Goal: Transaction & Acquisition: Purchase product/service

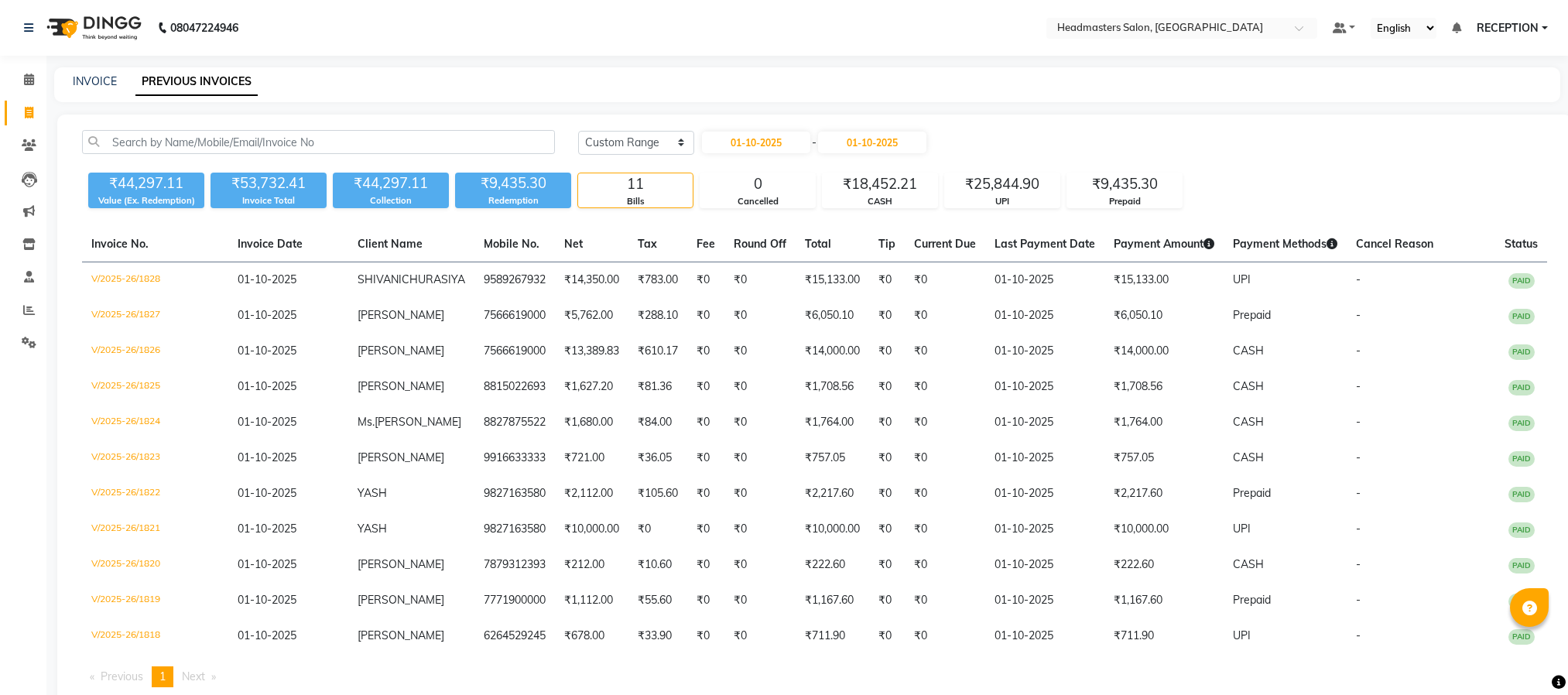
select select "range"
click at [84, 80] on link "INVOICE" at bounding box center [94, 81] width 44 height 14
select select "service"
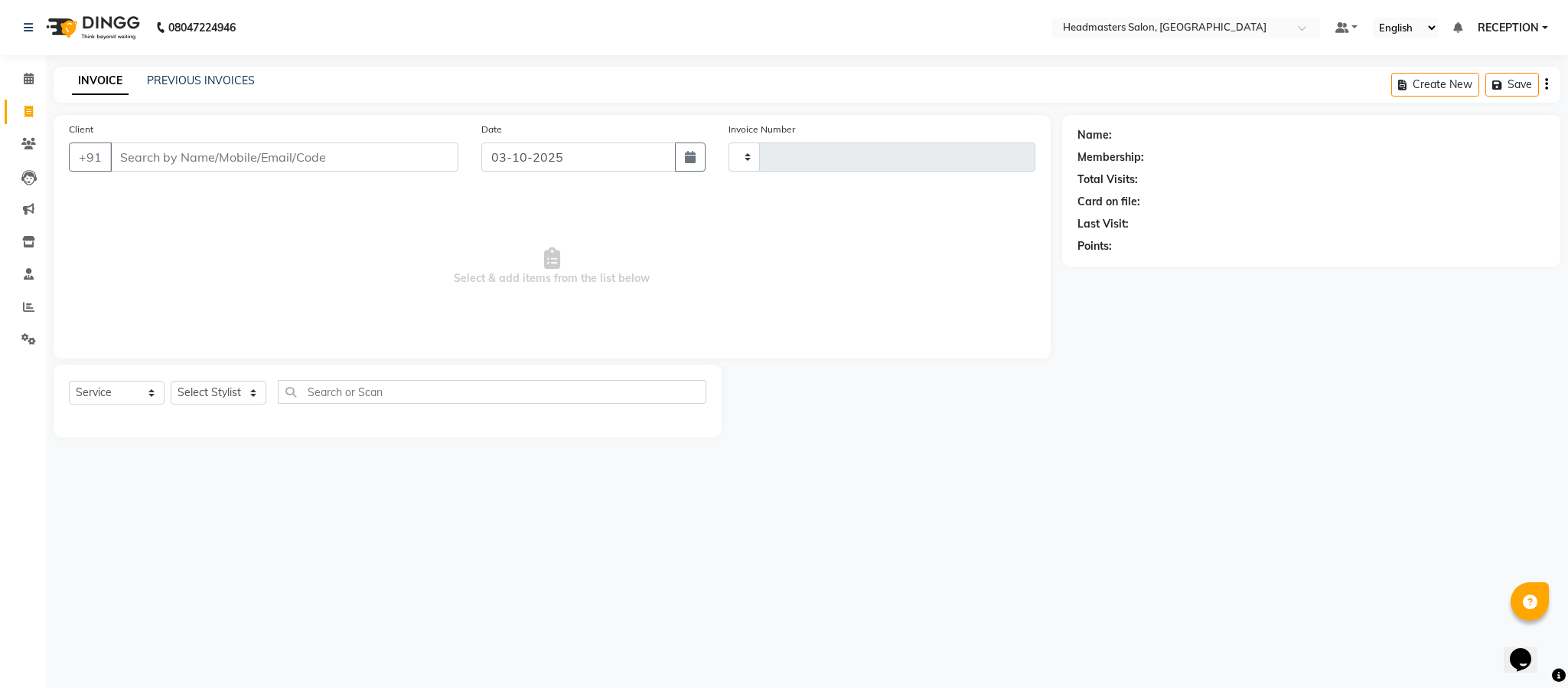
type input "1834"
select select "3454"
click at [35, 150] on span at bounding box center [28, 144] width 27 height 18
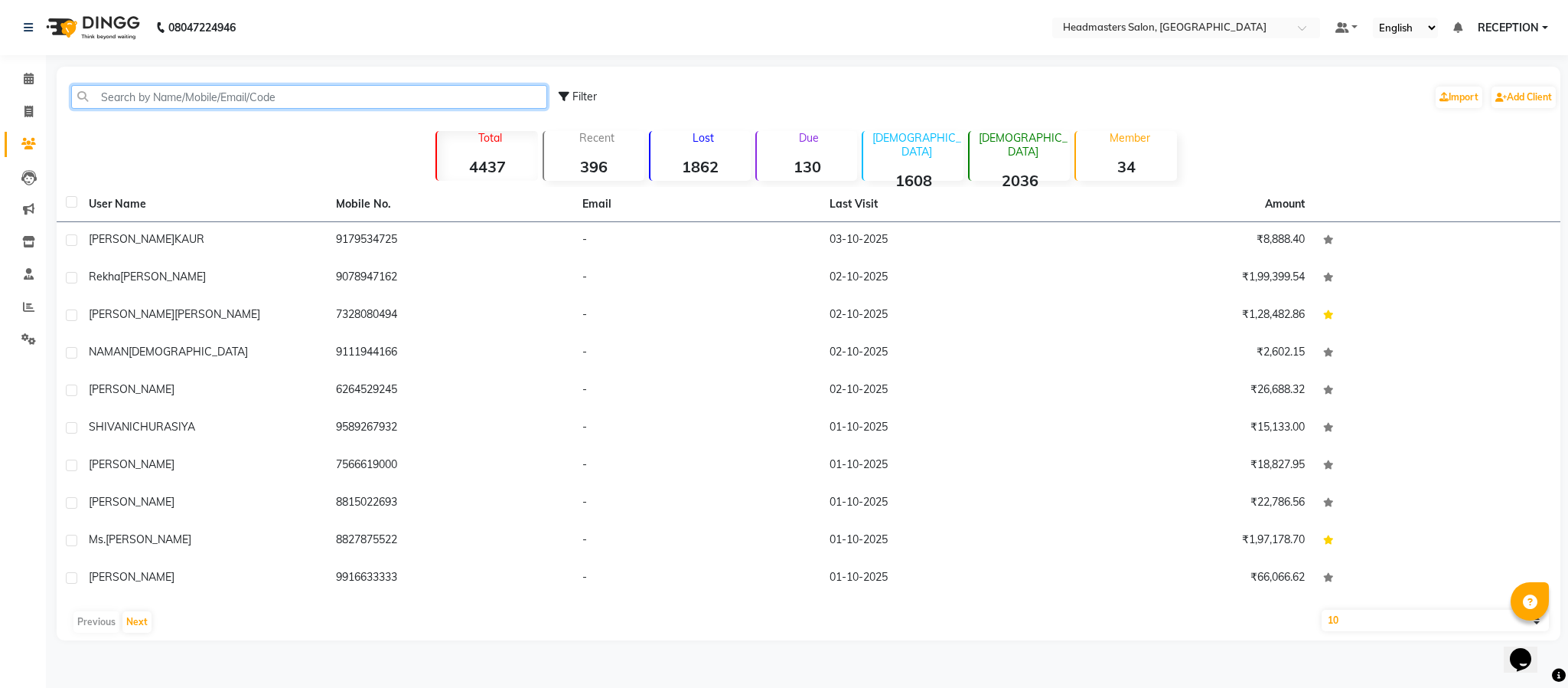
click at [178, 93] on input "text" at bounding box center [308, 97] width 476 height 23
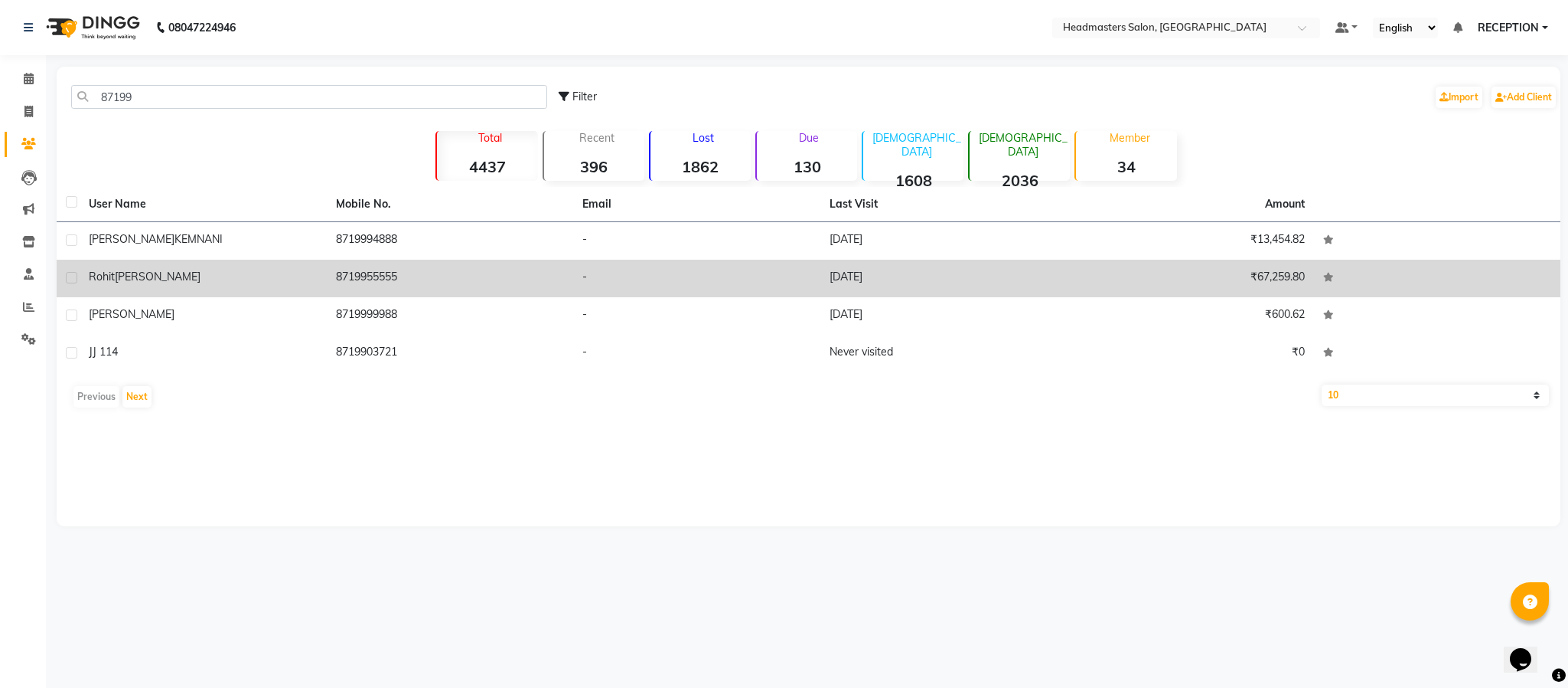
click at [210, 284] on div "Rohit Sharma" at bounding box center [203, 276] width 229 height 16
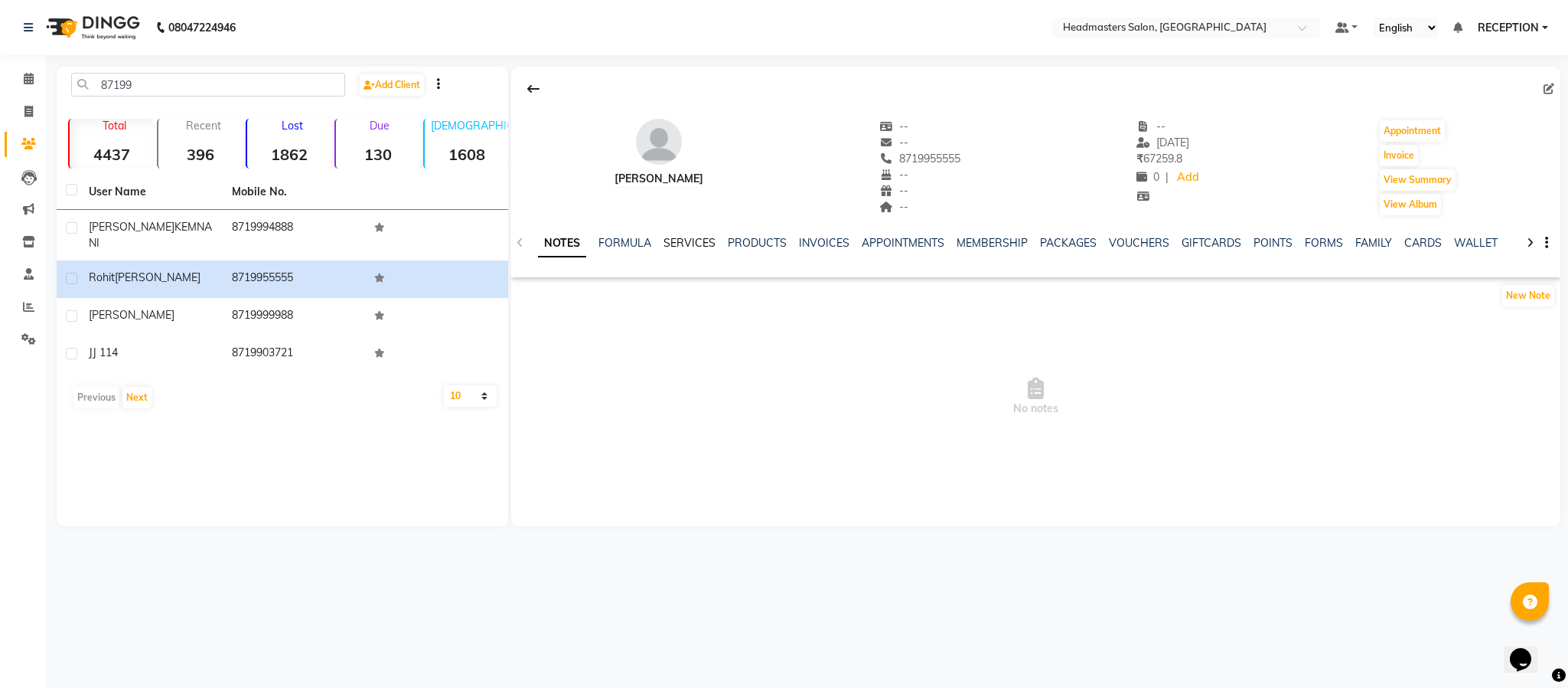
click at [706, 244] on link "SERVICES" at bounding box center [689, 243] width 52 height 14
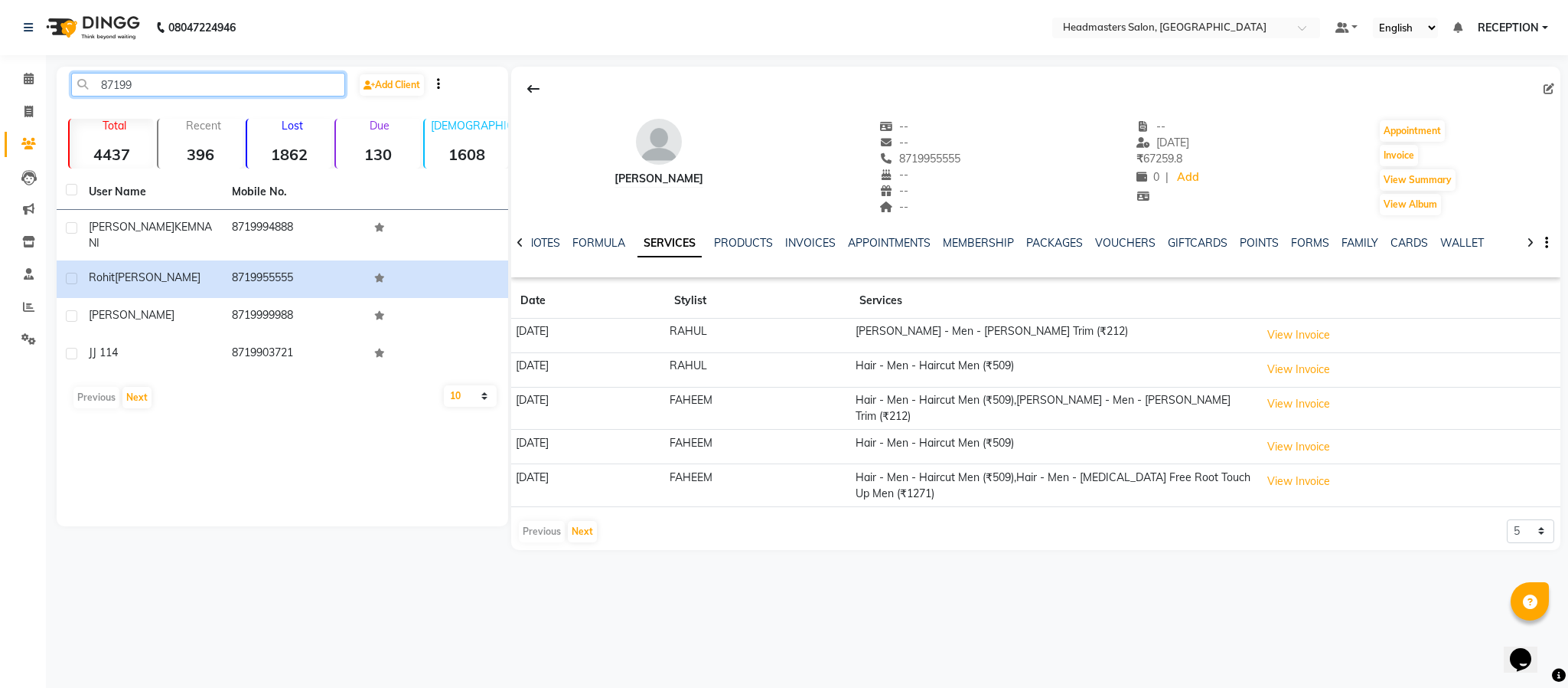
click at [171, 76] on input "87199" at bounding box center [208, 84] width 274 height 23
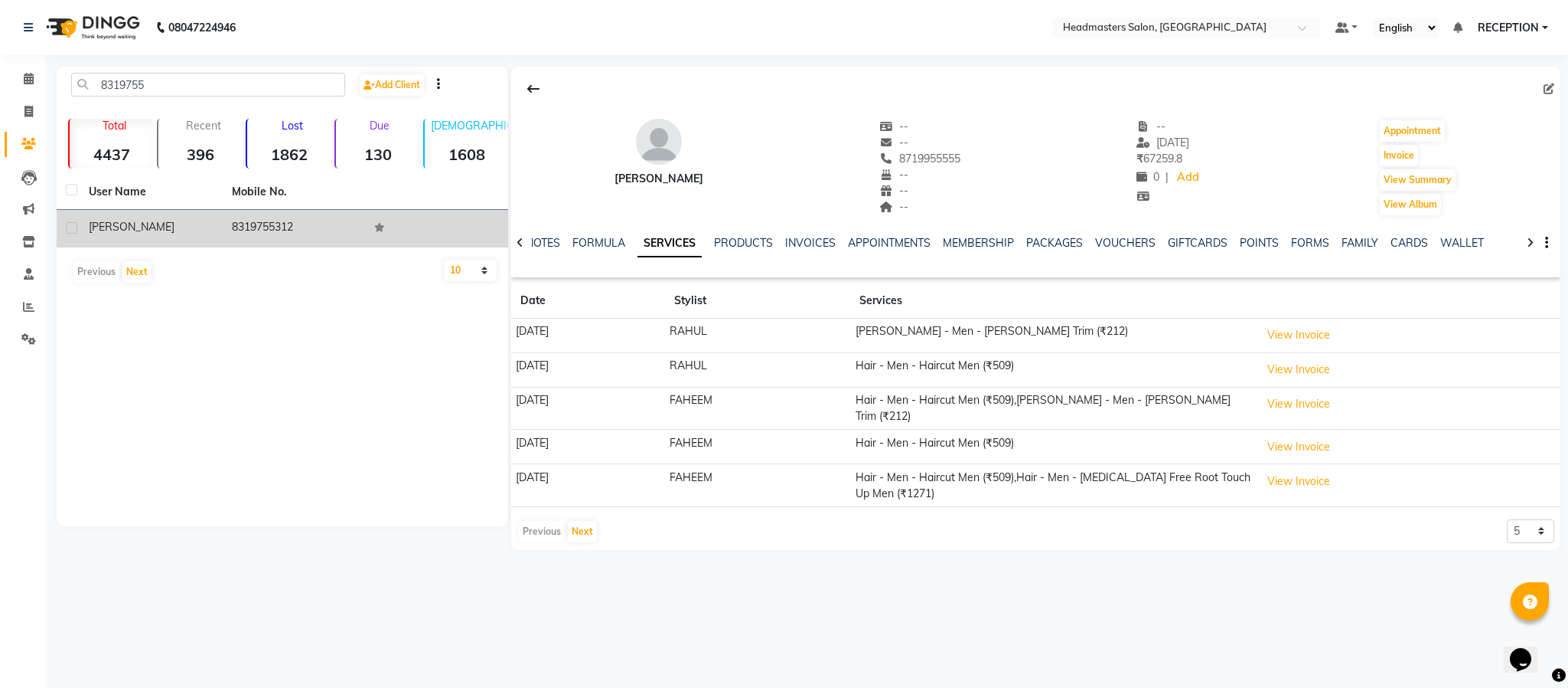
click at [268, 232] on td "8319755312" at bounding box center [294, 228] width 143 height 38
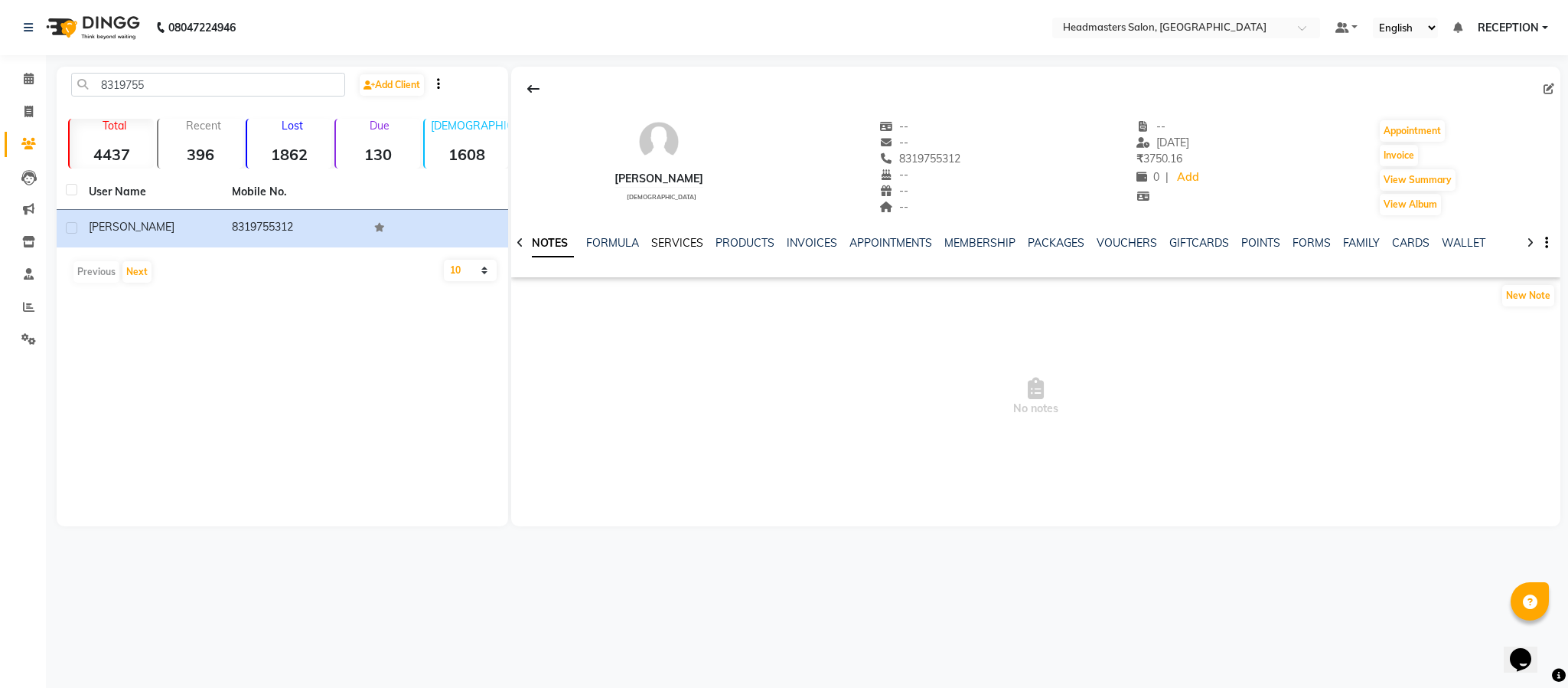
click at [682, 246] on link "SERVICES" at bounding box center [677, 243] width 52 height 14
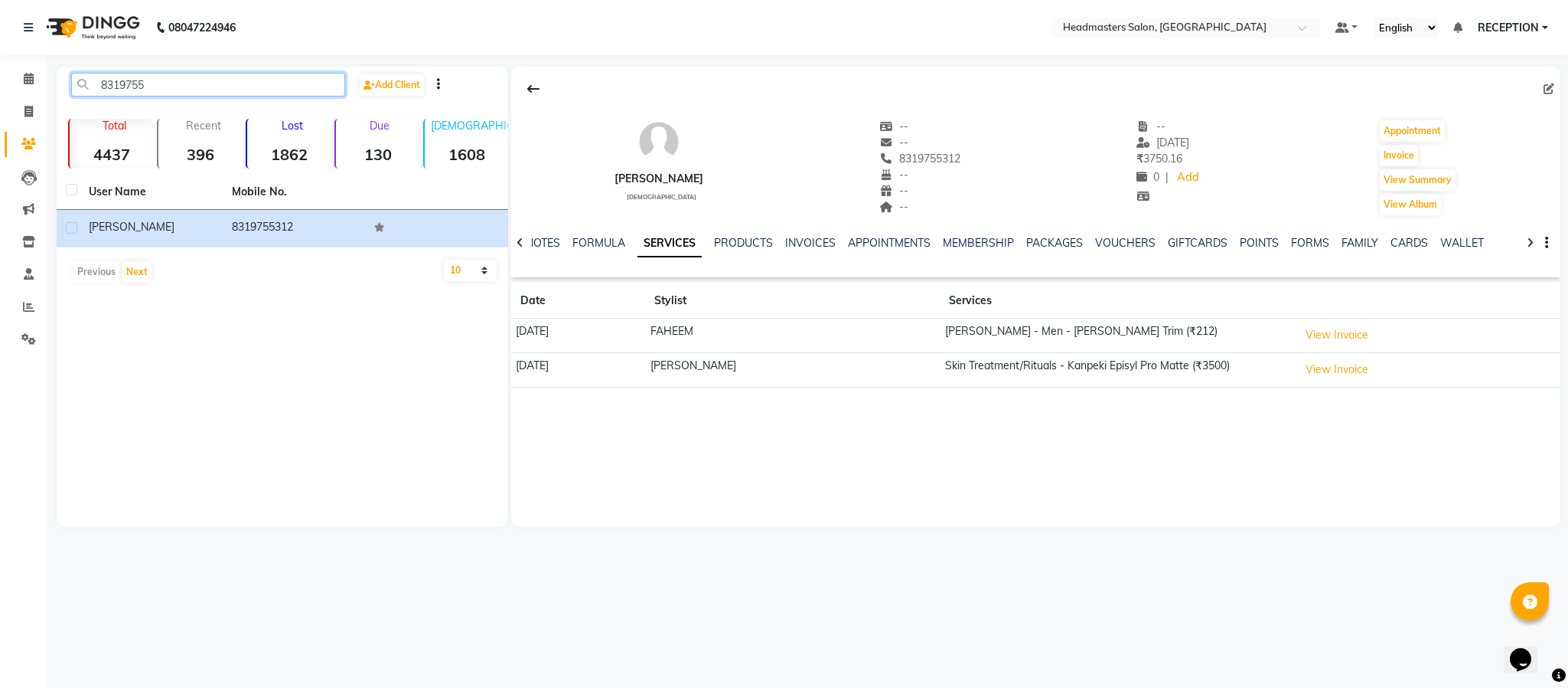
click at [217, 94] on input "8319755" at bounding box center [208, 84] width 274 height 23
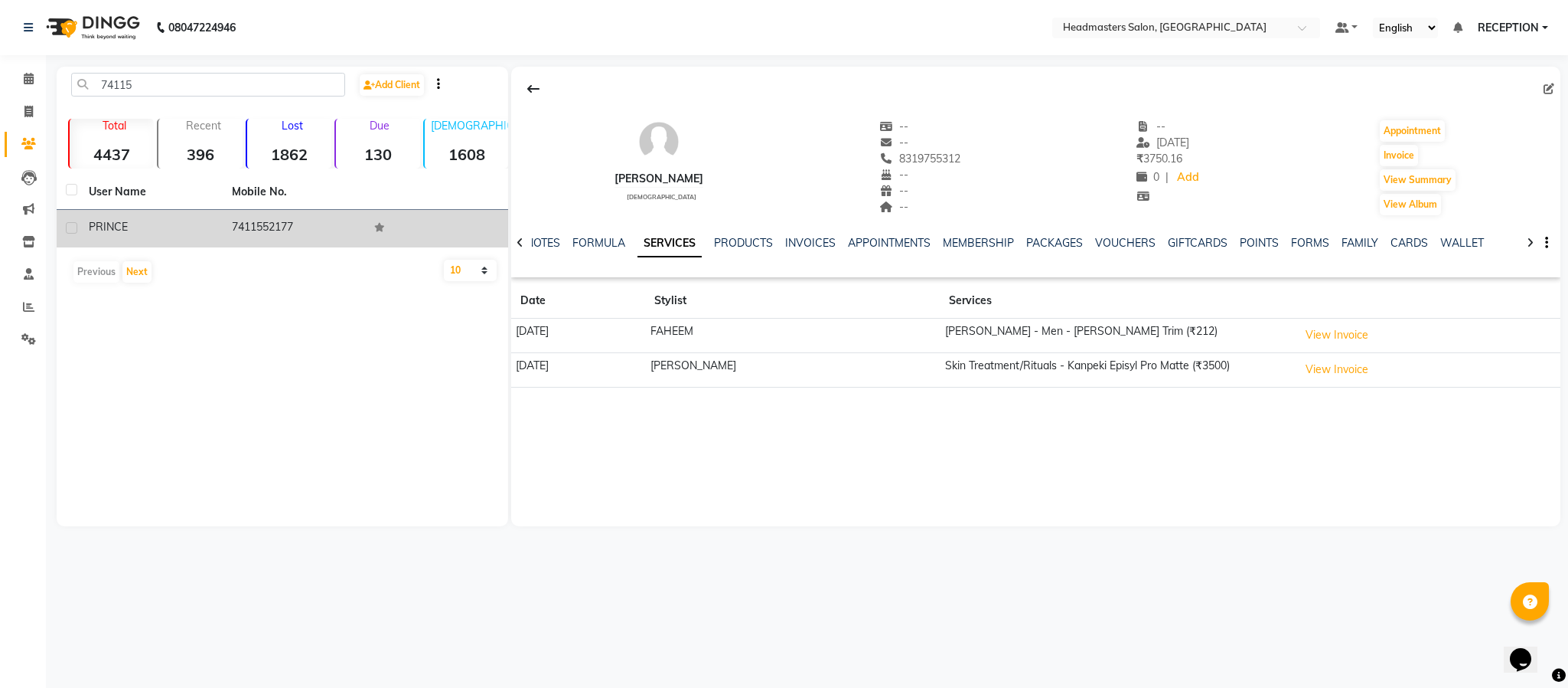
click at [268, 230] on td "7411552177" at bounding box center [294, 228] width 143 height 38
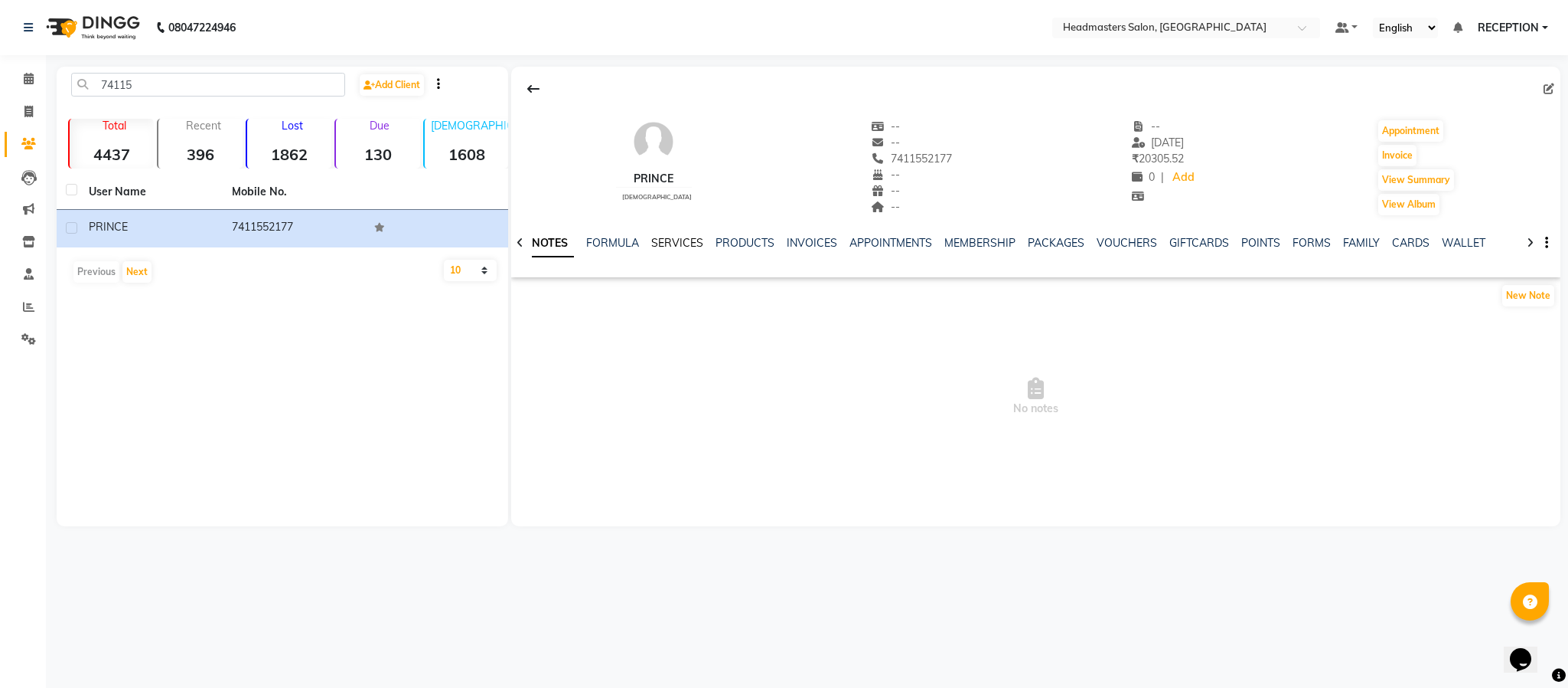
click at [673, 244] on link "SERVICES" at bounding box center [677, 243] width 52 height 14
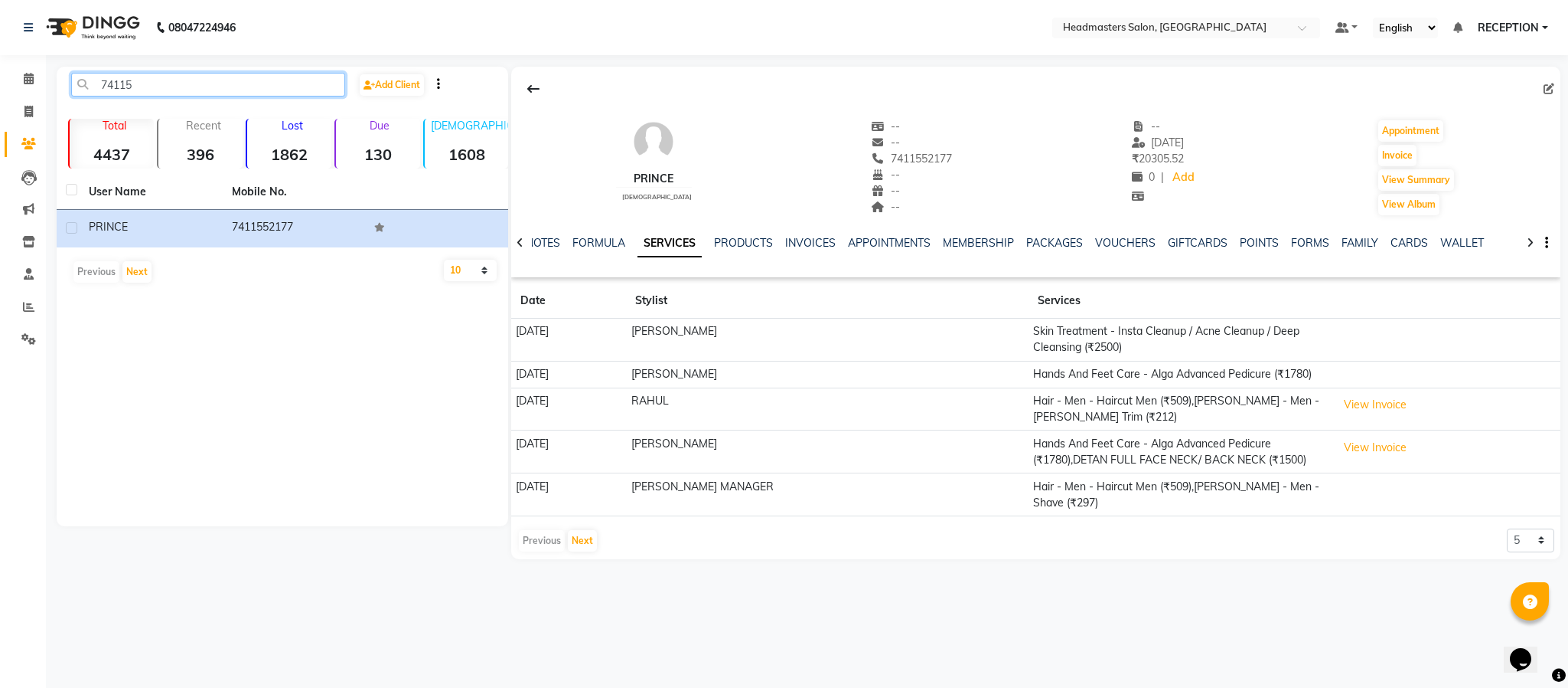
click at [180, 86] on input "74115" at bounding box center [208, 84] width 274 height 23
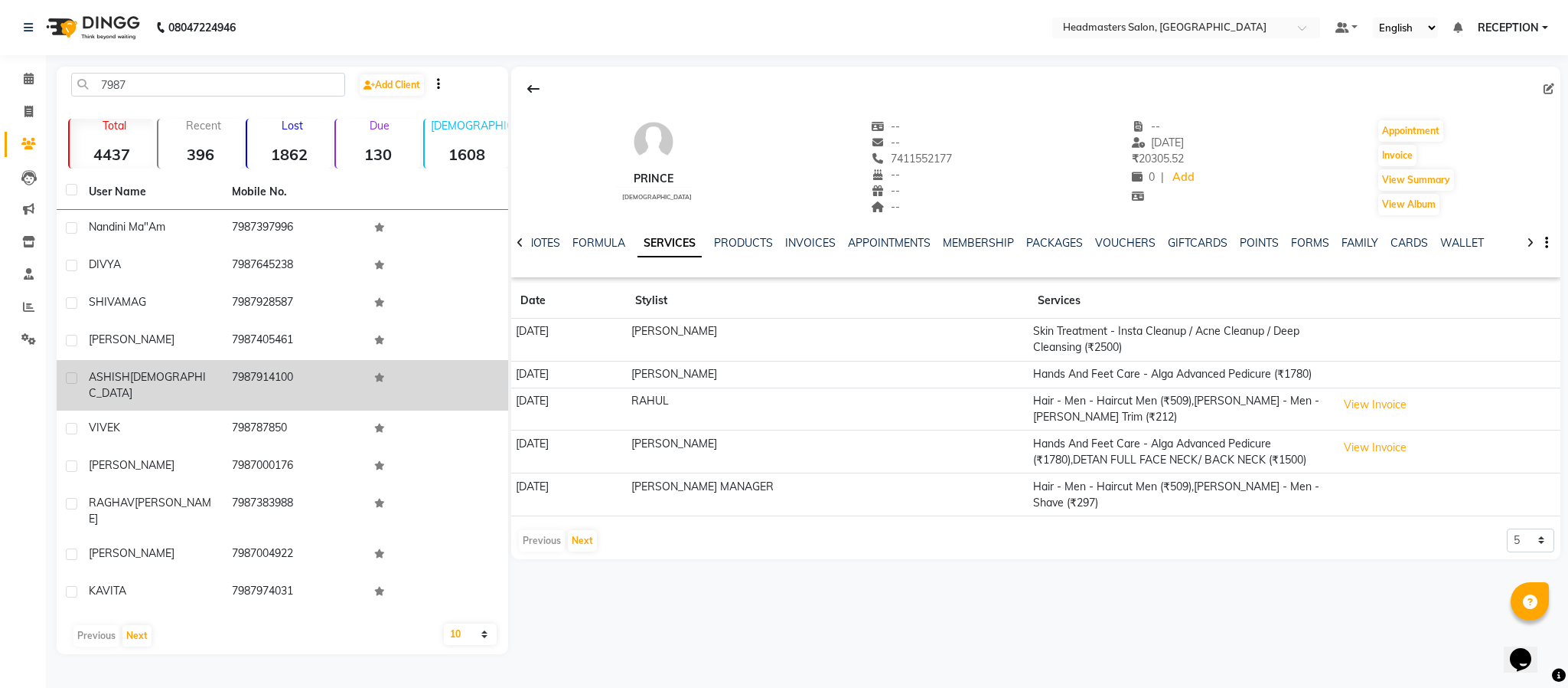
click at [235, 372] on td "7987914100" at bounding box center [294, 385] width 143 height 51
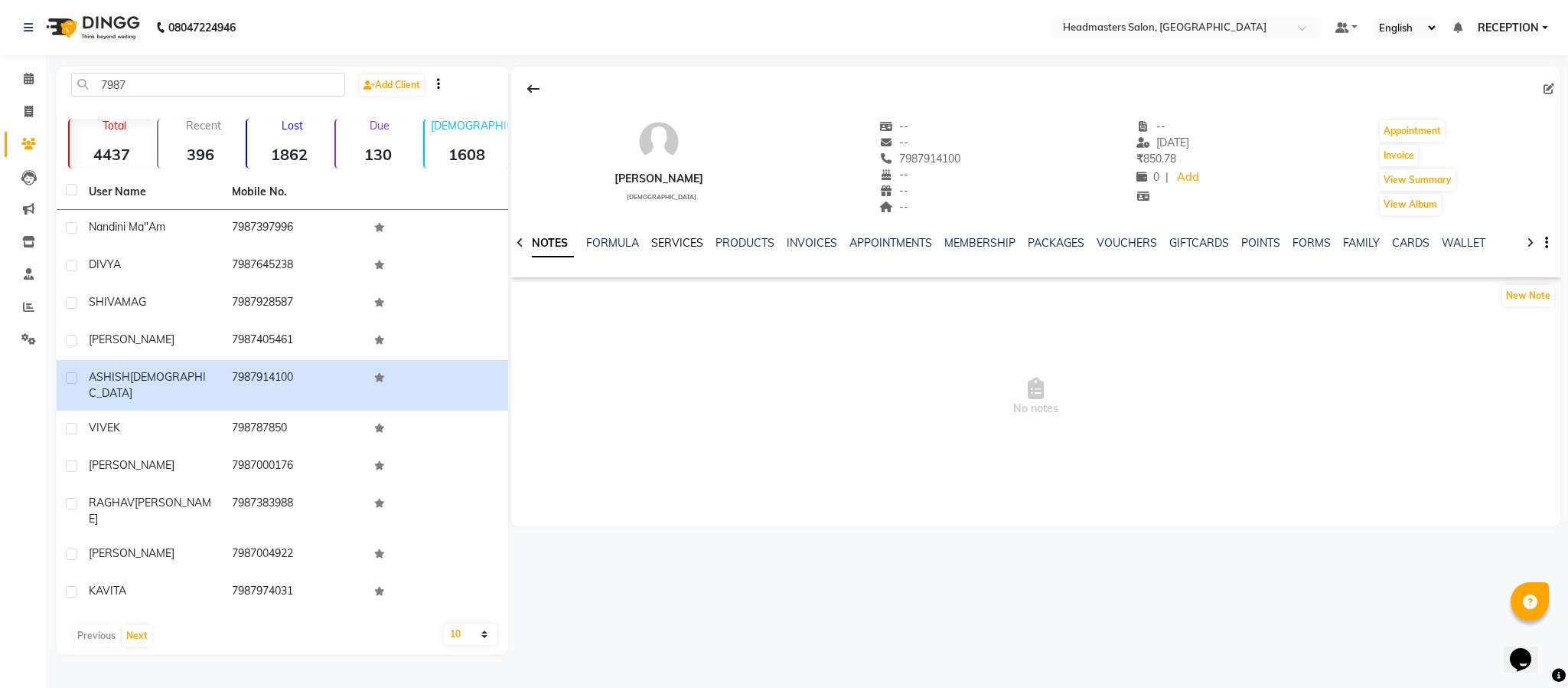
click at [679, 238] on link "SERVICES" at bounding box center [677, 243] width 52 height 14
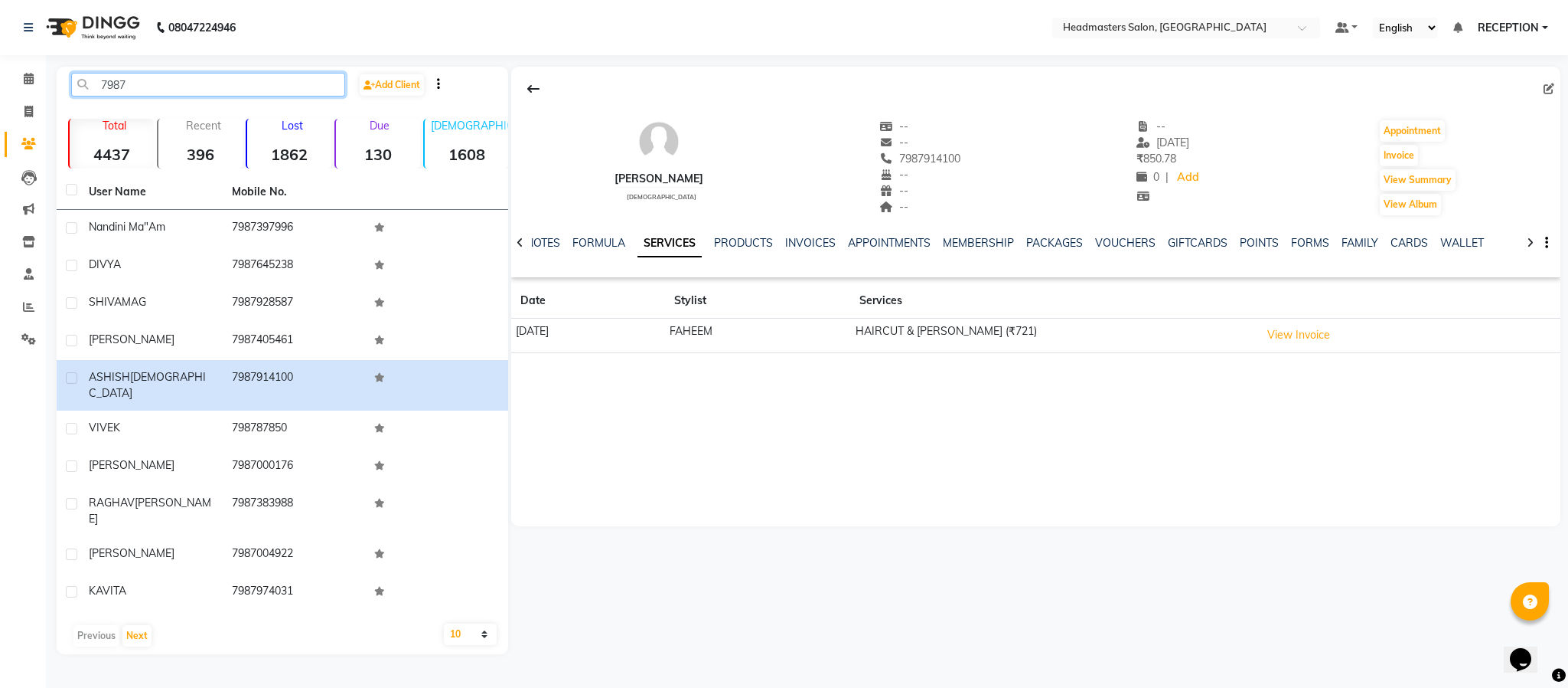
click at [168, 77] on input "7987" at bounding box center [208, 84] width 274 height 23
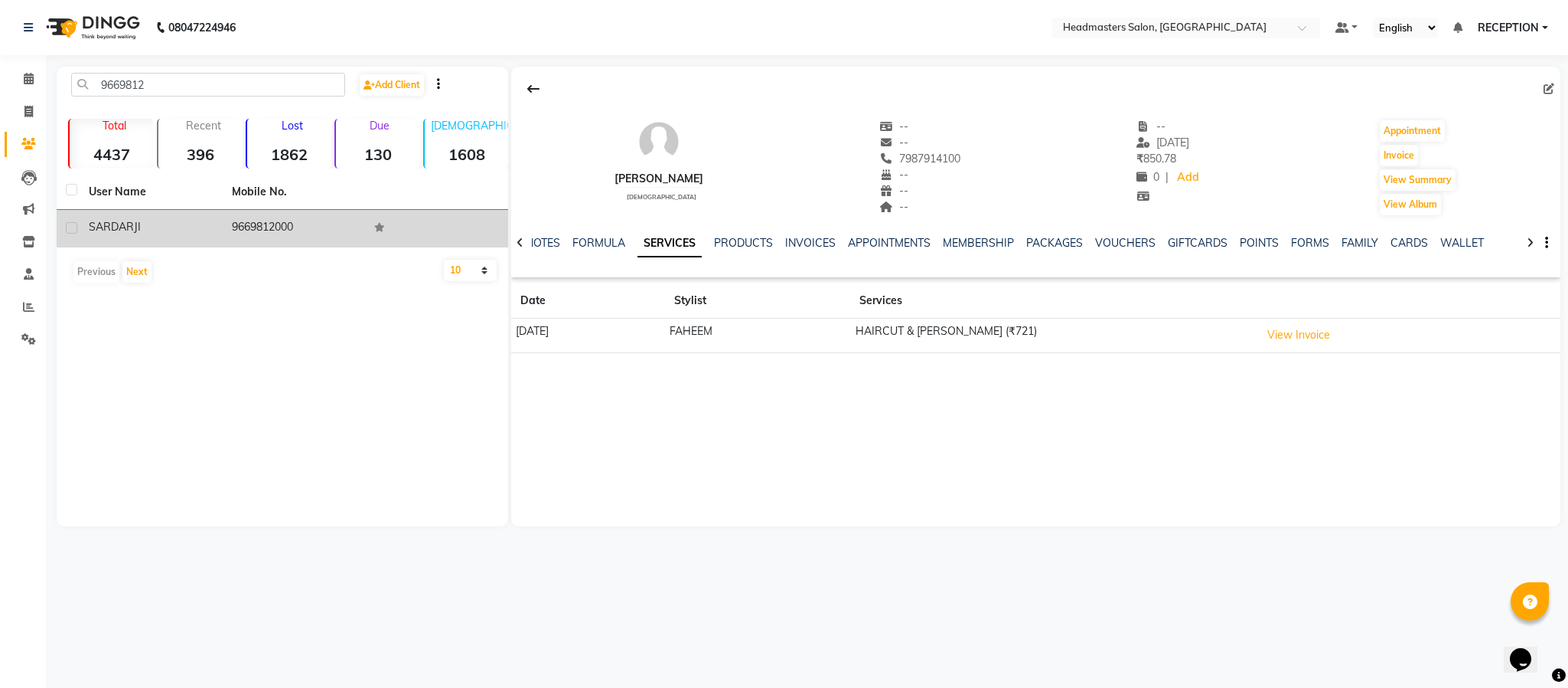
click at [186, 221] on div "SARDAR JI" at bounding box center [152, 227] width 125 height 16
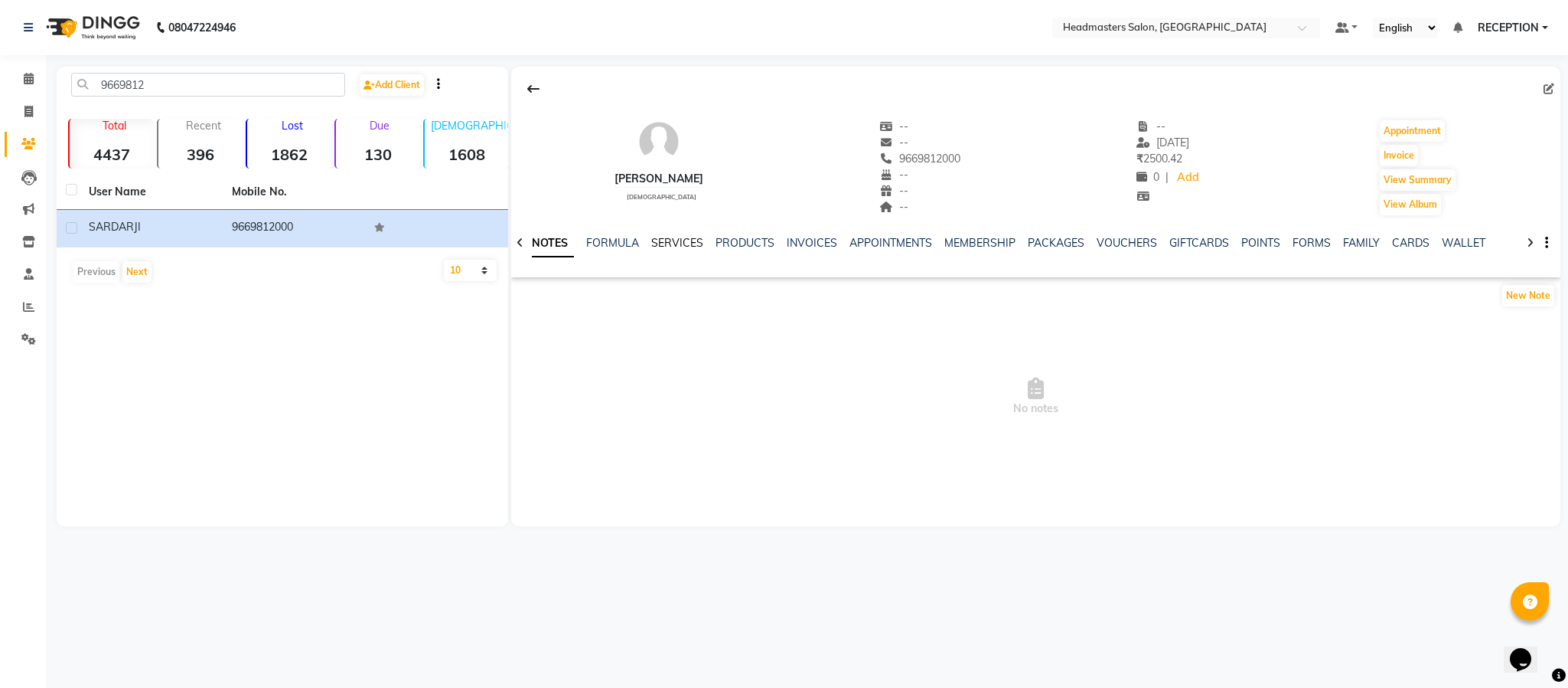
click at [670, 247] on link "SERVICES" at bounding box center [677, 243] width 52 height 14
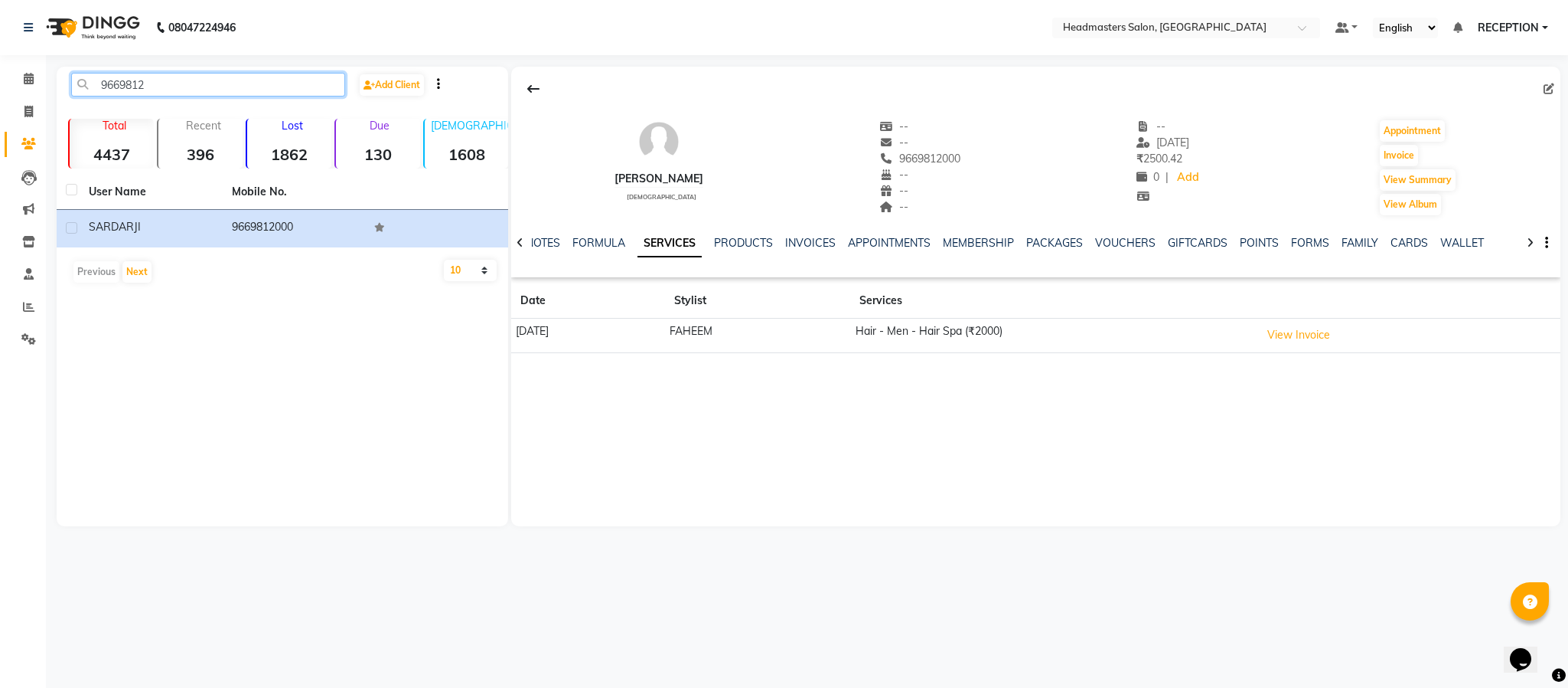
click at [205, 86] on input "9669812" at bounding box center [208, 84] width 274 height 23
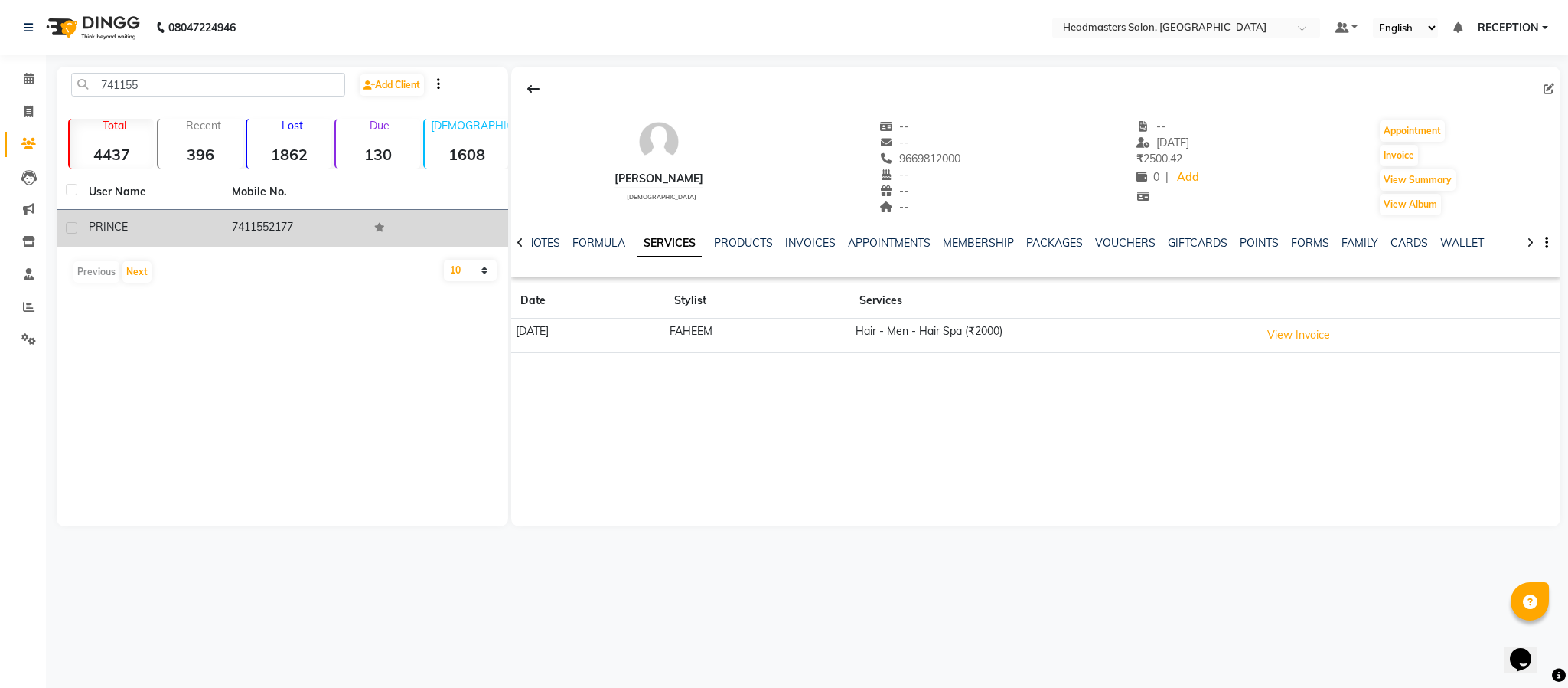
click at [220, 233] on td "PRINCE" at bounding box center [151, 228] width 143 height 38
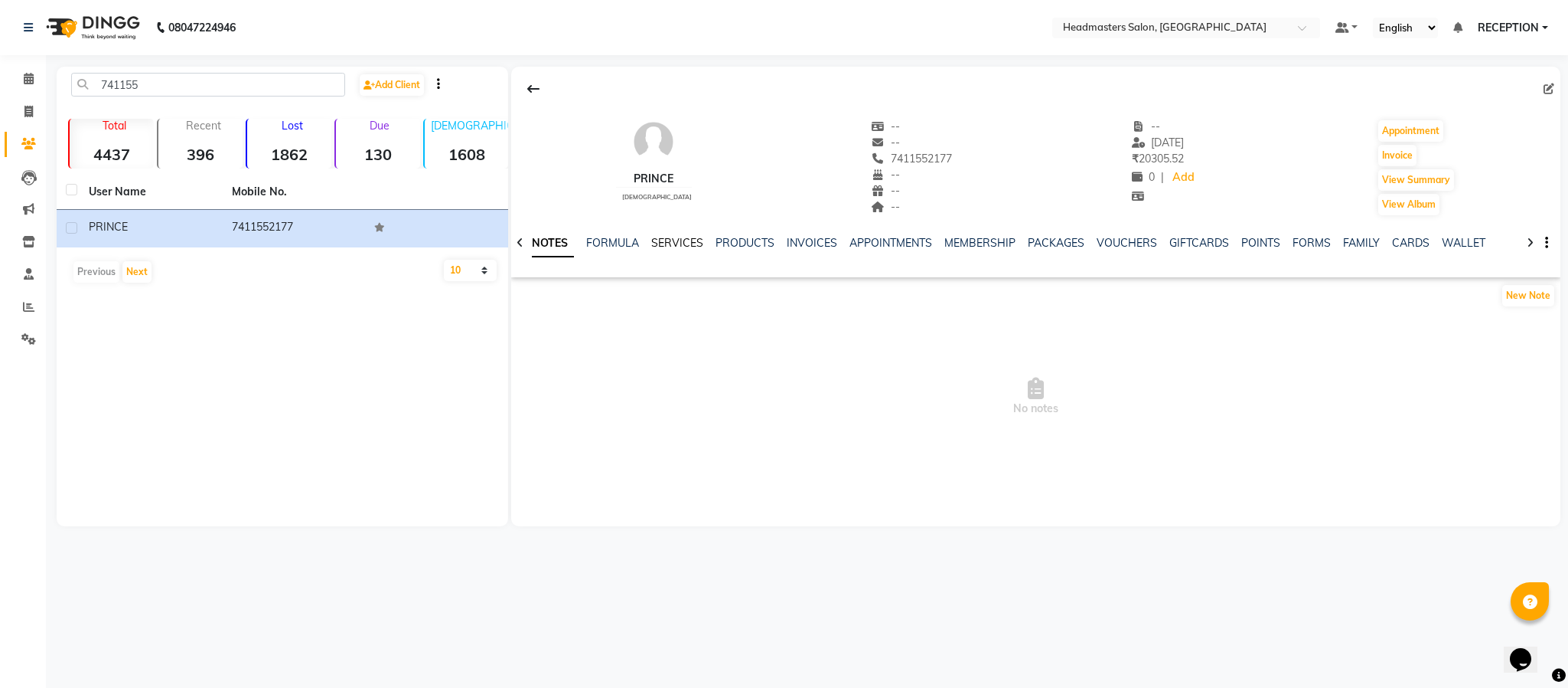
click at [685, 247] on link "SERVICES" at bounding box center [677, 243] width 52 height 14
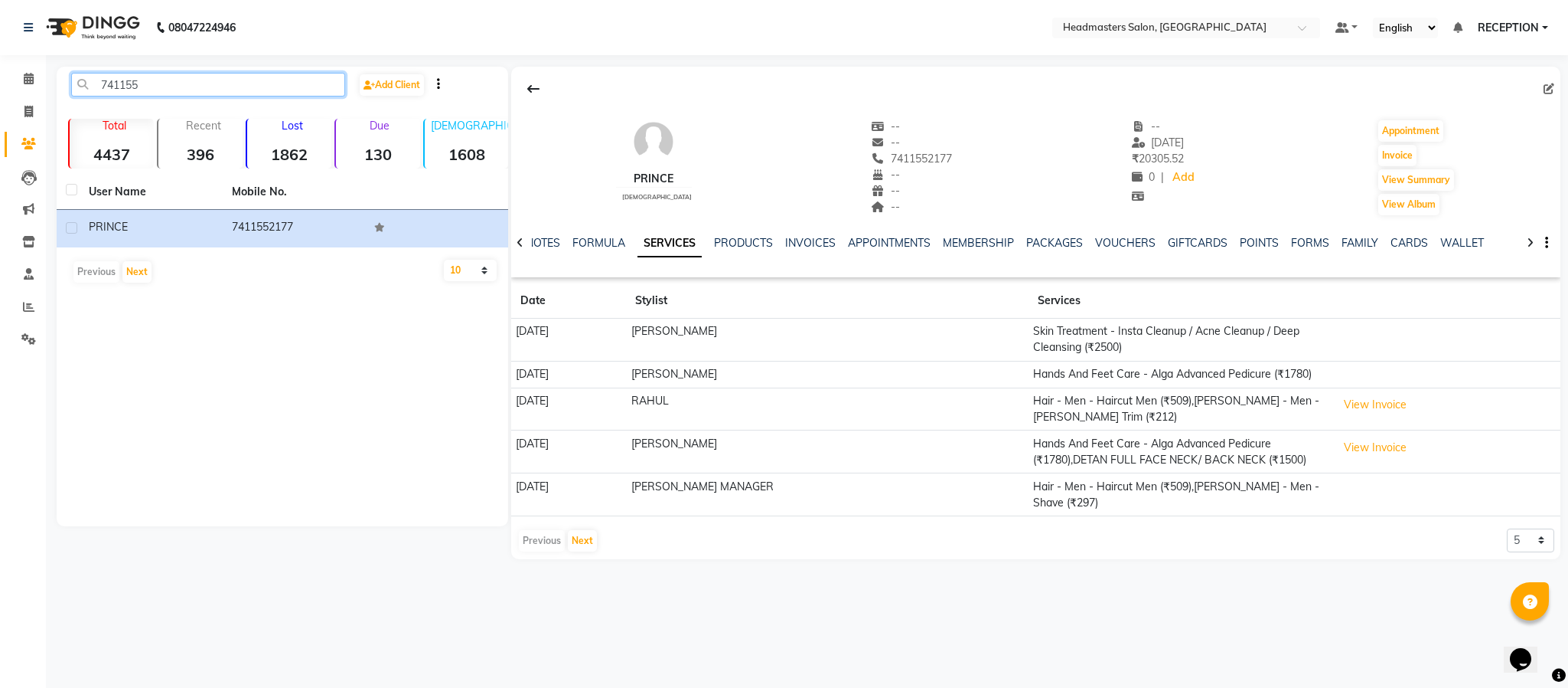
click at [168, 90] on input "741155" at bounding box center [208, 84] width 274 height 23
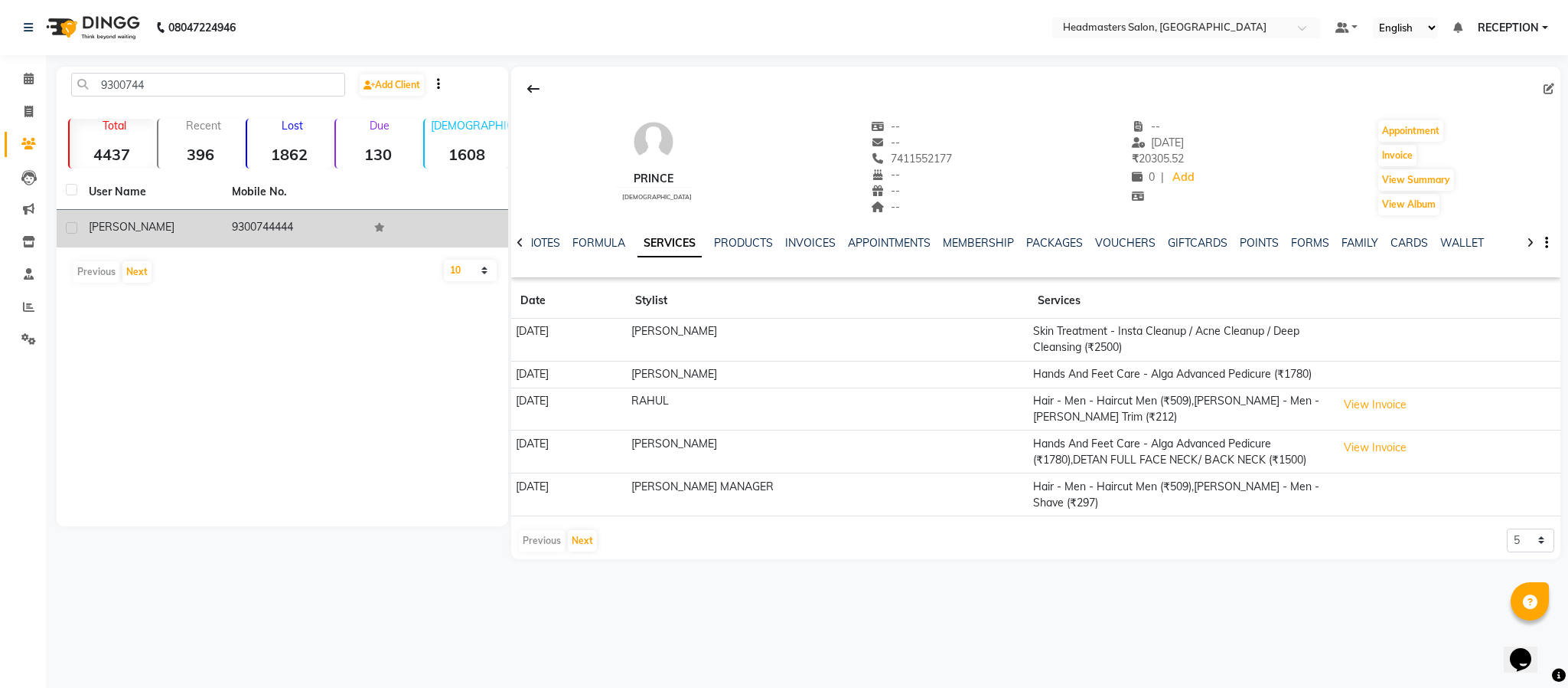
click at [173, 238] on td "DEELIP" at bounding box center [151, 228] width 143 height 38
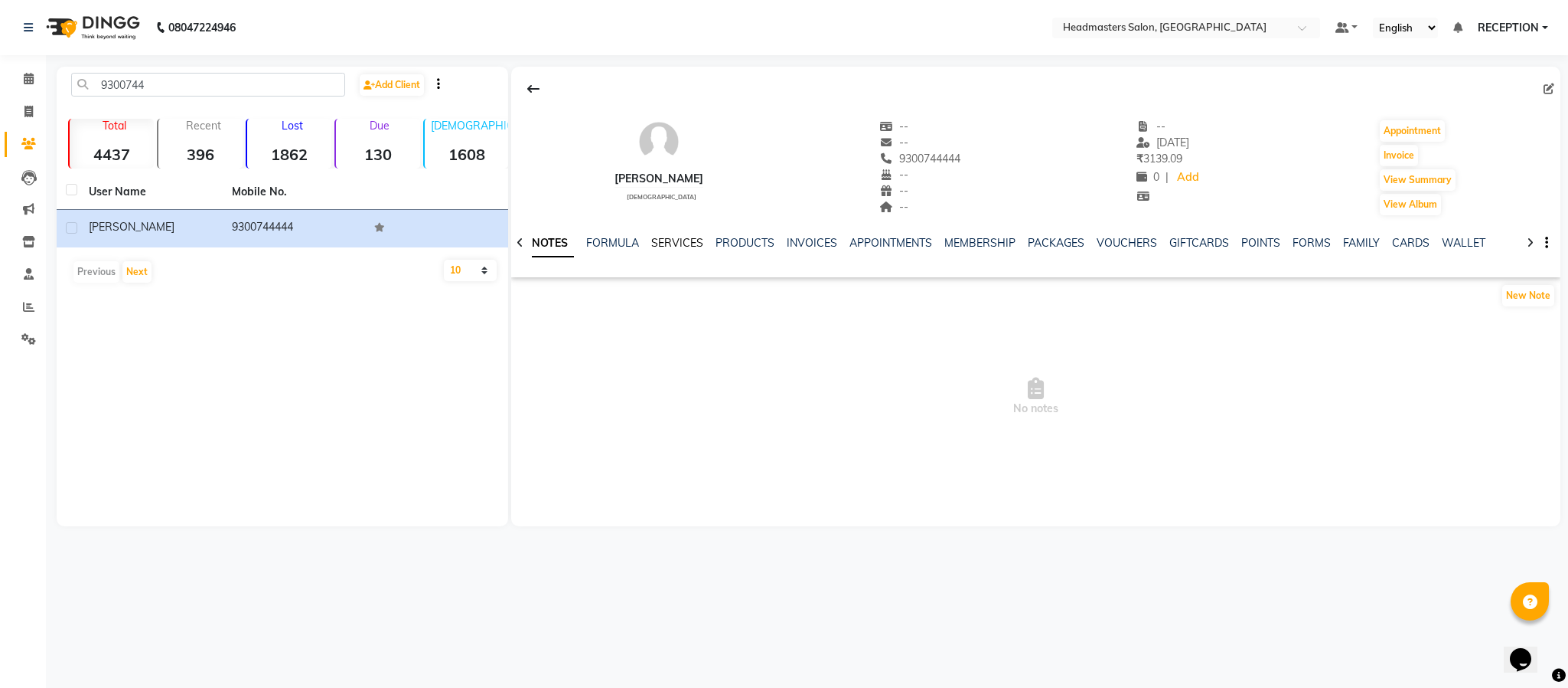
click at [694, 249] on link "SERVICES" at bounding box center [677, 243] width 52 height 14
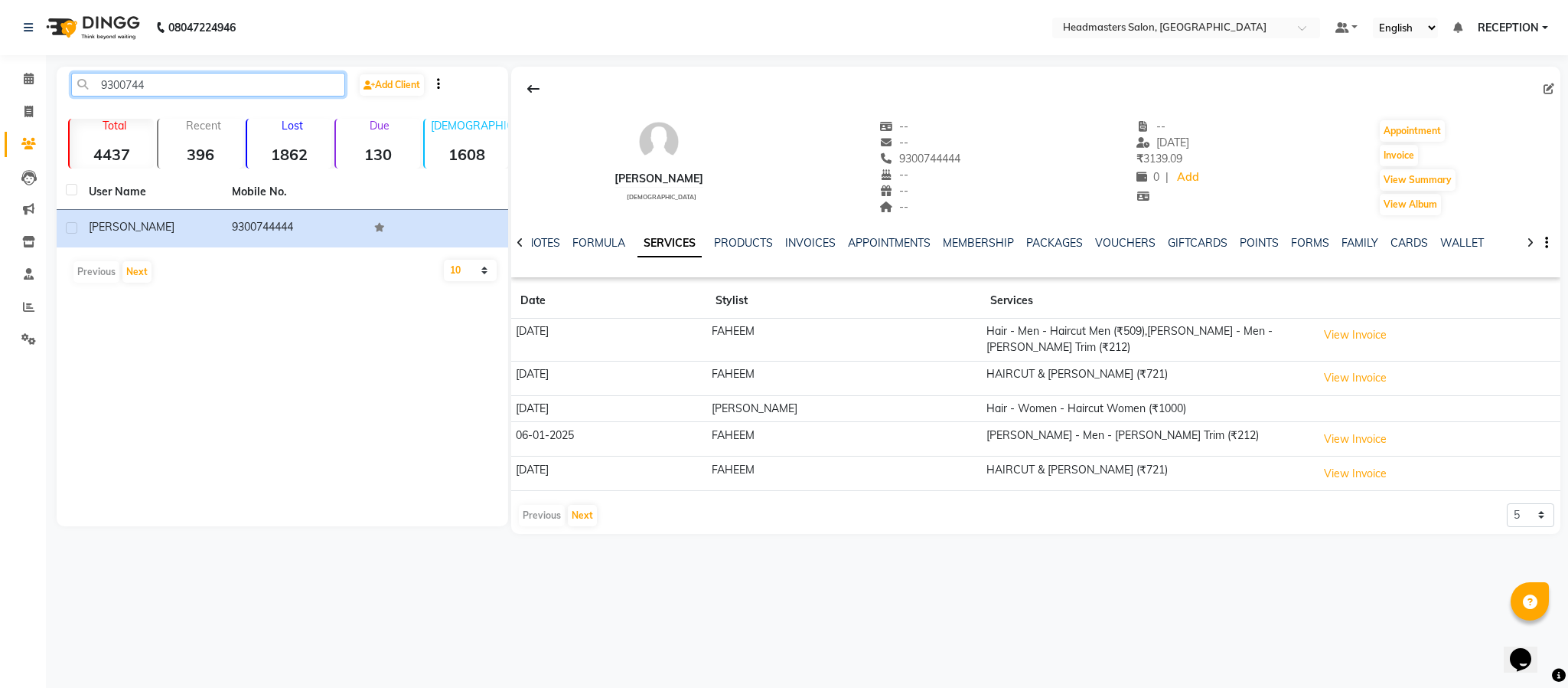
click at [251, 88] on input "9300744" at bounding box center [208, 84] width 274 height 23
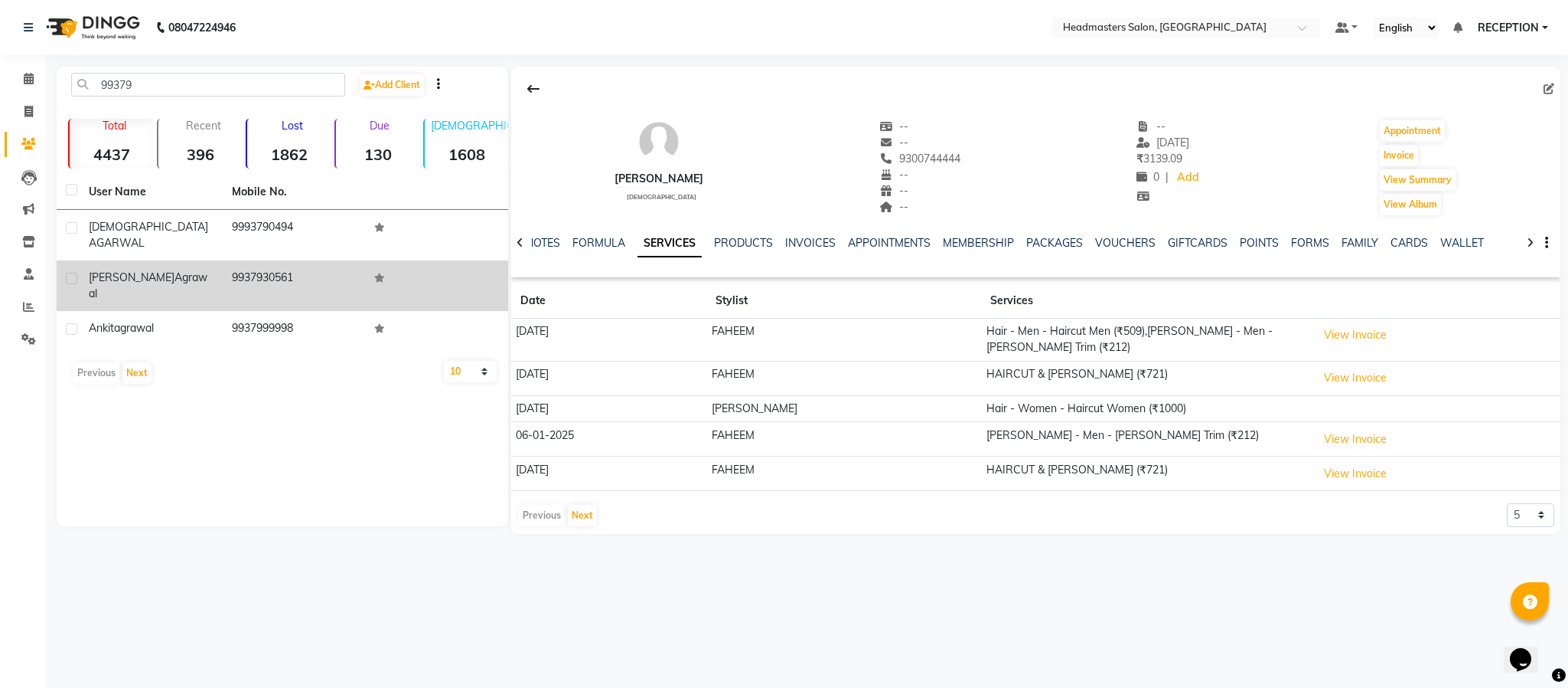
click at [248, 284] on td "9937930561" at bounding box center [294, 285] width 143 height 51
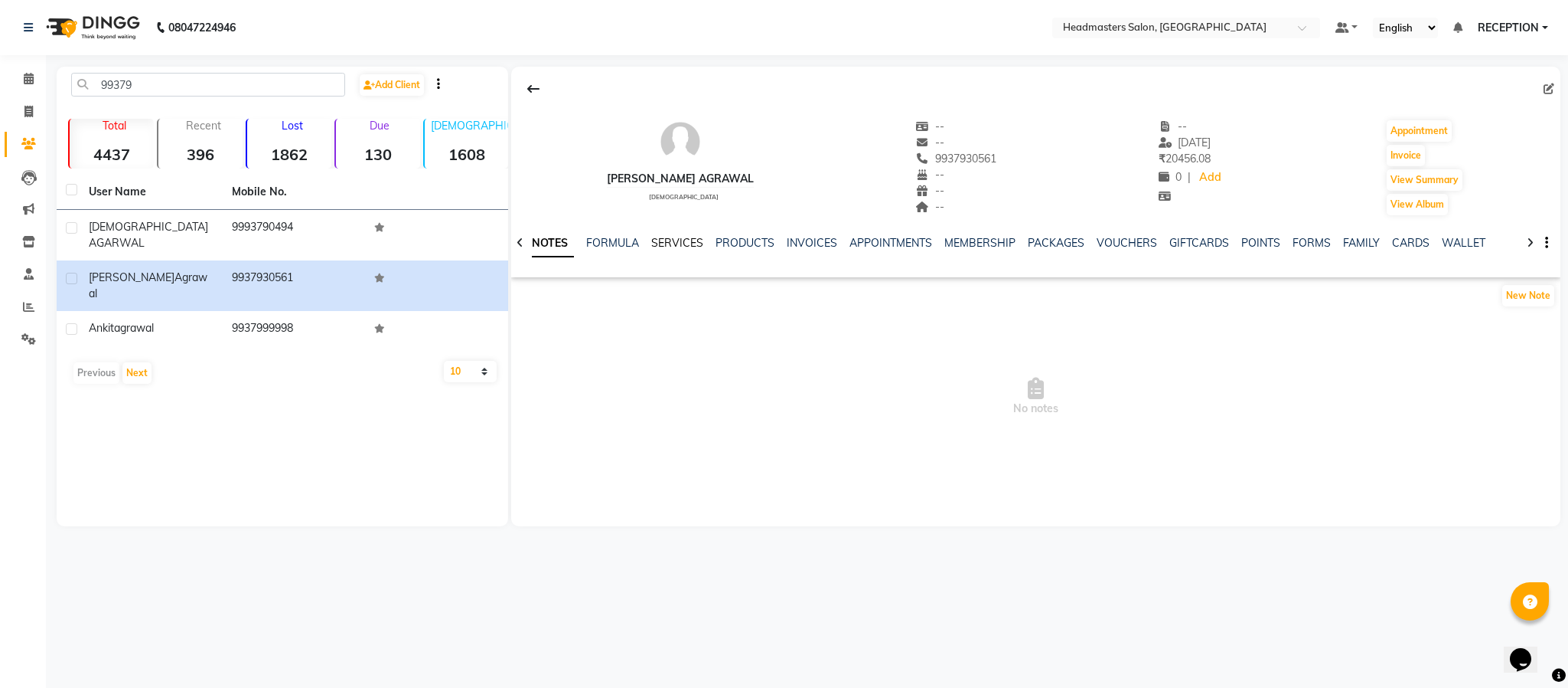
click at [692, 242] on link "SERVICES" at bounding box center [677, 243] width 52 height 14
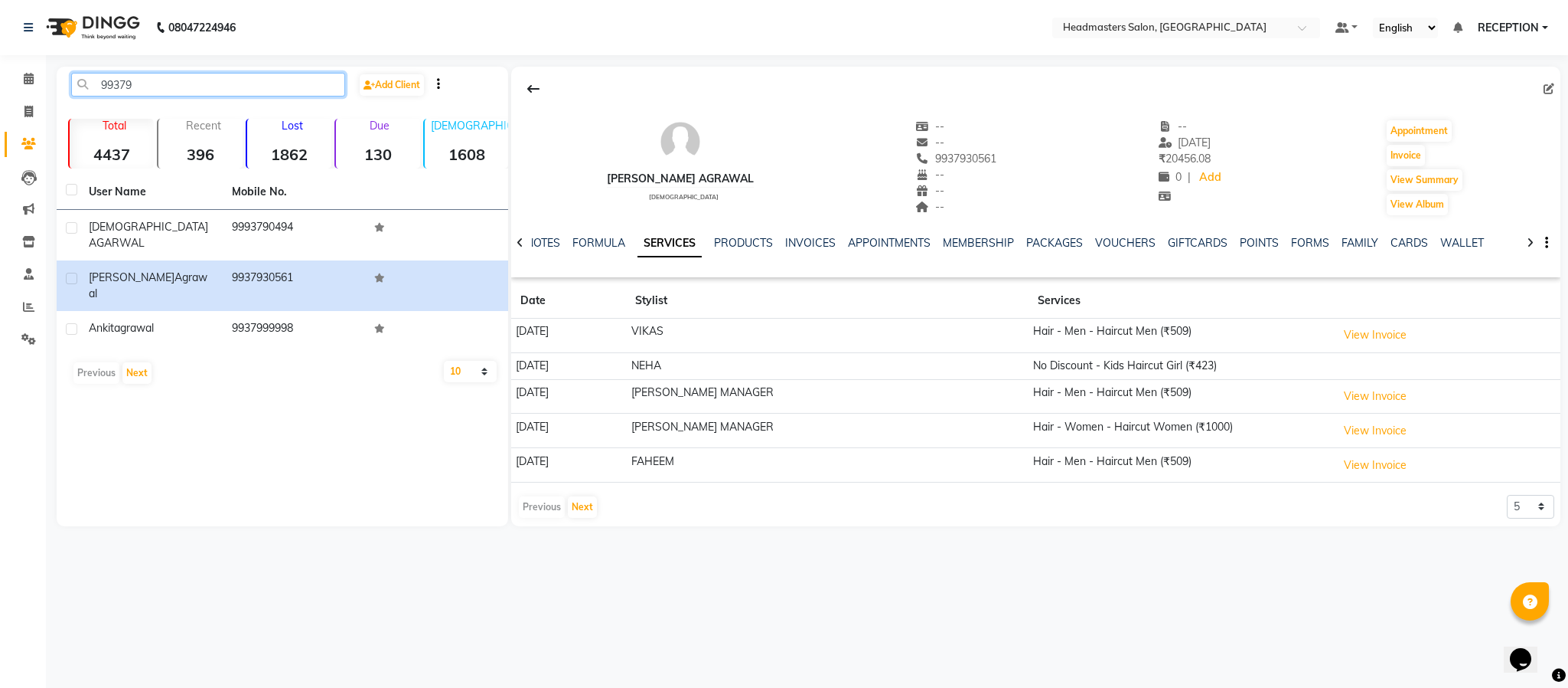
click at [159, 88] on input "99379" at bounding box center [208, 84] width 274 height 23
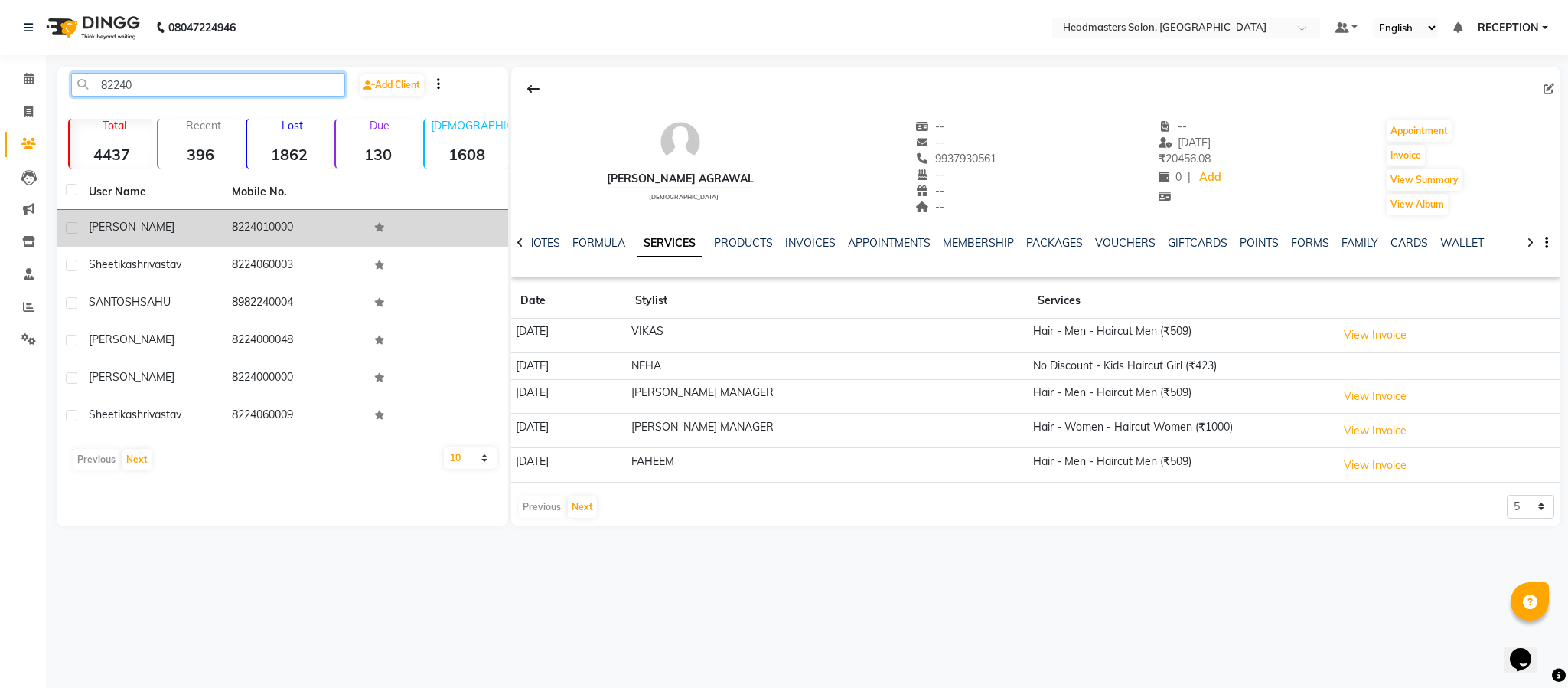
type input "82240"
click at [195, 229] on div "PRATISH" at bounding box center [152, 227] width 125 height 16
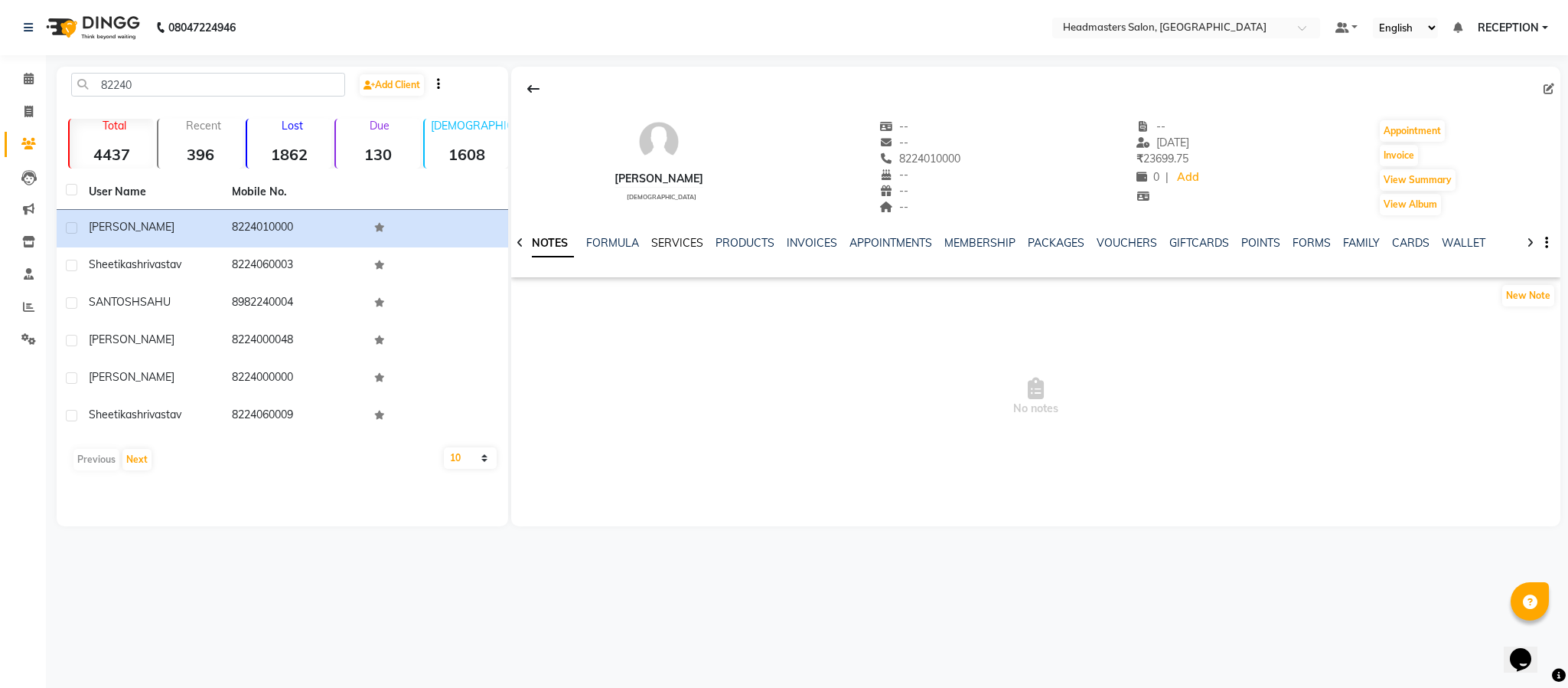
click at [657, 239] on link "SERVICES" at bounding box center [677, 243] width 52 height 14
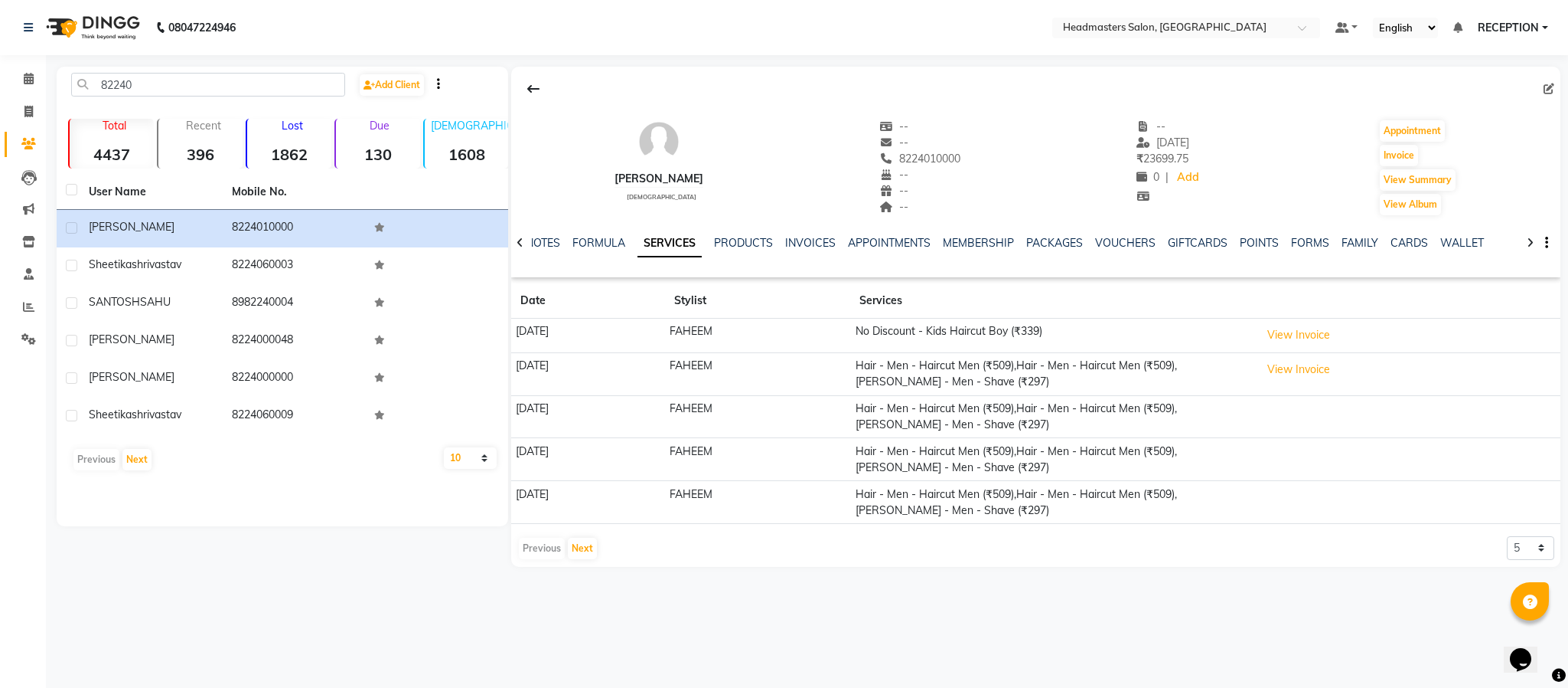
click at [917, 554] on div "Previous Next 5 10 50 100 500" at bounding box center [1036, 548] width 1038 height 24
click at [28, 106] on icon at bounding box center [28, 112] width 8 height 12
select select "service"
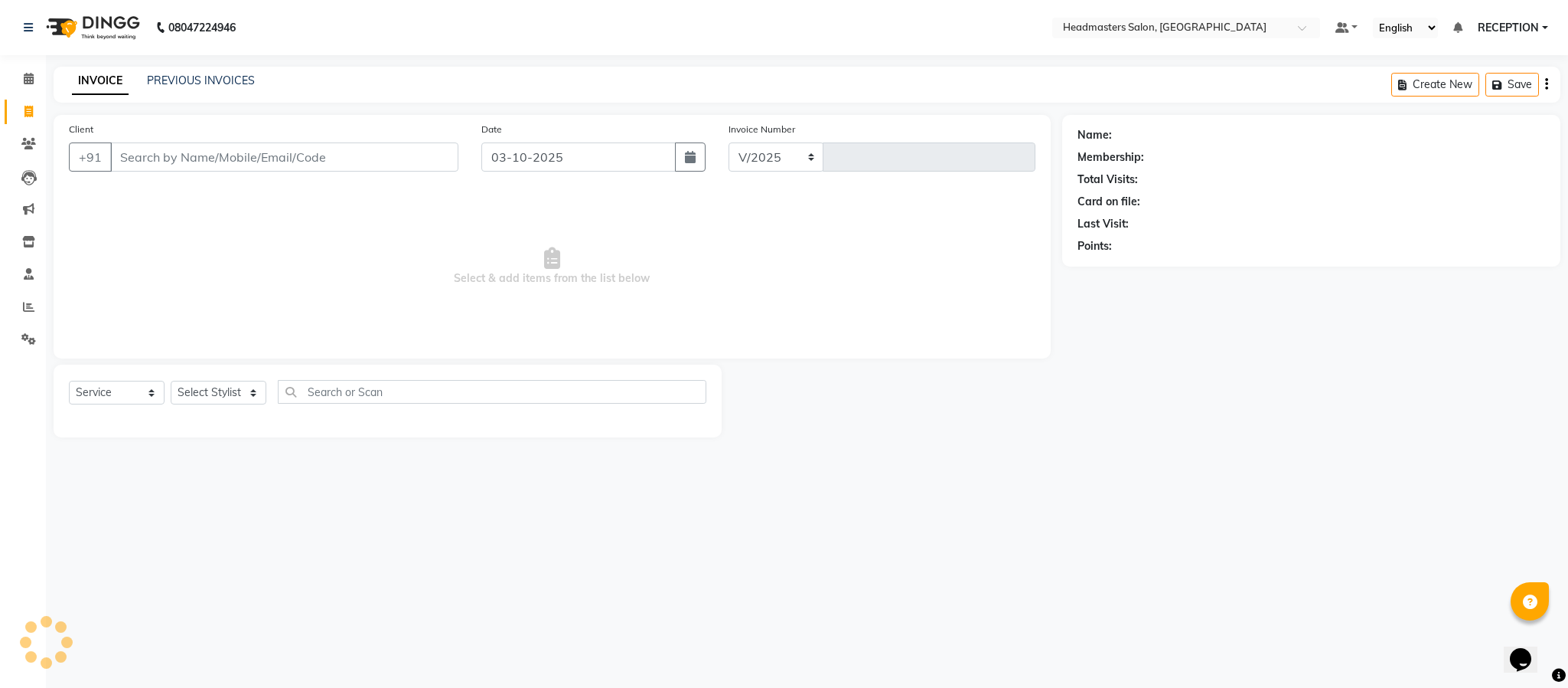
select select "3454"
type input "1835"
click at [699, 278] on span "Select & add items from the list below" at bounding box center [553, 267] width 967 height 153
click at [226, 76] on link "PREVIOUS INVOICES" at bounding box center [200, 80] width 108 height 14
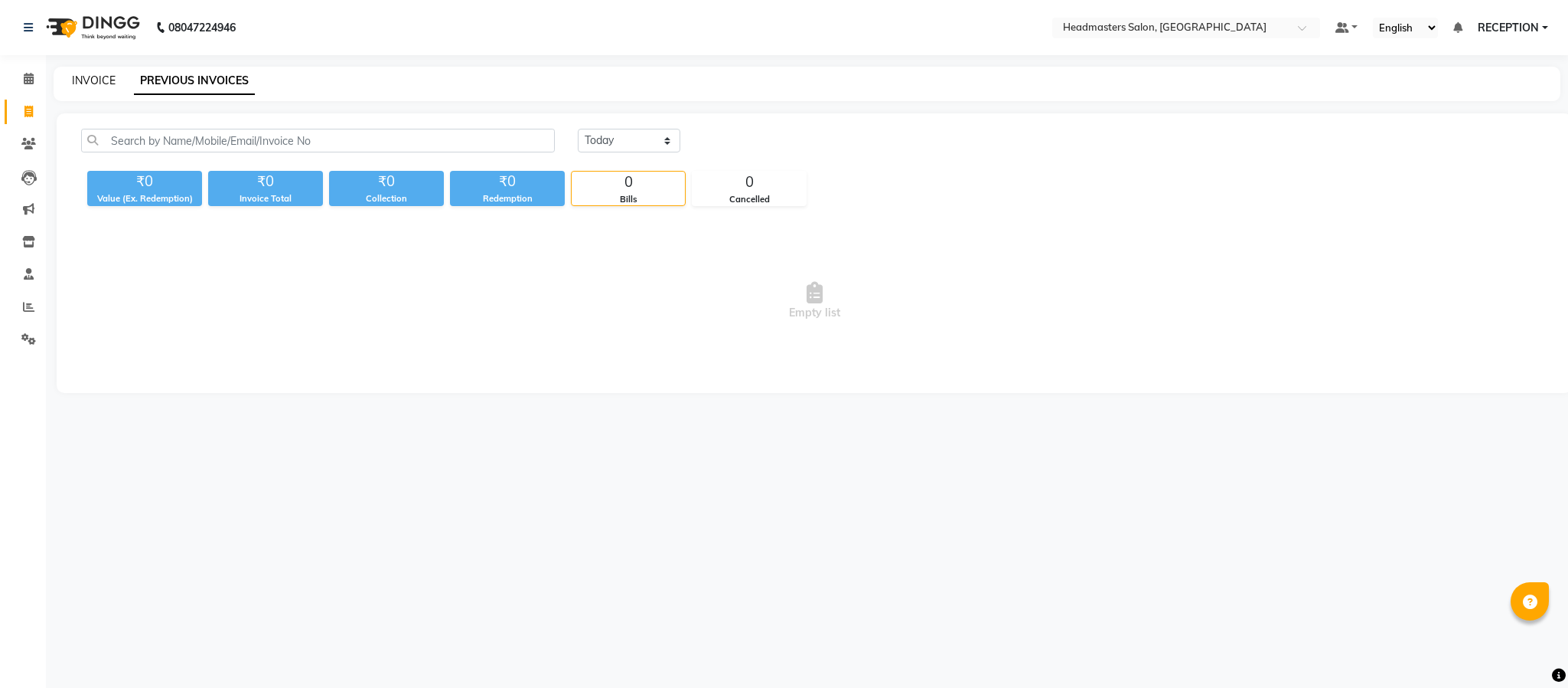
click at [98, 78] on link "INVOICE" at bounding box center [93, 80] width 43 height 14
select select "service"
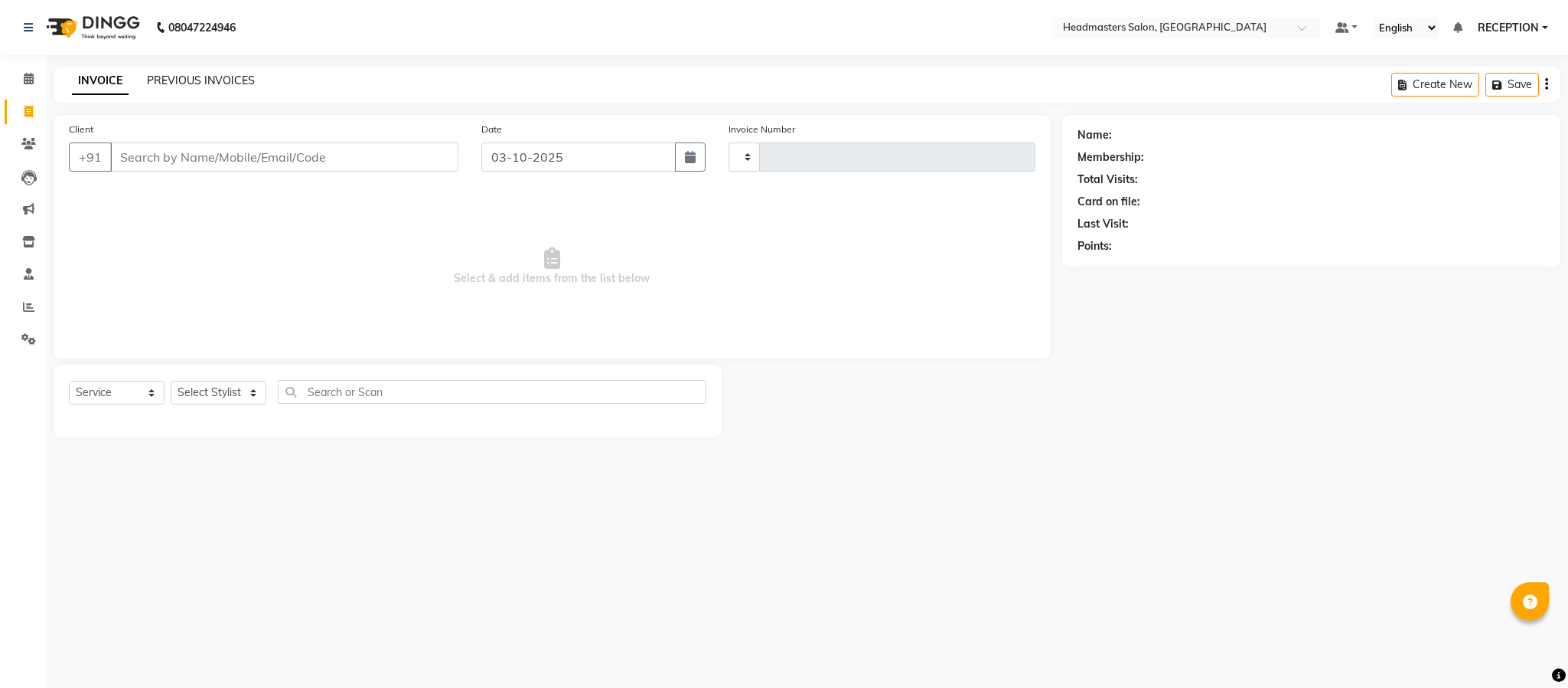
click at [193, 83] on link "PREVIOUS INVOICES" at bounding box center [200, 80] width 108 height 14
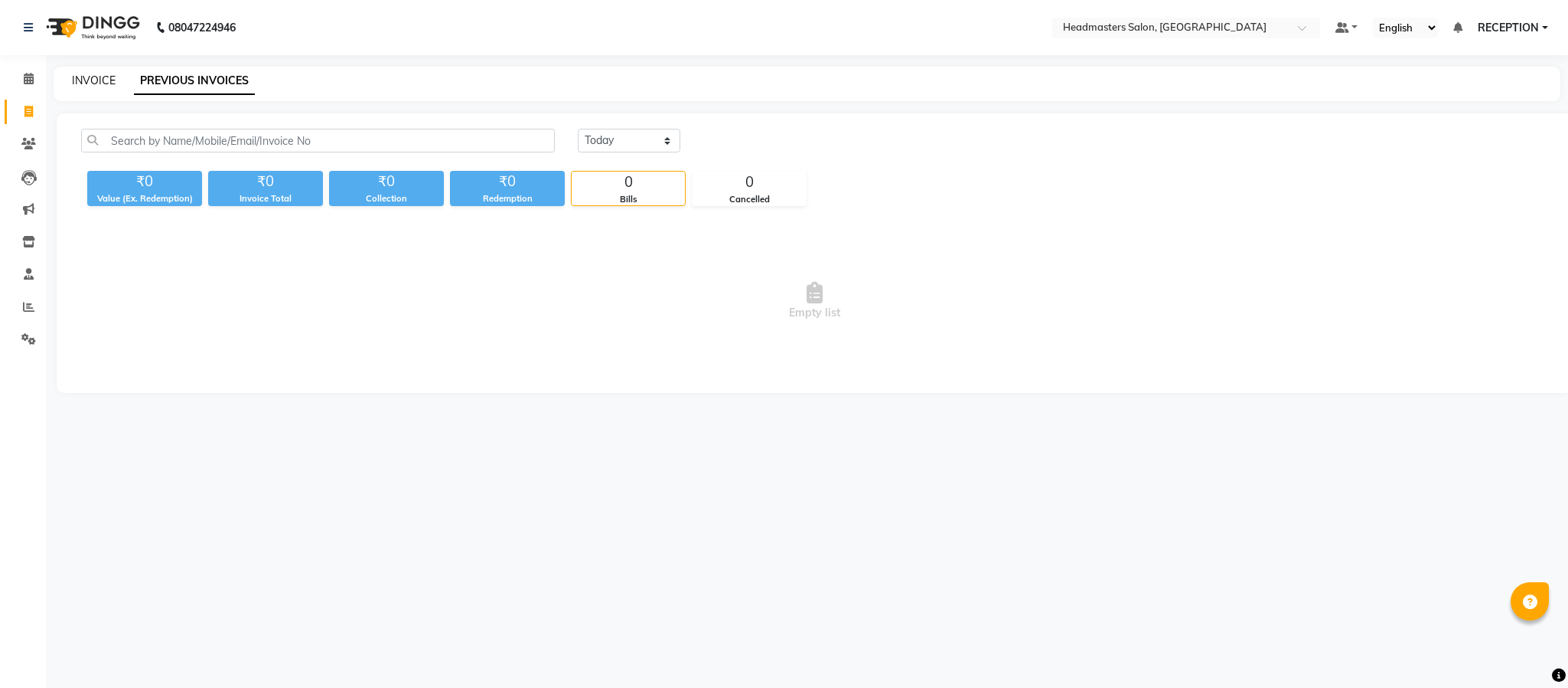
click at [77, 78] on link "INVOICE" at bounding box center [93, 80] width 43 height 14
select select "service"
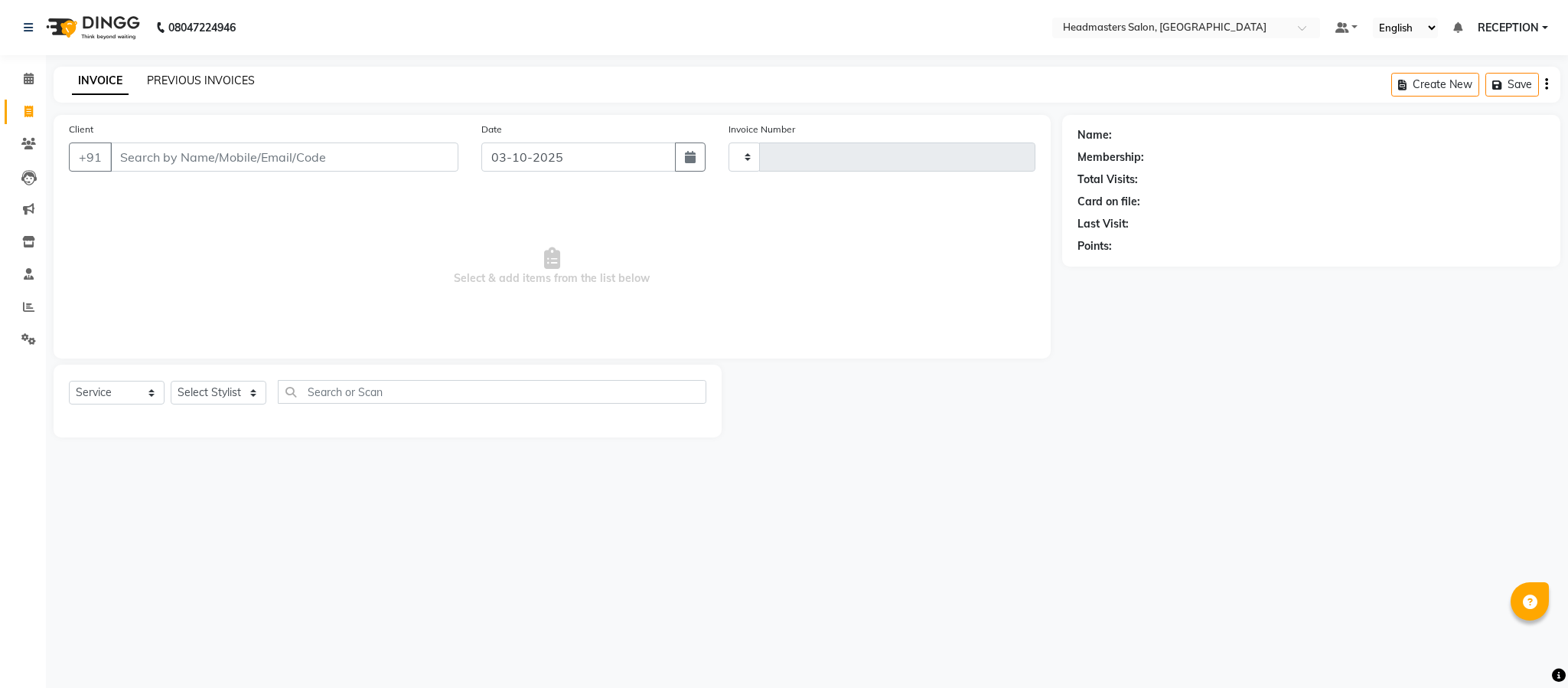
click at [193, 79] on link "PREVIOUS INVOICES" at bounding box center [200, 80] width 108 height 14
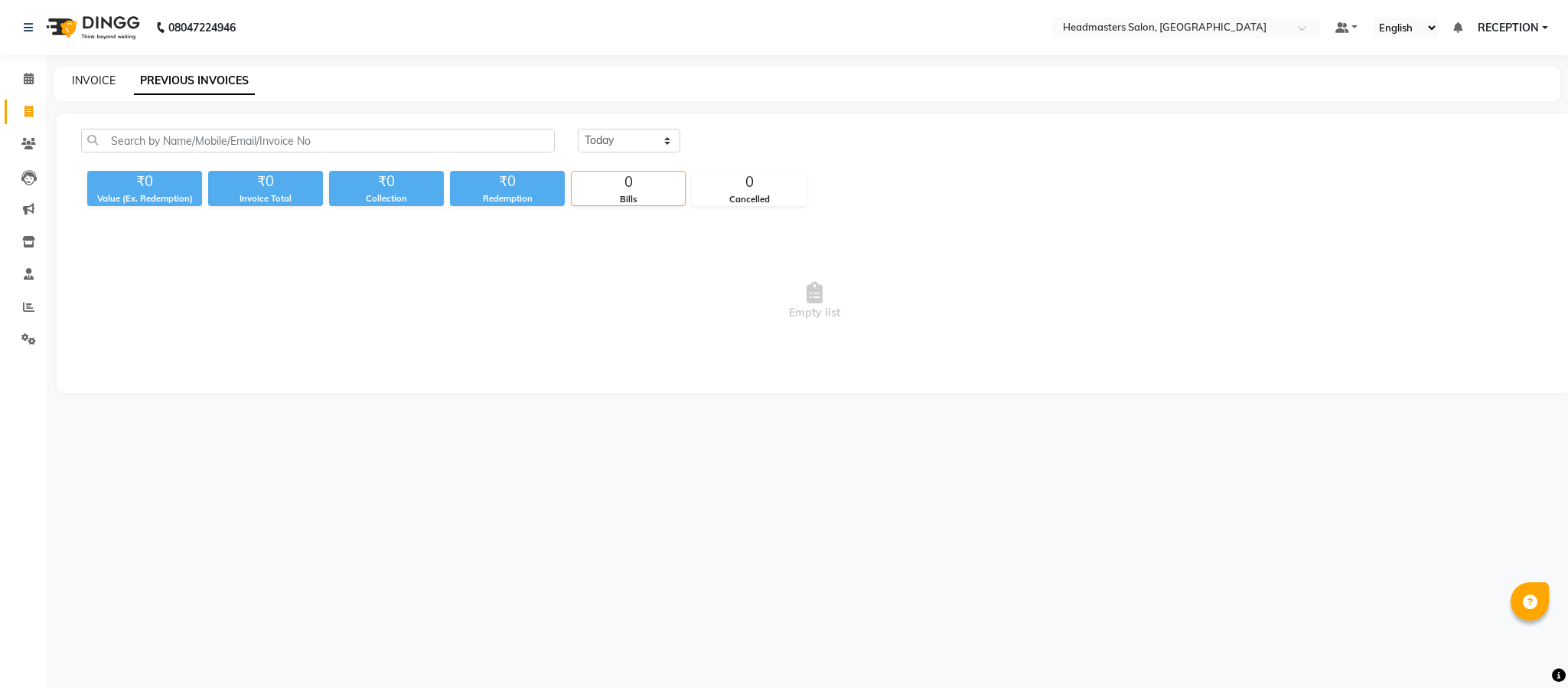
click at [104, 78] on link "INVOICE" at bounding box center [93, 80] width 43 height 14
select select "service"
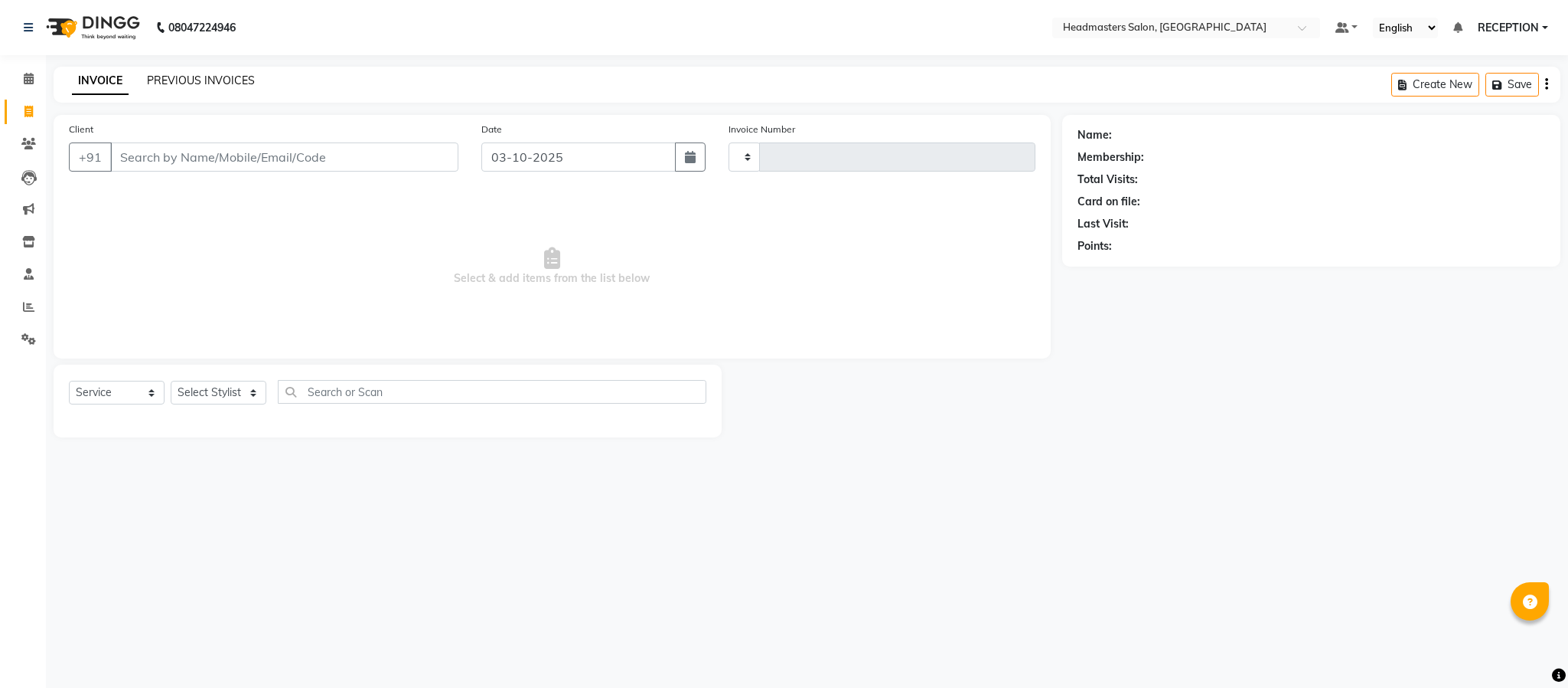
click at [210, 86] on link "PREVIOUS INVOICES" at bounding box center [200, 80] width 108 height 14
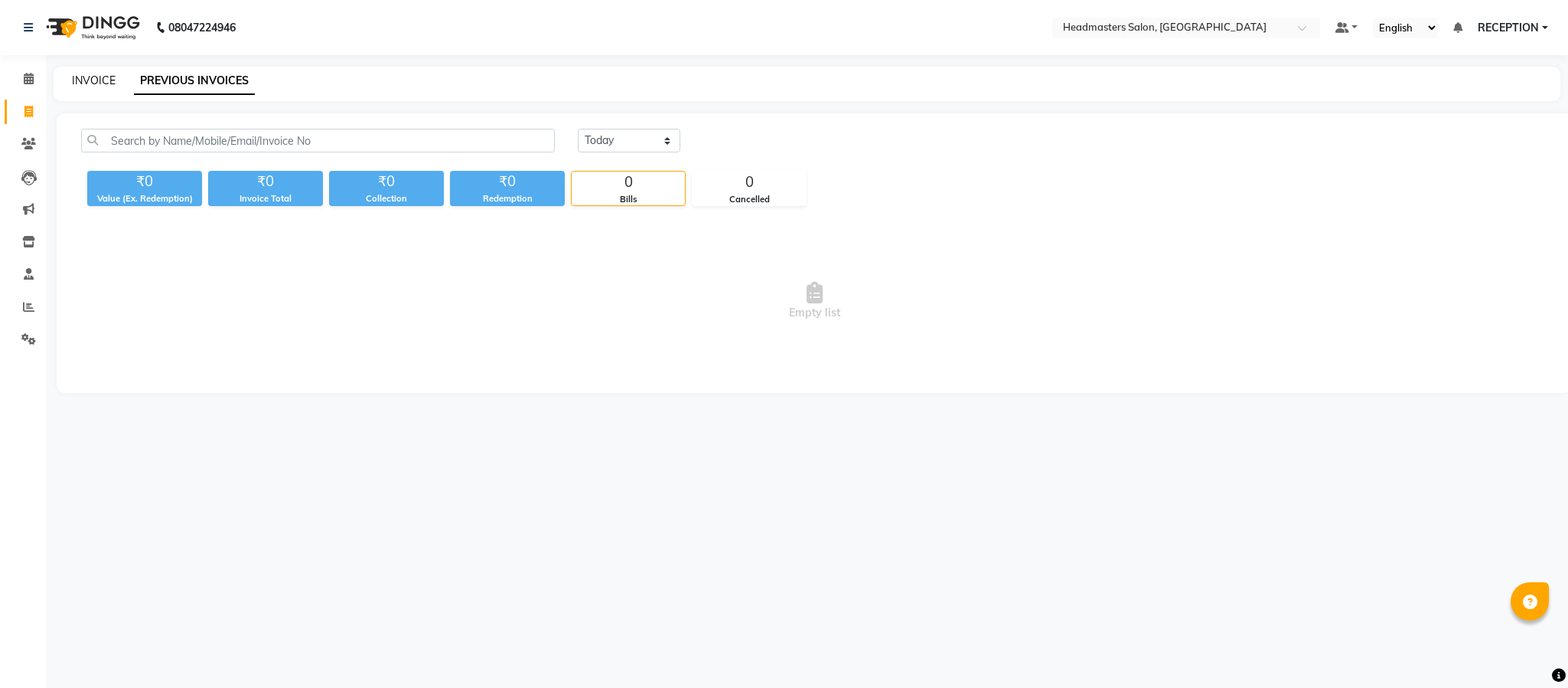
click at [98, 81] on link "INVOICE" at bounding box center [93, 80] width 43 height 14
select select "service"
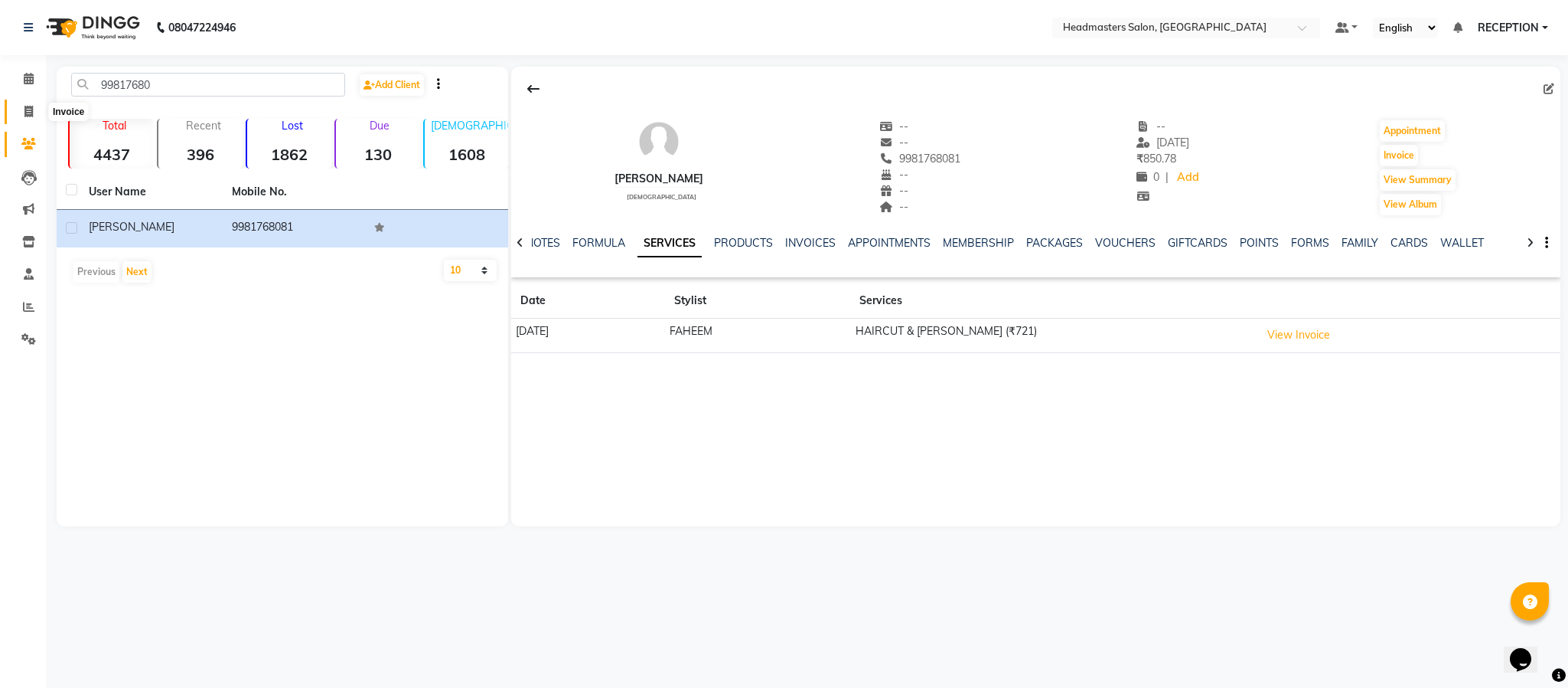
click at [26, 116] on icon at bounding box center [28, 112] width 8 height 12
select select "service"
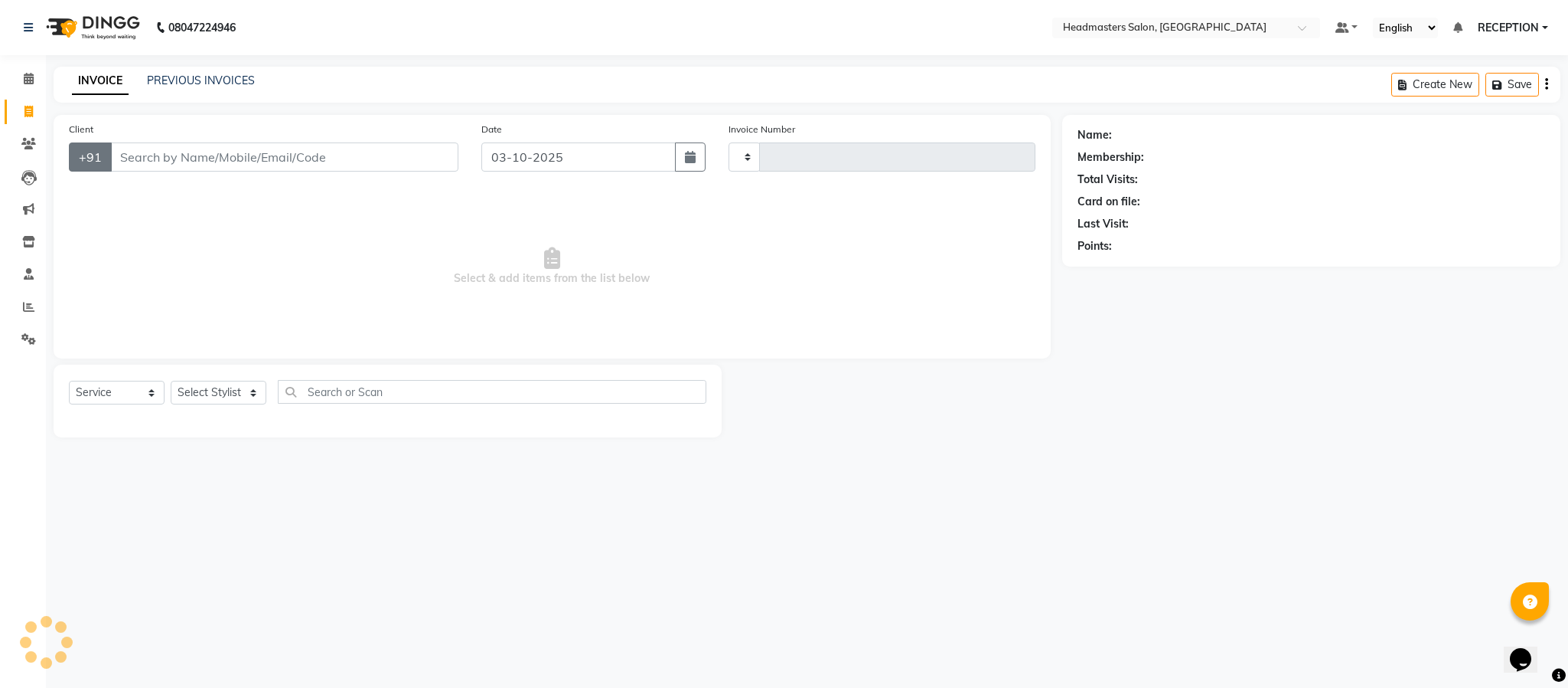
type input "1834"
select select "3454"
click at [202, 400] on select "Select Stylist AKASH ANJUM NEHA NEHA SAHU NISHA MANAGER RAHUL RECEPTION SHADAB …" at bounding box center [218, 392] width 96 height 23
select select "82635"
click at [171, 381] on select "Select Stylist AKASH ANJUM NEHA NEHA SAHU NISHA MANAGER RAHUL RECEPTION SHADAB …" at bounding box center [218, 392] width 96 height 23
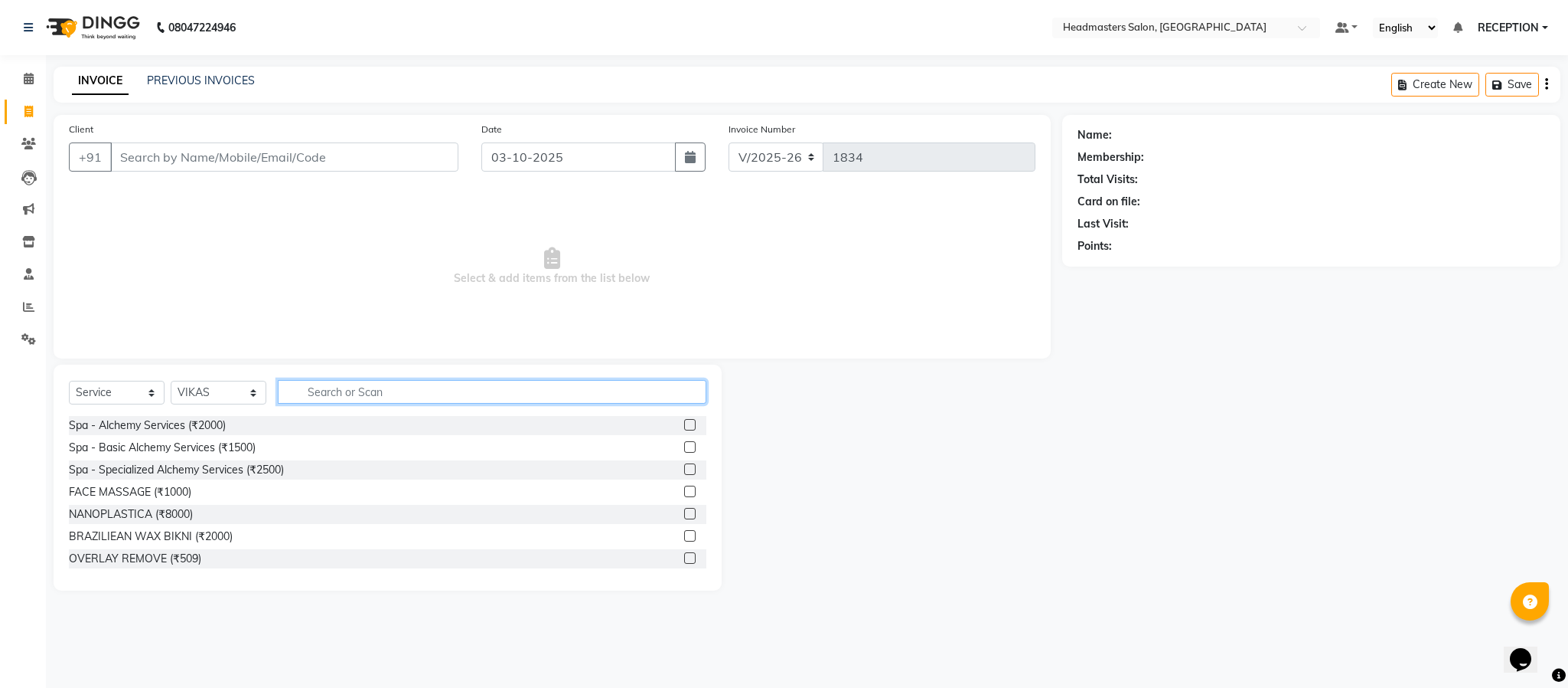
click at [414, 393] on input "text" at bounding box center [492, 391] width 428 height 23
type input "HAIR CUT"
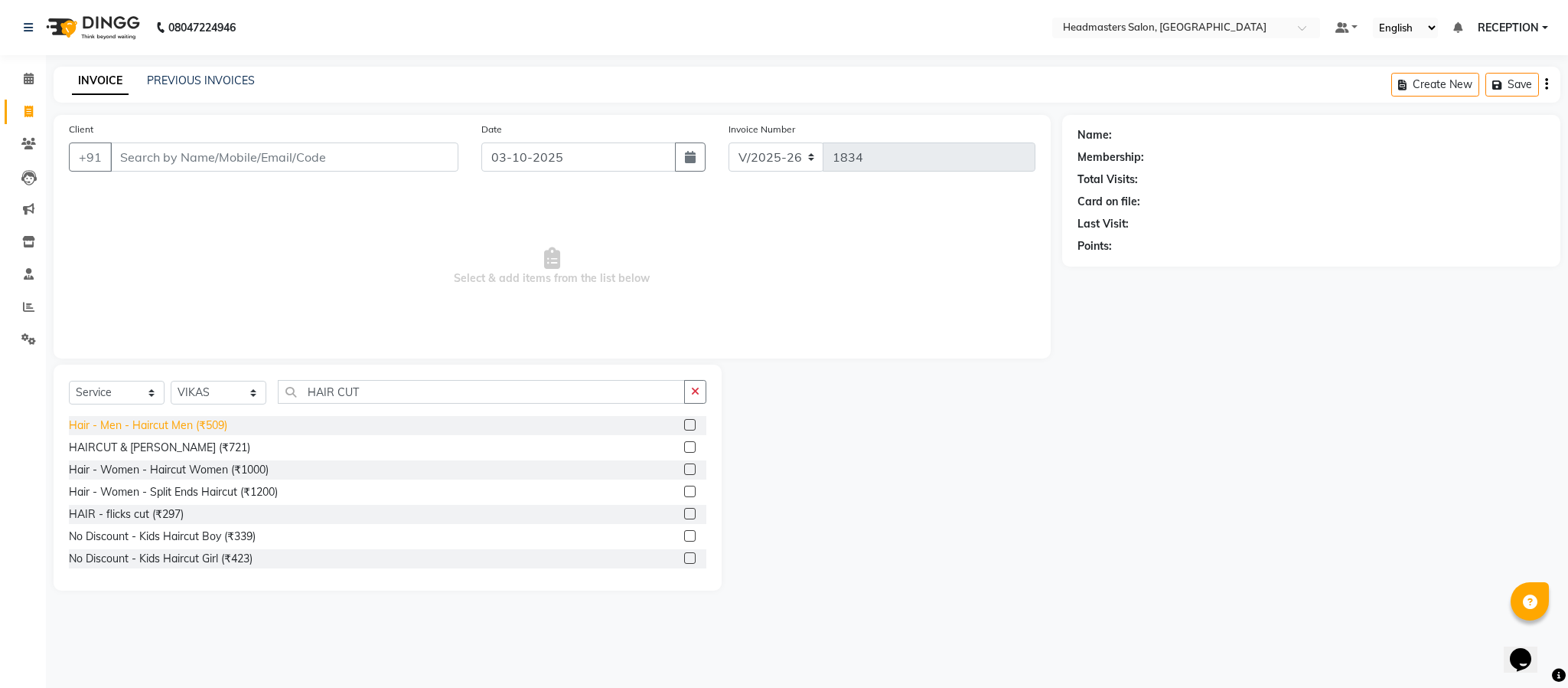
click at [200, 428] on div "Hair - Men - Haircut Men (₹509)" at bounding box center [148, 424] width 158 height 16
checkbox input "false"
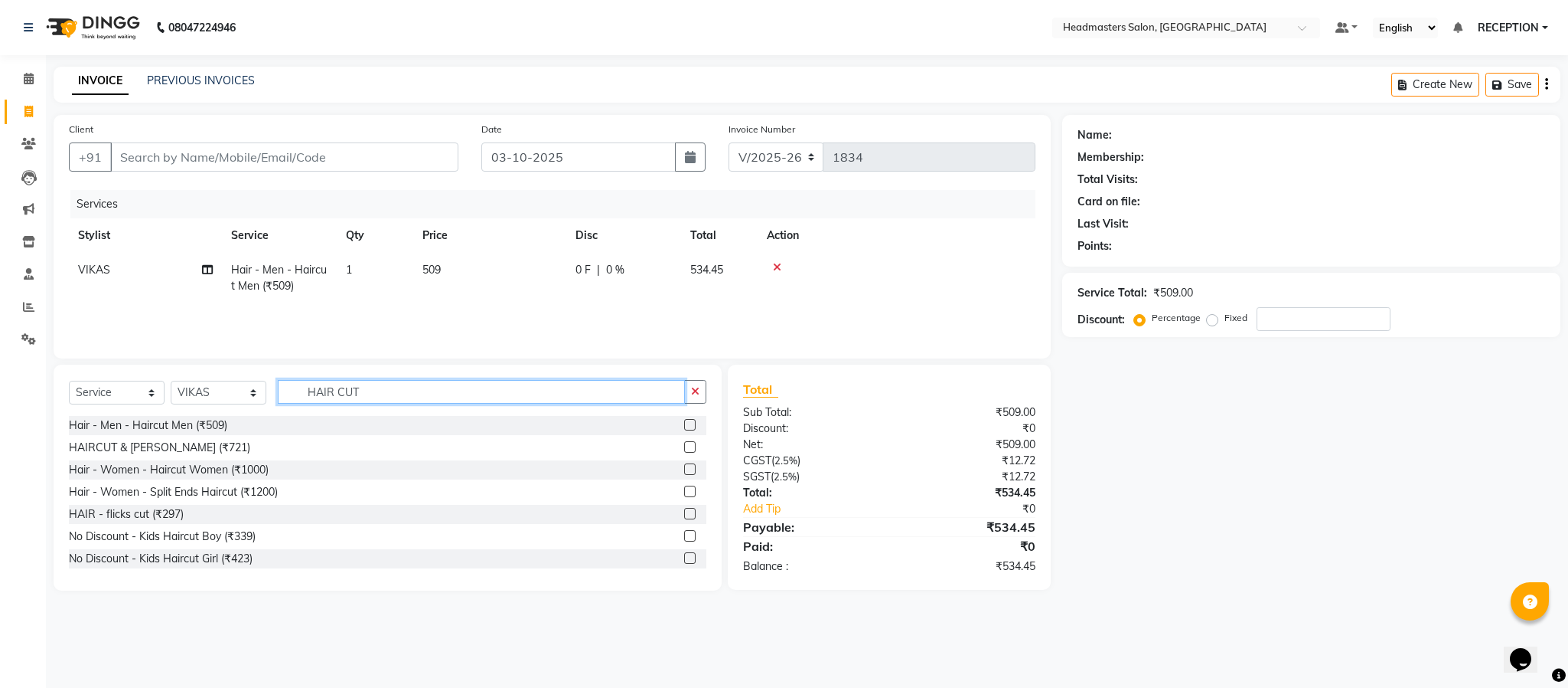
click at [409, 394] on input "HAIR CUT" at bounding box center [481, 391] width 407 height 23
type input "BEARD"
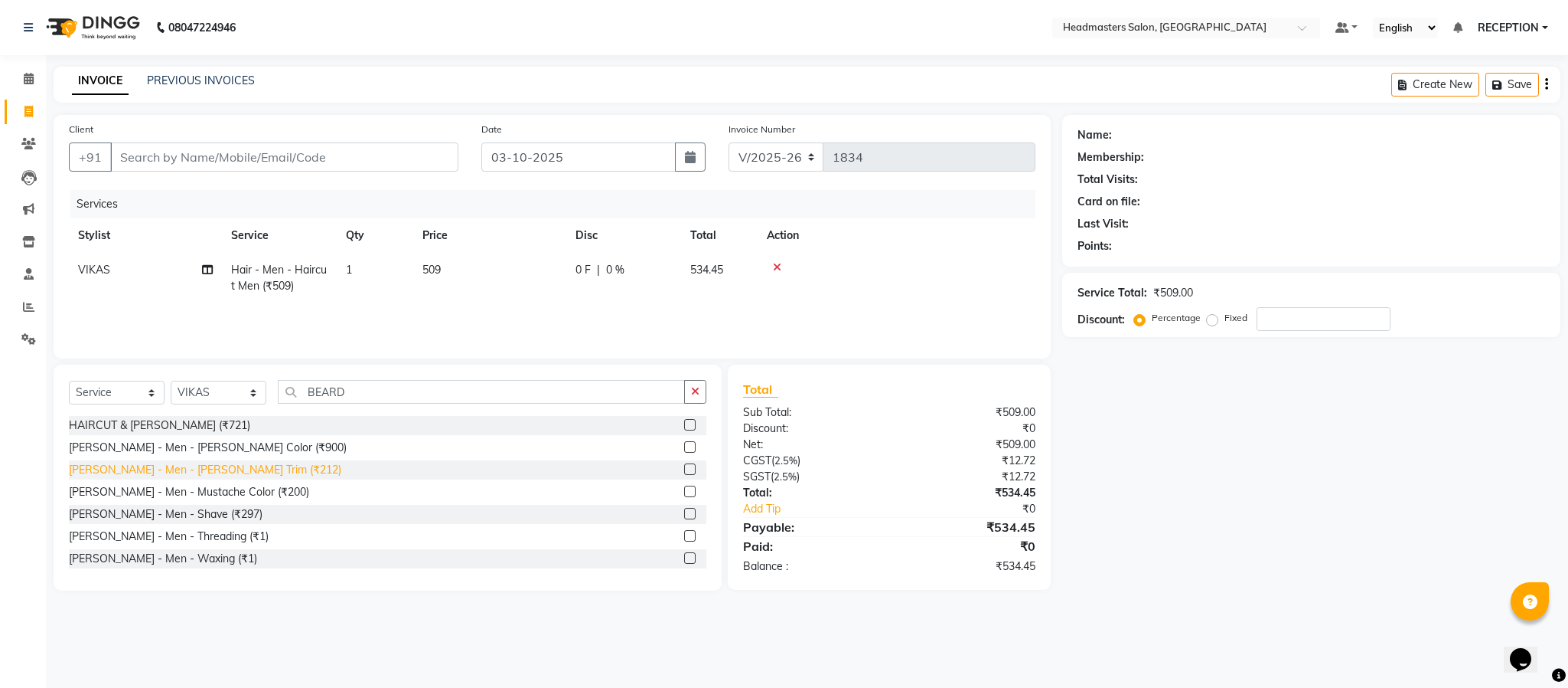
click at [205, 471] on div "Beard - Men - Beard Trim (₹212)" at bounding box center [205, 470] width 273 height 16
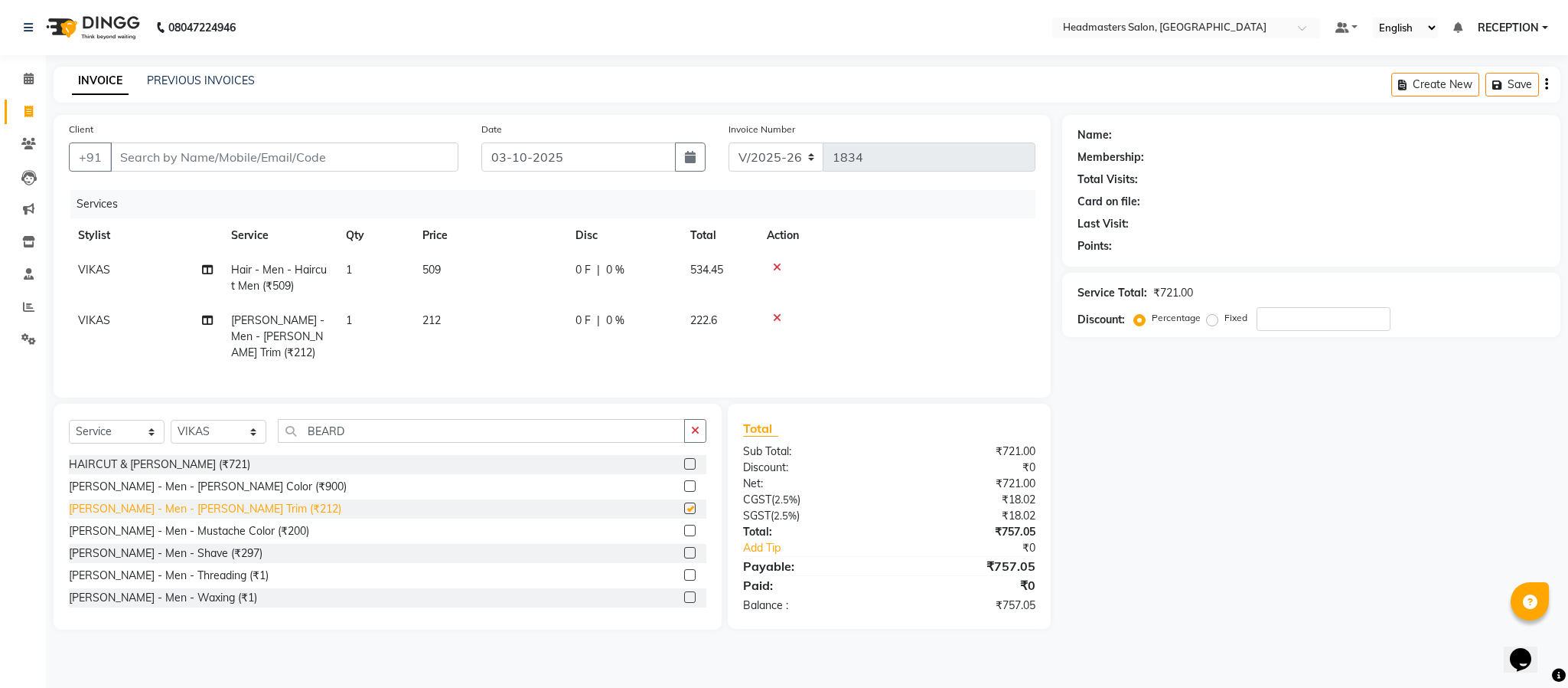
checkbox input "false"
click at [463, 271] on td "509" at bounding box center [490, 278] width 153 height 51
select select "82635"
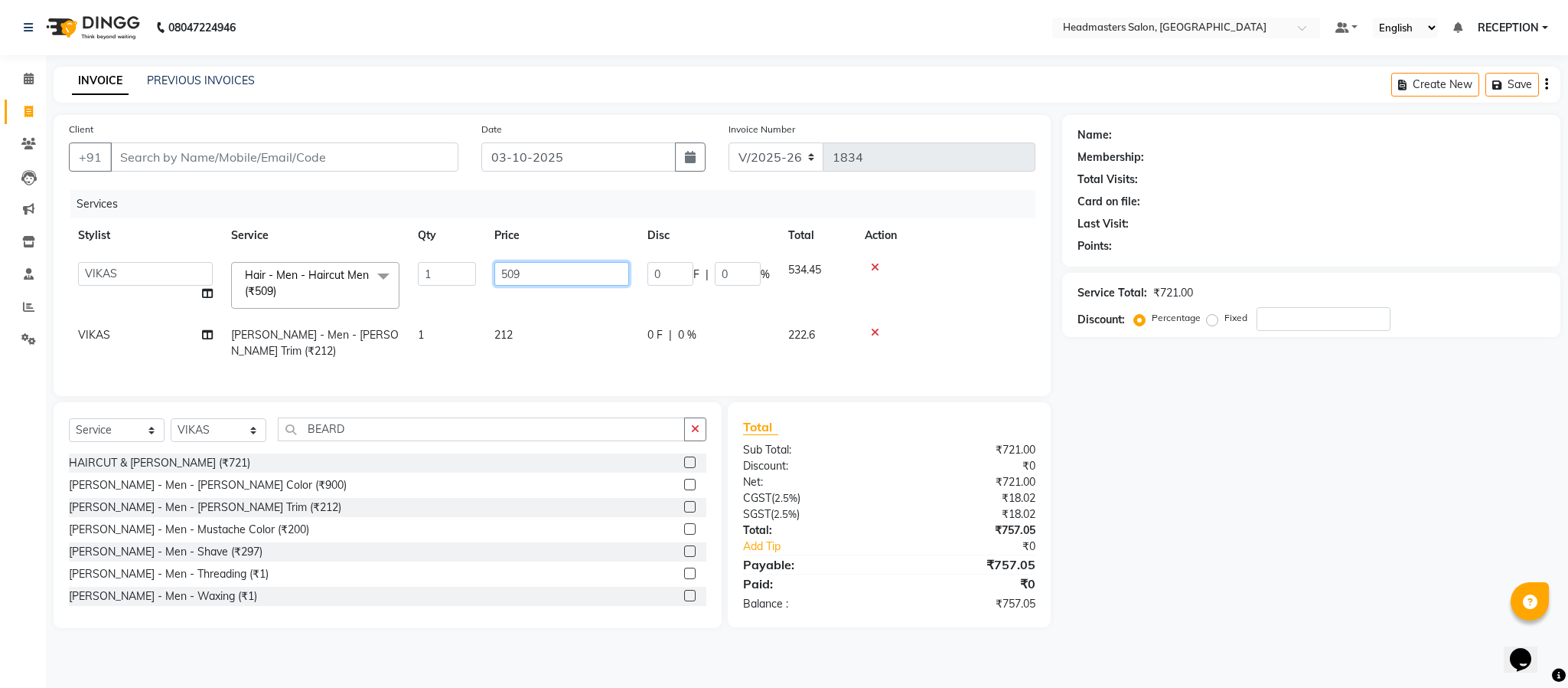
click at [543, 272] on input "509" at bounding box center [562, 274] width 135 height 23
click at [556, 276] on input "523" at bounding box center [562, 274] width 135 height 23
type input "545"
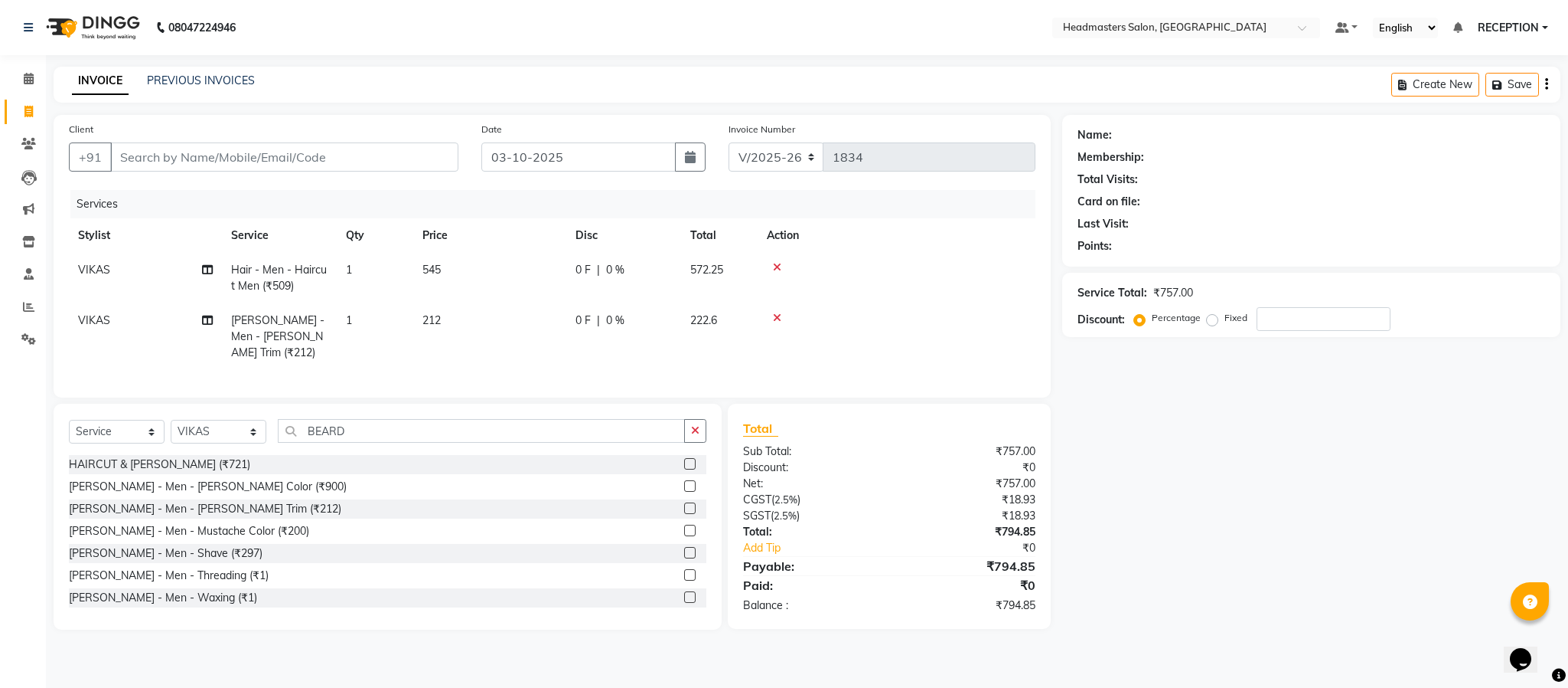
click at [567, 295] on tr "VIKAS Hair - Men - Haircut Men (₹509) 1 545 0 F | 0 % 572.25" at bounding box center [553, 278] width 967 height 51
click at [526, 287] on td "545" at bounding box center [490, 278] width 153 height 51
select select "82635"
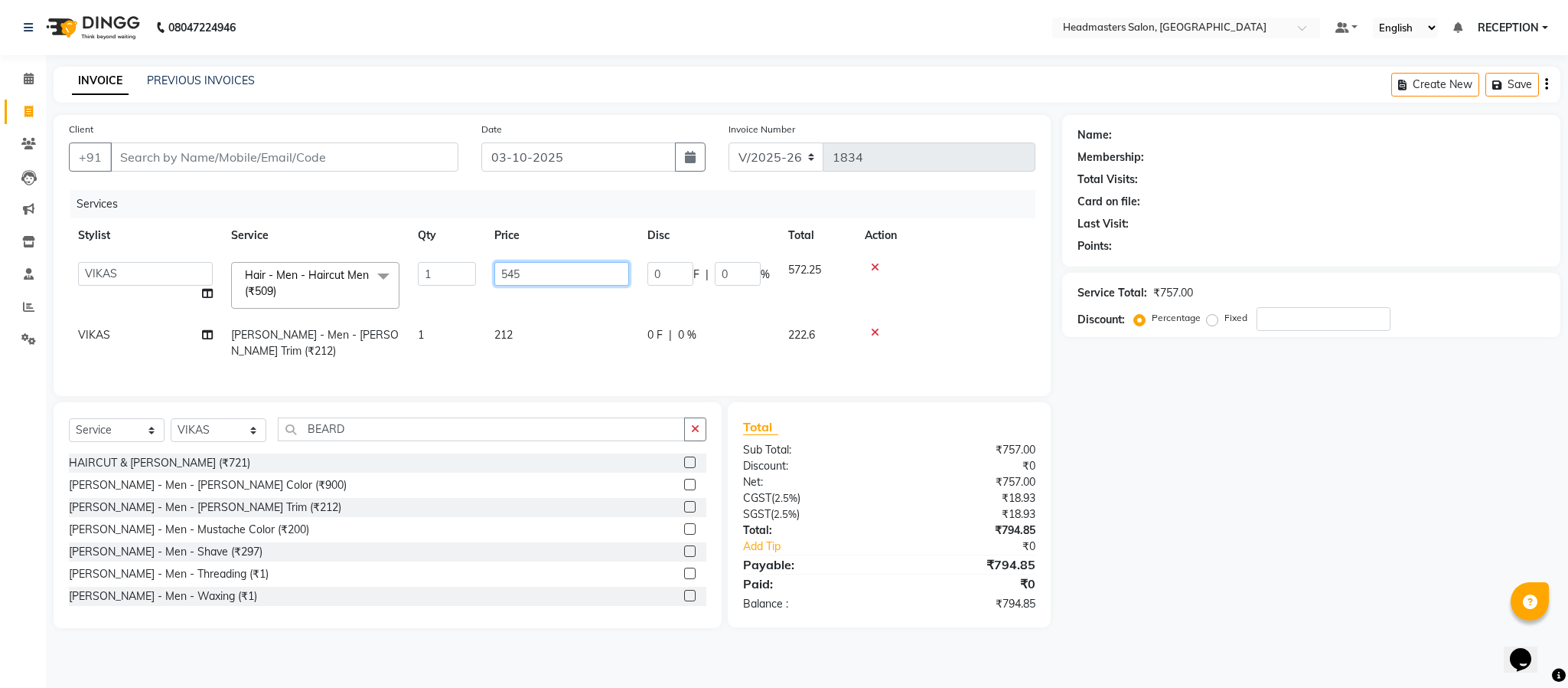
click at [538, 274] on input "545" at bounding box center [562, 274] width 135 height 23
type input "535"
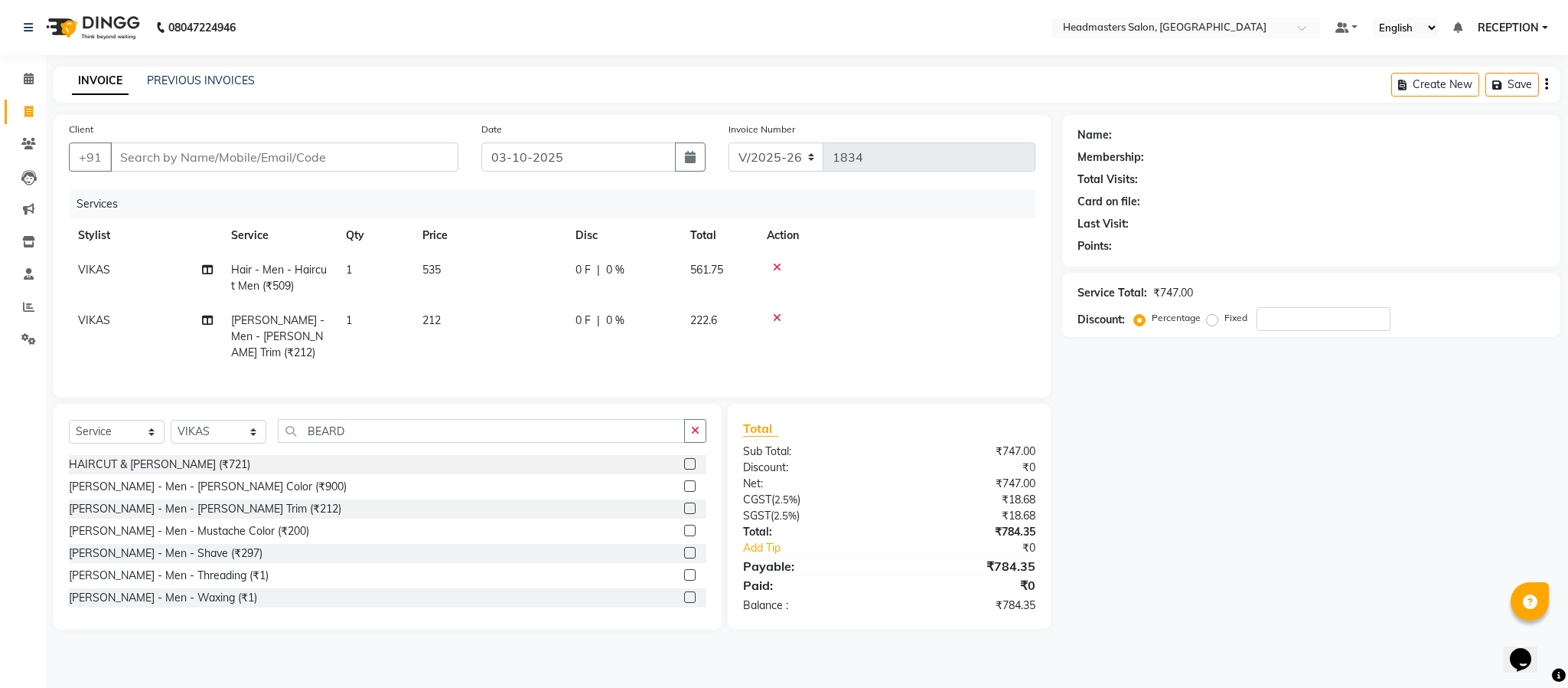
click at [560, 302] on td "535" at bounding box center [490, 278] width 153 height 51
select select "82635"
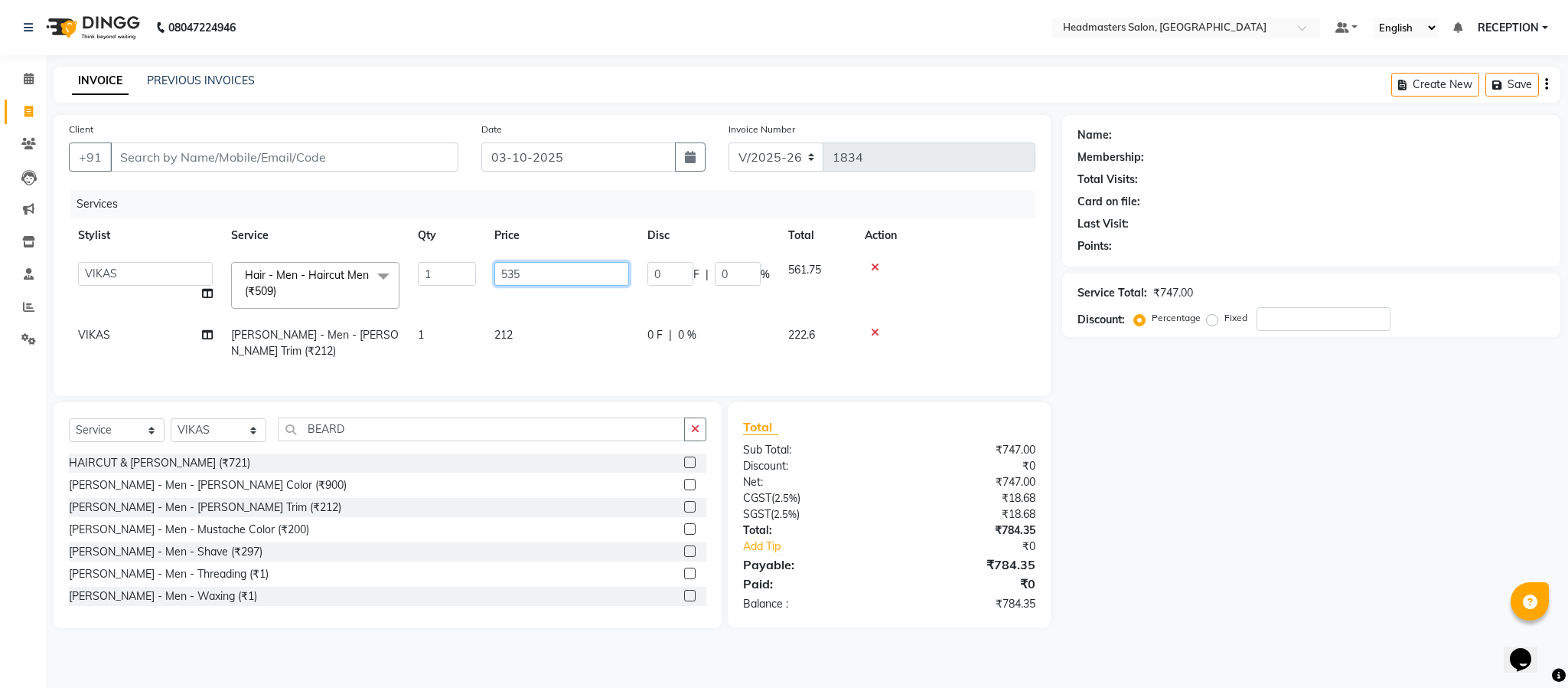
click at [547, 278] on input "535" at bounding box center [562, 274] width 135 height 23
type input "530"
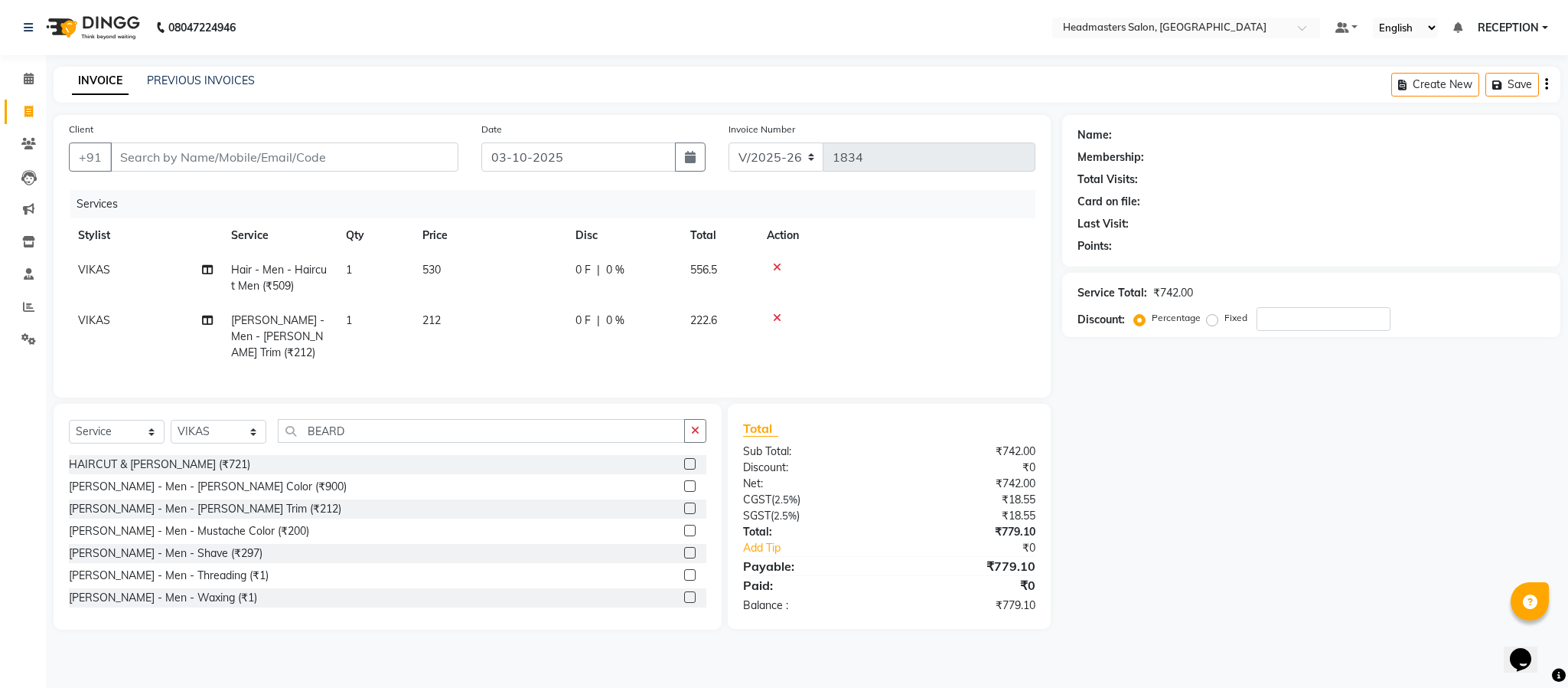
click at [552, 306] on tbody "VIKAS Hair - Men - Haircut Men (₹509) 1 530 0 F | 0 % 556.5 VIKAS Beard - Men -…" at bounding box center [553, 311] width 967 height 117
click at [536, 289] on td "530" at bounding box center [490, 278] width 153 height 51
select select "82635"
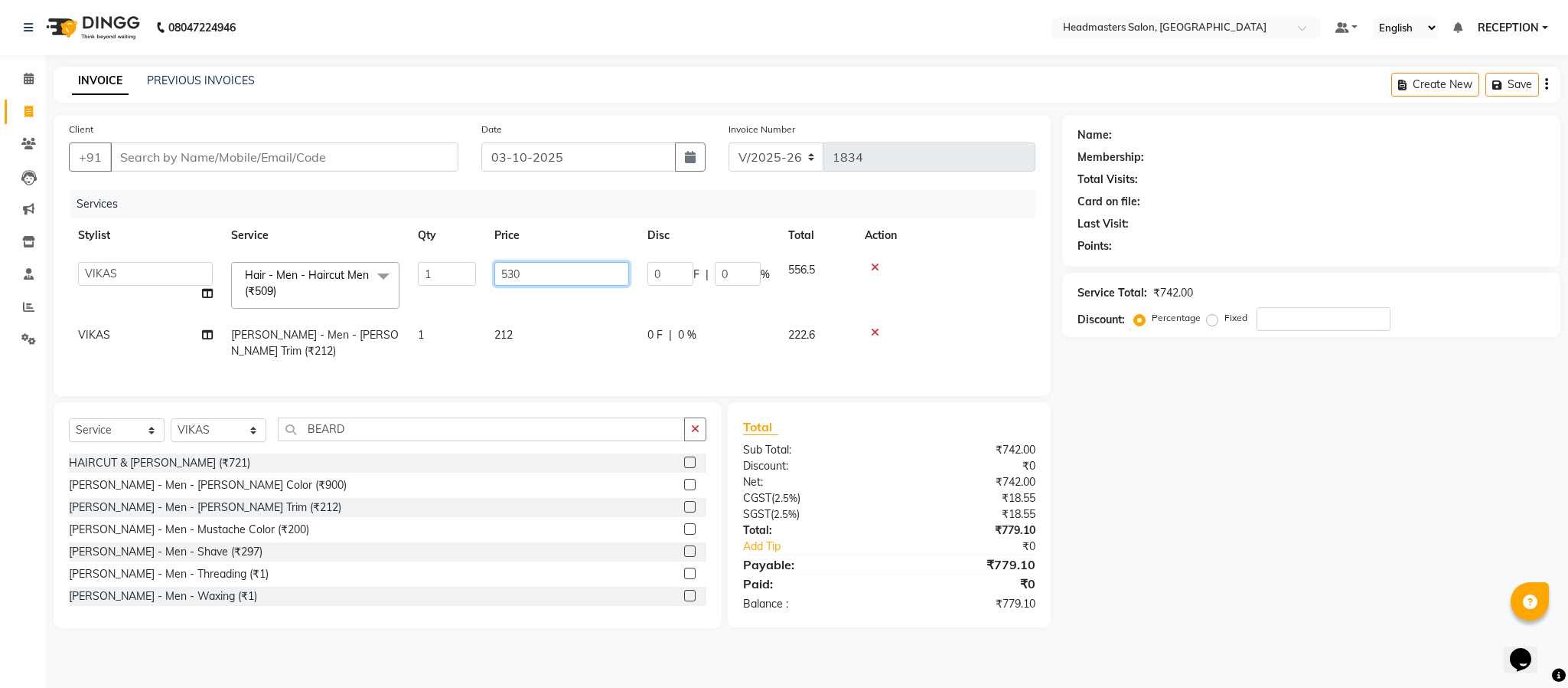
click at [540, 274] on input "530" at bounding box center [562, 274] width 135 height 23
type input "524"
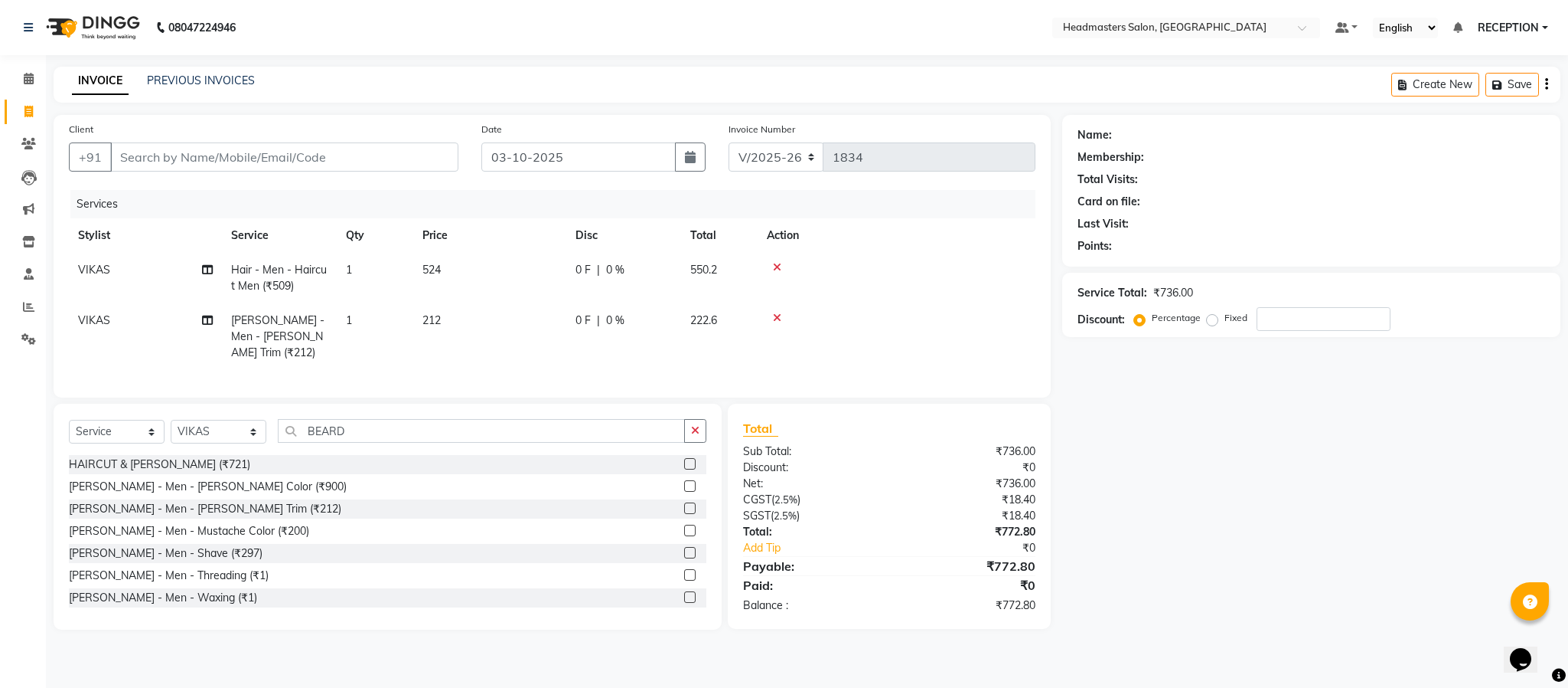
click at [545, 304] on tbody "VIKAS Hair - Men - Haircut Men (₹509) 1 524 0 F | 0 % 550.2 VIKAS Beard - Men -…" at bounding box center [553, 311] width 967 height 117
click at [508, 323] on td "212" at bounding box center [490, 337] width 153 height 67
select select "82635"
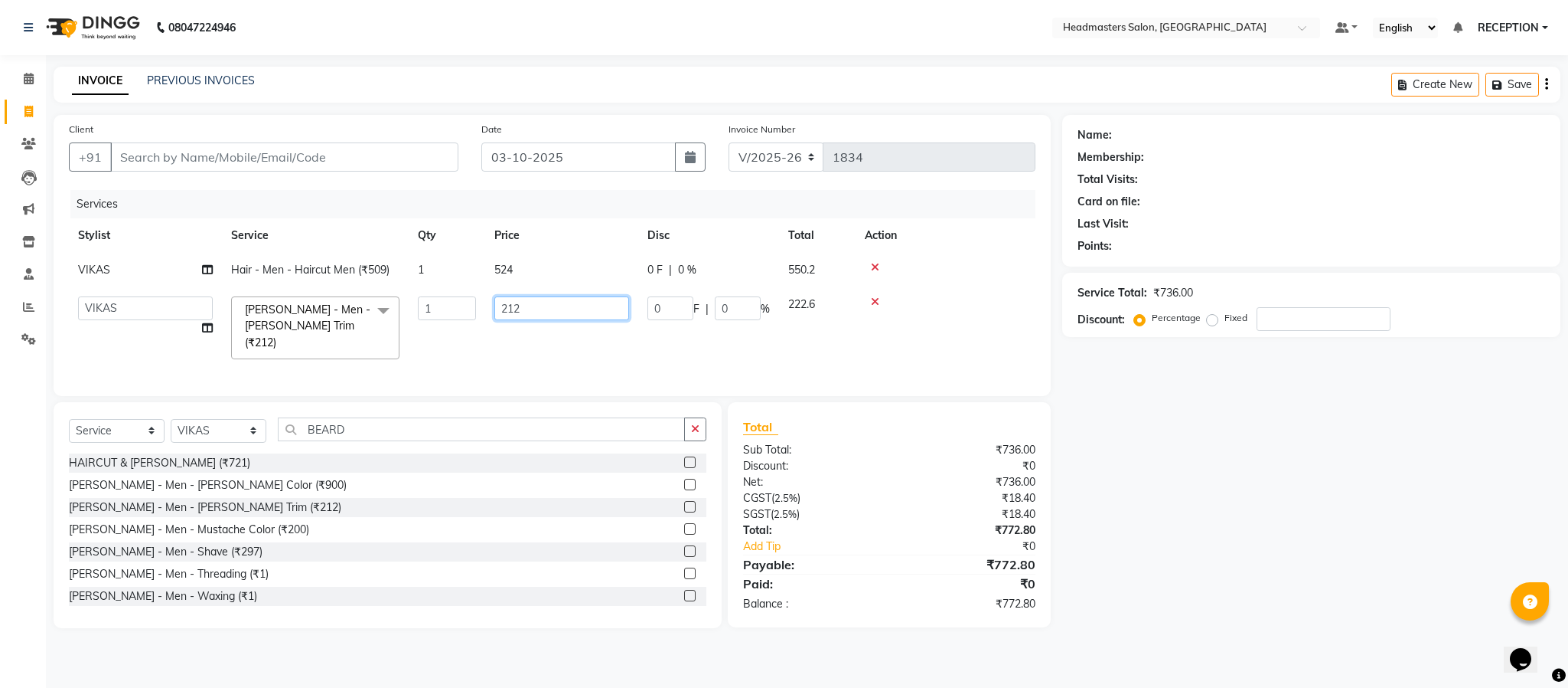
click at [527, 311] on input "212" at bounding box center [562, 308] width 135 height 23
type input "235"
click at [567, 359] on div "Services Stylist Service Qty Price Disc Total Action VIKAS Hair - Men - Haircut…" at bounding box center [553, 285] width 967 height 191
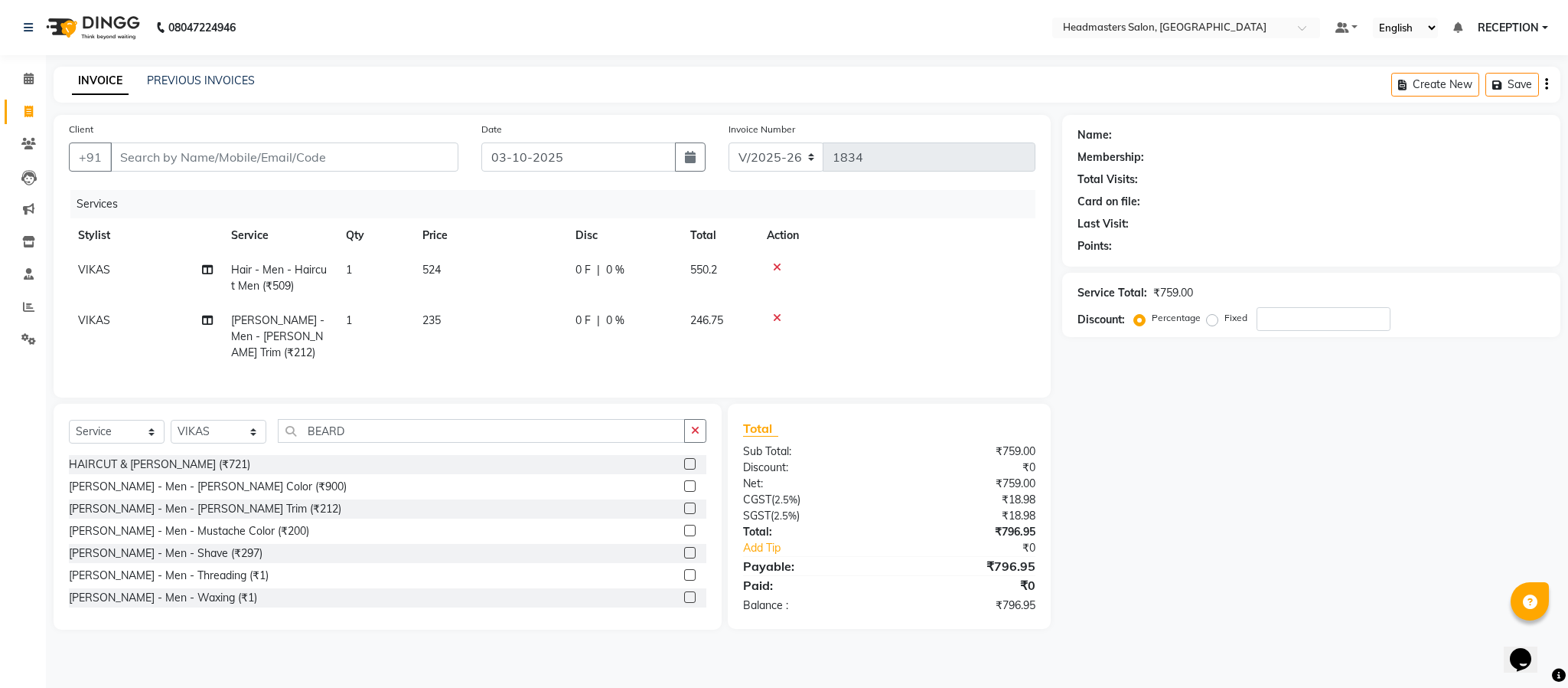
click at [538, 336] on td "235" at bounding box center [490, 337] width 153 height 67
select select "82635"
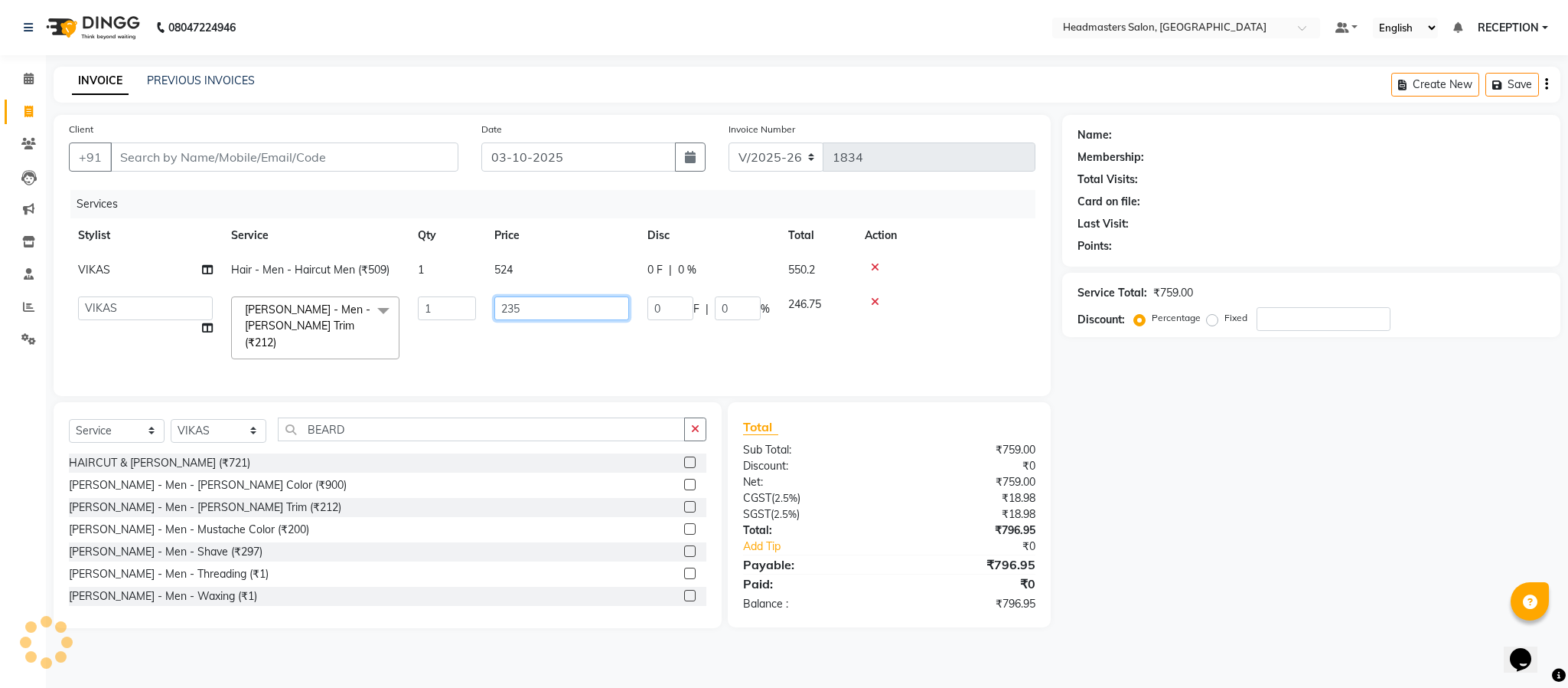
click at [540, 309] on input "235" at bounding box center [562, 308] width 135 height 23
type input "238"
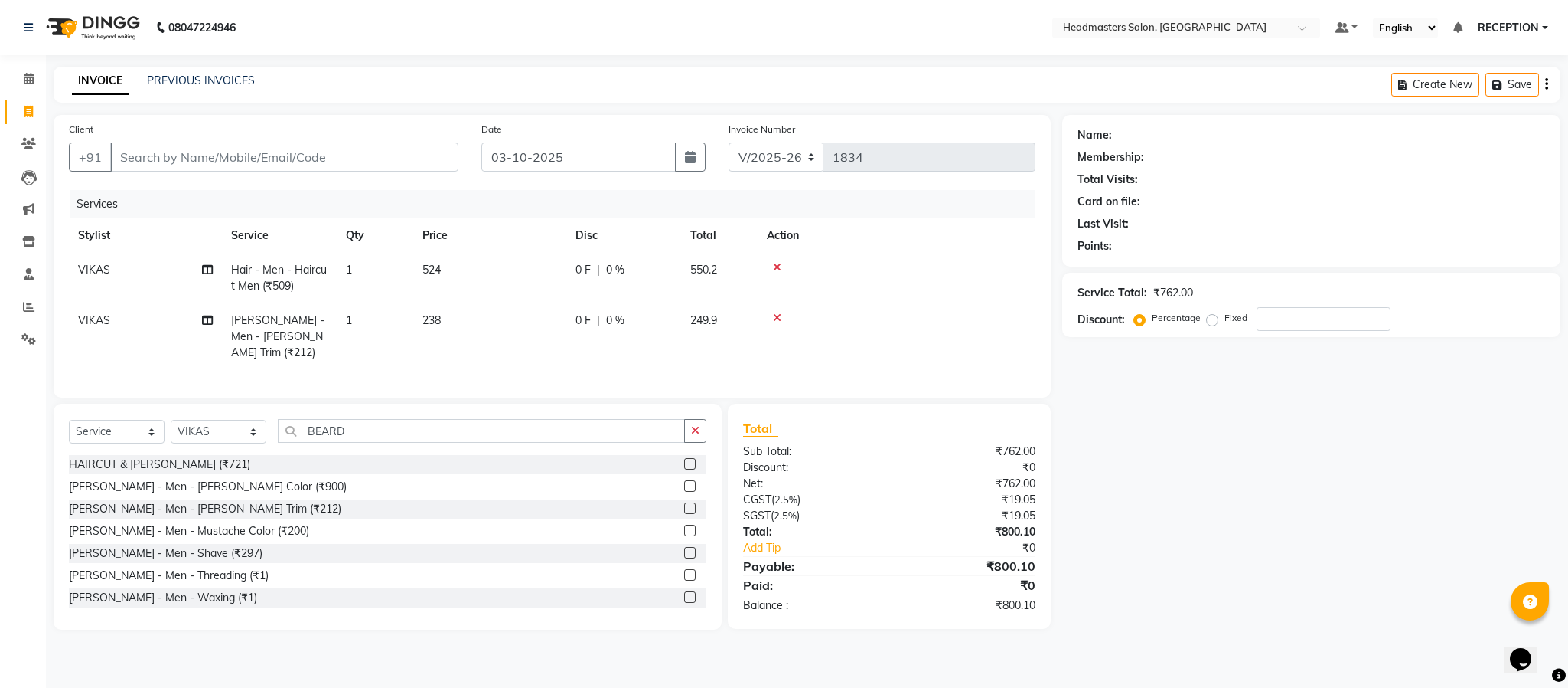
click at [564, 339] on td "238" at bounding box center [490, 337] width 153 height 67
select select "82635"
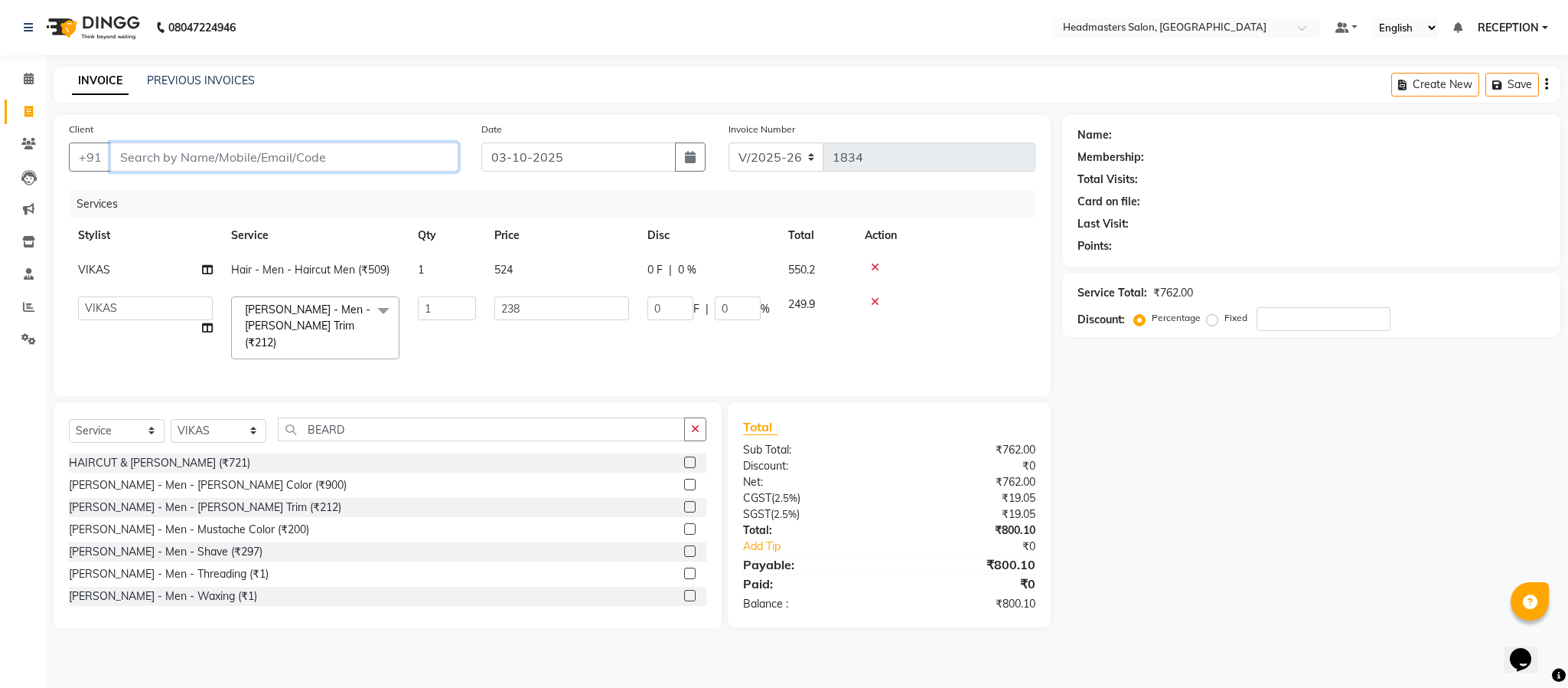
click at [223, 158] on input "Client" at bounding box center [284, 157] width 348 height 29
click at [195, 147] on input "Client" at bounding box center [284, 157] width 348 height 29
type input "H"
type input "0"
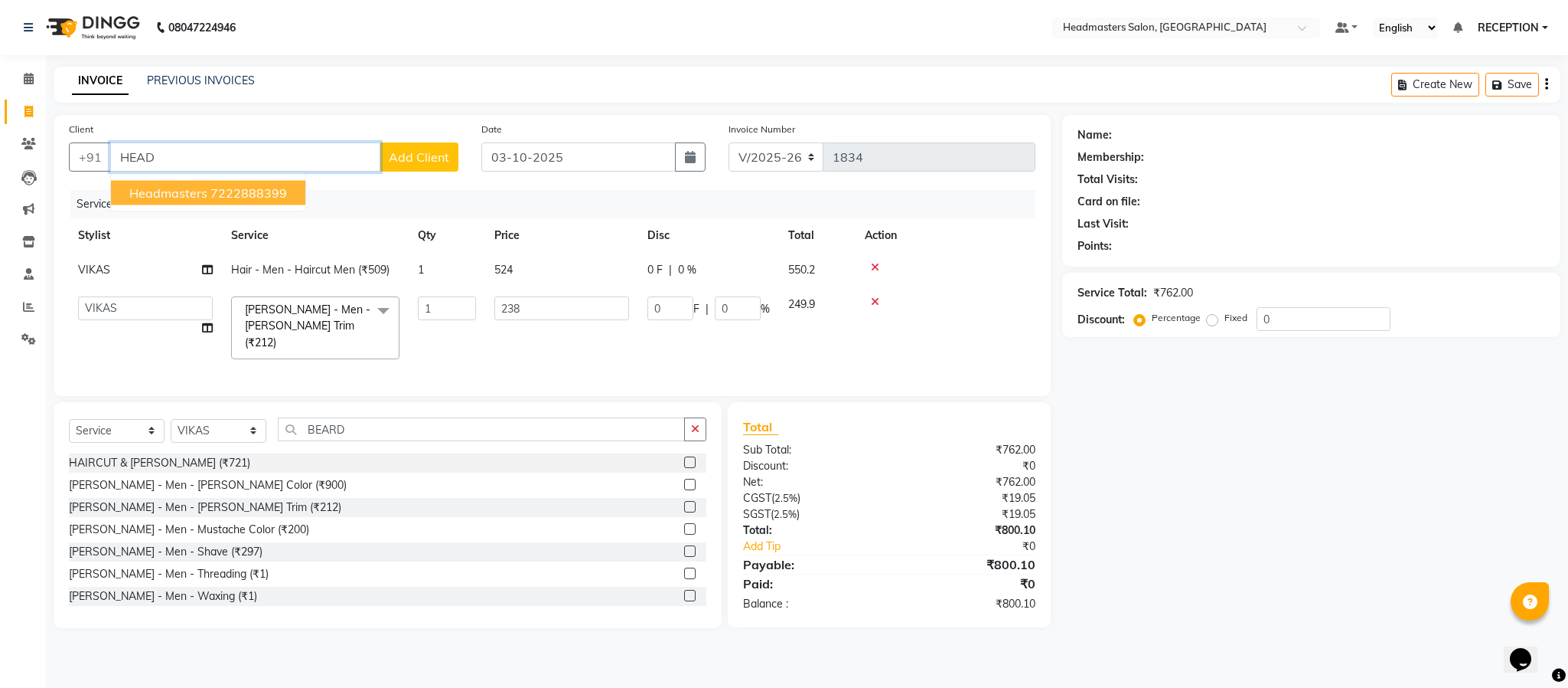
click at [205, 200] on button "headmasters 7222888399" at bounding box center [208, 193] width 194 height 24
type input "7222888399"
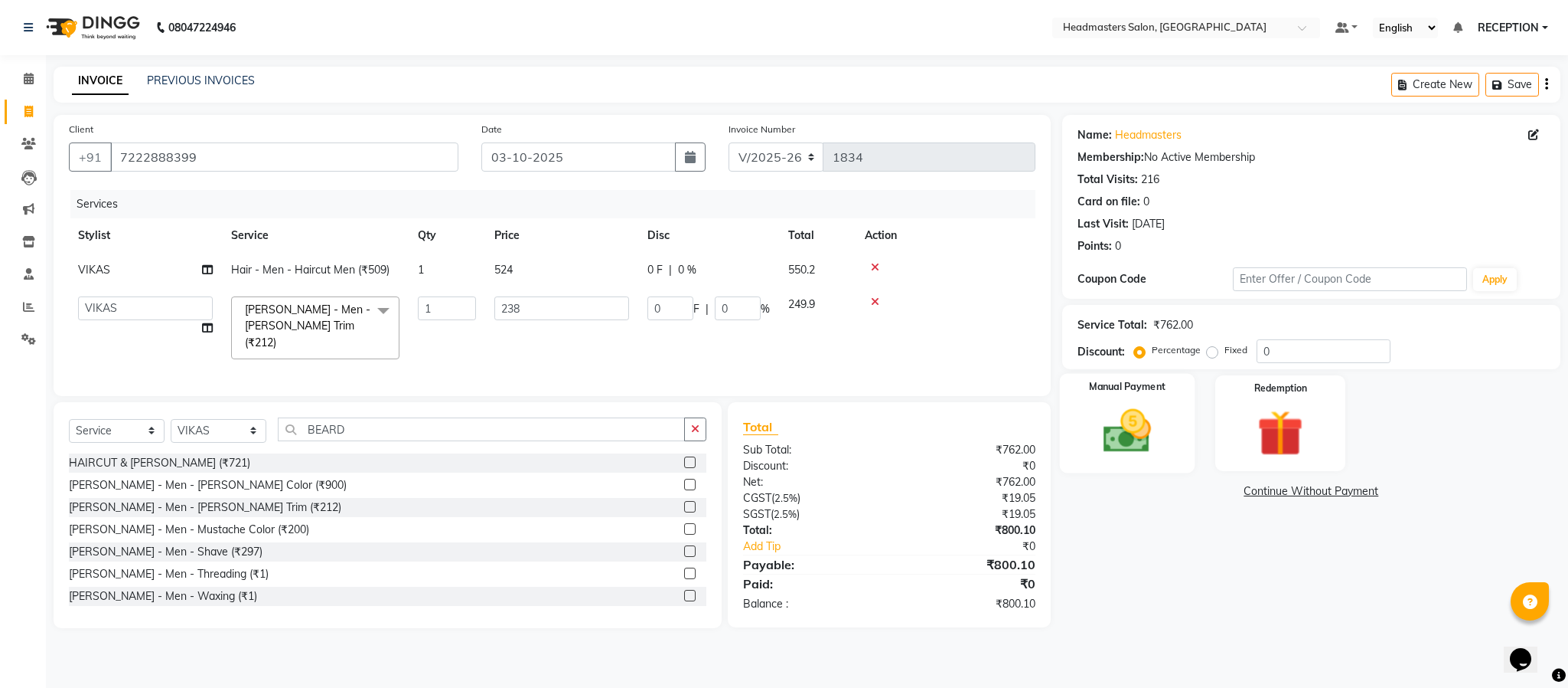
click at [1169, 444] on div "Manual Payment" at bounding box center [1127, 423] width 136 height 99
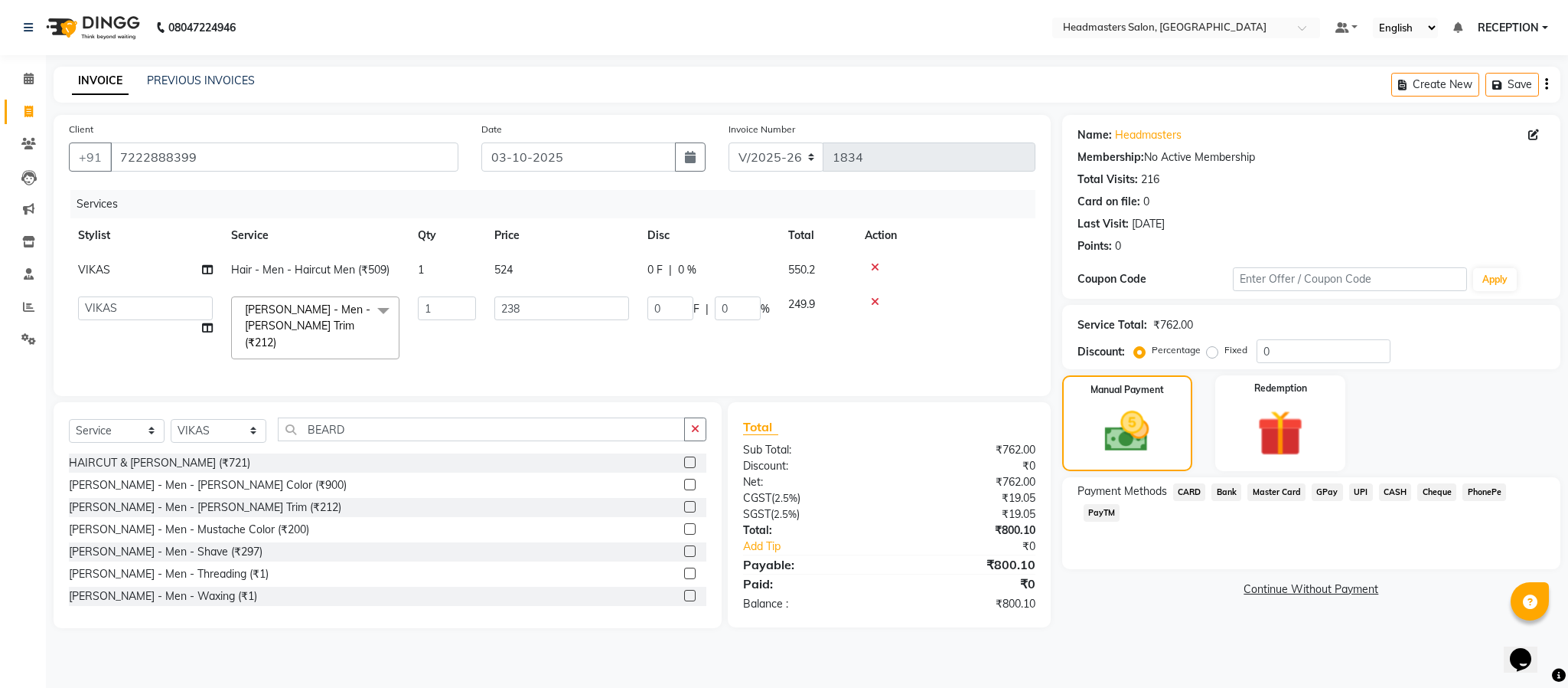
click at [1399, 490] on span "CASH" at bounding box center [1395, 491] width 33 height 18
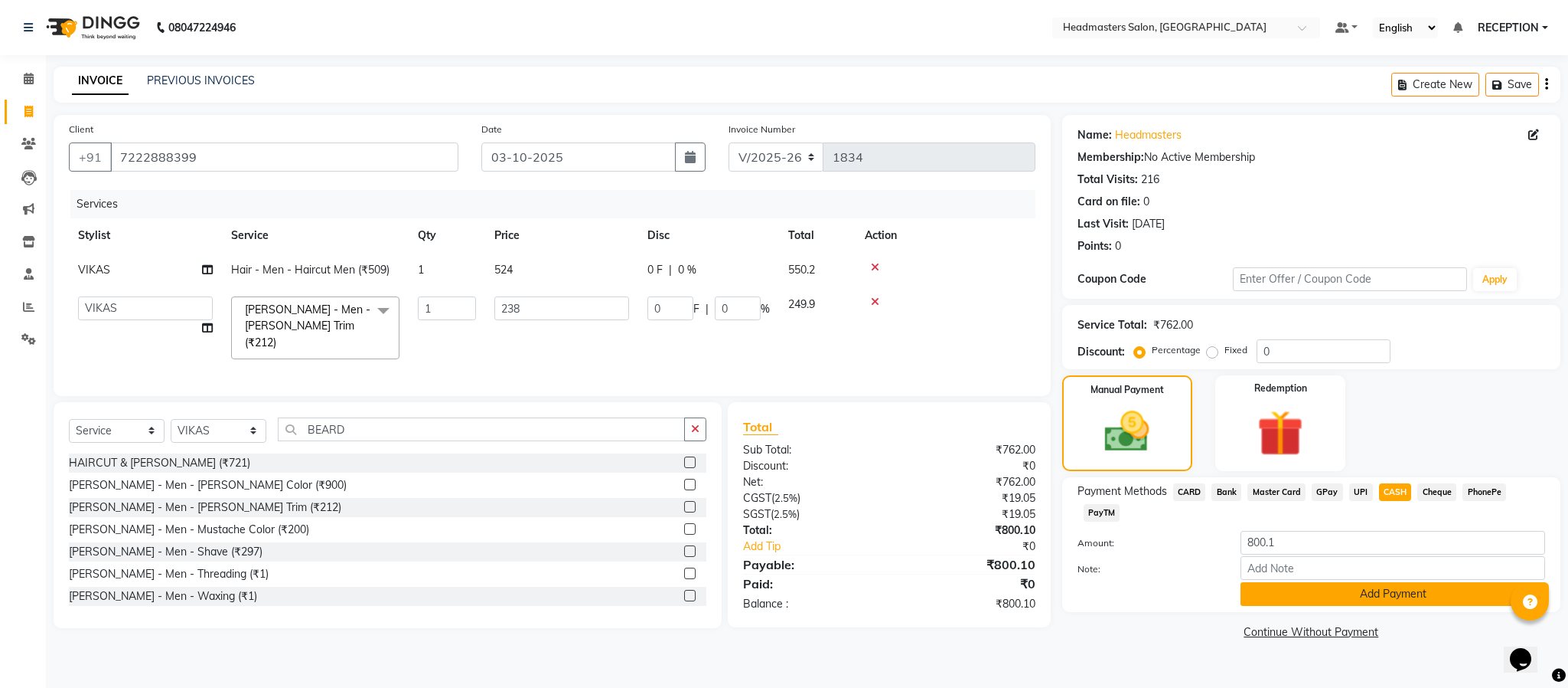
click at [1365, 595] on button "Add Payment" at bounding box center [1392, 594] width 304 height 23
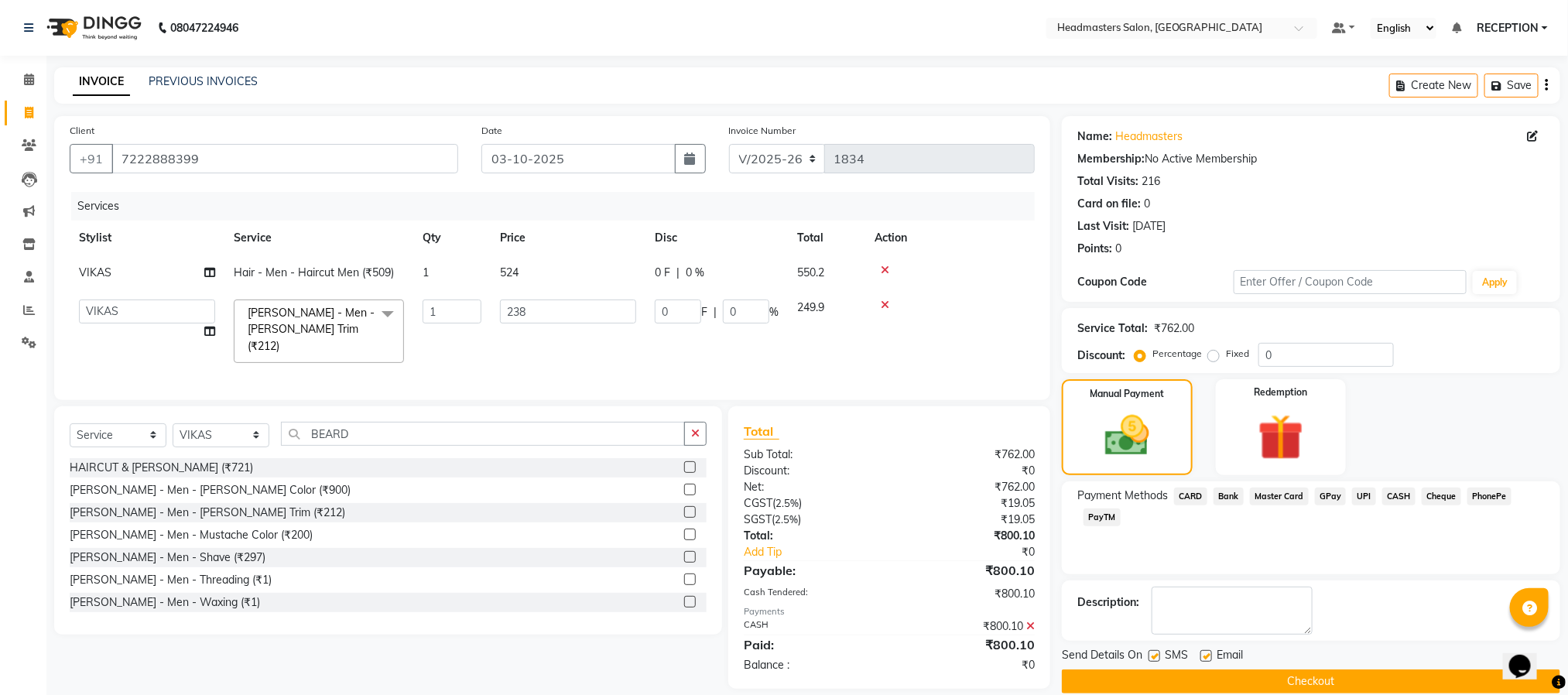
click at [1349, 687] on button "Checkout" at bounding box center [1311, 681] width 498 height 24
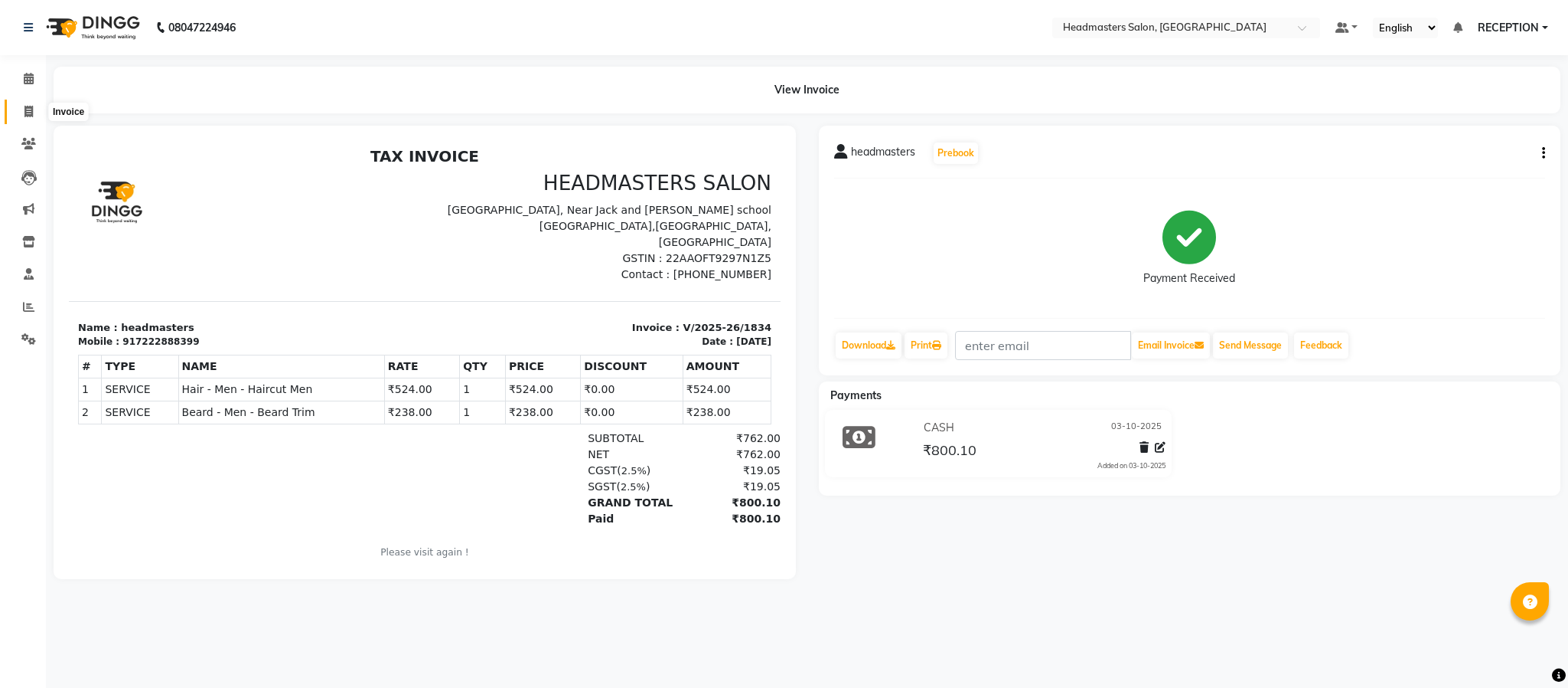
click at [30, 113] on icon at bounding box center [28, 112] width 8 height 12
select select "service"
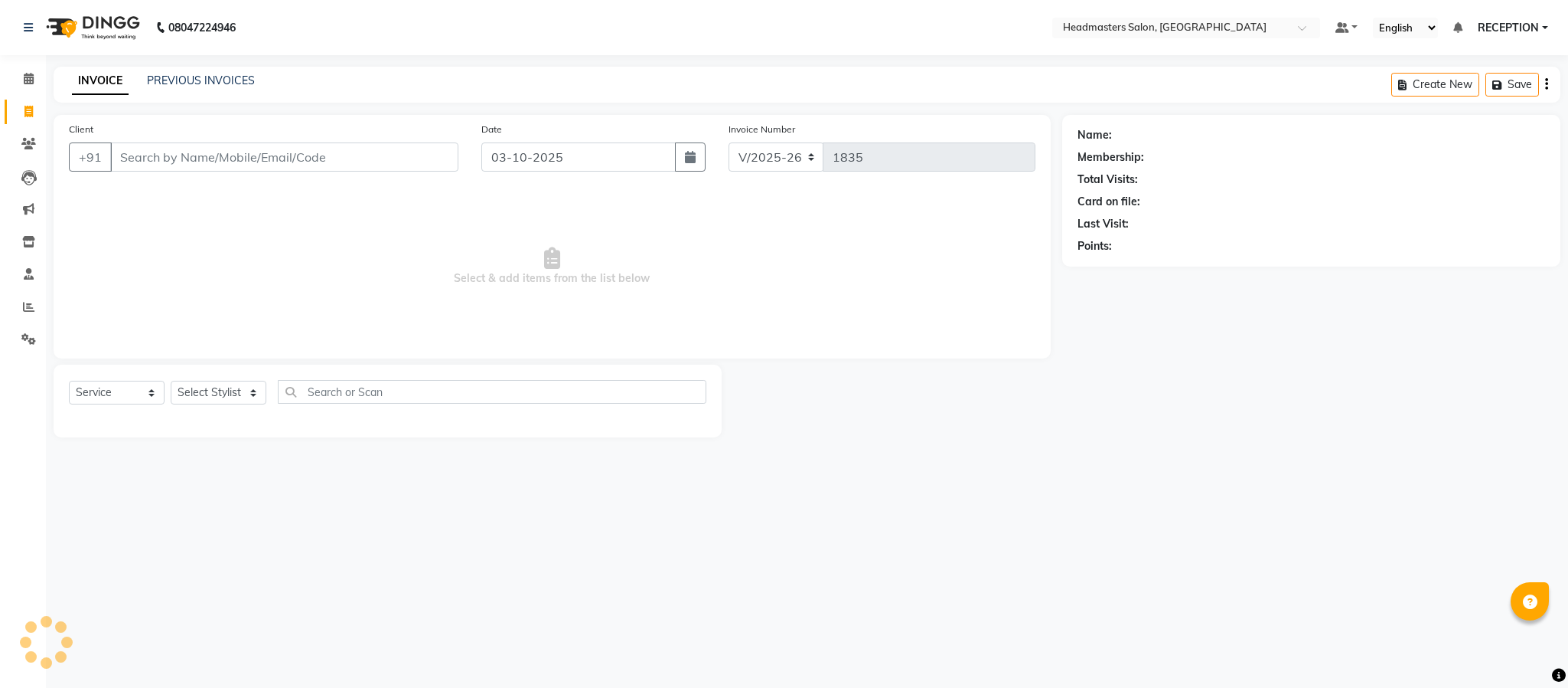
select select "3454"
select select "service"
click at [972, 427] on div at bounding box center [892, 400] width 340 height 73
select select "3454"
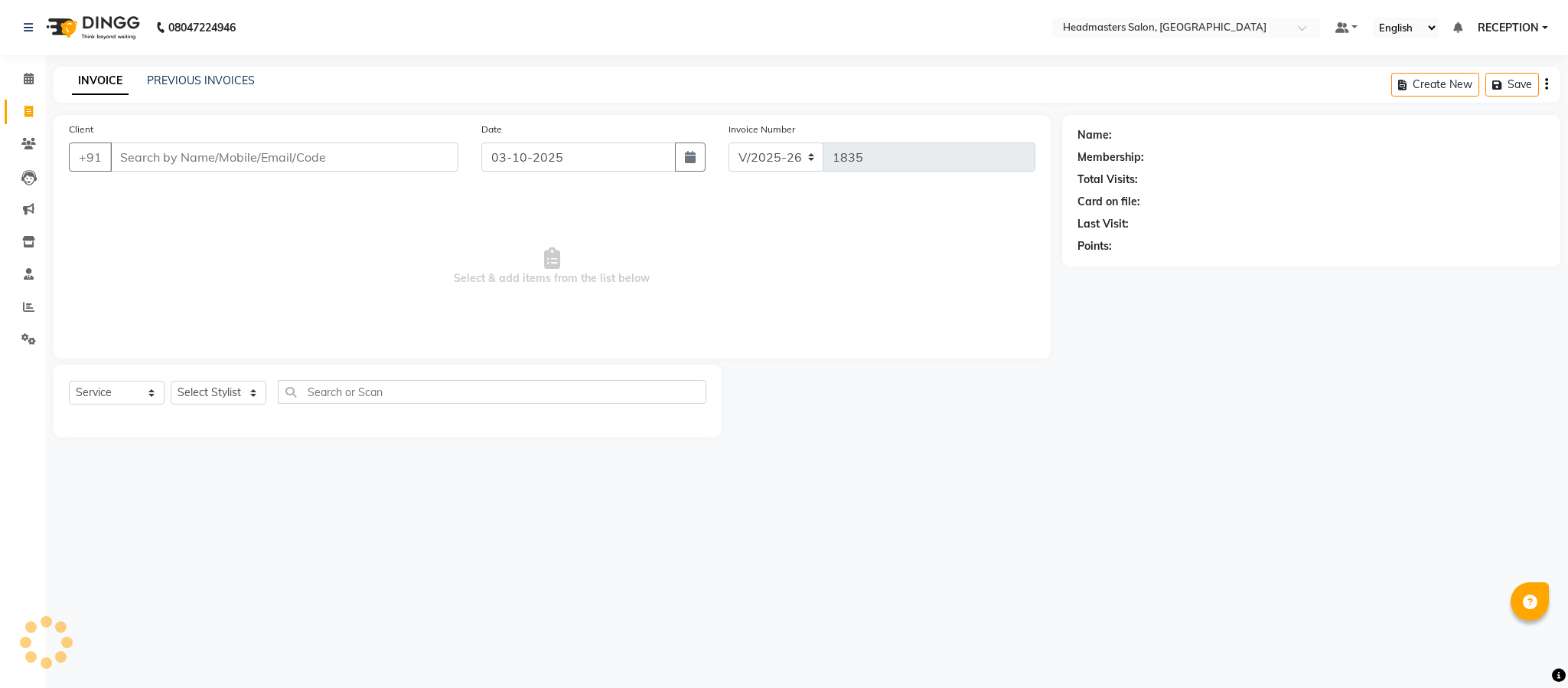
select select "service"
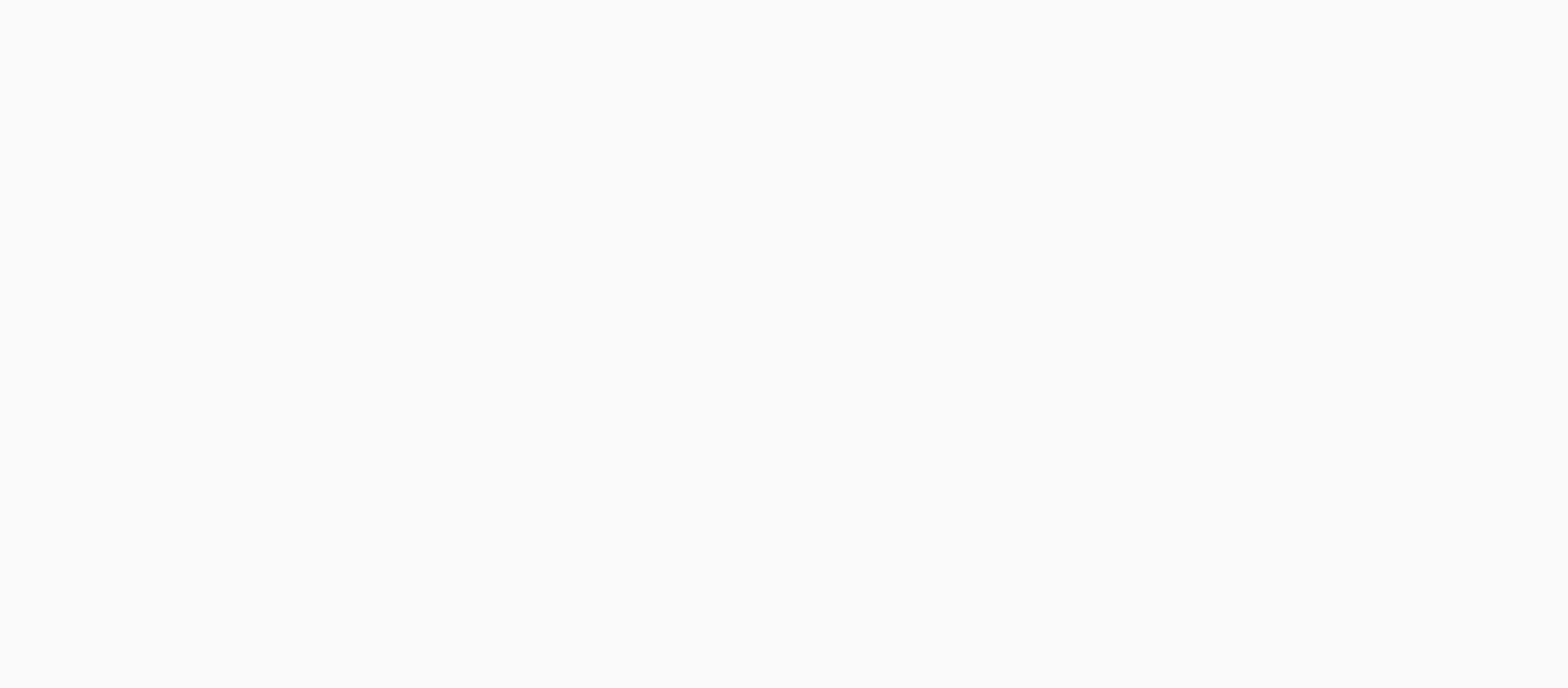
select select "3454"
select select "service"
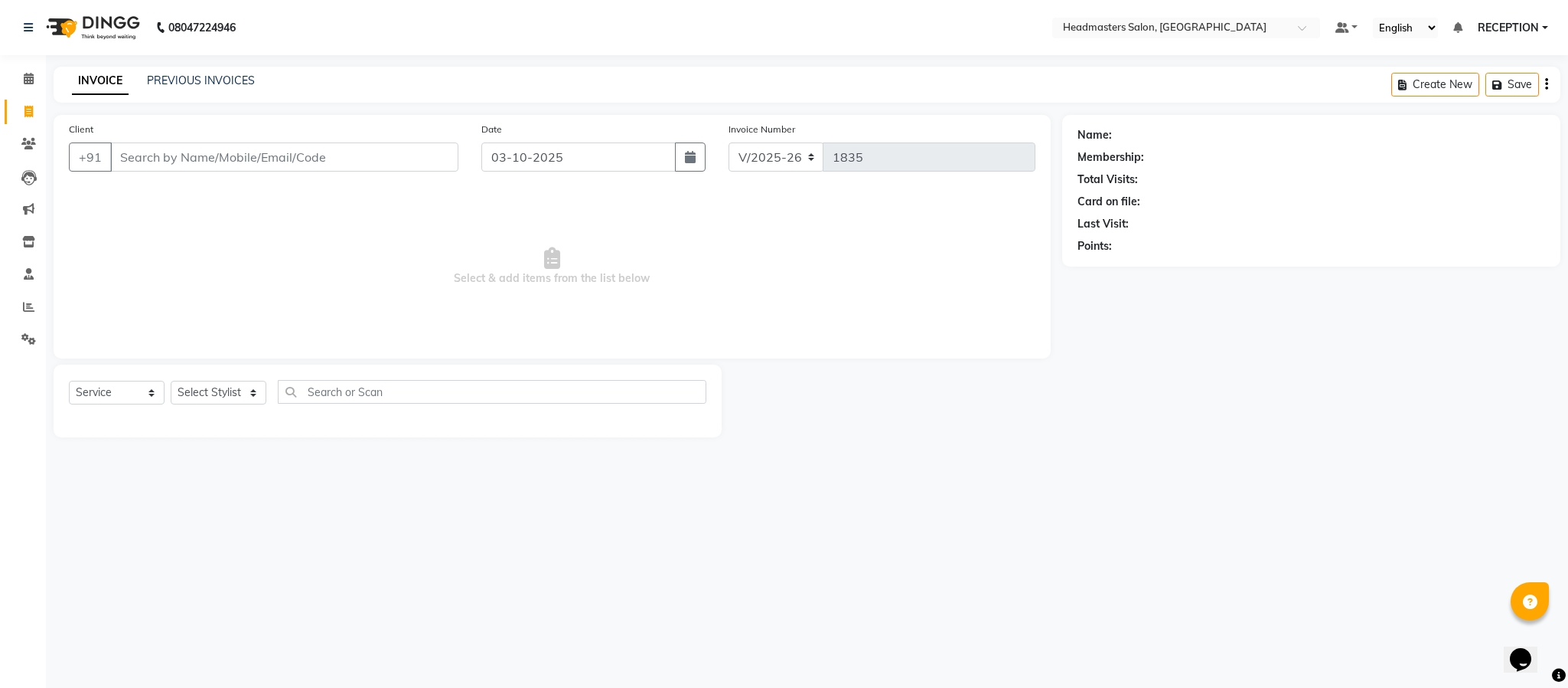
click at [706, 323] on span "Select & add items from the list below" at bounding box center [553, 267] width 967 height 153
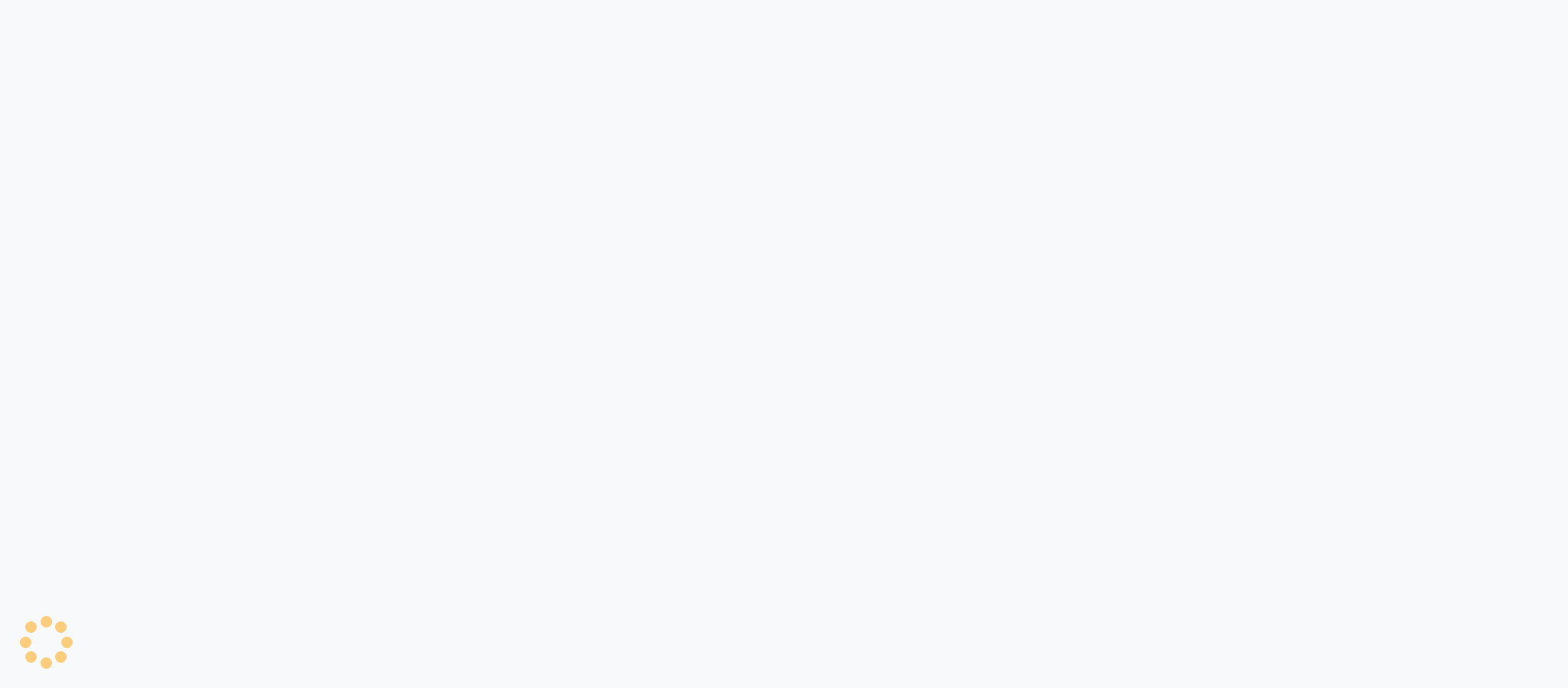
select select "service"
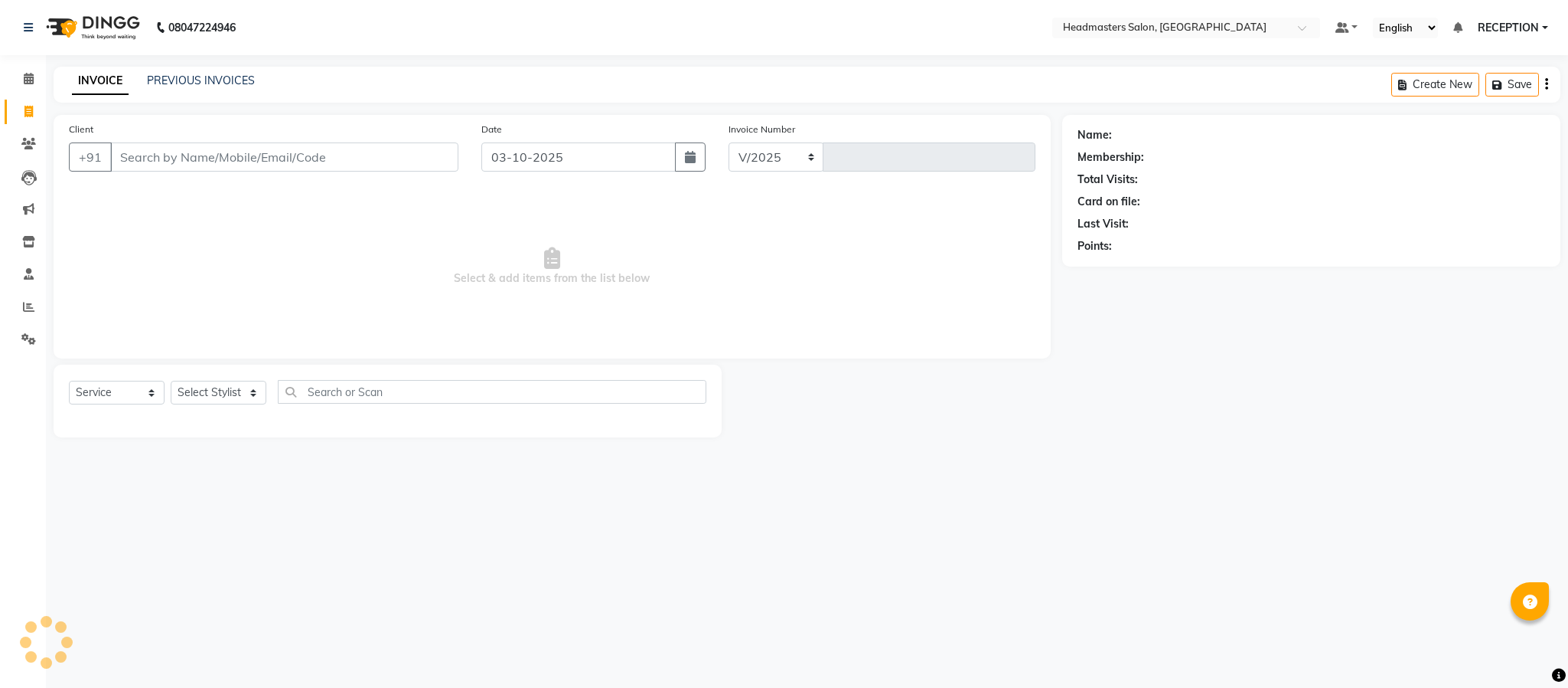
select select "en"
select select "3454"
type input "1835"
click at [223, 77] on link "PREVIOUS INVOICES" at bounding box center [200, 80] width 108 height 14
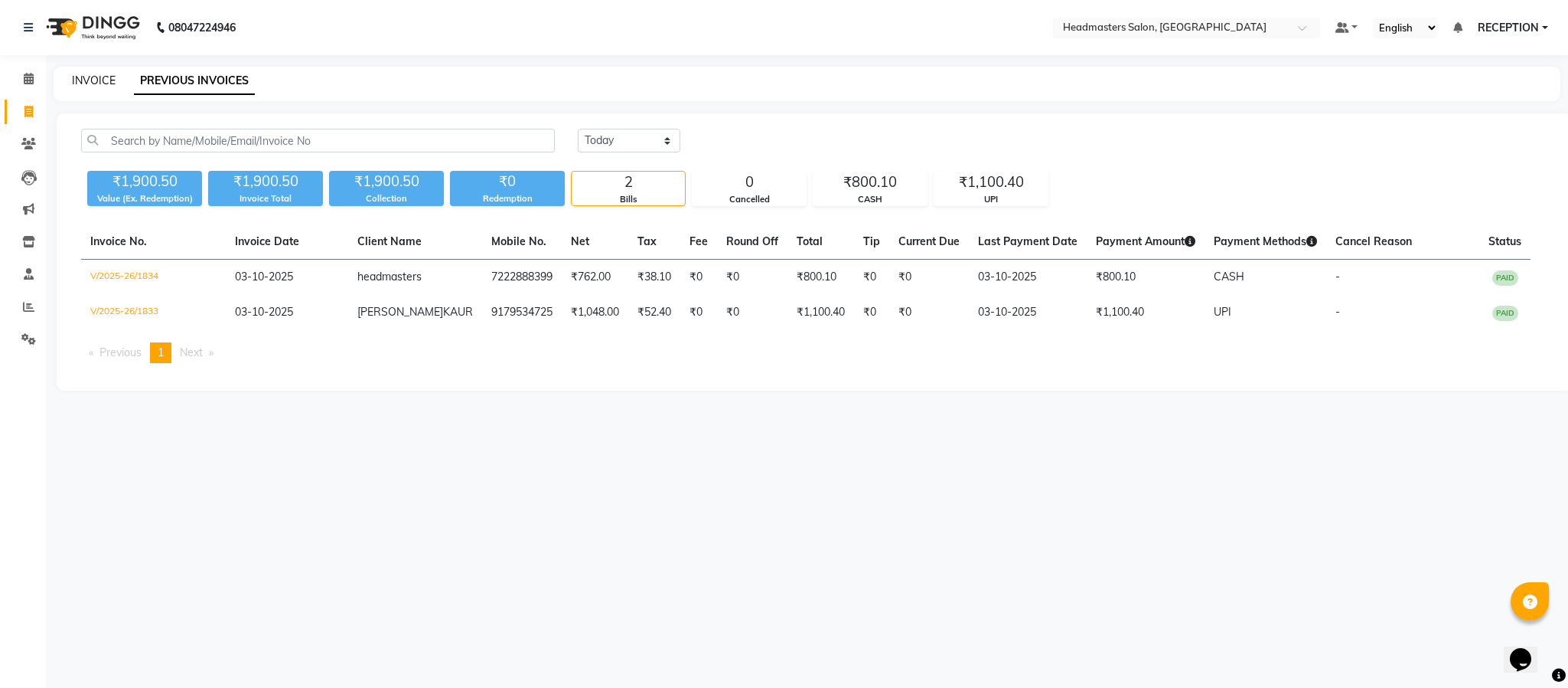
click at [99, 78] on link "INVOICE" at bounding box center [93, 80] width 43 height 14
select select "service"
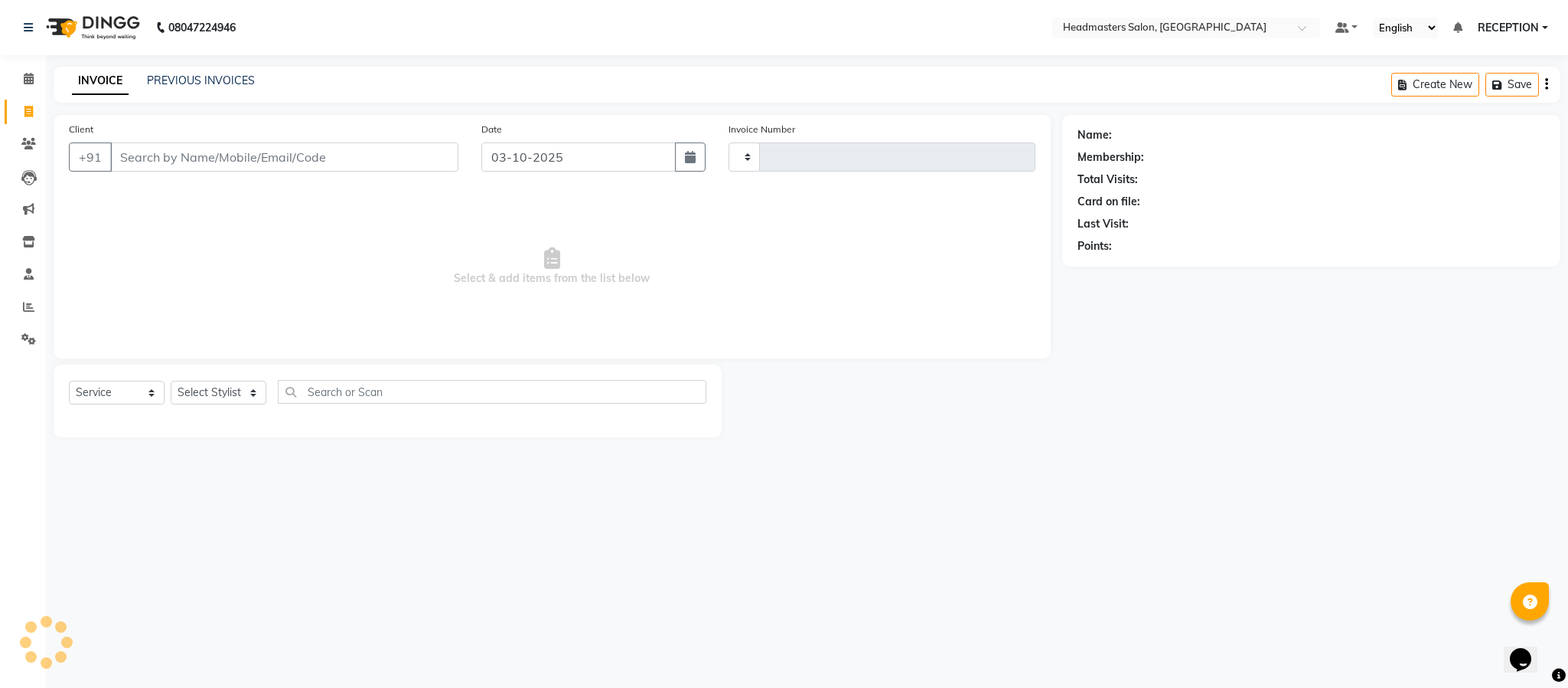
type input "1835"
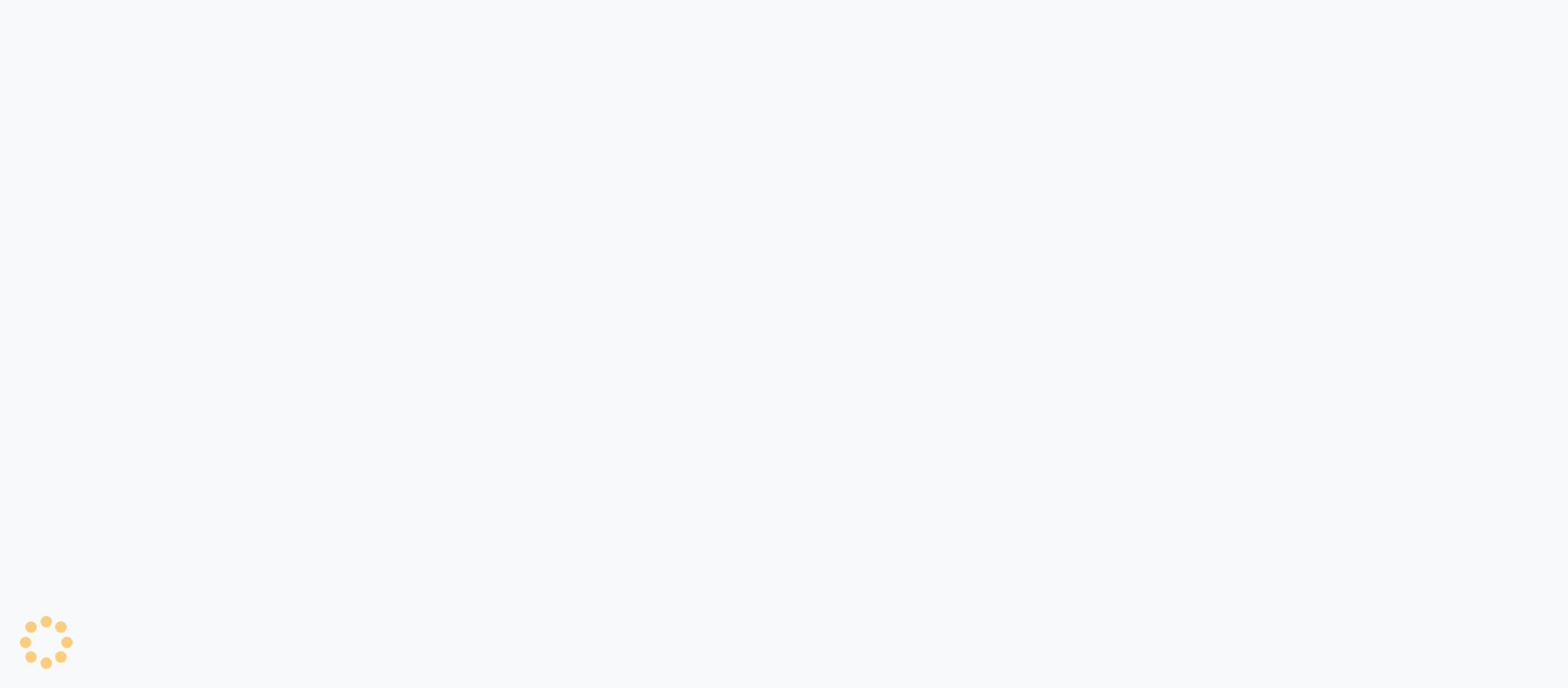
select select "3454"
select select "service"
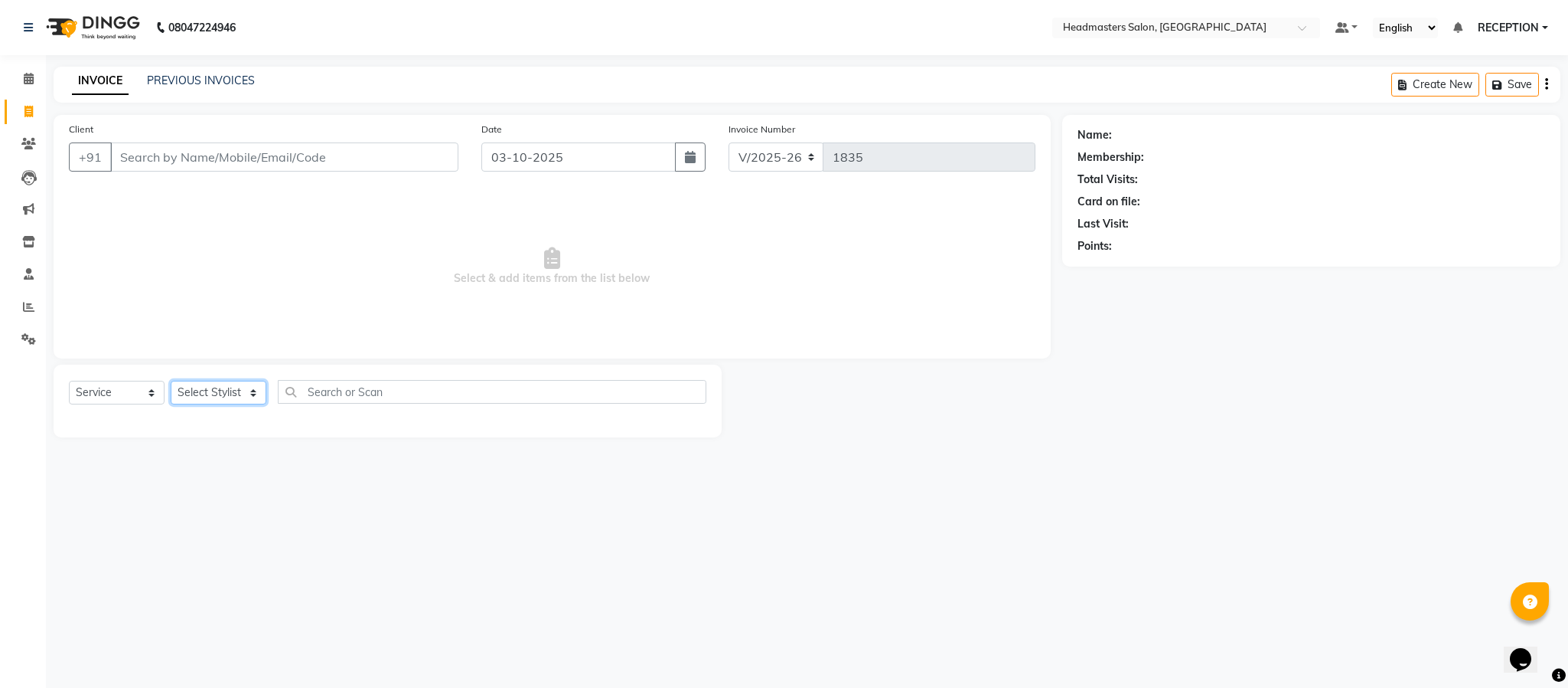
click at [241, 393] on select "Select Stylist AKASH ANJUM NEHA NEHA SAHU NISHA MANAGER RAHUL RECEPTION SHADAB …" at bounding box center [218, 392] width 96 height 23
click at [171, 381] on select "Select Stylist AKASH ANJUM NEHA NEHA SAHU NISHA MANAGER RAHUL RECEPTION SHADAB …" at bounding box center [218, 392] width 96 height 23
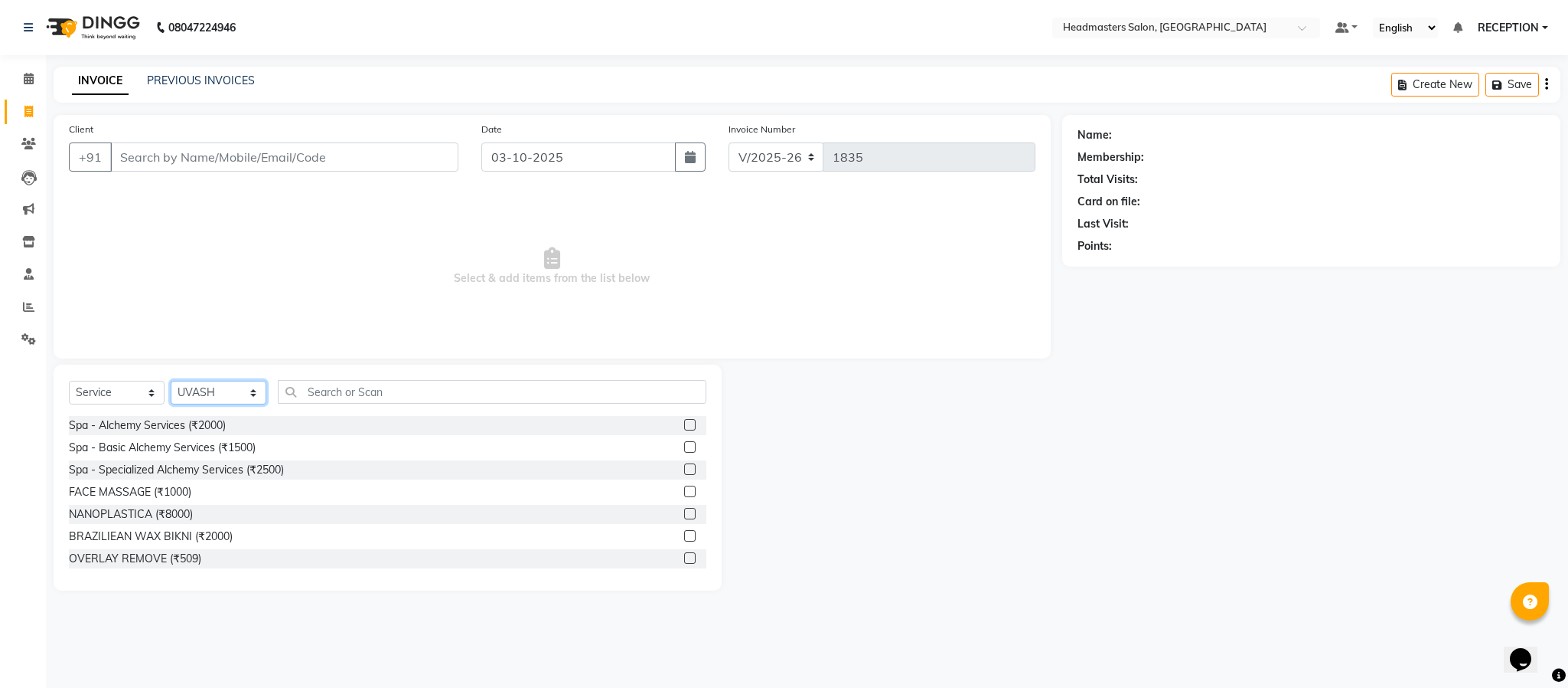
click at [248, 394] on select "Select Stylist AKASH ANJUM NEHA NEHA SAHU NISHA MANAGER RAHUL RECEPTION SHADAB …" at bounding box center [218, 392] width 96 height 23
select select "85384"
click at [171, 381] on select "Select Stylist [PERSON_NAME] NEHA NEHA SAHU NISHA MANAGER RAHUL RECEPTION [PERS…" at bounding box center [218, 392] width 96 height 23
click at [383, 391] on input "text" at bounding box center [492, 391] width 428 height 23
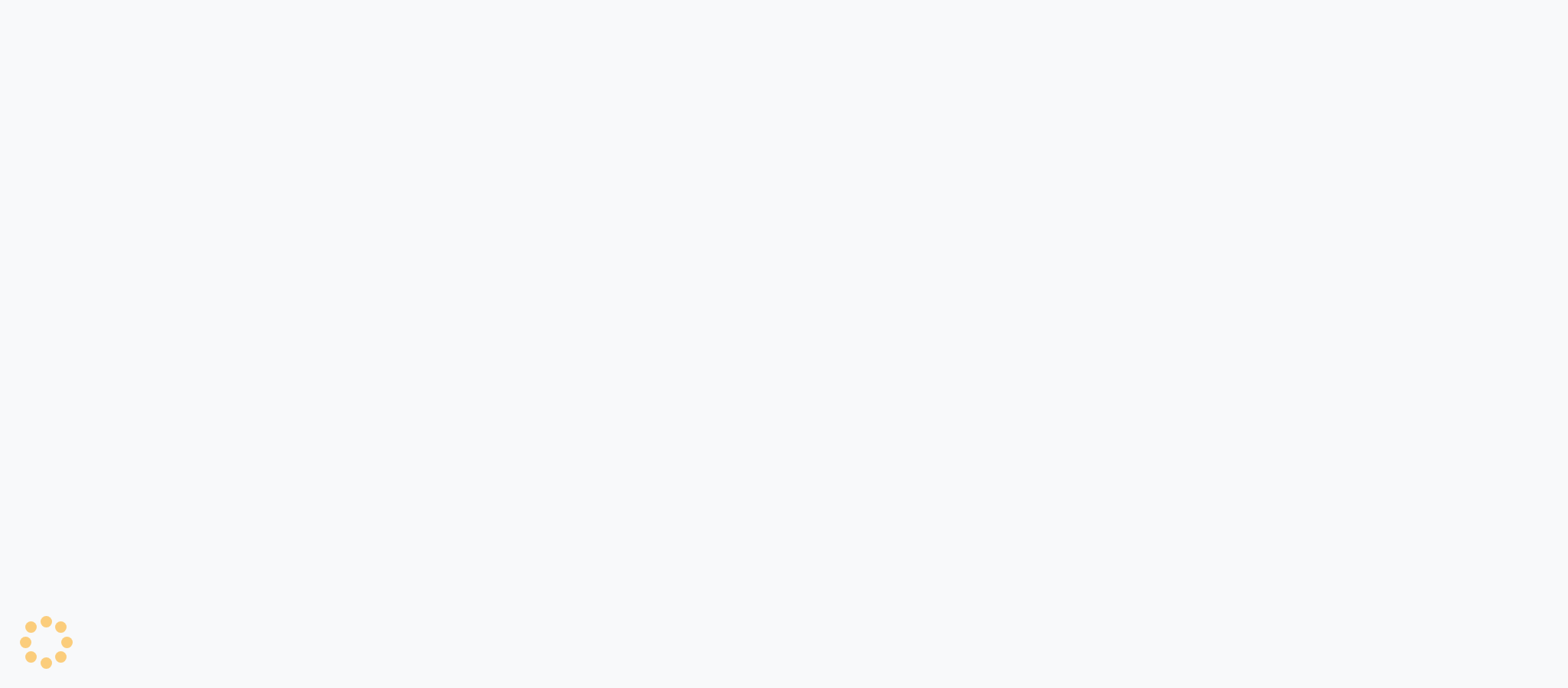
select select "3454"
select select "service"
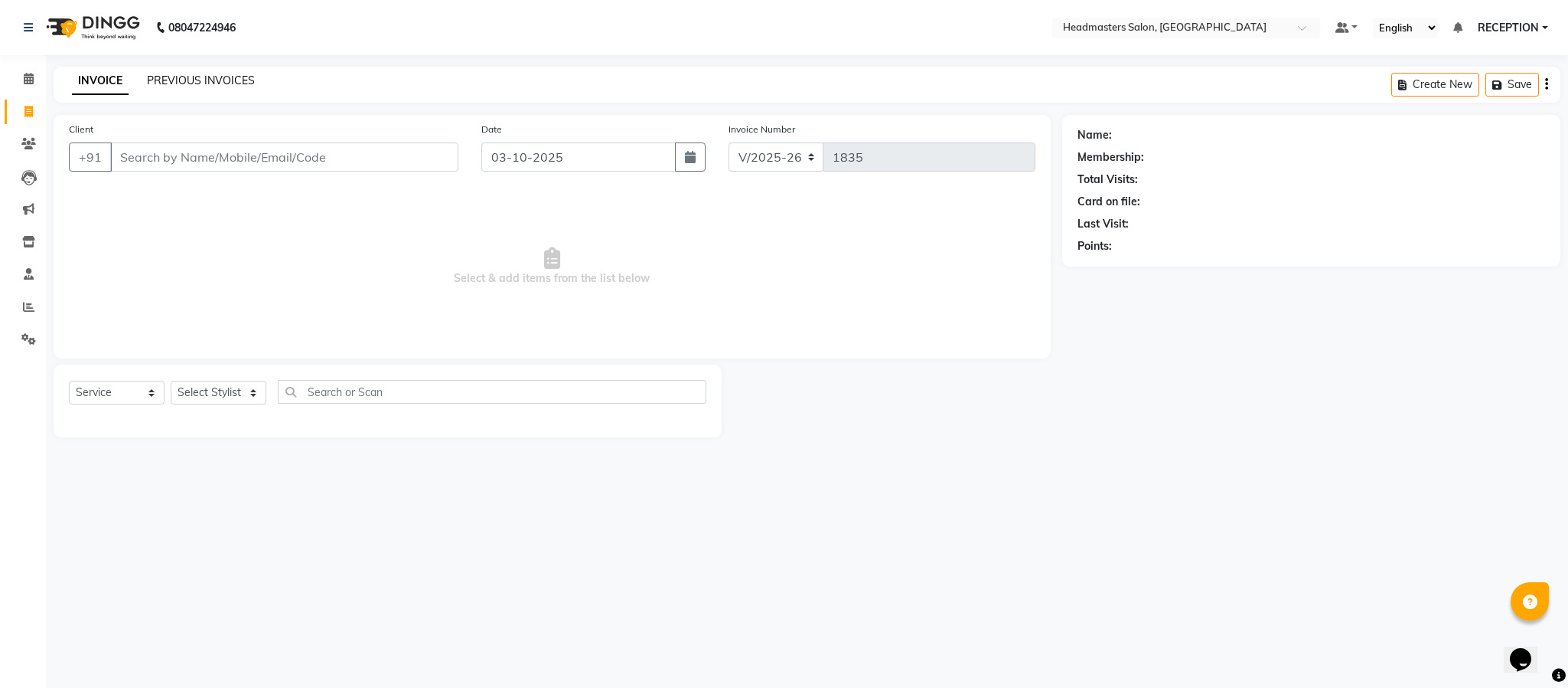
click at [244, 79] on link "PREVIOUS INVOICES" at bounding box center [200, 80] width 108 height 14
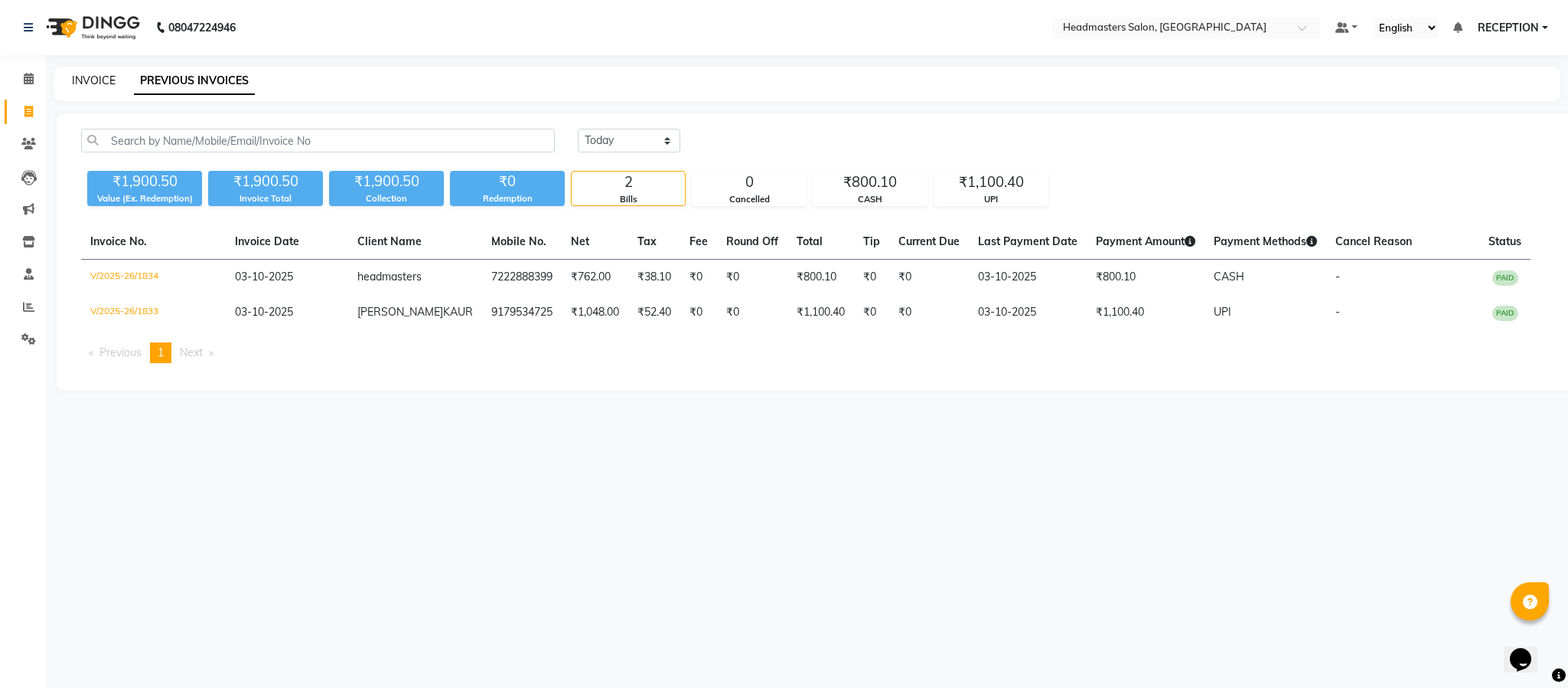
click at [103, 85] on link "INVOICE" at bounding box center [93, 80] width 43 height 14
select select "service"
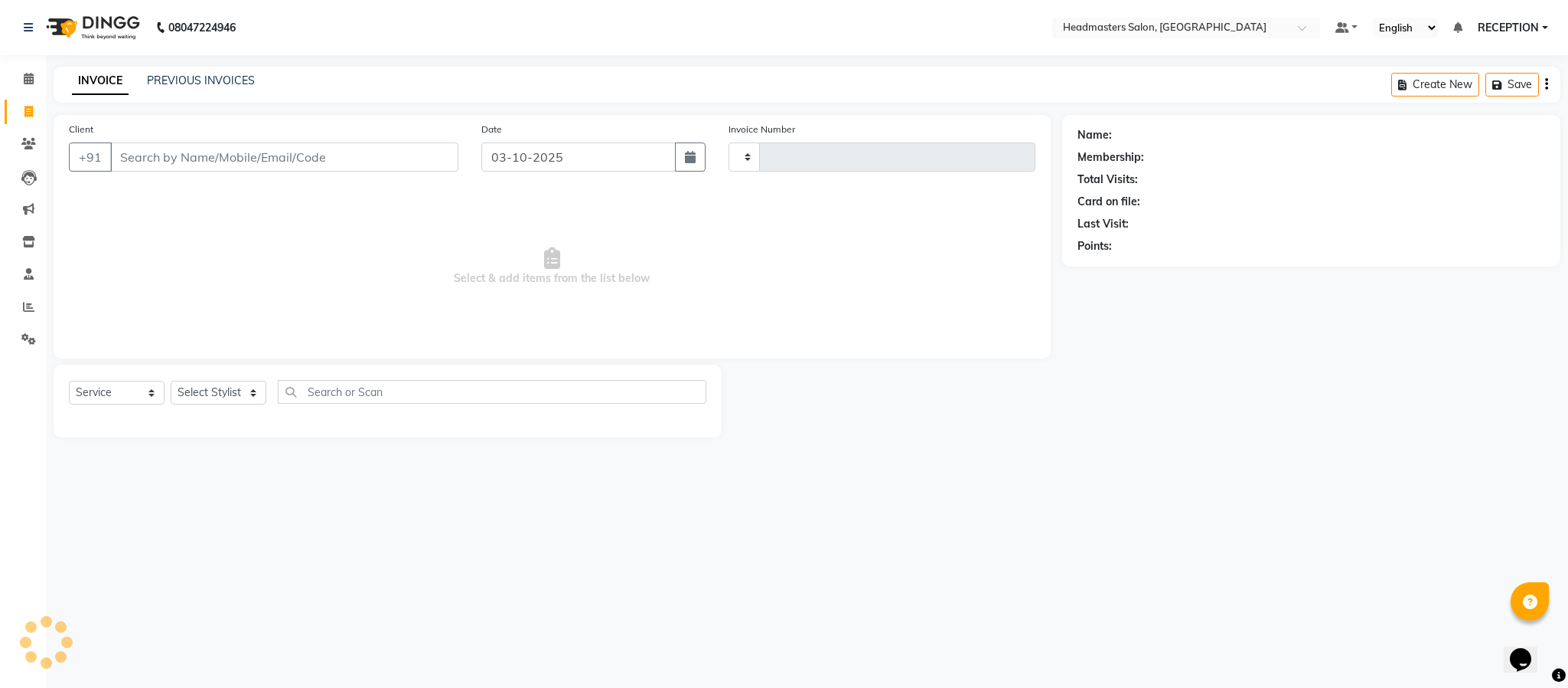
type input "1835"
select select "3454"
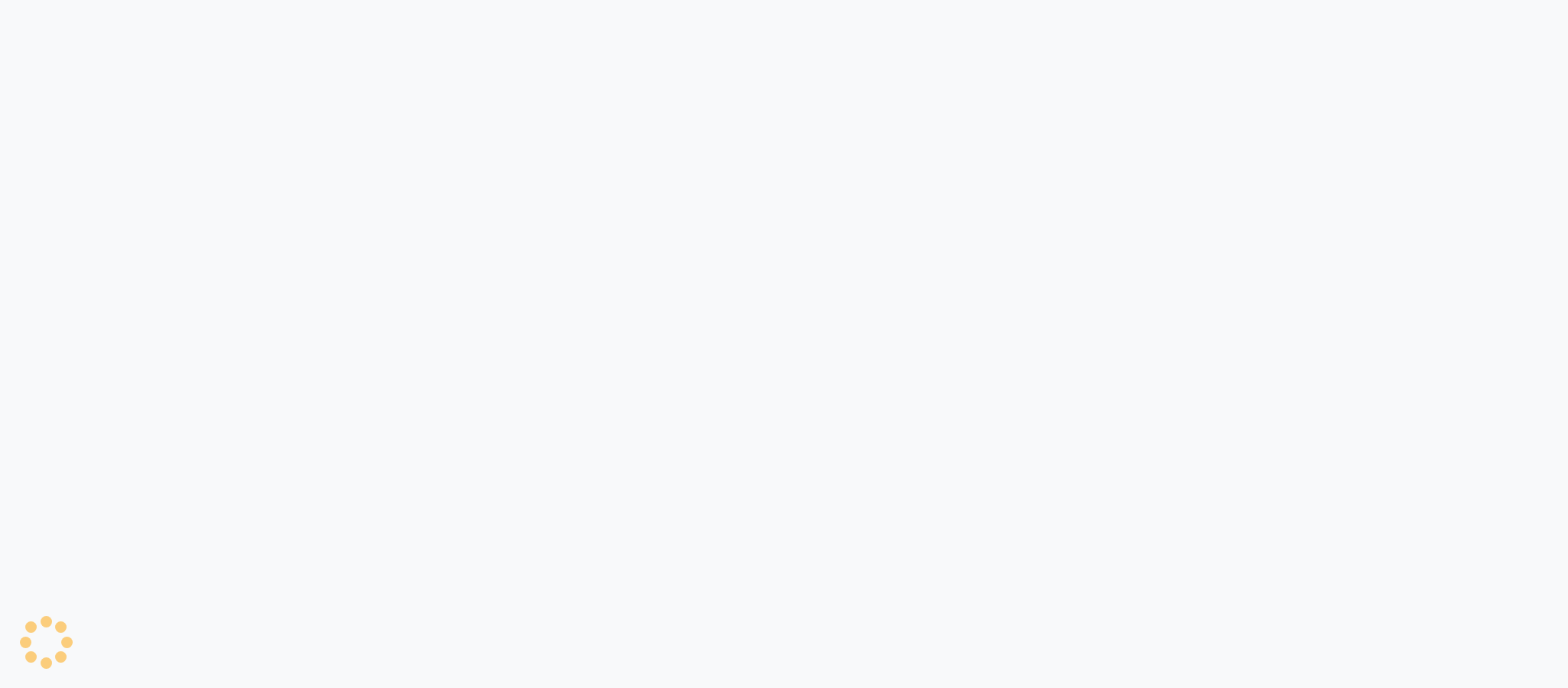
select select "3454"
select select "service"
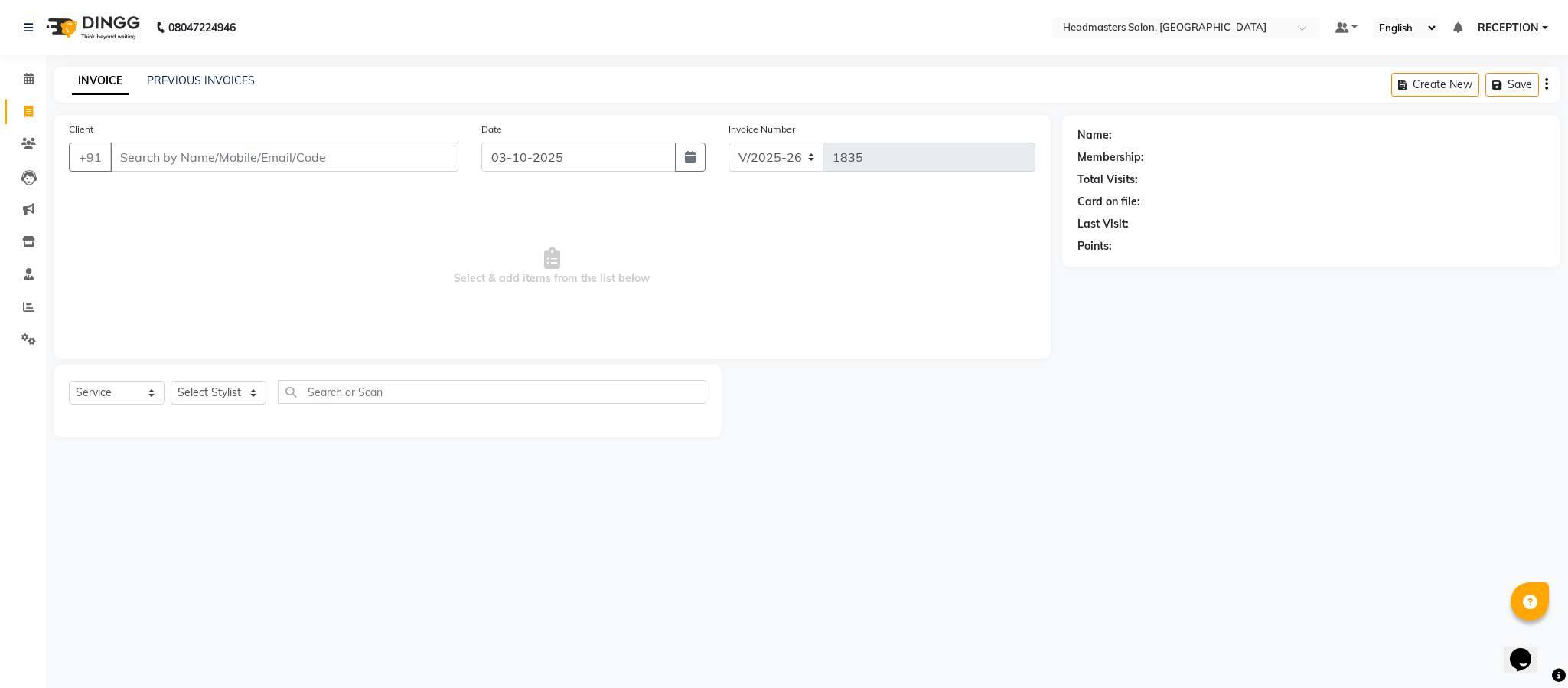
click at [425, 495] on div "08047224946 Select Location × Headmasters Salon, Shankar Nagar Default Panel My…" at bounding box center [784, 344] width 1568 height 688
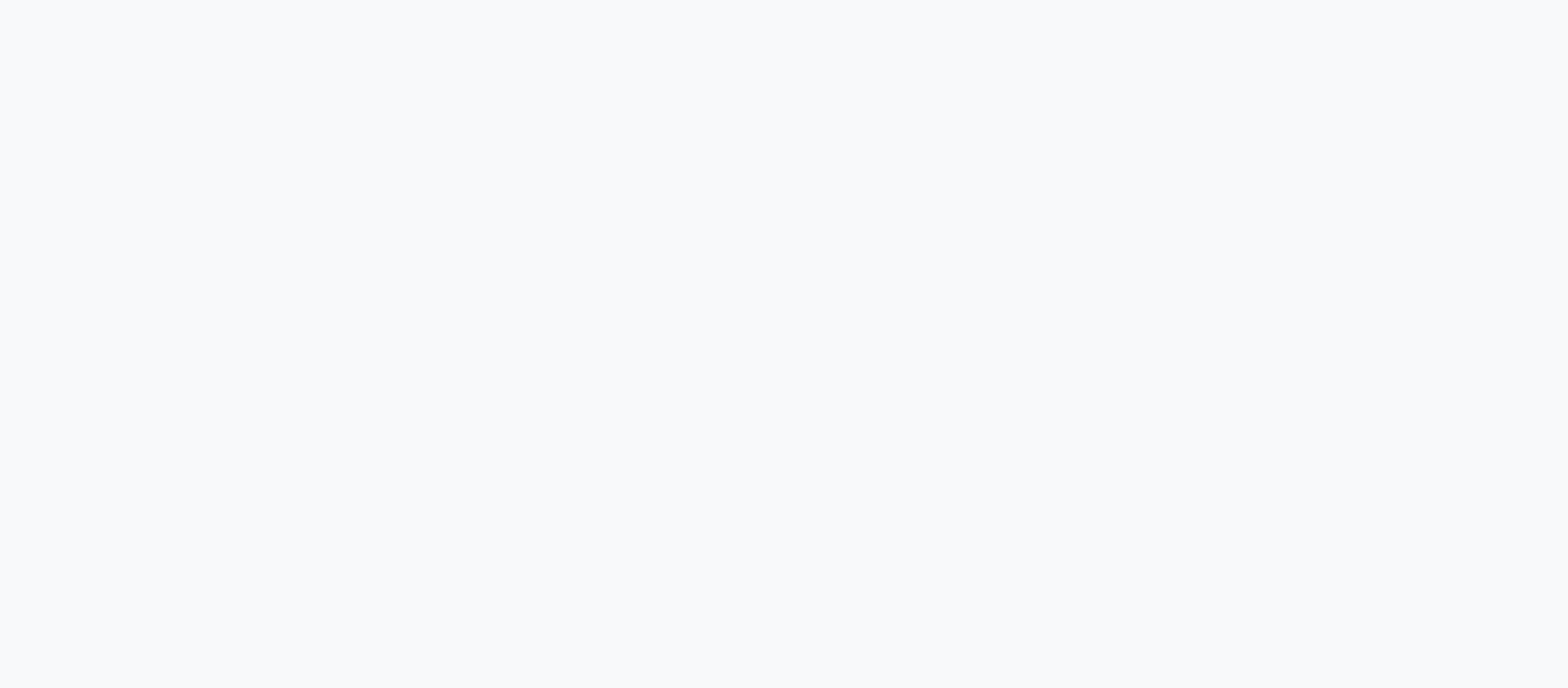
select select "service"
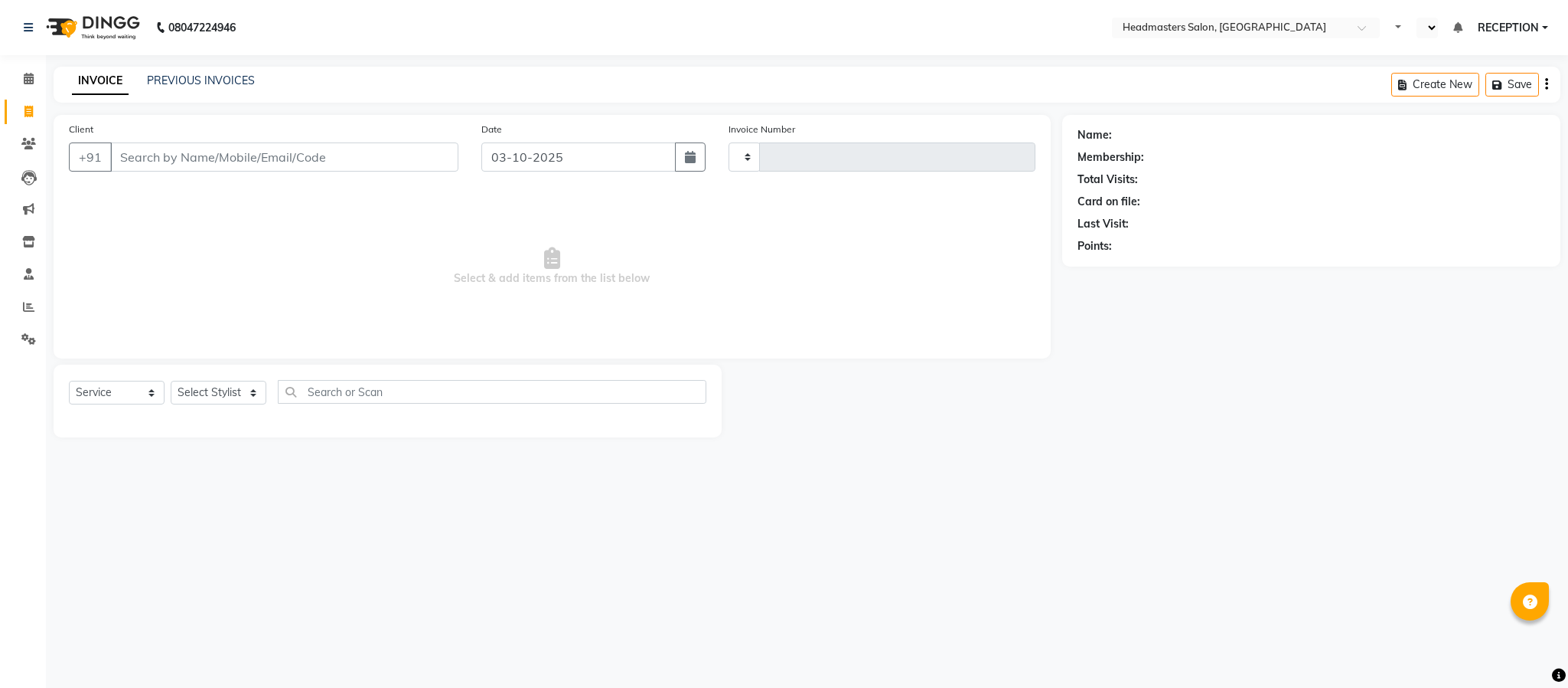
type input "1835"
select select "en"
select select "3454"
select select "service"
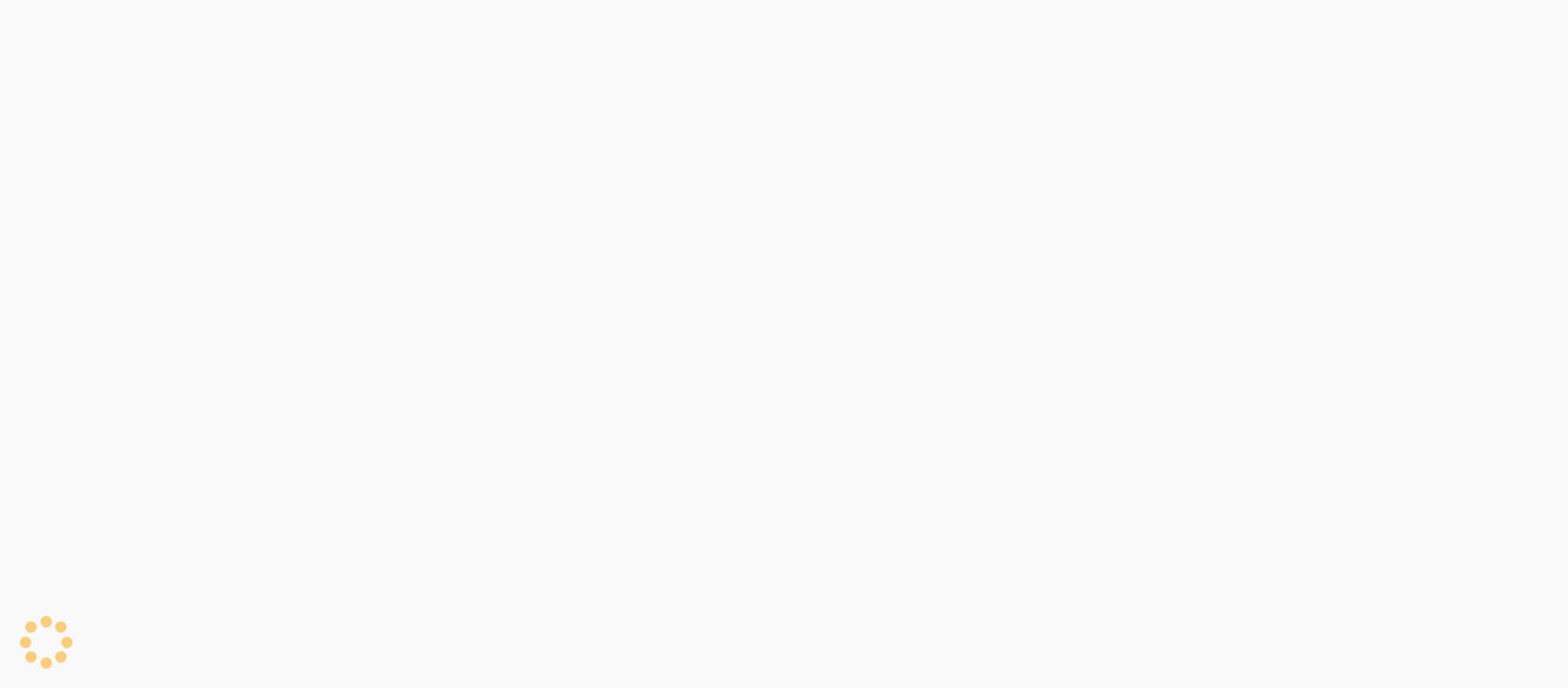
select select "service"
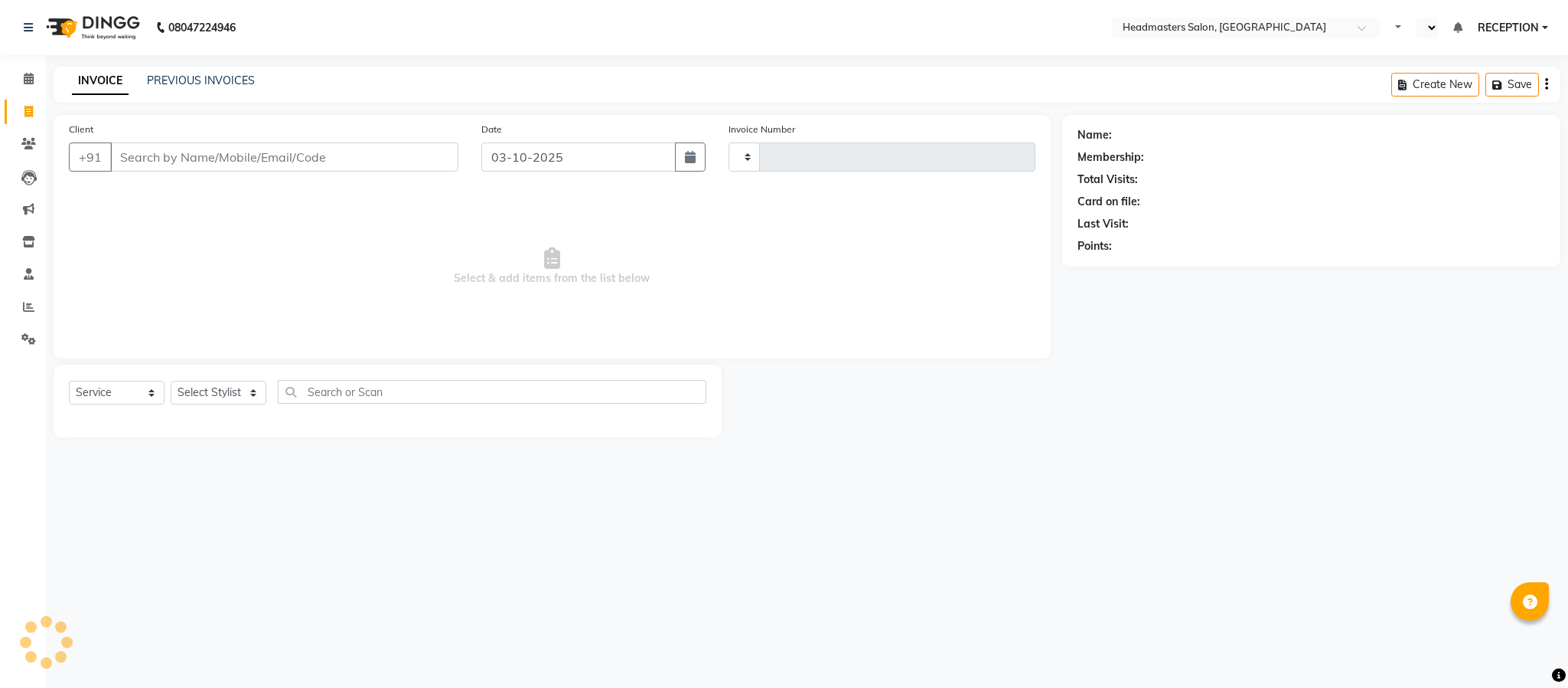
type input "1835"
select select "en"
select select "3454"
click at [353, 244] on span "Select & add items from the list below" at bounding box center [553, 267] width 967 height 153
select select "service"
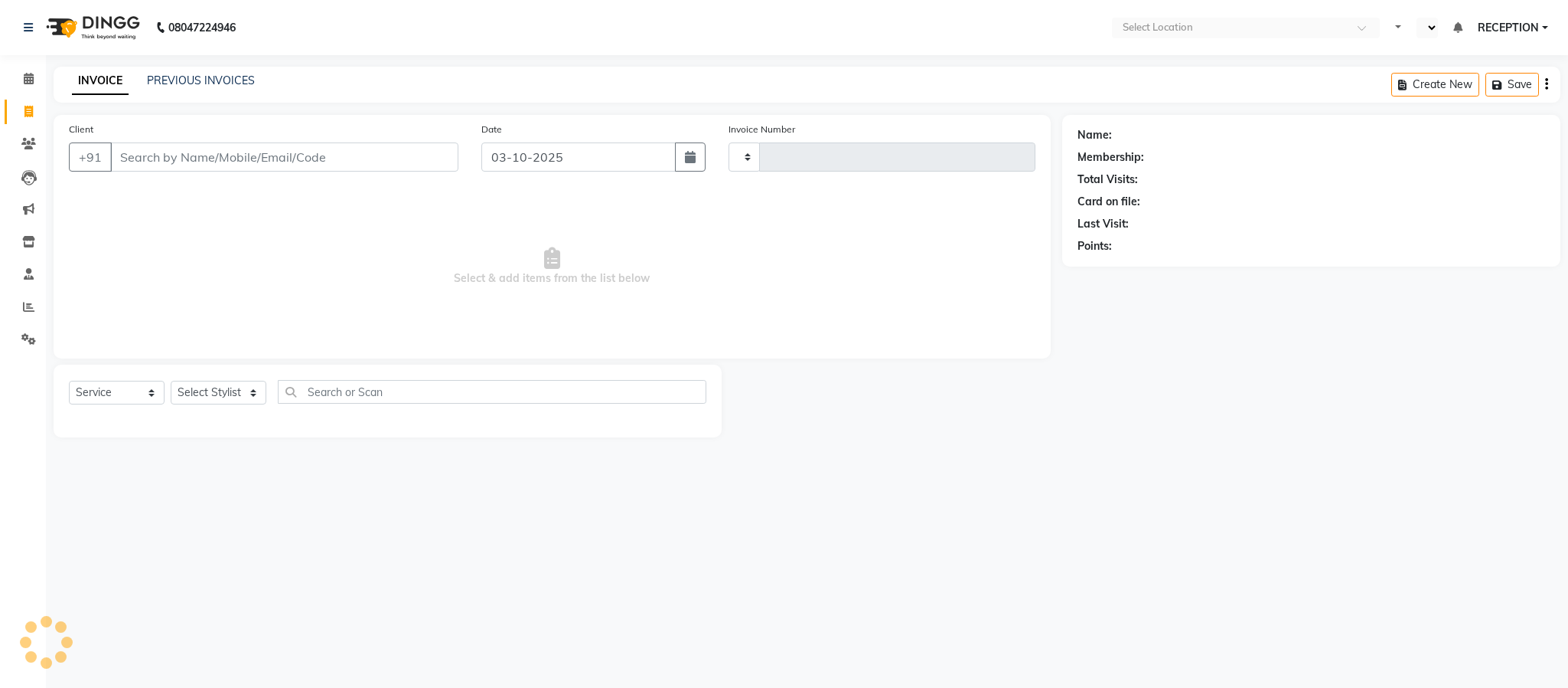
type input "1835"
select select "en"
select select "3454"
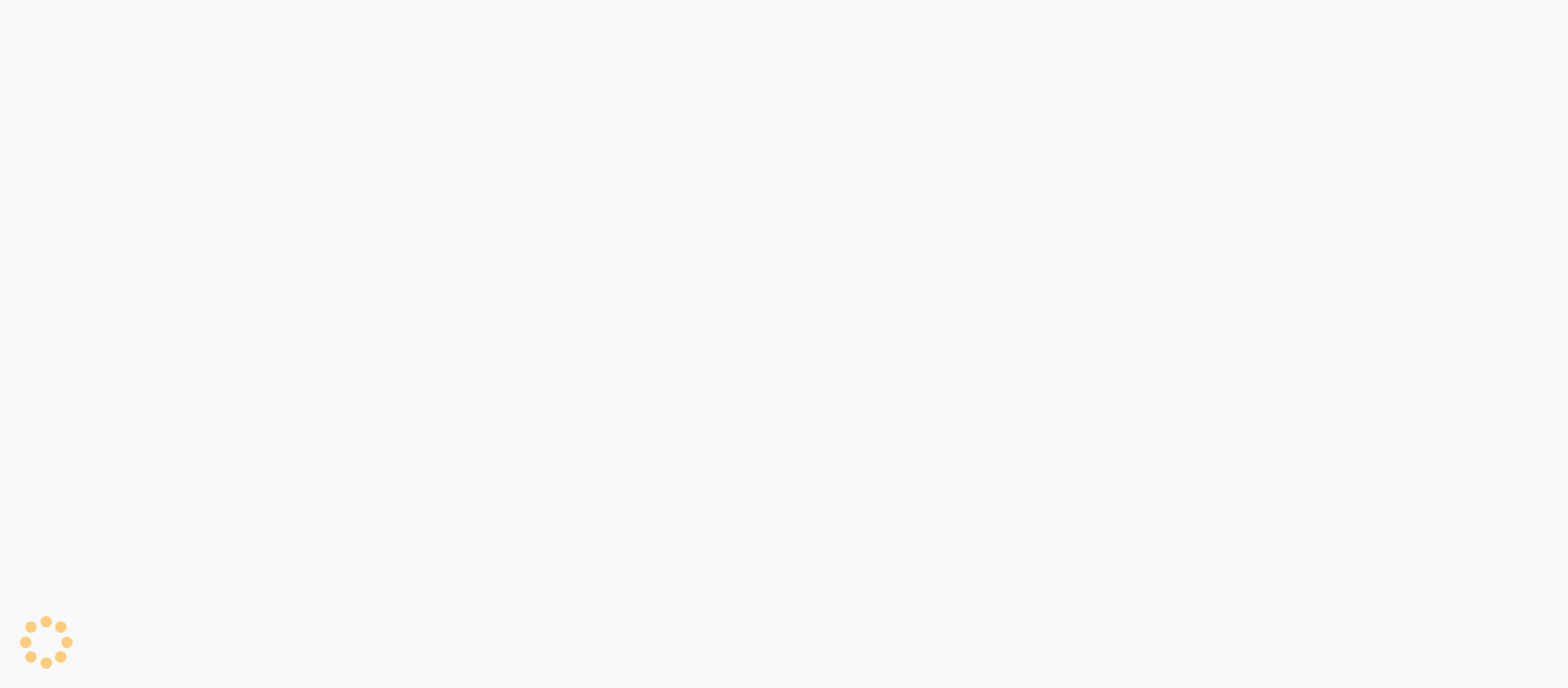
select select "3454"
select select "service"
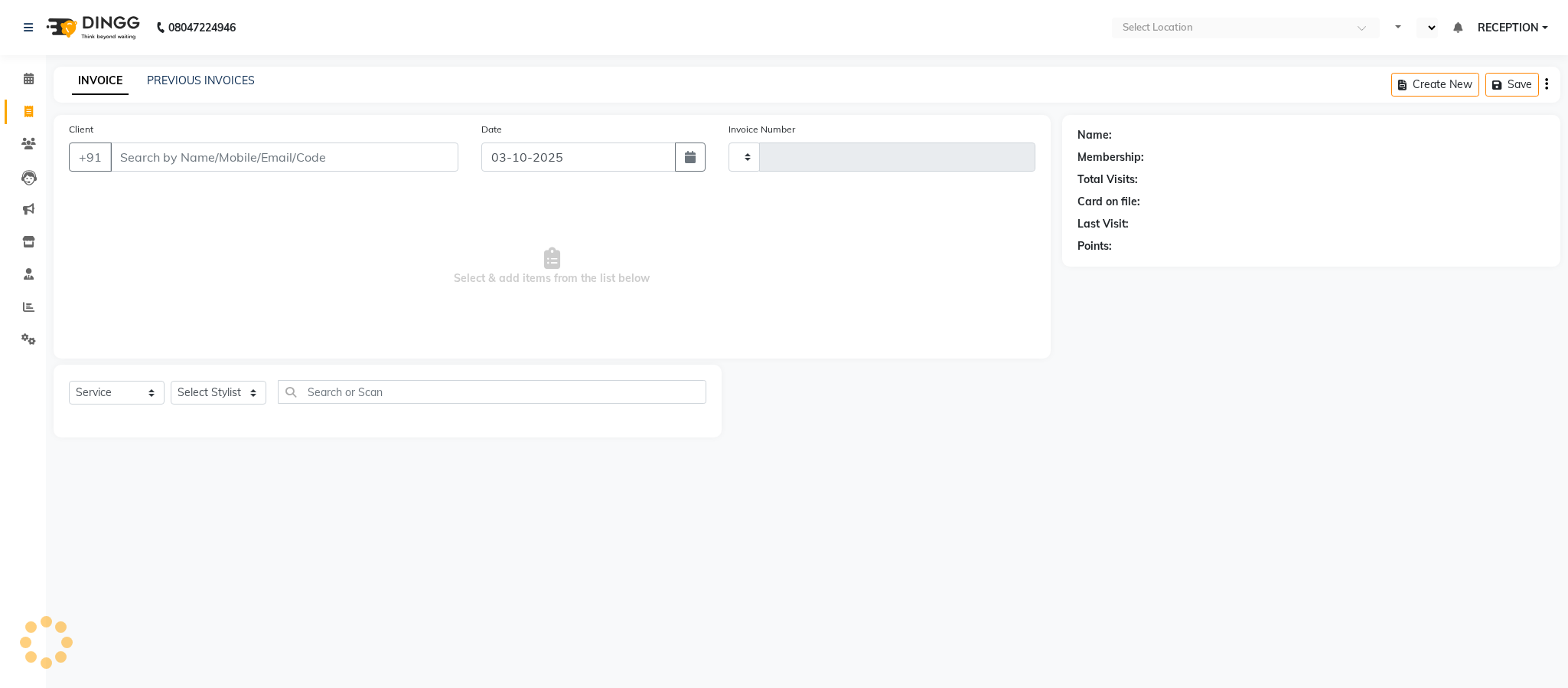
select select "service"
type input "1835"
select select "en"
select select "3454"
click at [492, 67] on div "INVOICE PREVIOUS INVOICES Create New Save" at bounding box center [807, 84] width 1507 height 36
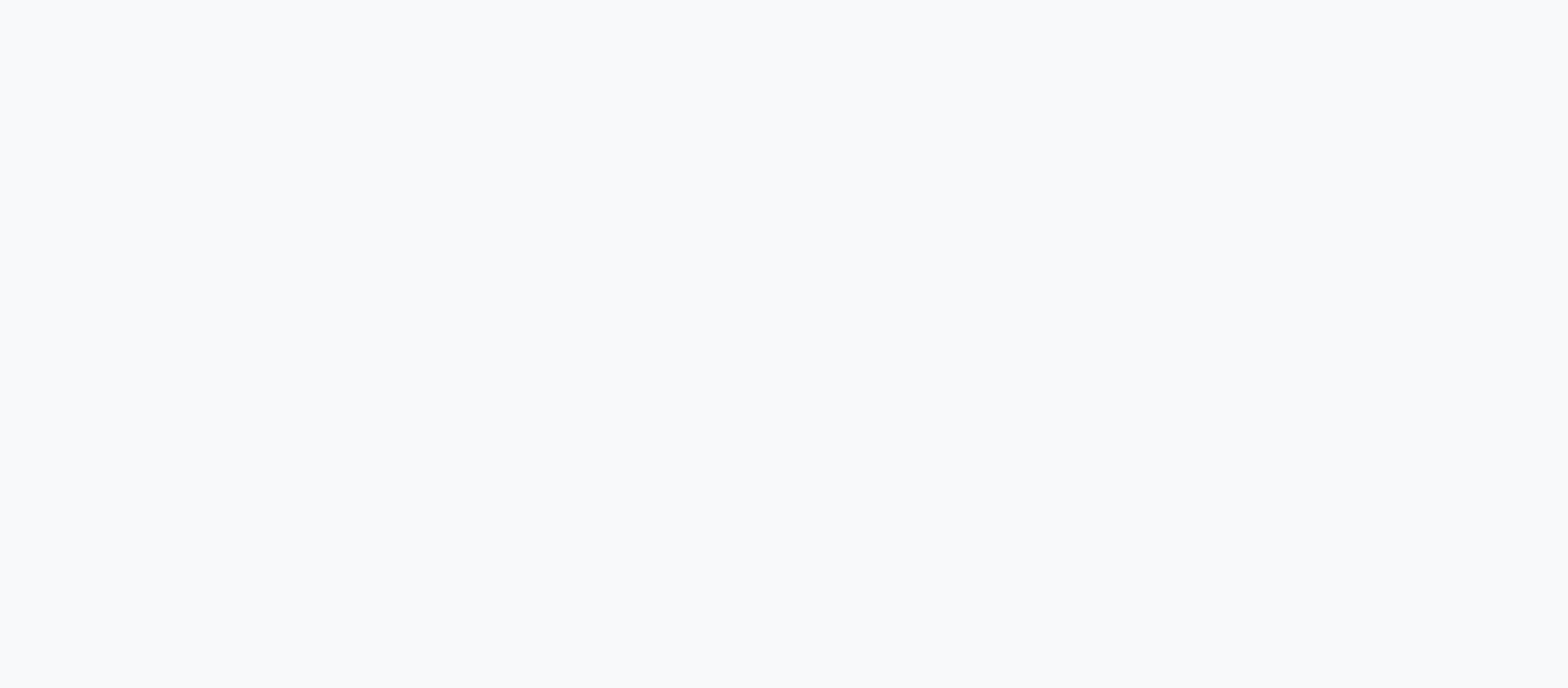
select select "service"
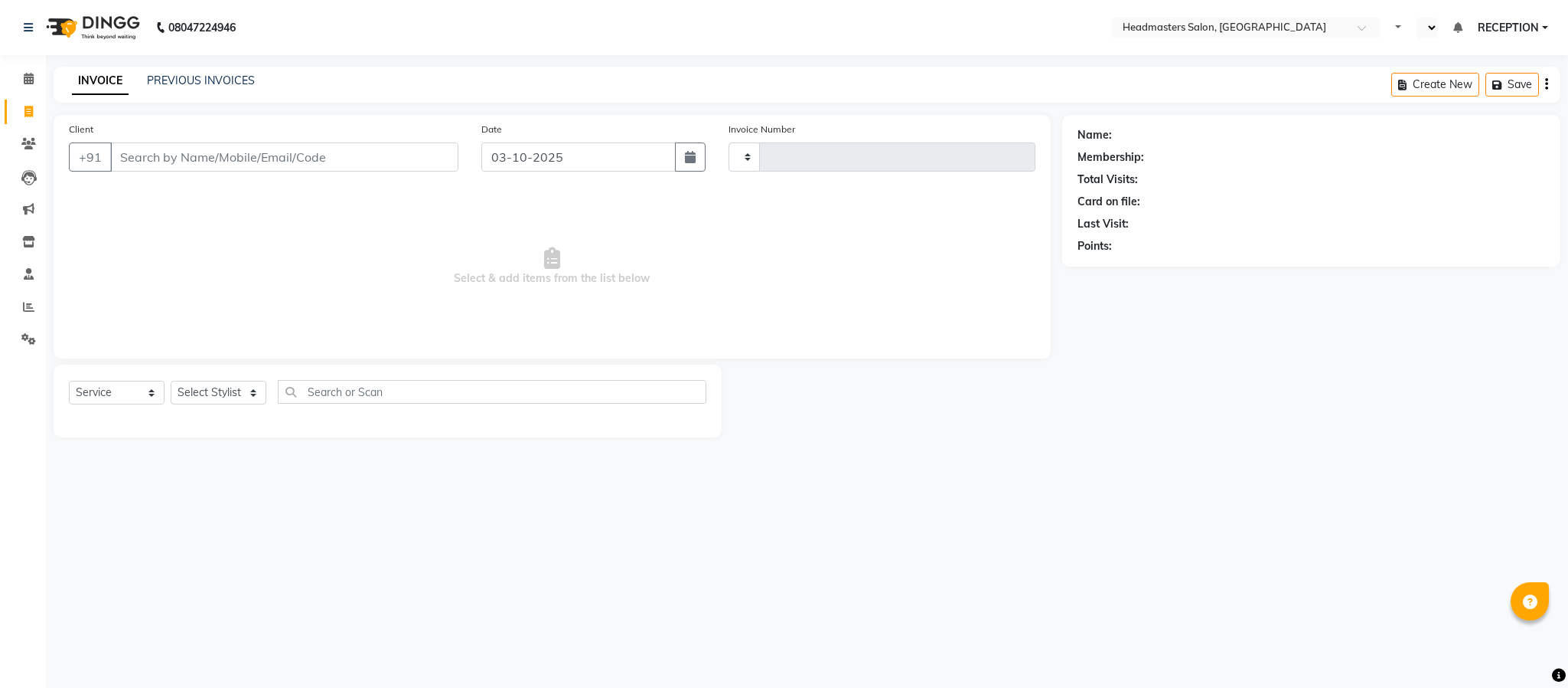
type input "1835"
select select "en"
select select "3454"
click at [903, 323] on span "Select & add items from the list below" at bounding box center [553, 267] width 967 height 153
click at [250, 389] on select "Select Stylist [PERSON_NAME] NEHA NEHA SAHU NISHA MANAGER RAHUL RECEPTION [PERS…" at bounding box center [218, 392] width 96 height 23
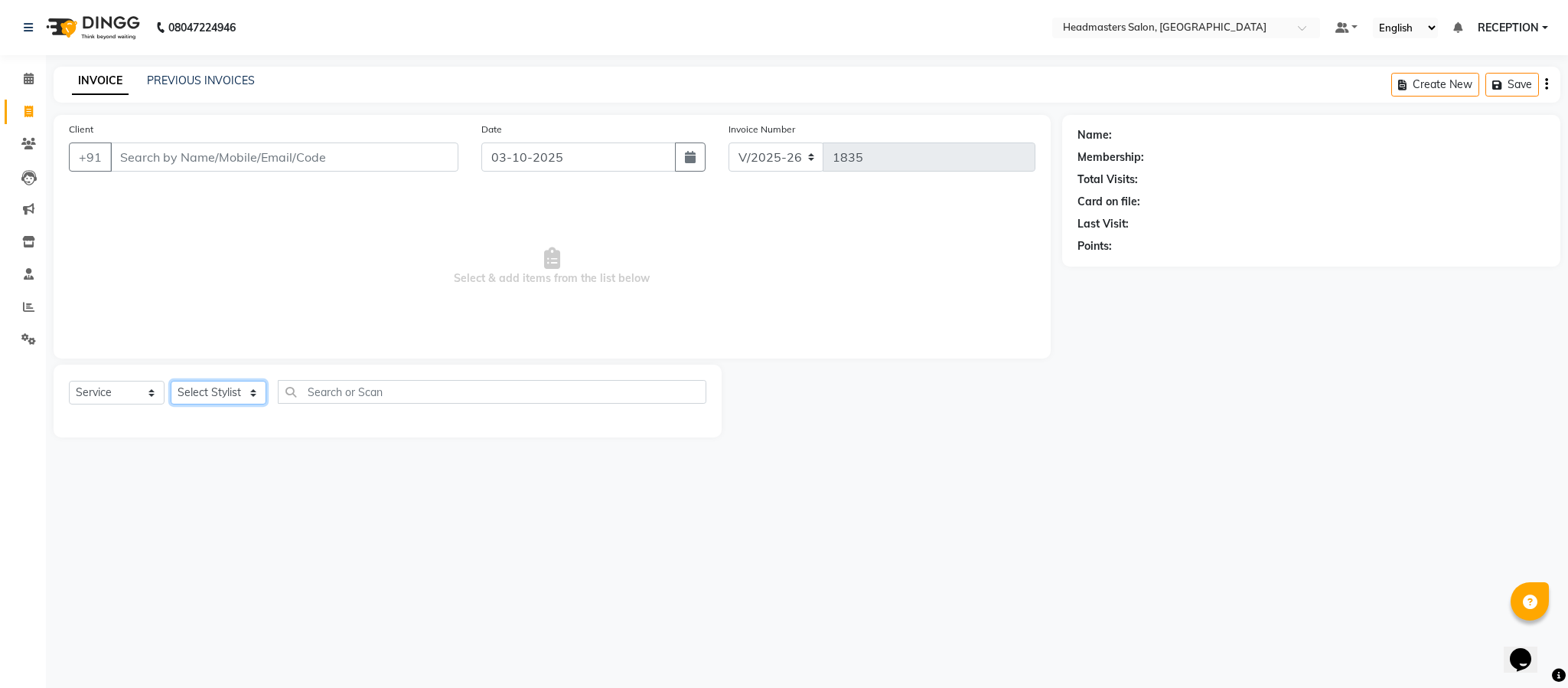
select select "89829"
click at [171, 381] on select "Select Stylist [PERSON_NAME] NEHA NEHA SAHU NISHA MANAGER RAHUL RECEPTION [PERS…" at bounding box center [218, 392] width 96 height 23
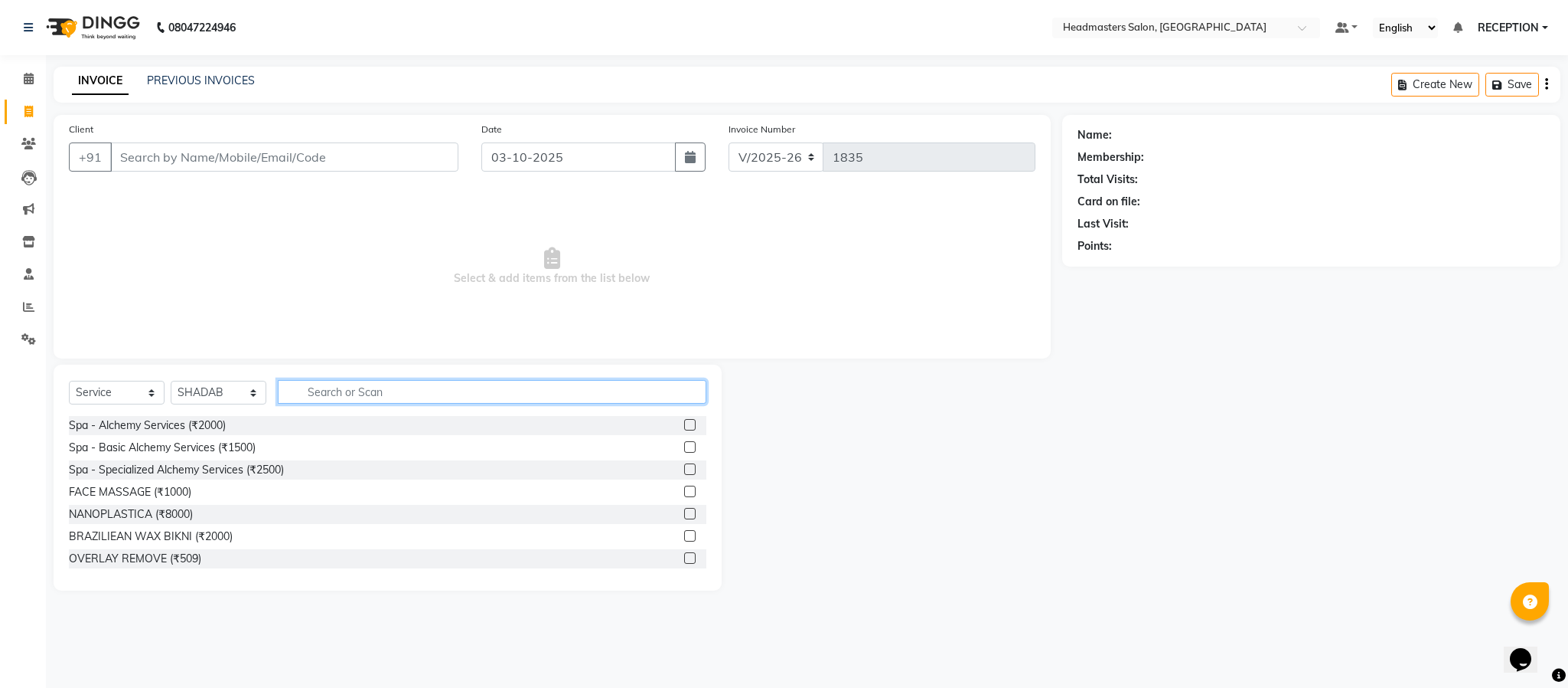
click at [338, 396] on input "text" at bounding box center [492, 391] width 428 height 23
type input "HAIR CUT"
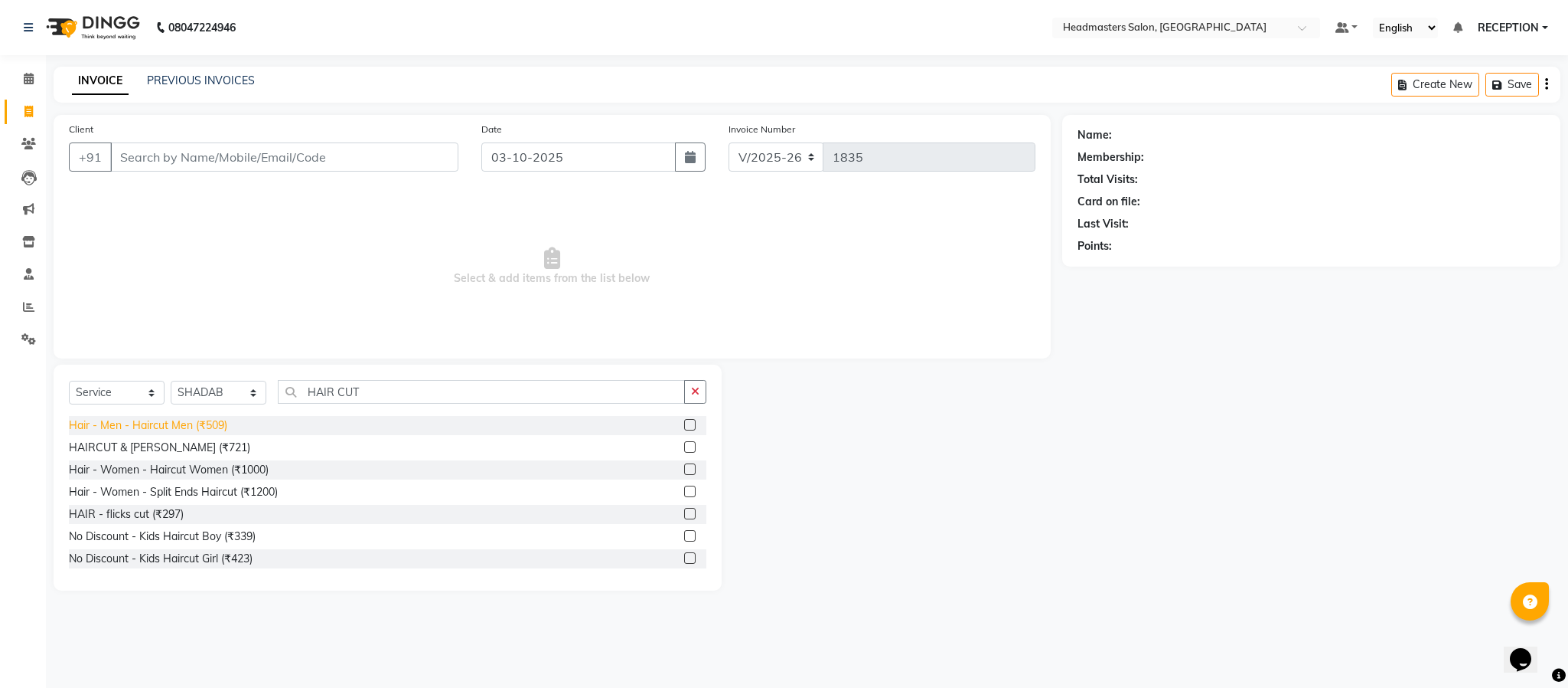
click at [198, 423] on div "Hair - Men - Haircut Men (₹509)" at bounding box center [148, 424] width 158 height 16
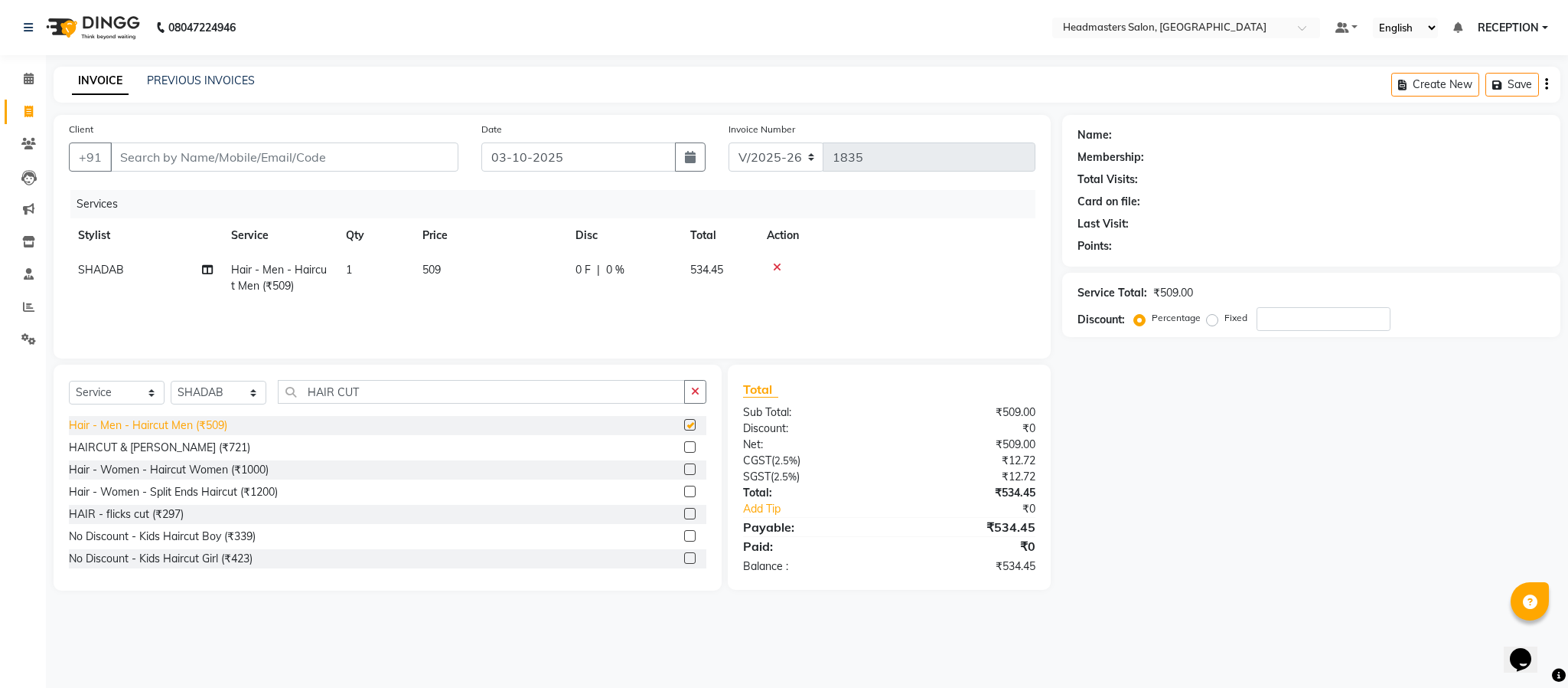
checkbox input "false"
click at [381, 154] on input "Client" at bounding box center [284, 157] width 348 height 29
type input "8"
type input "0"
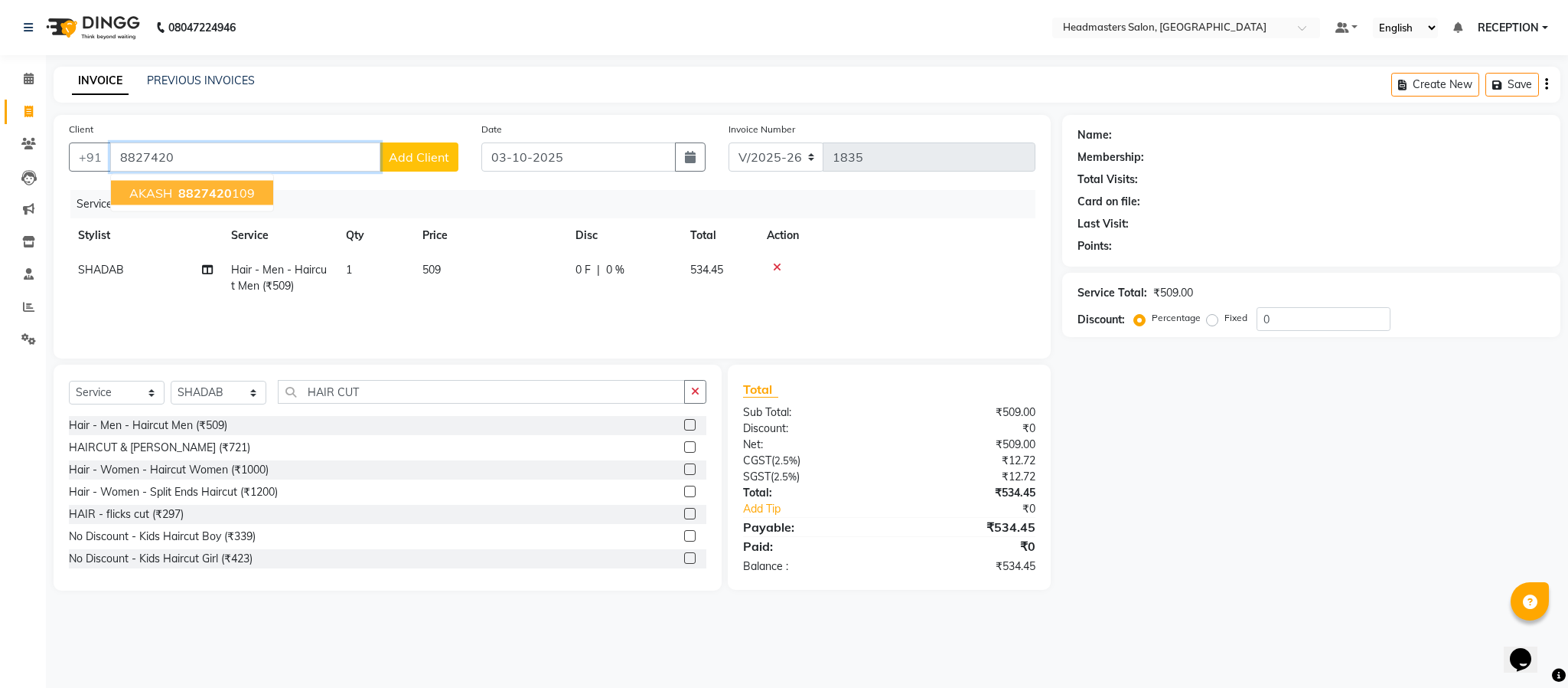
click at [228, 201] on span "8827420" at bounding box center [205, 193] width 53 height 15
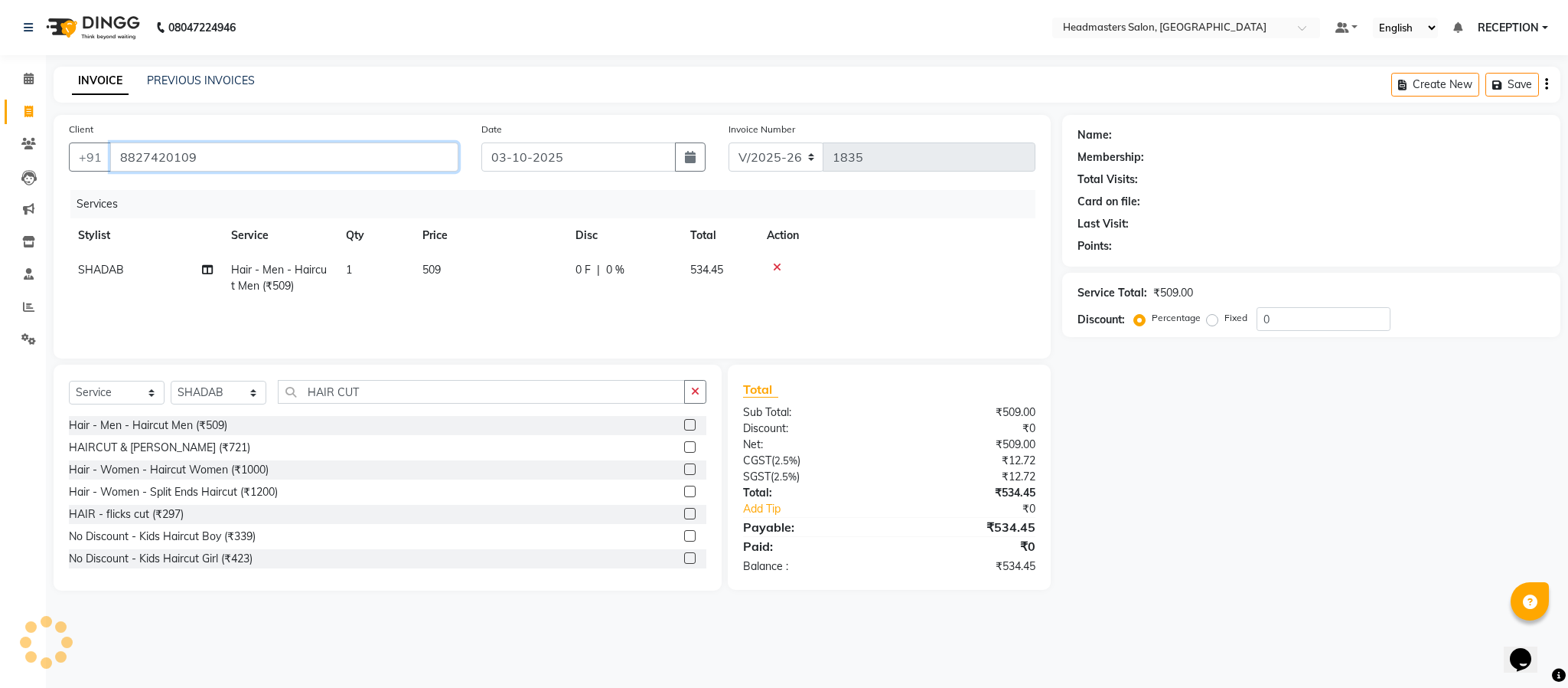
type input "8827420109"
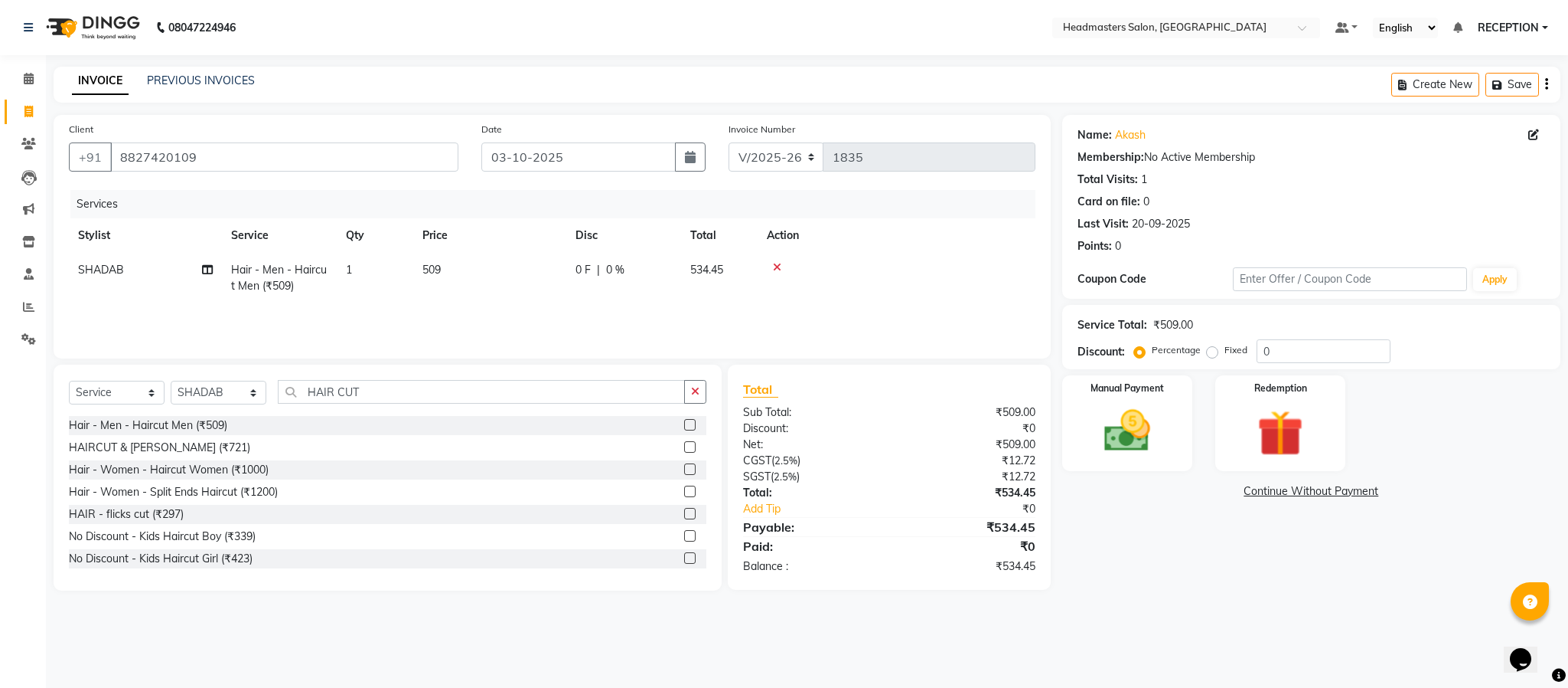
click at [454, 279] on td "509" at bounding box center [490, 278] width 153 height 51
select select "89829"
click at [547, 267] on input "509" at bounding box center [562, 274] width 135 height 23
type input "525"
click at [561, 301] on td "525" at bounding box center [490, 278] width 153 height 51
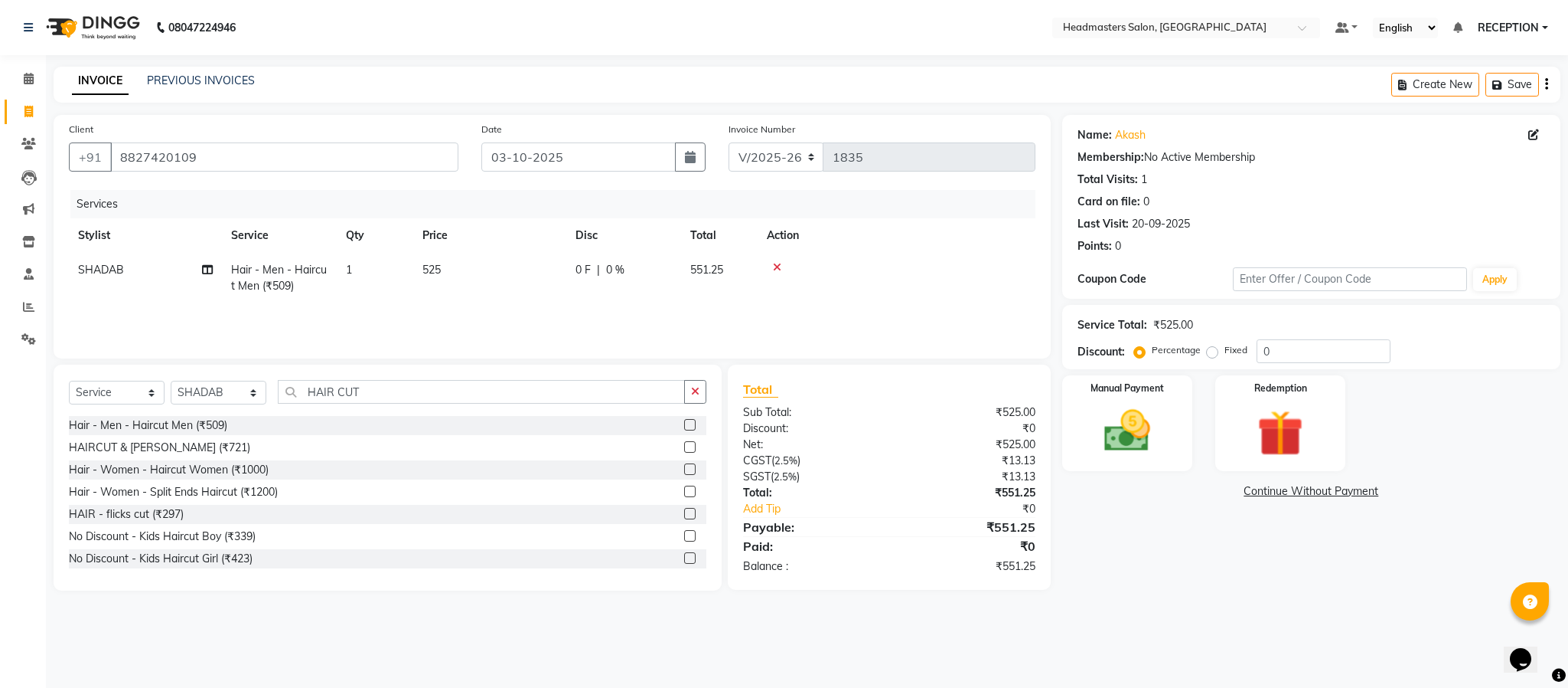
select select "89829"
click at [1245, 590] on div "Name: Akash Membership: No Active Membership Total Visits: 1 Card on file: 0 La…" at bounding box center [1317, 353] width 510 height 475
click at [544, 267] on input "525" at bounding box center [562, 274] width 135 height 23
type input "524"
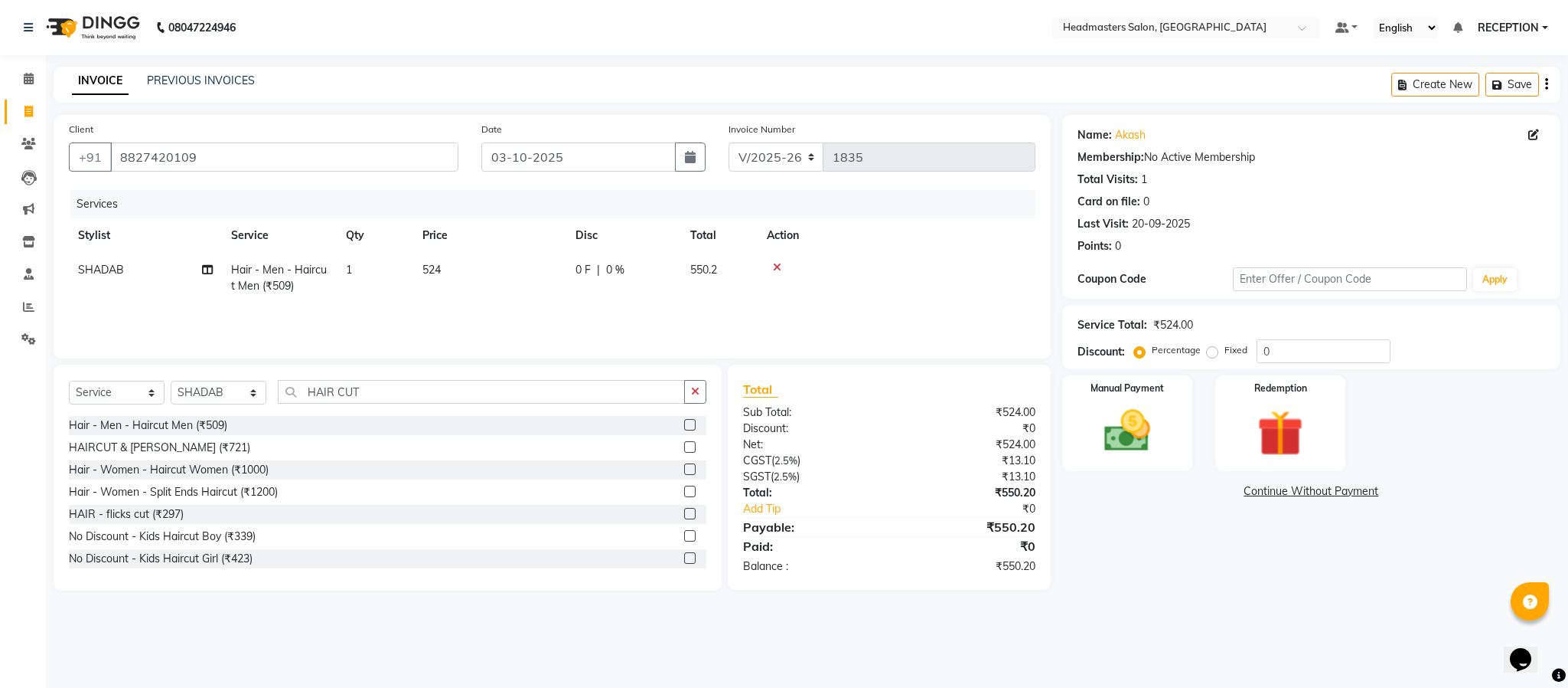
click at [557, 308] on div "Services Stylist Service Qty Price Disc Total Action SHADAB Hair - Men - Haircu…" at bounding box center [553, 267] width 967 height 153
click at [1133, 424] on img at bounding box center [1128, 431] width 78 height 55
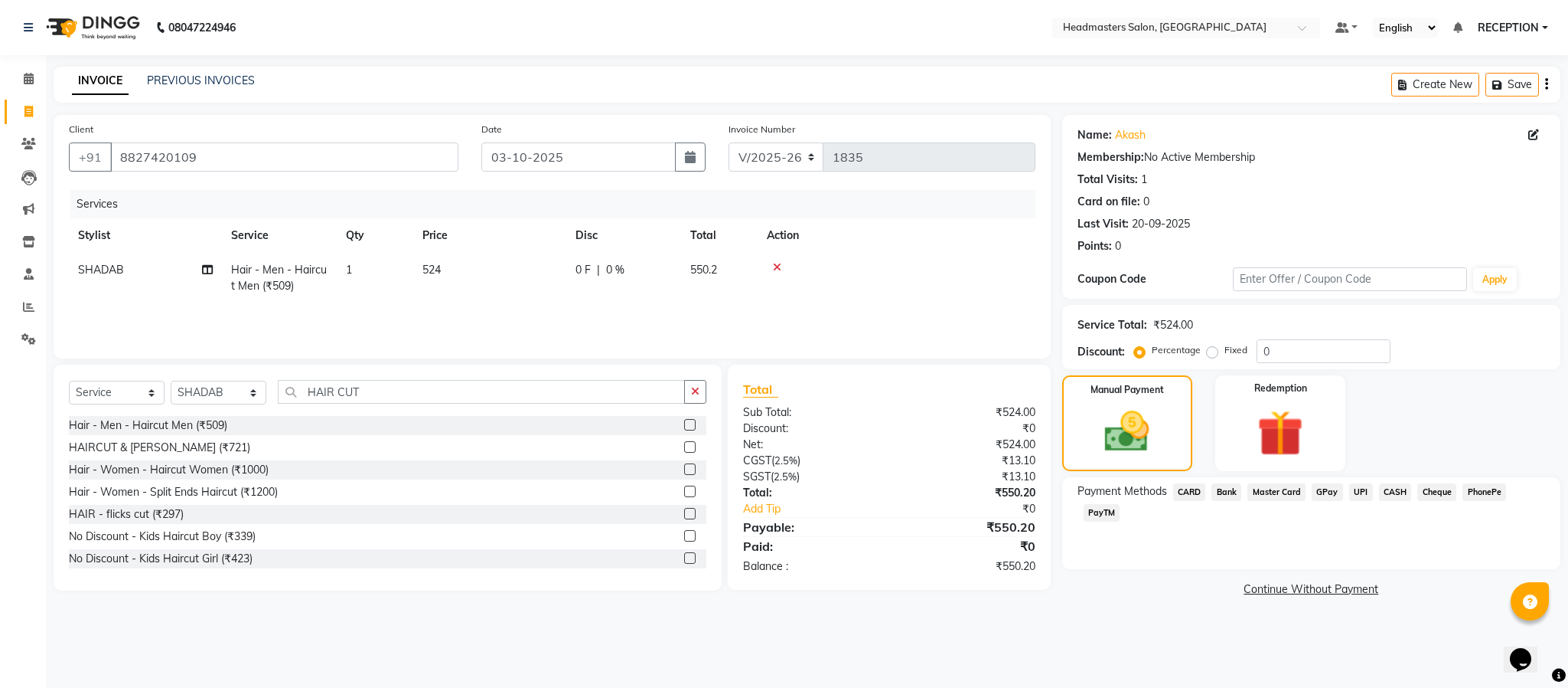
click at [1403, 487] on span "CASH" at bounding box center [1395, 491] width 33 height 18
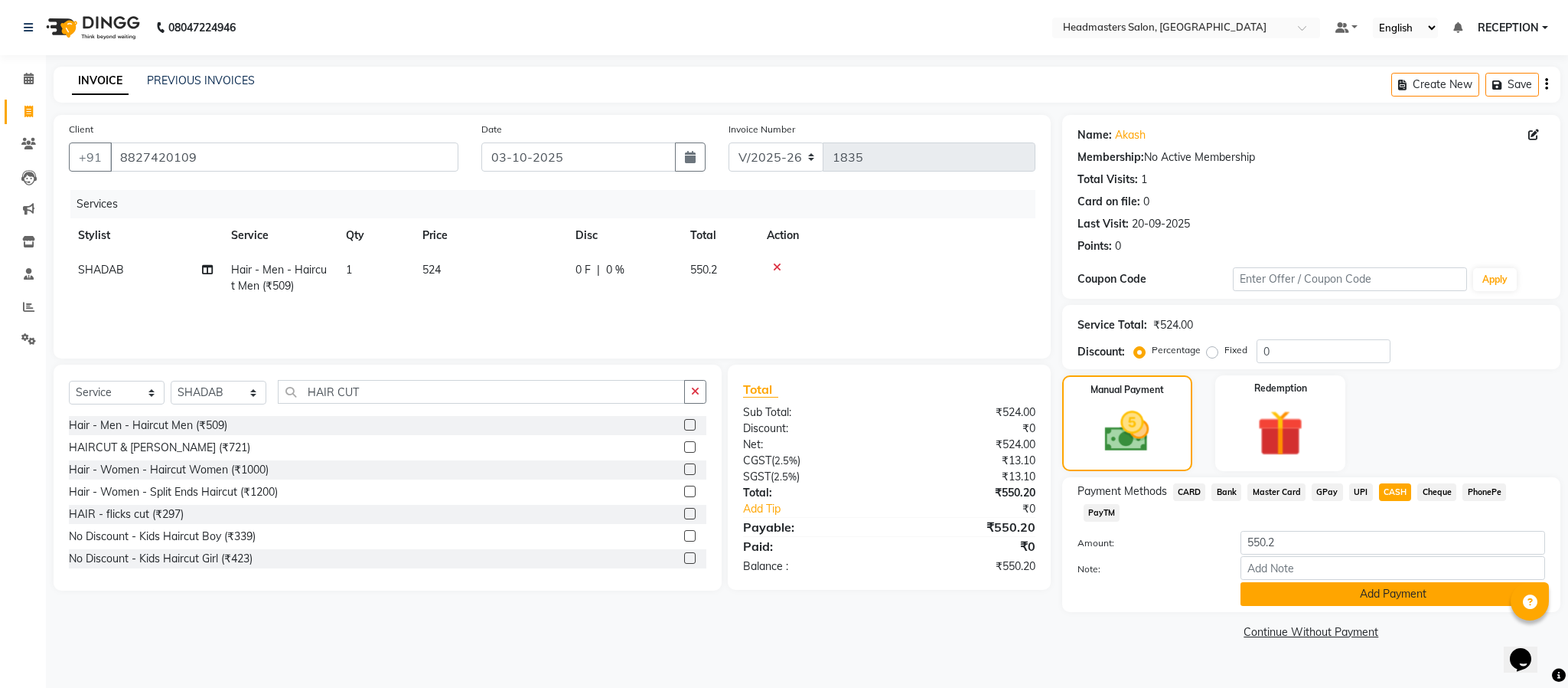
click at [1343, 600] on button "Add Payment" at bounding box center [1392, 594] width 304 height 23
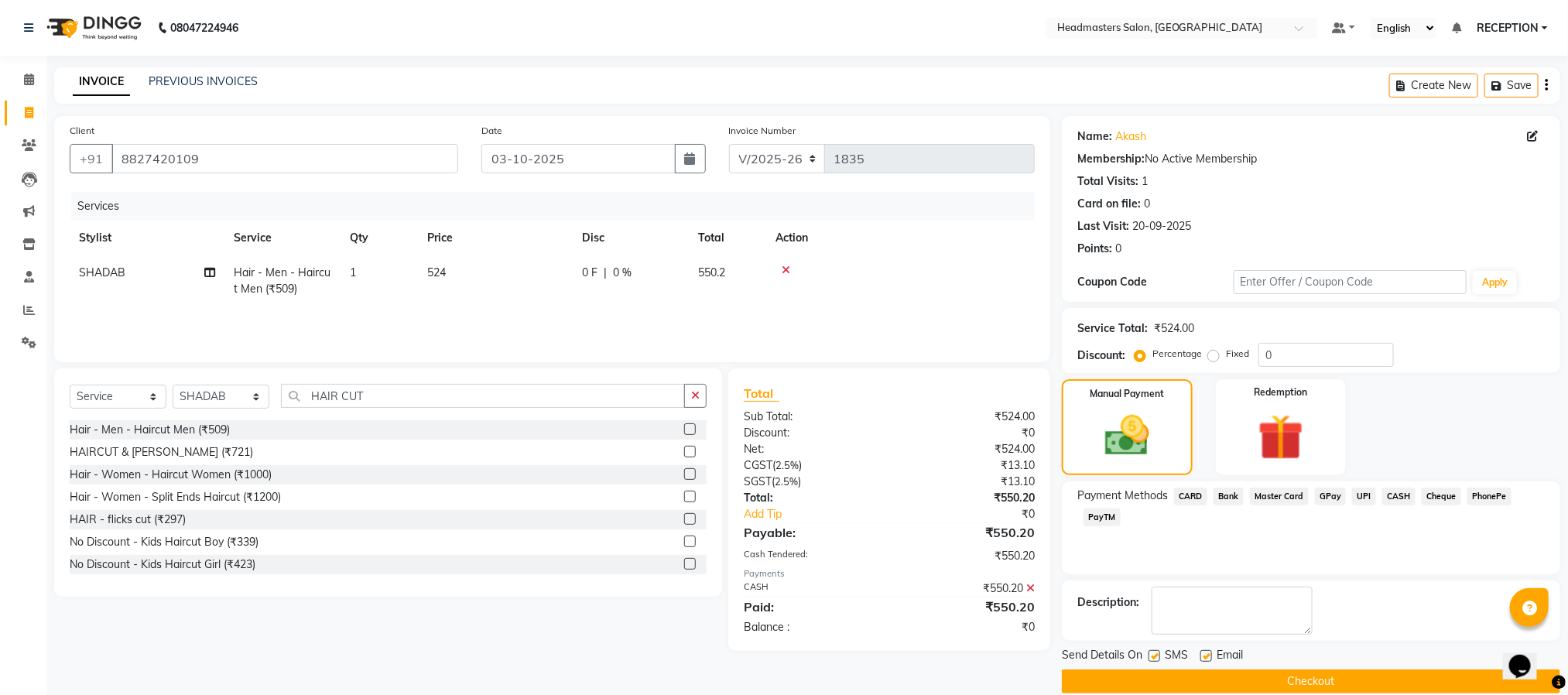
click at [1339, 693] on button "Checkout" at bounding box center [1311, 681] width 498 height 24
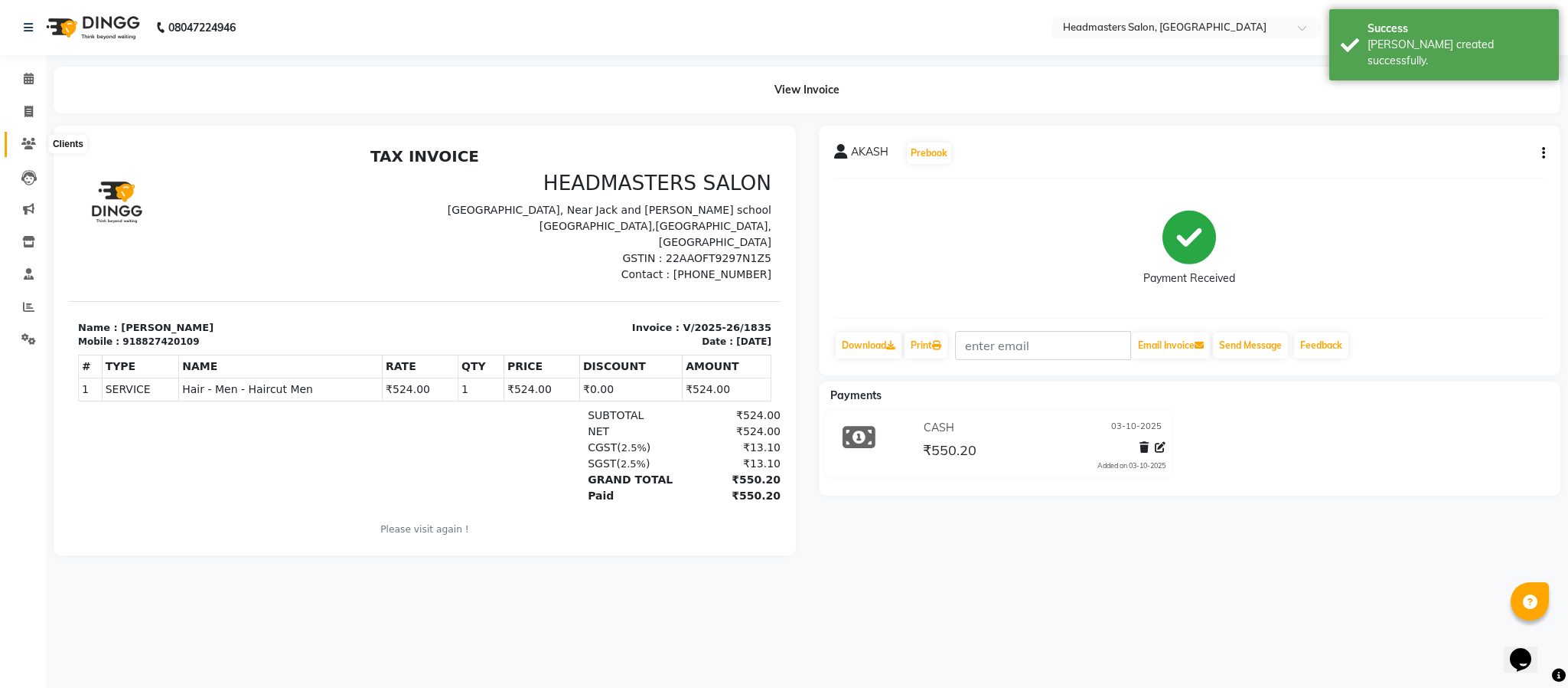
click at [28, 147] on icon at bounding box center [28, 143] width 14 height 12
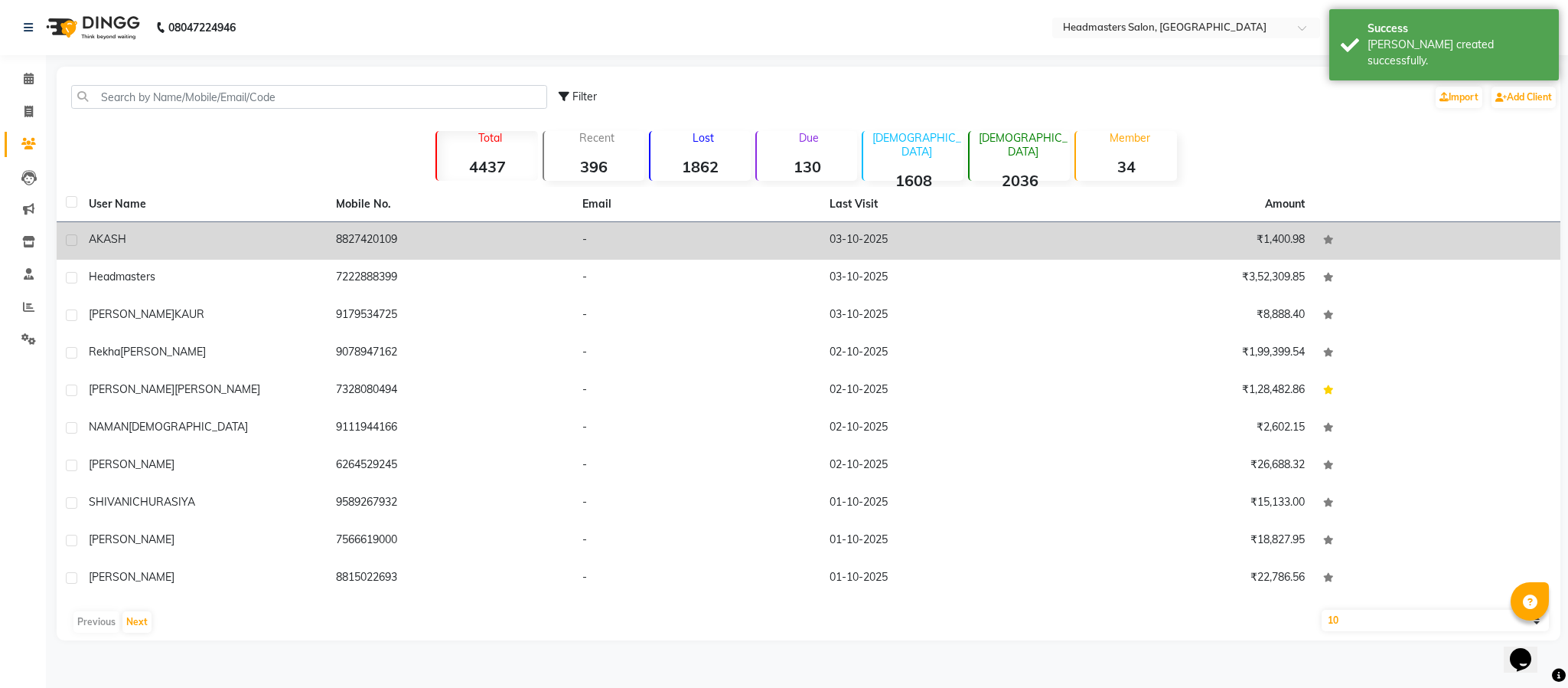
click at [162, 244] on div "AKASH" at bounding box center [203, 239] width 229 height 16
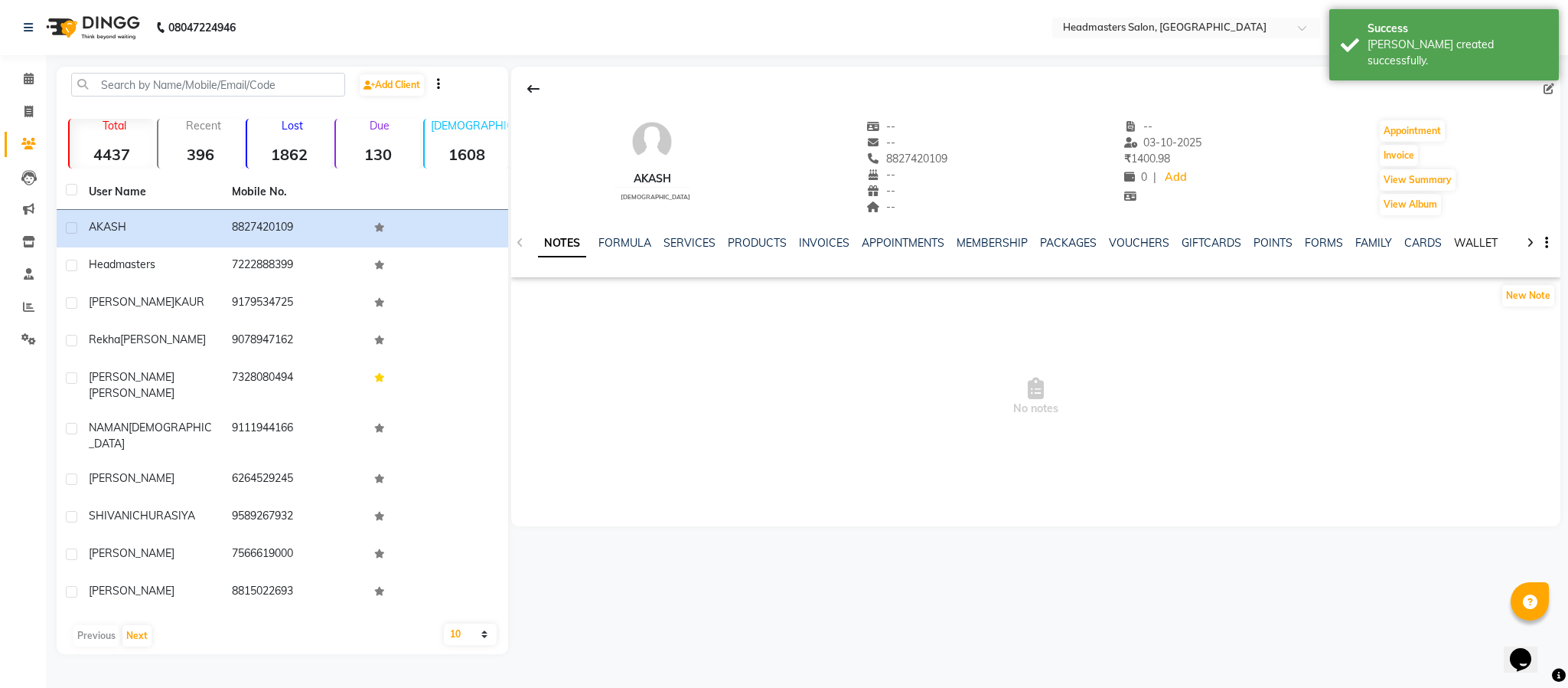
click at [1459, 239] on link "WALLET" at bounding box center [1476, 243] width 43 height 14
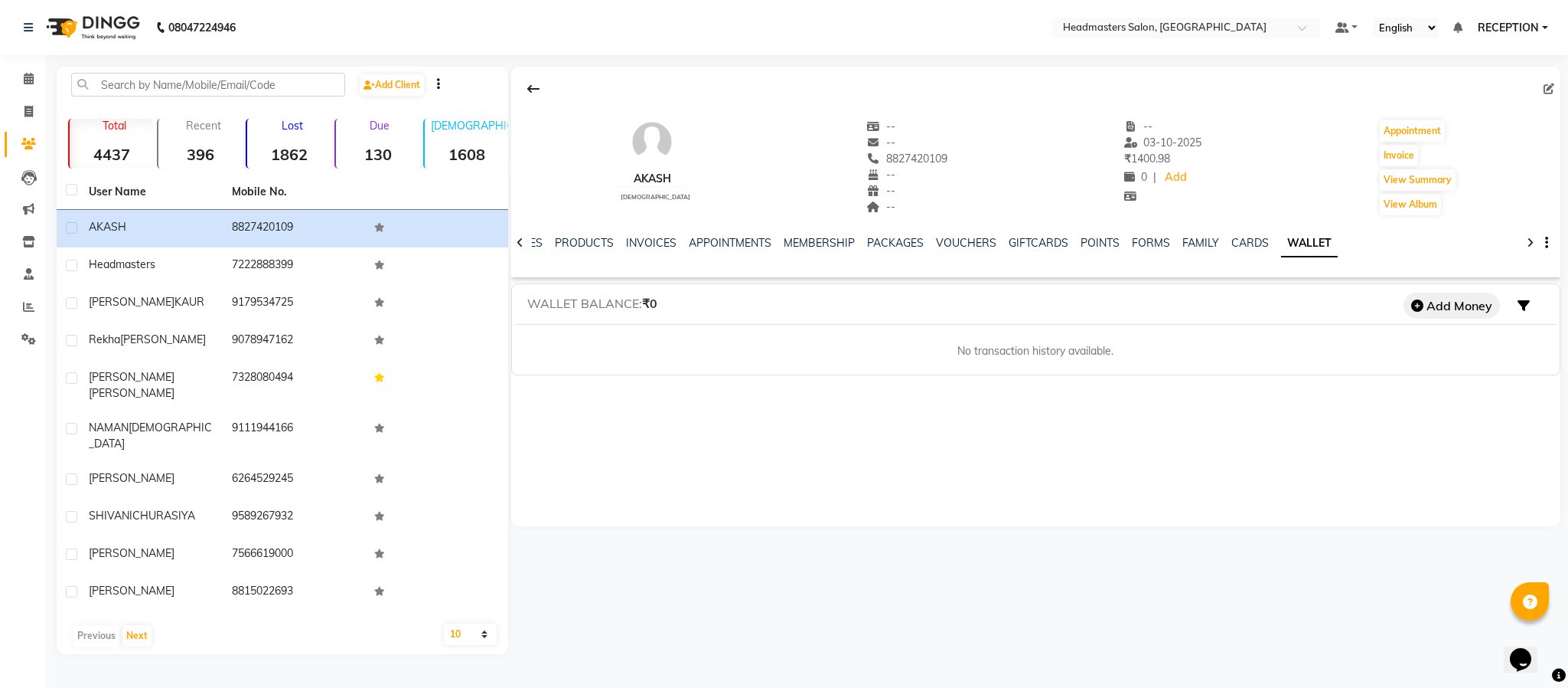
click at [1476, 306] on button "Add Money" at bounding box center [1452, 305] width 97 height 26
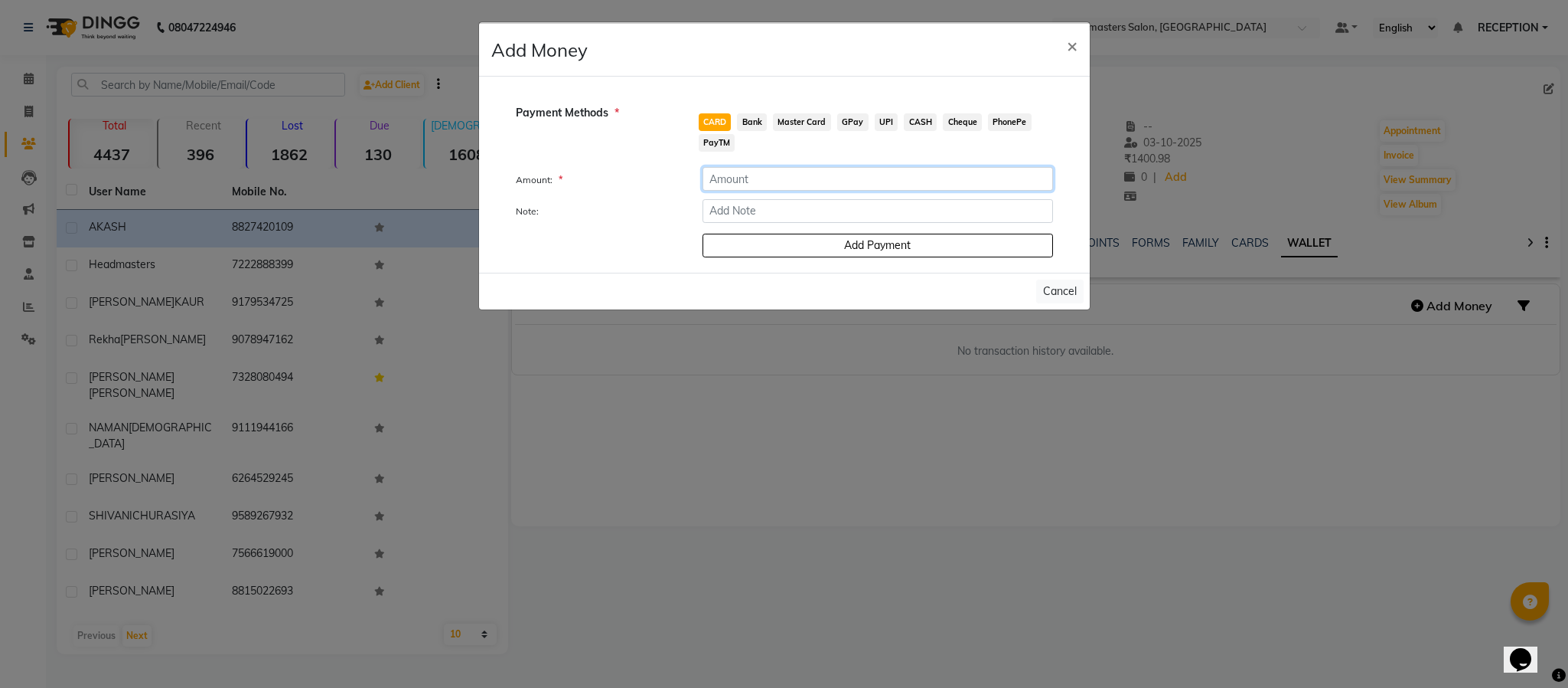
click at [763, 183] on input "number" at bounding box center [878, 178] width 351 height 23
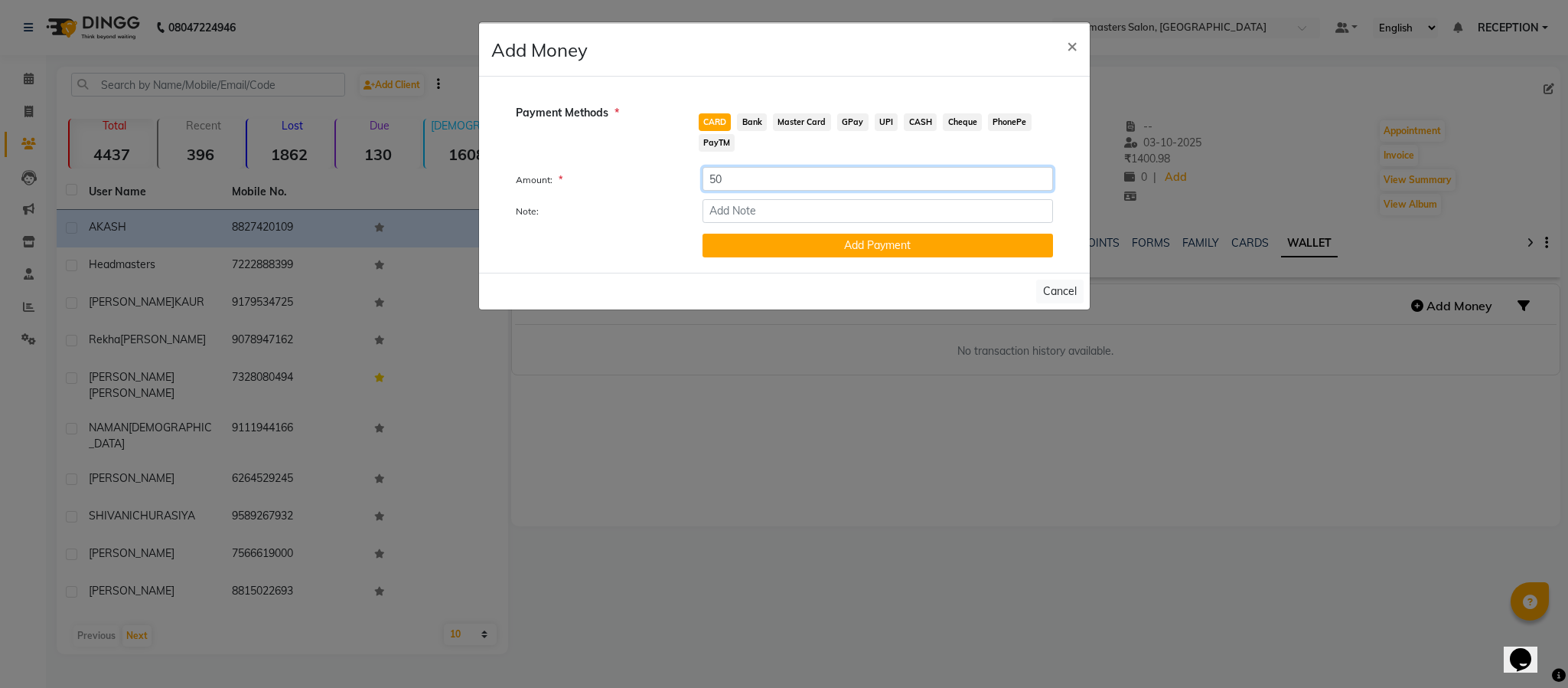
type input "50"
click at [770, 210] on input "Note:" at bounding box center [878, 211] width 351 height 23
type input "BALANCE"
click at [877, 246] on button "Add Payment" at bounding box center [878, 245] width 351 height 23
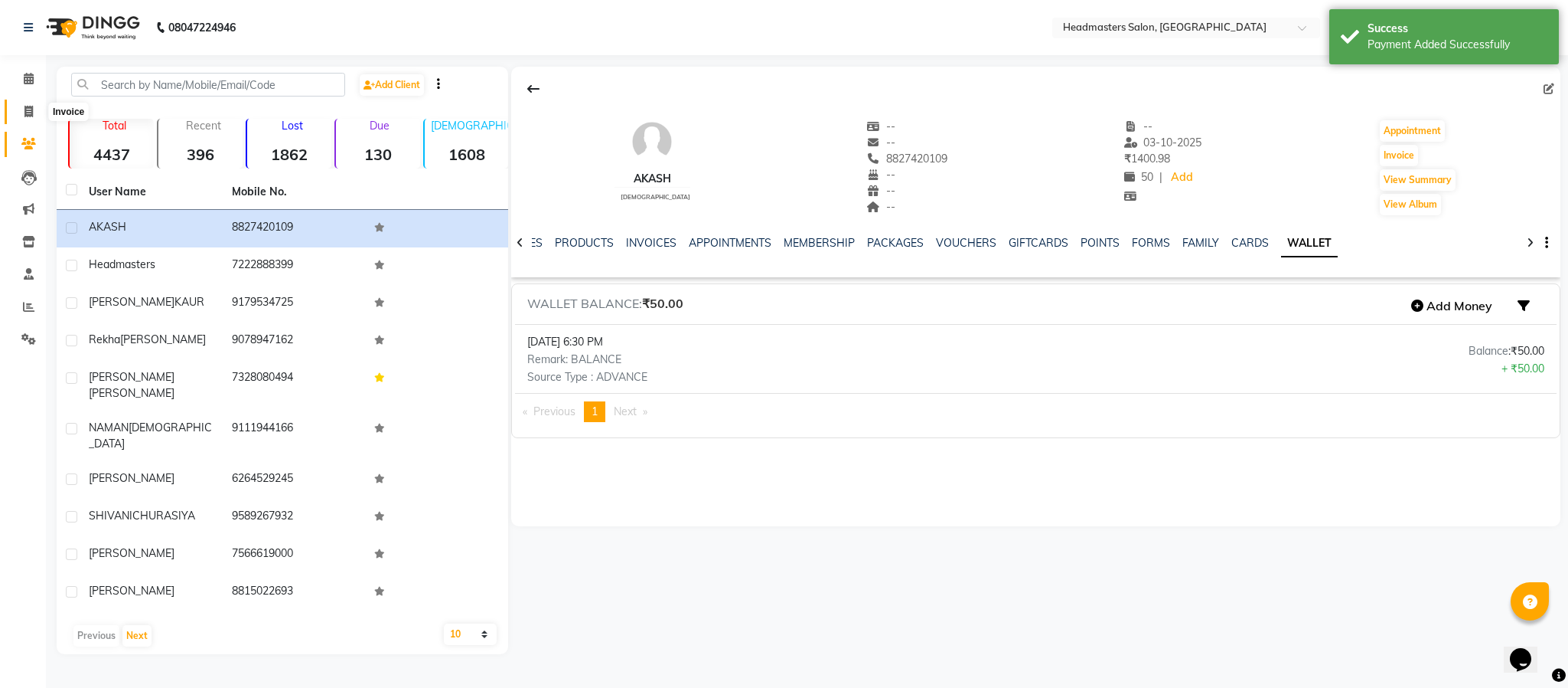
click at [25, 106] on icon at bounding box center [28, 112] width 8 height 12
select select "service"
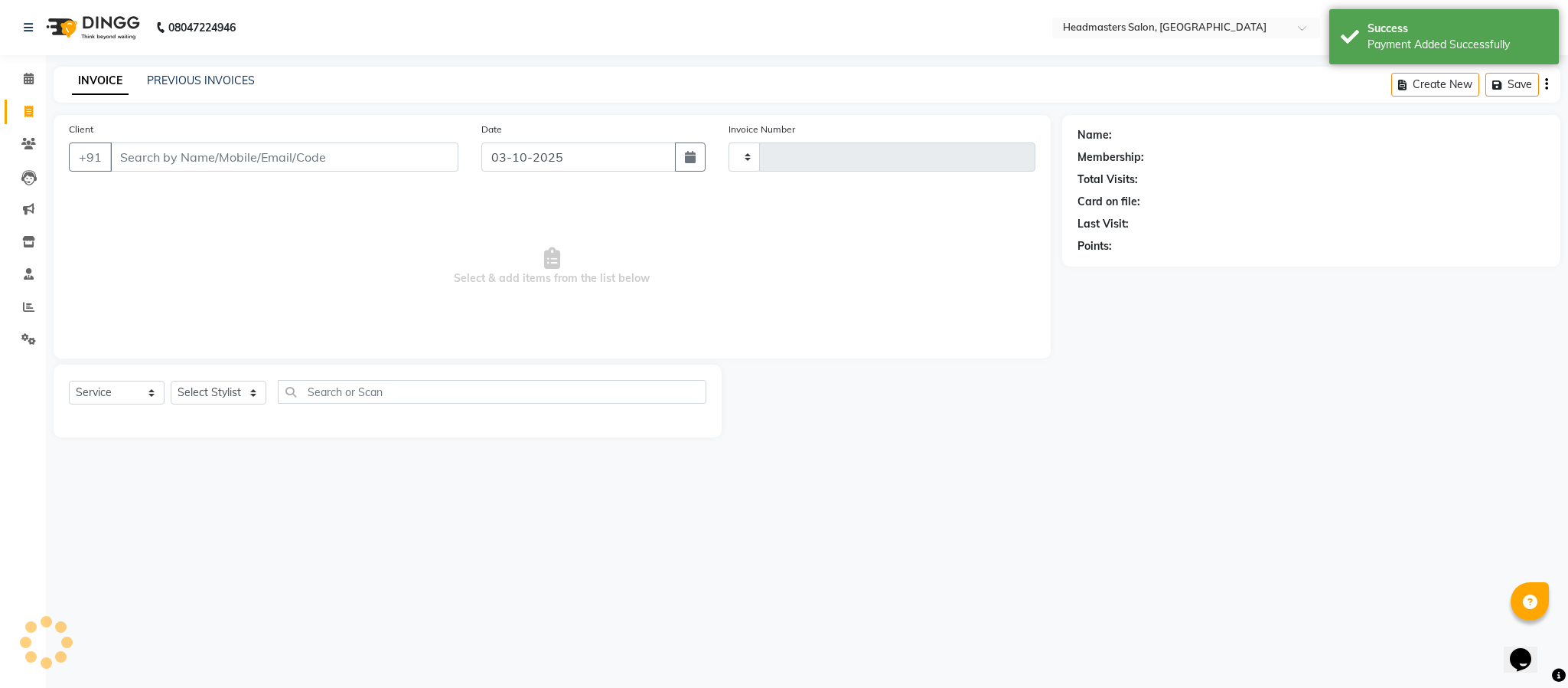
type input "1836"
select select "3454"
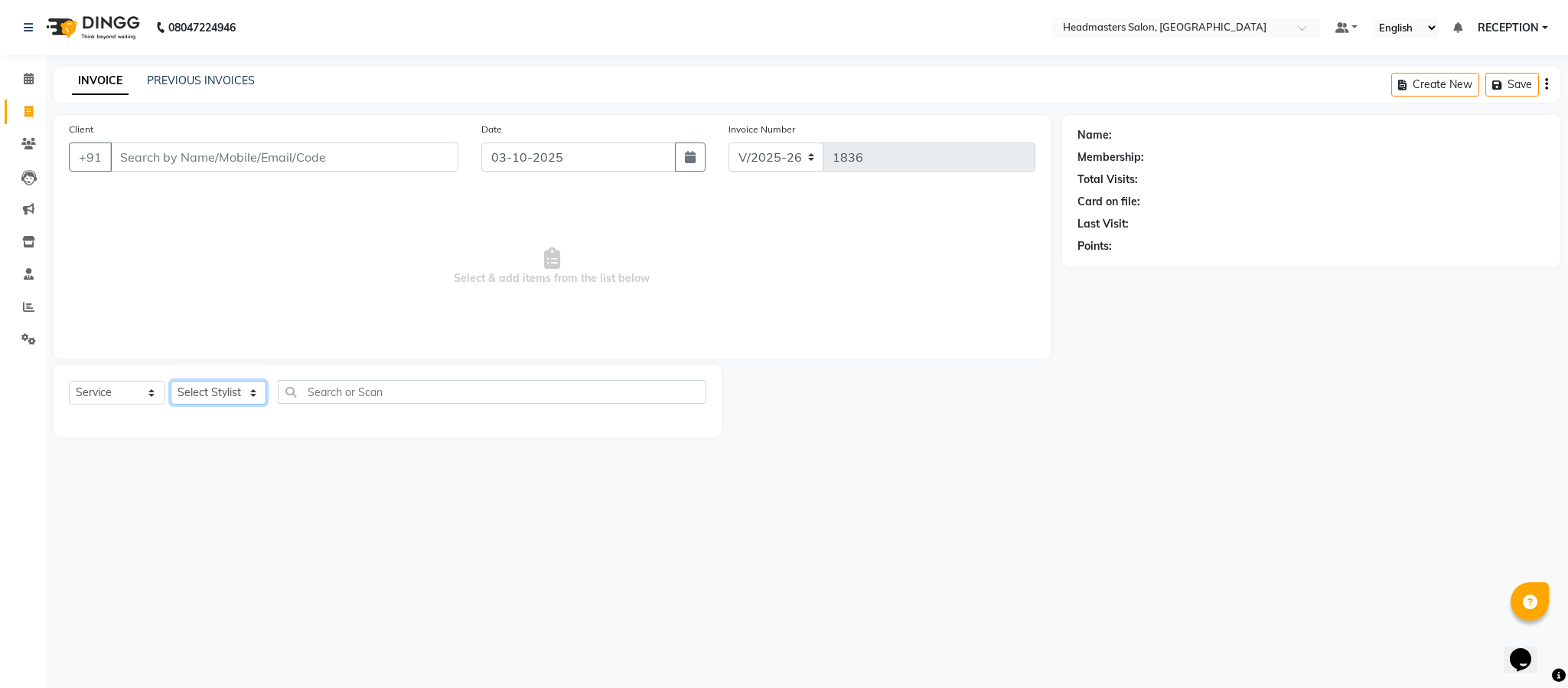
click at [248, 384] on select "Select Stylist [PERSON_NAME] NEHA NEHA SAHU NISHA MANAGER RAHUL RECEPTION [PERS…" at bounding box center [218, 392] width 96 height 23
select select "81181"
click at [171, 381] on select "Select Stylist [PERSON_NAME] NEHA NEHA SAHU NISHA MANAGER RAHUL RECEPTION [PERS…" at bounding box center [218, 392] width 96 height 23
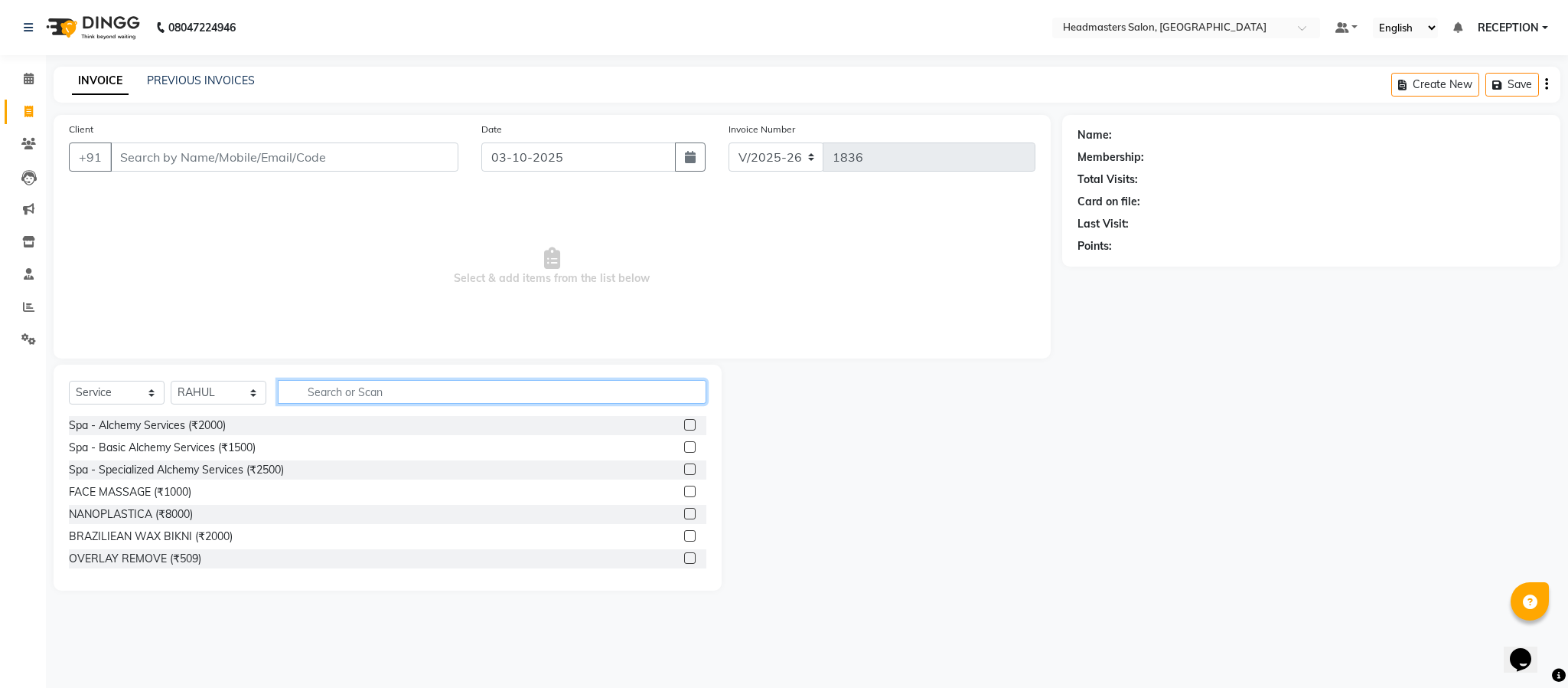
click at [347, 393] on input "text" at bounding box center [492, 391] width 428 height 23
type input "HAIR CUT"
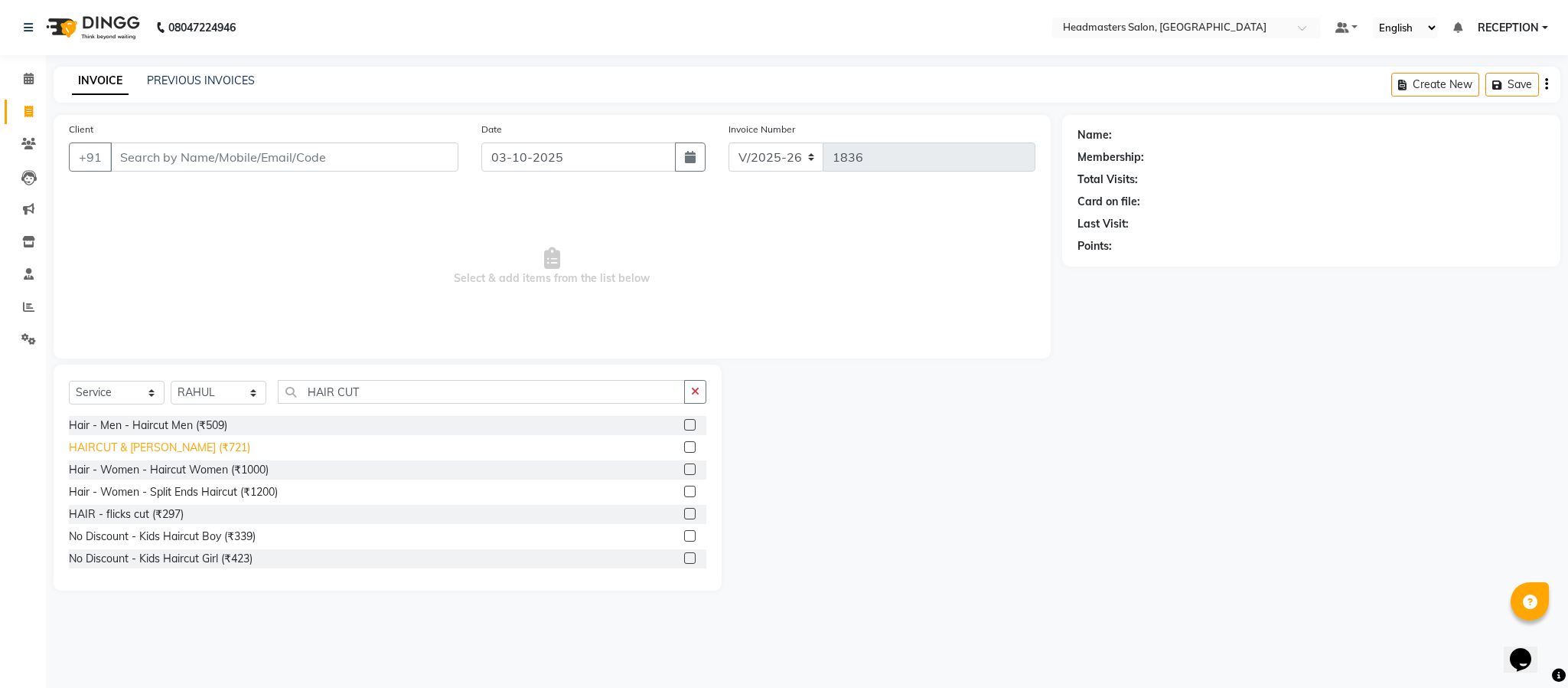
click at [154, 444] on div "HAIRCUT & [PERSON_NAME] (₹721)" at bounding box center [160, 447] width 182 height 16
checkbox input "false"
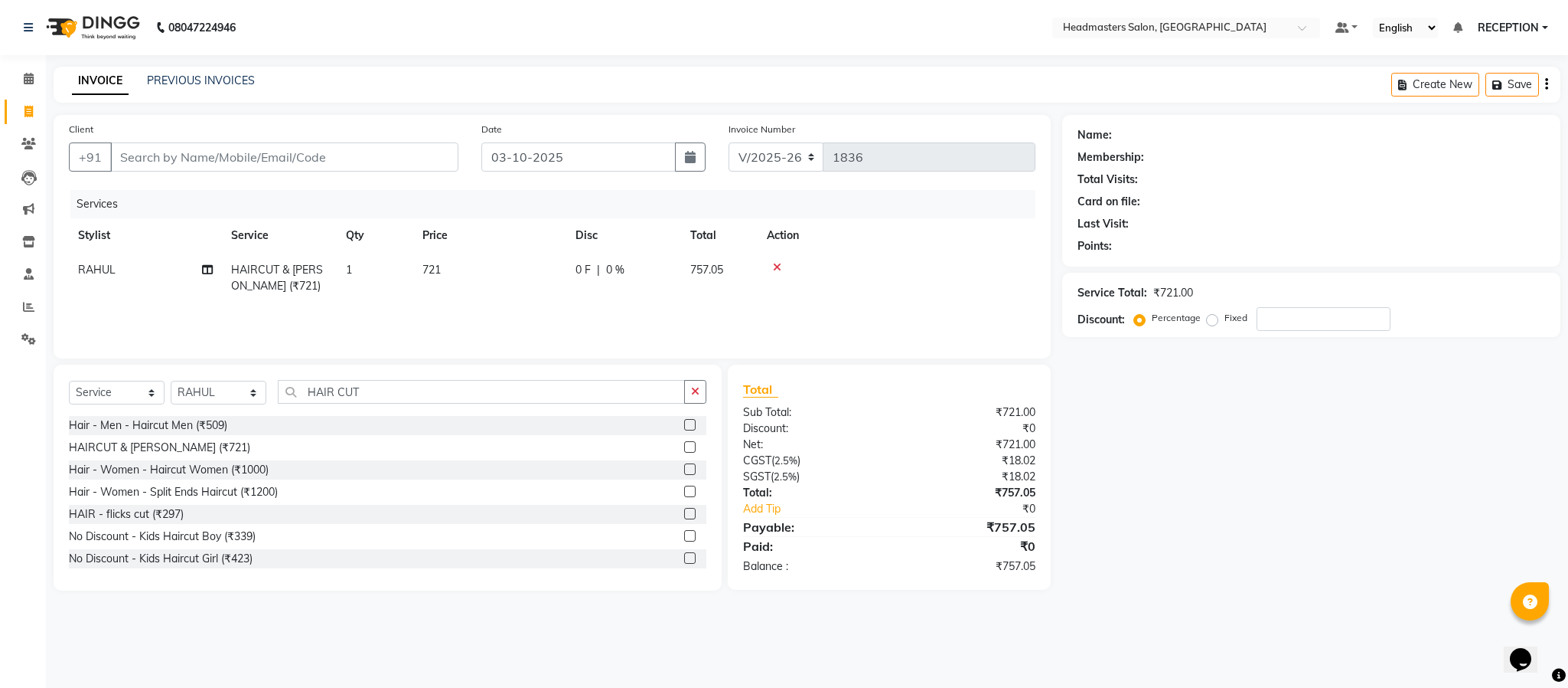
click at [542, 264] on td "721" at bounding box center [490, 278] width 153 height 51
select select "81181"
click at [544, 274] on input "721" at bounding box center [562, 274] width 135 height 23
type input "735"
click at [554, 311] on div "Services Stylist Service Qty Price Disc Total Action AKASH ANJUM NEHA NEHA SAHU…" at bounding box center [553, 267] width 967 height 153
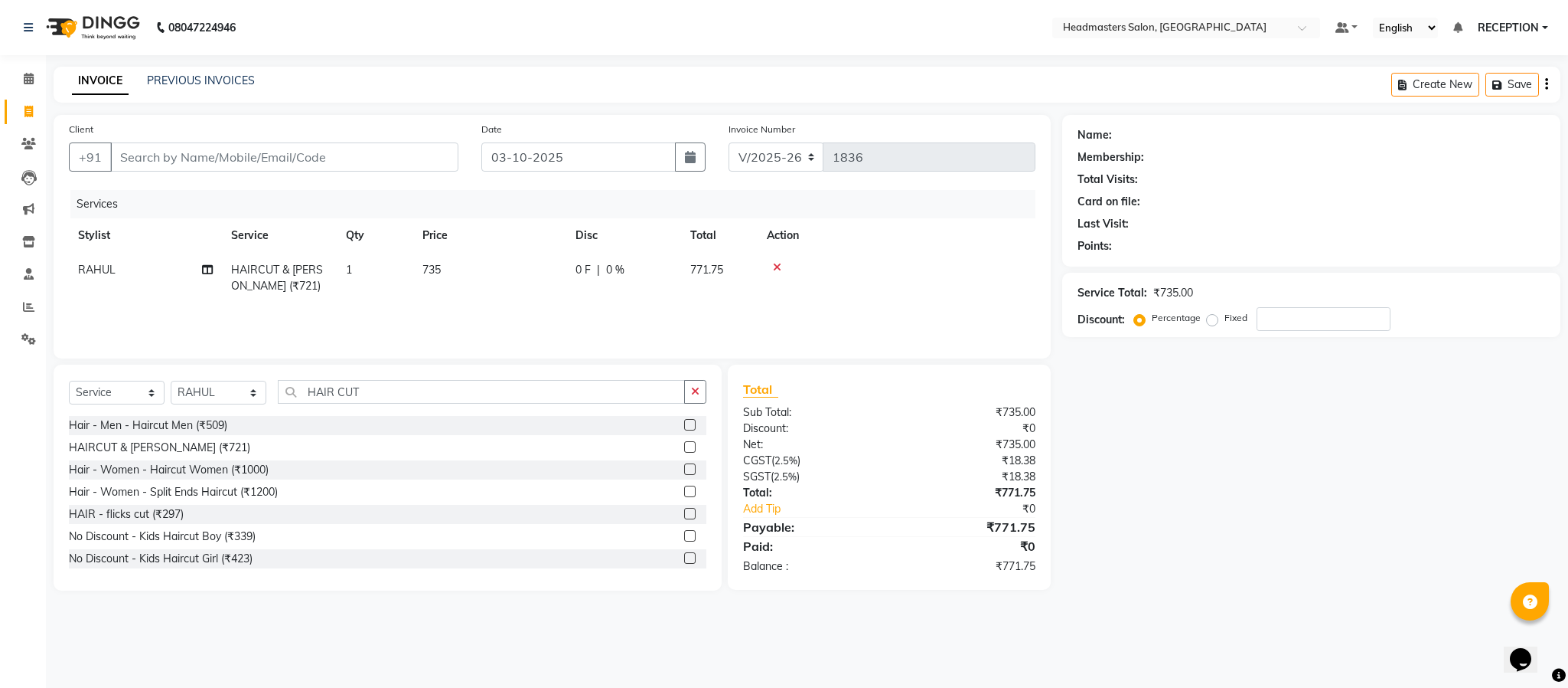
click at [521, 301] on td "735" at bounding box center [490, 278] width 153 height 51
select select "81181"
click at [544, 276] on input "735" at bounding box center [562, 274] width 135 height 23
type input "7"
type input "810"
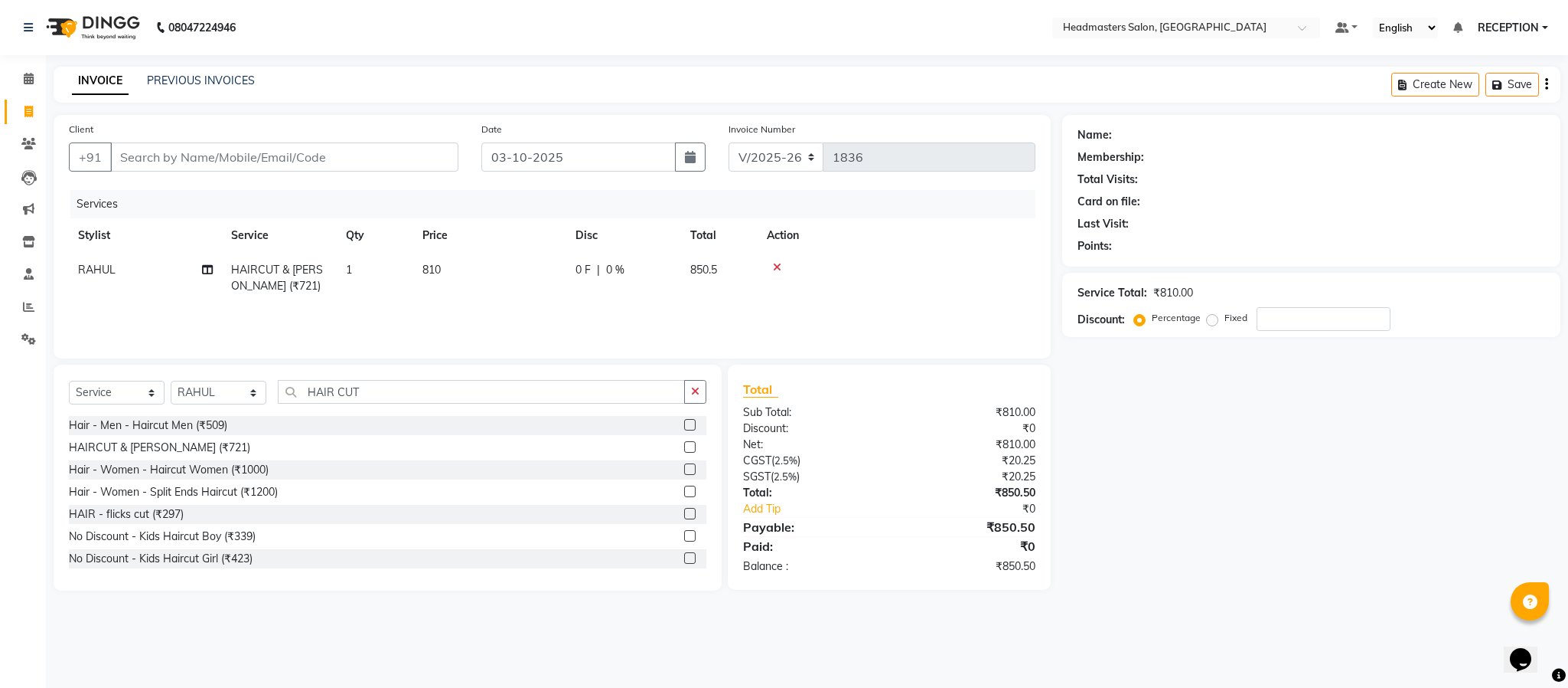
click at [554, 299] on td "810" at bounding box center [490, 278] width 153 height 51
select select "81181"
click at [1370, 458] on div "Name: Membership: Total Visits: Card on file: Last Visit: Points: Service Total…" at bounding box center [1317, 353] width 510 height 475
click at [544, 276] on input "810" at bounding box center [562, 274] width 135 height 23
type input "800"
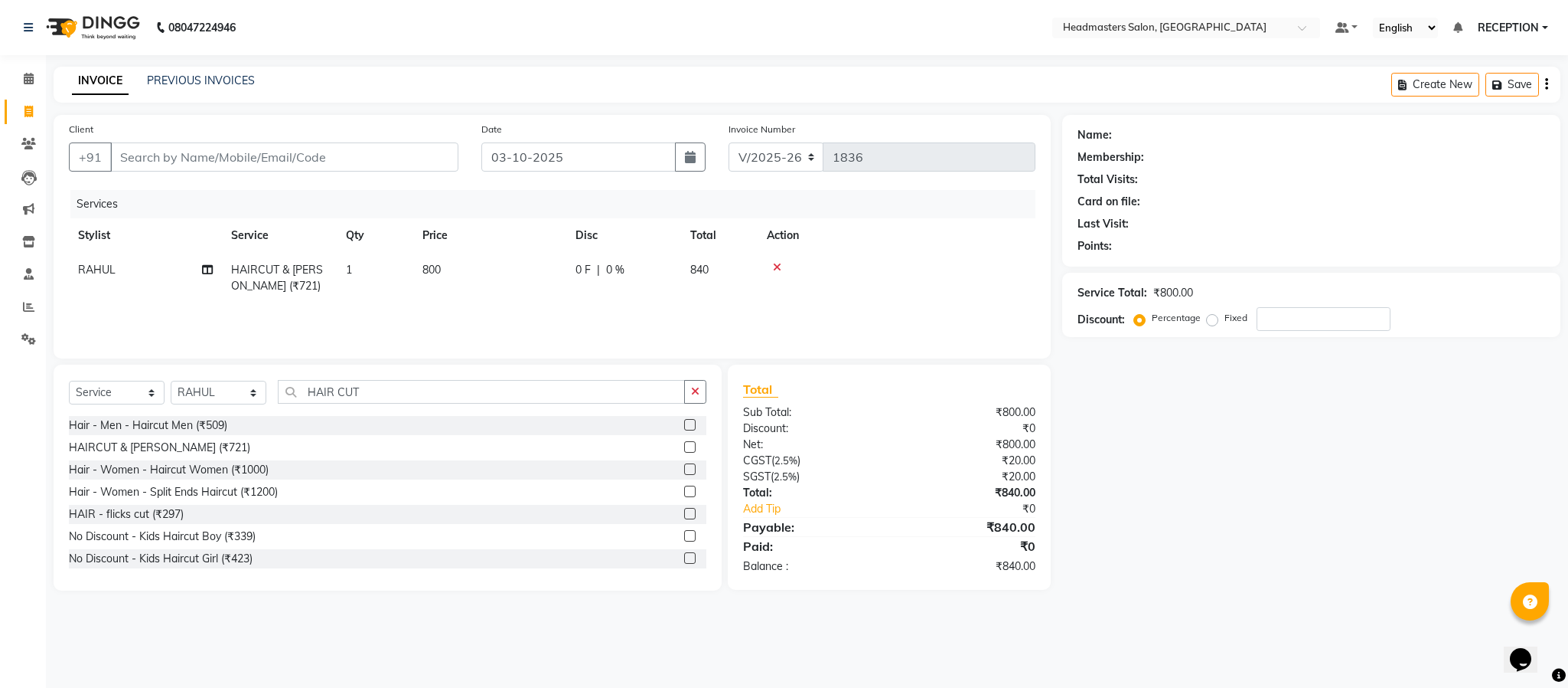
click at [549, 299] on td "800" at bounding box center [490, 278] width 153 height 51
select select "81181"
click at [530, 278] on input "800" at bounding box center [562, 274] width 135 height 23
type input "8"
type input "780"
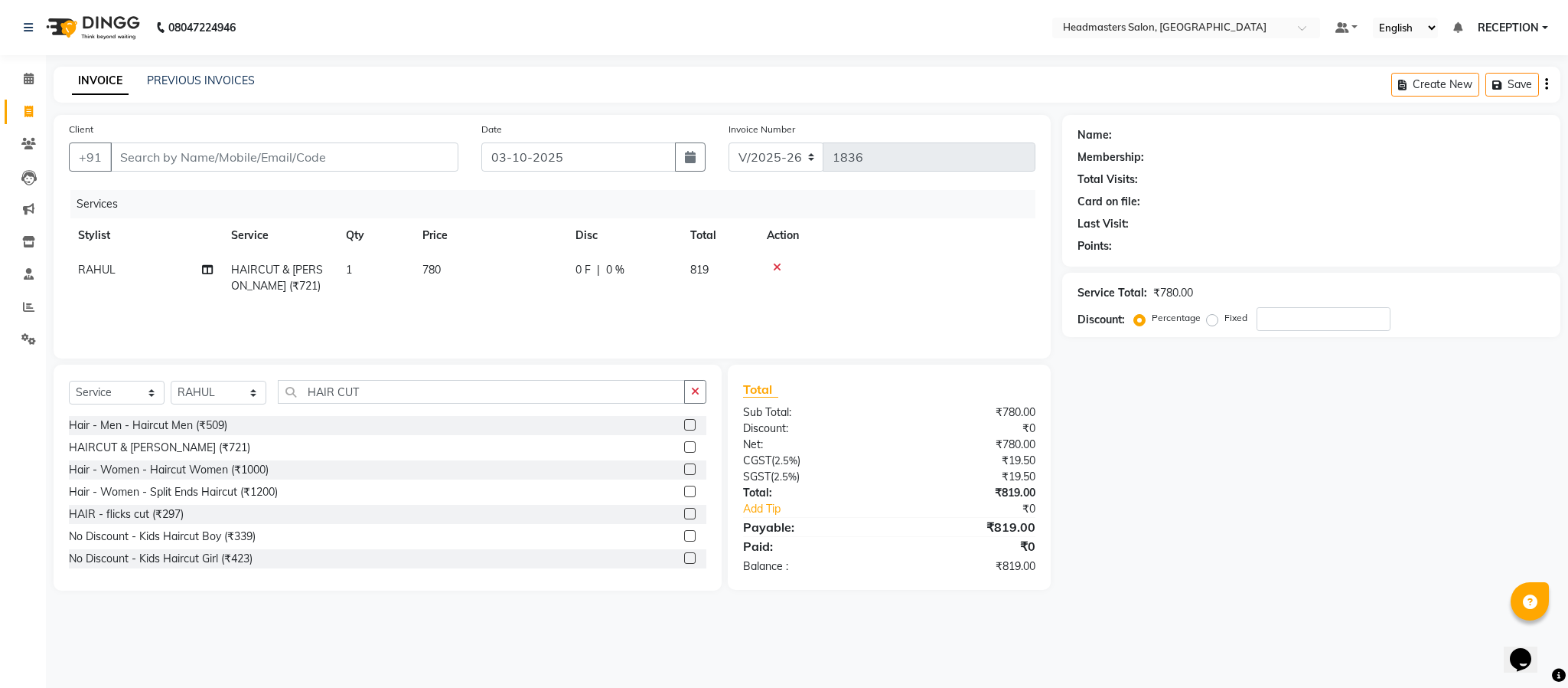
click at [533, 302] on td "780" at bounding box center [490, 278] width 153 height 51
select select "81181"
click at [536, 276] on input "780" at bounding box center [562, 274] width 135 height 23
type input "770"
click at [542, 293] on td "770" at bounding box center [490, 278] width 153 height 51
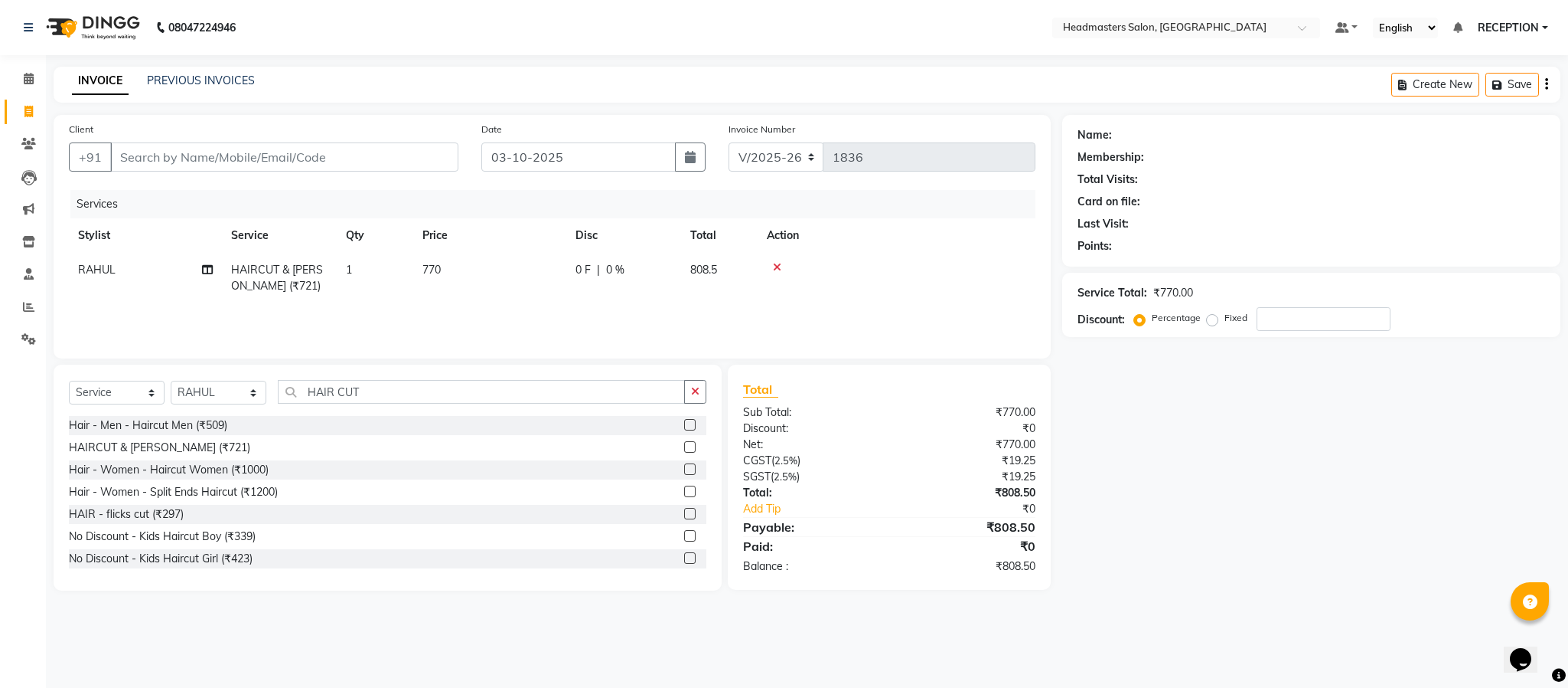
select select "81181"
click at [549, 276] on input "770" at bounding box center [562, 274] width 135 height 23
type input "761"
click at [563, 308] on div "Services Stylist Service Qty Price Disc Total Action RAHUL HAIRCUT & BEARD (₹72…" at bounding box center [553, 267] width 967 height 153
click at [529, 285] on td "761" at bounding box center [490, 278] width 153 height 51
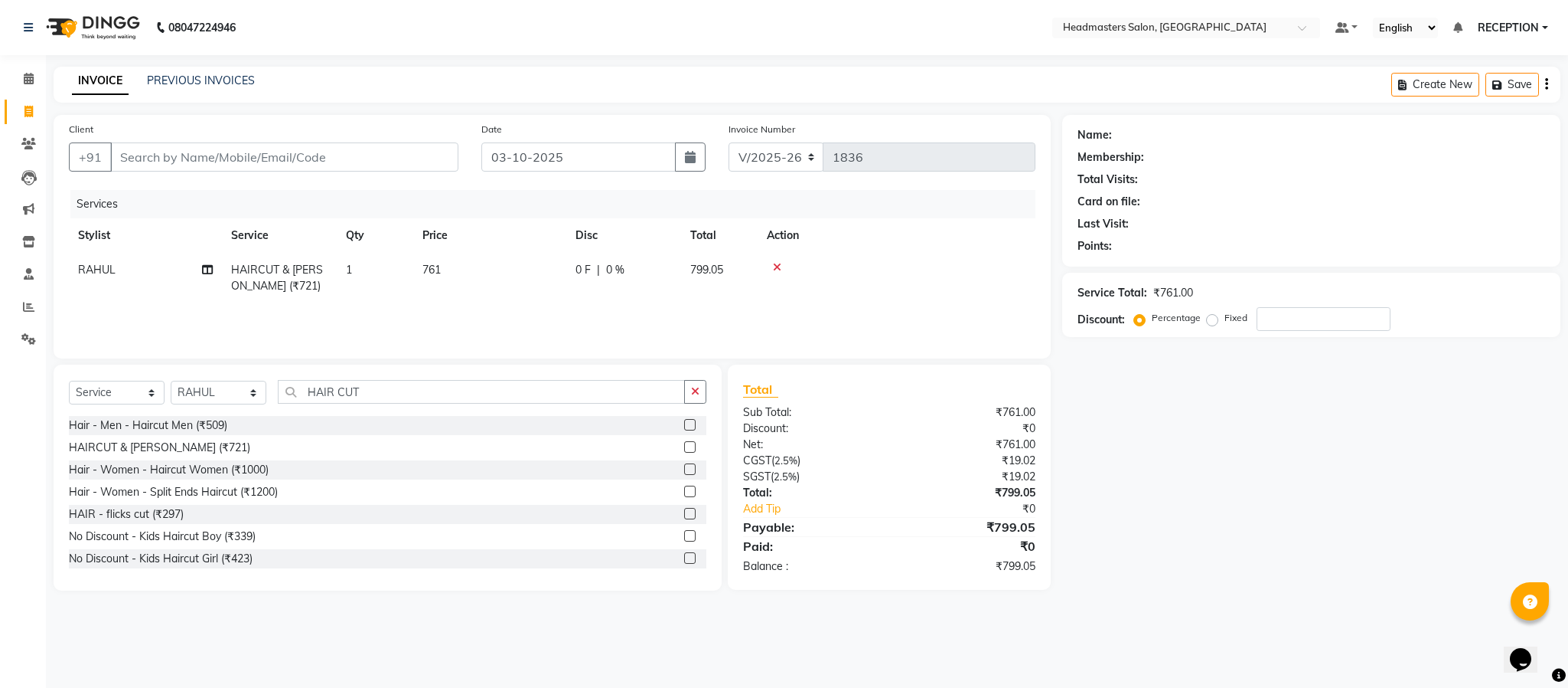
select select "81181"
click at [538, 274] on input "761" at bounding box center [562, 274] width 135 height 23
type input "762"
click at [558, 292] on td "762" at bounding box center [562, 285] width 153 height 65
select select "81181"
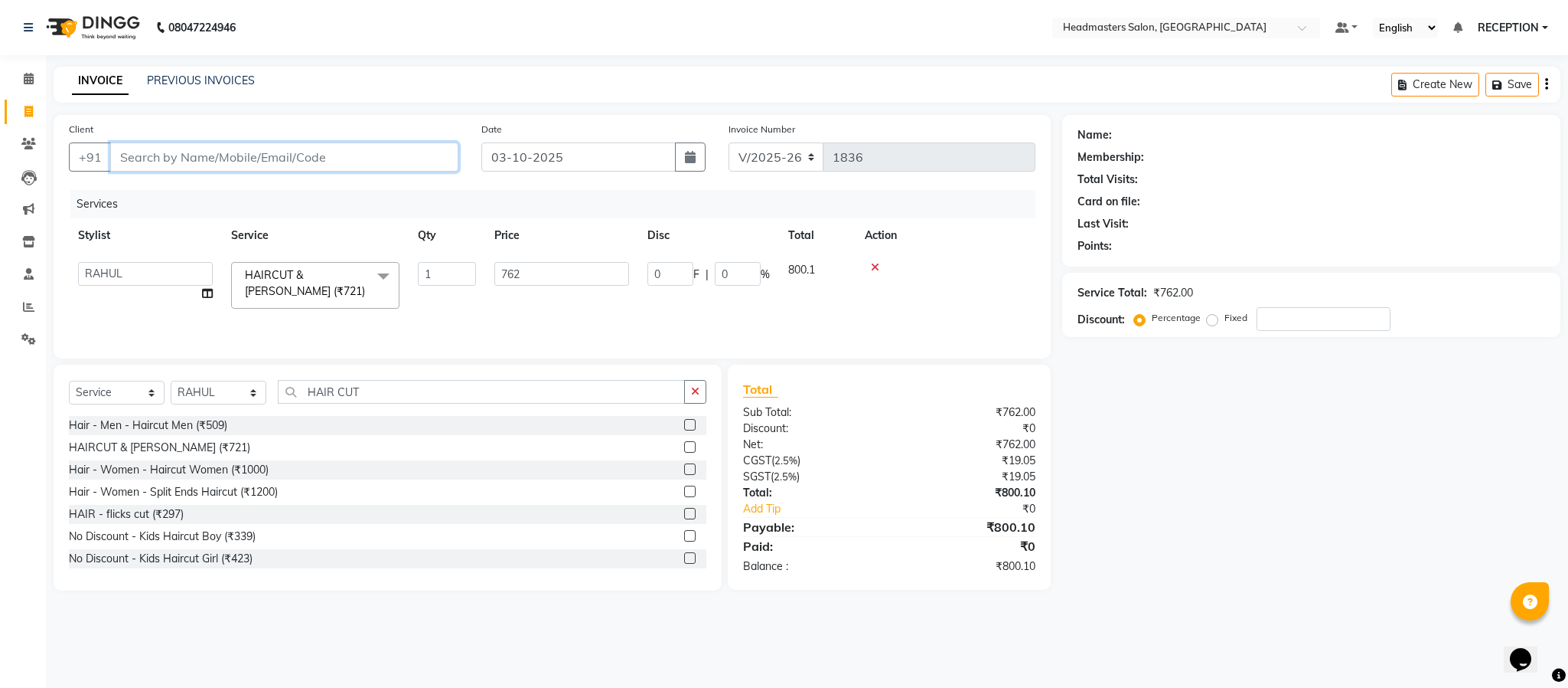
click at [375, 152] on input "Client" at bounding box center [284, 157] width 348 height 29
type input "H"
type input "0"
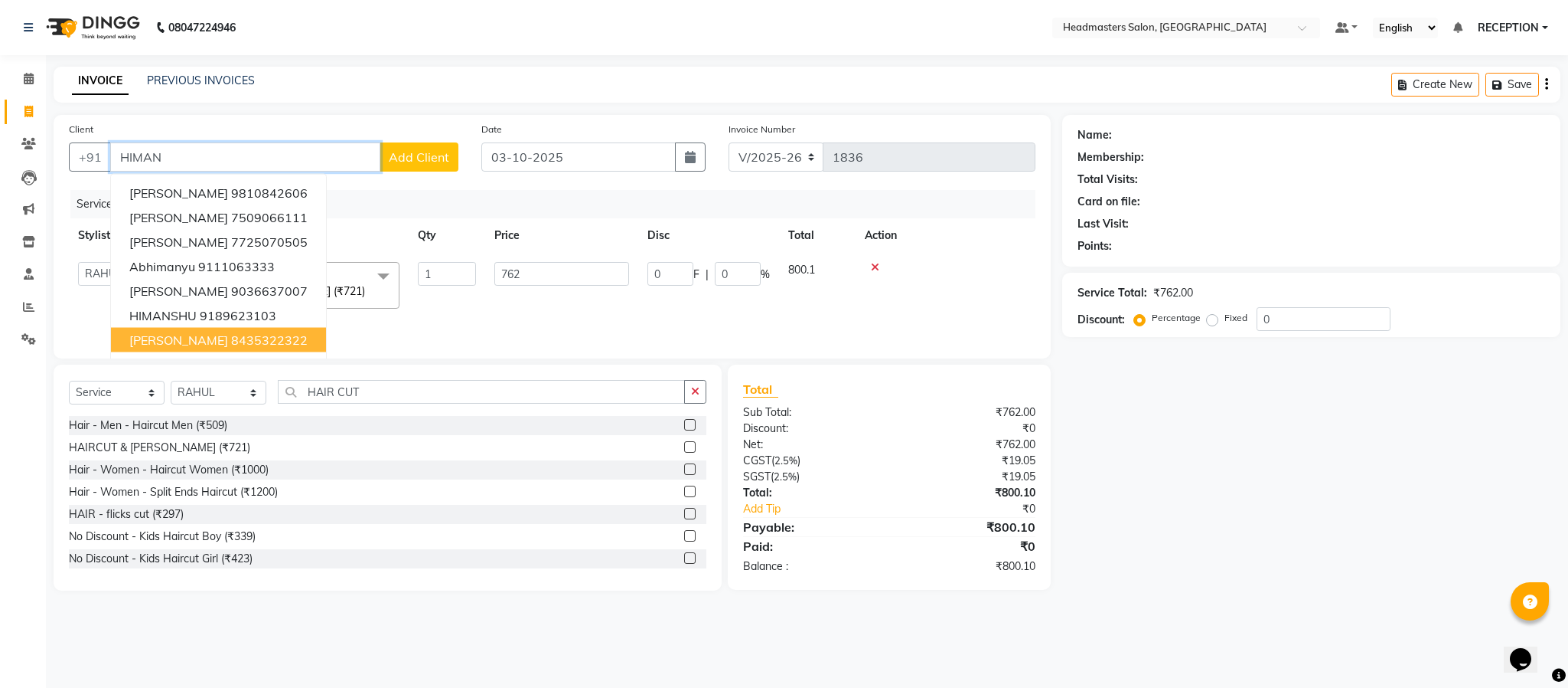
click at [310, 350] on button "GROOM HIMANSHU 8435322322" at bounding box center [218, 339] width 215 height 24
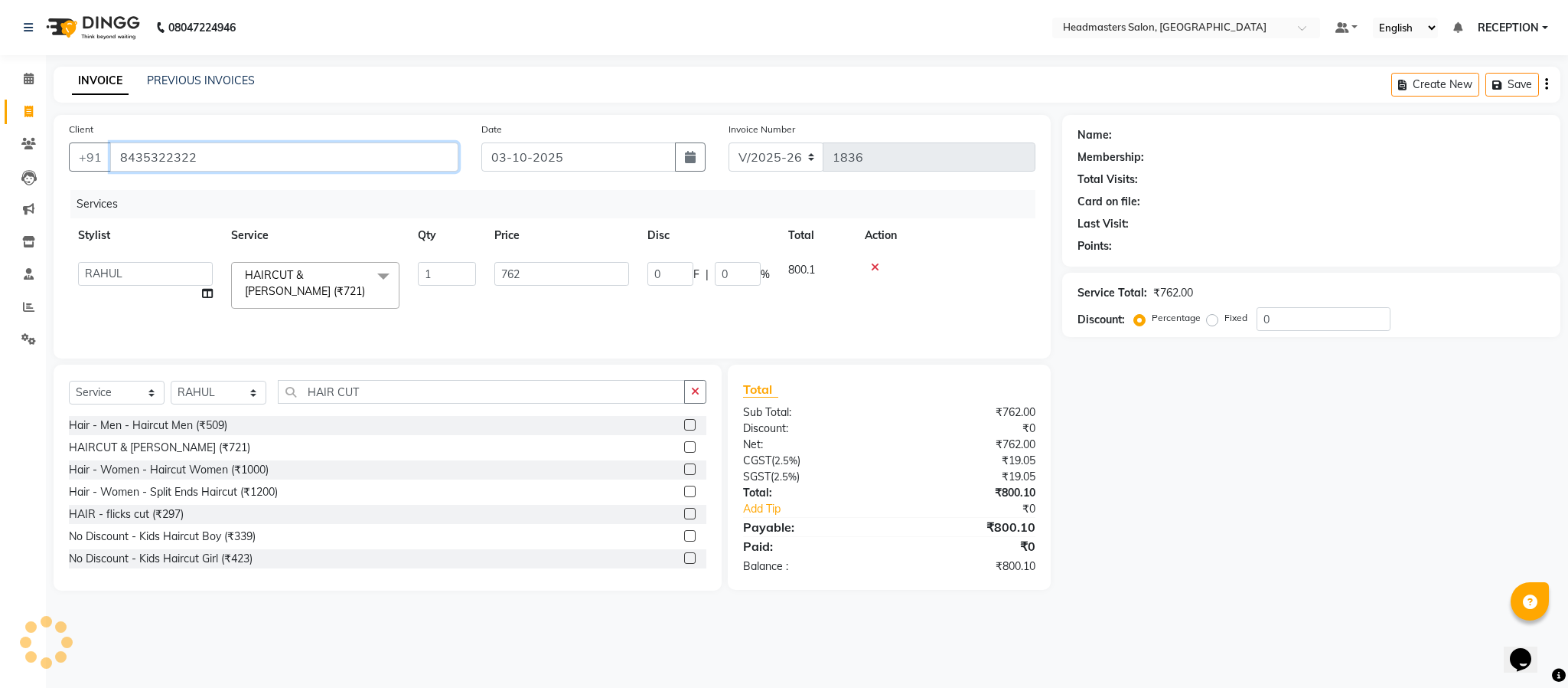
type input "8435322322"
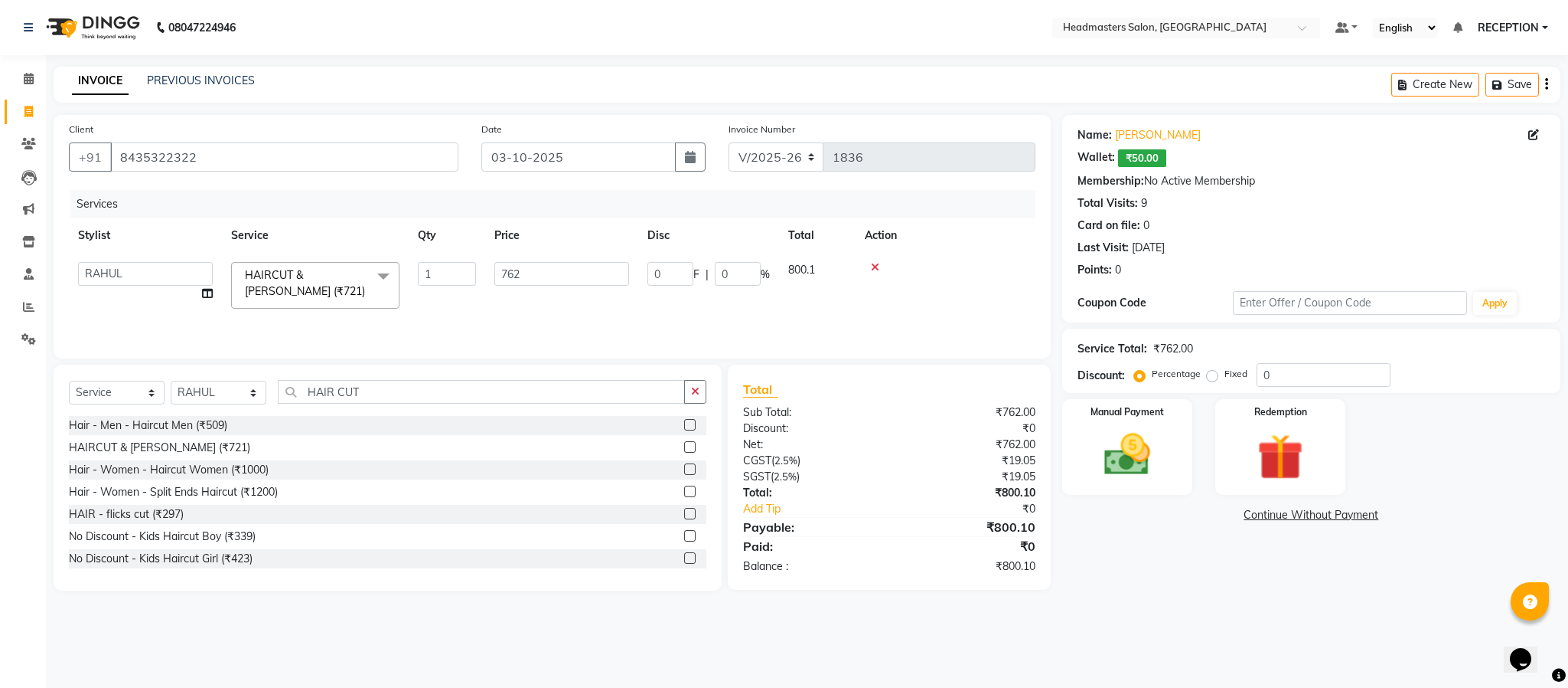
click at [1174, 597] on main "INVOICE PREVIOUS INVOICES Create New Save Client +91 8435322322 Date 03-10-2025…" at bounding box center [807, 340] width 1522 height 547
click at [1255, 613] on main "INVOICE PREVIOUS INVOICES Create New Save Client +91 8435322322 Date 03-10-2025…" at bounding box center [807, 340] width 1522 height 547
click at [1349, 377] on input "0" at bounding box center [1324, 374] width 134 height 23
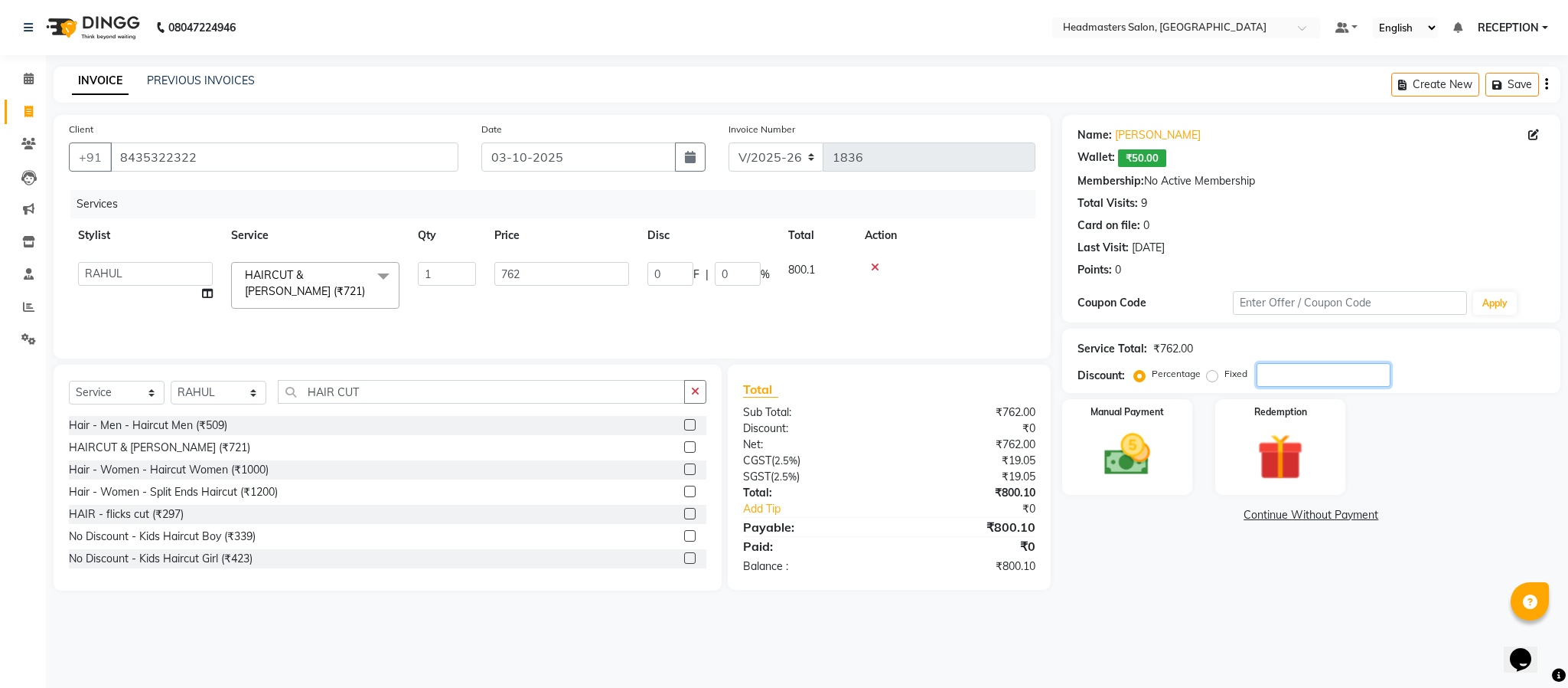
type input "1"
type input "7.62"
type input "1"
type input "10"
type input "76.2"
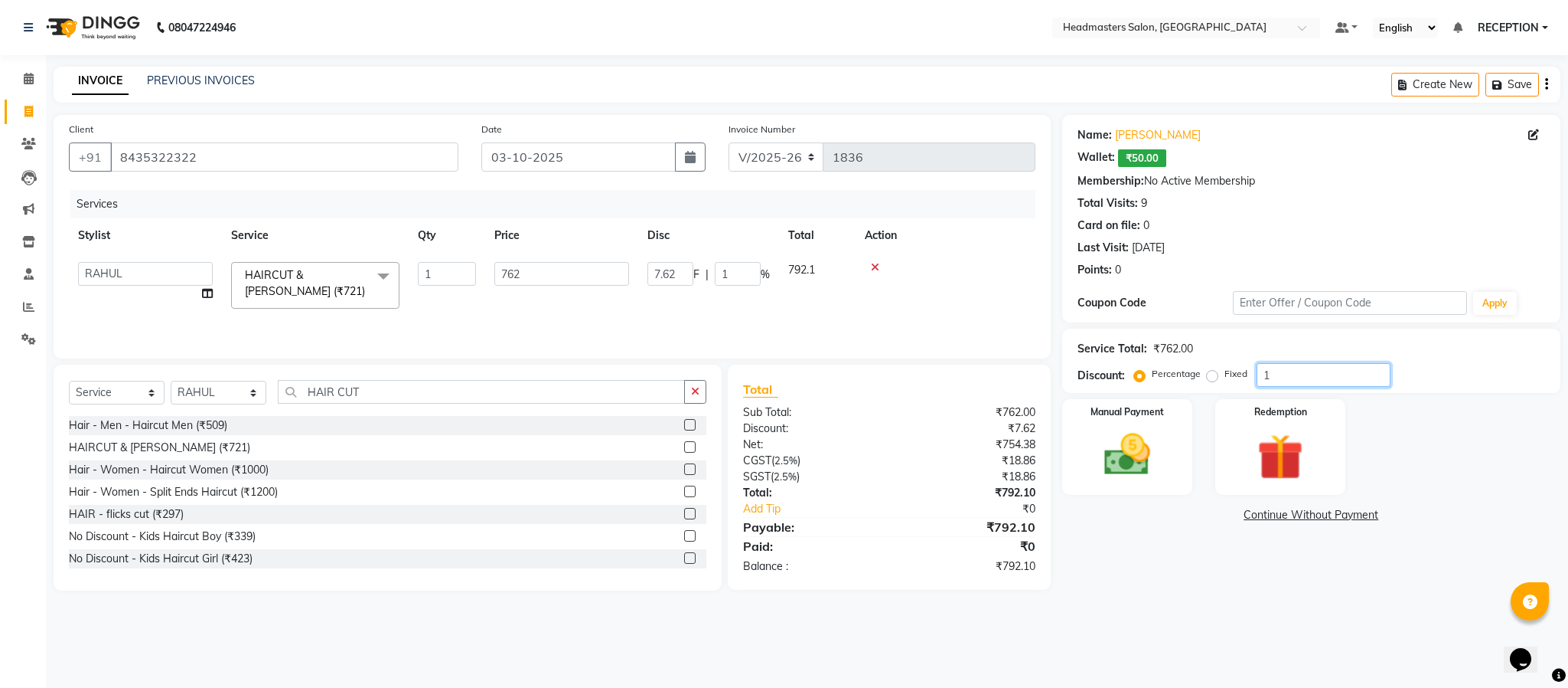
type input "10"
click at [1297, 381] on input "10" at bounding box center [1324, 374] width 134 height 23
type input "1"
type input "7.62"
type input "1"
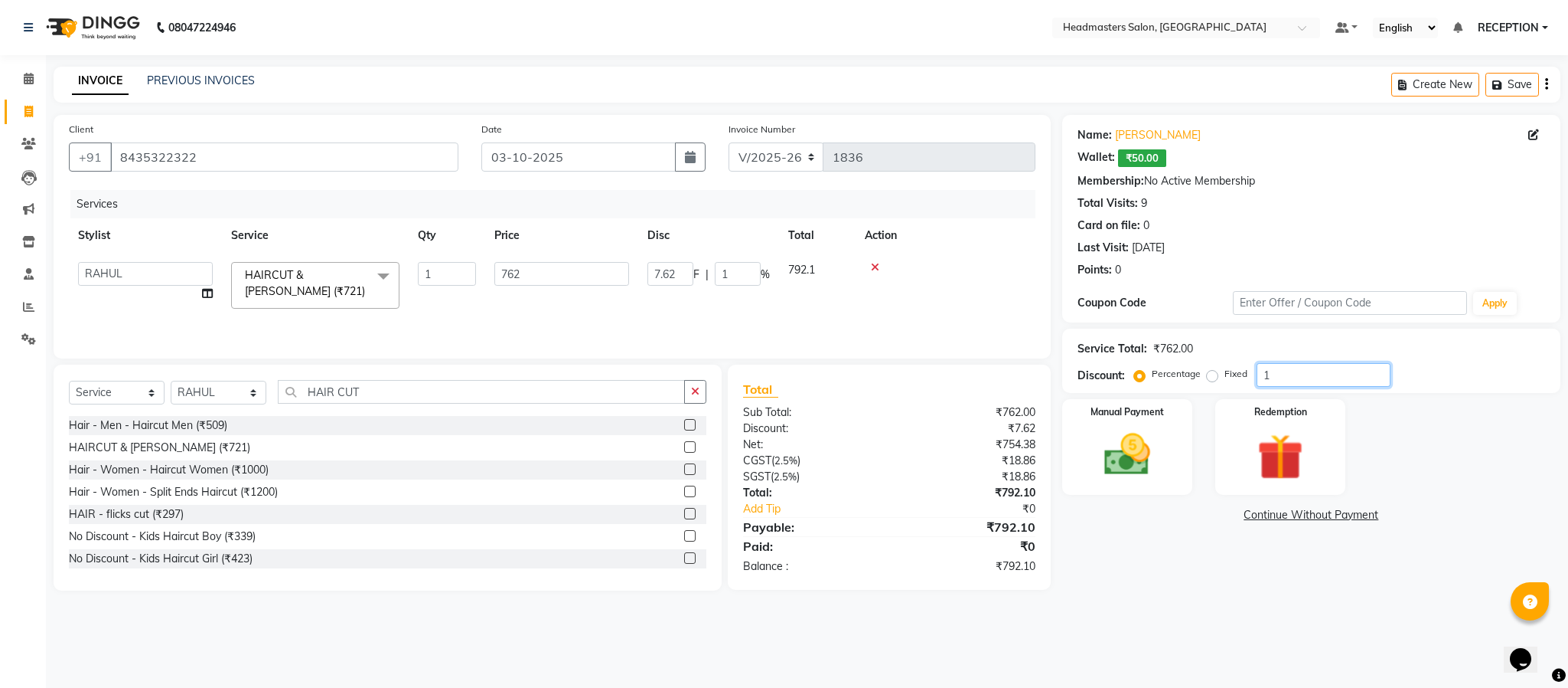
type input "11"
type input "83.82"
type input "11"
type input "1"
type input "7.62"
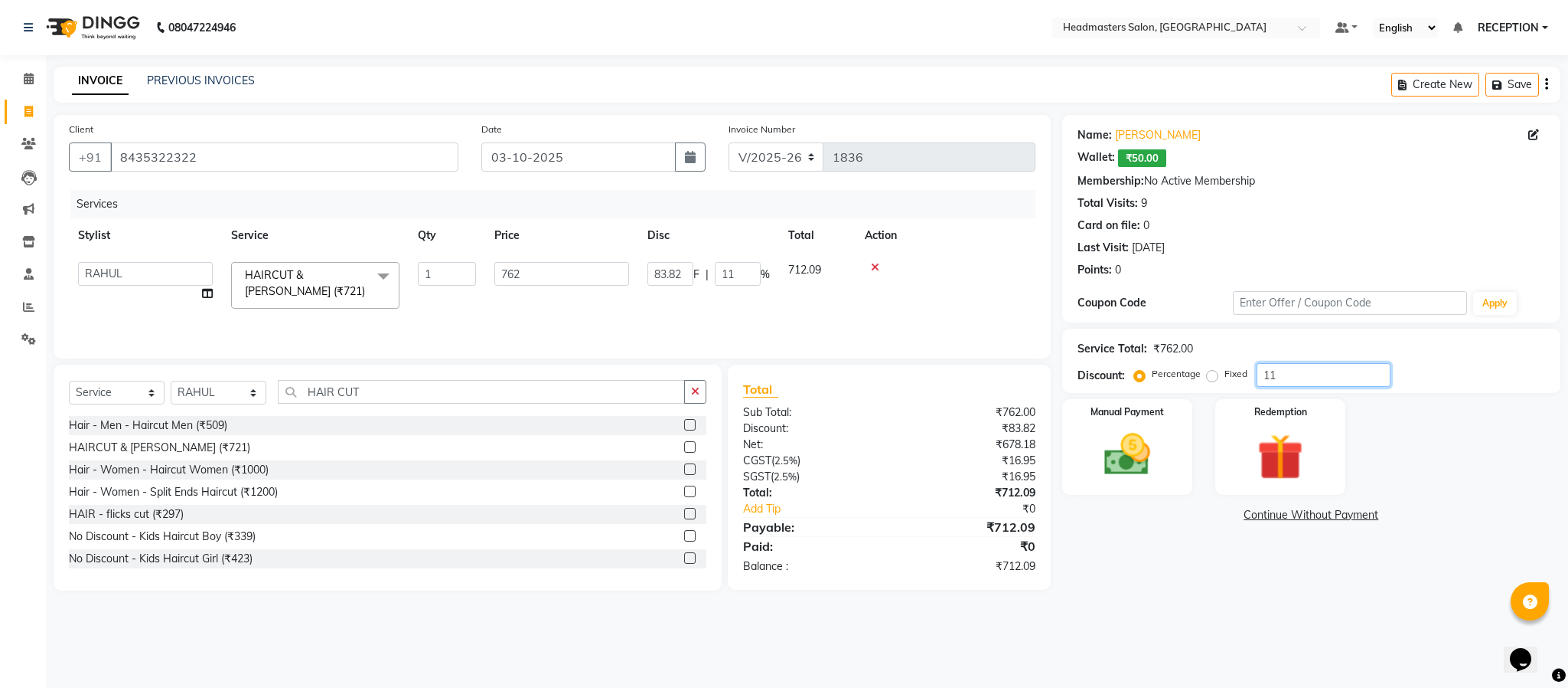
type input "1"
type input "12"
type input "91.44"
type input "12"
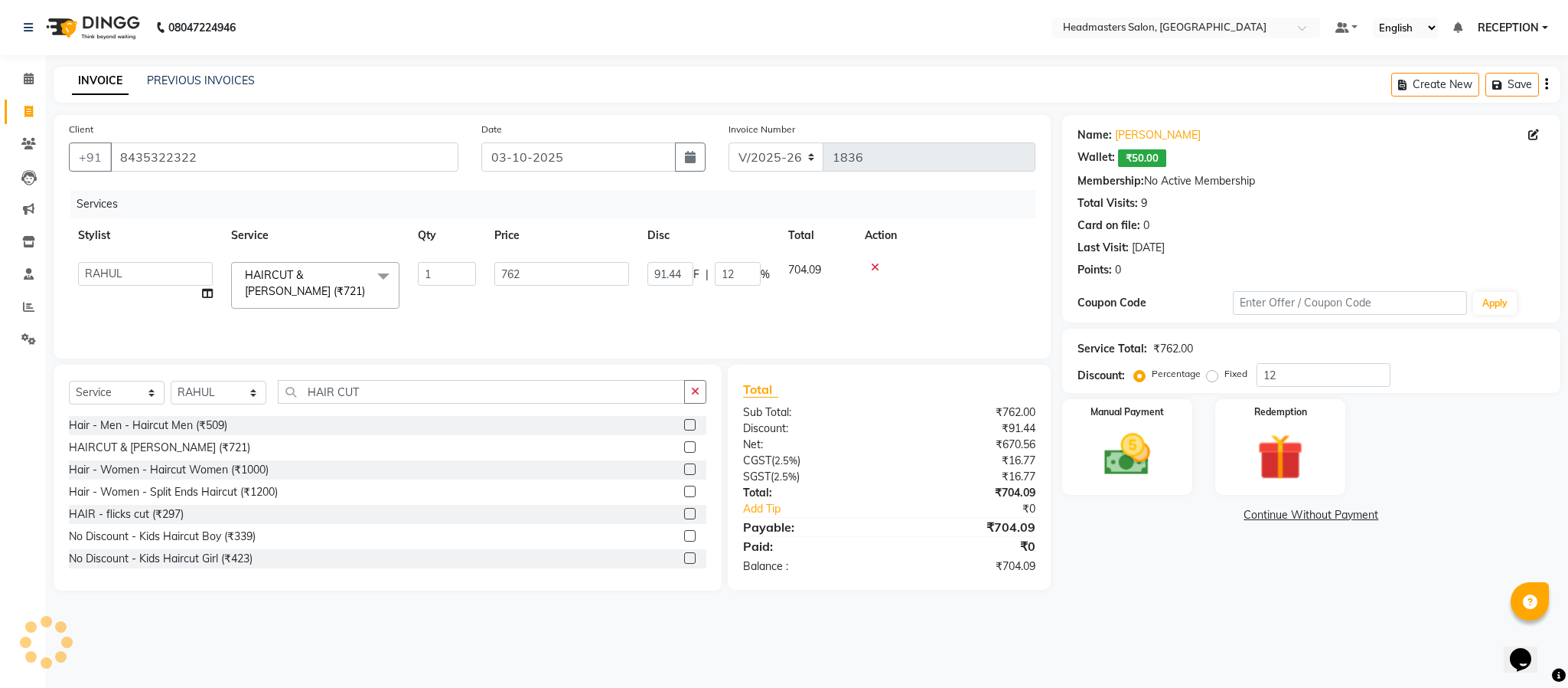
click at [1307, 598] on main "INVOICE PREVIOUS INVOICES Create New Save Client +91 8435322322 Date 03-10-2025…" at bounding box center [807, 340] width 1522 height 547
click at [1139, 455] on img at bounding box center [1128, 454] width 78 height 55
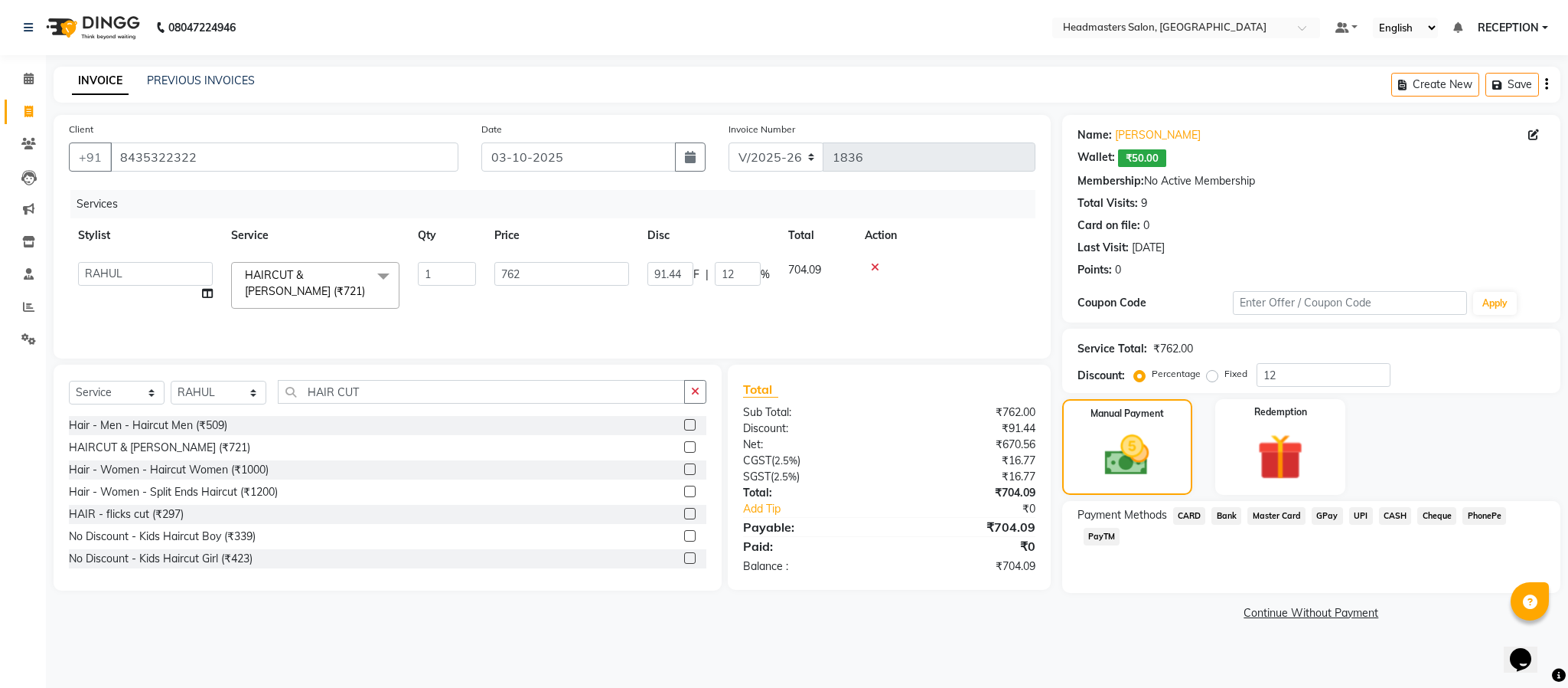
click at [1394, 515] on span "CASH" at bounding box center [1395, 515] width 33 height 18
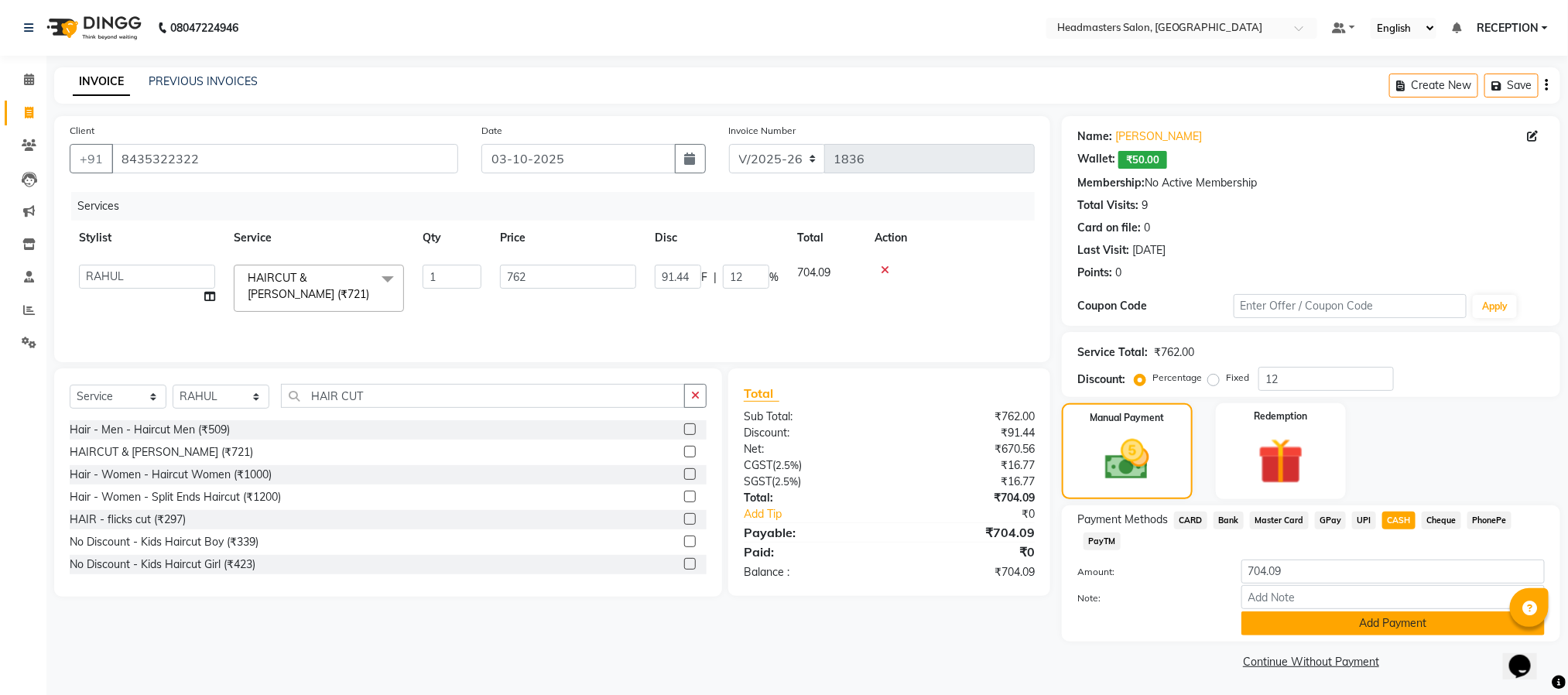
click at [1386, 624] on button "Add Payment" at bounding box center [1393, 623] width 303 height 24
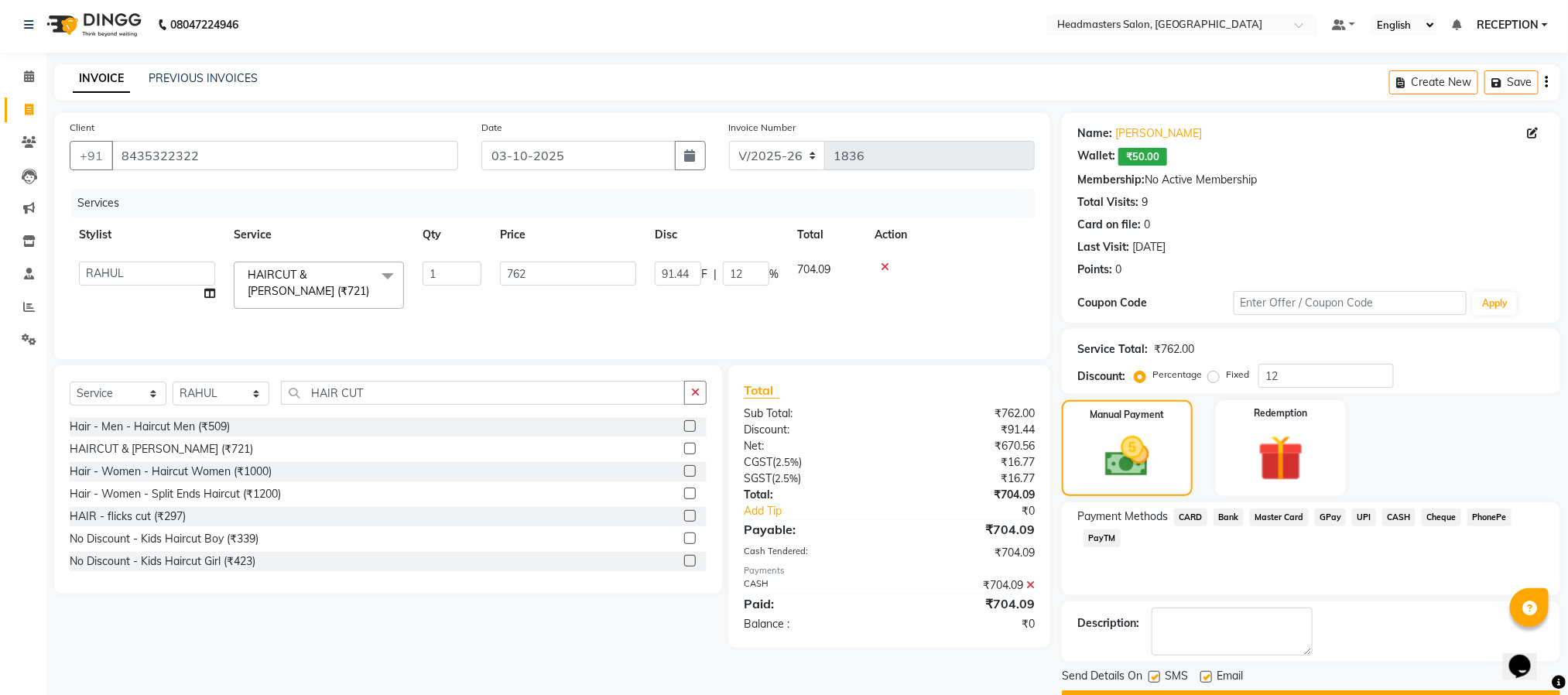
scroll to position [46, 0]
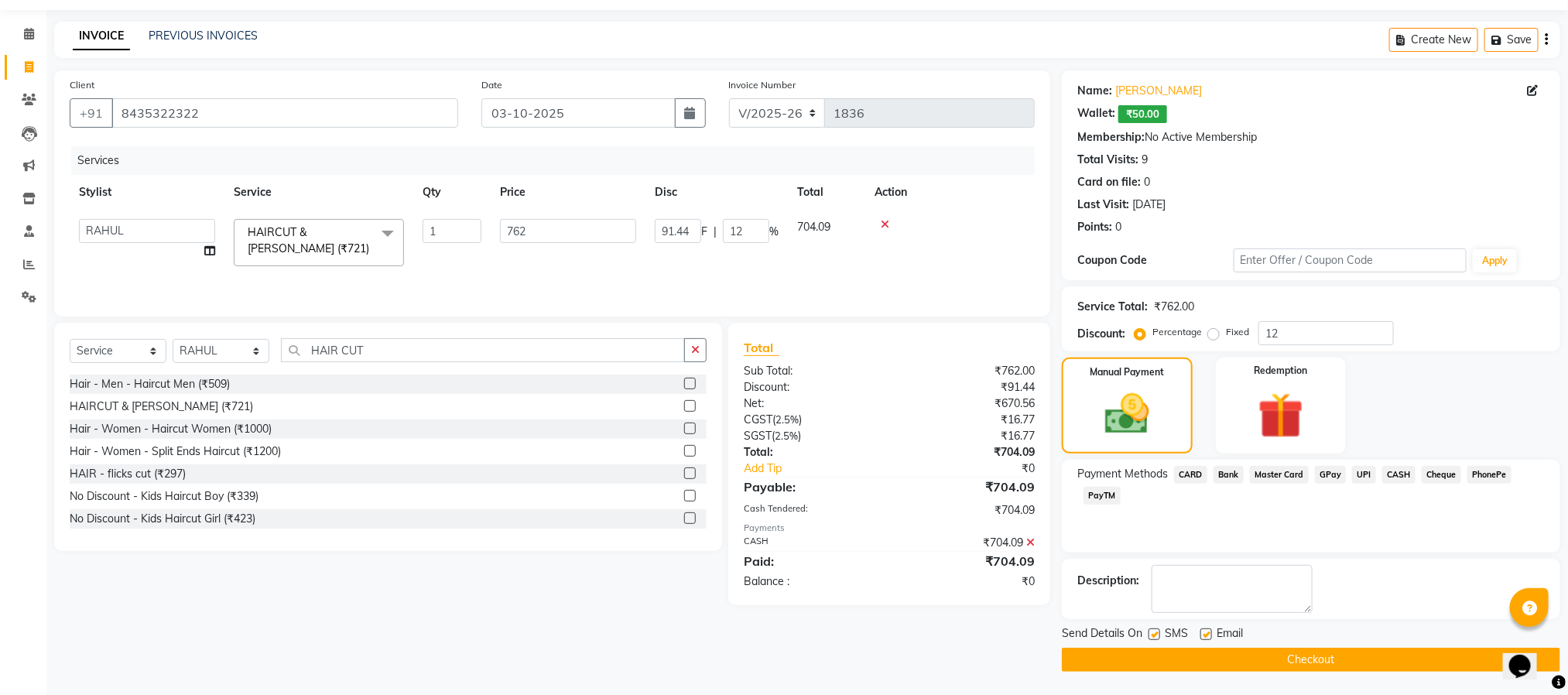
click at [1275, 653] on button "Checkout" at bounding box center [1311, 660] width 498 height 24
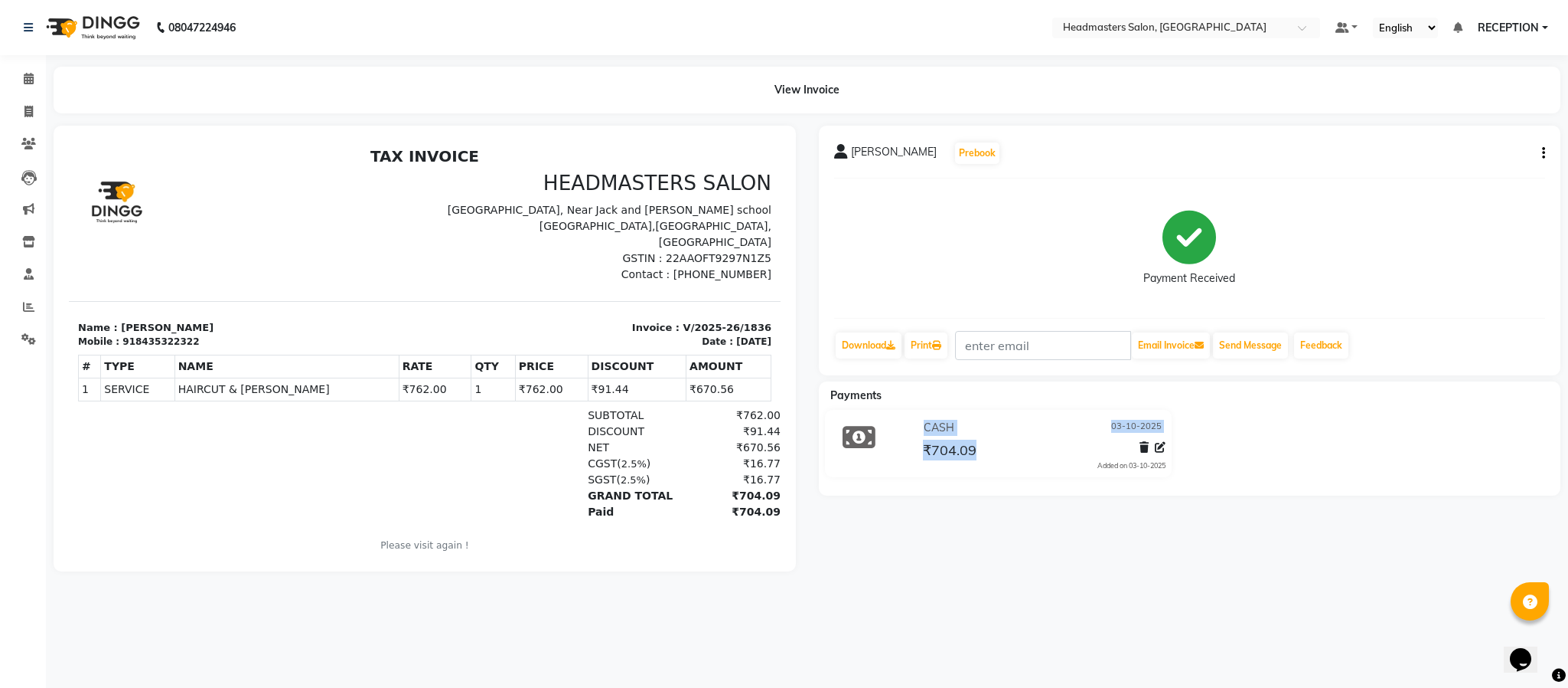
drag, startPoint x: 1260, startPoint y: 646, endPoint x: 873, endPoint y: 509, distance: 410.5
click at [873, 509] on div "08047224946 Select Location × Headmasters Salon, Shankar Nagar Default Panel My…" at bounding box center [784, 344] width 1568 height 688
click at [26, 108] on icon at bounding box center [28, 112] width 8 height 12
select select "service"
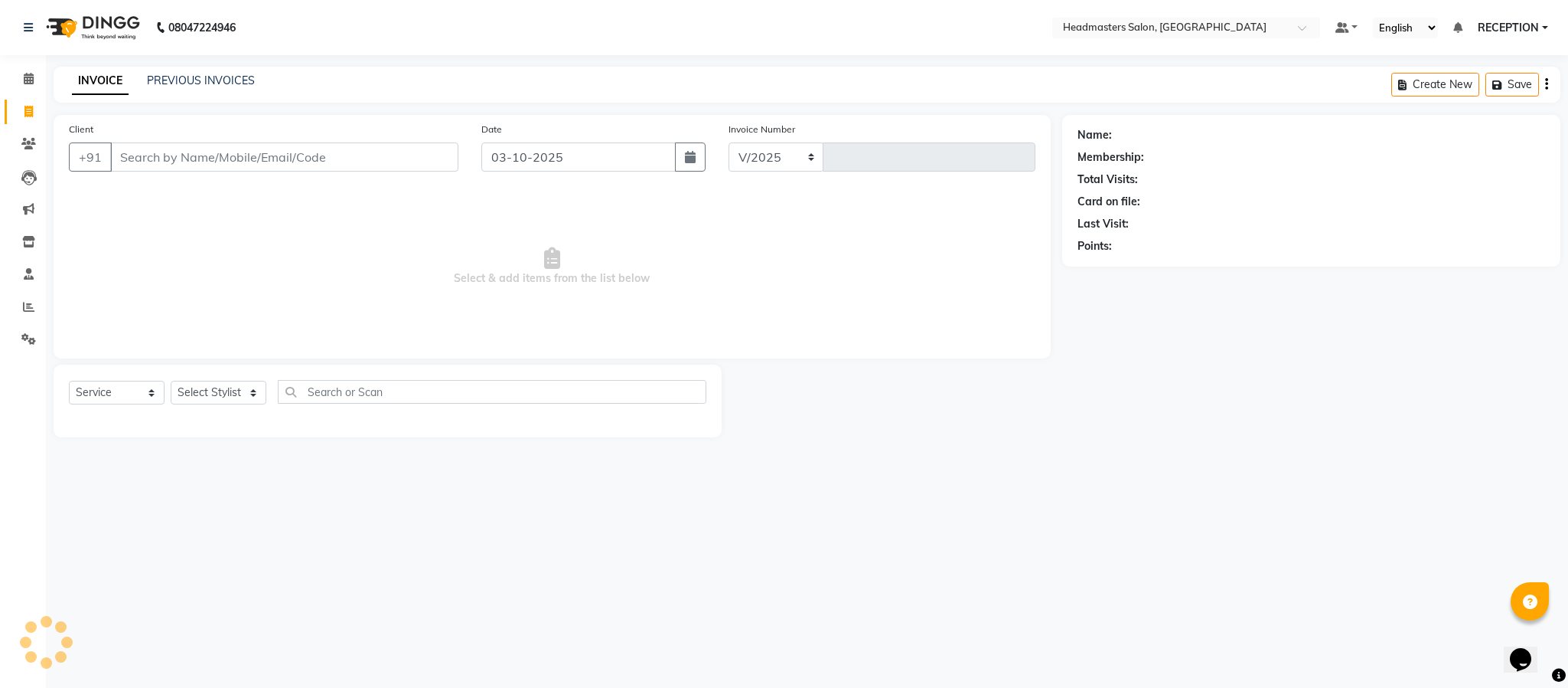
select select "3454"
type input "1837"
click at [230, 162] on input "Client" at bounding box center [284, 157] width 348 height 29
click at [216, 386] on select "Select Stylist [PERSON_NAME] NEHA NEHA SAHU NISHA MANAGER RAHUL RECEPTION [PERS…" at bounding box center [218, 392] width 96 height 23
click at [171, 381] on select "Select Stylist [PERSON_NAME] NEHA NEHA SAHU NISHA MANAGER RAHUL RECEPTION [PERS…" at bounding box center [218, 392] width 96 height 23
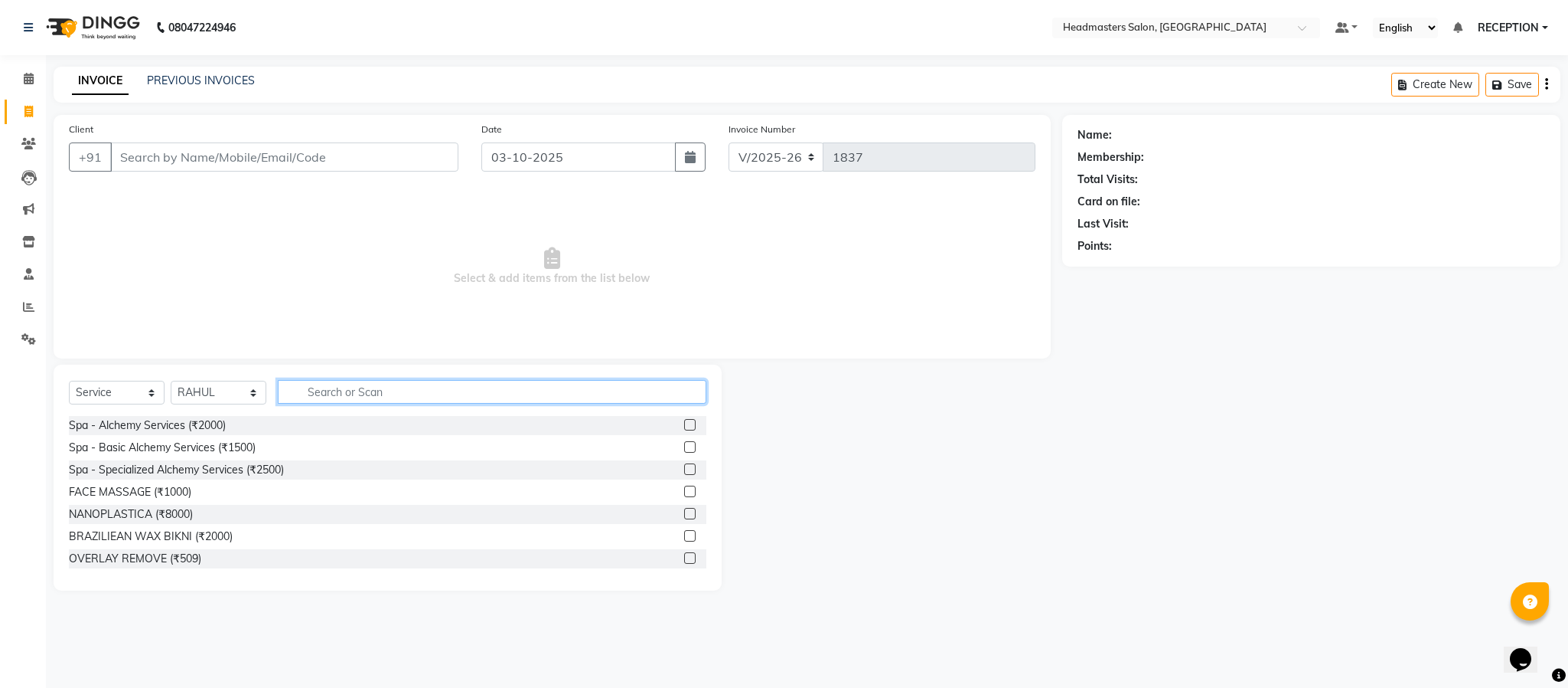
click at [310, 390] on input "text" at bounding box center [492, 391] width 428 height 23
click at [214, 389] on select "Select Stylist [PERSON_NAME] NEHA NEHA SAHU NISHA MANAGER RAHUL RECEPTION [PERS…" at bounding box center [218, 392] width 96 height 23
select select "89828"
click at [171, 381] on select "Select Stylist [PERSON_NAME] NEHA NEHA SAHU NISHA MANAGER RAHUL RECEPTION [PERS…" at bounding box center [218, 392] width 96 height 23
click at [379, 398] on input "text" at bounding box center [492, 391] width 428 height 23
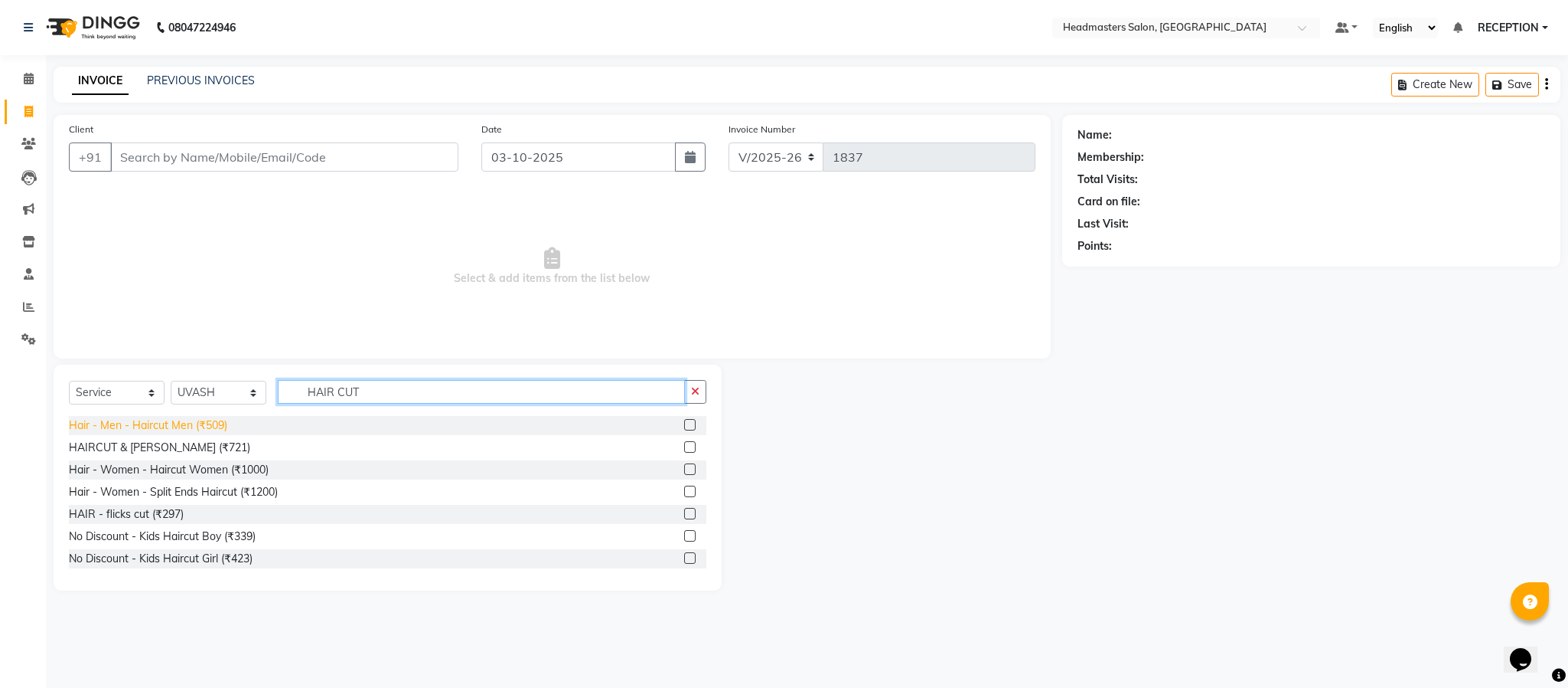
type input "HAIR CUT"
click at [175, 430] on div "Hair - Men - Haircut Men (₹509)" at bounding box center [148, 424] width 158 height 16
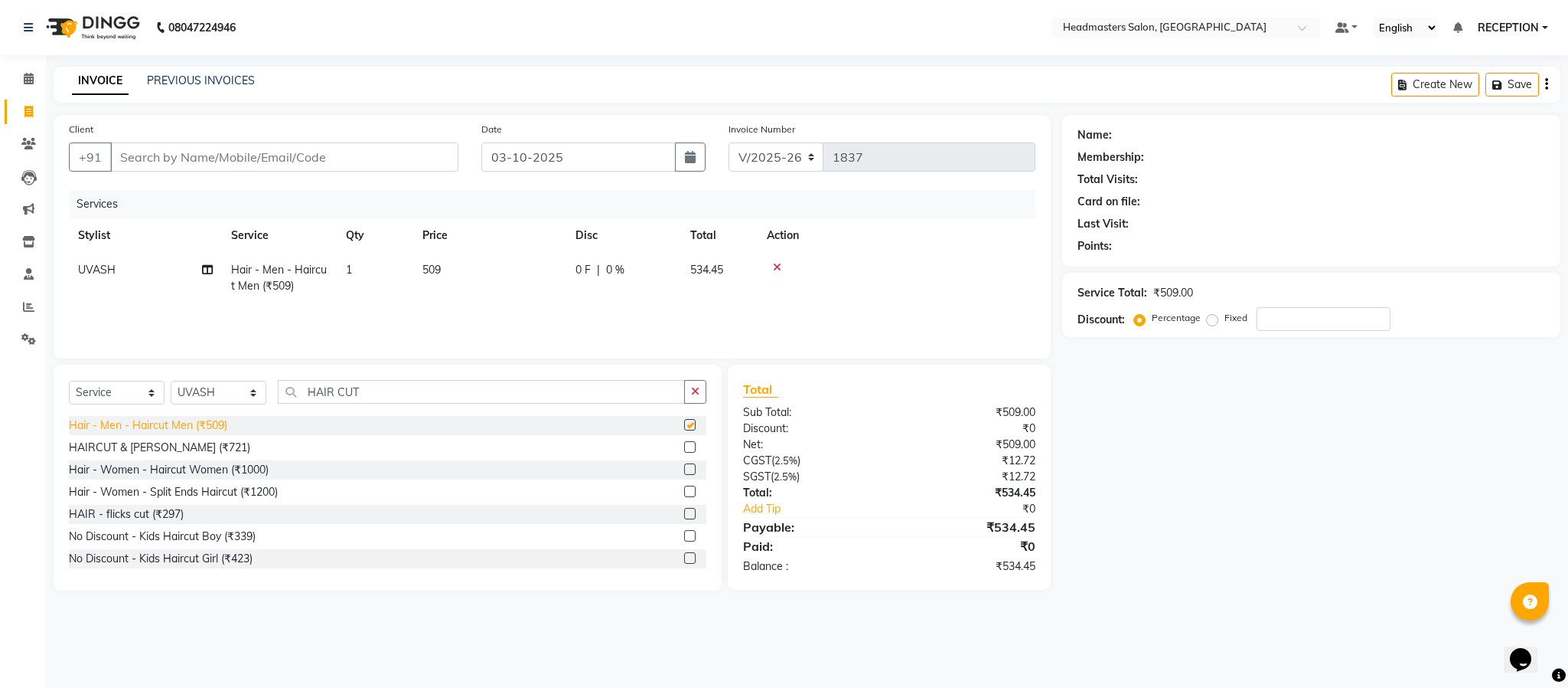
checkbox input "false"
click at [493, 262] on td "509" at bounding box center [490, 278] width 153 height 51
select select "89828"
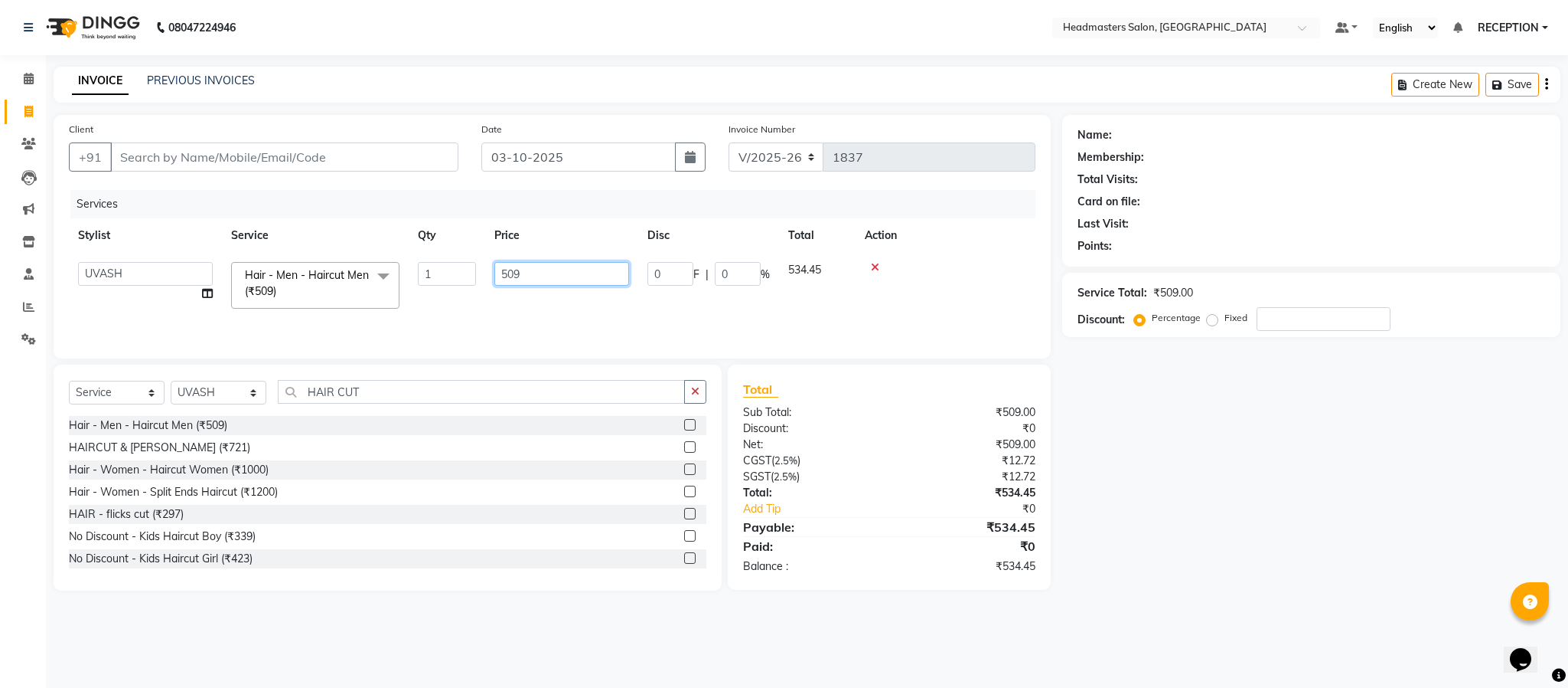
click at [529, 267] on input "509" at bounding box center [562, 274] width 135 height 23
type input "543"
click at [582, 326] on div "Services Stylist Service Qty Price Disc Total Action UVASH Hair - Men - Haircut…" at bounding box center [553, 267] width 967 height 153
click at [538, 283] on td "543" at bounding box center [490, 278] width 153 height 51
select select "89828"
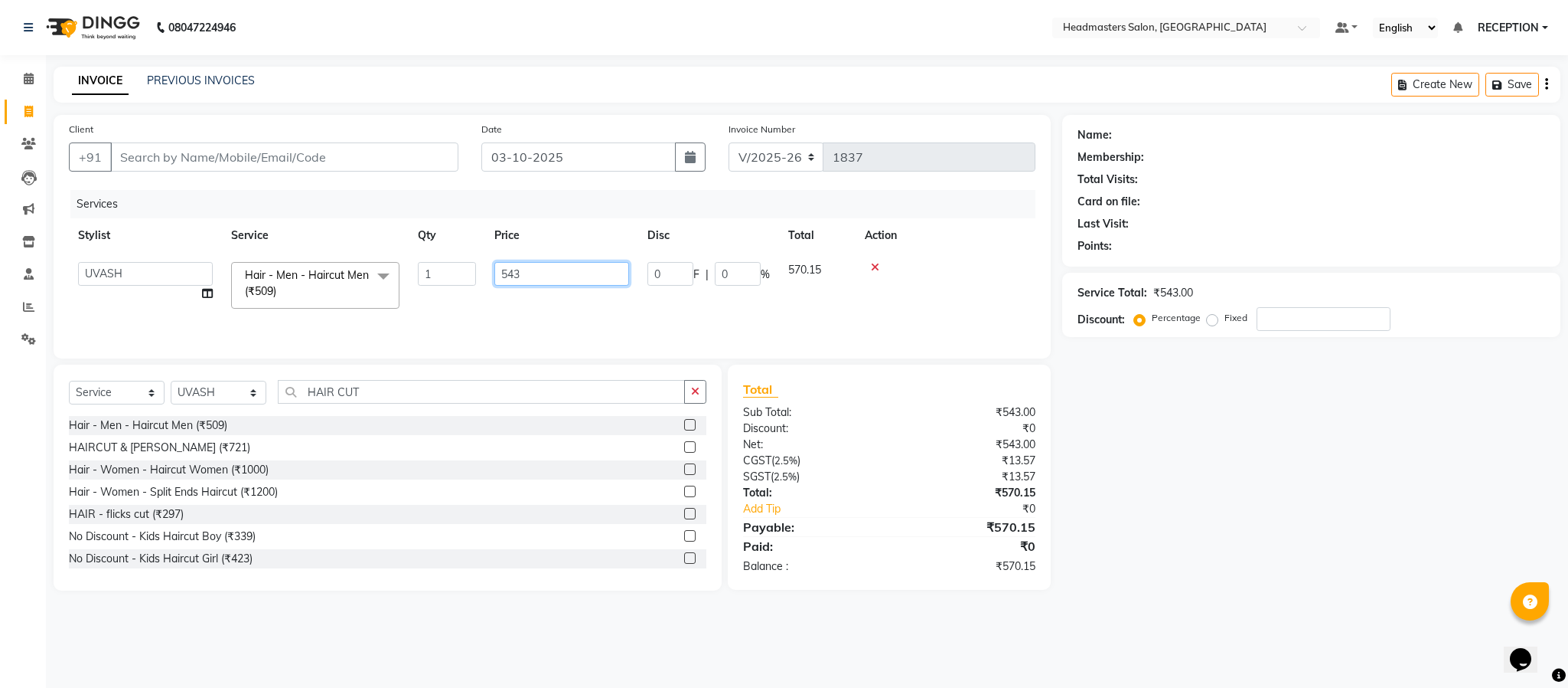
click at [559, 276] on input "543" at bounding box center [562, 274] width 135 height 23
type input "525"
click at [579, 299] on tr "UVASH Hair - Men - Haircut Men (₹509) 1 525 0 F | 0 % 551.25" at bounding box center [553, 278] width 967 height 51
click at [527, 269] on td "525" at bounding box center [490, 278] width 153 height 51
select select "89828"
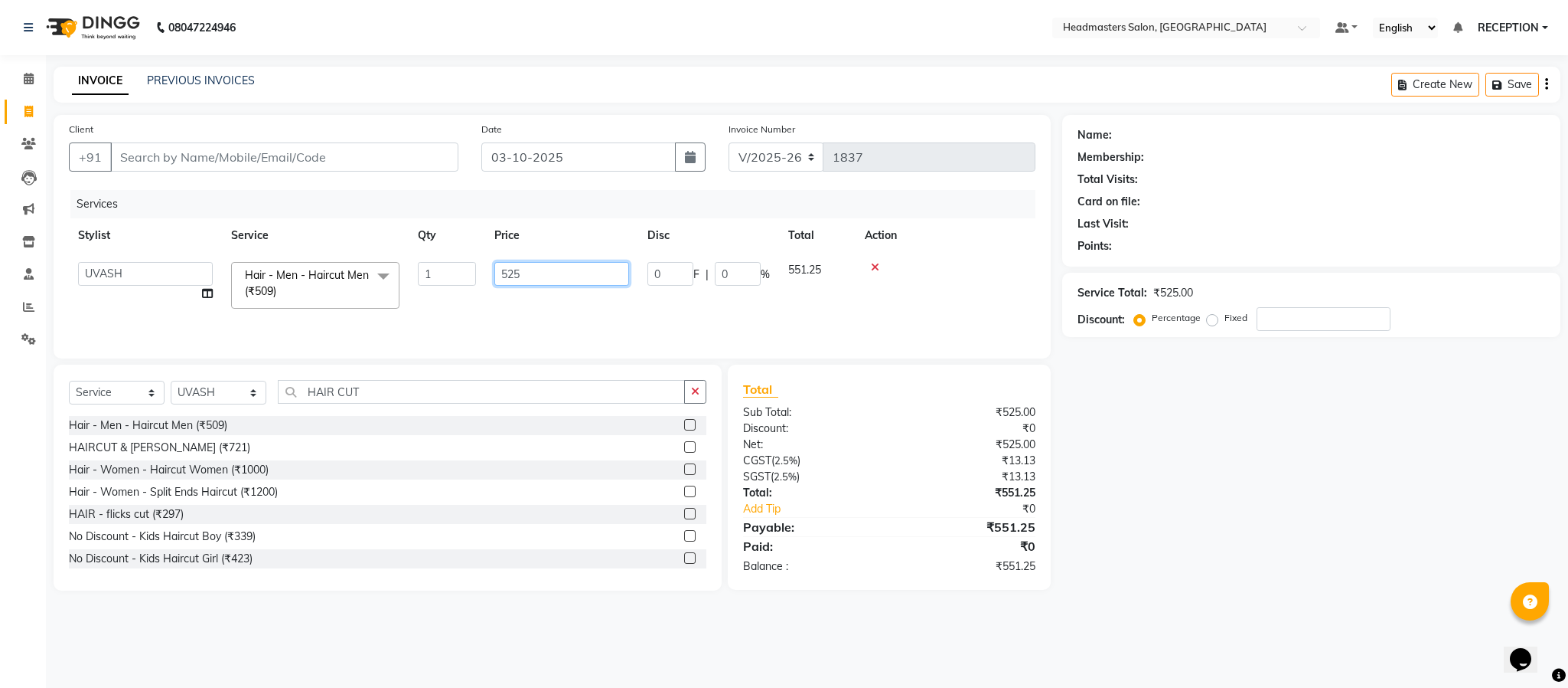
click at [527, 269] on input "525" at bounding box center [562, 274] width 135 height 23
type input "524"
click at [531, 295] on td "524" at bounding box center [490, 278] width 153 height 51
select select "89828"
click at [276, 165] on input "Client" at bounding box center [284, 157] width 348 height 29
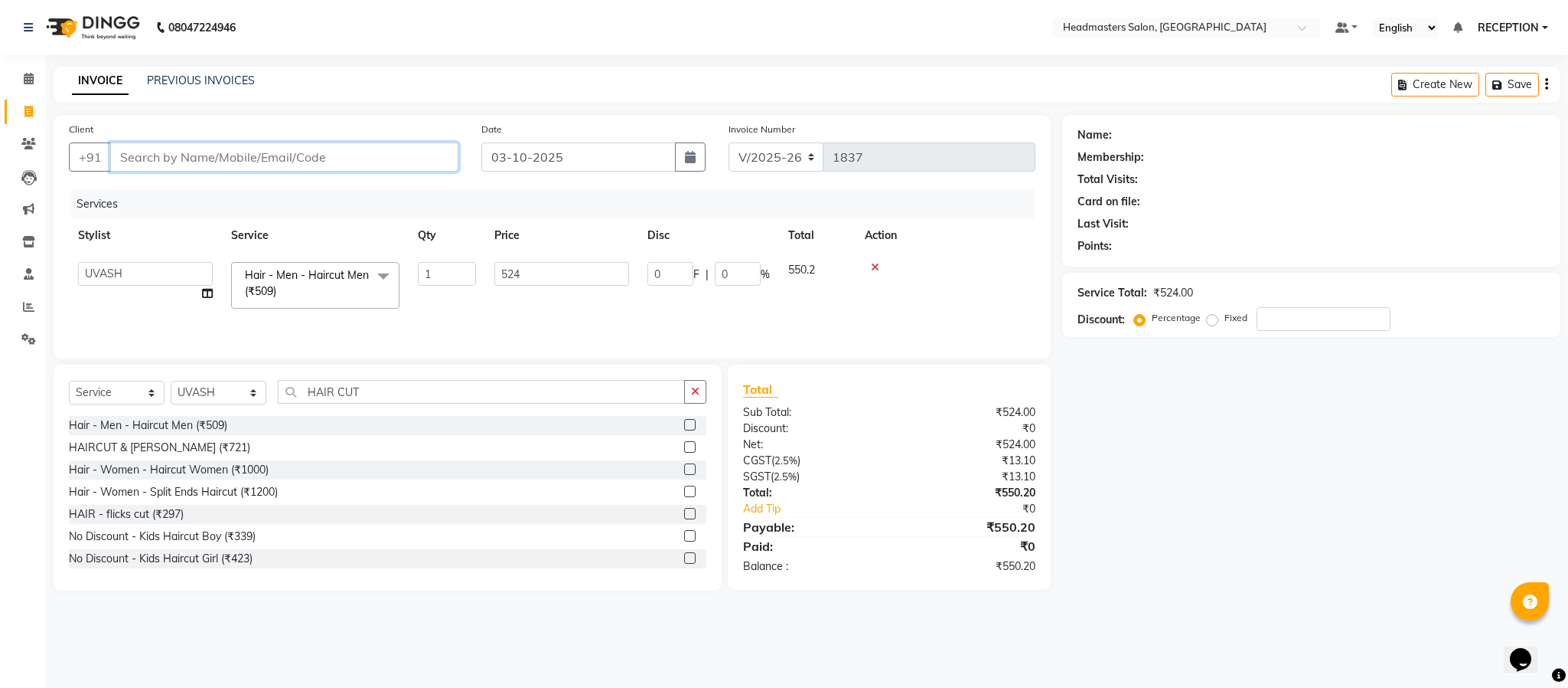
click at [225, 156] on input "Client" at bounding box center [284, 157] width 348 height 29
type input "9"
type input "0"
type input "9589806546"
click at [391, 159] on span "Add Client" at bounding box center [418, 157] width 61 height 15
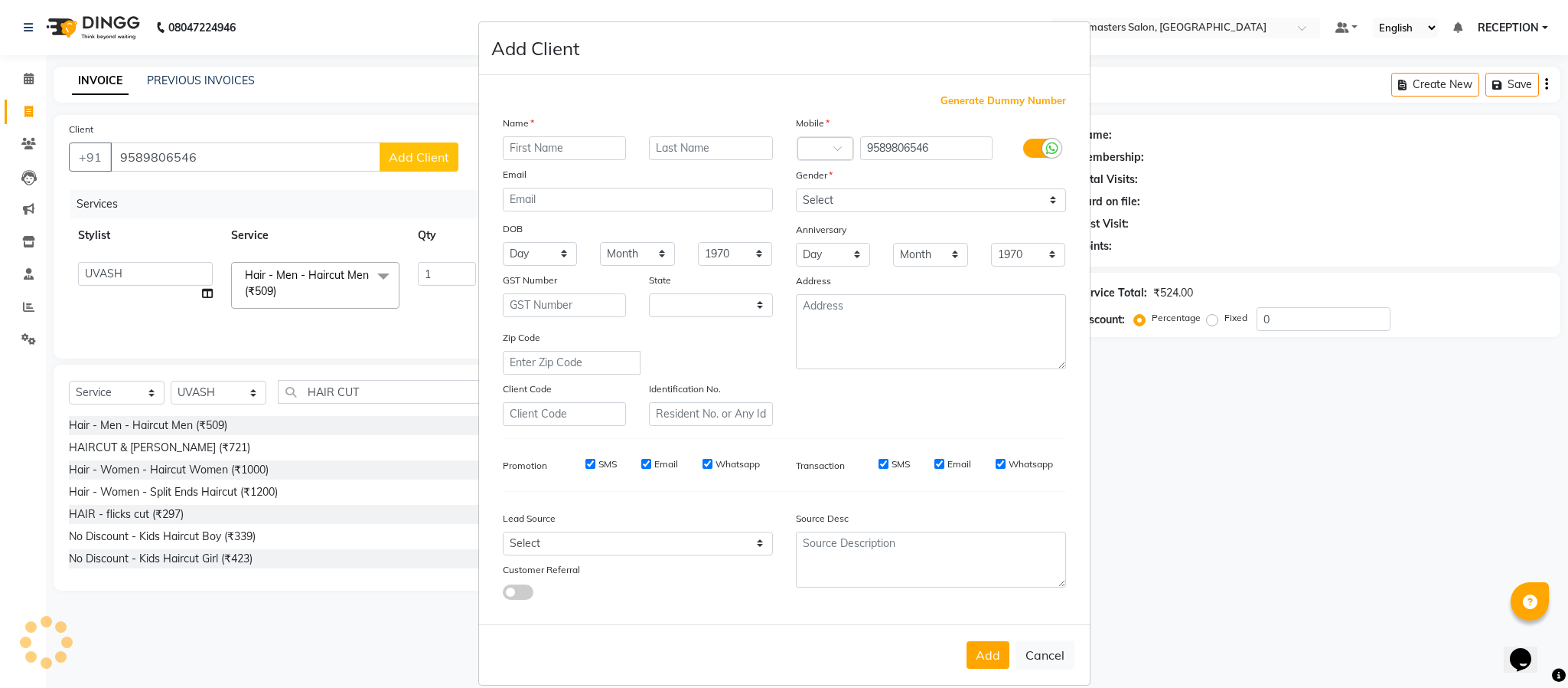
select select "7"
click at [585, 147] on input "text" at bounding box center [564, 148] width 124 height 23
type input "A"
click at [585, 147] on input "text" at bounding box center [564, 148] width 124 height 23
type input "RAJ"
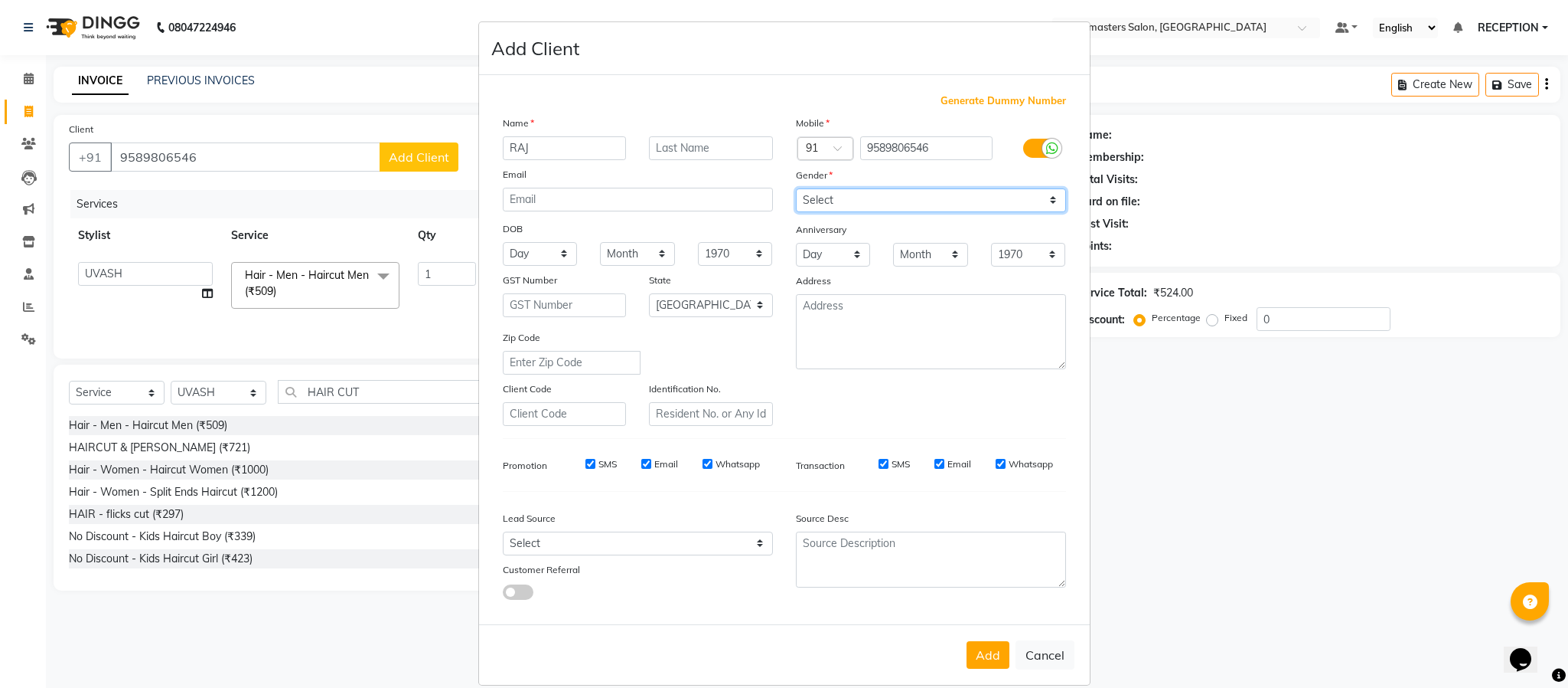
click at [953, 201] on select "Select Male Female Other Prefer Not To Say" at bounding box center [931, 200] width 270 height 23
select select "male"
click at [796, 188] on select "Select Male Female Other Prefer Not To Say" at bounding box center [931, 200] width 270 height 23
click at [981, 650] on button "Add" at bounding box center [988, 655] width 43 height 28
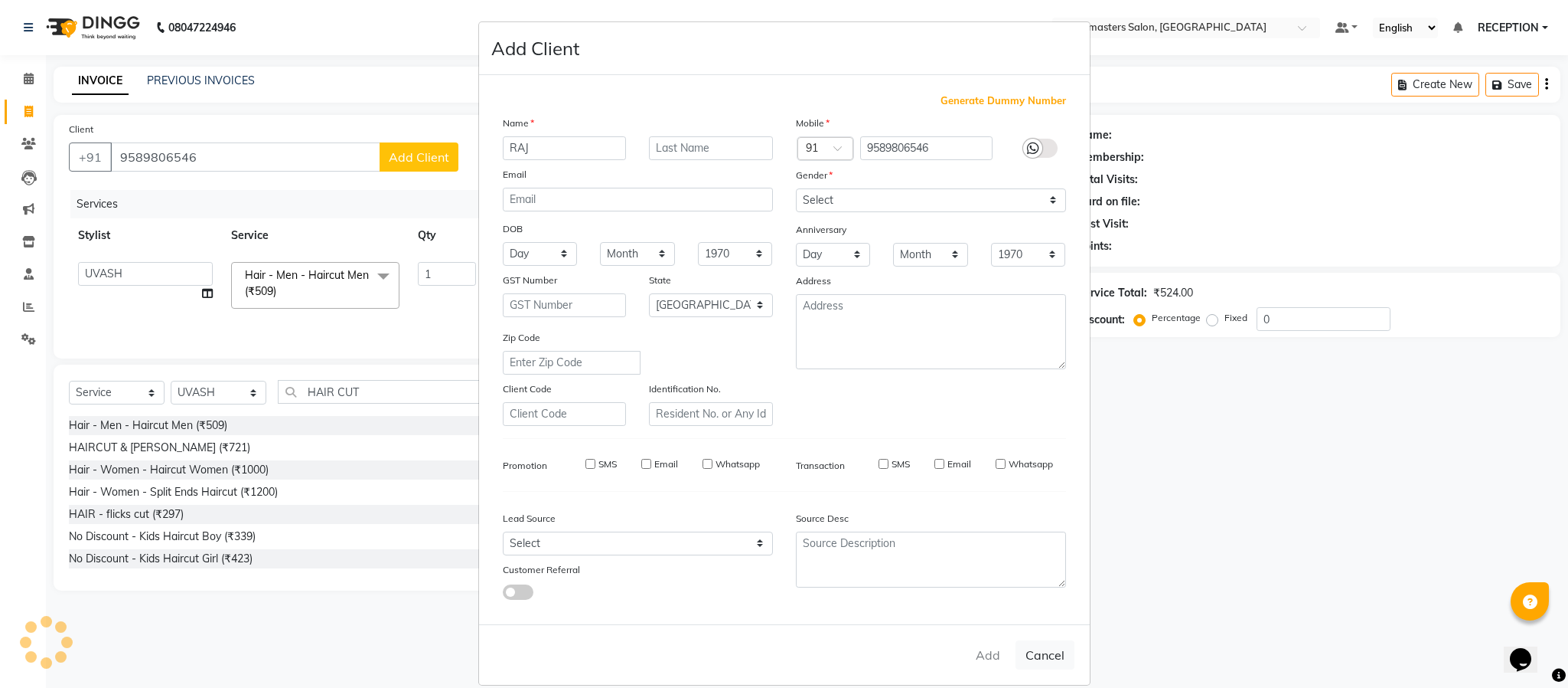
select select
select select "null"
select select
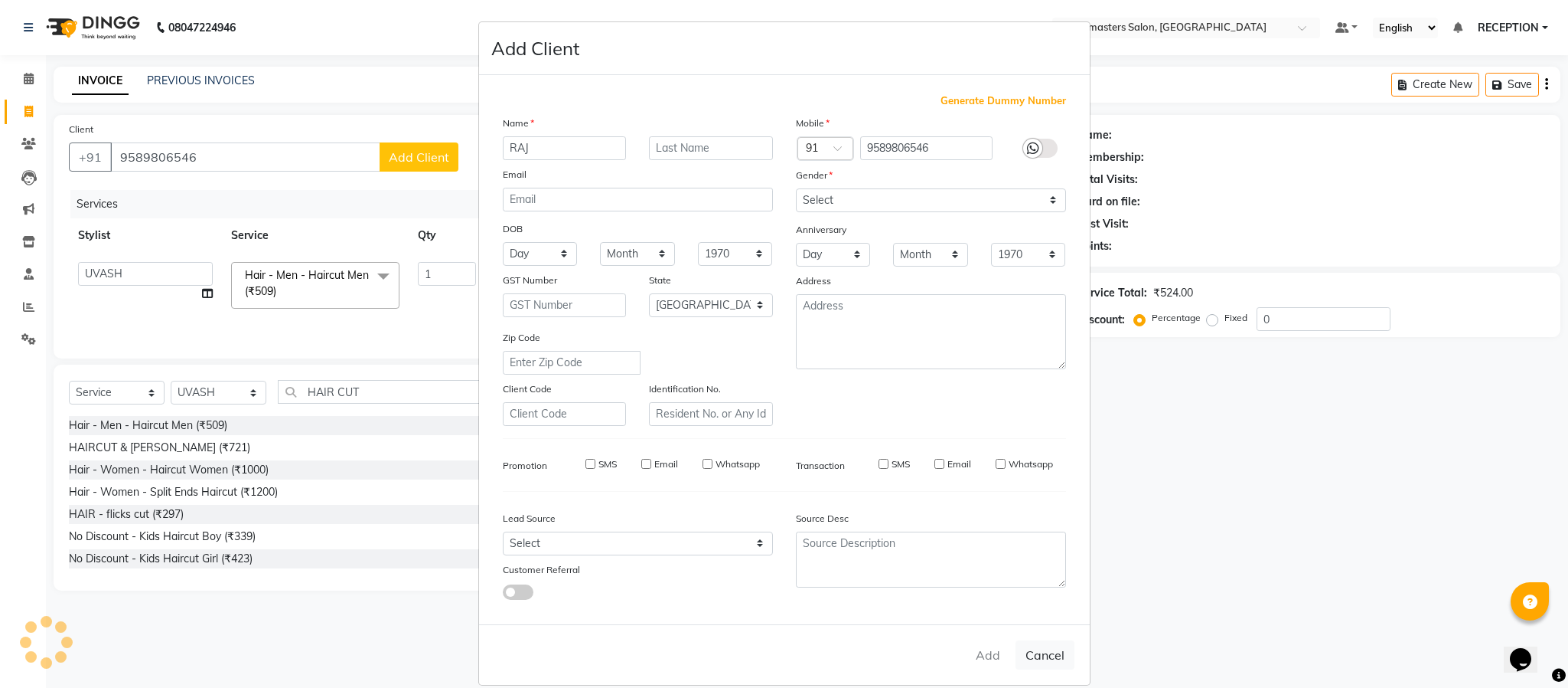
select select
checkbox input "false"
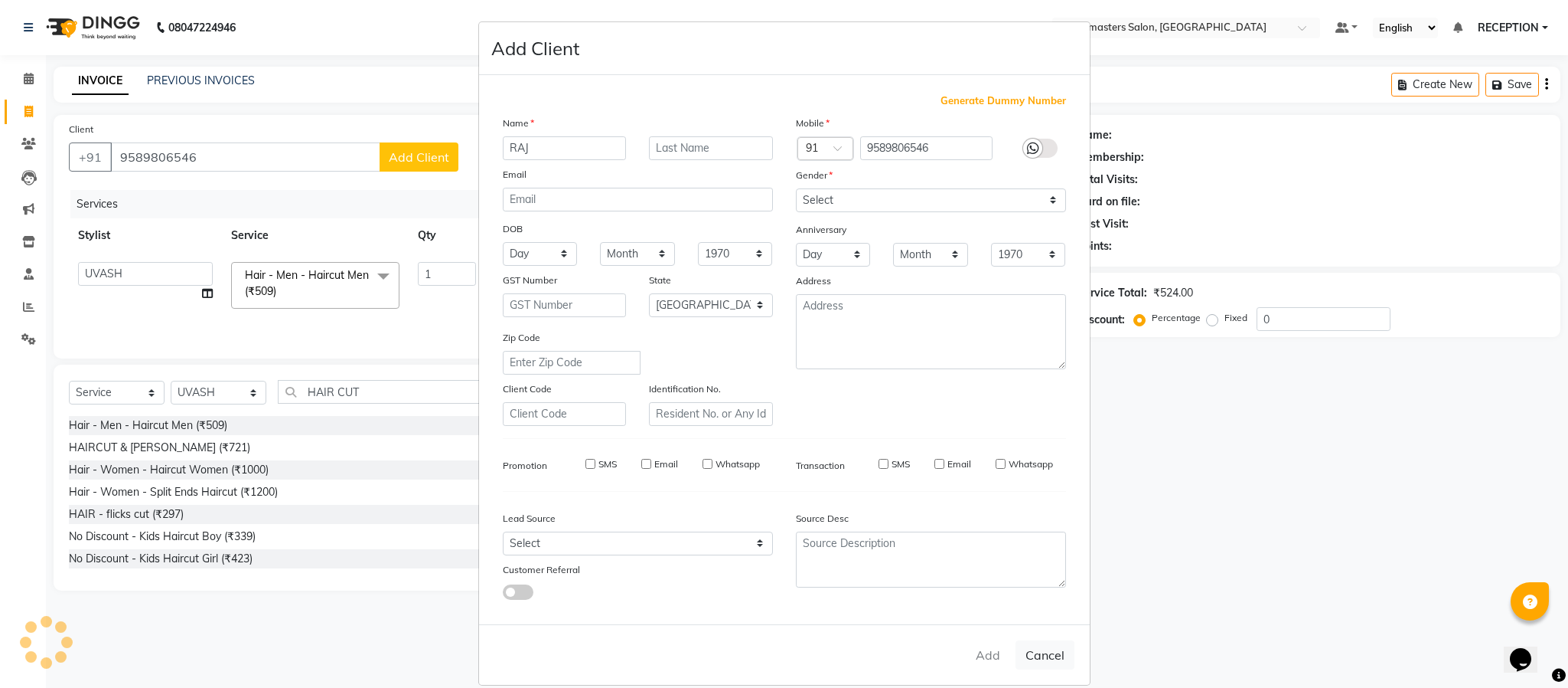
checkbox input "false"
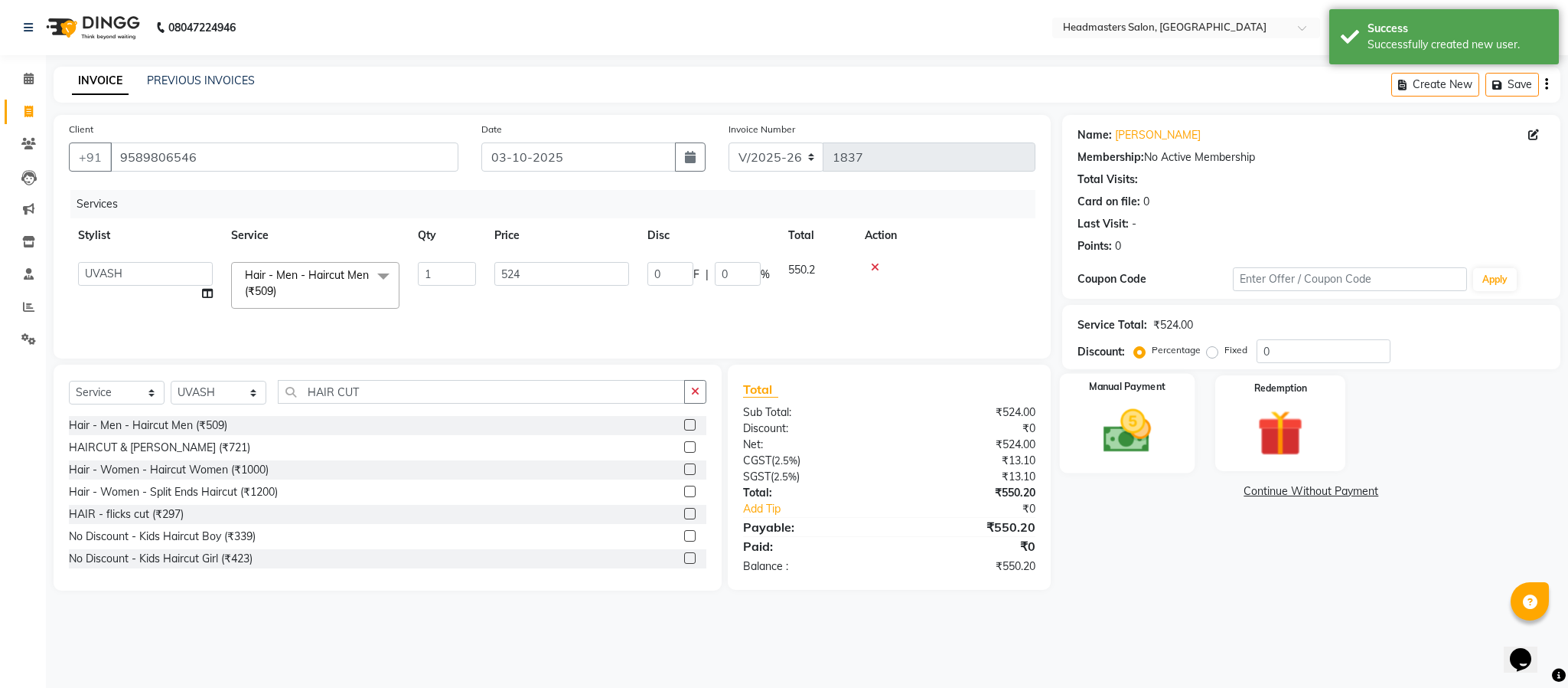
click at [1125, 445] on img at bounding box center [1128, 431] width 78 height 55
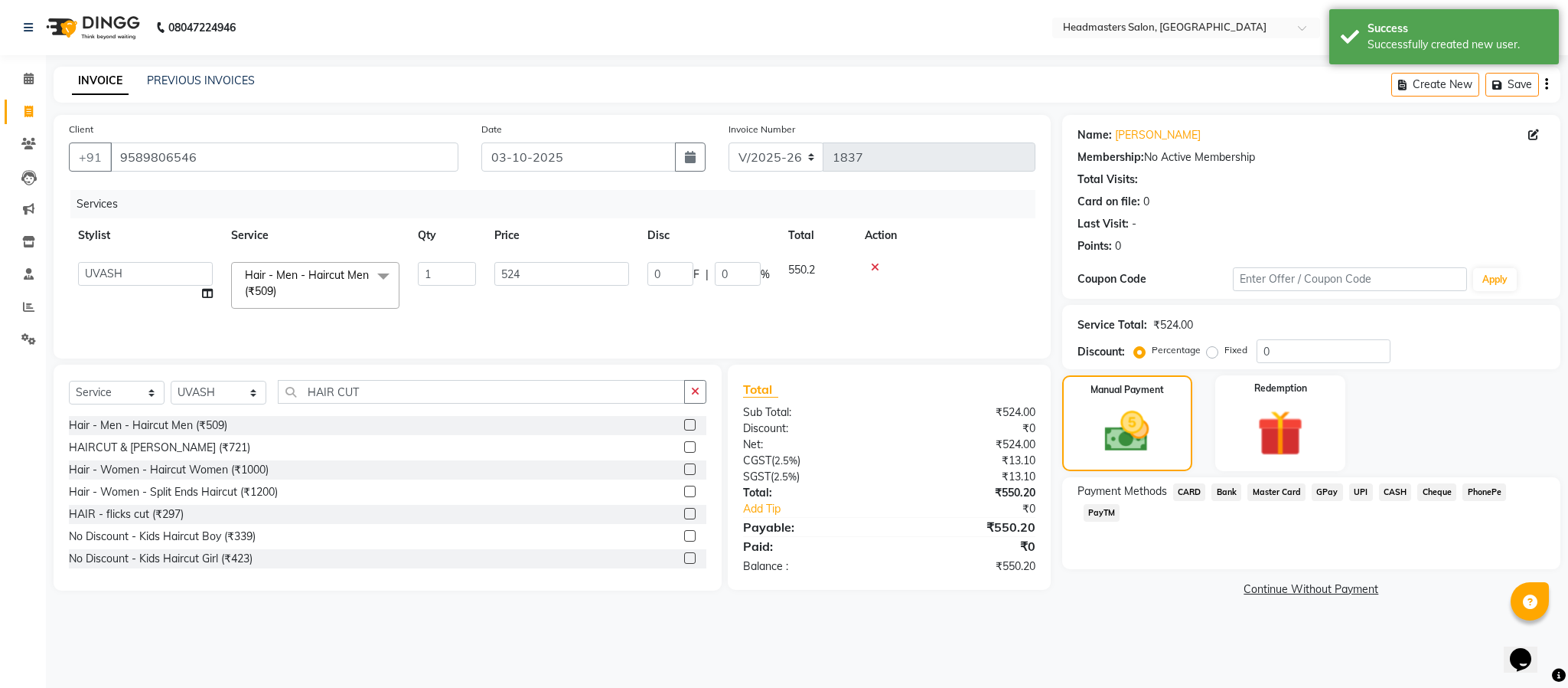
click at [1396, 495] on span "CASH" at bounding box center [1395, 491] width 33 height 18
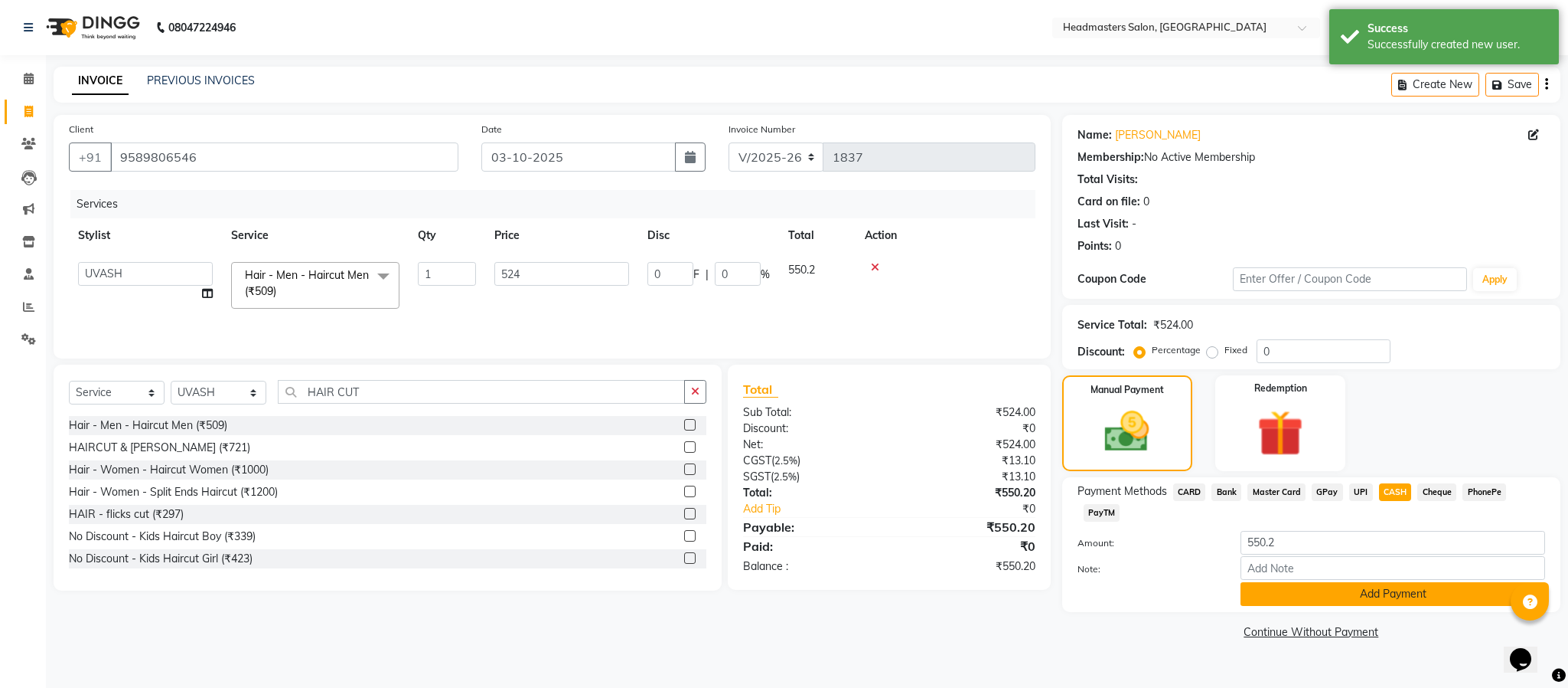
click at [1380, 591] on button "Add Payment" at bounding box center [1392, 594] width 304 height 23
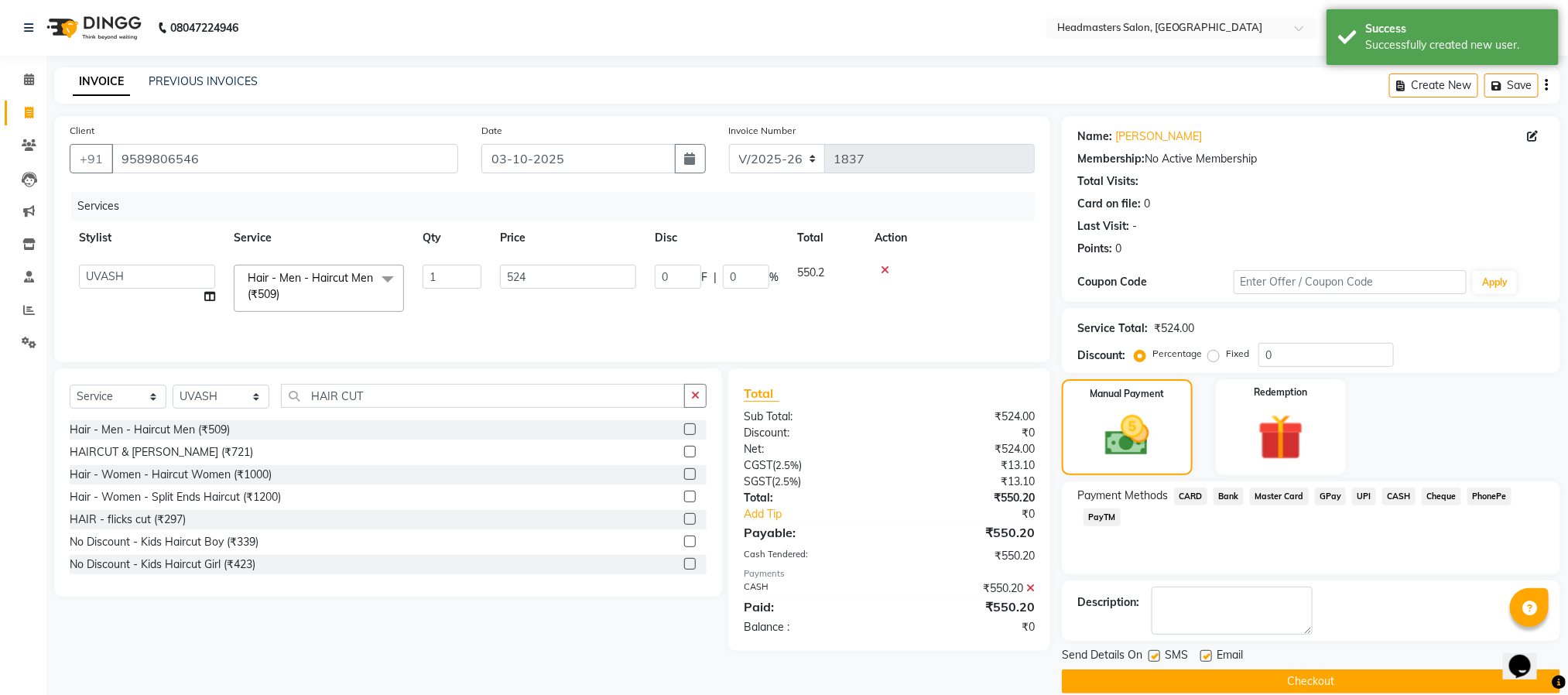
click at [1157, 653] on label at bounding box center [1155, 655] width 12 height 12
click at [1157, 653] on input "checkbox" at bounding box center [1154, 656] width 10 height 10
checkbox input "false"
click at [1326, 680] on button "Checkout" at bounding box center [1311, 681] width 498 height 24
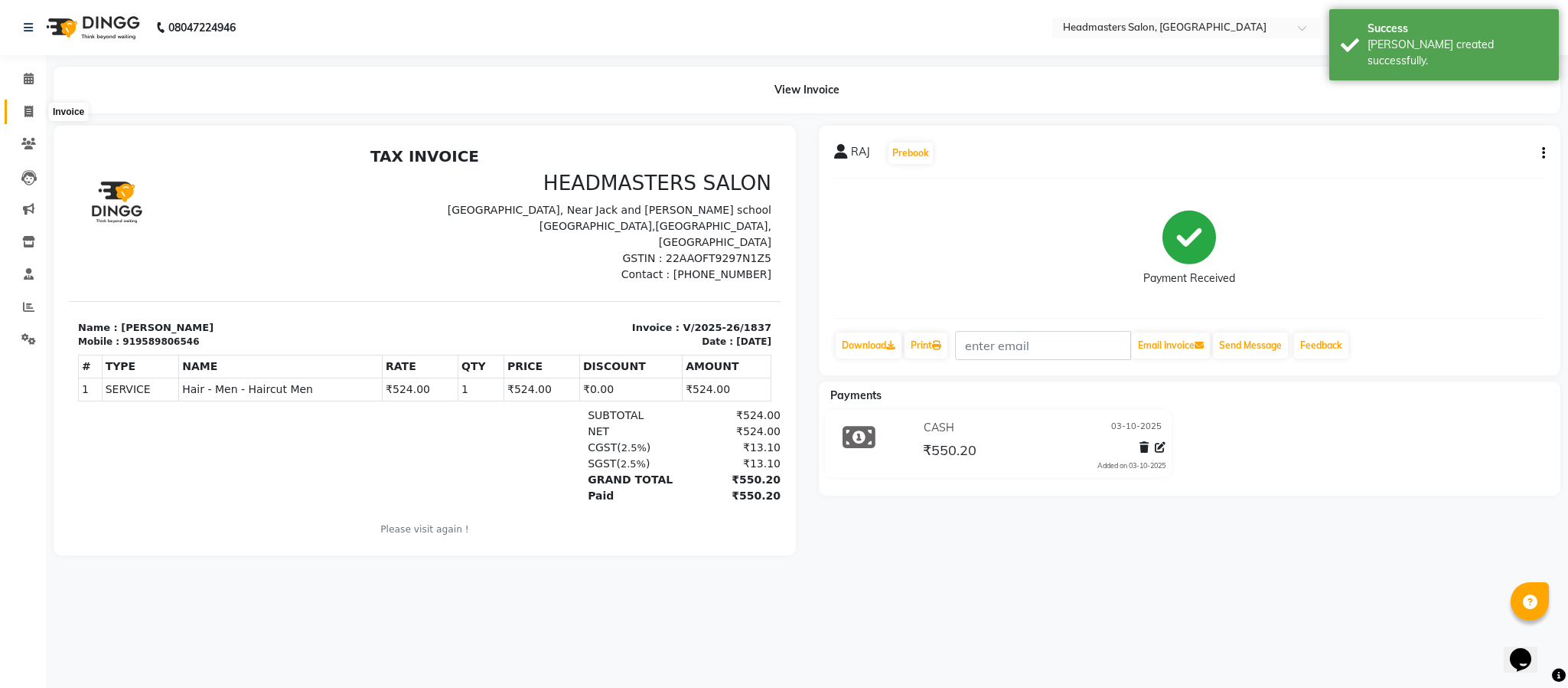
click at [26, 110] on icon at bounding box center [28, 112] width 8 height 12
select select "3454"
select select "service"
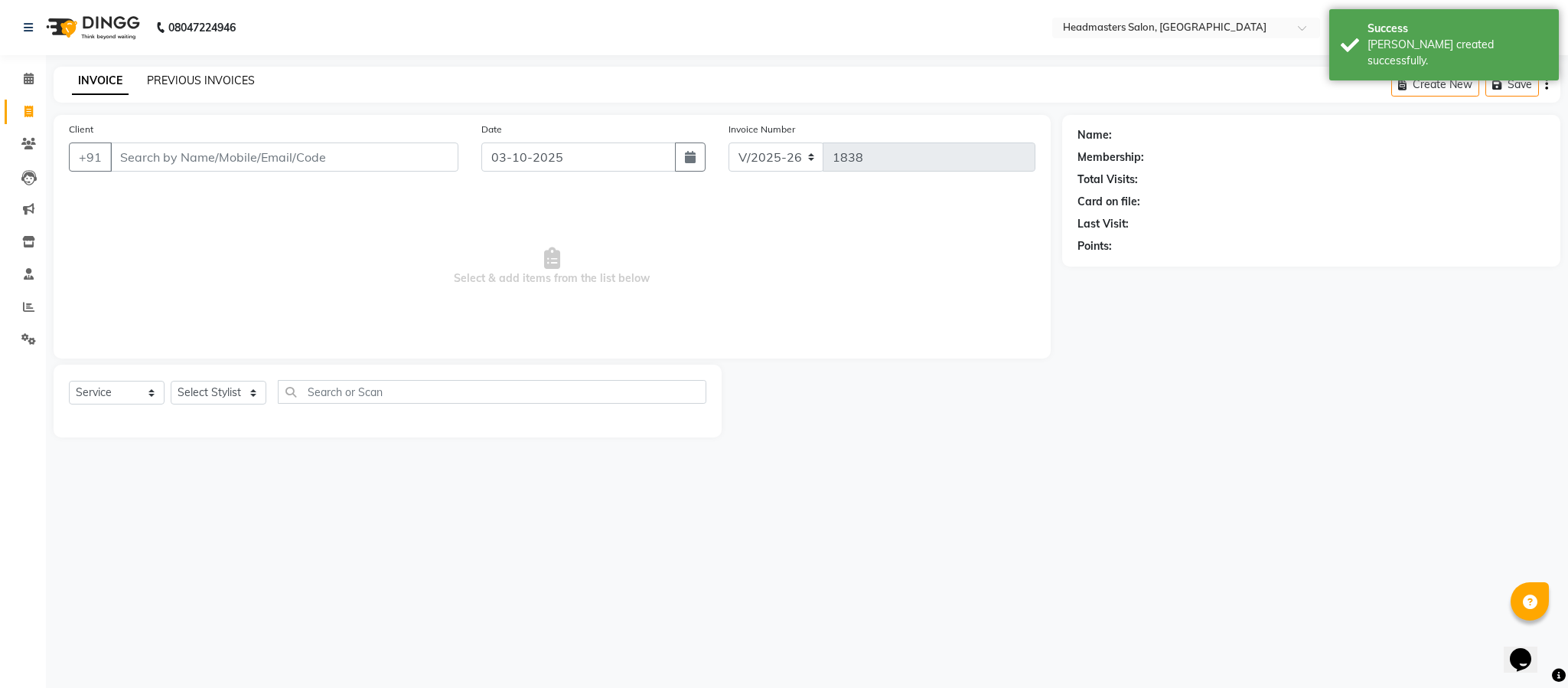
click at [228, 77] on link "PREVIOUS INVOICES" at bounding box center [200, 80] width 108 height 14
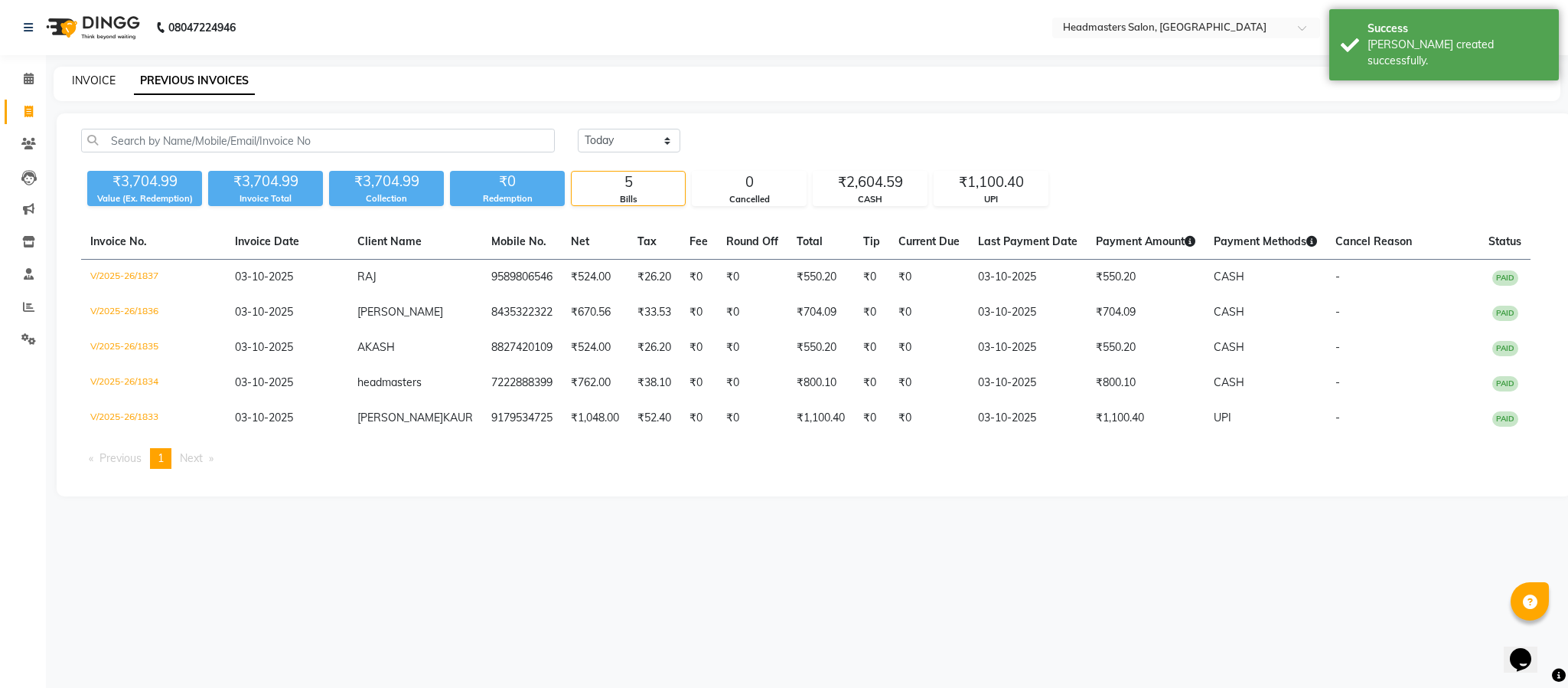
click at [107, 80] on link "INVOICE" at bounding box center [93, 80] width 43 height 14
select select "3454"
select select "service"
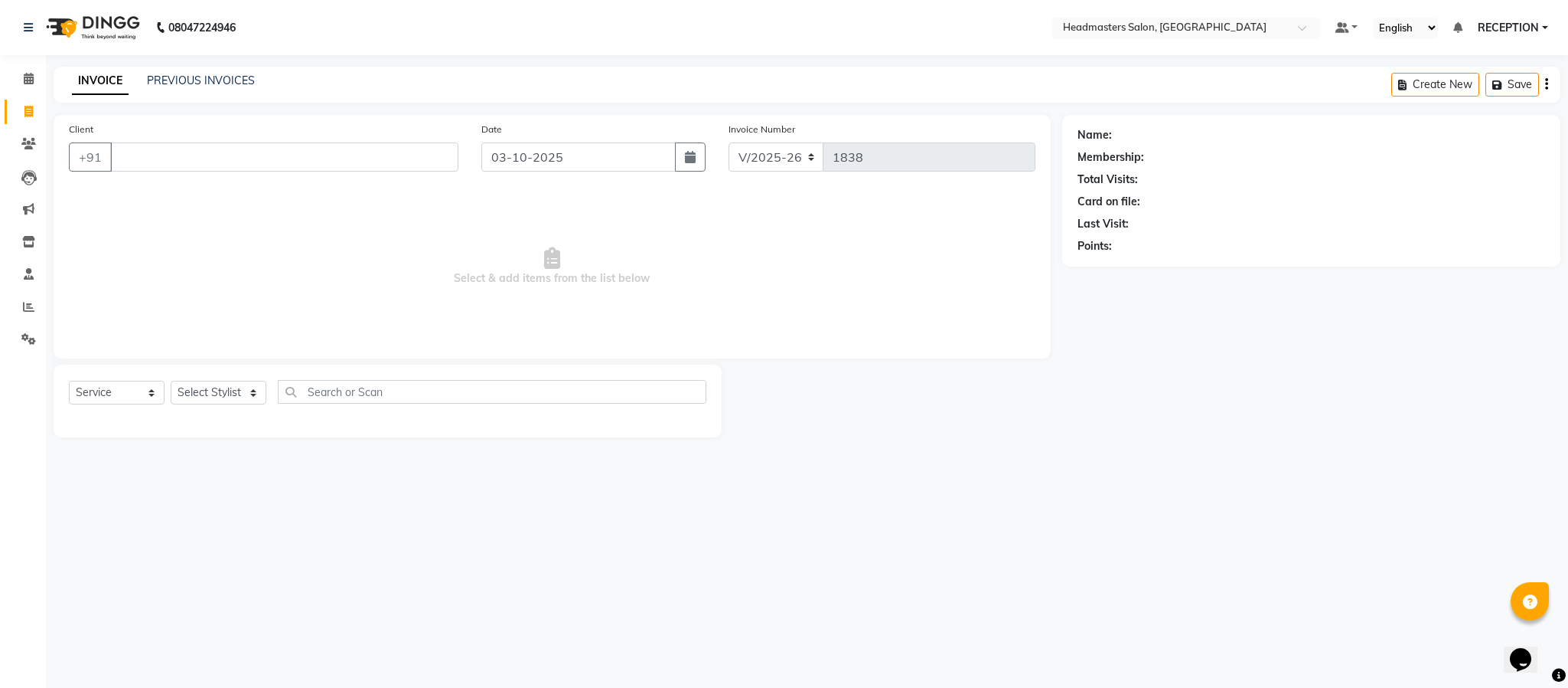
click at [107, 80] on link "INVOICE" at bounding box center [100, 81] width 57 height 28
click at [113, 88] on link "INVOICE" at bounding box center [100, 81] width 57 height 28
click at [153, 157] on input "Client" at bounding box center [284, 157] width 348 height 29
select select "service"
type input "1836"
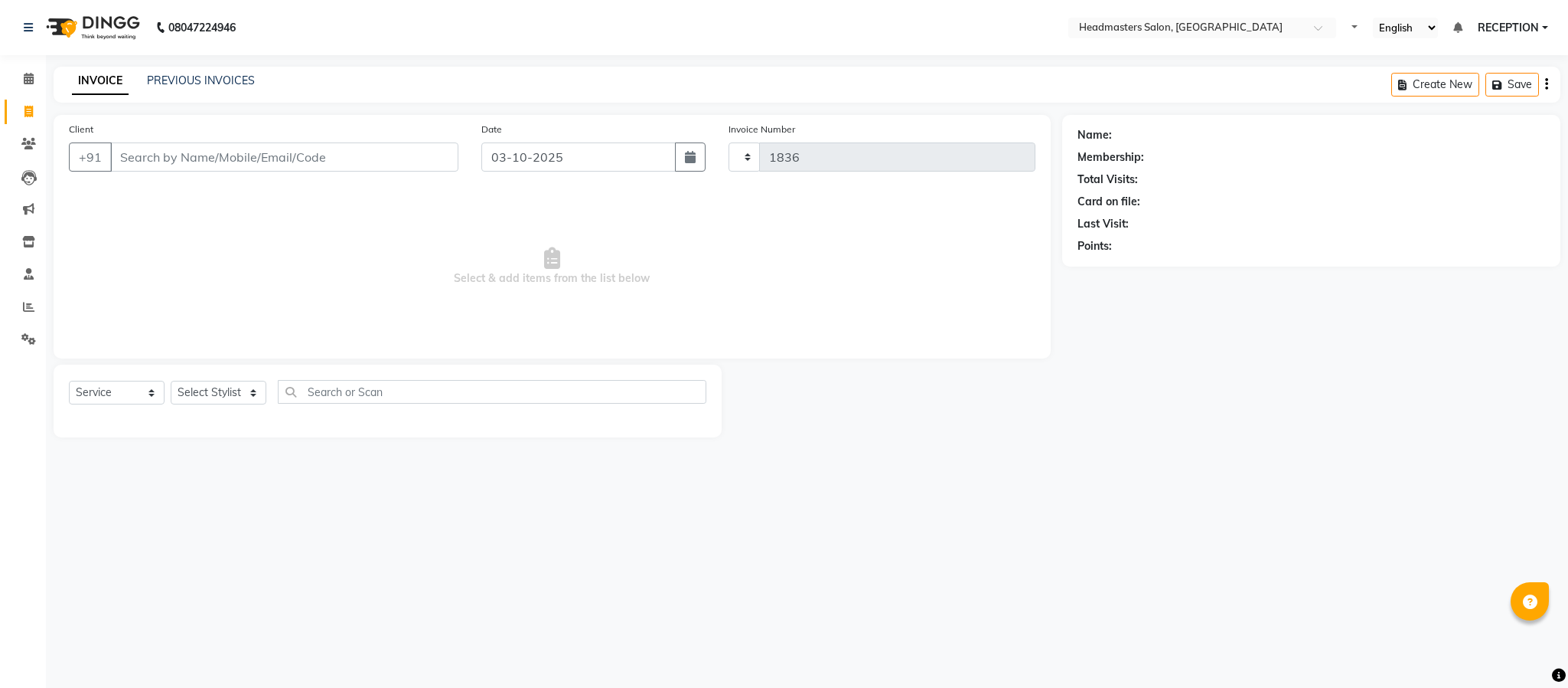
select select "3454"
drag, startPoint x: 250, startPoint y: 391, endPoint x: 235, endPoint y: 389, distance: 15.1
click at [250, 391] on select "Select Stylist [PERSON_NAME] NEHA NEHA SAHU NISHA MANAGER RAHUL RECEPTION [PERS…" at bounding box center [218, 392] width 96 height 23
select select "15422"
click at [171, 381] on select "Select Stylist [PERSON_NAME] NEHA NEHA SAHU NISHA MANAGER RAHUL RECEPTION [PERS…" at bounding box center [218, 392] width 96 height 23
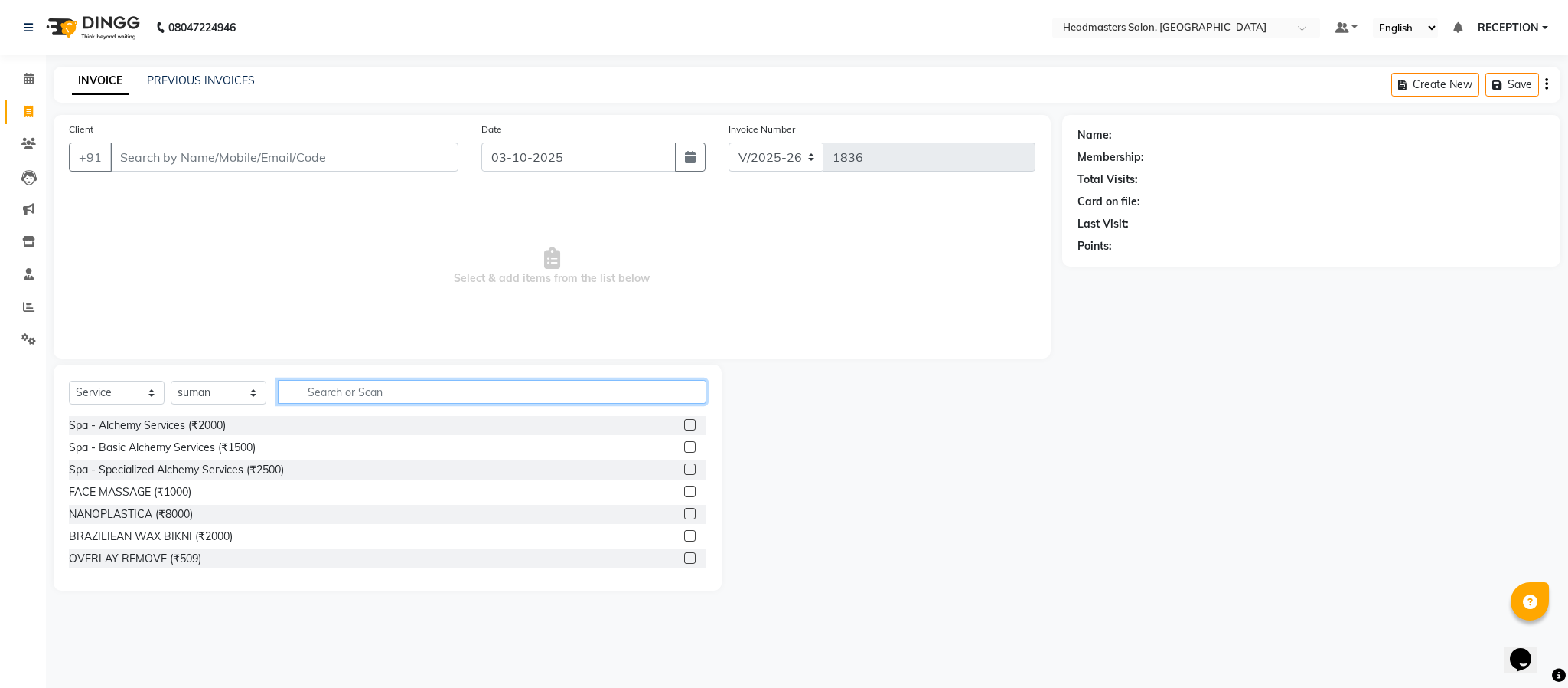
click at [333, 394] on input "text" at bounding box center [492, 391] width 428 height 23
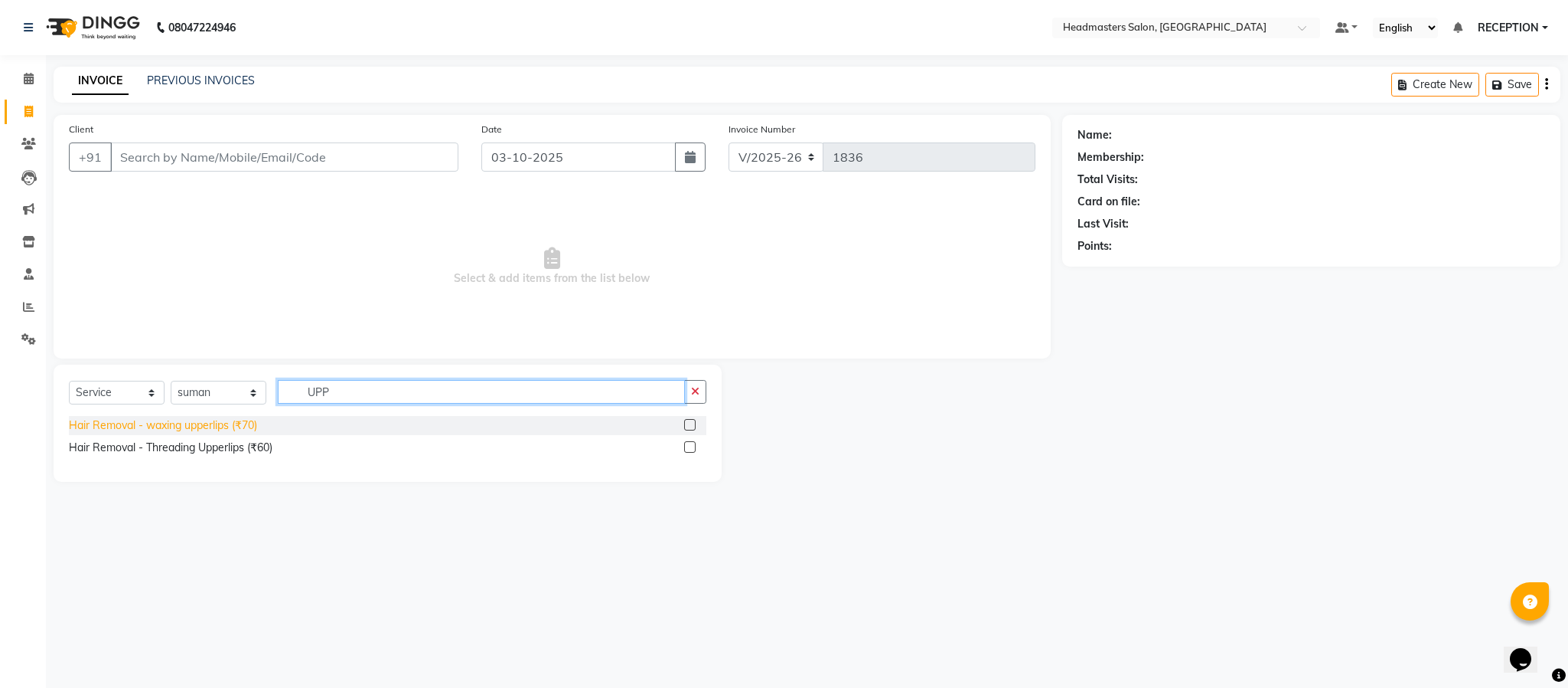
type input "UPP"
click at [198, 427] on div "Hair Removal - waxing upperlips (₹70)" at bounding box center [163, 424] width 188 height 16
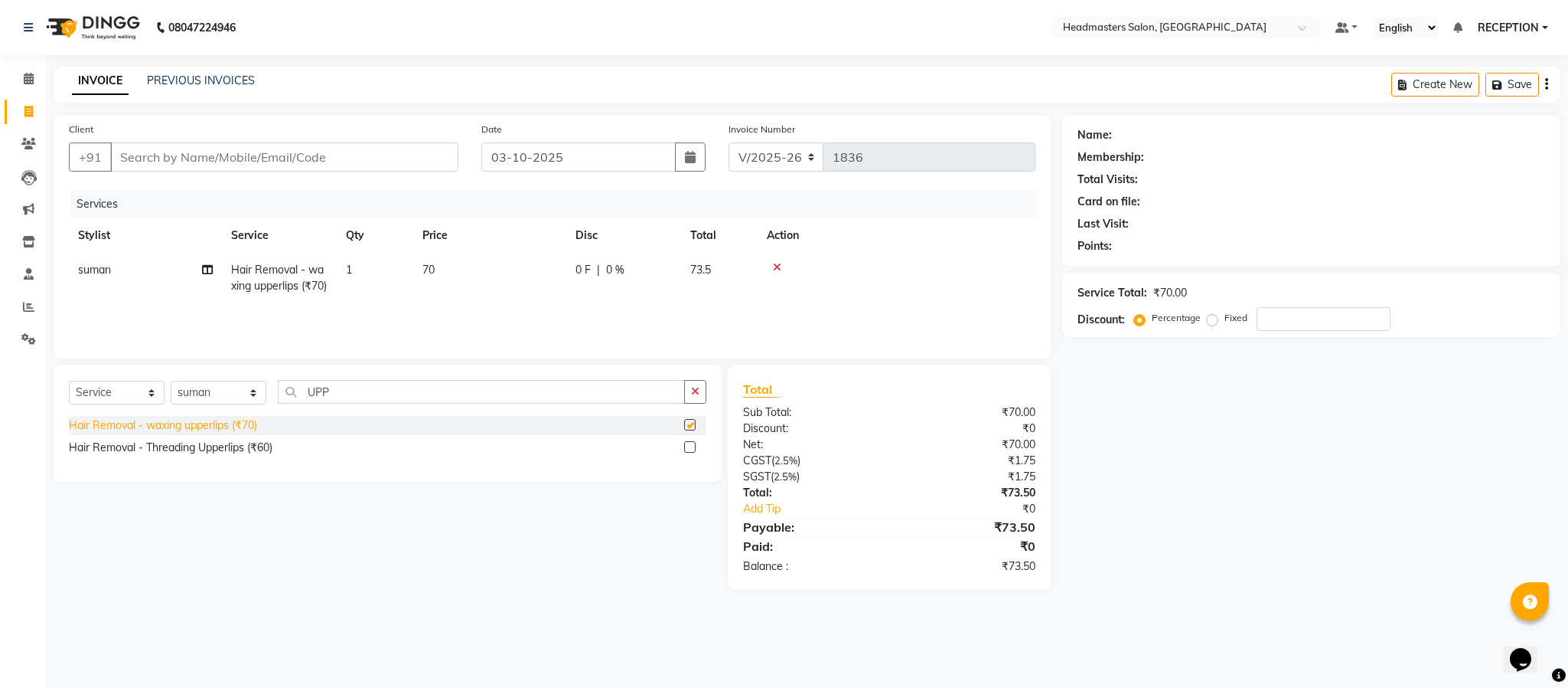
checkbox input "false"
click at [472, 276] on td "70" at bounding box center [490, 278] width 153 height 51
select select "15422"
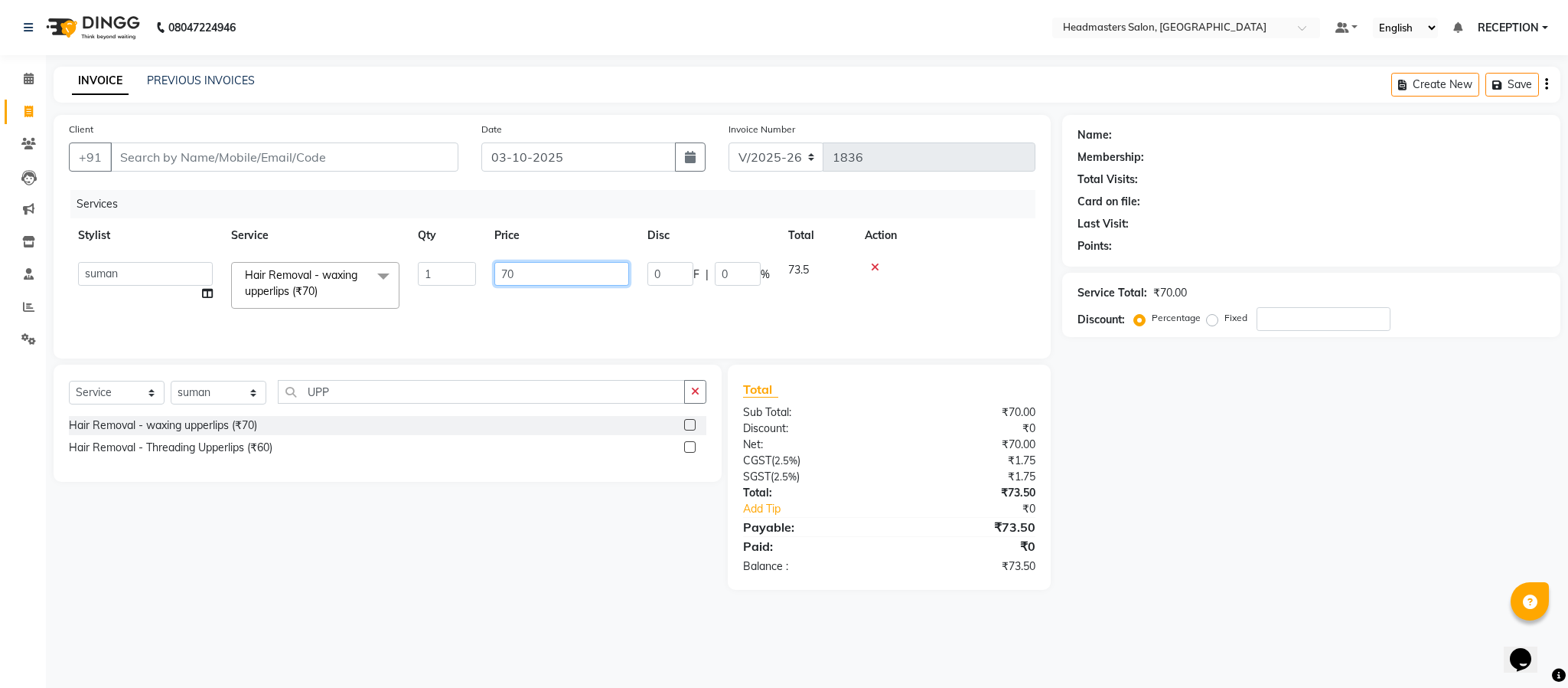
click at [557, 276] on input "70" at bounding box center [562, 274] width 135 height 23
type input "89"
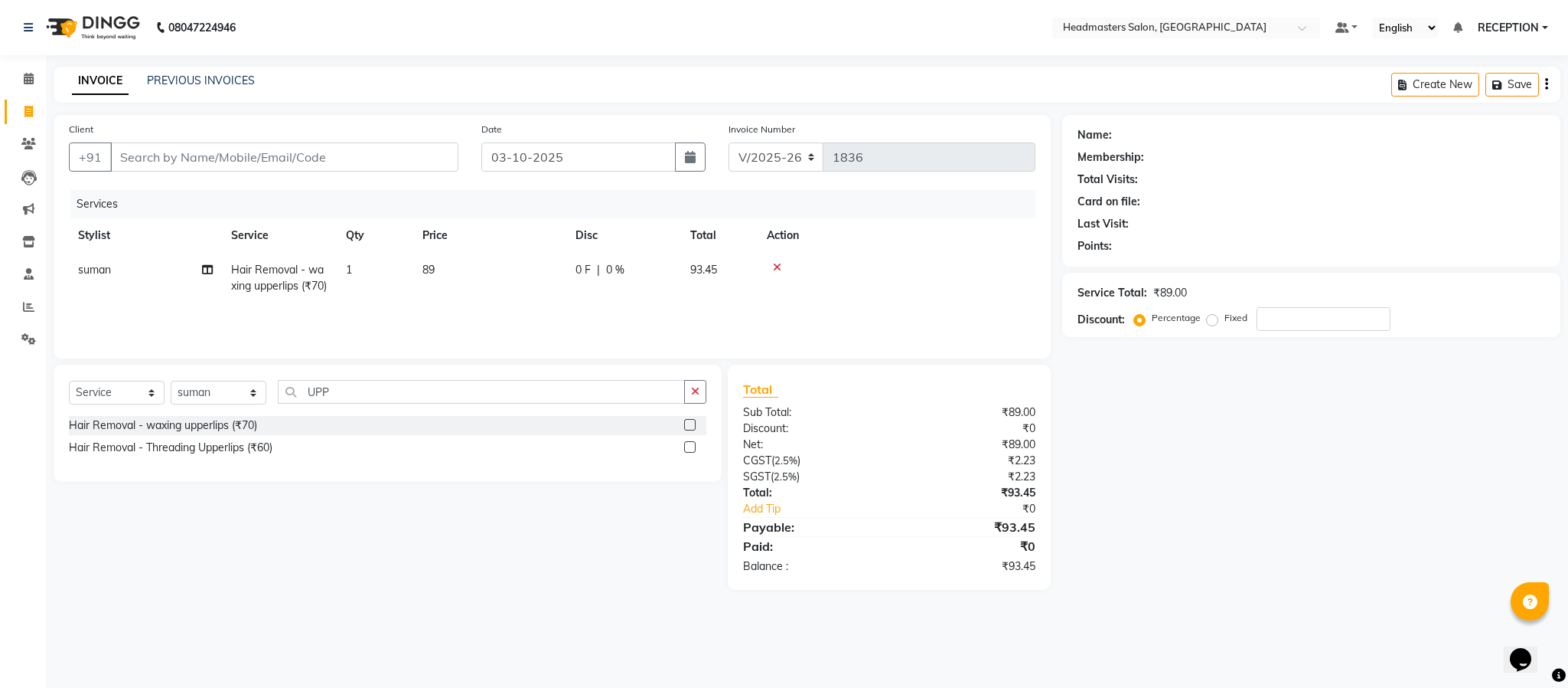
click at [551, 304] on td "89" at bounding box center [490, 278] width 153 height 51
select select "15422"
click at [538, 276] on input "89" at bounding box center [562, 274] width 135 height 23
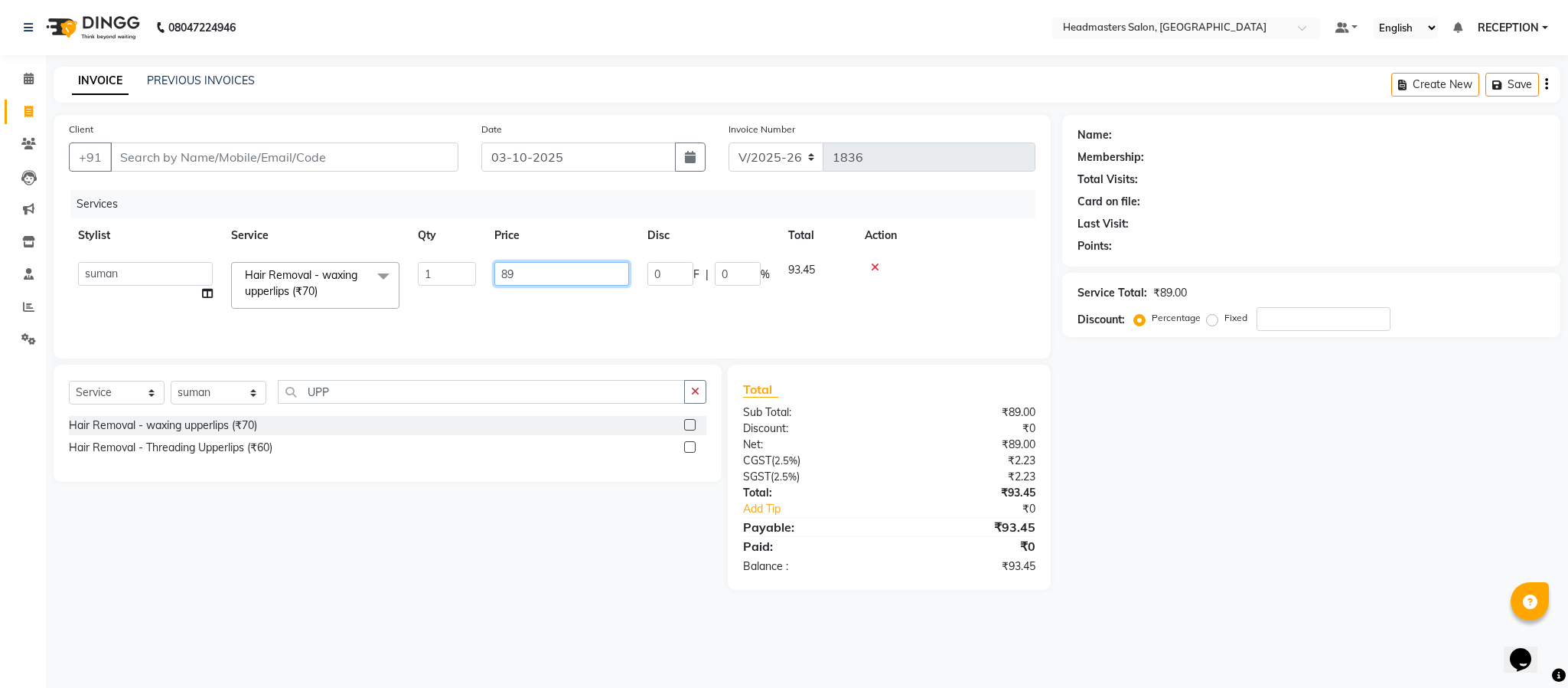
click at [538, 276] on input "89" at bounding box center [562, 274] width 135 height 23
type input "94"
click at [547, 299] on td "94" at bounding box center [490, 278] width 153 height 51
select select "15422"
click at [529, 280] on input "94" at bounding box center [562, 274] width 135 height 23
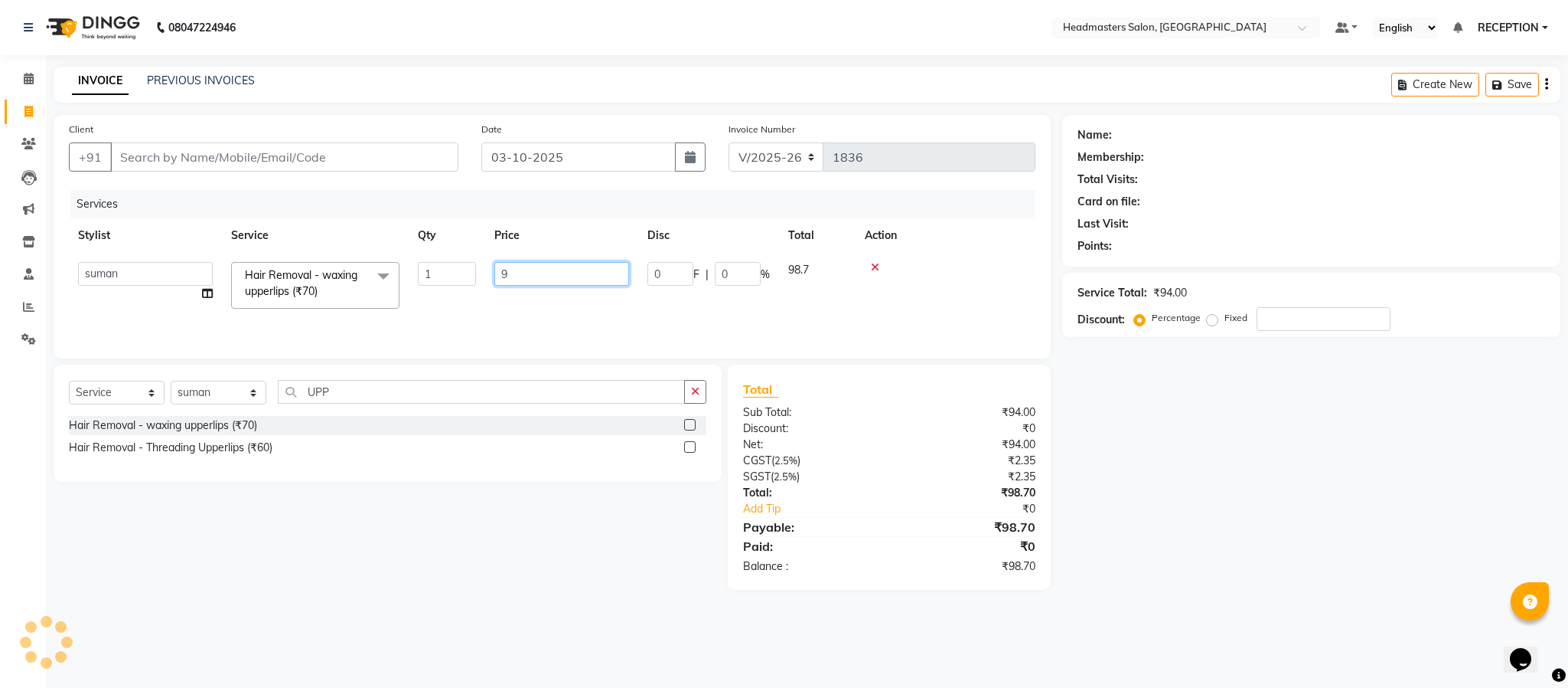
type input "96"
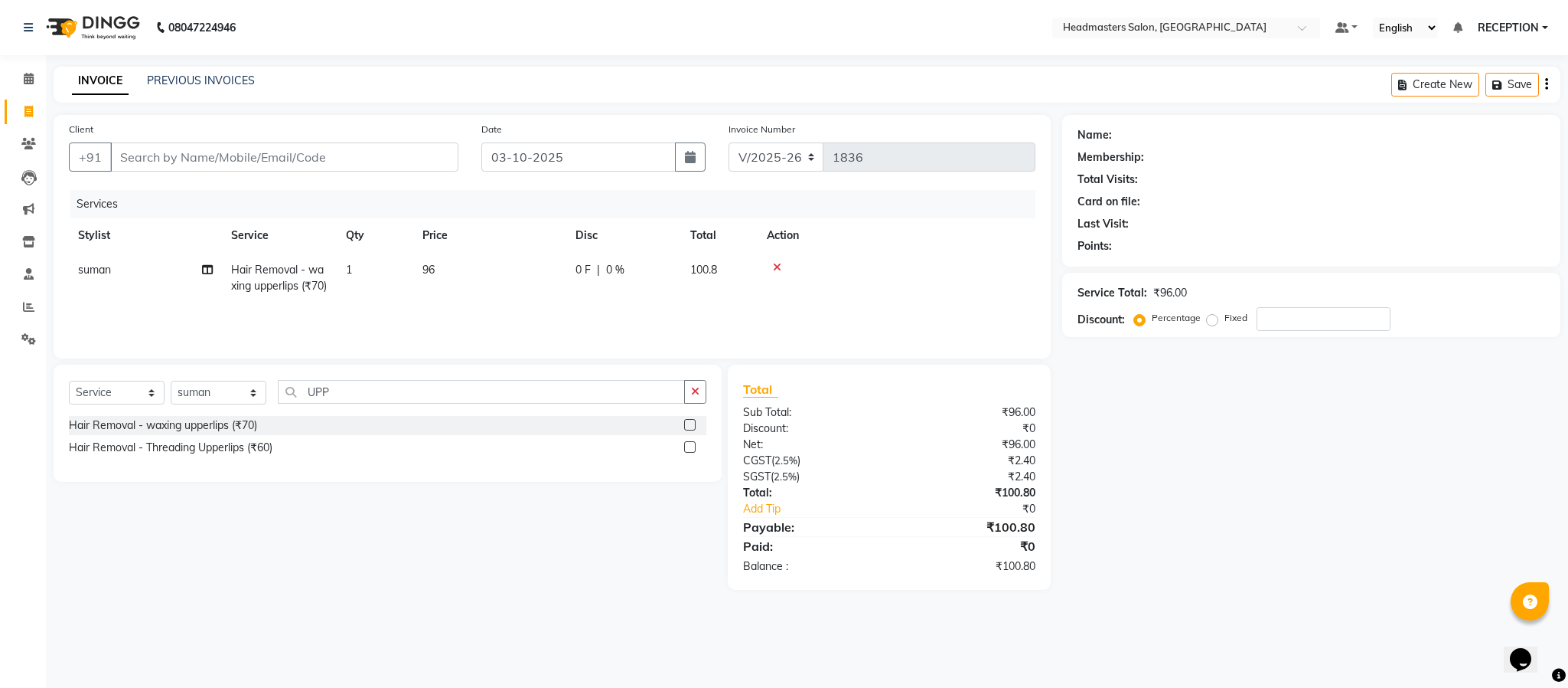
click at [530, 304] on td "96" at bounding box center [490, 278] width 153 height 51
select select "15422"
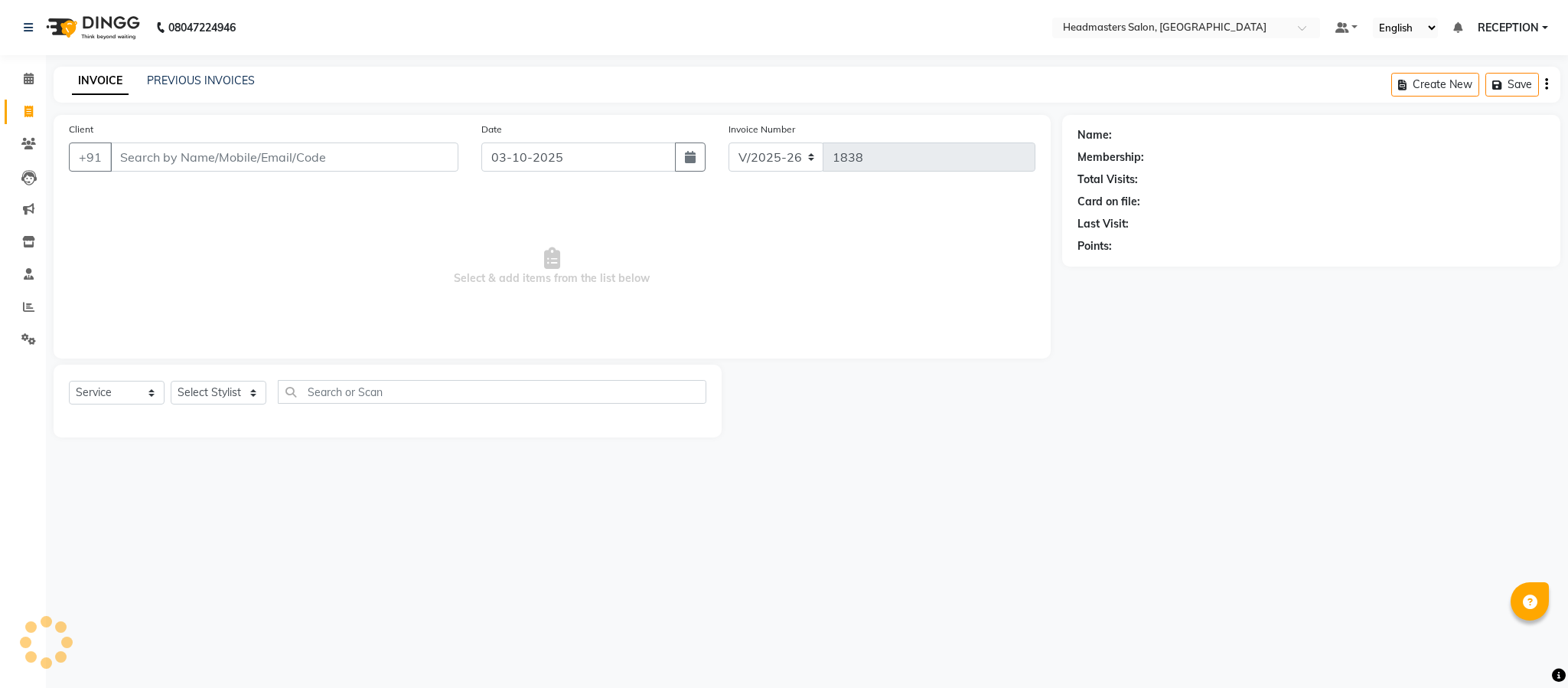
select select "3454"
select select "service"
click at [28, 132] on link "Clients" at bounding box center [23, 144] width 37 height 25
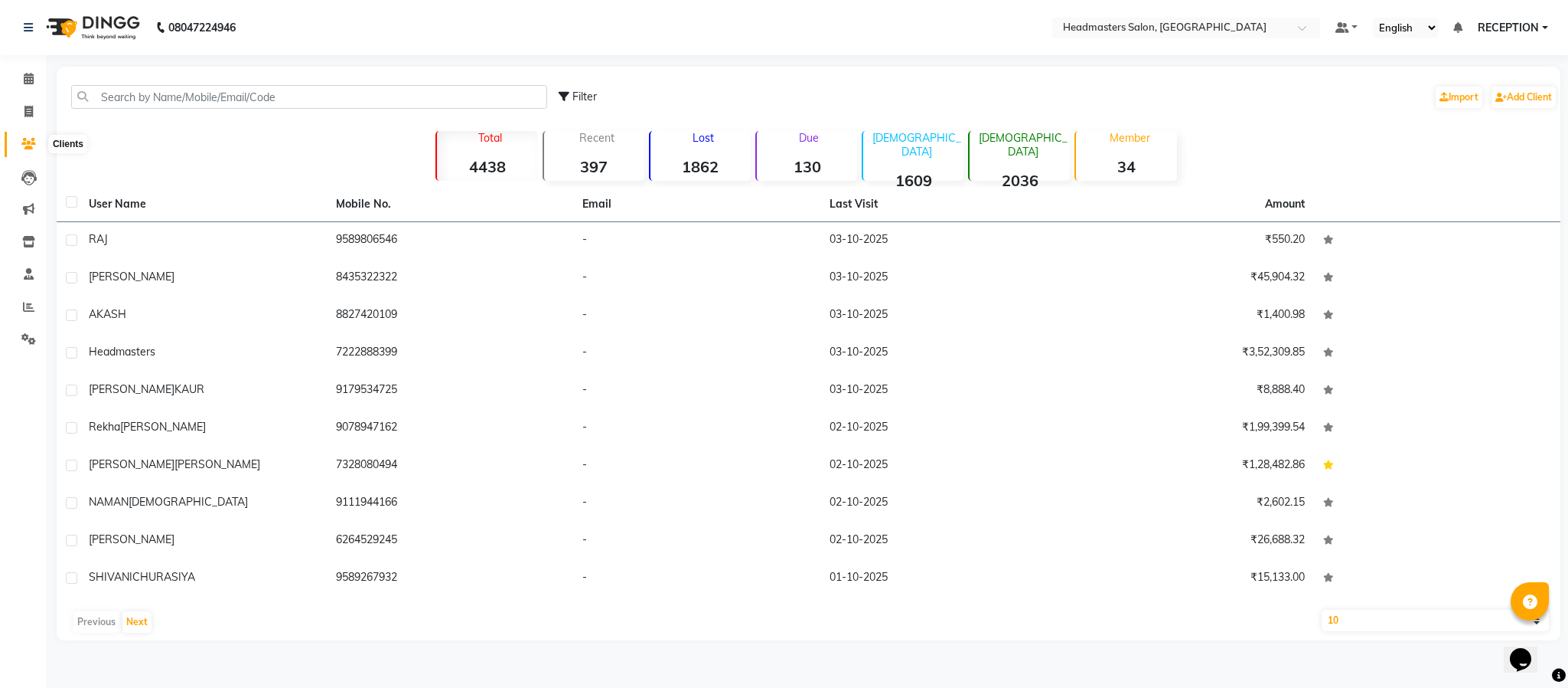
click at [28, 147] on icon at bounding box center [28, 143] width 14 height 12
click at [178, 97] on input "text" at bounding box center [308, 97] width 476 height 23
click at [166, 101] on input "text" at bounding box center [308, 97] width 476 height 23
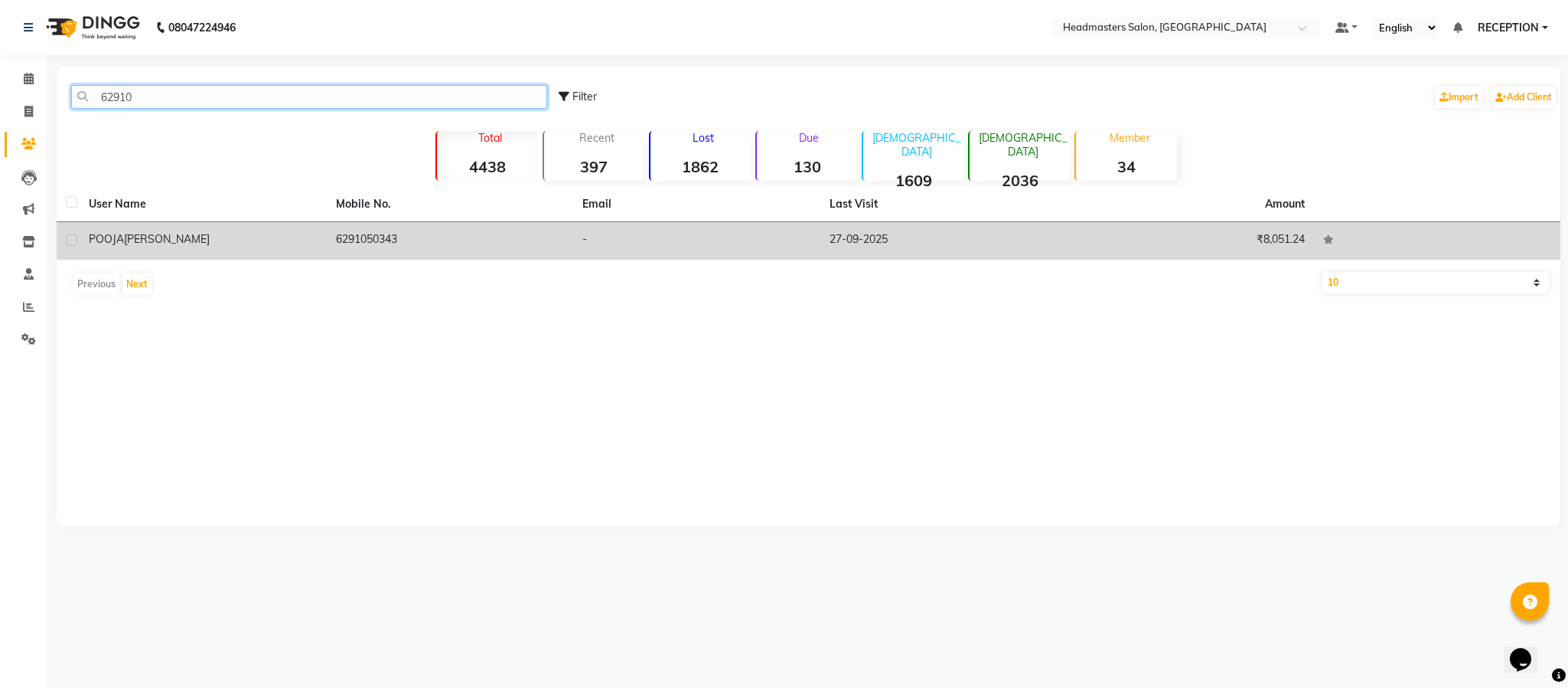
type input "62910"
click at [193, 241] on div "POOJA [PERSON_NAME]" at bounding box center [203, 239] width 229 height 16
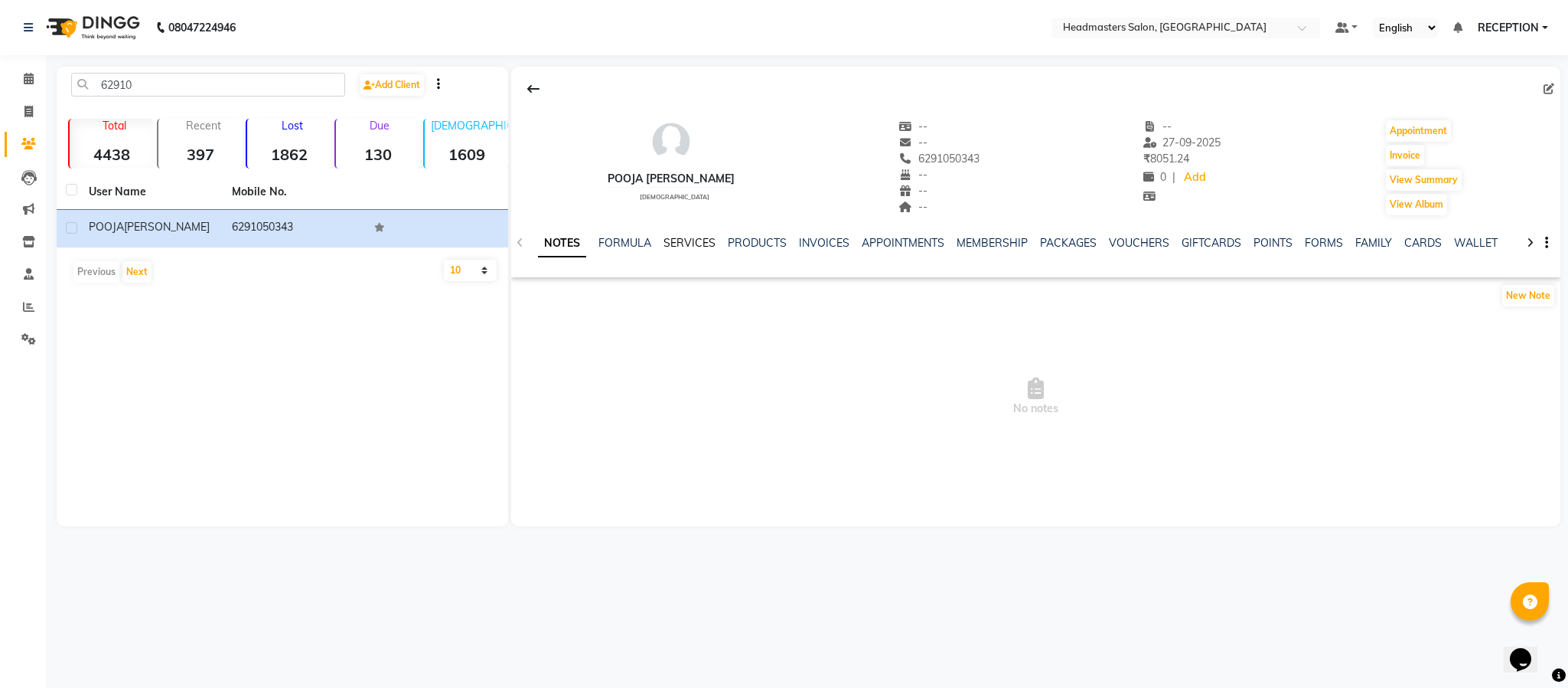
click at [685, 244] on link "SERVICES" at bounding box center [689, 243] width 52 height 14
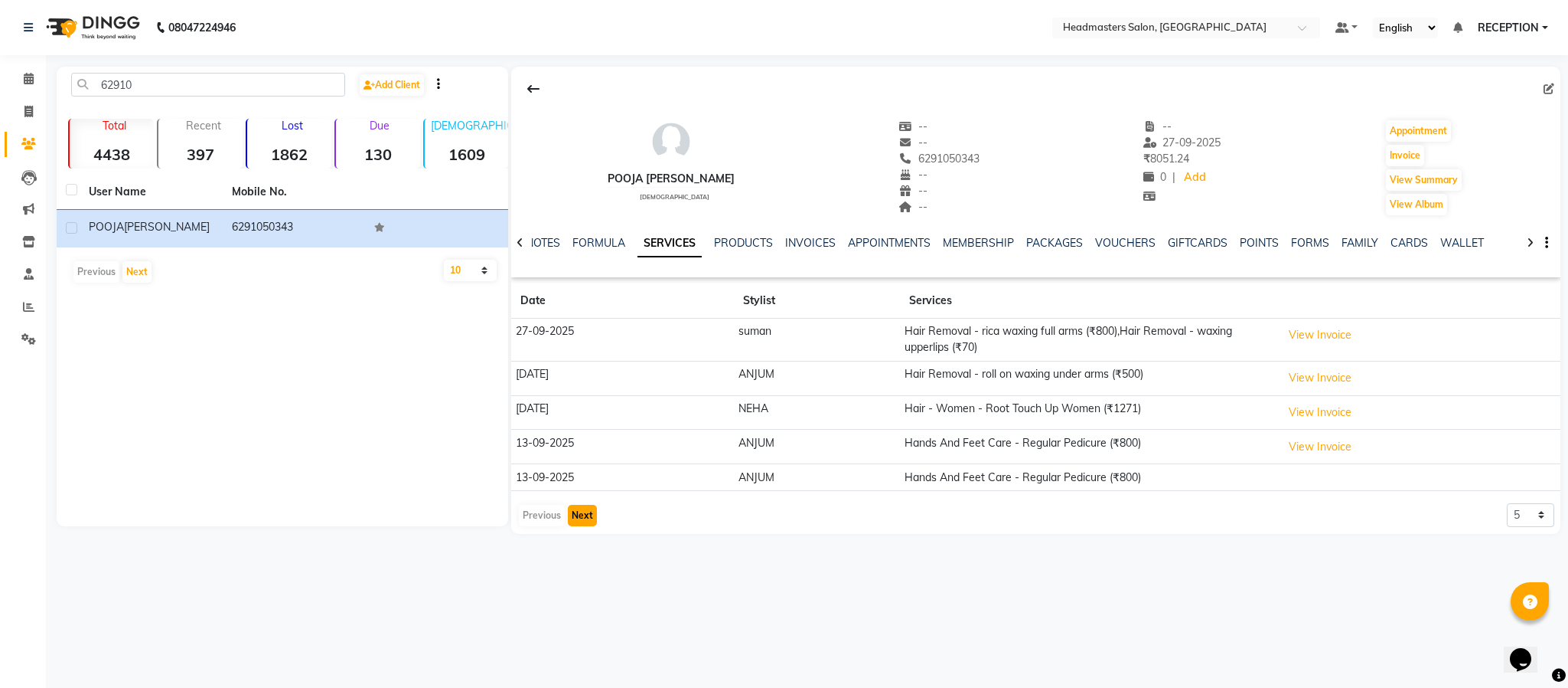
click at [577, 521] on button "Next" at bounding box center [582, 515] width 29 height 22
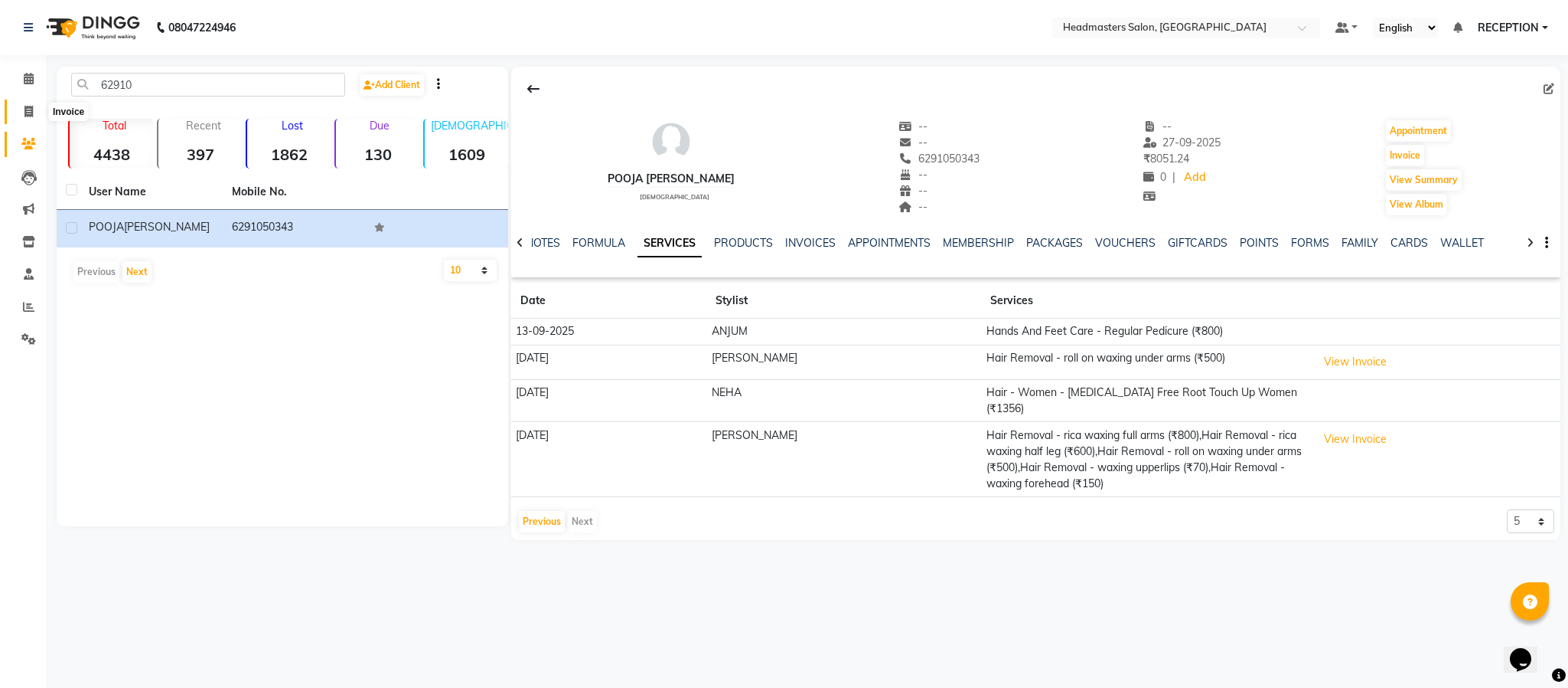
click at [34, 104] on span at bounding box center [28, 112] width 27 height 18
select select "service"
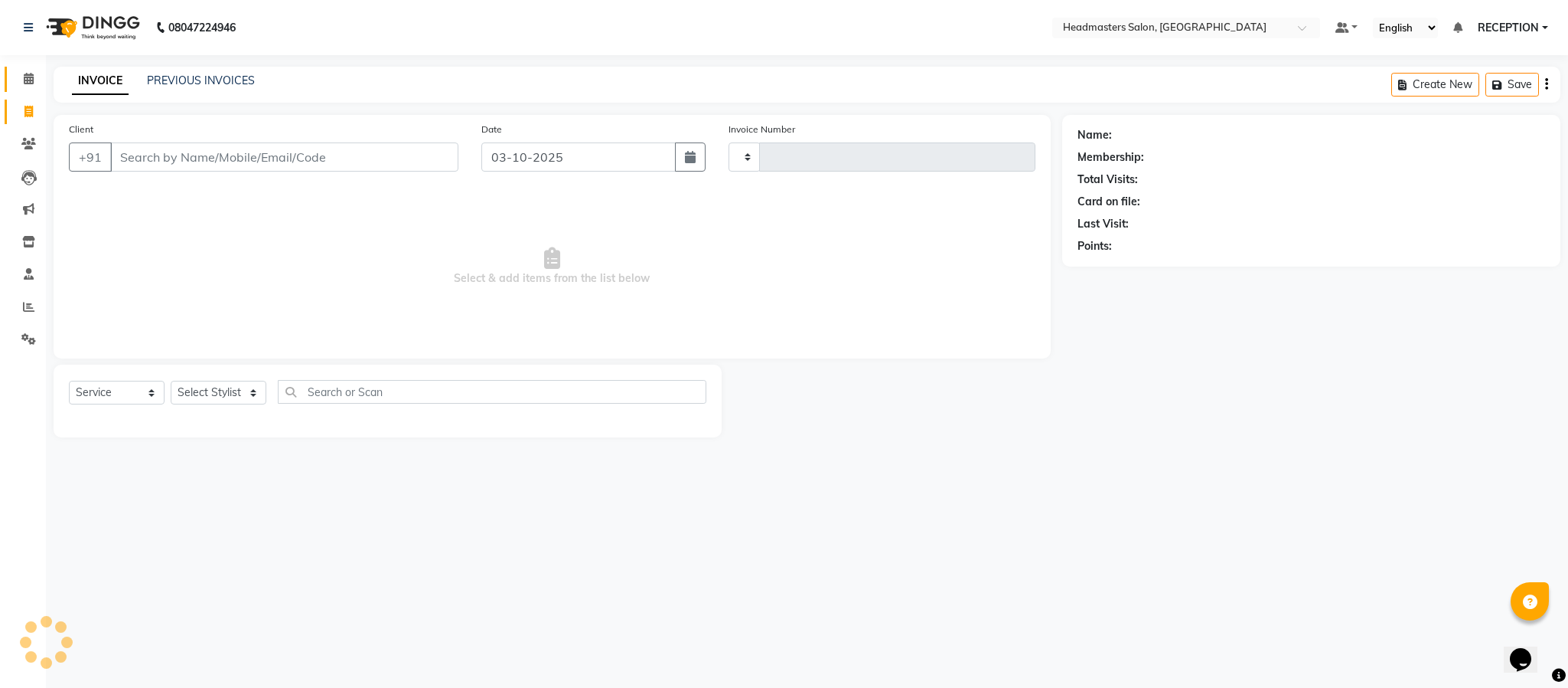
type input "1838"
select select "3454"
click at [187, 162] on input "Client" at bounding box center [284, 157] width 348 height 29
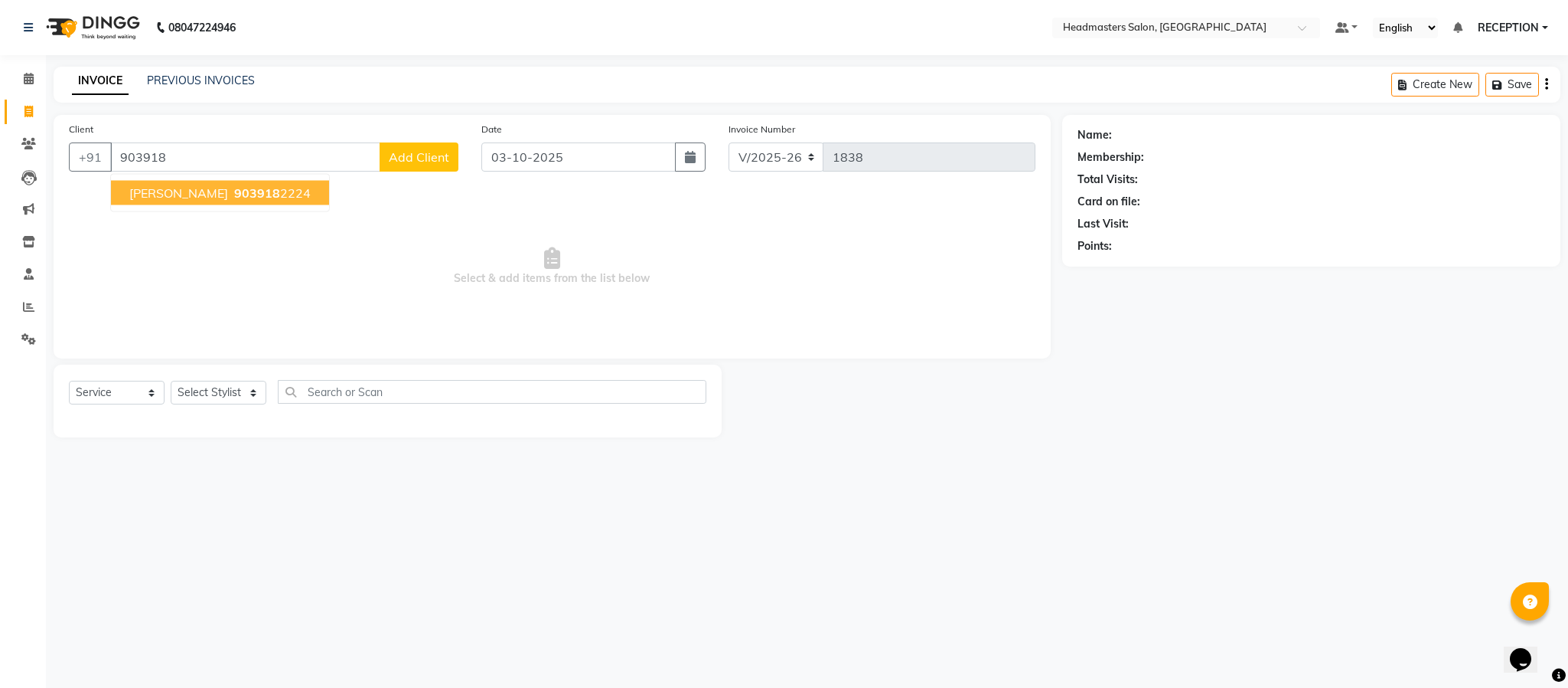
click at [234, 196] on span "903918" at bounding box center [257, 193] width 46 height 15
type input "9039182224"
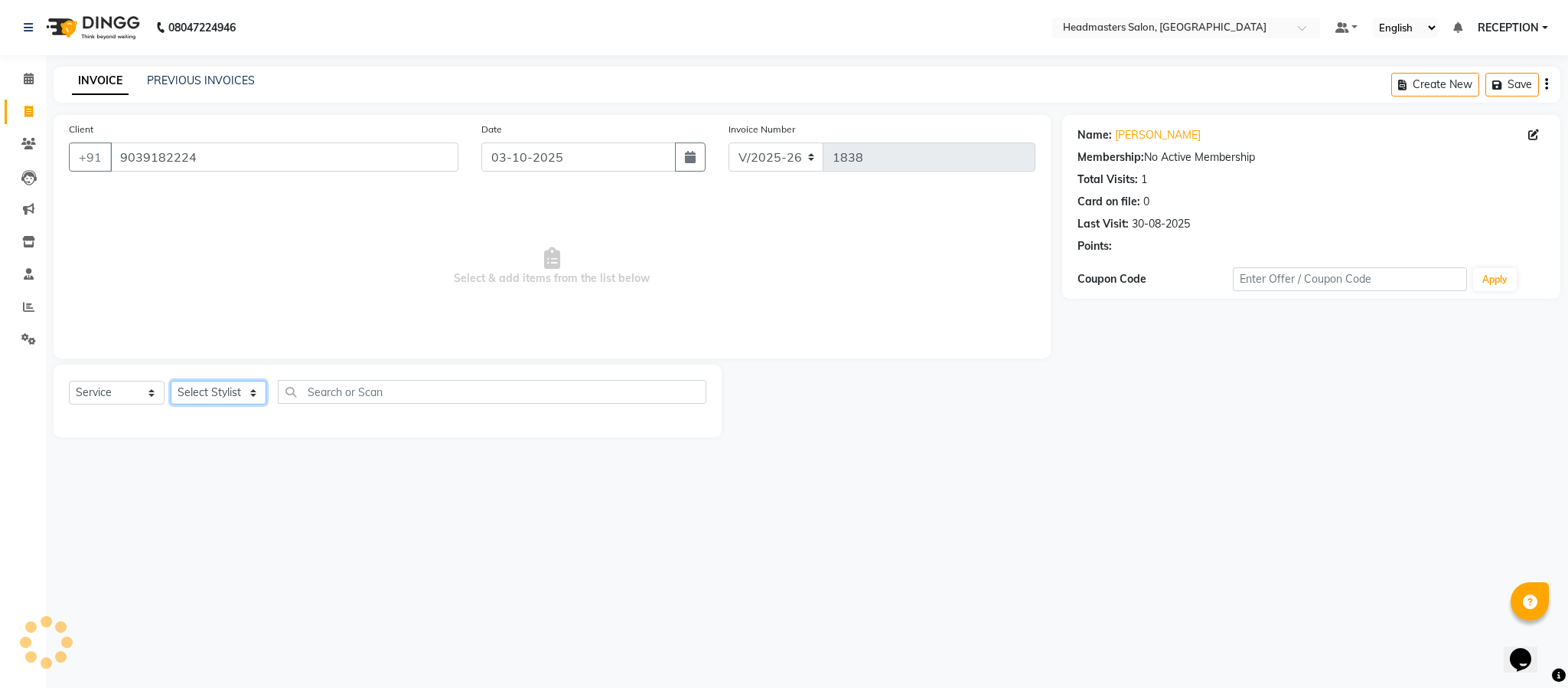
click at [242, 394] on select "Select Stylist [PERSON_NAME] NEHA NEHA SAHU NISHA MANAGER RAHUL RECEPTION [PERS…" at bounding box center [218, 392] width 96 height 23
select select "81181"
click at [171, 381] on select "Select Stylist [PERSON_NAME] NEHA NEHA SAHU NISHA MANAGER RAHUL RECEPTION [PERS…" at bounding box center [218, 392] width 96 height 23
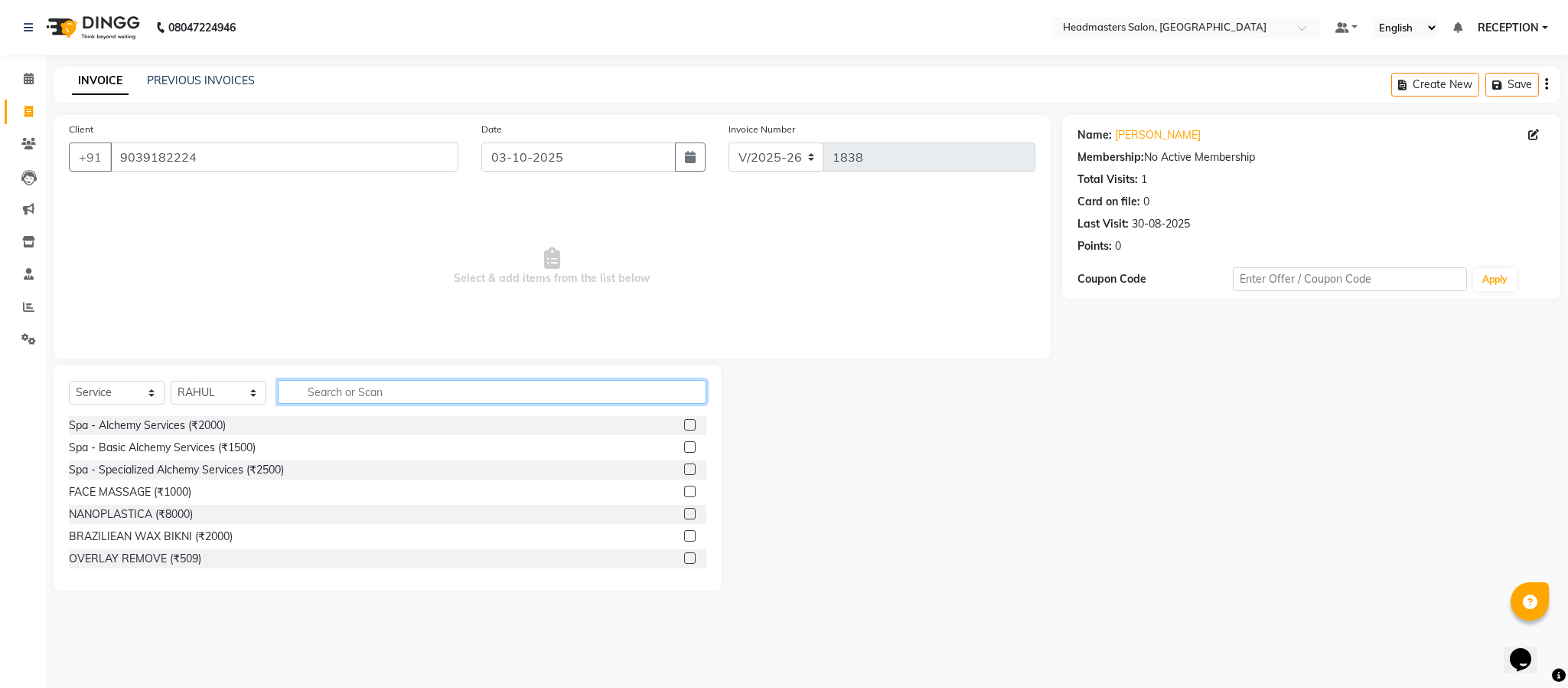
click at [333, 390] on input "text" at bounding box center [492, 391] width 428 height 23
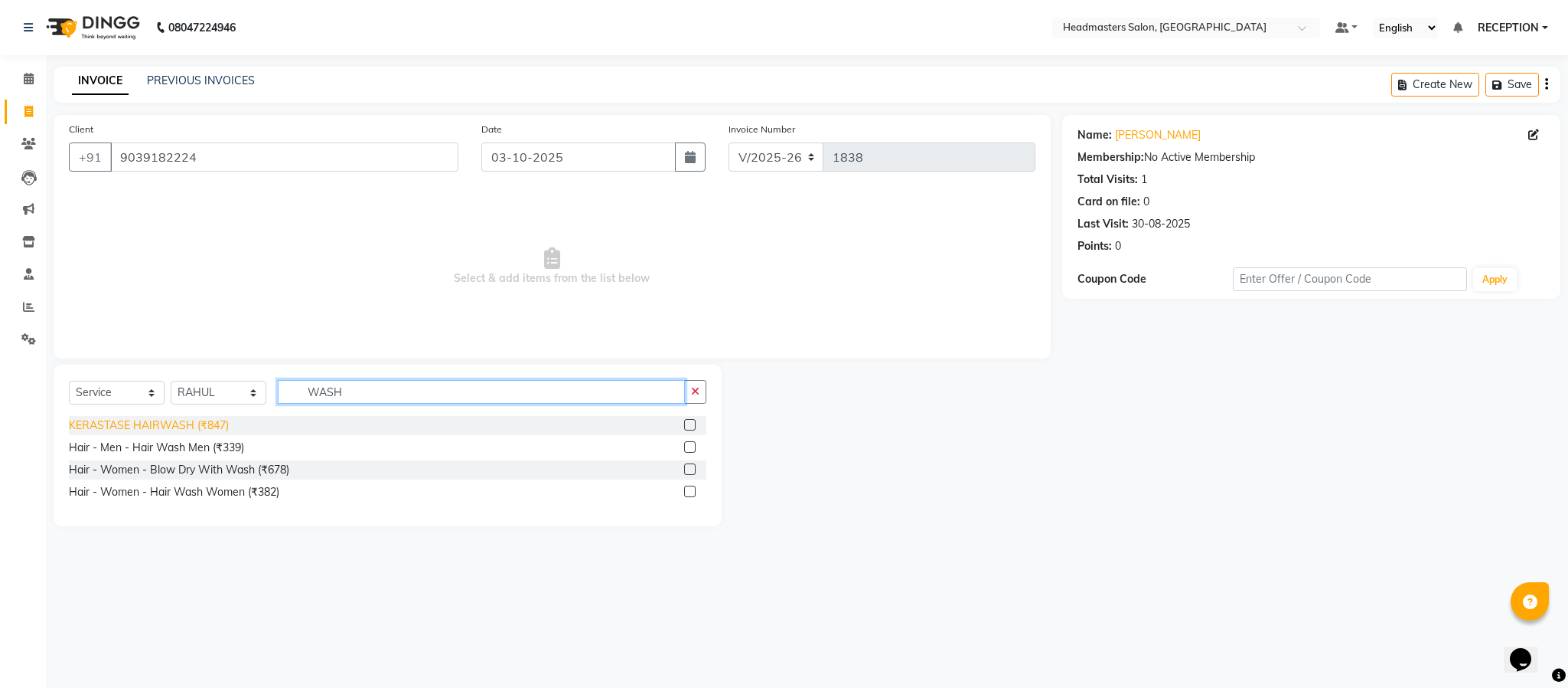
type input "WASH"
click at [162, 427] on div "KERASTASE HAIRWASH (₹847)" at bounding box center [149, 424] width 160 height 16
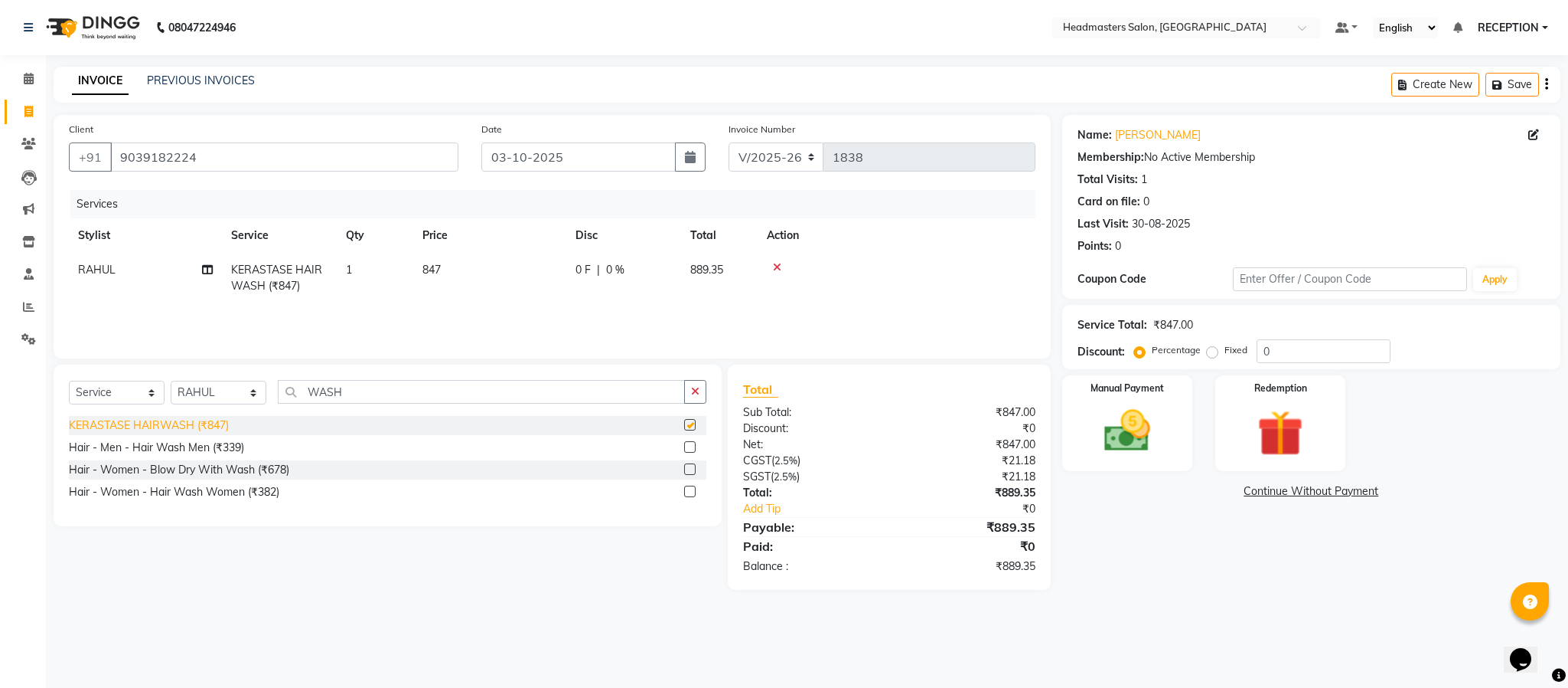
checkbox input "false"
click at [455, 301] on td "847" at bounding box center [490, 278] width 153 height 51
select select "81181"
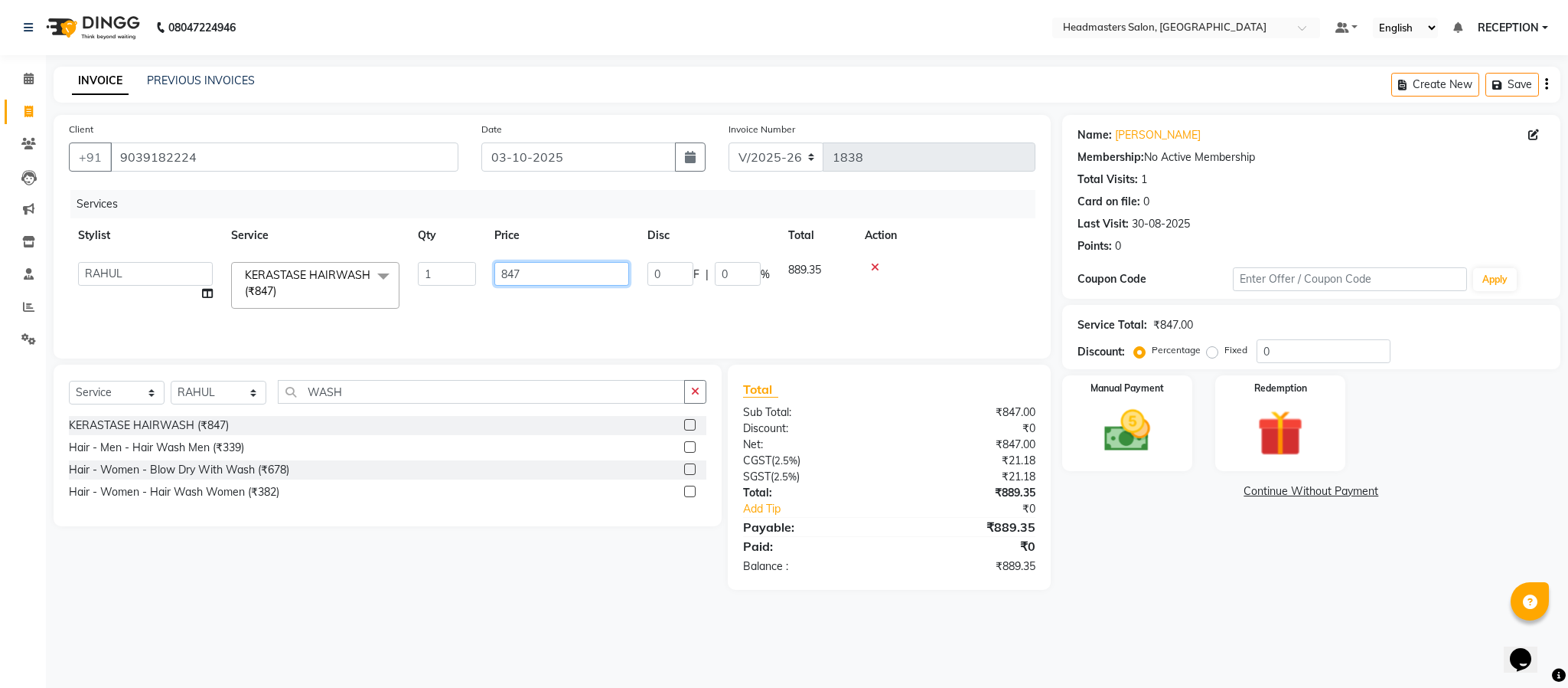
click at [538, 267] on input "847" at bounding box center [562, 274] width 135 height 23
type input "510"
click at [557, 297] on td "510" at bounding box center [490, 278] width 153 height 51
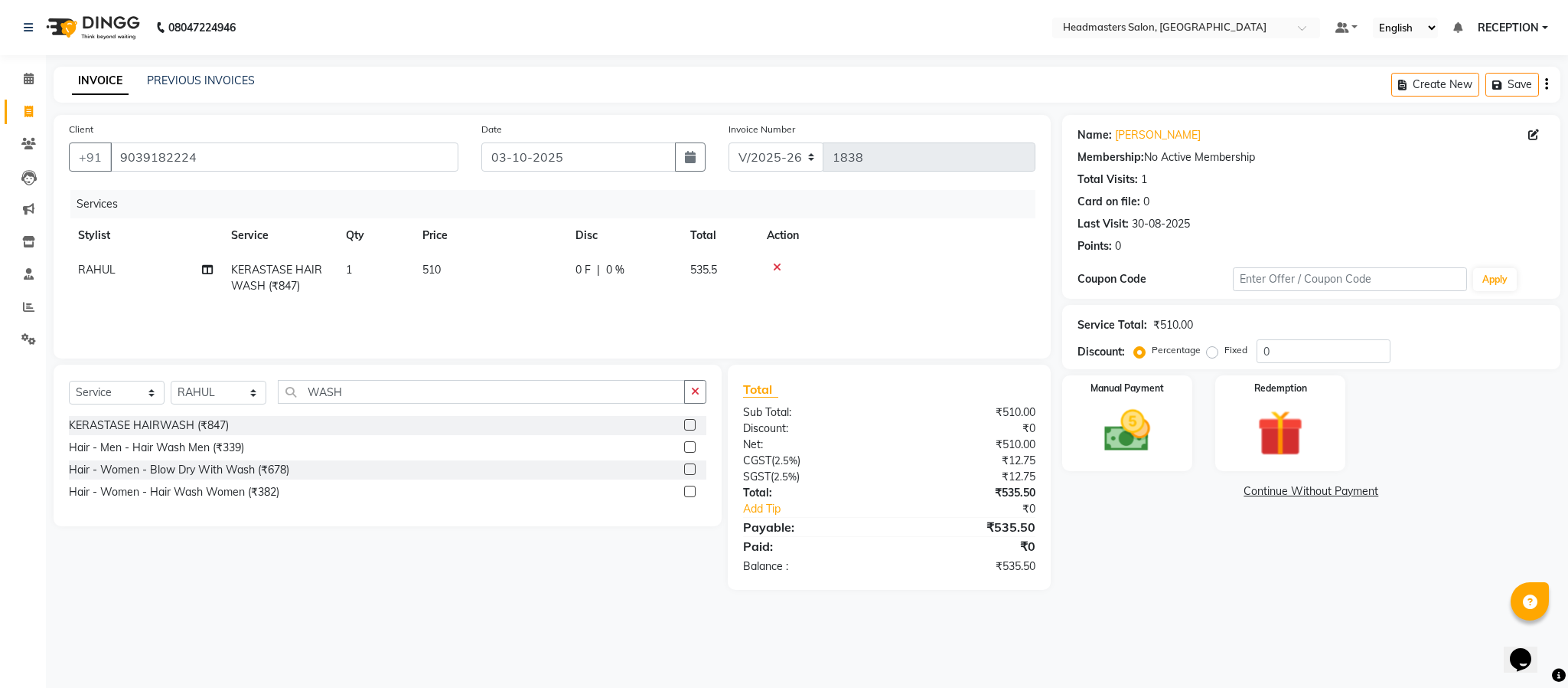
select select "81181"
click at [536, 271] on input "510" at bounding box center [562, 274] width 135 height 23
type input "580"
click at [551, 310] on div "Services Stylist Service Qty Price Disc Total Action RAHUL KERASTASE HAIRWASH (…" at bounding box center [553, 267] width 967 height 153
click at [527, 287] on td "580" at bounding box center [490, 278] width 153 height 51
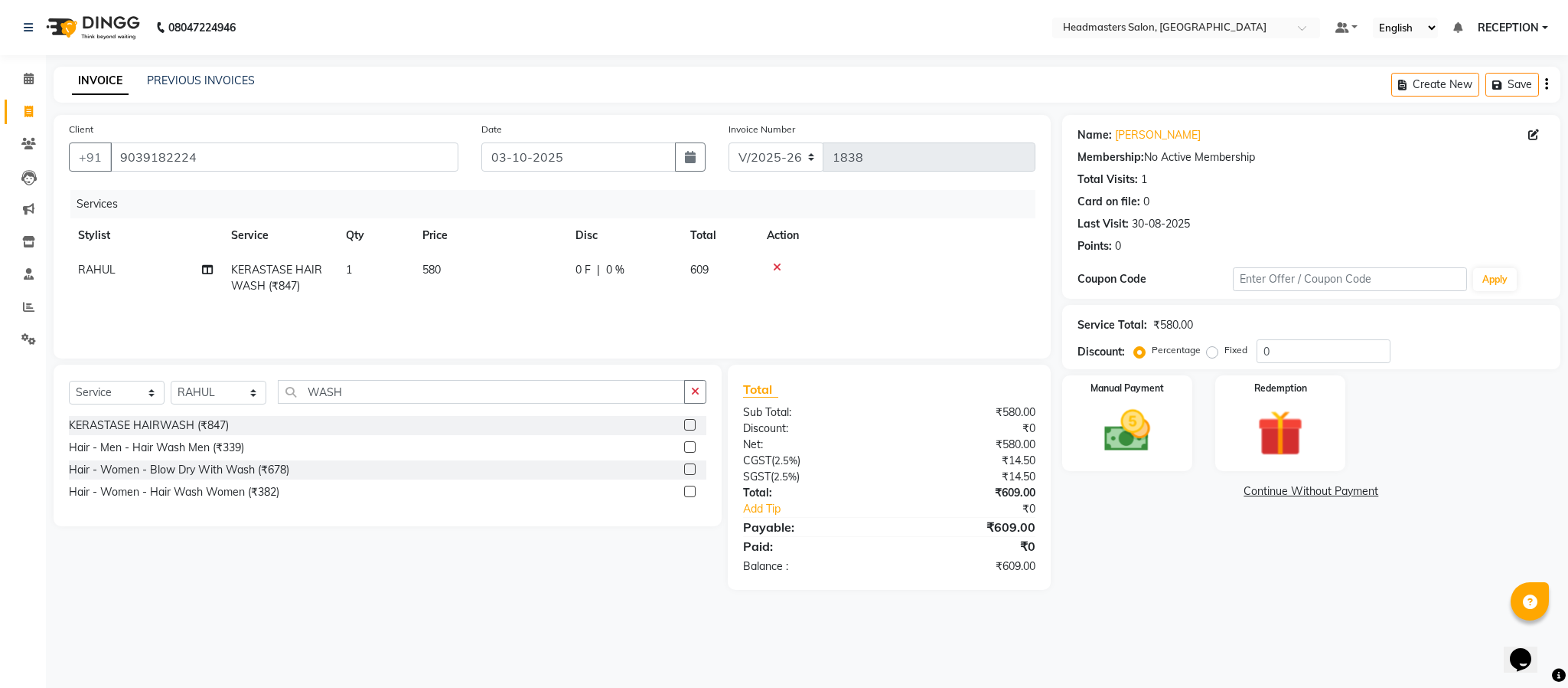
select select "81181"
click at [549, 284] on input "580" at bounding box center [562, 274] width 135 height 23
type input "571"
click at [560, 314] on div "Services Stylist Service Qty Price Disc Total Action RAHUL KERASTASE HAIRWASH (…" at bounding box center [553, 267] width 967 height 153
click at [529, 272] on td "571" at bounding box center [490, 278] width 153 height 51
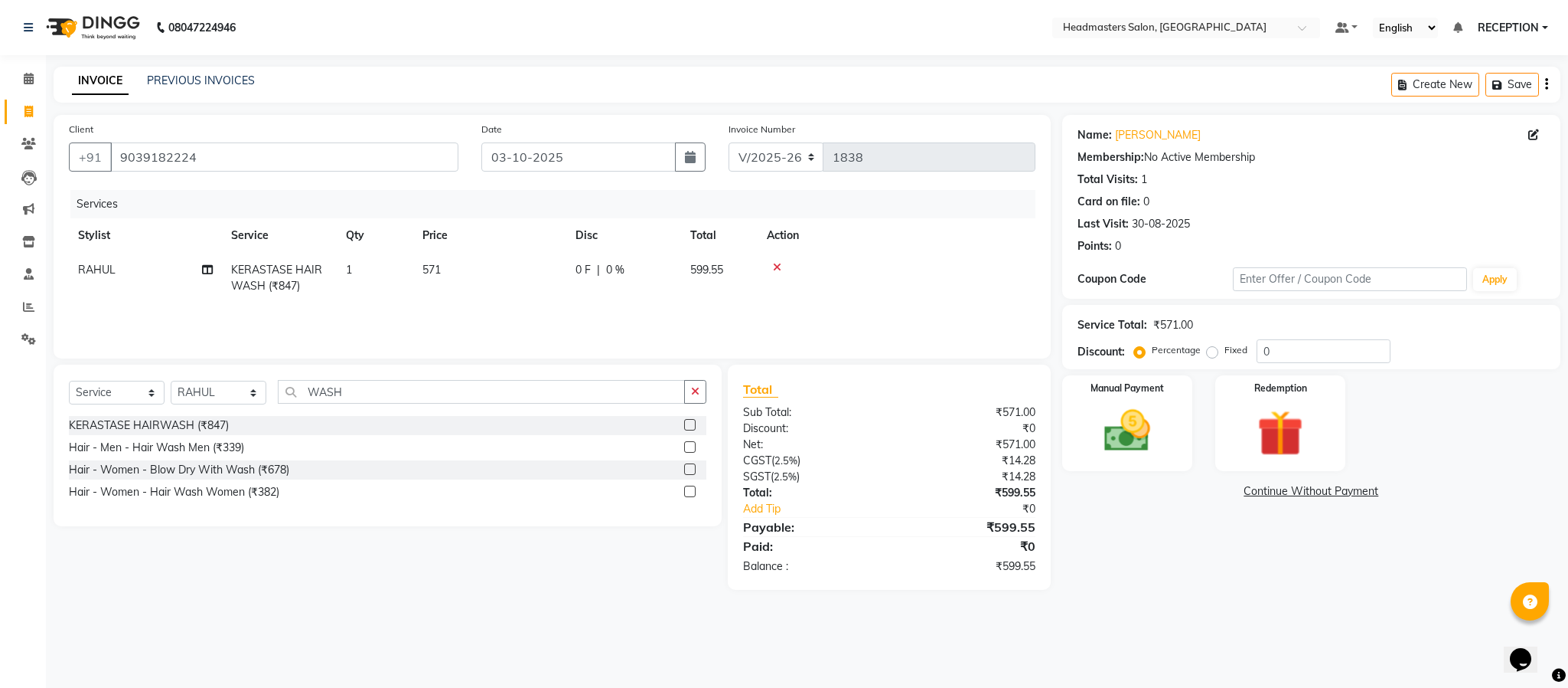
select select "81181"
click at [529, 272] on input "571" at bounding box center [562, 274] width 135 height 23
type input "572"
click at [538, 304] on td "572" at bounding box center [562, 285] width 153 height 65
select select "81181"
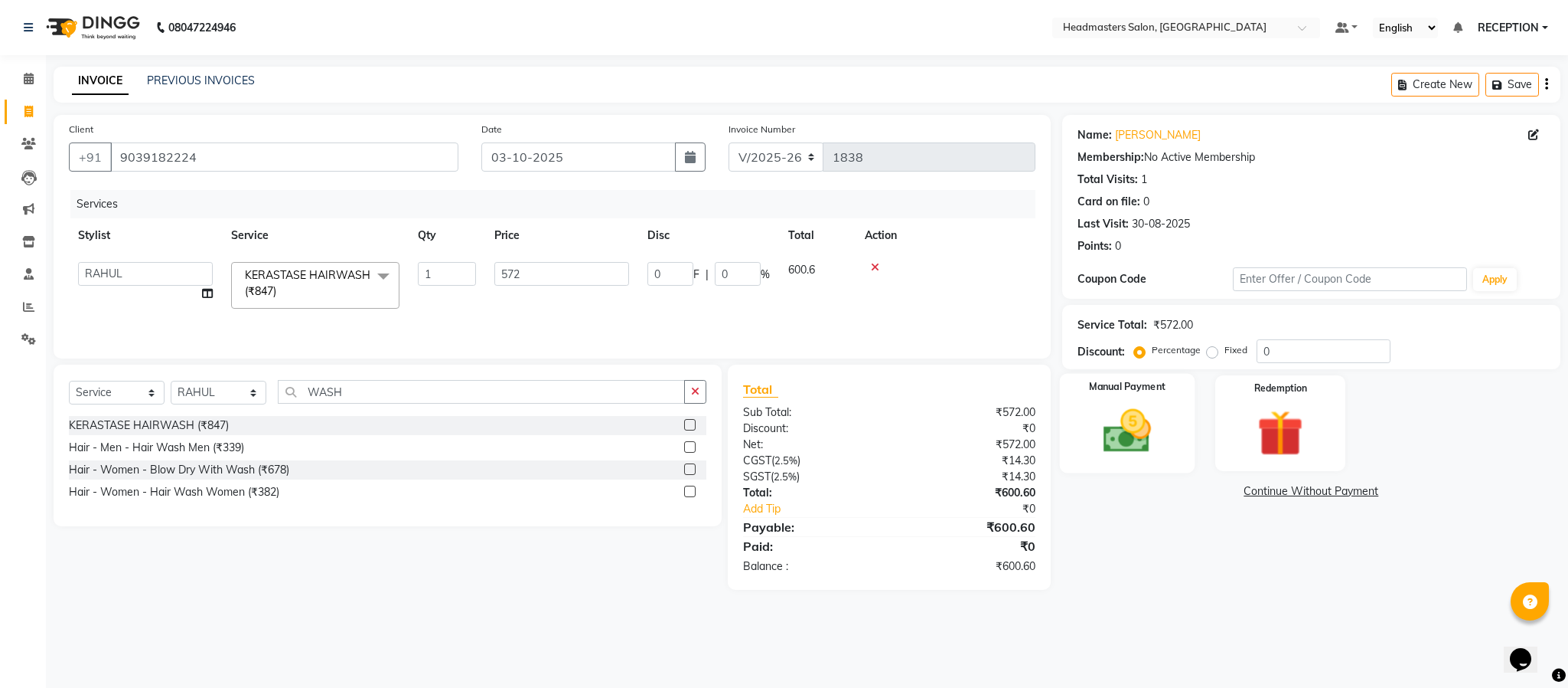
click at [1139, 437] on img at bounding box center [1128, 431] width 78 height 55
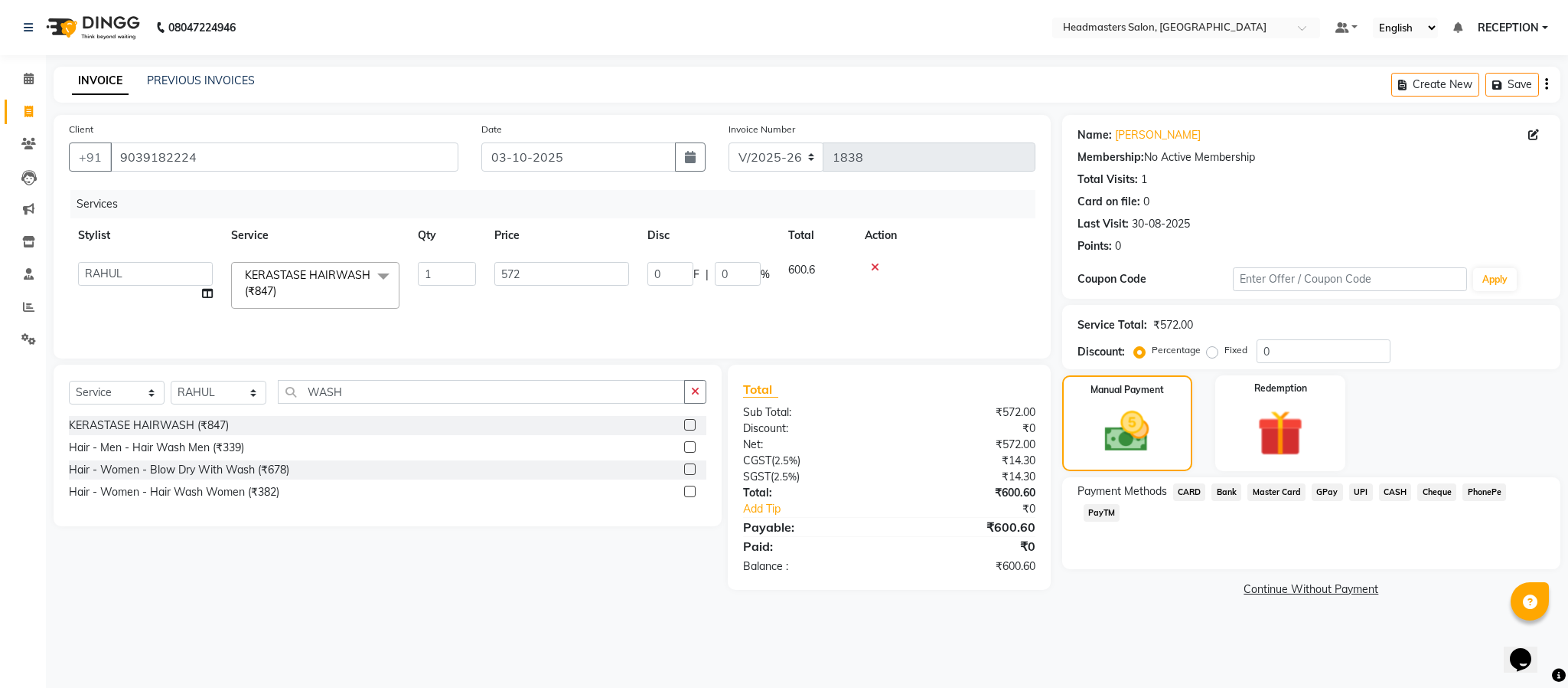
click at [1358, 488] on span "UPI" at bounding box center [1361, 491] width 23 height 18
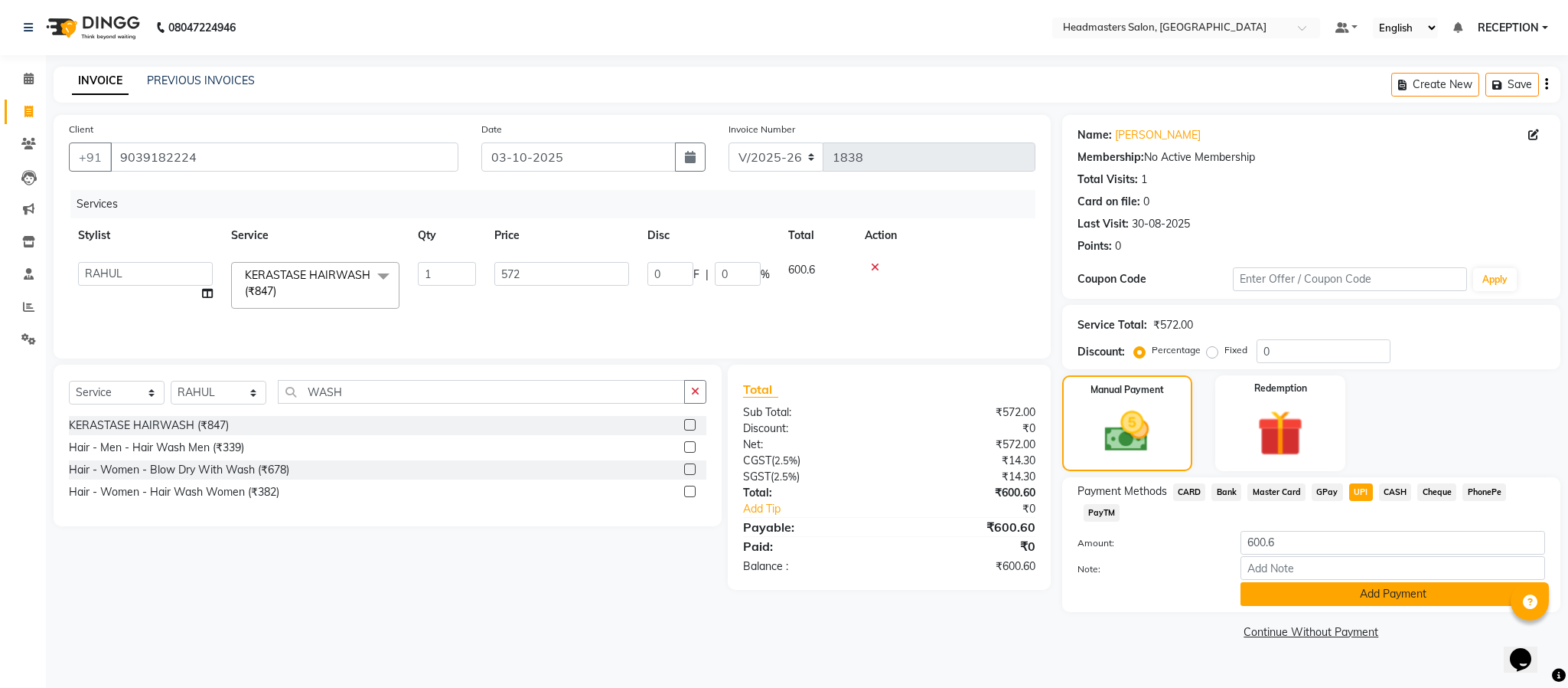
click at [1323, 595] on button "Add Payment" at bounding box center [1392, 594] width 304 height 23
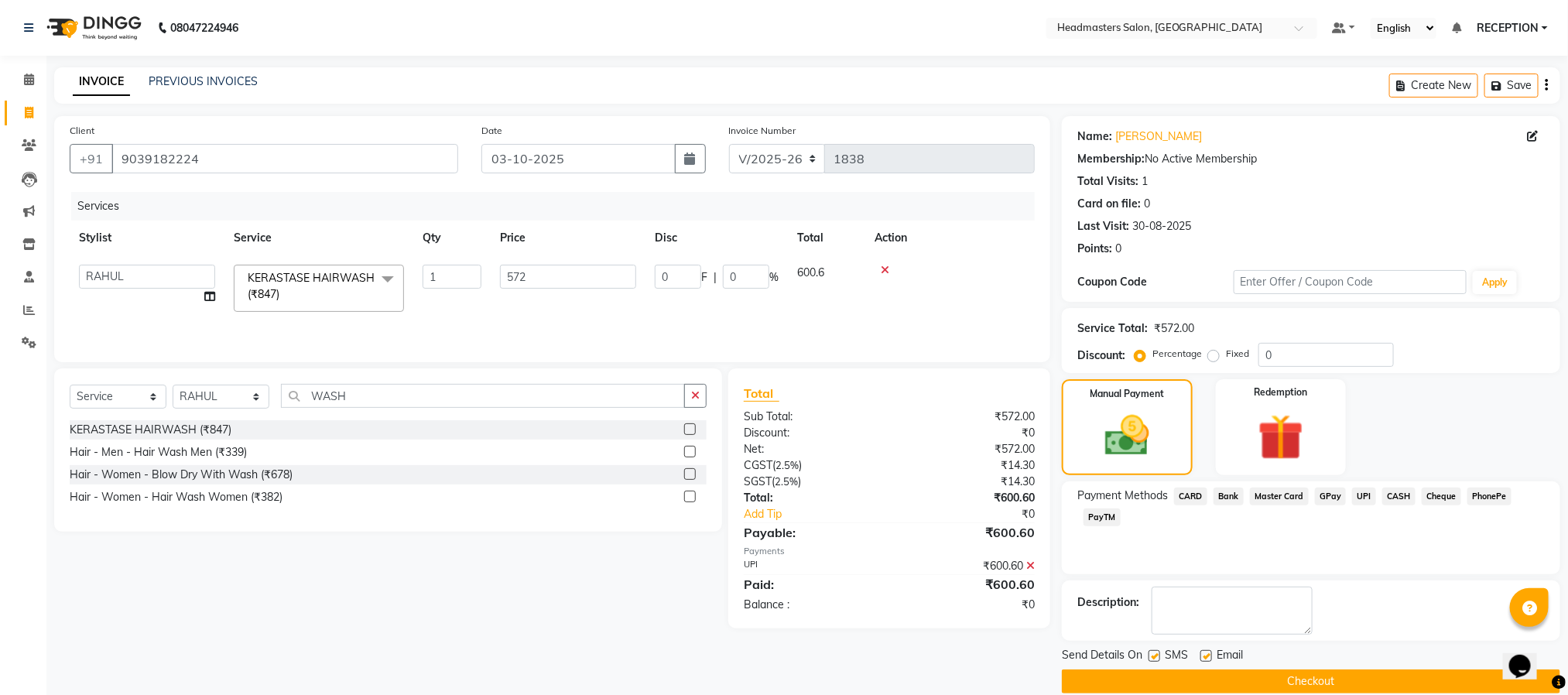
click at [1321, 676] on button "Checkout" at bounding box center [1311, 681] width 498 height 24
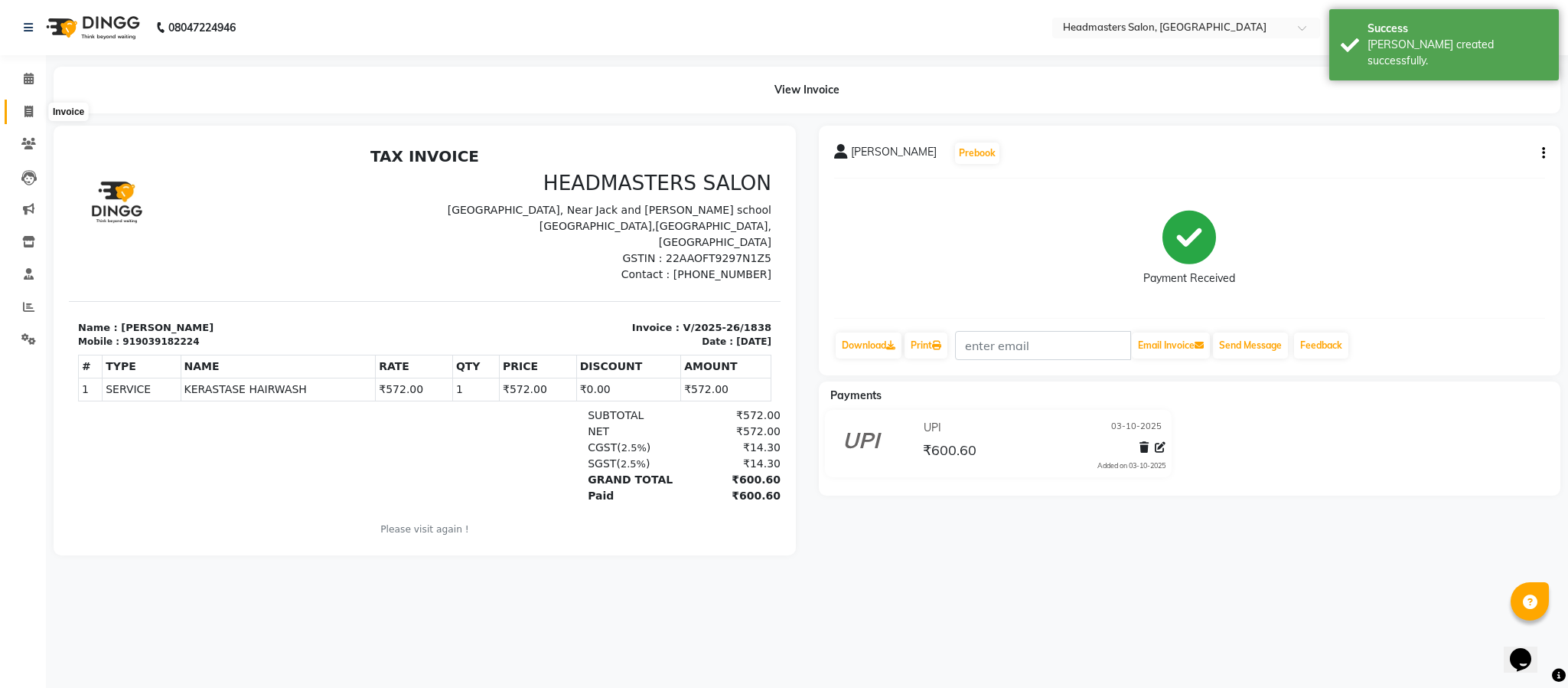
click at [26, 111] on icon at bounding box center [28, 112] width 8 height 12
select select "service"
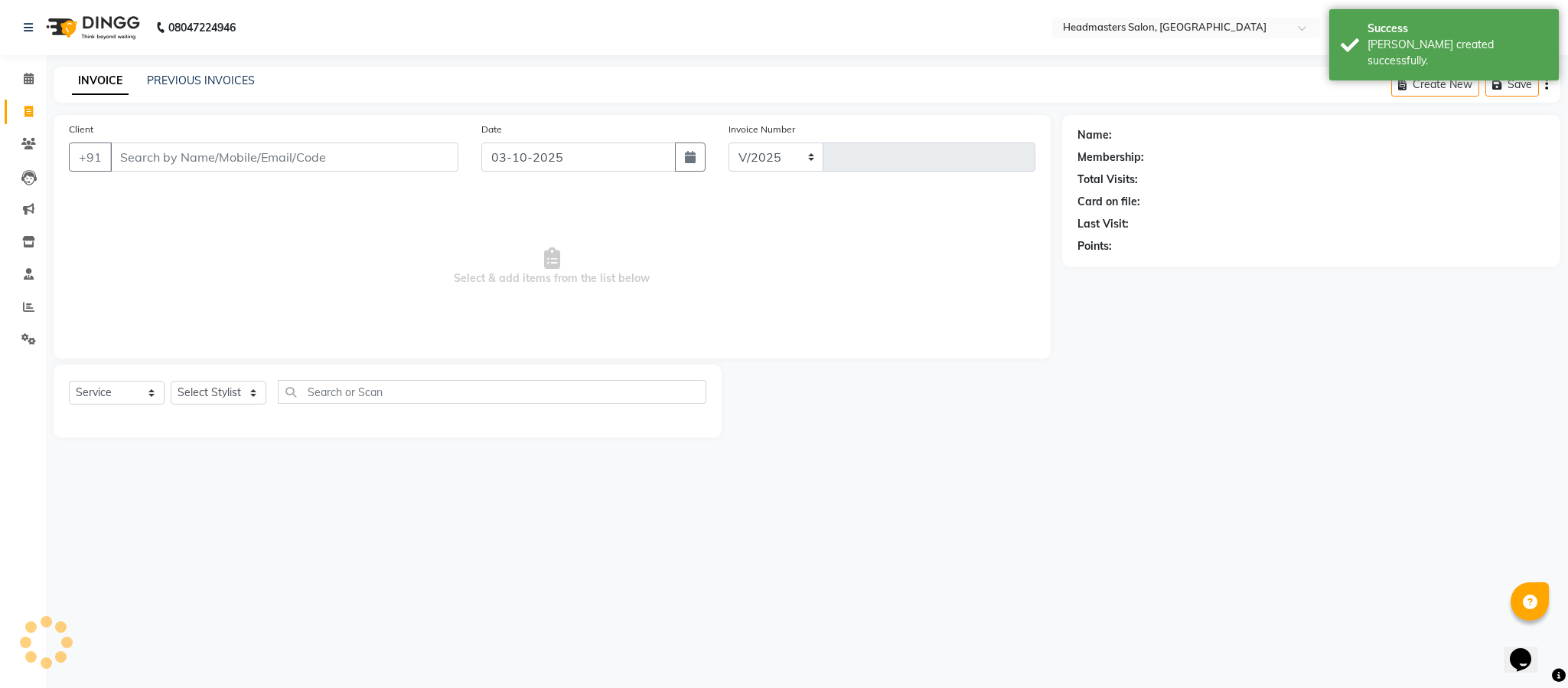
select select "3454"
type input "1839"
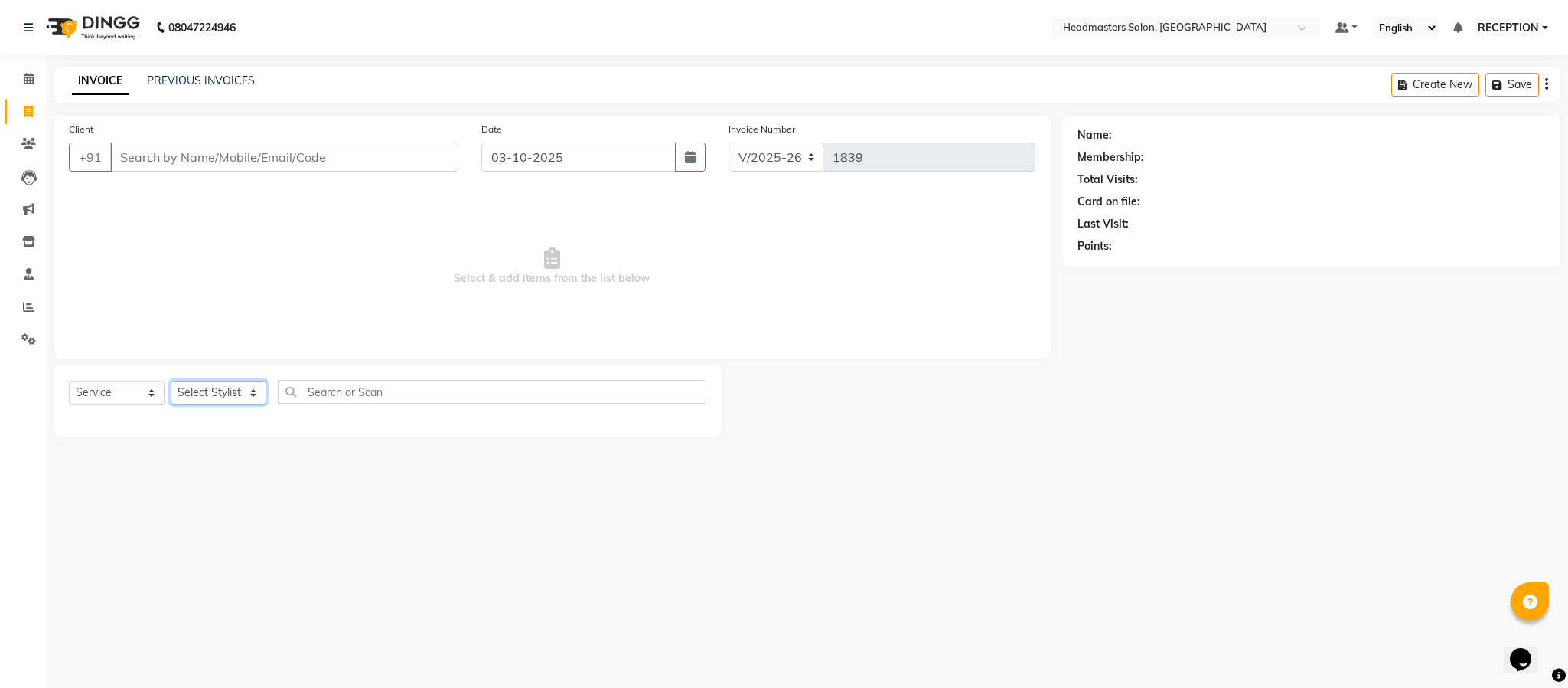
click at [223, 384] on select "Select Stylist [PERSON_NAME] NEHA NEHA SAHU NISHA MANAGER RAHUL RECEPTION [PERS…" at bounding box center [218, 392] width 96 height 23
select select "89828"
click at [171, 381] on select "Select Stylist [PERSON_NAME] NEHA NEHA SAHU NISHA MANAGER RAHUL RECEPTION [PERS…" at bounding box center [218, 392] width 96 height 23
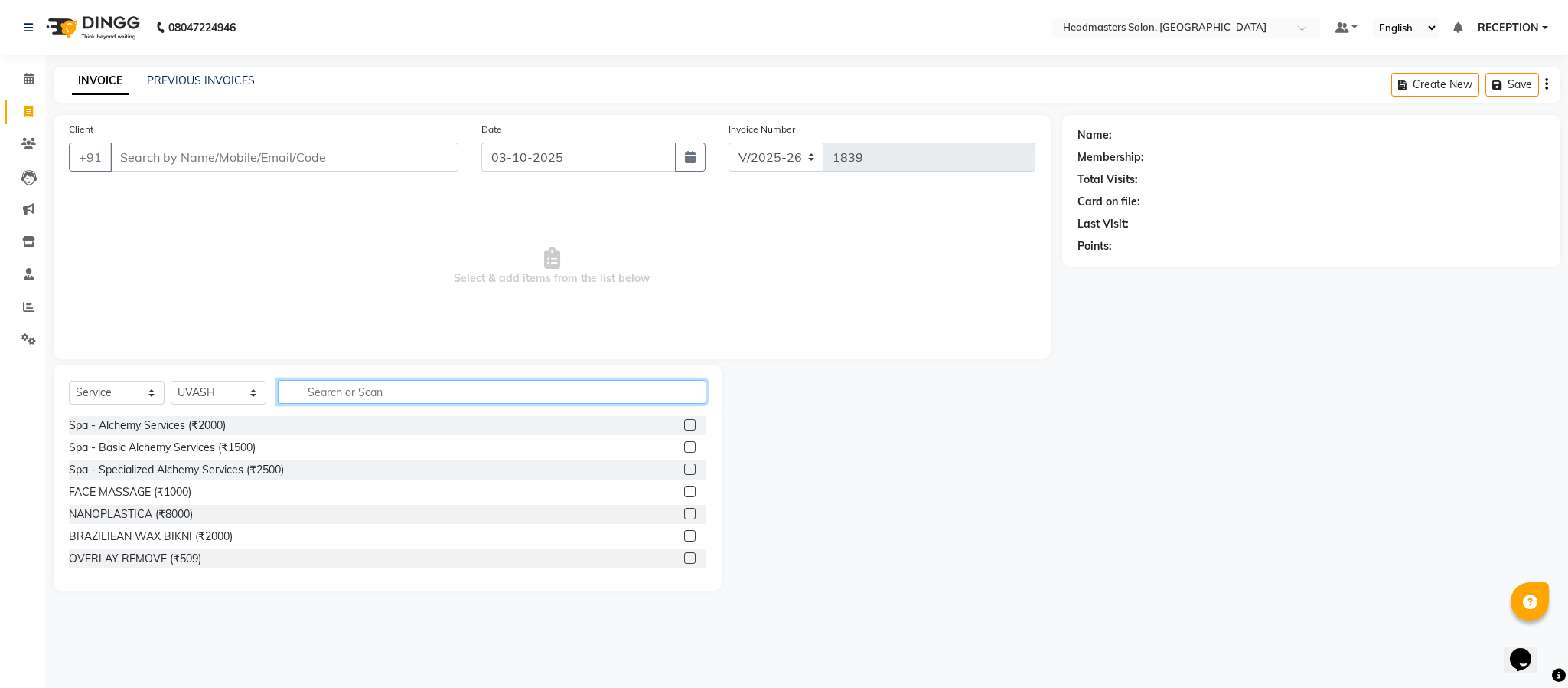
click at [369, 384] on input "text" at bounding box center [492, 391] width 428 height 23
type input "HAIR CUT"
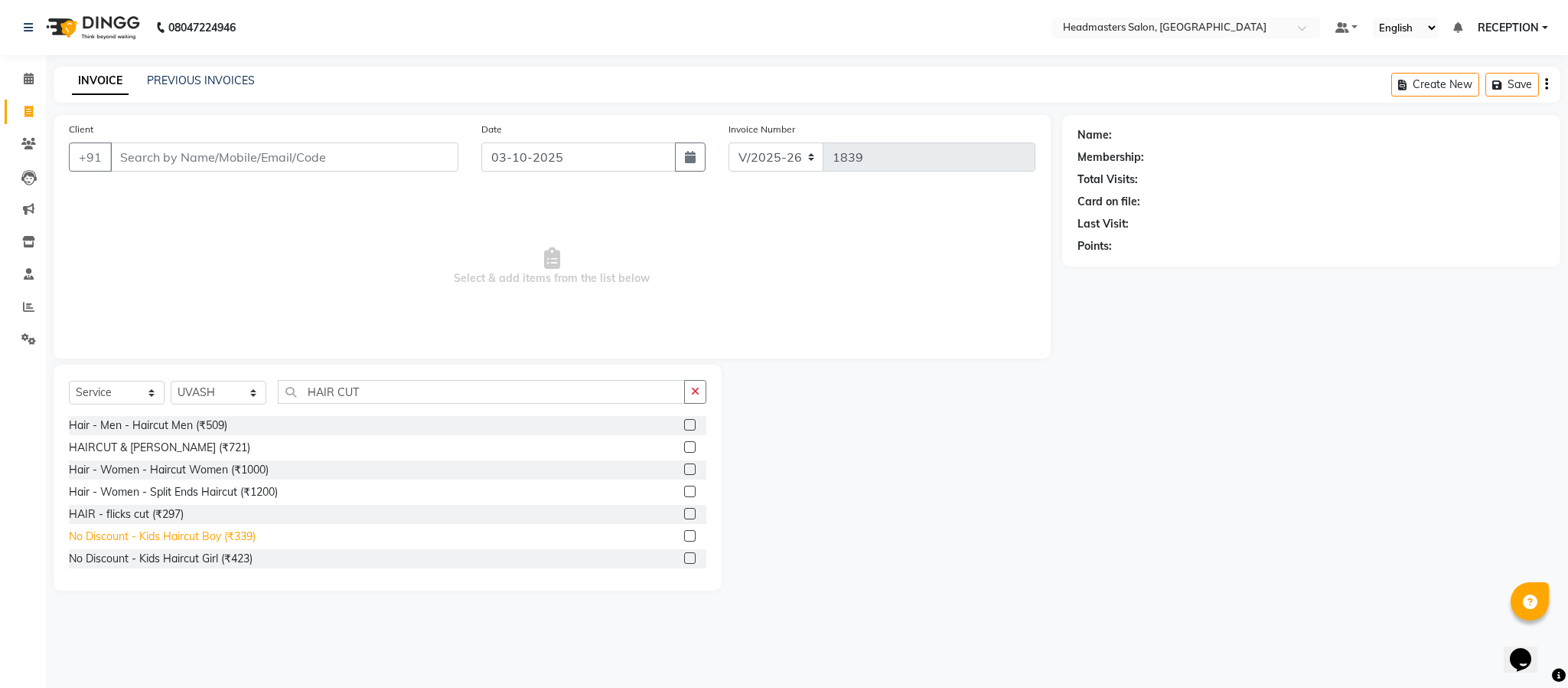
click at [238, 545] on div "No Discount - Kids Haircut Boy (₹339)" at bounding box center [163, 536] width 187 height 16
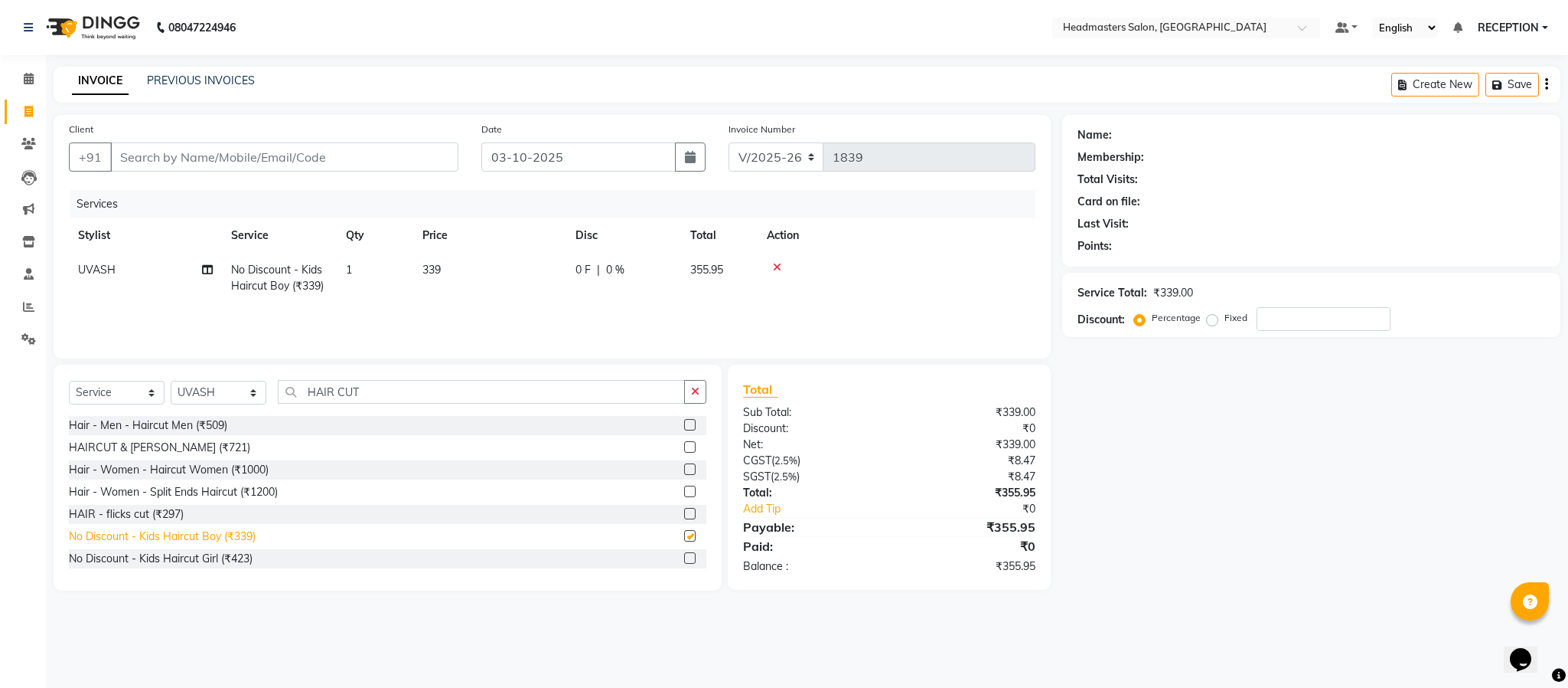
checkbox input "false"
click at [457, 269] on td "339" at bounding box center [490, 278] width 153 height 51
select select "89828"
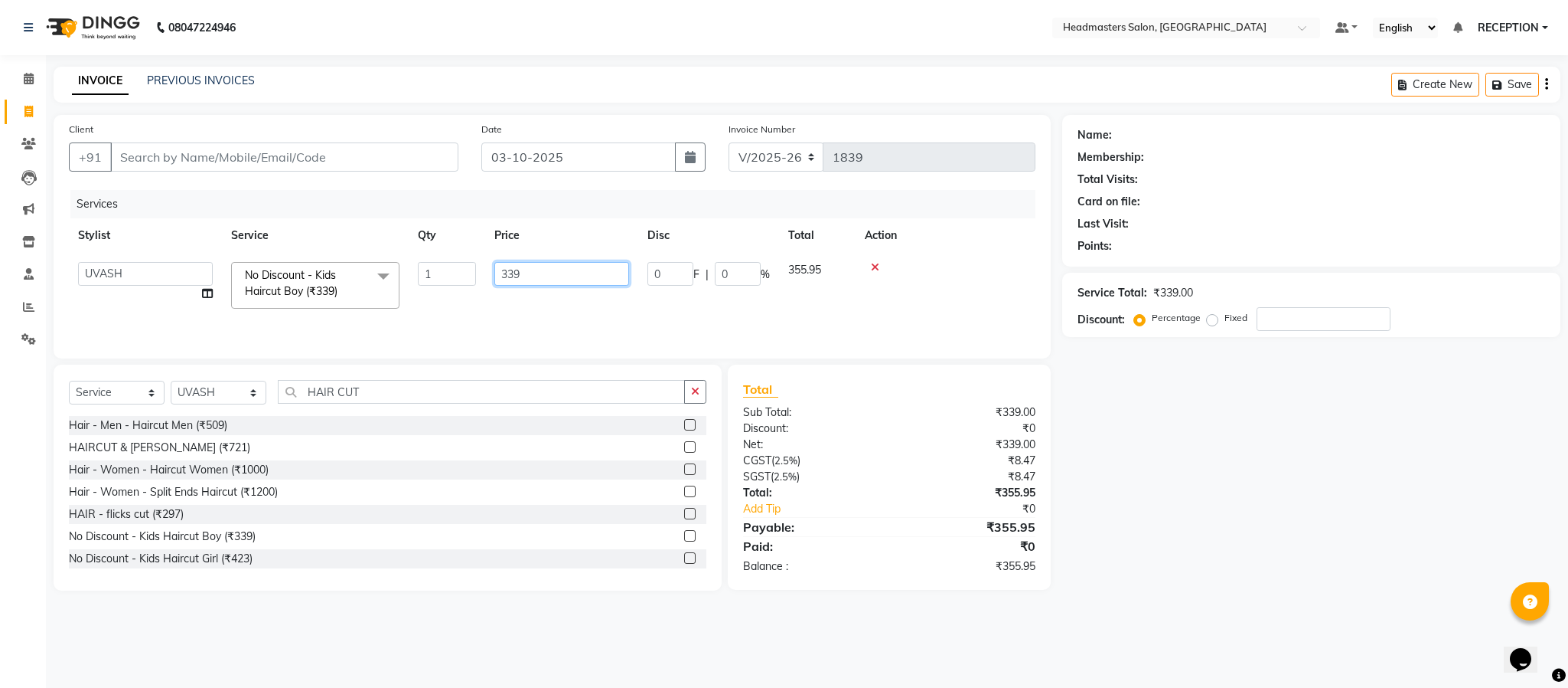
click at [557, 269] on input "339" at bounding box center [562, 274] width 135 height 23
type input "355"
click at [564, 306] on div "Services Stylist Service Qty Price Disc Total Action UVASH No Discount - Kids H…" at bounding box center [553, 267] width 967 height 153
click at [534, 293] on td "355" at bounding box center [490, 278] width 153 height 51
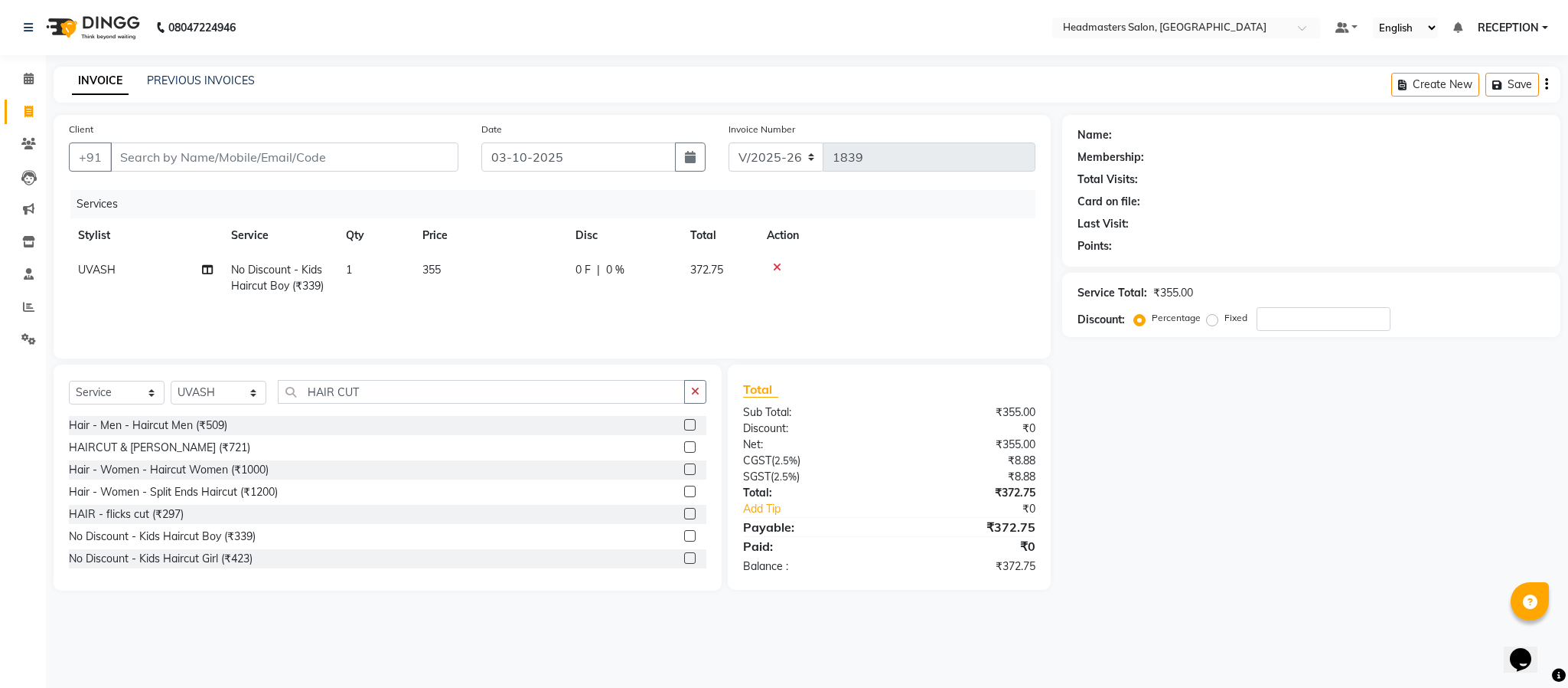
select select "89828"
click at [545, 278] on input "355" at bounding box center [562, 274] width 135 height 23
type input "375"
click at [554, 306] on div "Services Stylist Service Qty Price Disc Total Action UVASH No Discount - Kids H…" at bounding box center [553, 267] width 967 height 153
click at [526, 295] on td "375" at bounding box center [490, 278] width 153 height 51
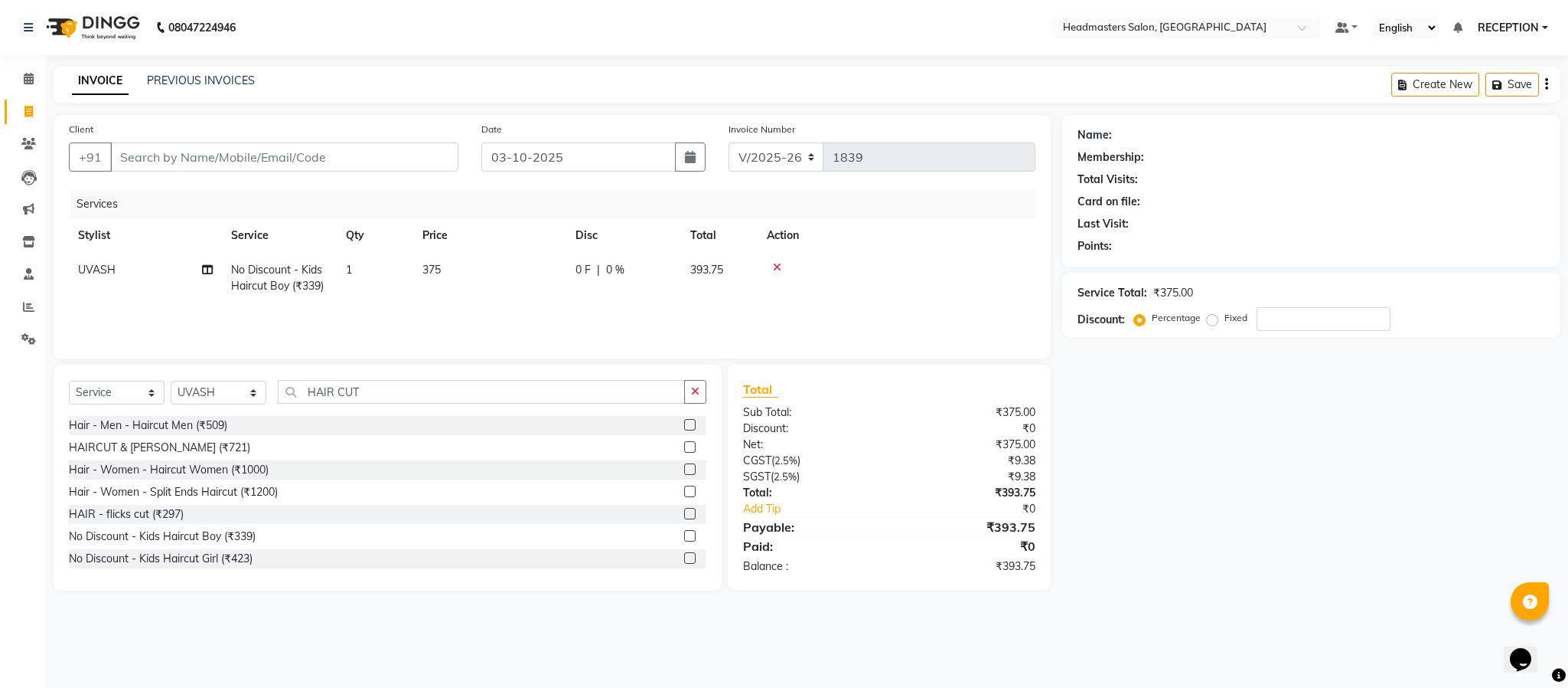
select select "89828"
click at [535, 278] on input "375" at bounding box center [562, 274] width 135 height 23
type input "378"
click at [559, 310] on div "Services Stylist Service Qty Price Disc Total Action UVASH No Discount - Kids H…" at bounding box center [553, 267] width 967 height 153
click at [514, 289] on td "378" at bounding box center [490, 278] width 153 height 51
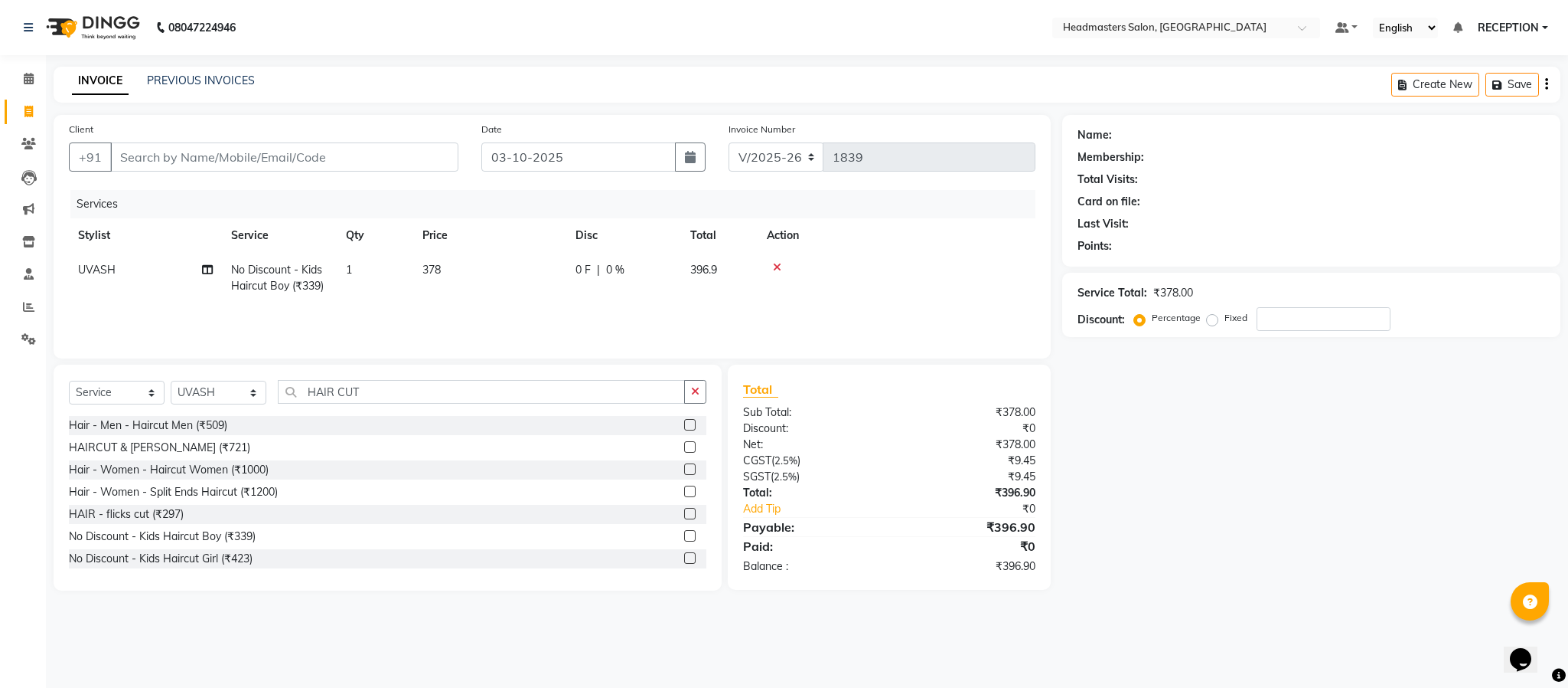
select select "89828"
click at [545, 274] on input "378" at bounding box center [562, 274] width 135 height 23
type input "382"
click at [548, 297] on td "382" at bounding box center [490, 278] width 153 height 51
select select "89828"
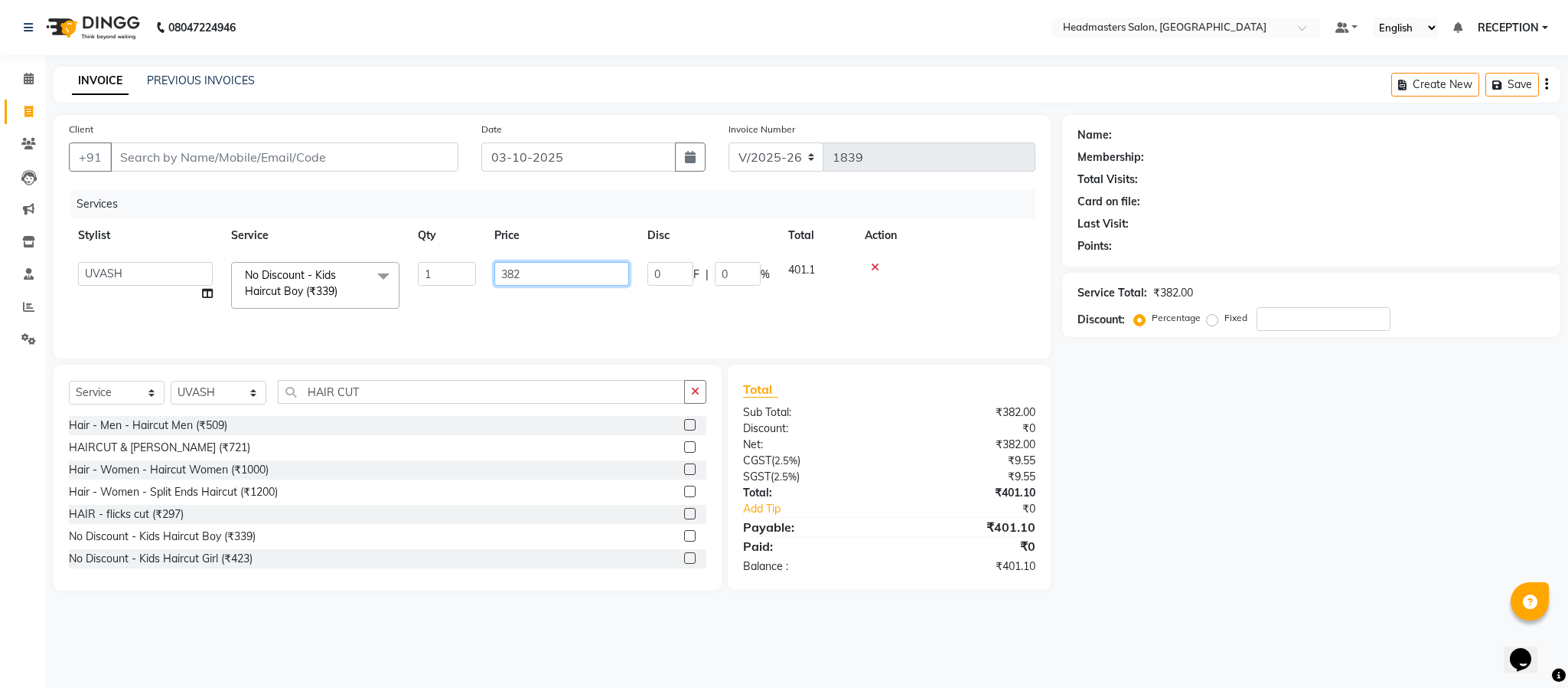
click at [544, 279] on input "382" at bounding box center [562, 274] width 135 height 23
type input "381"
click at [549, 310] on div "Services Stylist Service Qty Price Disc Total Action UVASH No Discount - Kids H…" at bounding box center [553, 267] width 967 height 153
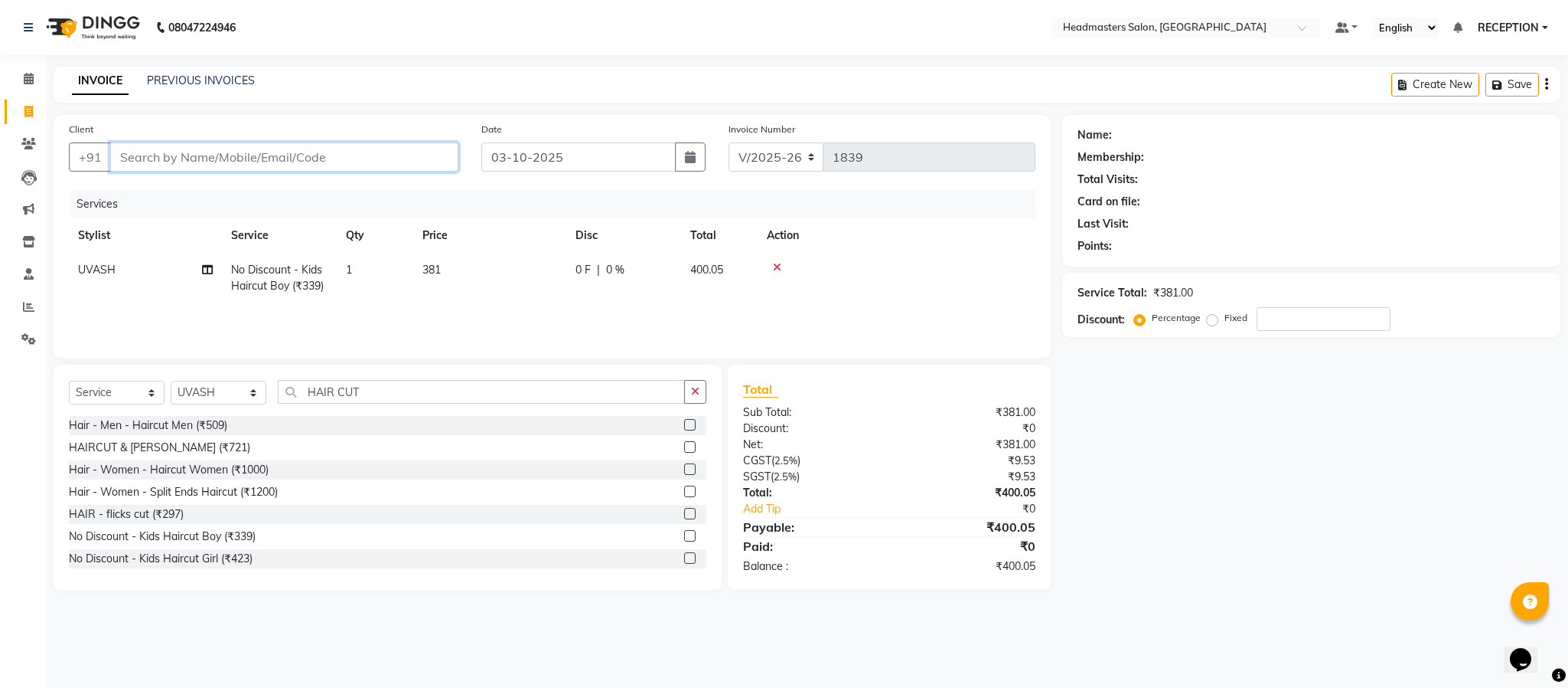
click at [278, 168] on input "Client" at bounding box center [284, 157] width 348 height 29
click at [283, 157] on input "Client" at bounding box center [284, 157] width 348 height 29
click at [1275, 327] on input "number" at bounding box center [1324, 319] width 134 height 23
type input "25"
click at [1318, 453] on div "Name: Membership: Total Visits: Card on file: Last Visit: Points: Service Total…" at bounding box center [1317, 353] width 510 height 475
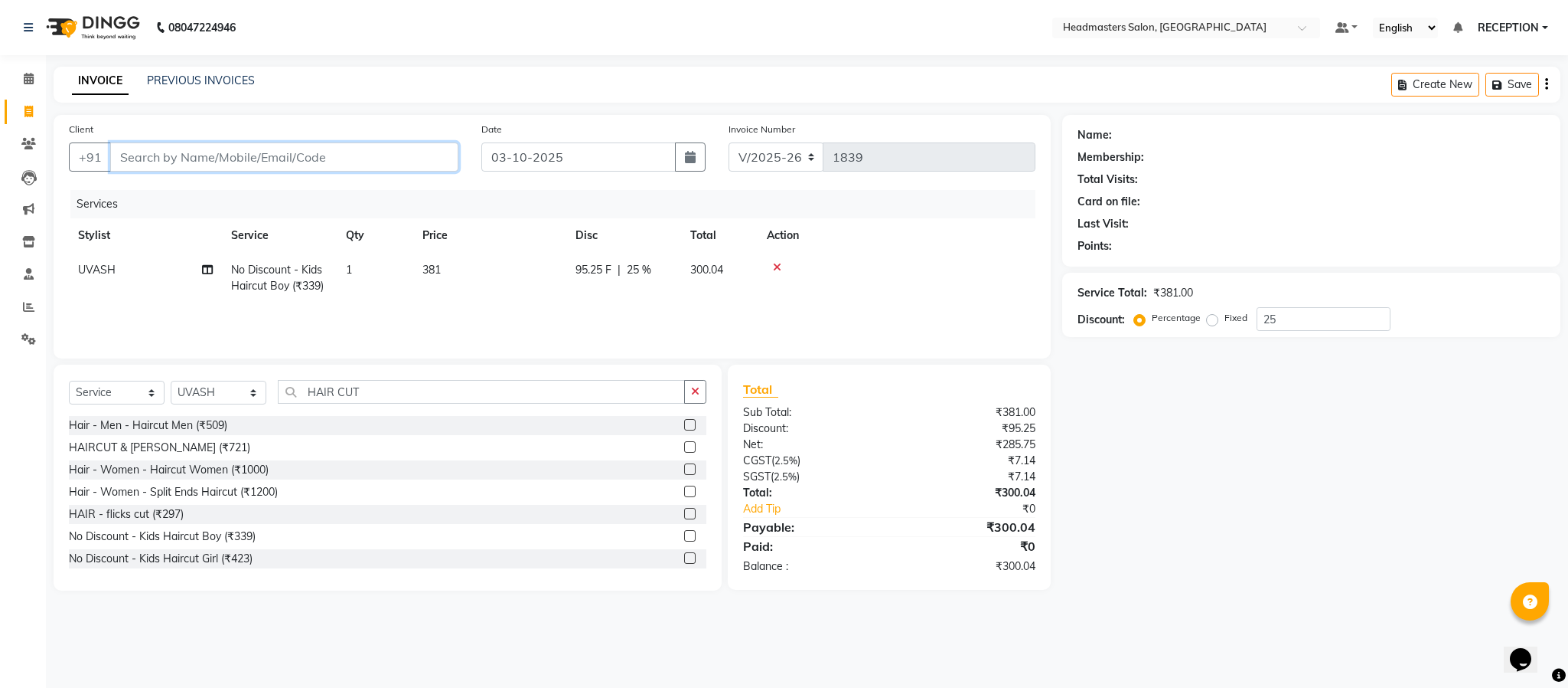
click at [393, 163] on input "Client" at bounding box center [284, 157] width 348 height 29
click at [204, 153] on input "Client" at bounding box center [284, 157] width 348 height 29
type input "A"
type input "0"
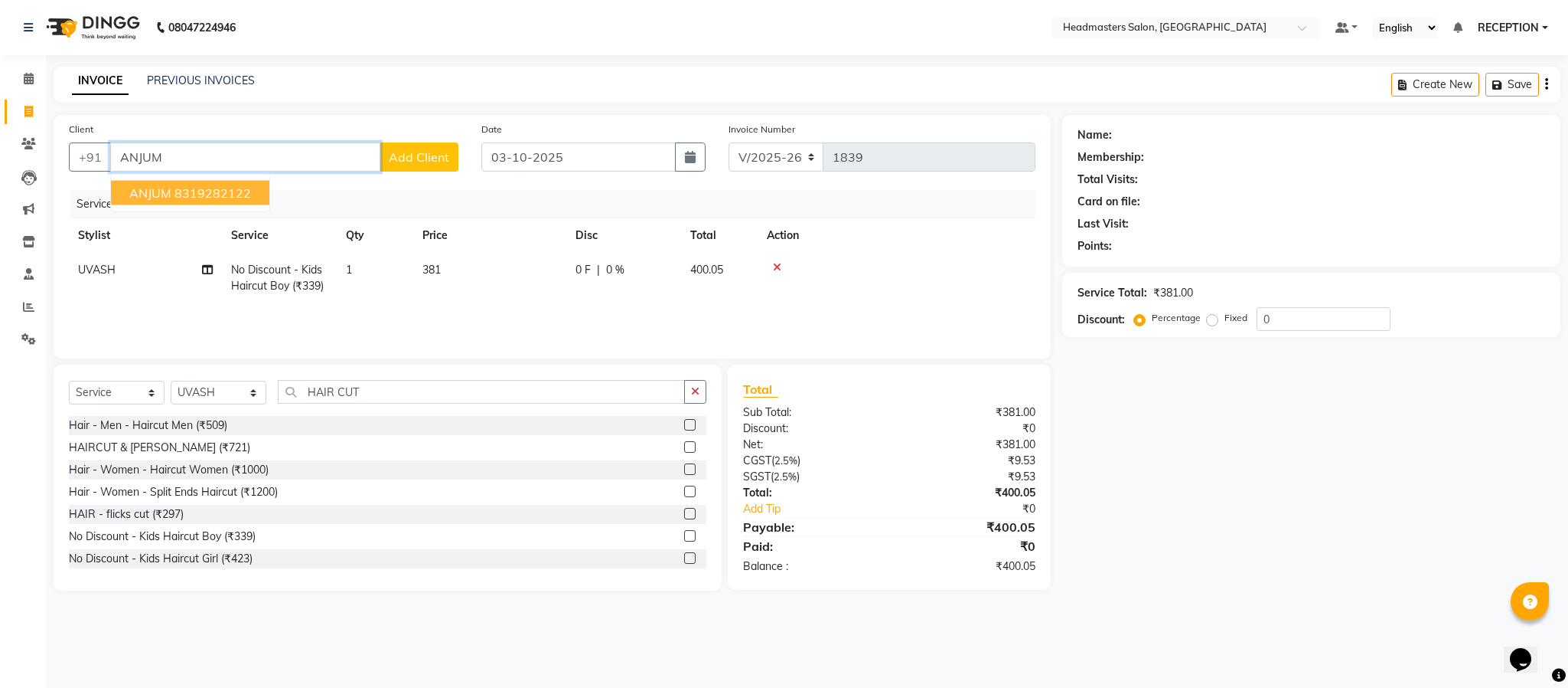
click at [233, 191] on ngb-highlight "8319282122" at bounding box center [213, 193] width 77 height 15
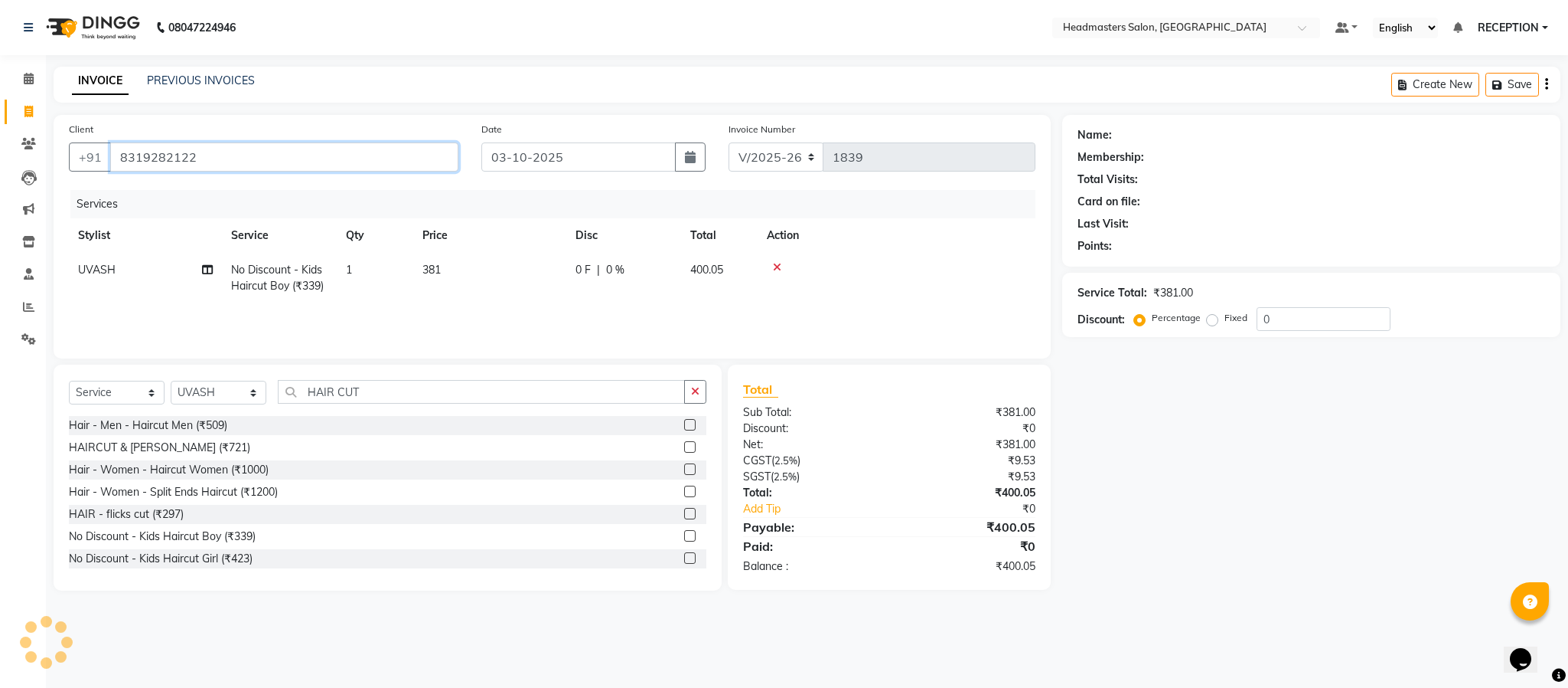
type input "8319282122"
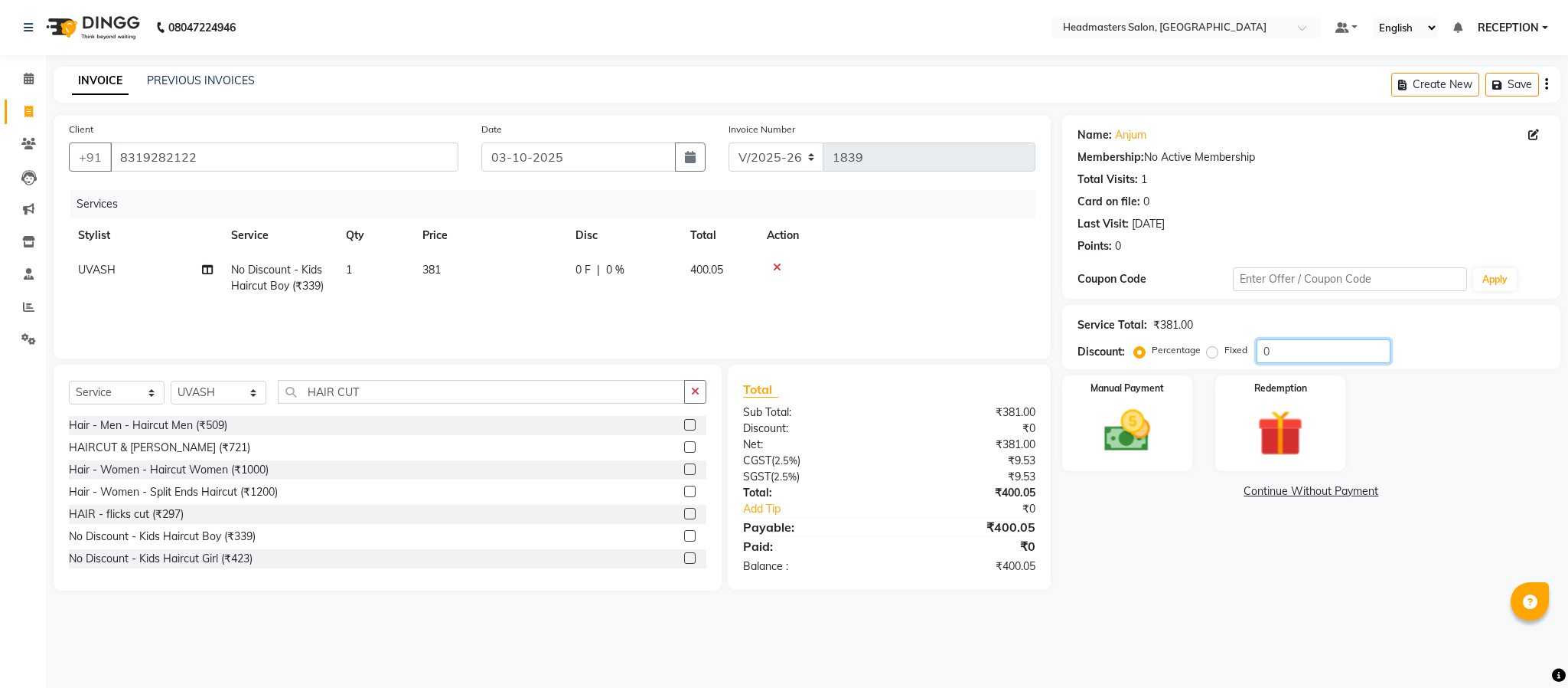
click at [1285, 350] on input "0" at bounding box center [1324, 351] width 134 height 23
type input "3"
type input "25"
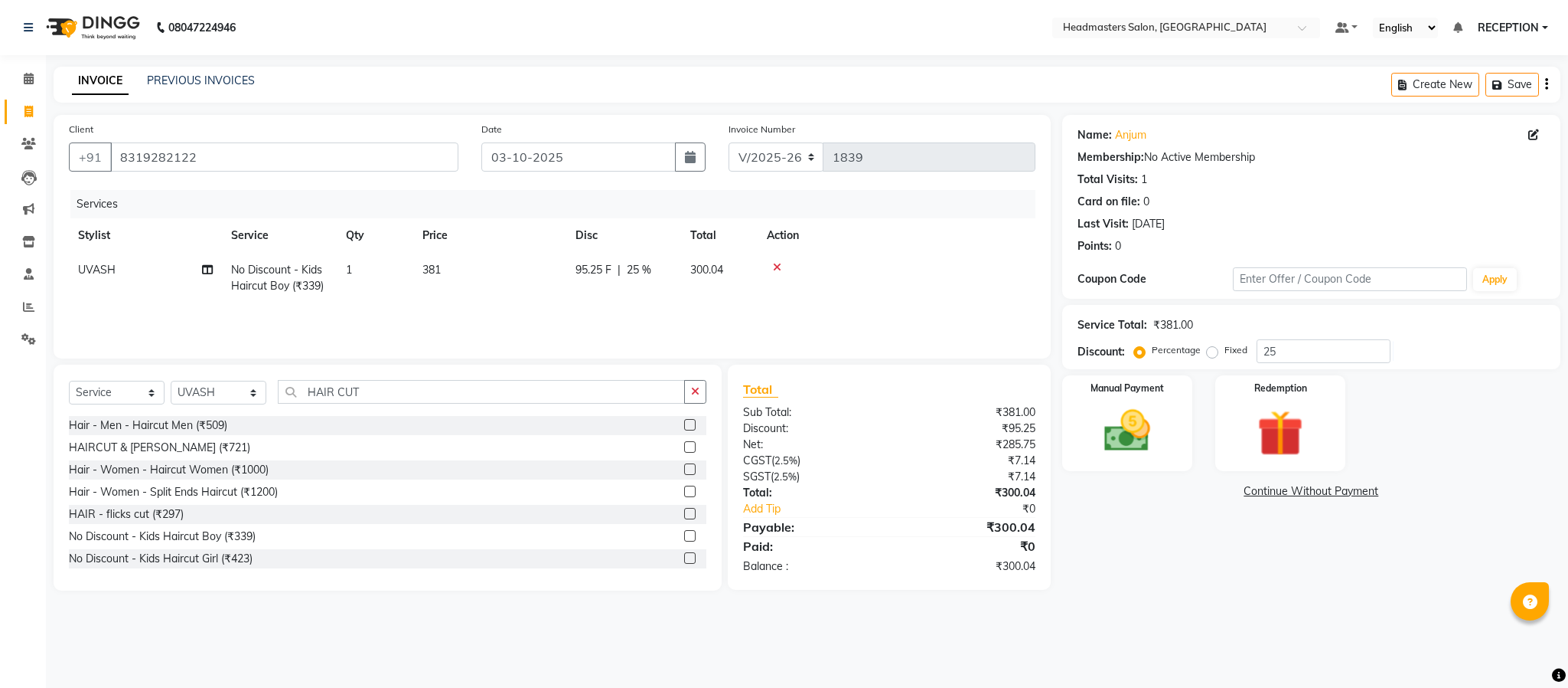
click at [1497, 436] on div "Manual Payment Redemption" at bounding box center [1311, 423] width 521 height 96
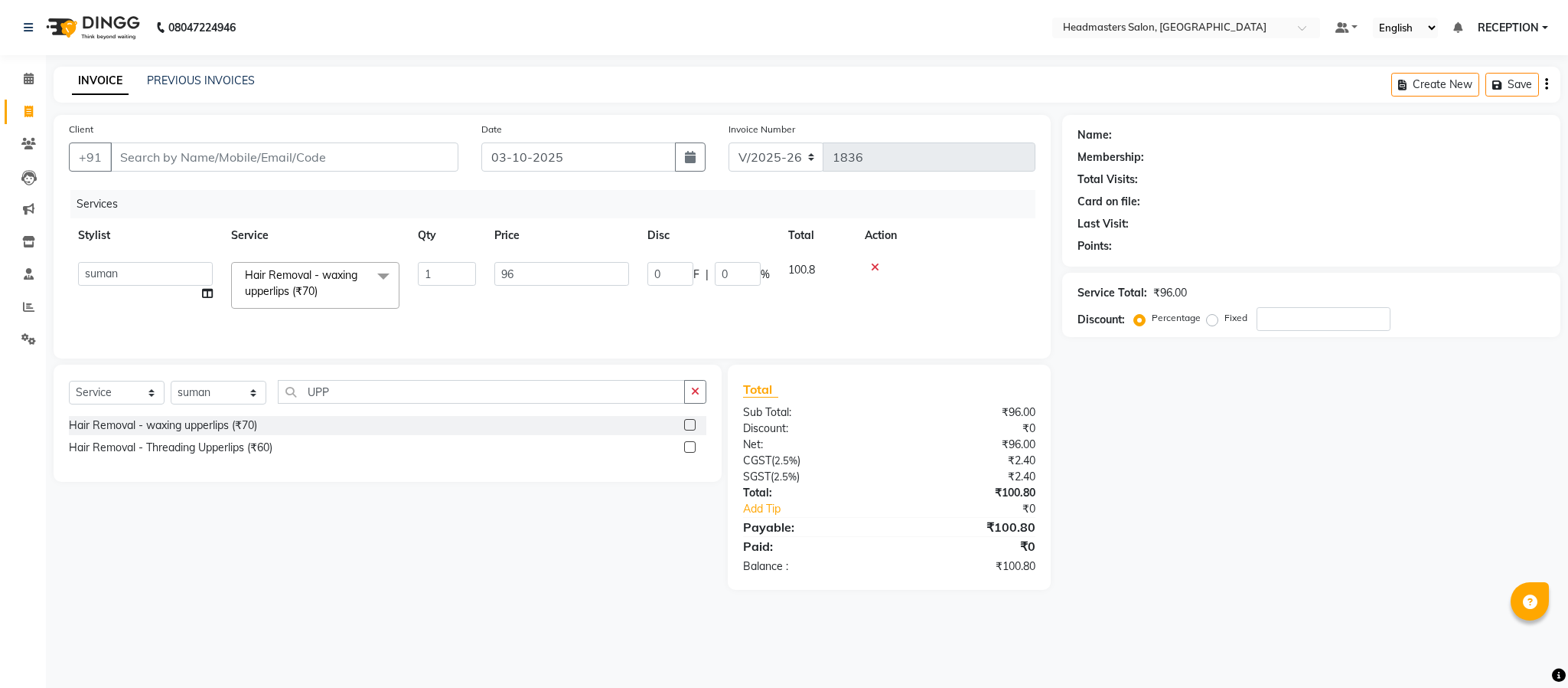
select select "3454"
select select "15422"
select select "service"
select select "15422"
click at [1179, 600] on main "INVOICE PREVIOUS INVOICES Create New Save Client +91 Date [DATE] Invoice Number…" at bounding box center [807, 339] width 1522 height 546
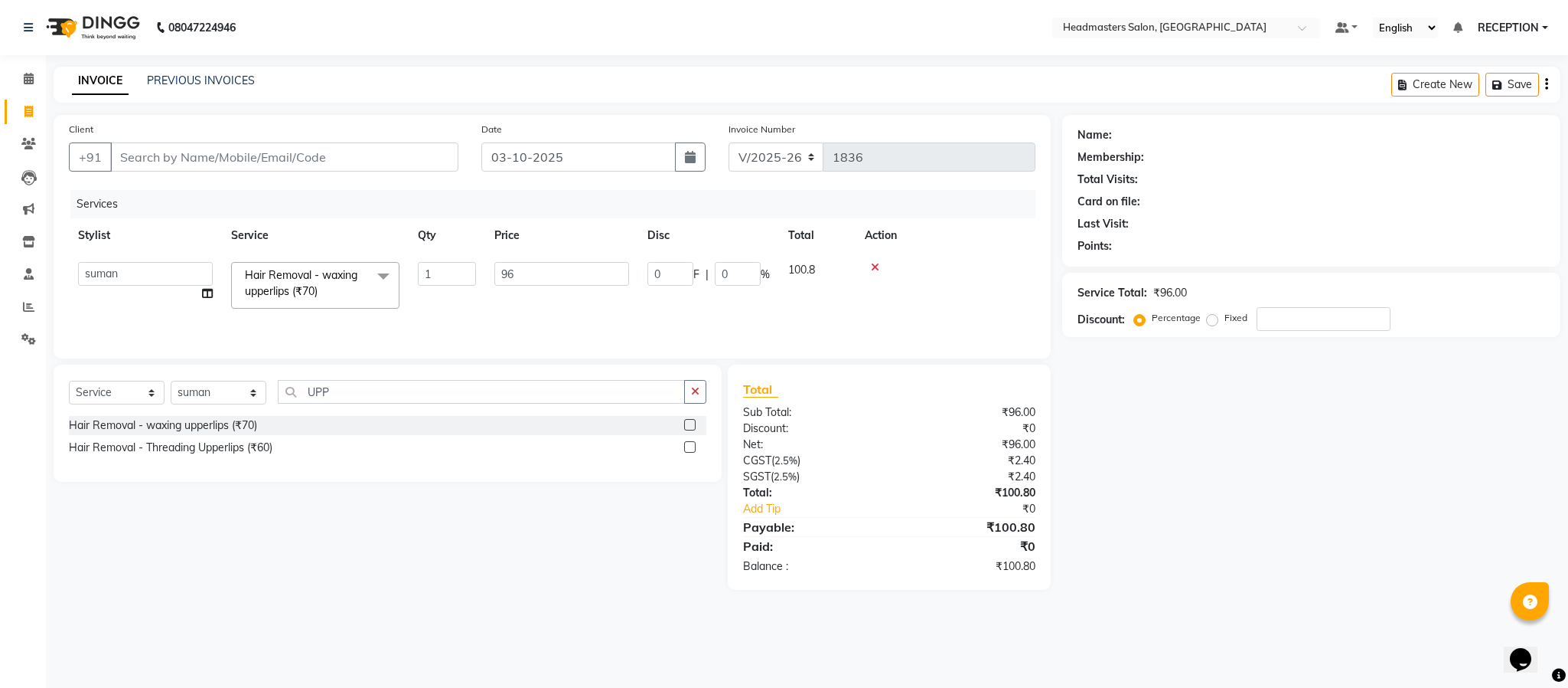
click at [1406, 613] on main "INVOICE PREVIOUS INVOICES Create New Save Client +91 Date [DATE] Invoice Number…" at bounding box center [807, 339] width 1522 height 546
click at [359, 166] on input "Client" at bounding box center [284, 157] width 348 height 29
click at [290, 156] on input "Client" at bounding box center [284, 157] width 348 height 29
type input "S"
type input "0"
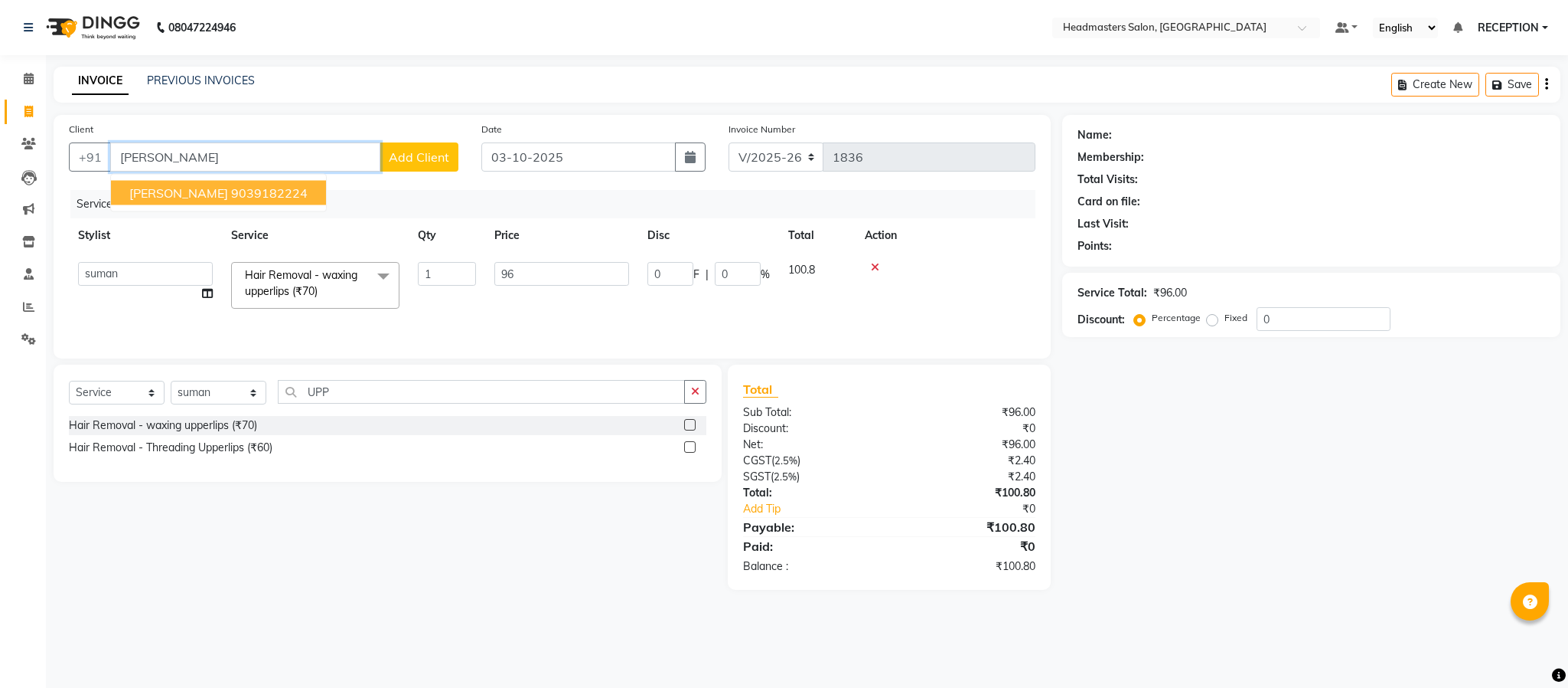
click at [253, 195] on ngb-highlight "9039182224" at bounding box center [269, 193] width 77 height 15
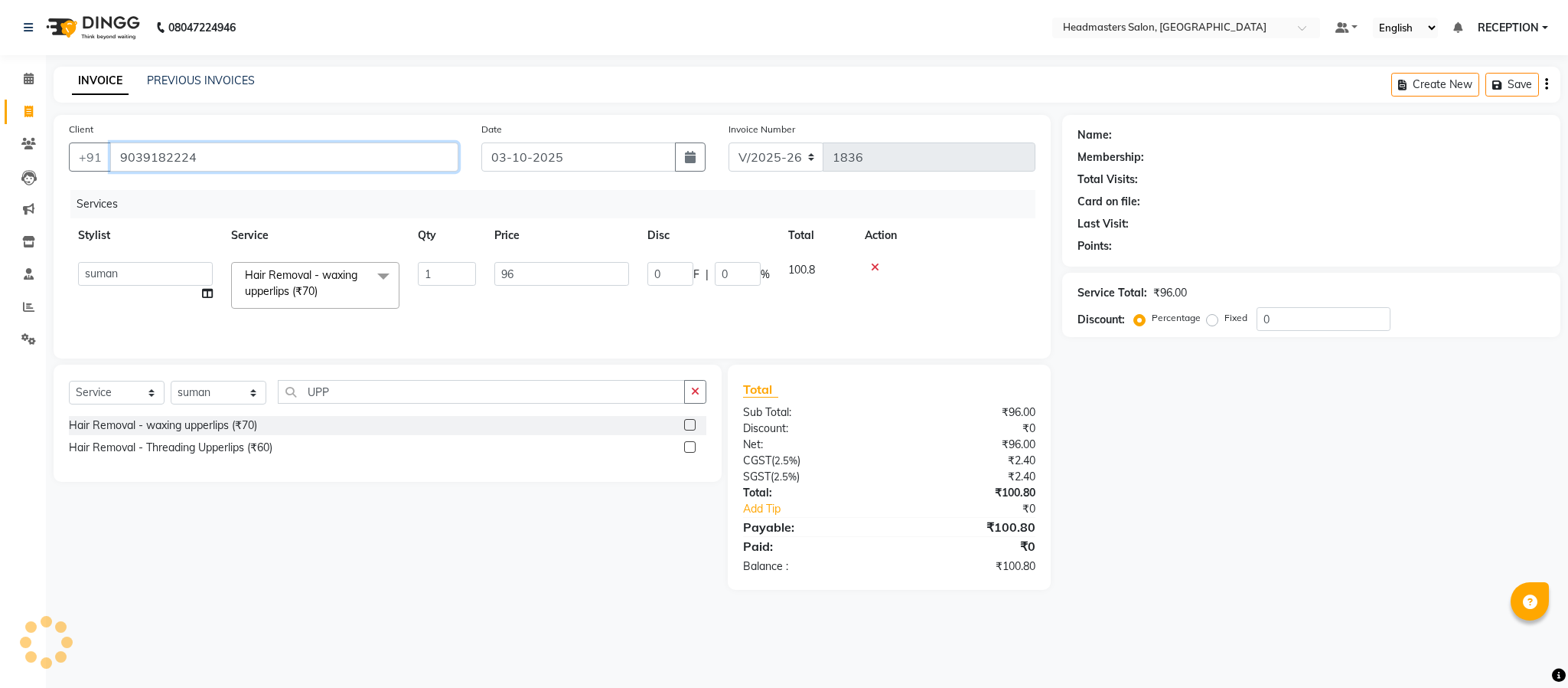
type input "9039182224"
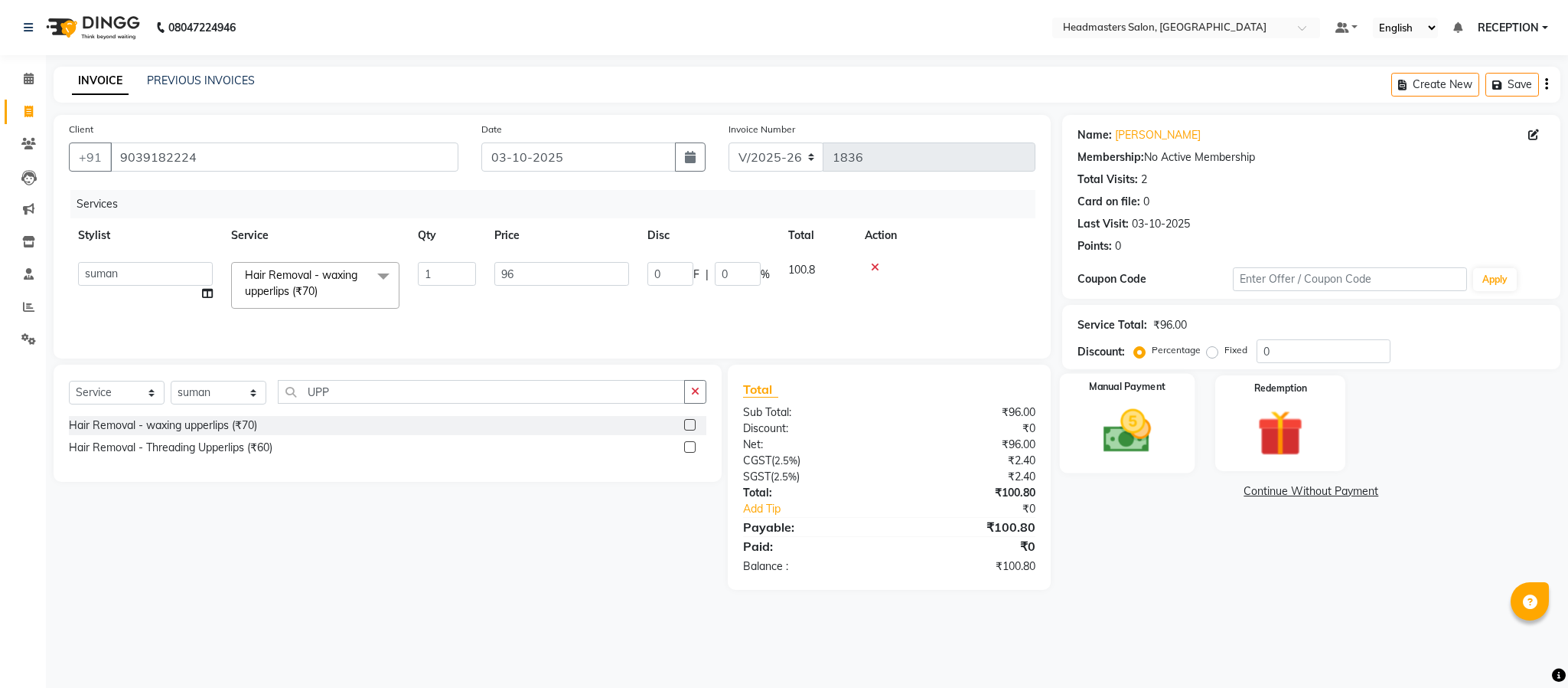
click at [1139, 441] on img at bounding box center [1128, 431] width 78 height 55
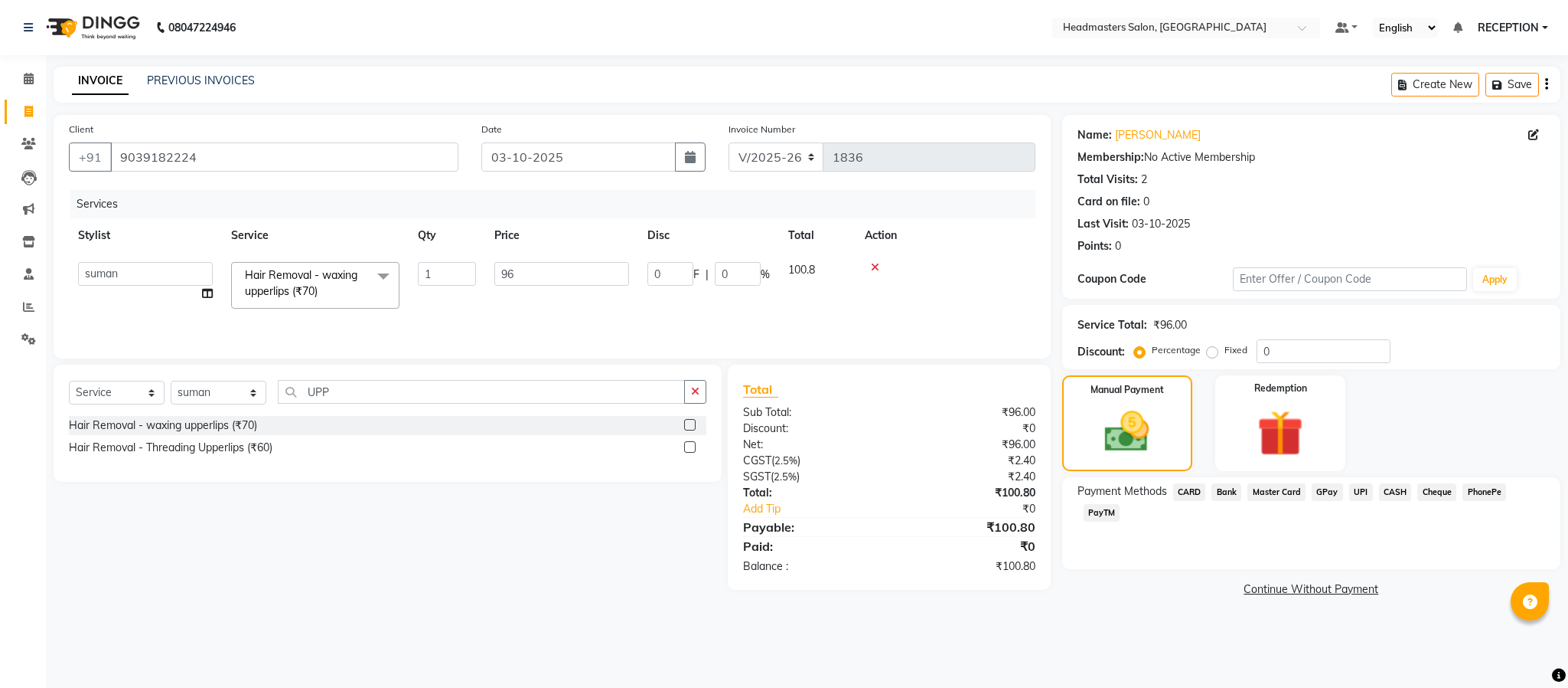
click at [1360, 490] on span "UPI" at bounding box center [1361, 491] width 23 height 18
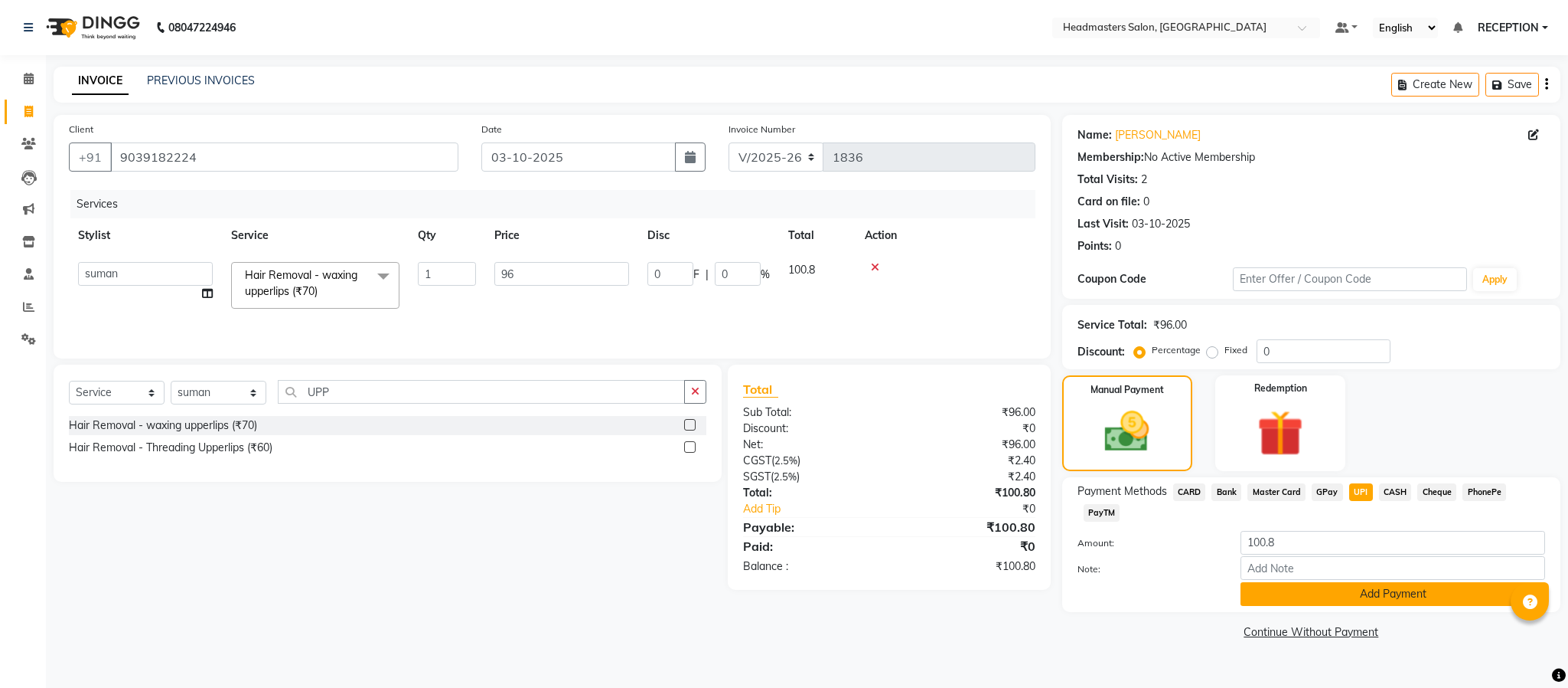
click at [1358, 600] on button "Add Payment" at bounding box center [1392, 594] width 304 height 23
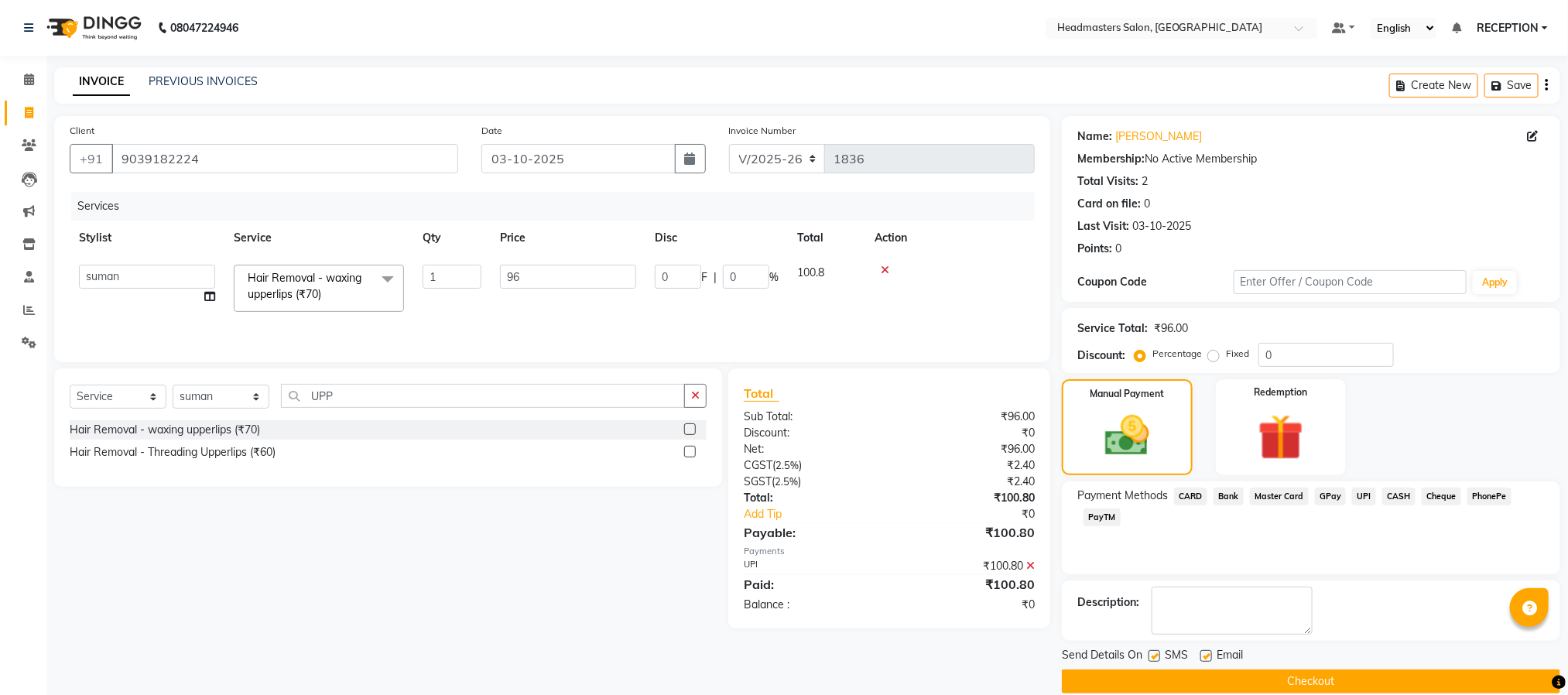
click at [1366, 686] on button "Checkout" at bounding box center [1311, 681] width 498 height 24
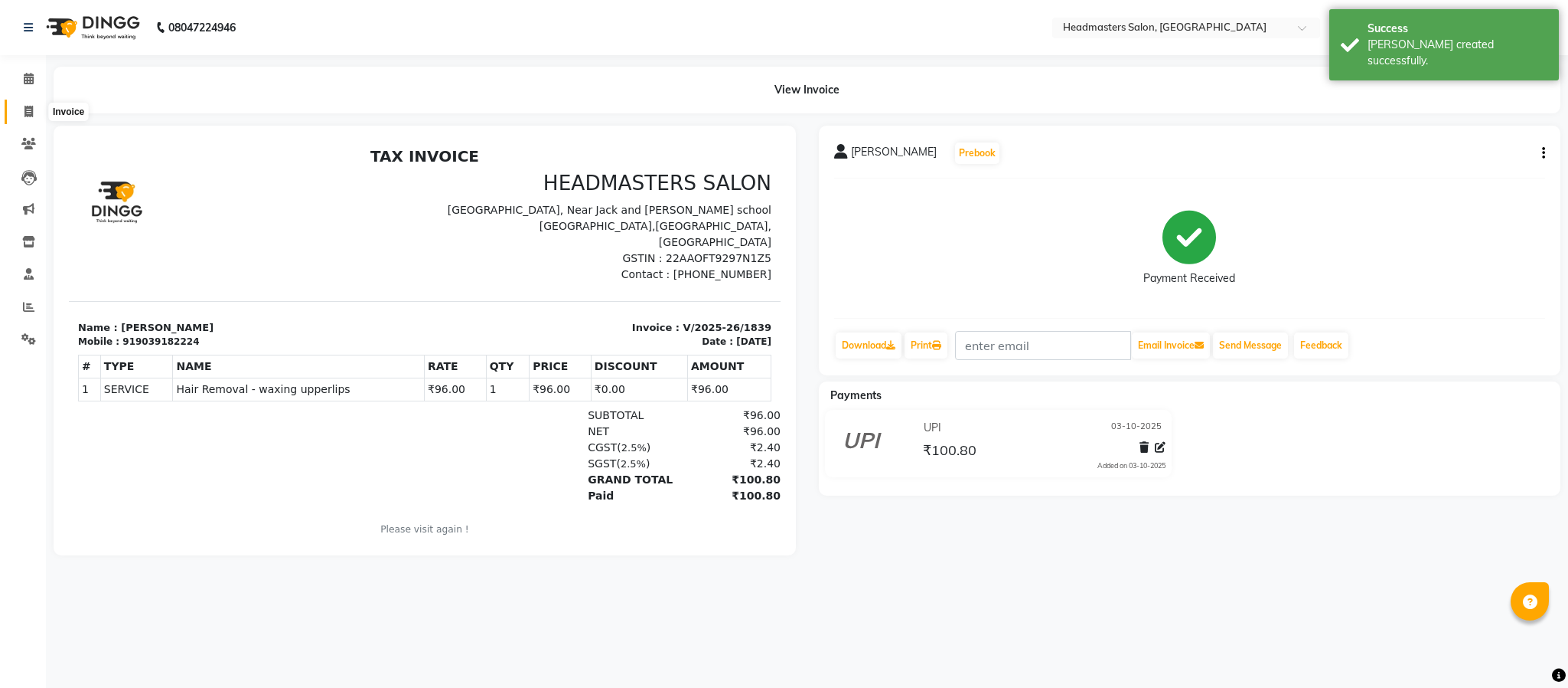
click at [28, 115] on icon at bounding box center [28, 112] width 8 height 12
select select "service"
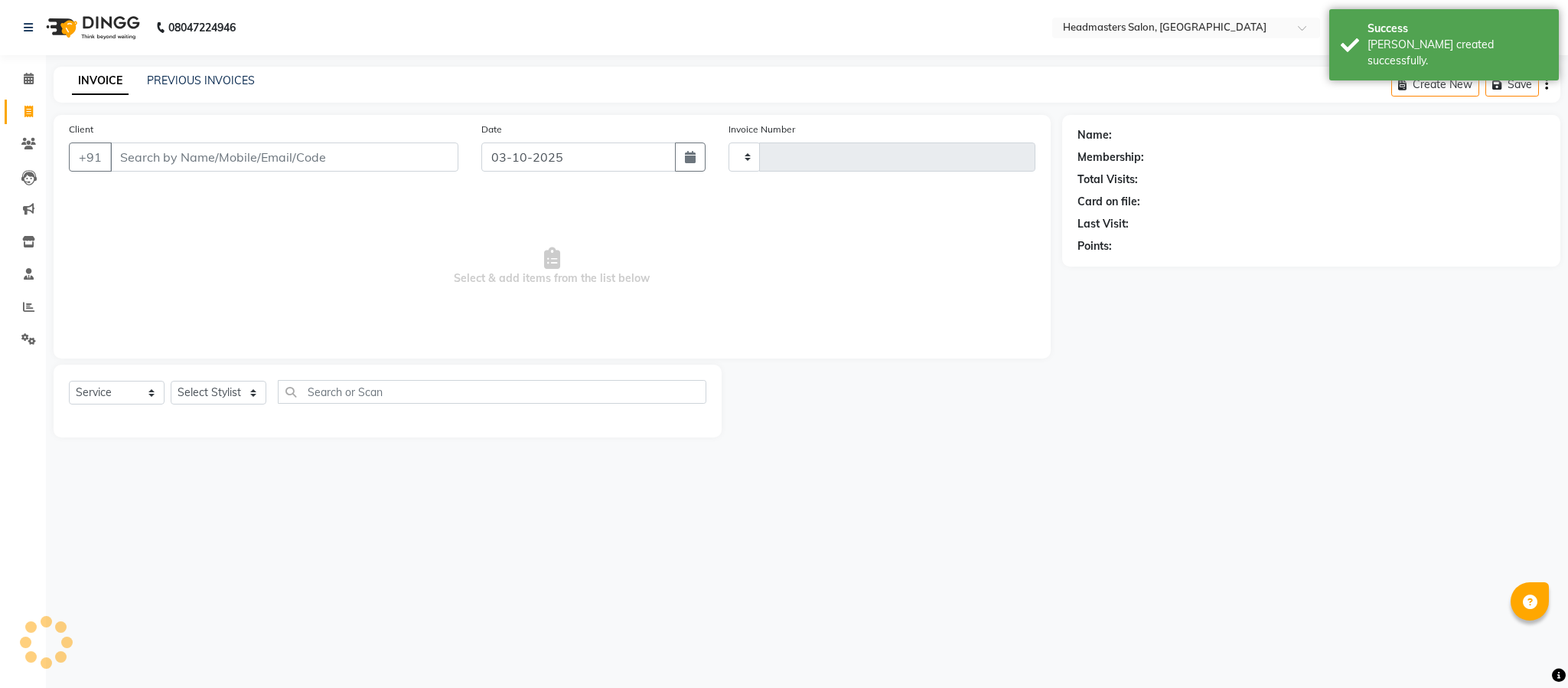
type input "1840"
select select "3454"
click at [242, 377] on div "Select Service Product Membership Package Voucher Prepaid Gift Card Select Styl…" at bounding box center [388, 400] width 669 height 73
click at [248, 398] on select "Select Stylist AKASH ANJUM NEHA NEHA SAHU NISHA MANAGER RAHUL RECEPTION SHADAB …" at bounding box center [218, 392] width 96 height 23
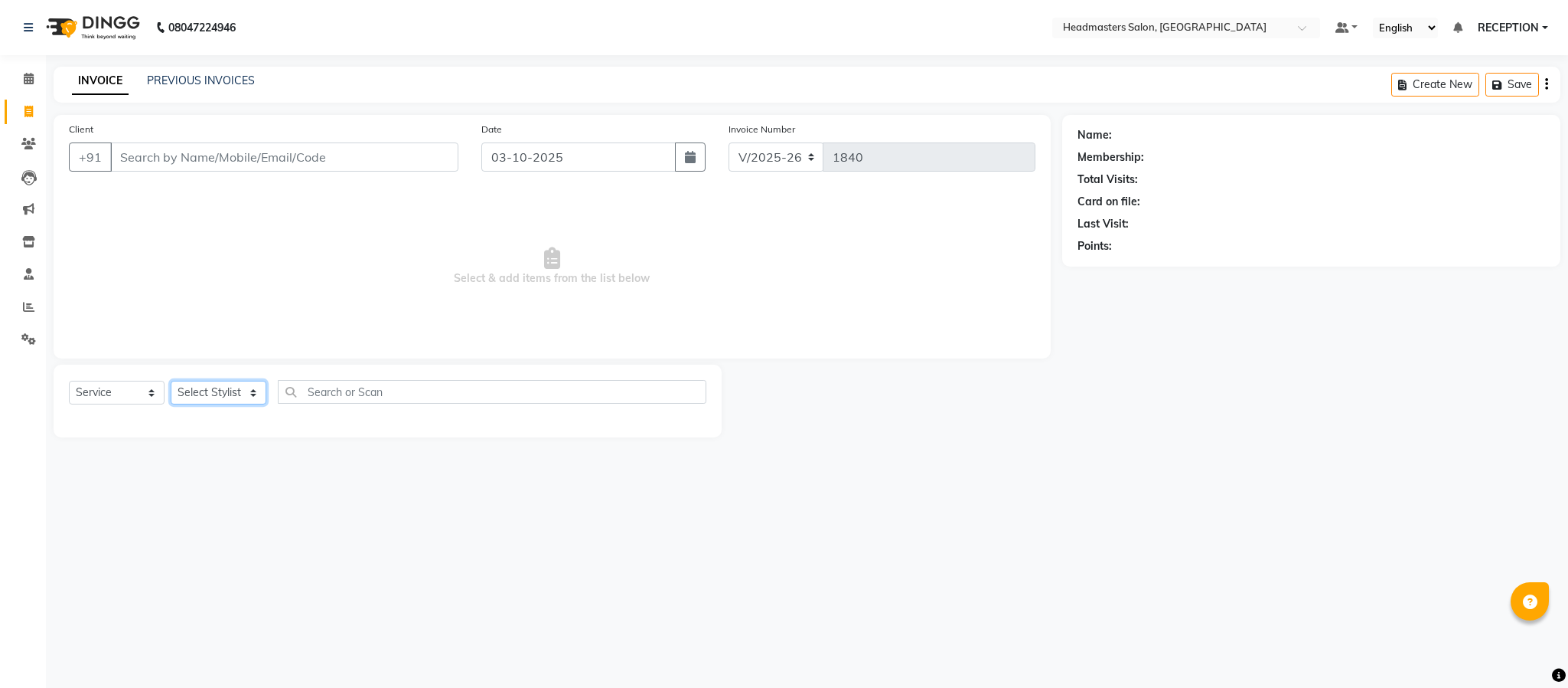
select select "82635"
click at [171, 381] on select "Select Stylist AKASH ANJUM NEHA NEHA SAHU NISHA MANAGER RAHUL RECEPTION SHADAB …" at bounding box center [218, 392] width 96 height 23
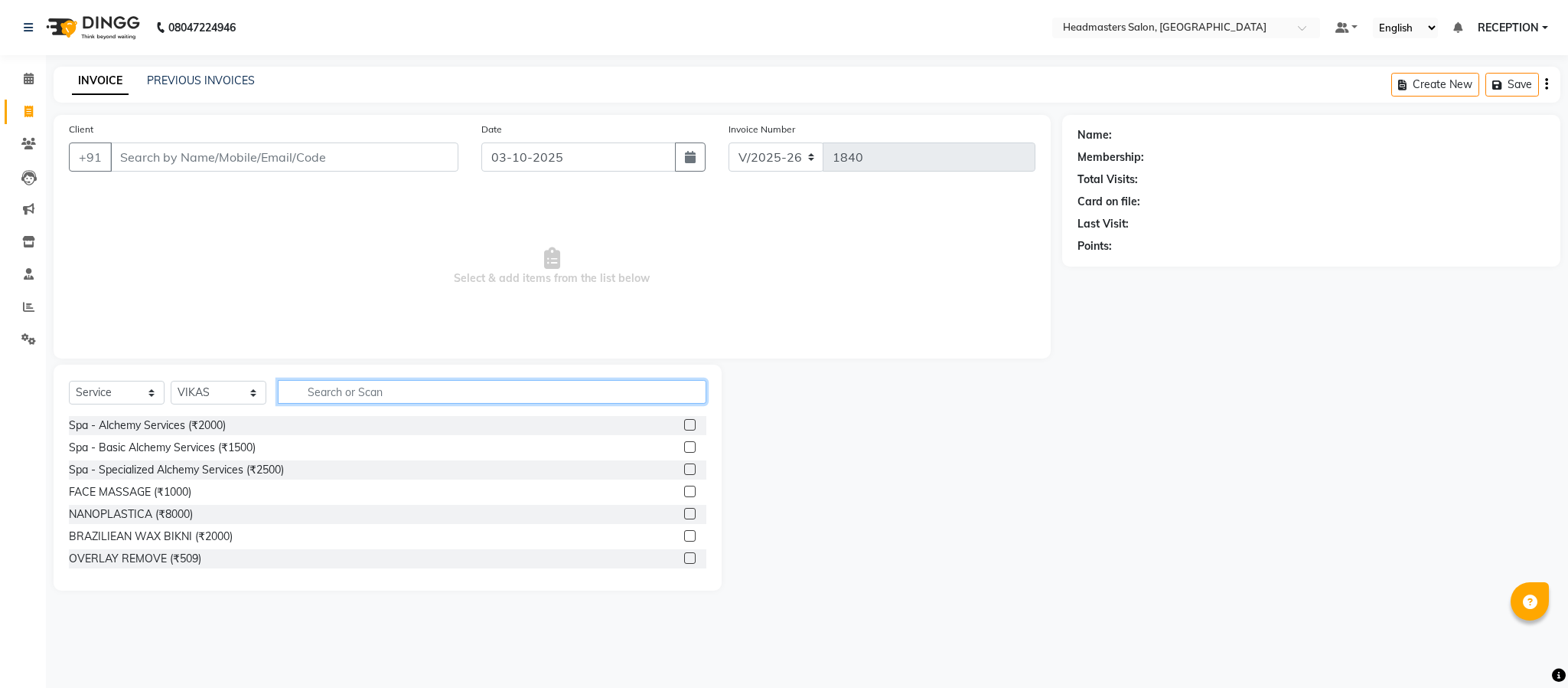
click at [379, 398] on input "text" at bounding box center [492, 391] width 428 height 23
type input "HAIR CUT"
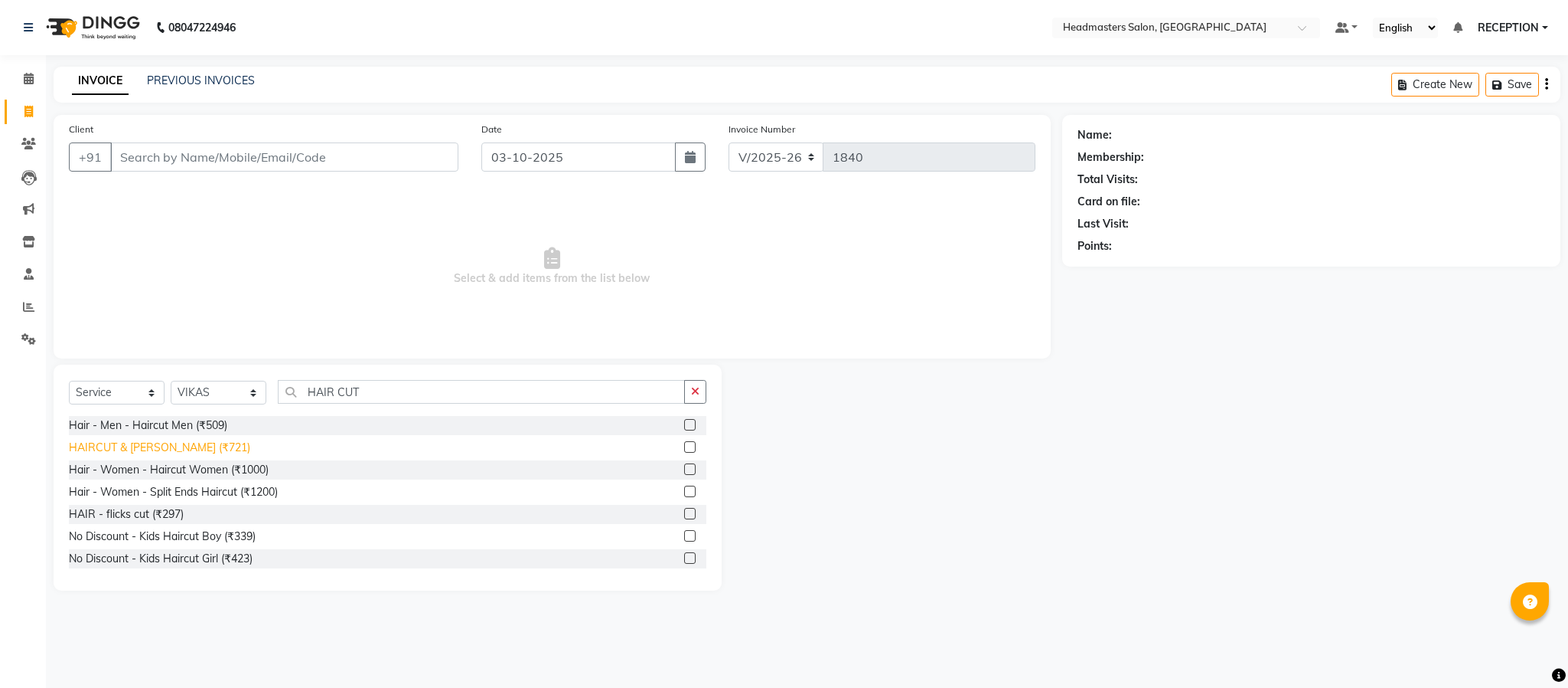
click at [163, 444] on div "HAIRCUT & [PERSON_NAME] (₹721)" at bounding box center [160, 447] width 182 height 16
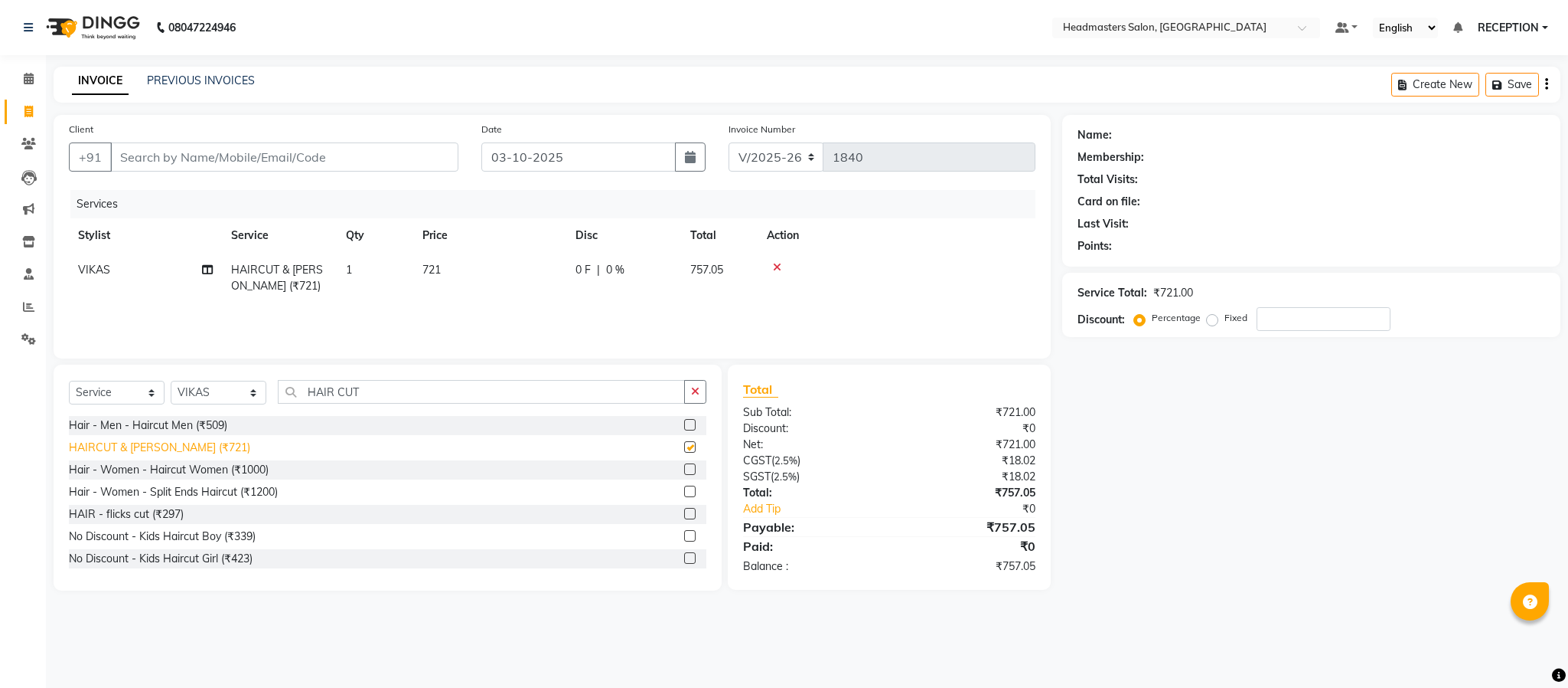
checkbox input "false"
click at [478, 272] on td "721" at bounding box center [490, 278] width 153 height 51
select select "82635"
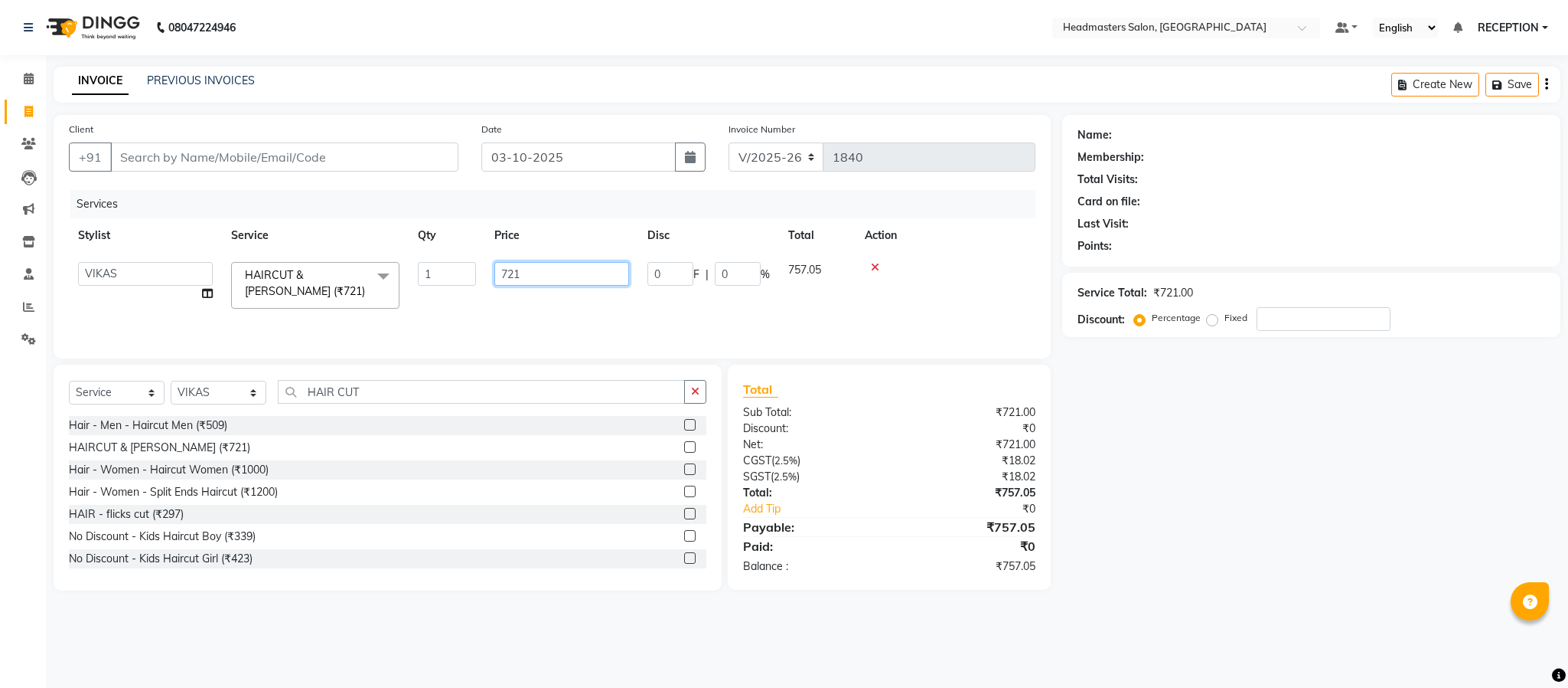
click at [551, 280] on input "721" at bounding box center [562, 274] width 135 height 23
type input "750"
click at [554, 296] on td "750" at bounding box center [490, 278] width 153 height 51
select select "82635"
click at [534, 276] on input "750" at bounding box center [562, 274] width 135 height 23
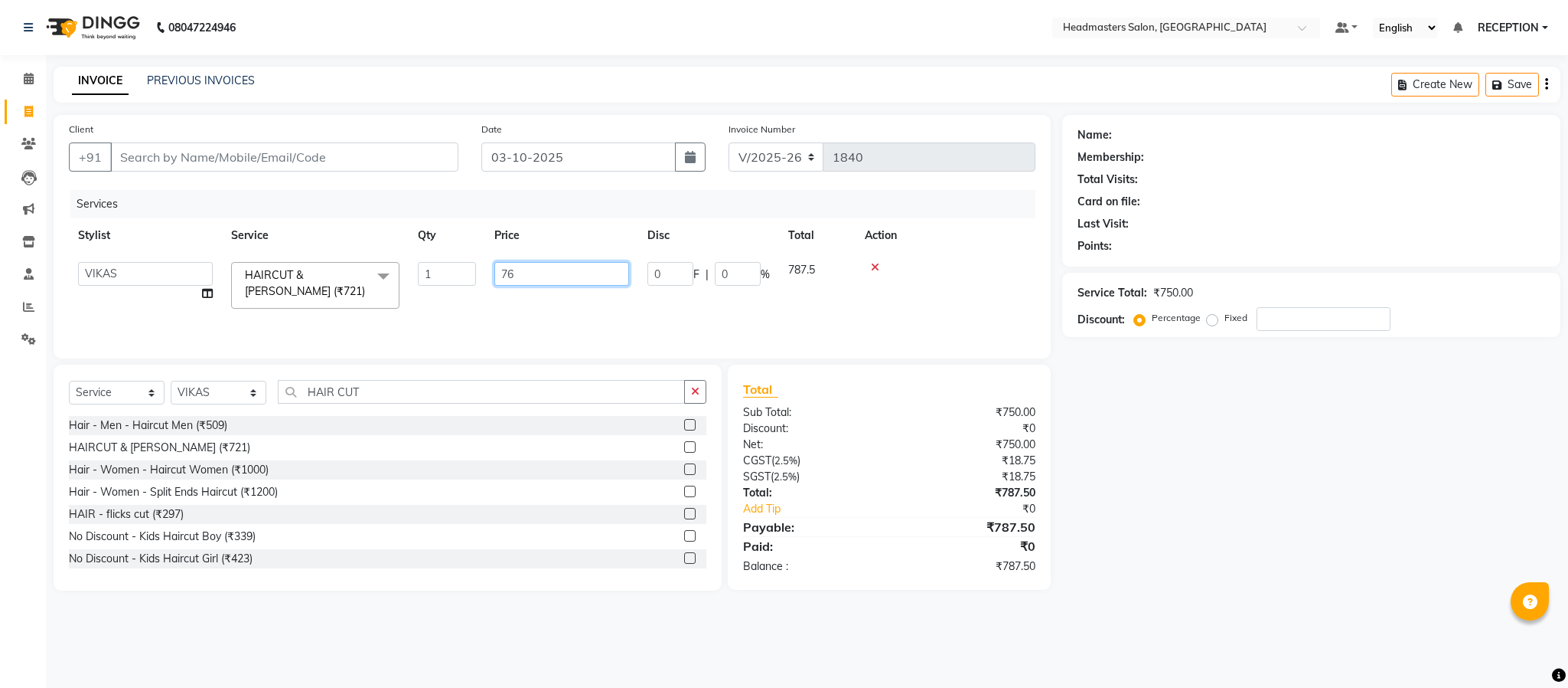
type input "760"
click at [538, 301] on td "760" at bounding box center [490, 278] width 153 height 51
select select "82635"
click at [536, 281] on input "760" at bounding box center [562, 274] width 135 height 23
type input "762"
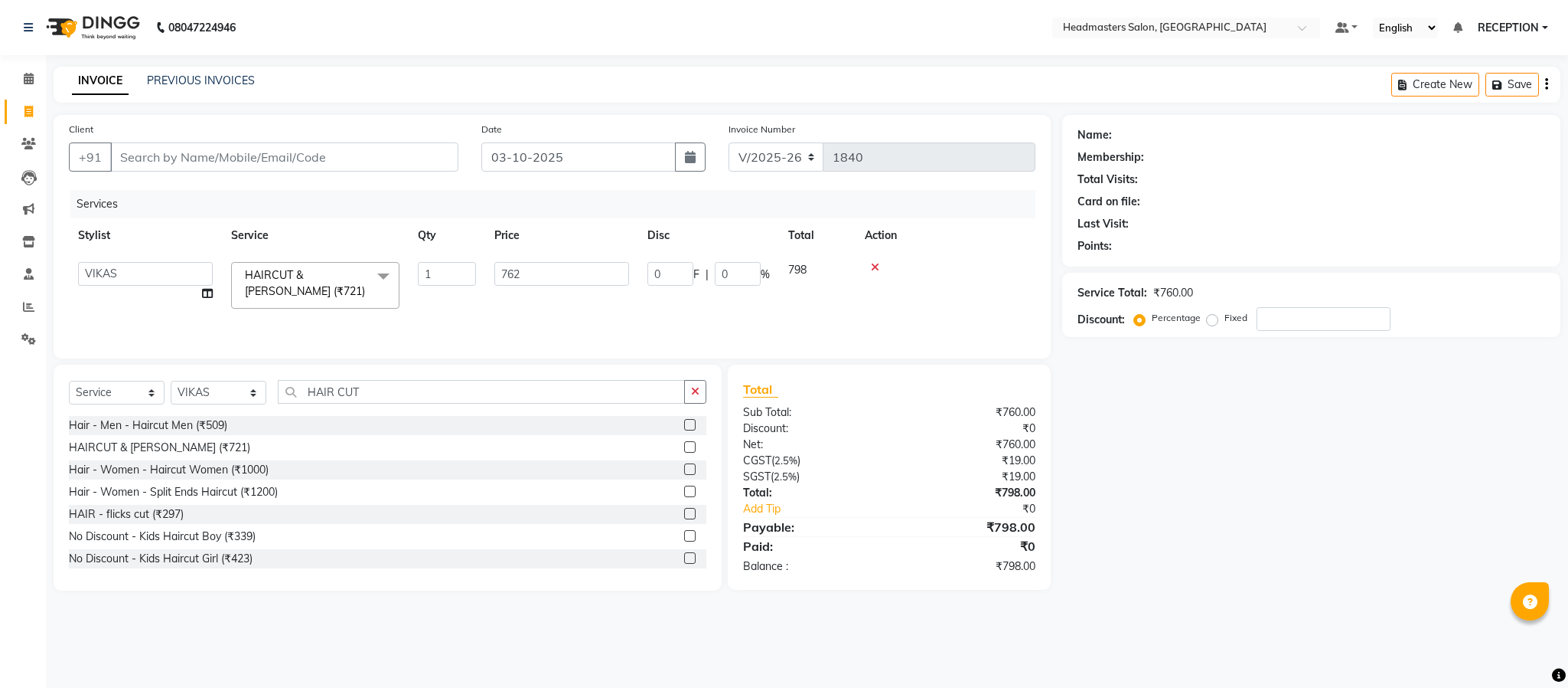
click at [538, 297] on td "762" at bounding box center [562, 285] width 153 height 65
select select "82635"
click at [241, 152] on input "Client" at bounding box center [284, 157] width 348 height 29
click at [237, 156] on input "Client" at bounding box center [284, 157] width 348 height 29
click at [218, 163] on input "Client" at bounding box center [284, 157] width 348 height 29
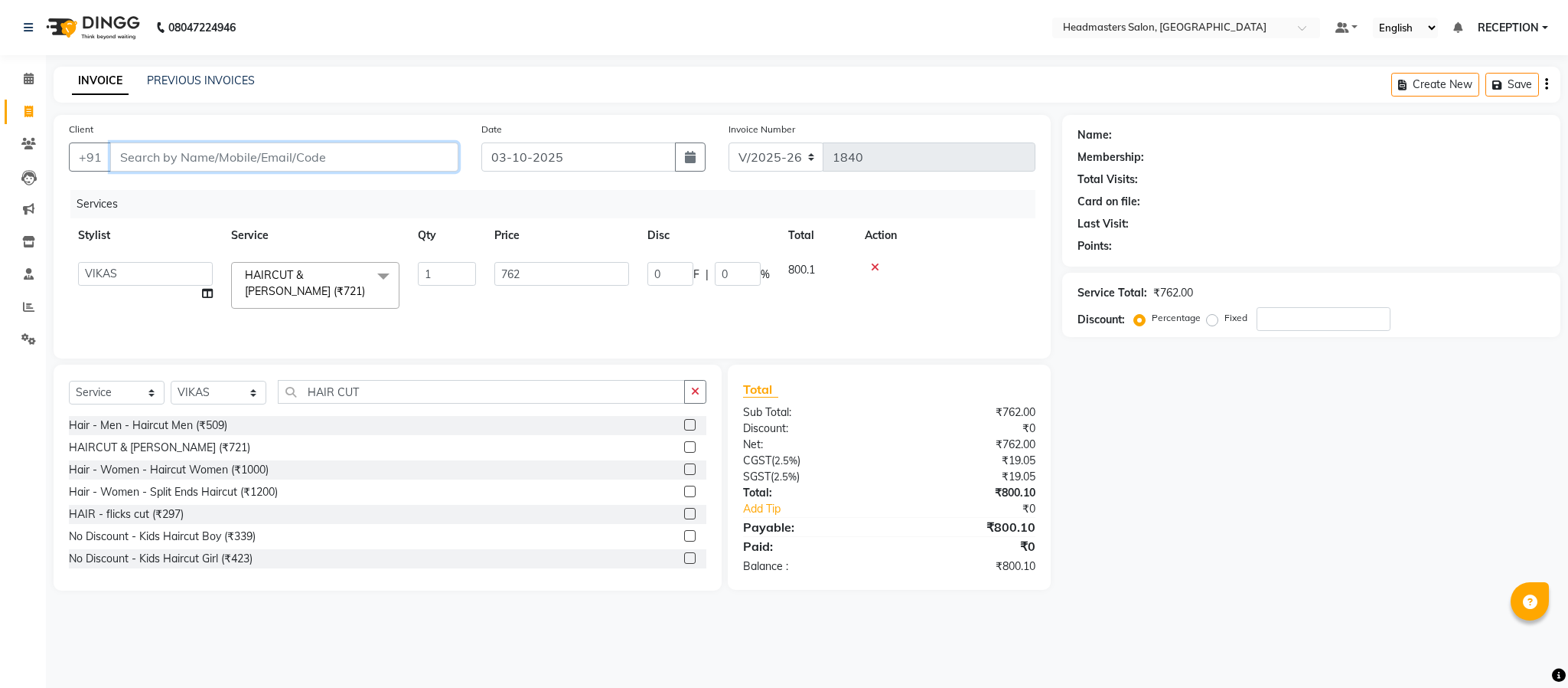
click at [336, 159] on input "Client" at bounding box center [284, 157] width 348 height 29
click at [253, 152] on input "Client" at bounding box center [284, 157] width 348 height 29
click at [340, 171] on input "Client" at bounding box center [284, 157] width 348 height 29
click at [340, 161] on input "Client" at bounding box center [284, 157] width 348 height 29
type input "9"
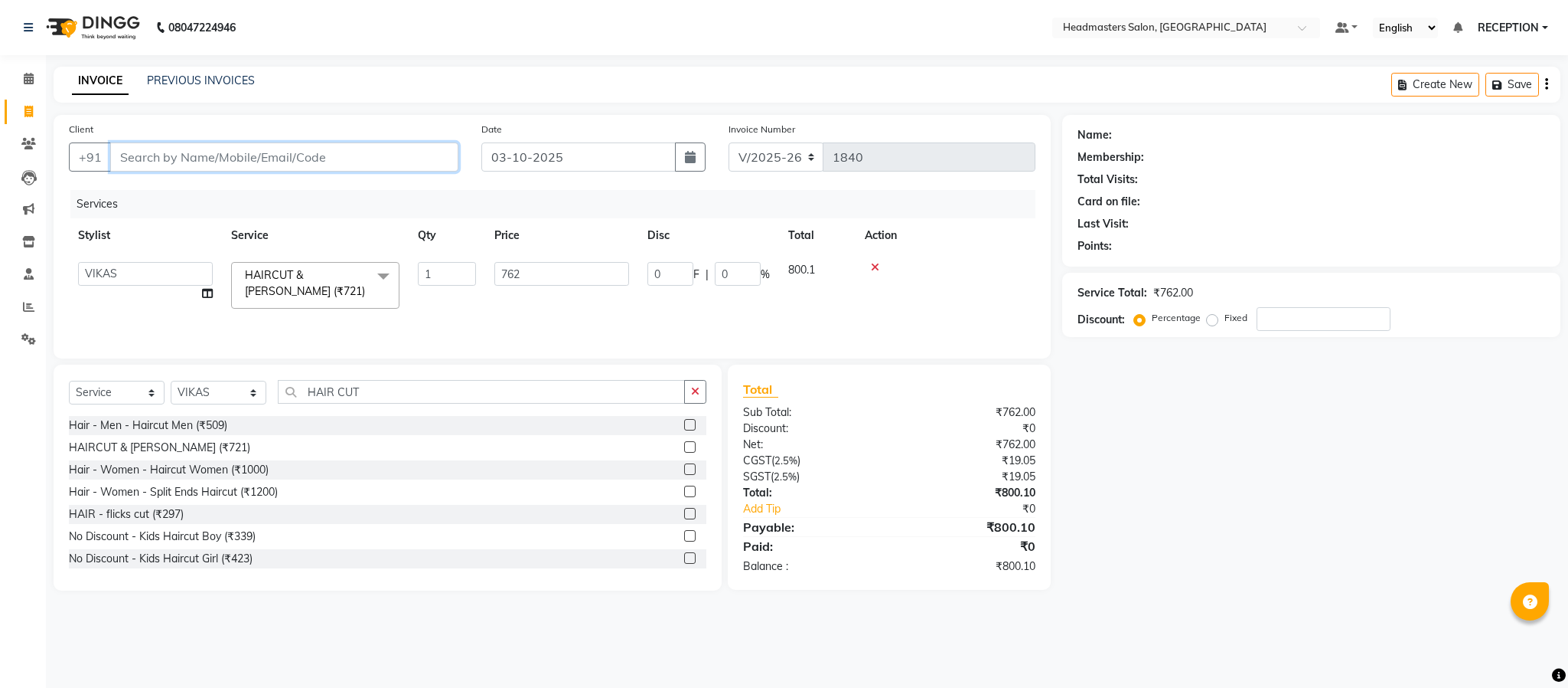
type input "0"
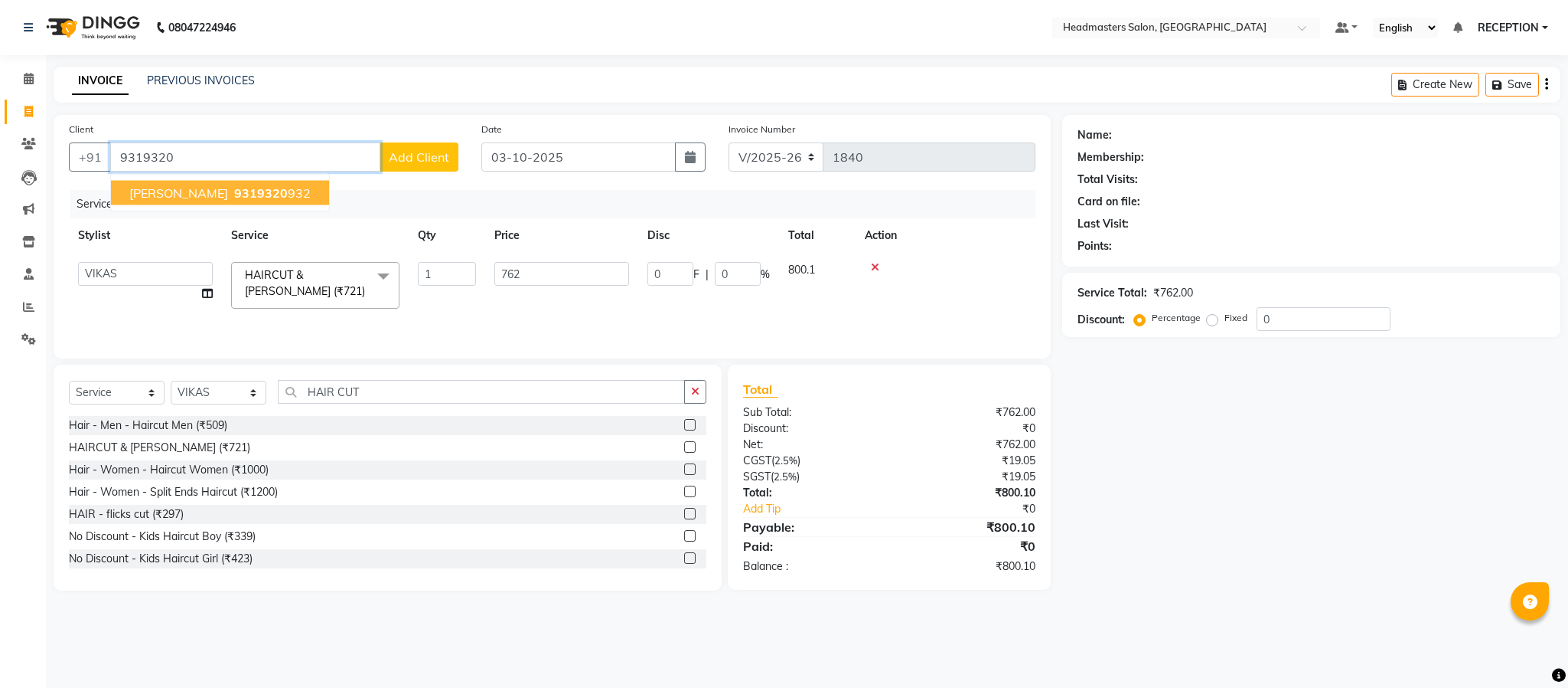
click at [253, 196] on ngb-highlight "9319320 932" at bounding box center [270, 193] width 79 height 15
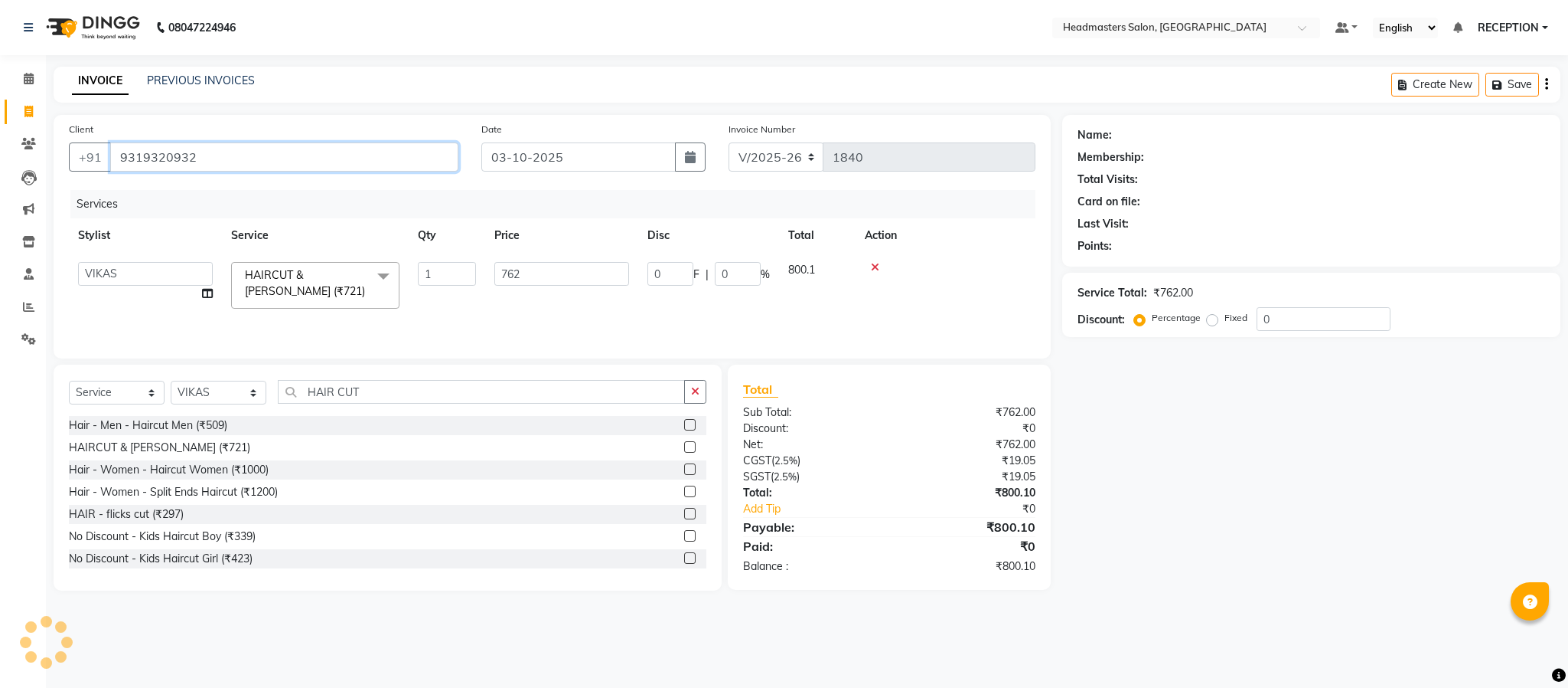
type input "9319320932"
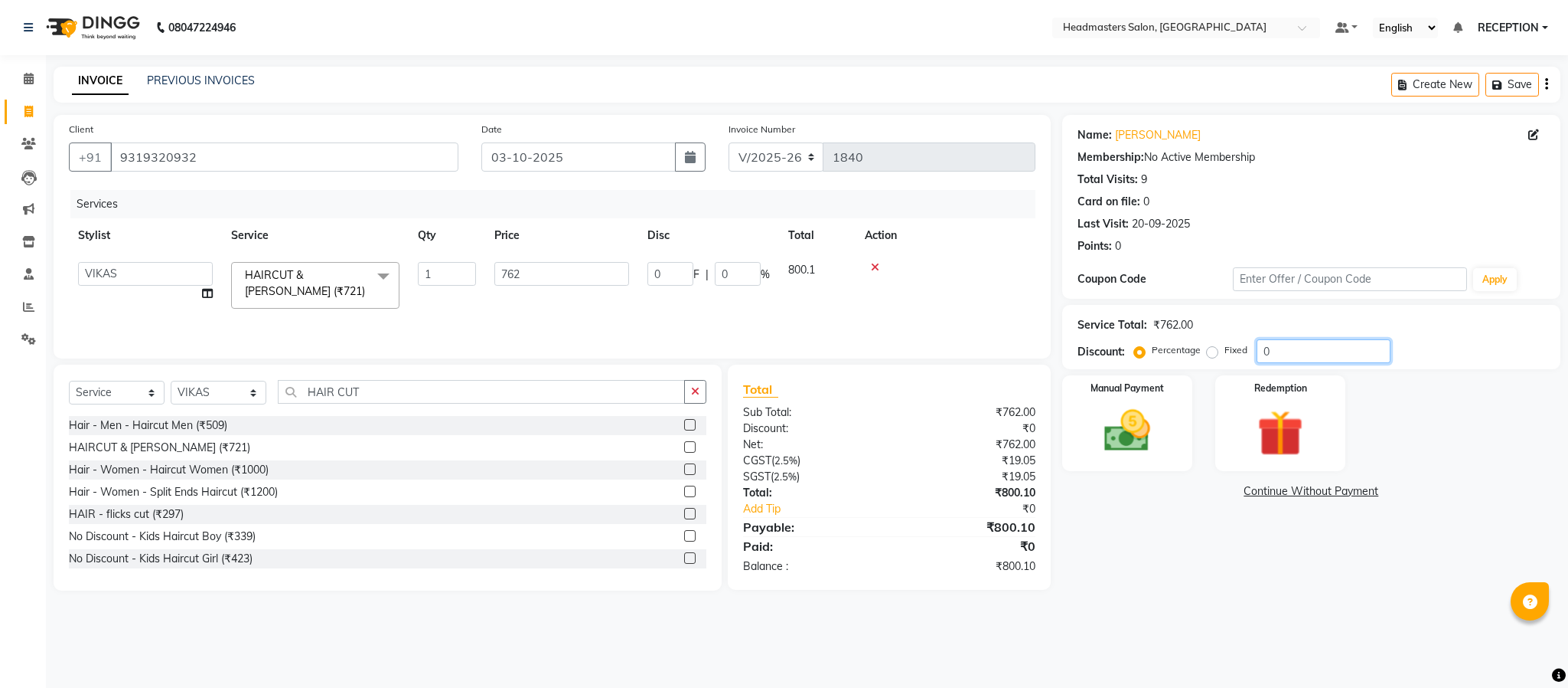
click at [1270, 343] on input "0" at bounding box center [1324, 351] width 134 height 23
type input "2"
type input "15.24"
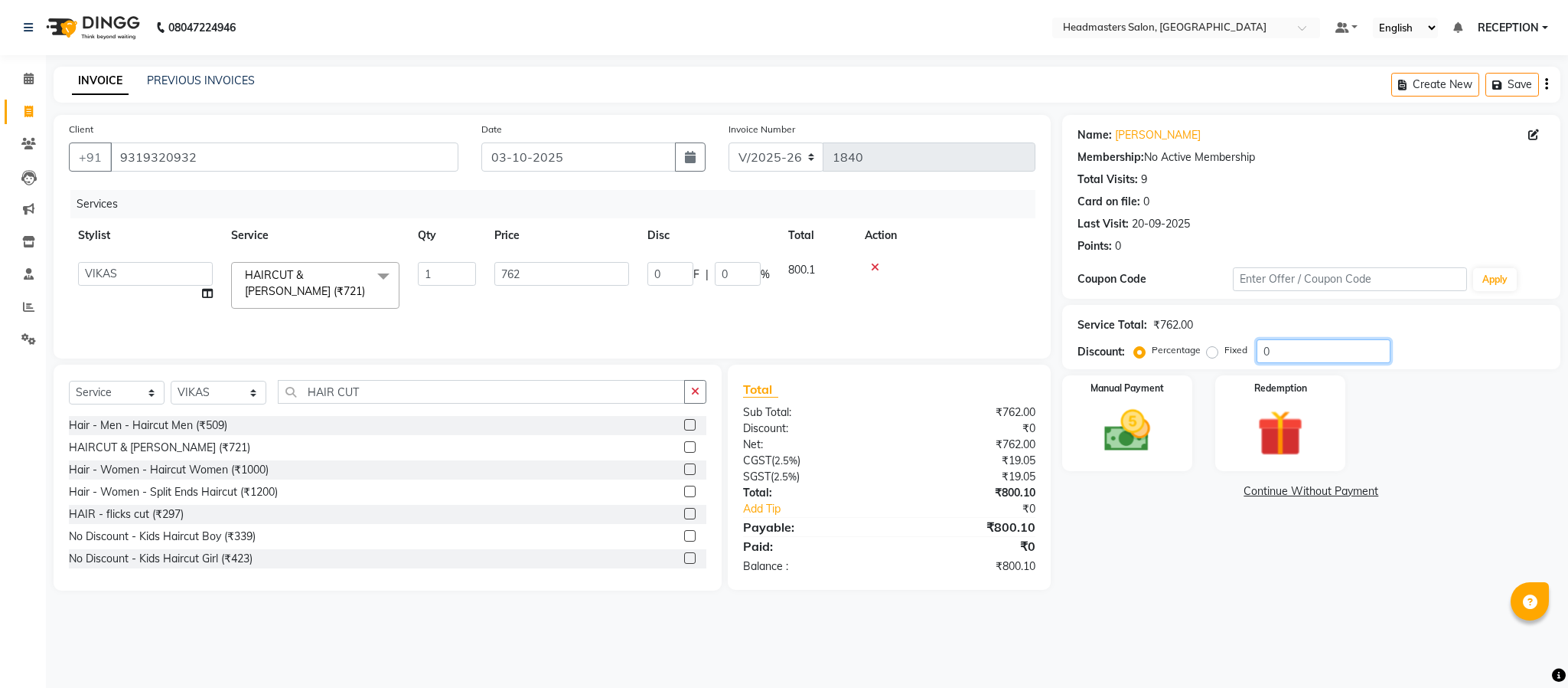
type input "2"
type input "20"
type input "152.4"
type input "20"
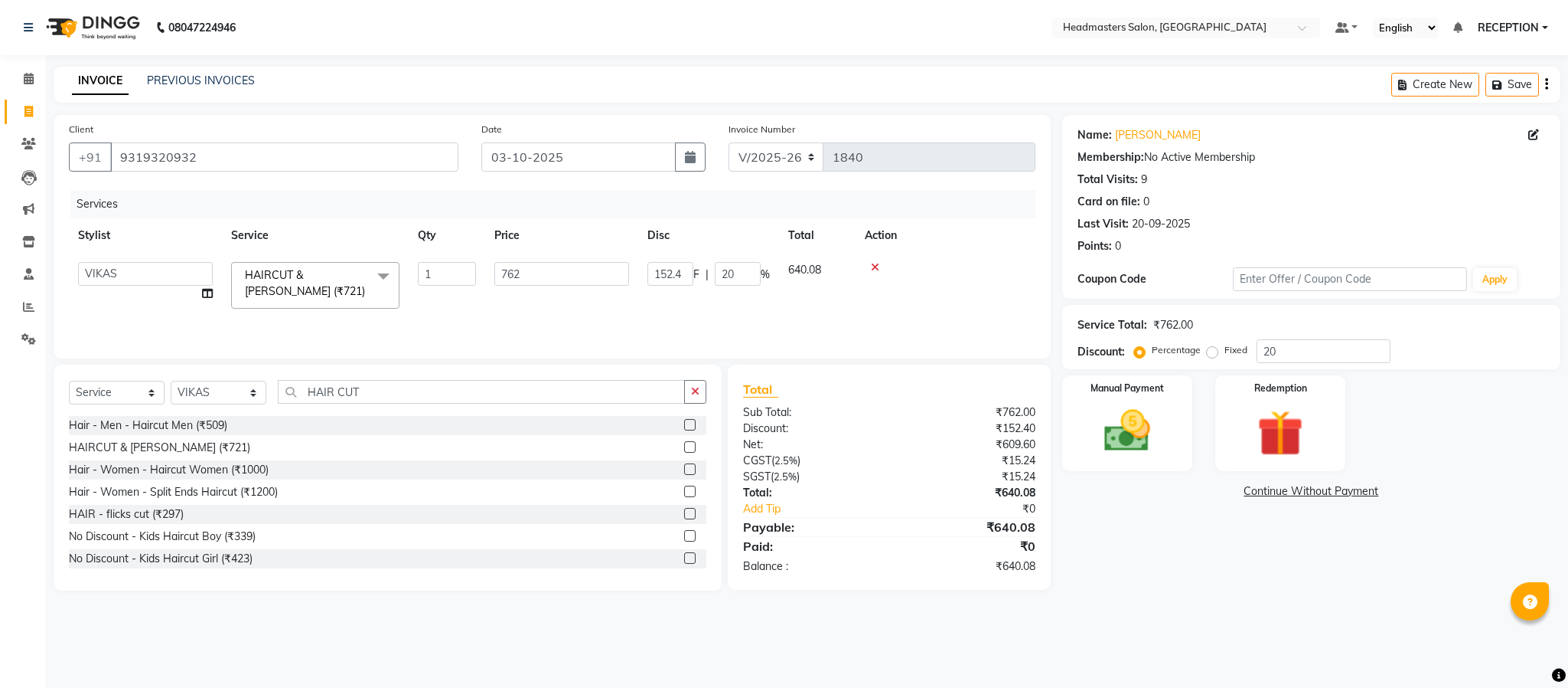
click at [1307, 572] on div "Name: Swapnil Membership: No Active Membership Total Visits: 9 Card on file: 0 …" at bounding box center [1317, 353] width 510 height 475
click at [591, 276] on input "762" at bounding box center [562, 274] width 135 height 23
type input "775"
click at [591, 302] on tr "VIKAS HAIRCUT & BEARD (₹721) 1 775 155 F | 20 % 651" at bounding box center [553, 278] width 967 height 51
click at [1120, 451] on img at bounding box center [1128, 431] width 78 height 55
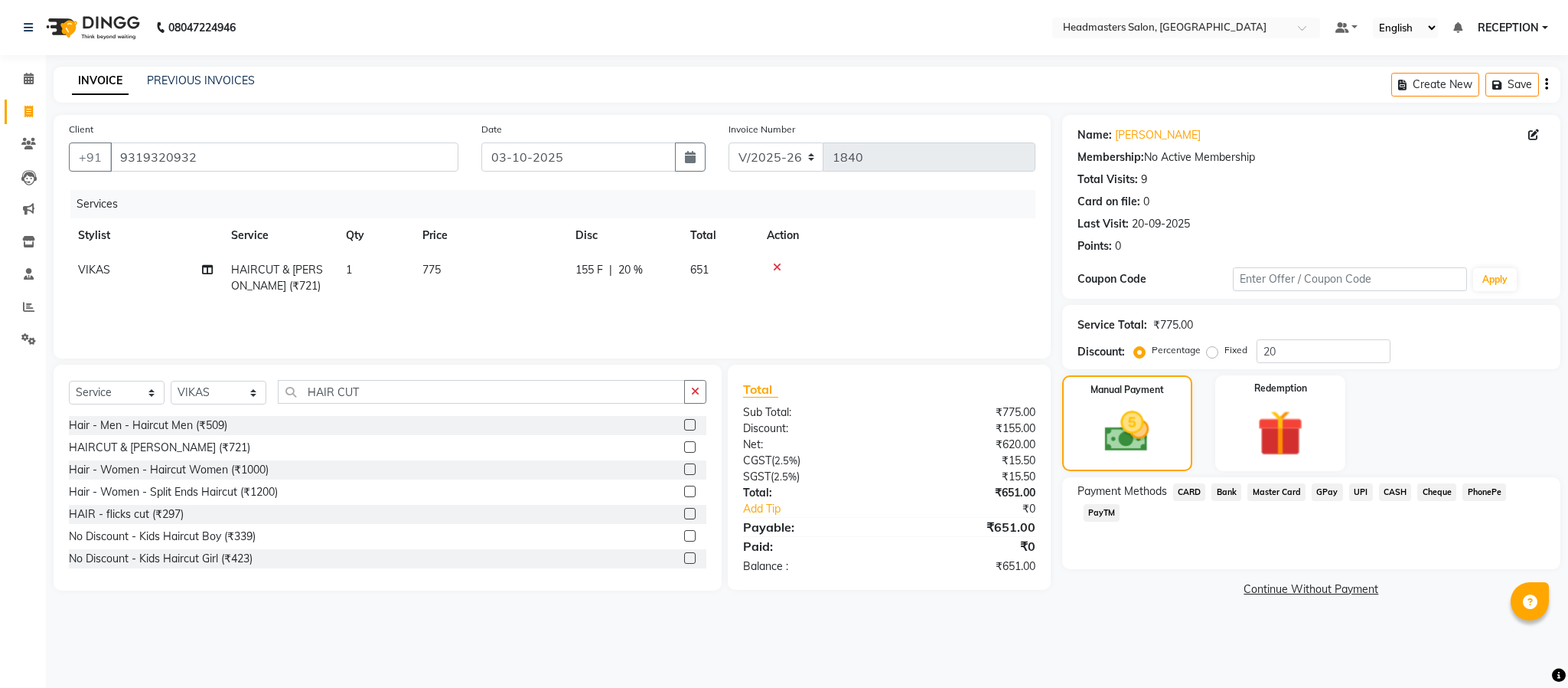
click at [1399, 485] on span "CASH" at bounding box center [1395, 491] width 33 height 18
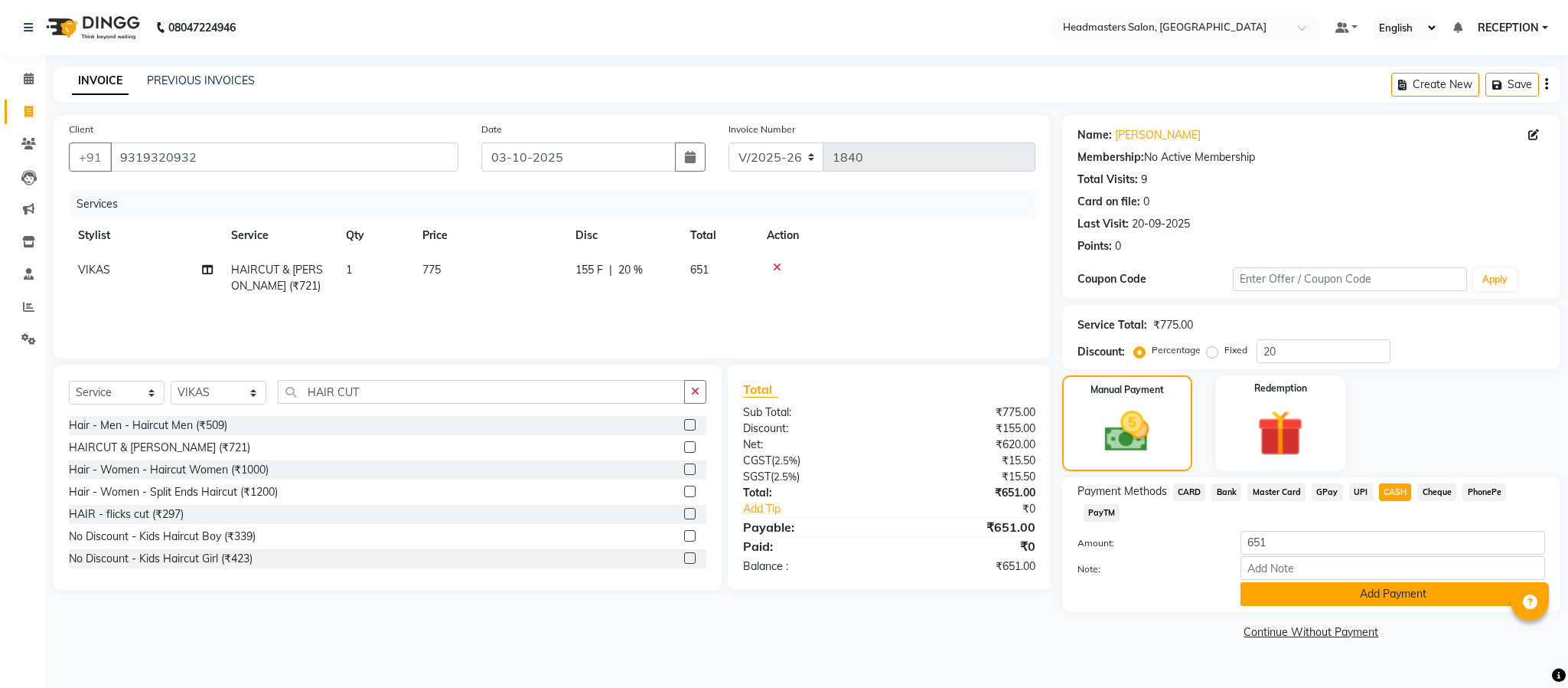
click at [1365, 600] on button "Add Payment" at bounding box center [1392, 594] width 304 height 23
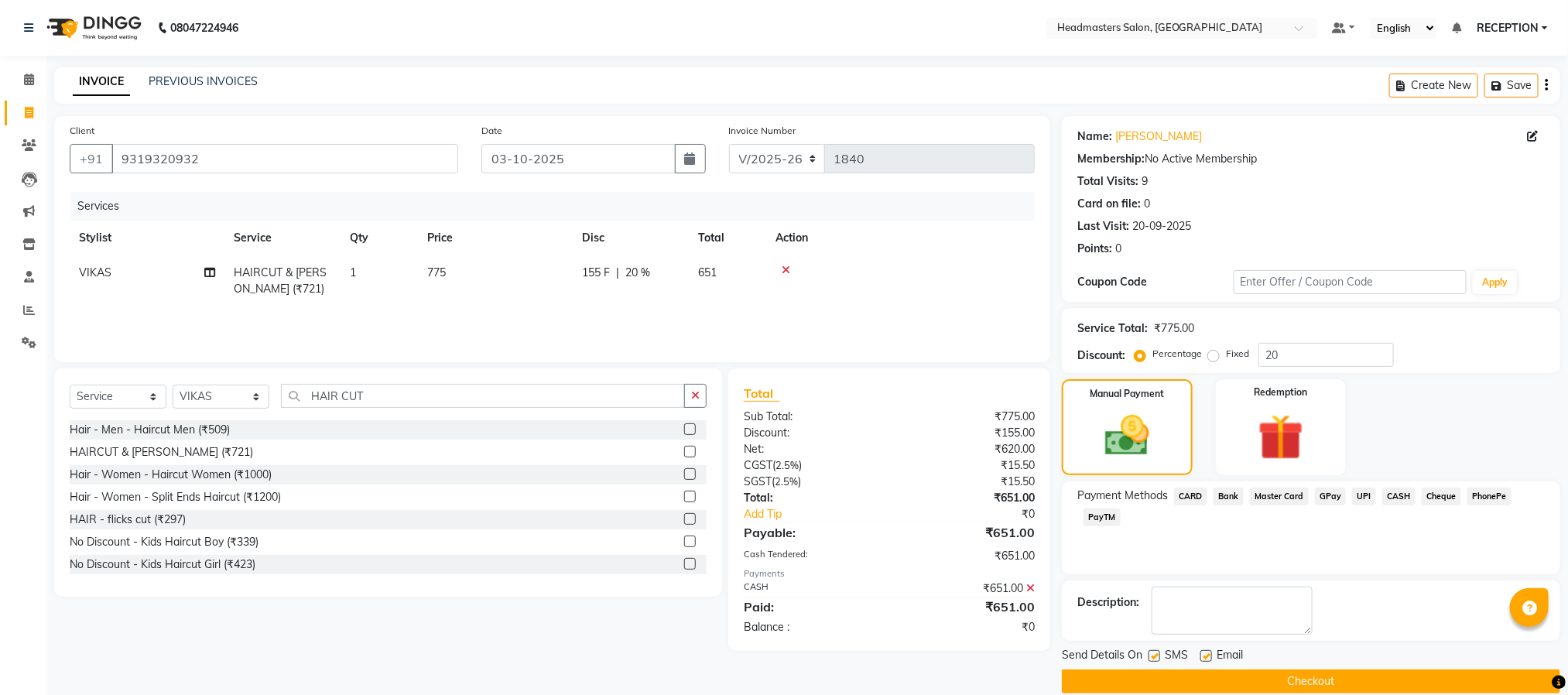
click at [1358, 678] on button "Checkout" at bounding box center [1311, 681] width 498 height 24
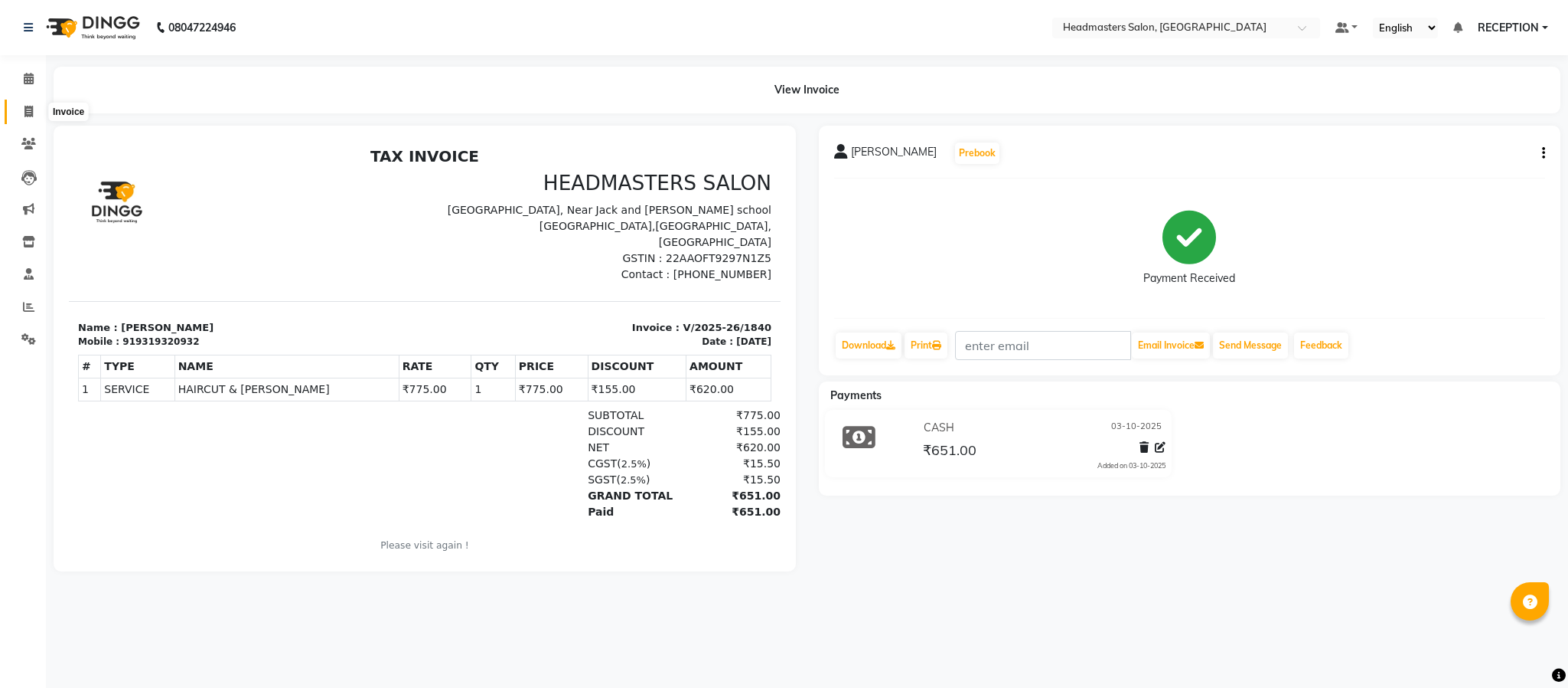
click at [26, 113] on icon at bounding box center [28, 112] width 8 height 12
select select "service"
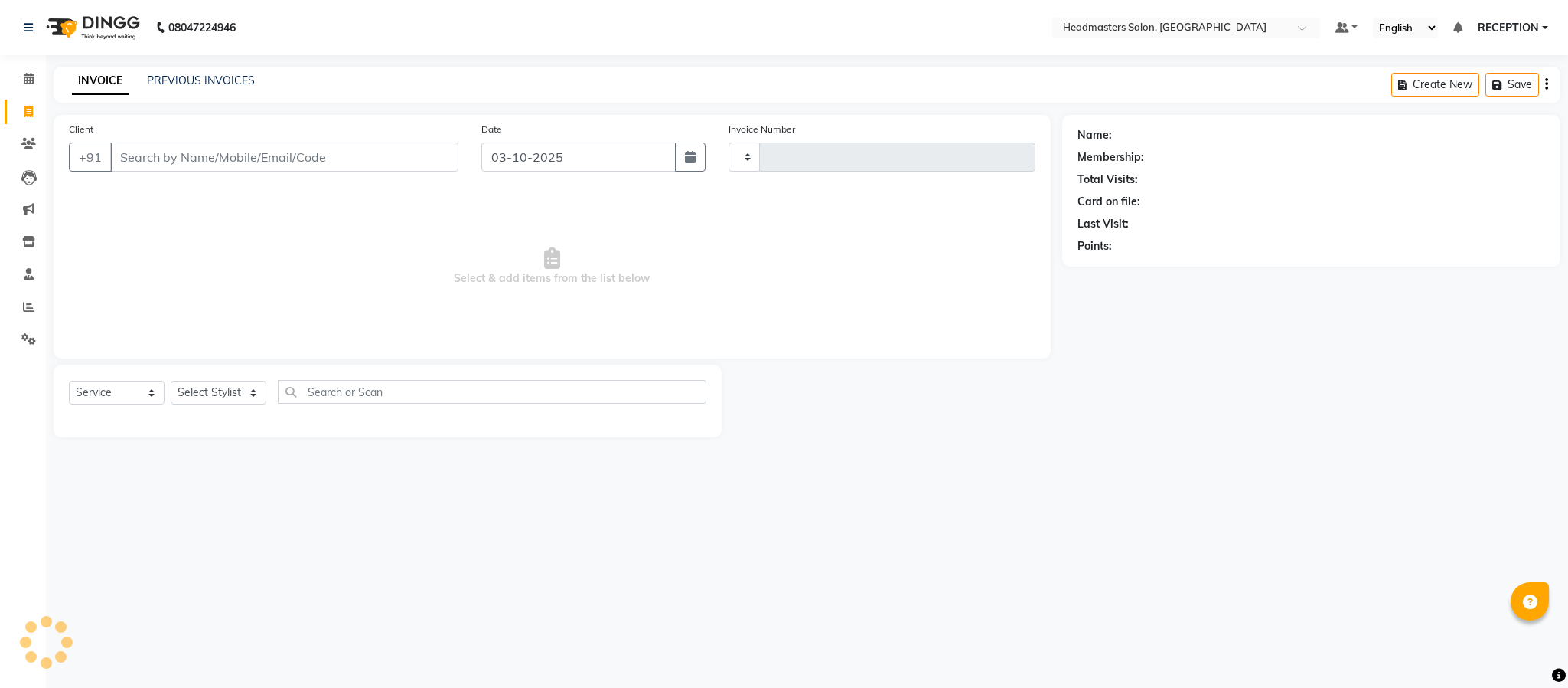
type input "1841"
select select "3454"
click at [209, 395] on select "Select Stylist [PERSON_NAME] NEHA NEHA SAHU NISHA MANAGER RAHUL RECEPTION [PERS…" at bounding box center [218, 392] width 96 height 23
select select "91643"
click at [171, 381] on select "Select Stylist [PERSON_NAME] NEHA NEHA SAHU NISHA MANAGER RAHUL RECEPTION [PERS…" at bounding box center [218, 392] width 96 height 23
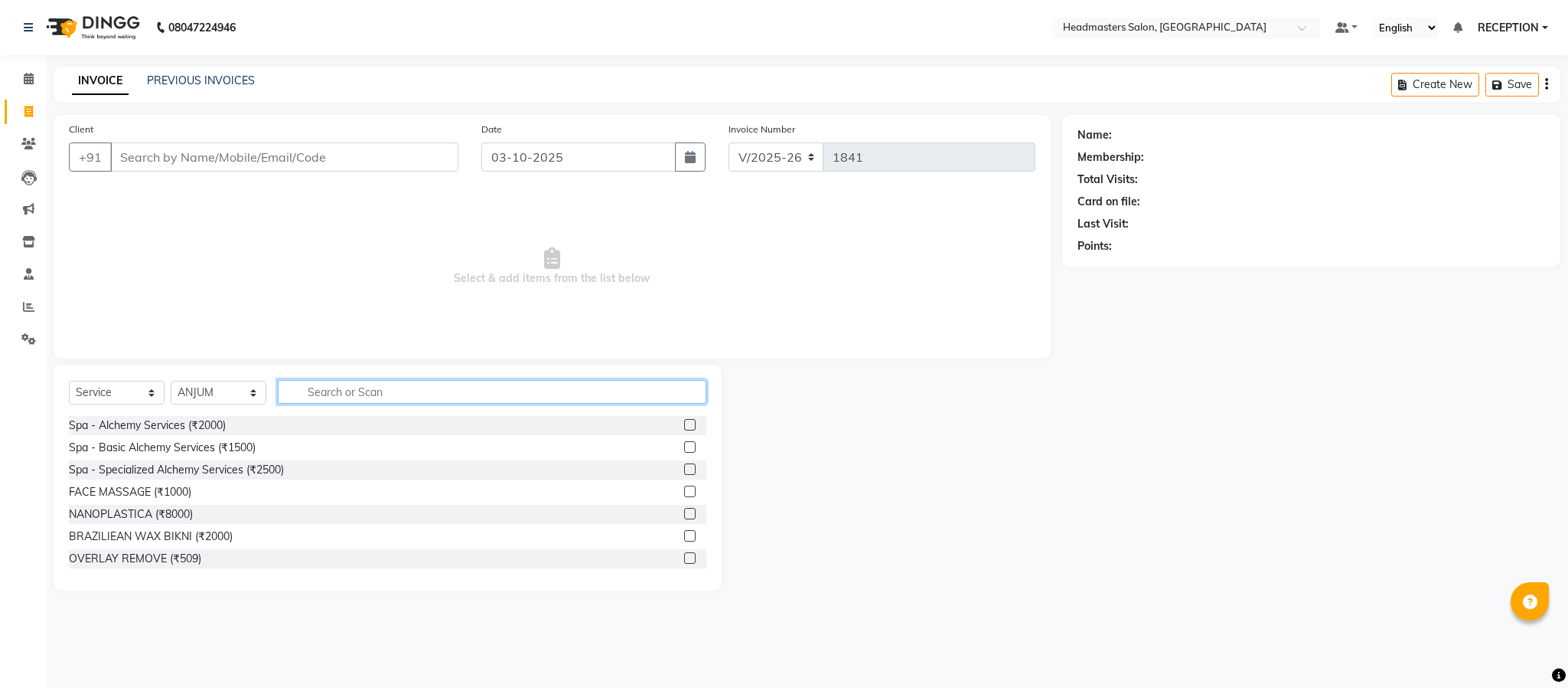
click at [379, 386] on input "text" at bounding box center [492, 391] width 428 height 23
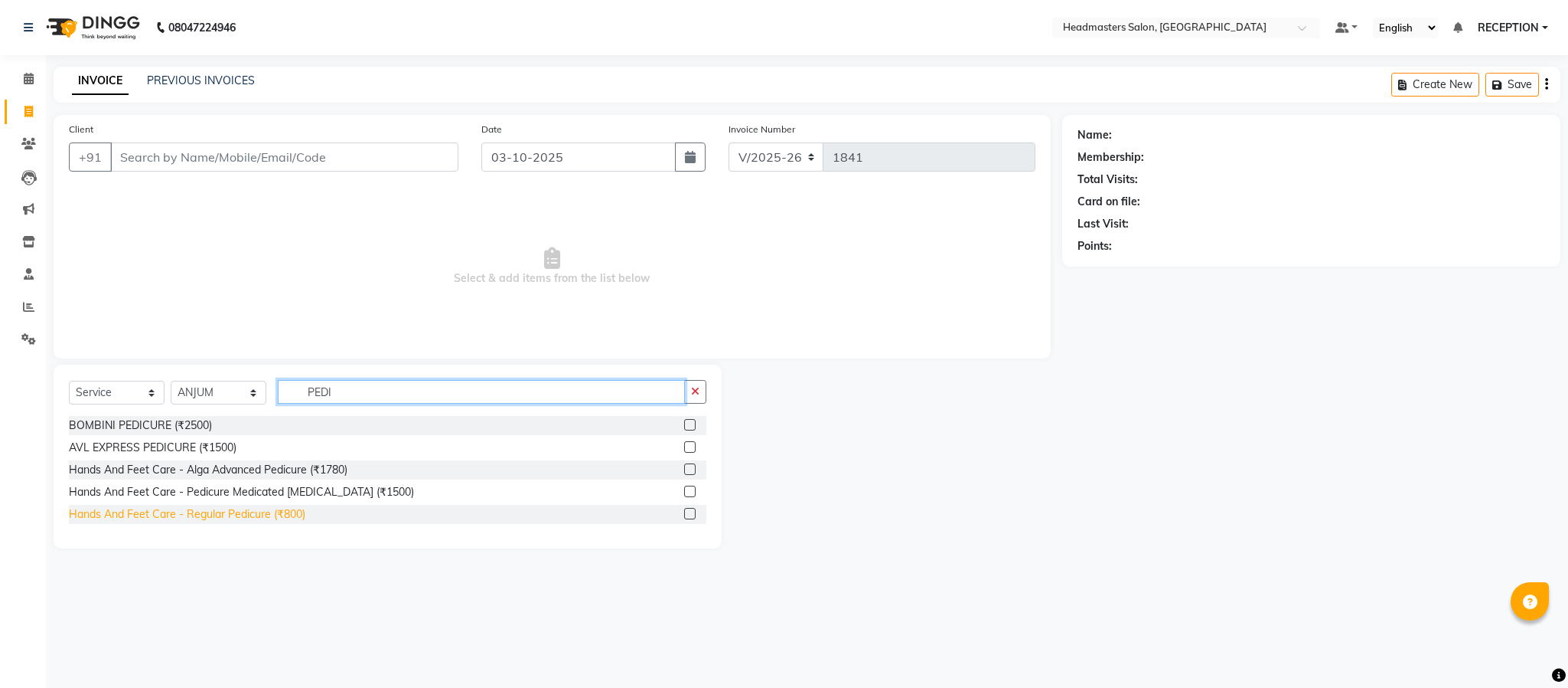
type input "PEDI"
click at [248, 522] on div "Hands And Feet Care - Regular Pedicure (₹800)" at bounding box center [188, 514] width 237 height 16
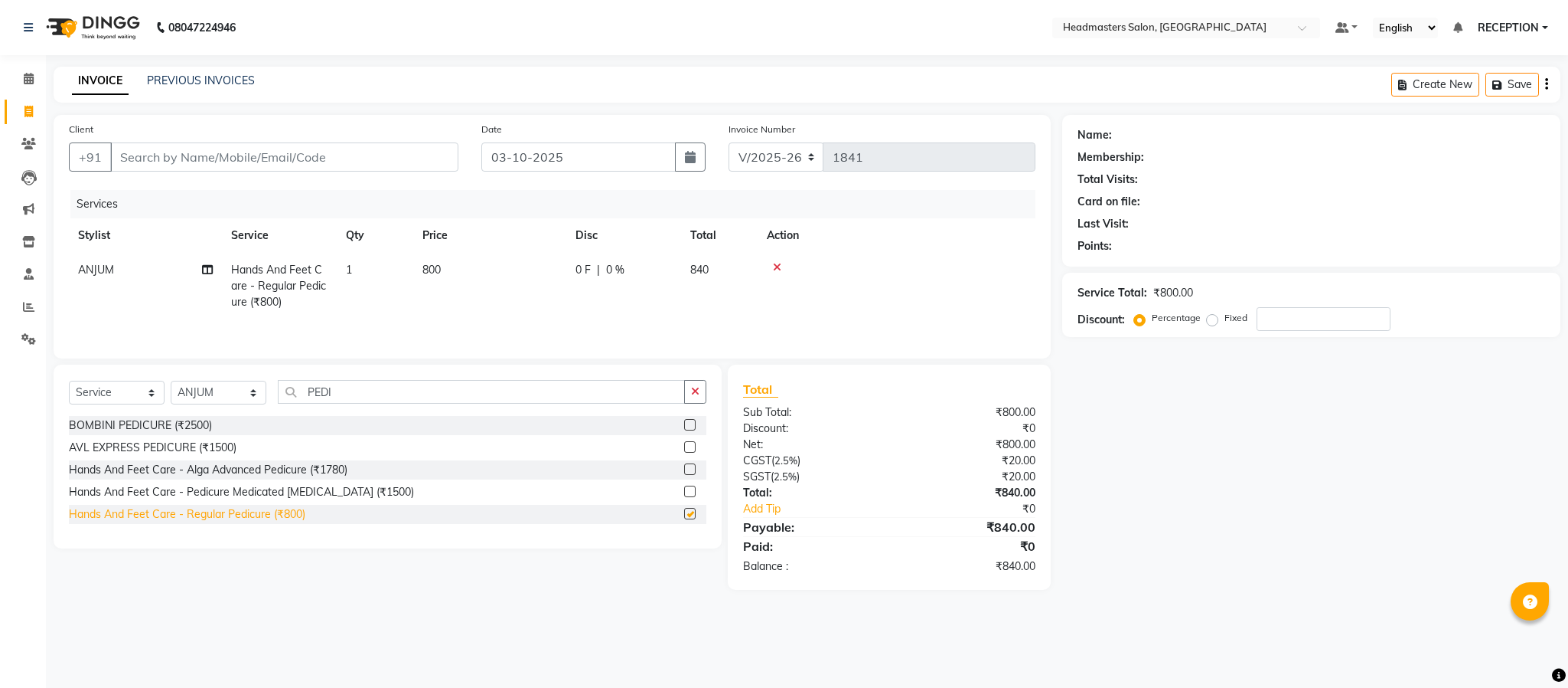
checkbox input "false"
click at [248, 399] on select "Select Stylist [PERSON_NAME] NEHA NEHA SAHU NISHA MANAGER RAHUL RECEPTION [PERS…" at bounding box center [218, 392] width 96 height 23
select select "89828"
click at [171, 387] on select "Select Stylist [PERSON_NAME] NEHA NEHA SAHU NISHA MANAGER RAHUL RECEPTION [PERS…" at bounding box center [218, 392] width 96 height 23
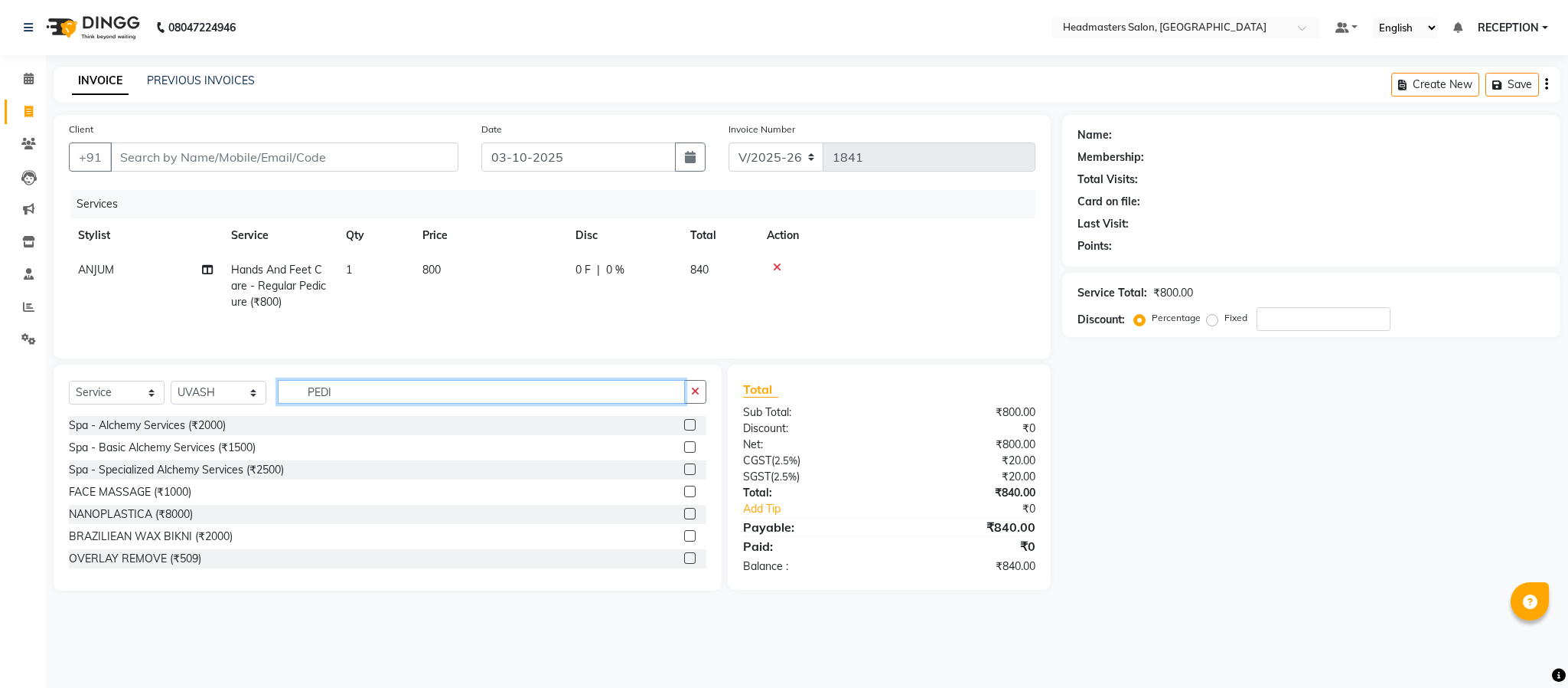
click at [363, 404] on input "PEDI" at bounding box center [481, 391] width 407 height 23
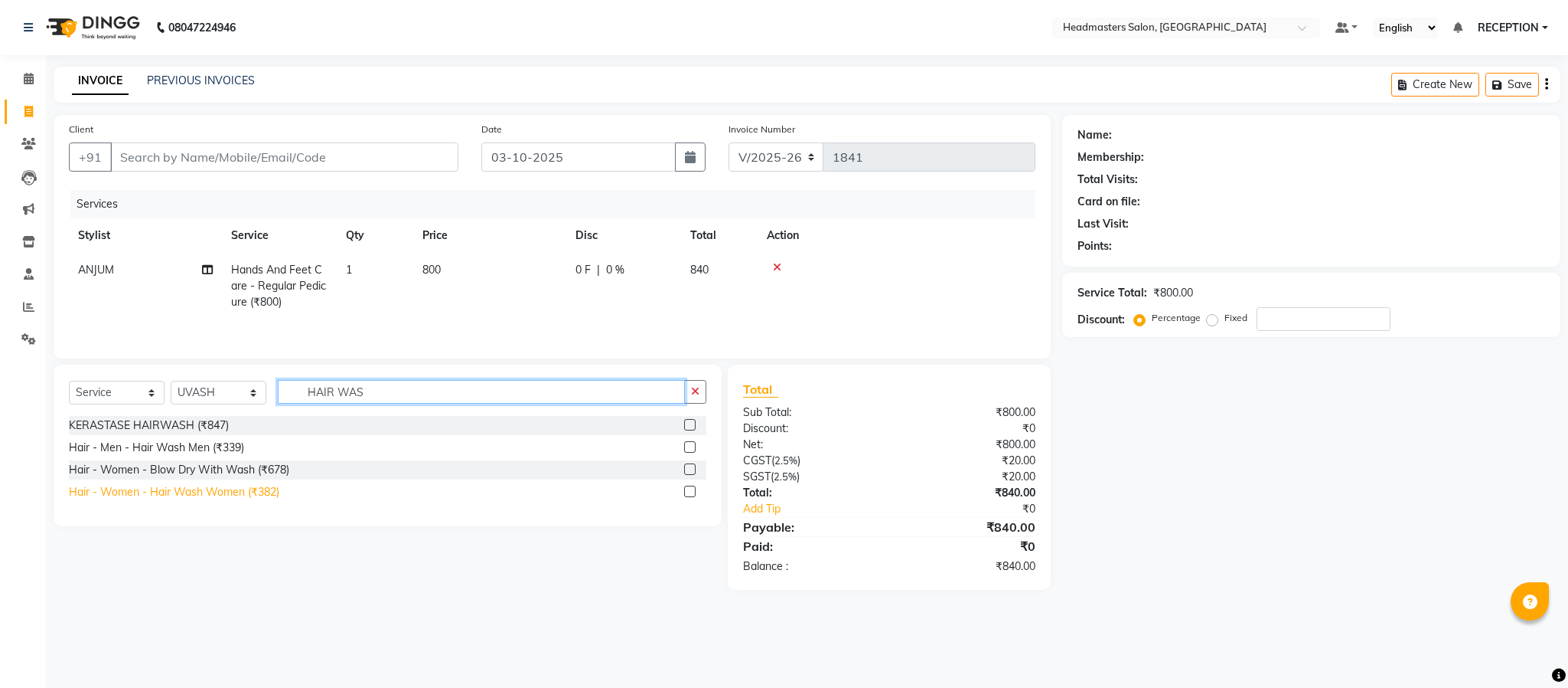
type input "HAIR WAS"
click at [210, 496] on div "Hair - Women - Hair Wash Women (₹382)" at bounding box center [174, 491] width 211 height 16
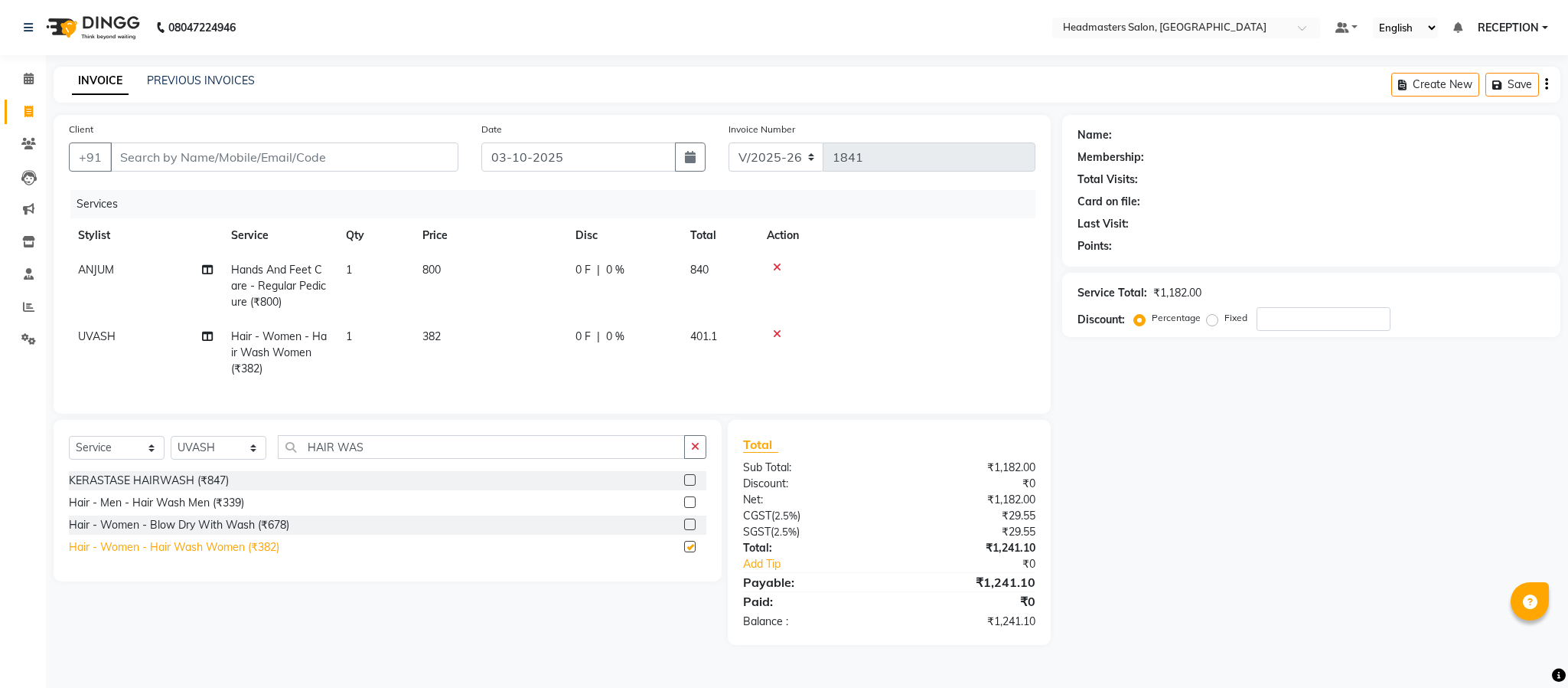
checkbox input "false"
click at [233, 460] on select "Select Stylist [PERSON_NAME] NEHA NEHA SAHU NISHA MANAGER RAHUL RECEPTION [PERS…" at bounding box center [218, 447] width 96 height 23
select select "89829"
click at [171, 454] on select "Select Stylist [PERSON_NAME] NEHA NEHA SAHU NISHA MANAGER RAHUL RECEPTION [PERS…" at bounding box center [218, 447] width 96 height 23
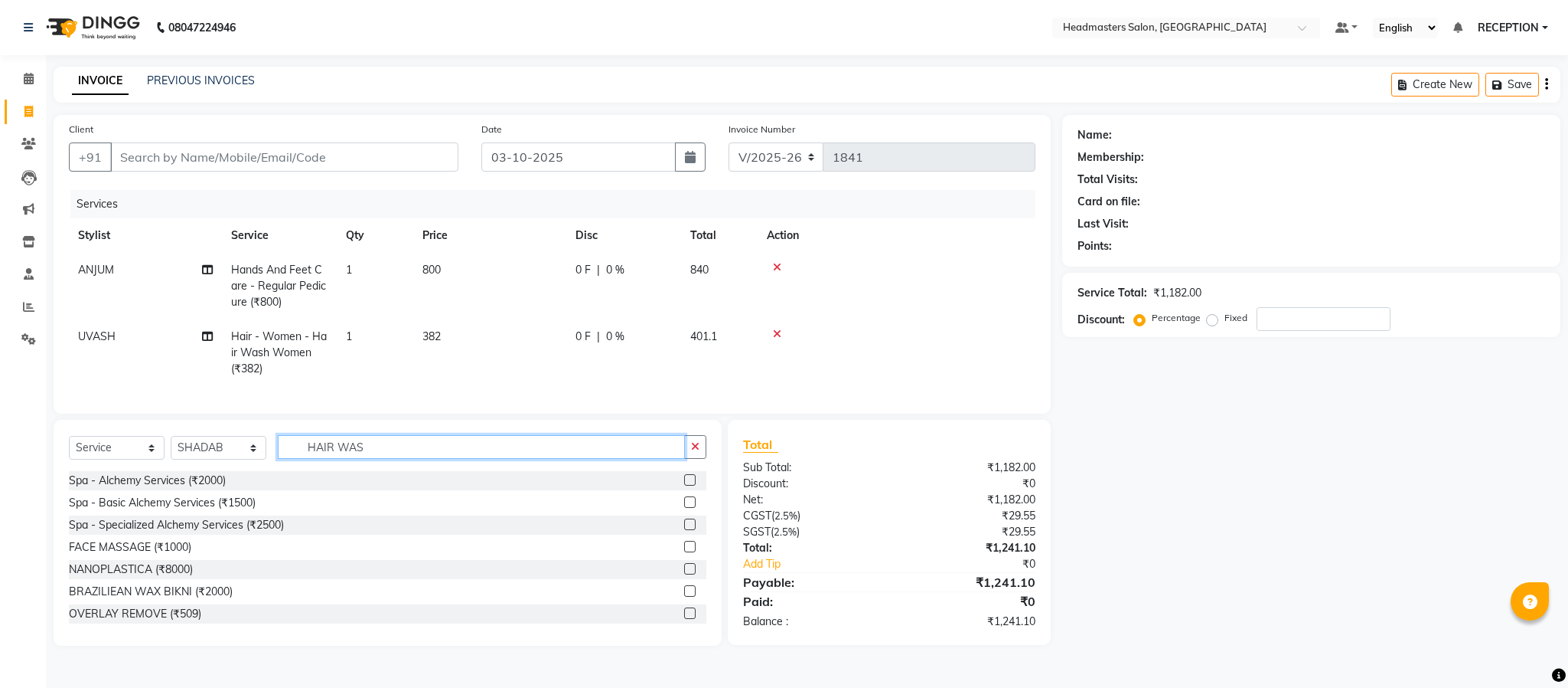
click at [454, 459] on input "HAIR WAS" at bounding box center [481, 447] width 407 height 23
type input "HAIR CUT"
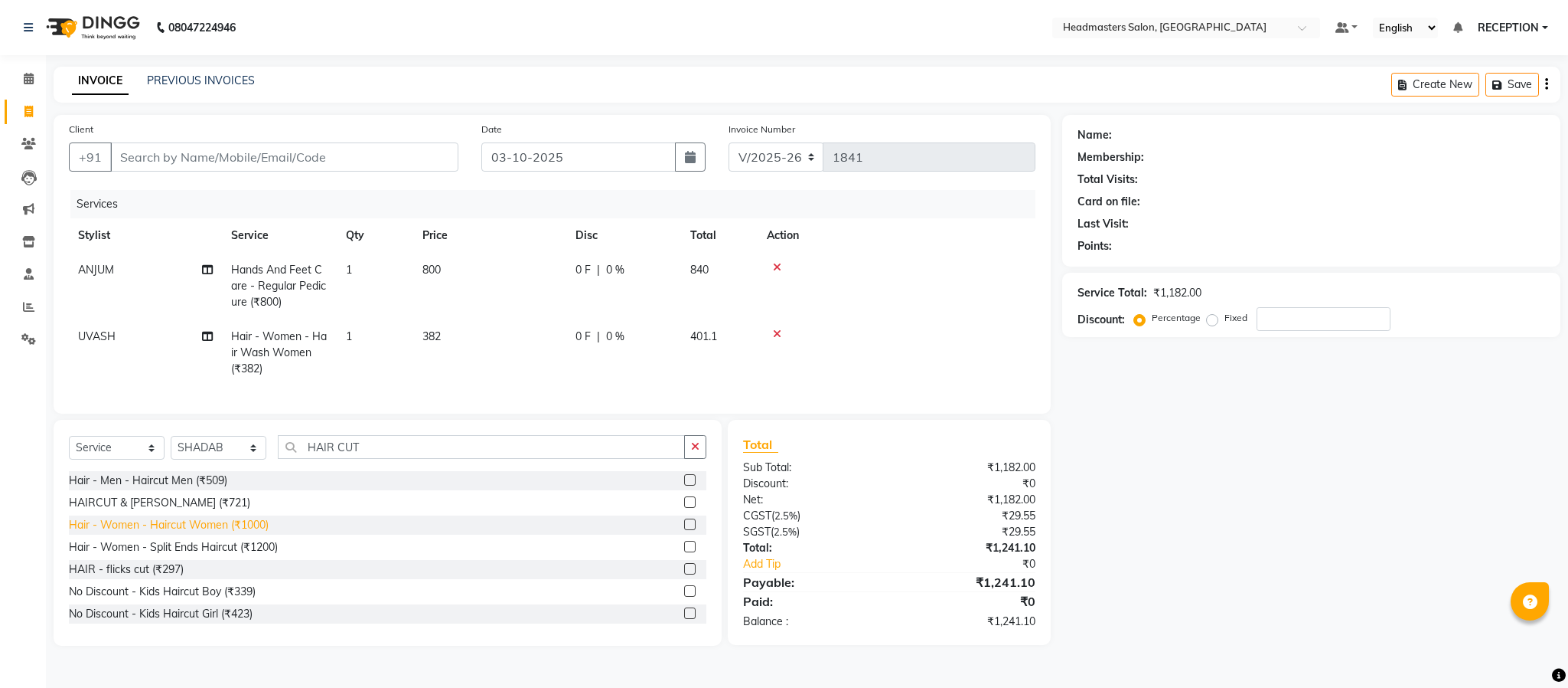
click at [225, 533] on div "Hair - Women - Haircut Women (₹1000)" at bounding box center [169, 525] width 200 height 16
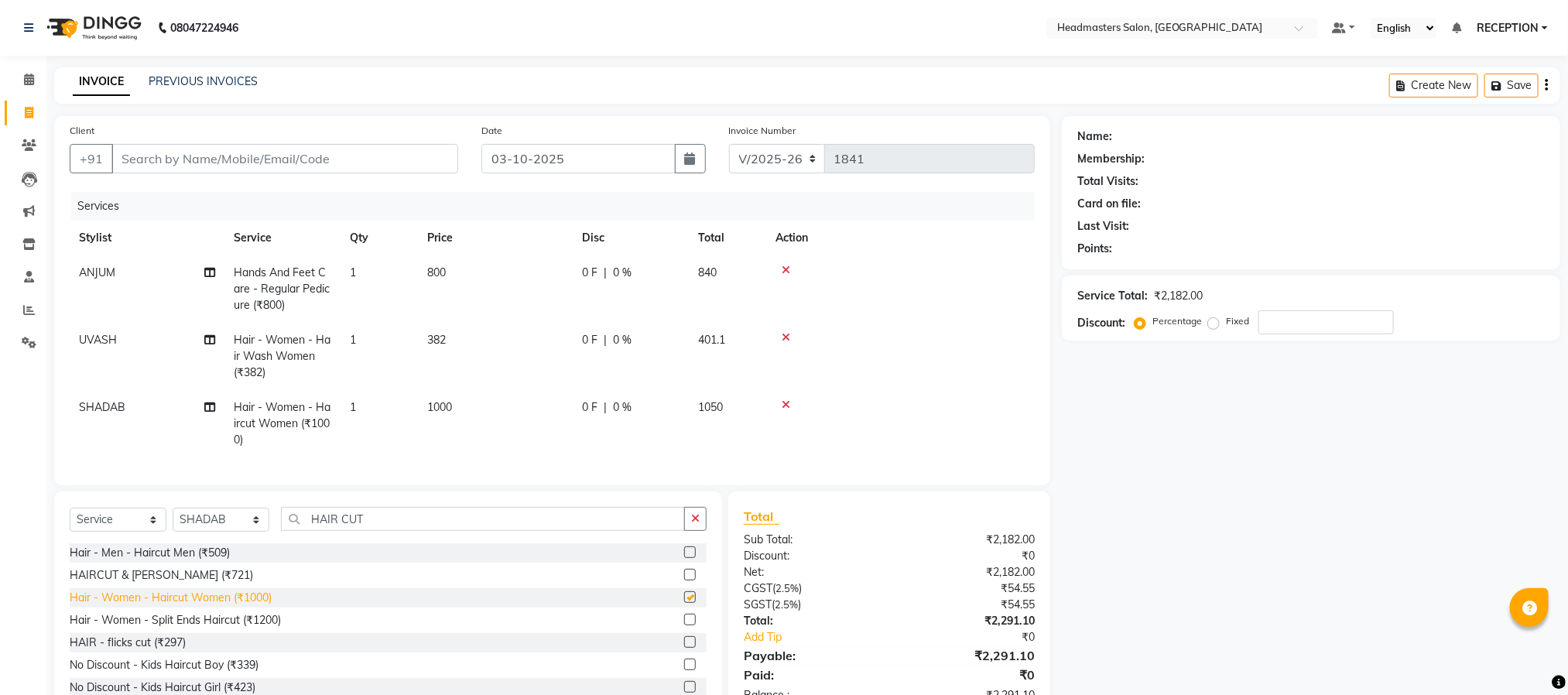
checkbox input "false"
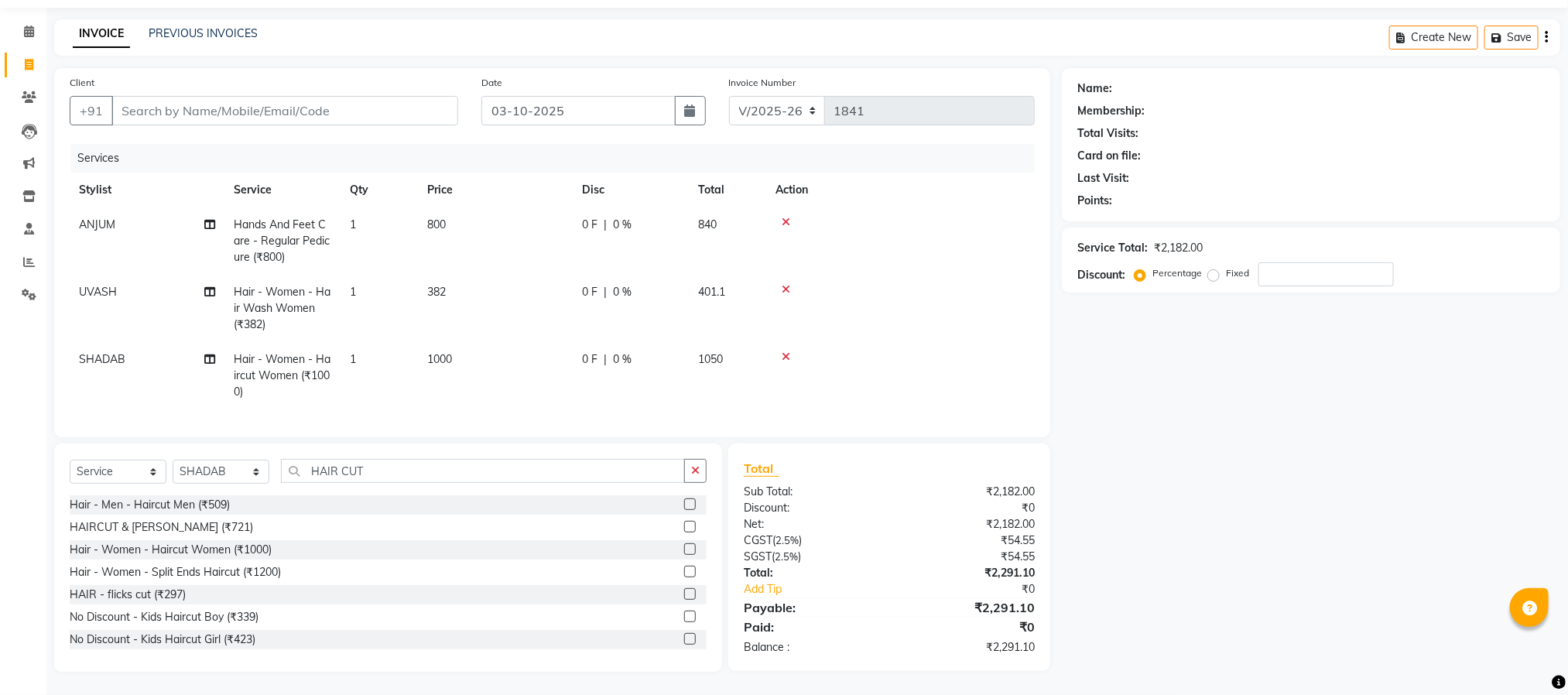
scroll to position [66, 0]
click at [262, 96] on input "Client" at bounding box center [284, 110] width 346 height 29
type input "H"
type input "0"
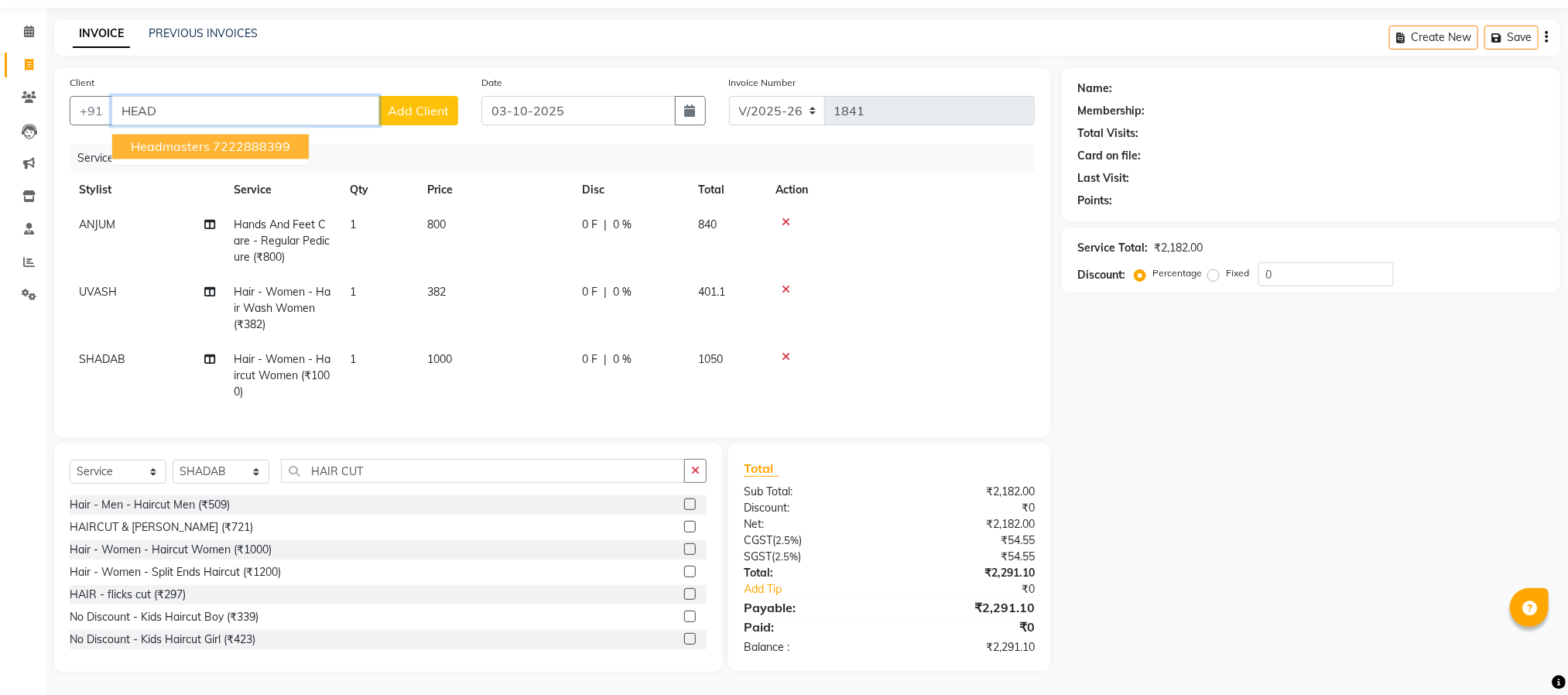
click at [238, 139] on ngb-highlight "7222888399" at bounding box center [252, 147] width 78 height 15
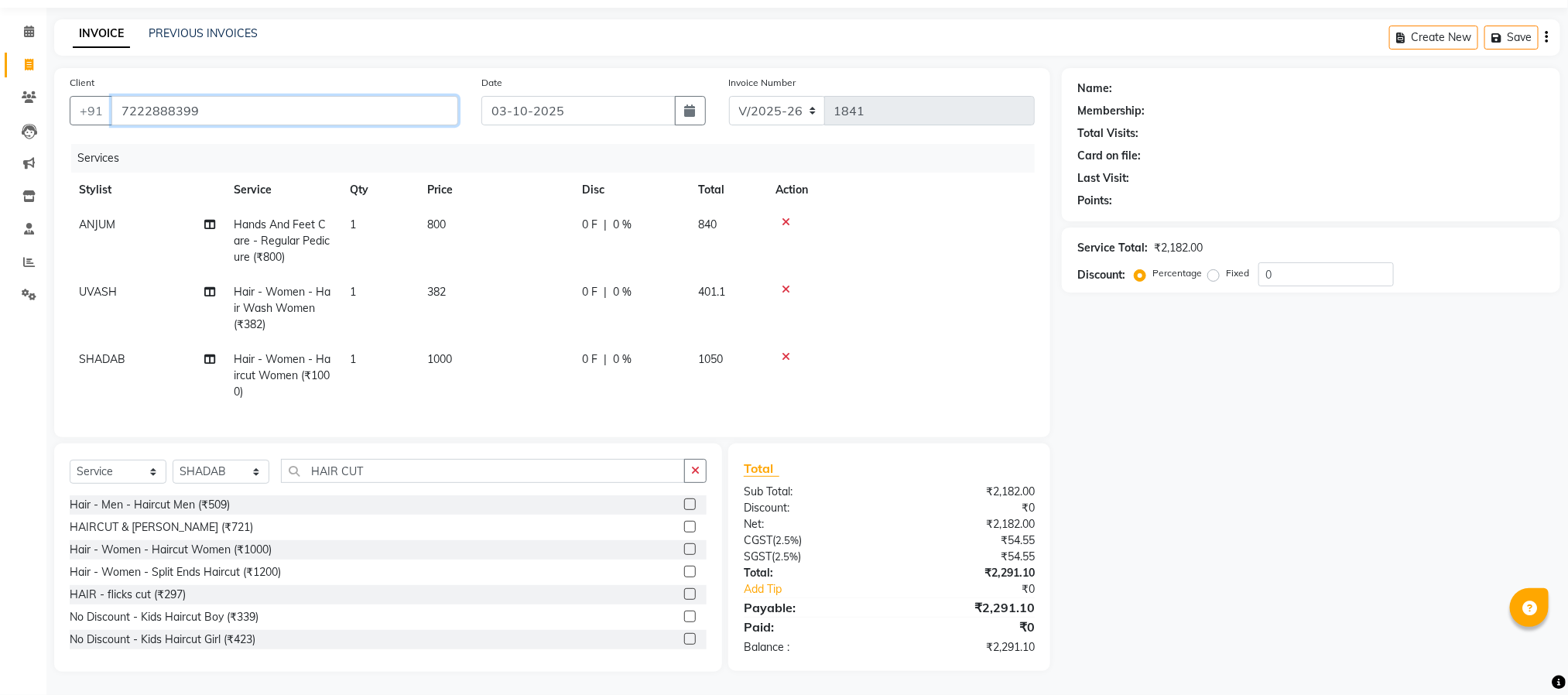
type input "7222888399"
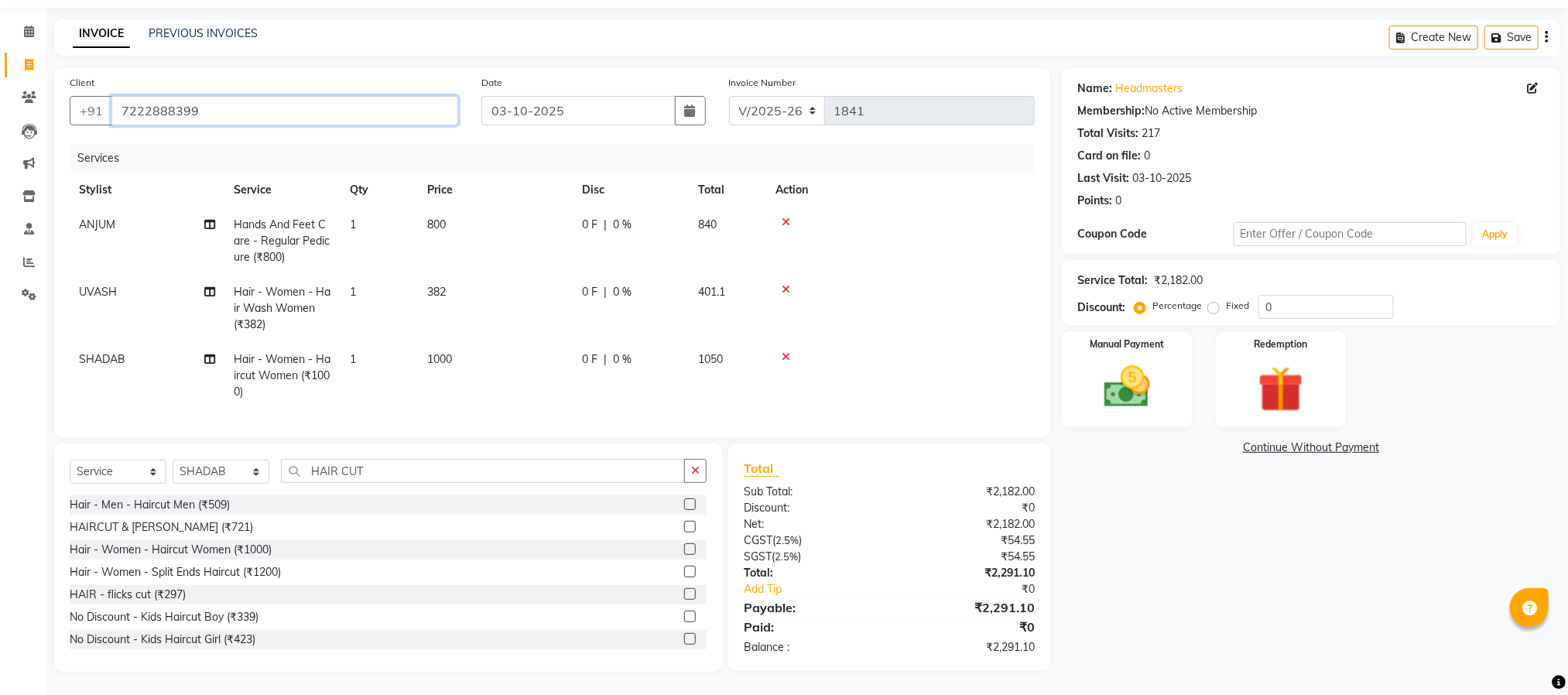
click at [317, 96] on input "7222888399" at bounding box center [284, 110] width 346 height 29
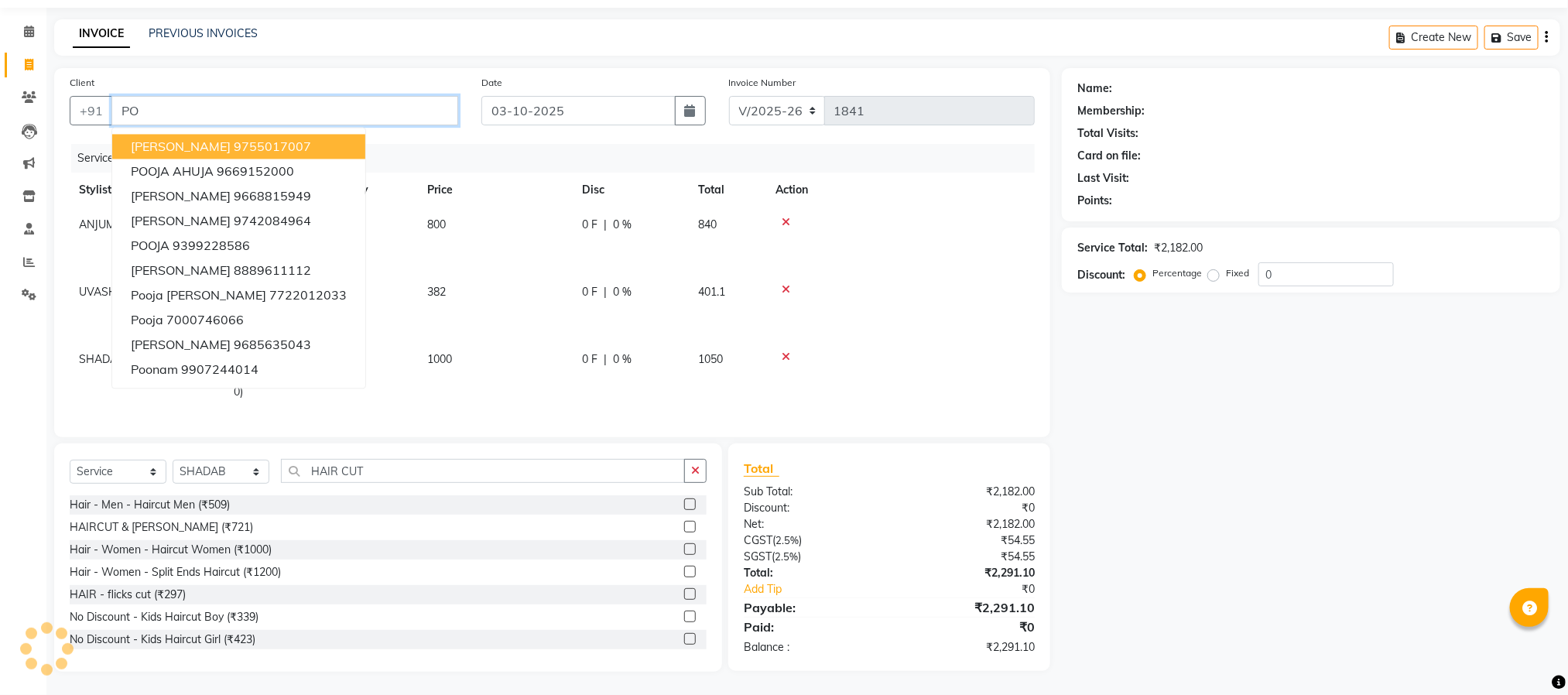
type input "P"
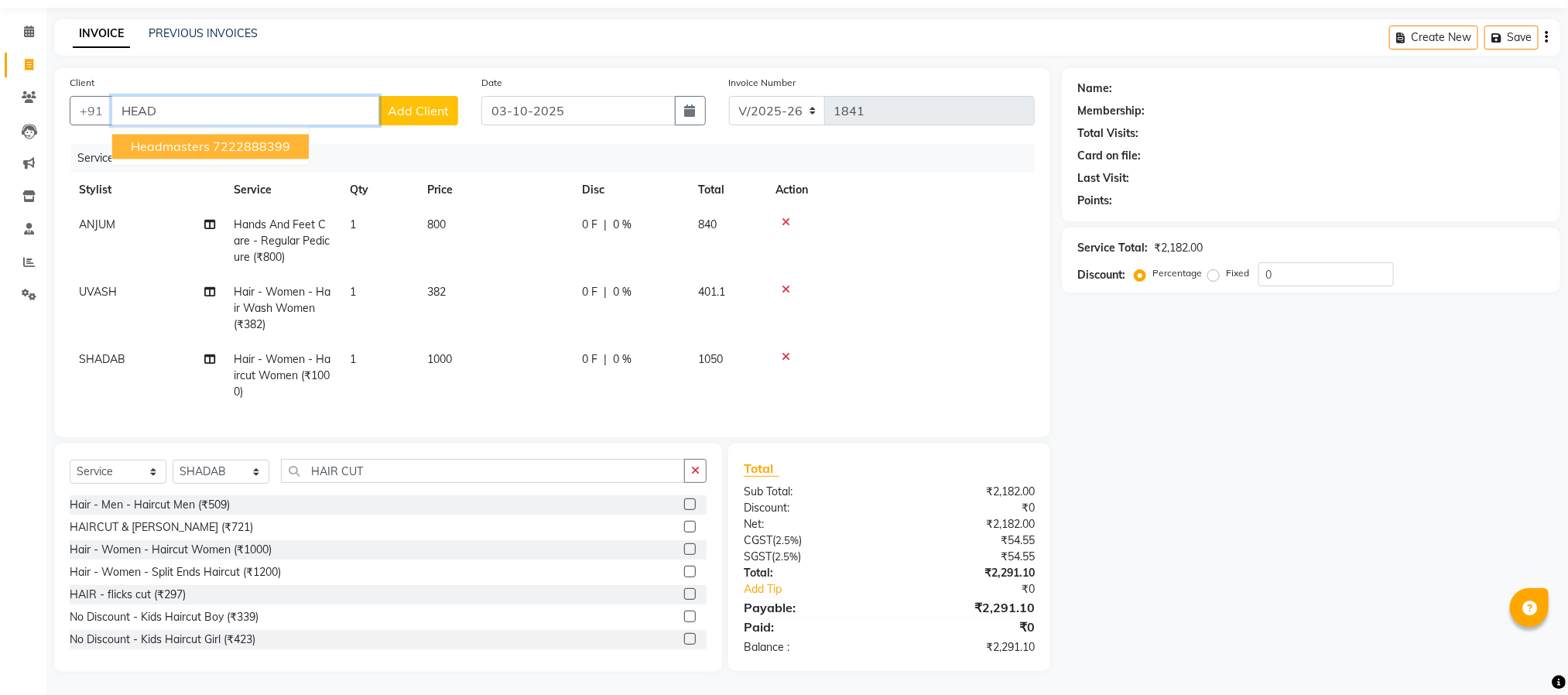
click at [228, 139] on ngb-highlight "7222888399" at bounding box center [252, 147] width 78 height 15
type input "7222888399"
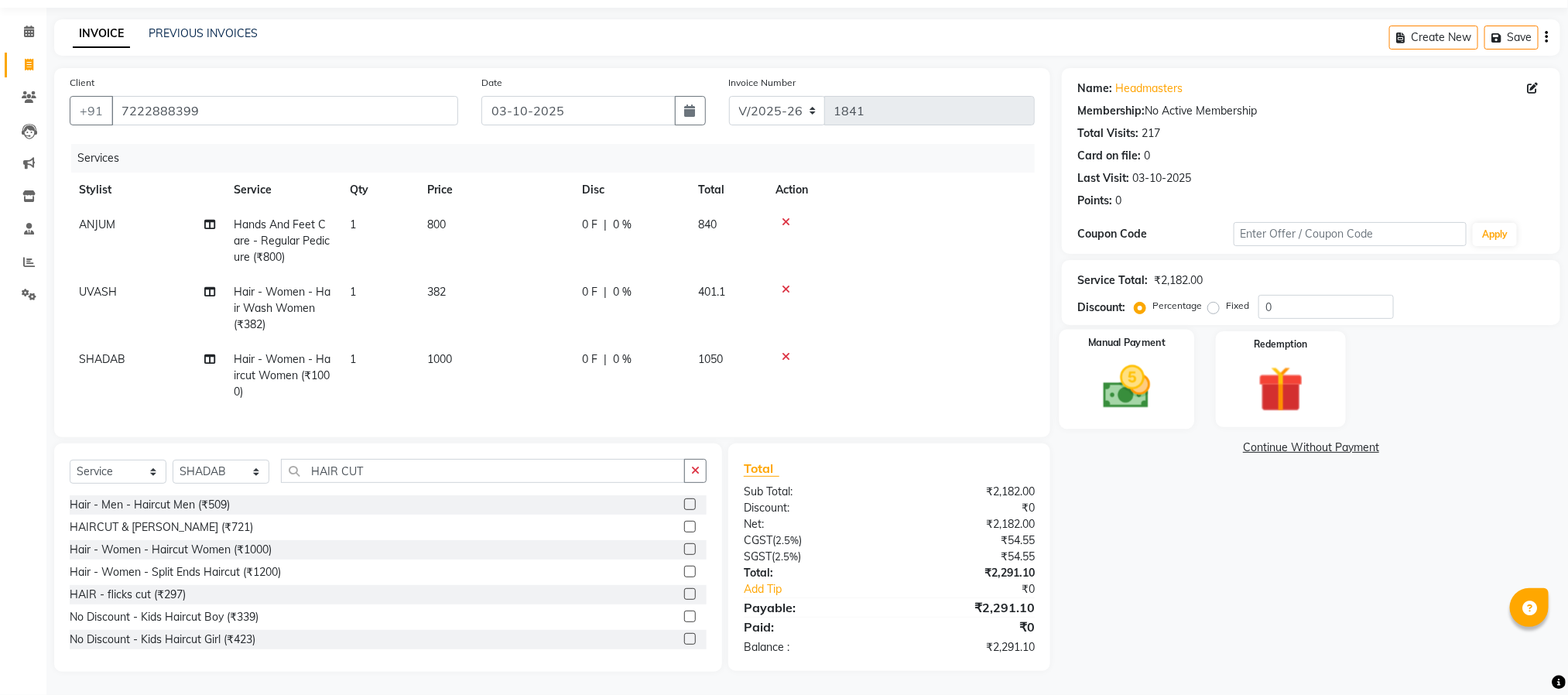
click at [1163, 360] on img at bounding box center [1127, 387] width 78 height 55
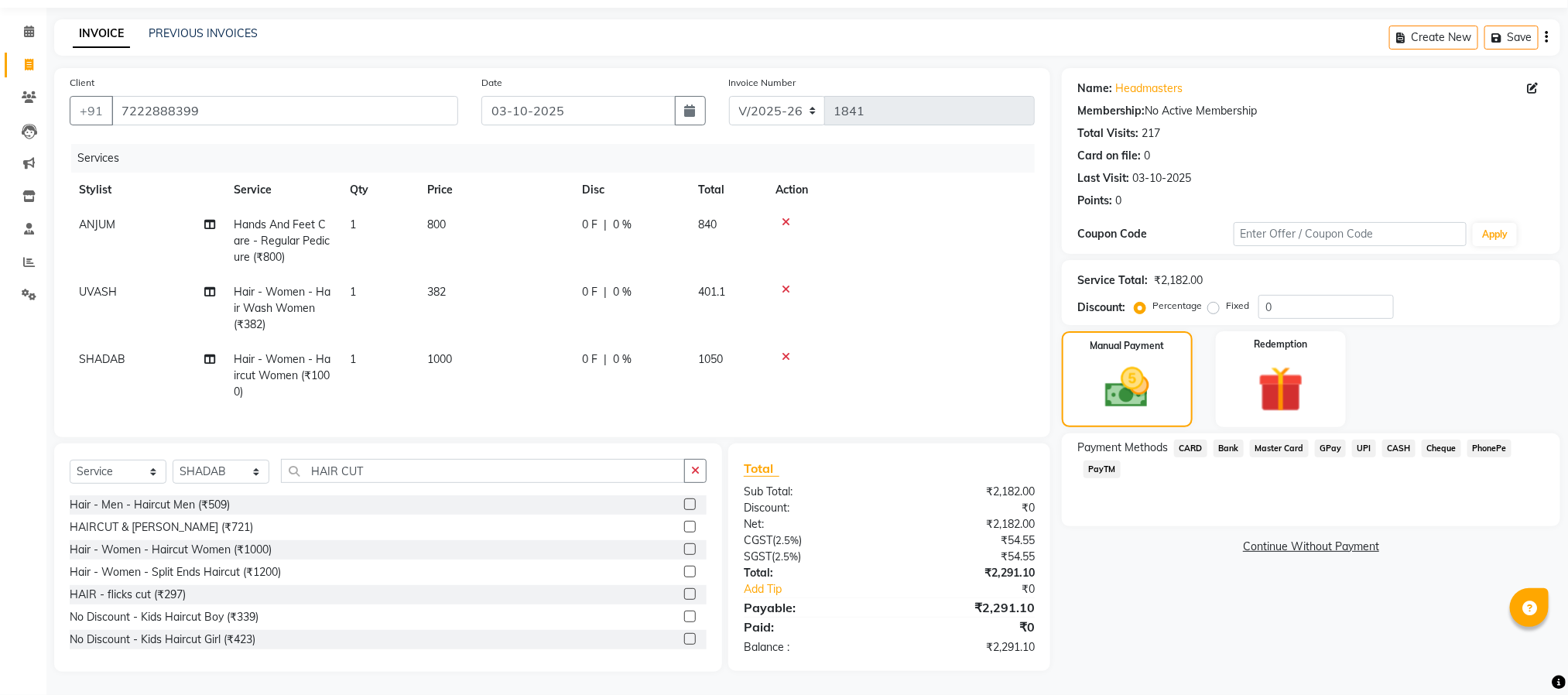
click at [1392, 440] on span "CASH" at bounding box center [1399, 448] width 33 height 18
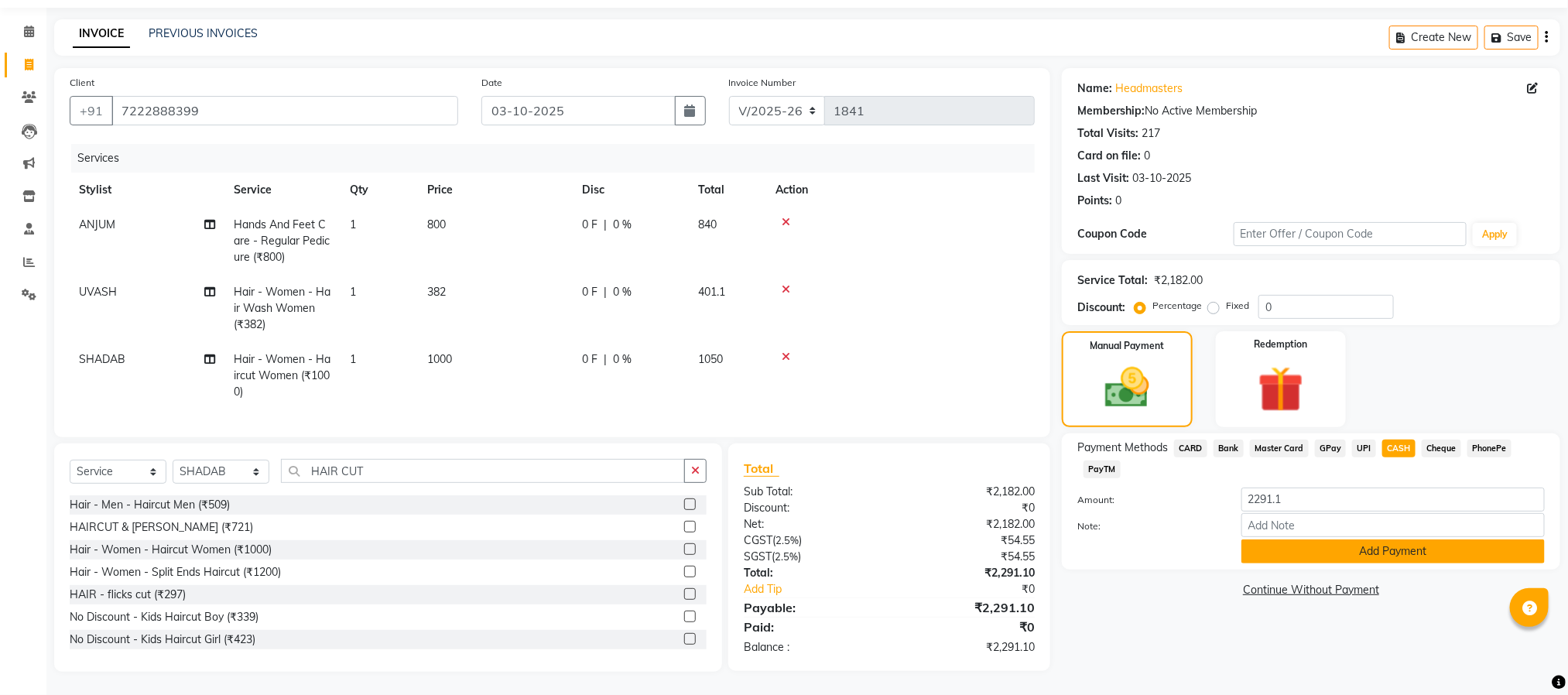
click at [1366, 539] on button "Add Payment" at bounding box center [1393, 551] width 303 height 24
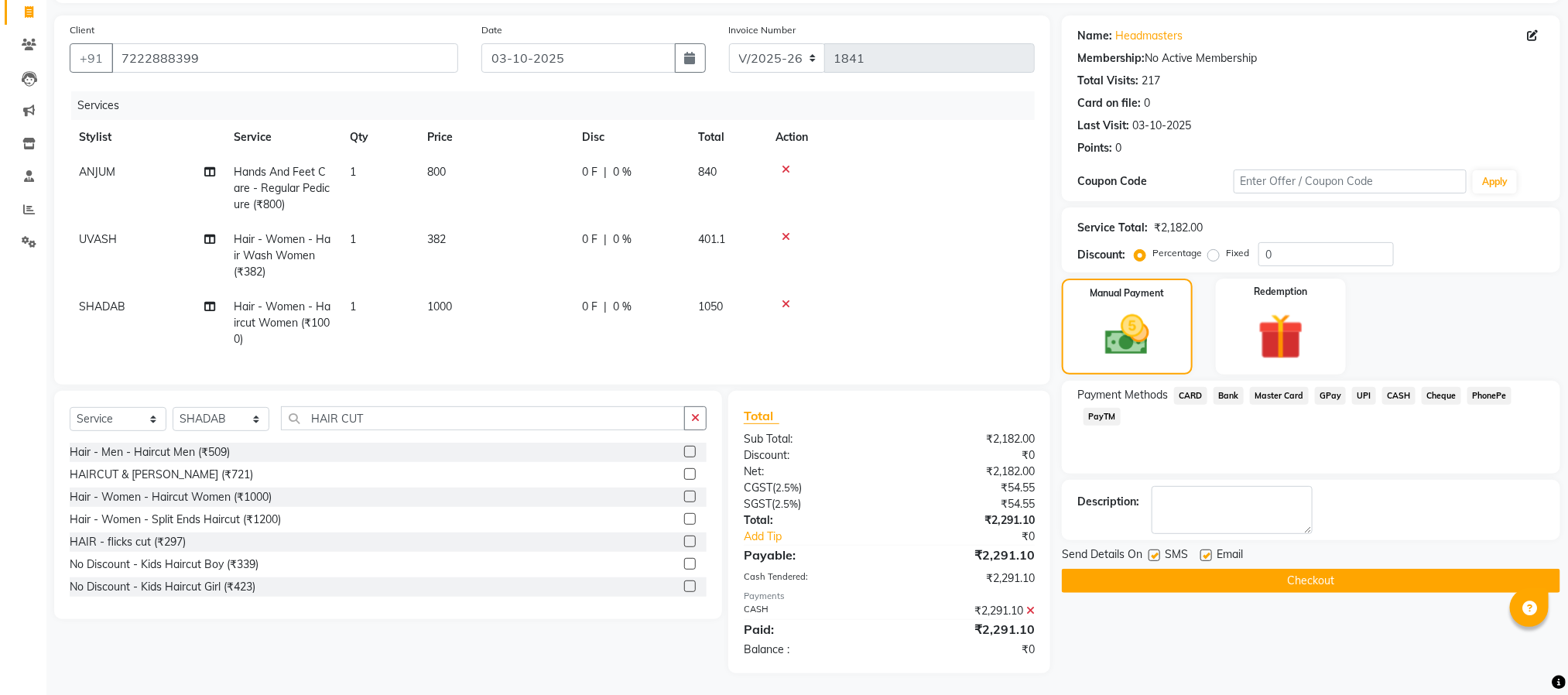
scroll to position [119, 0]
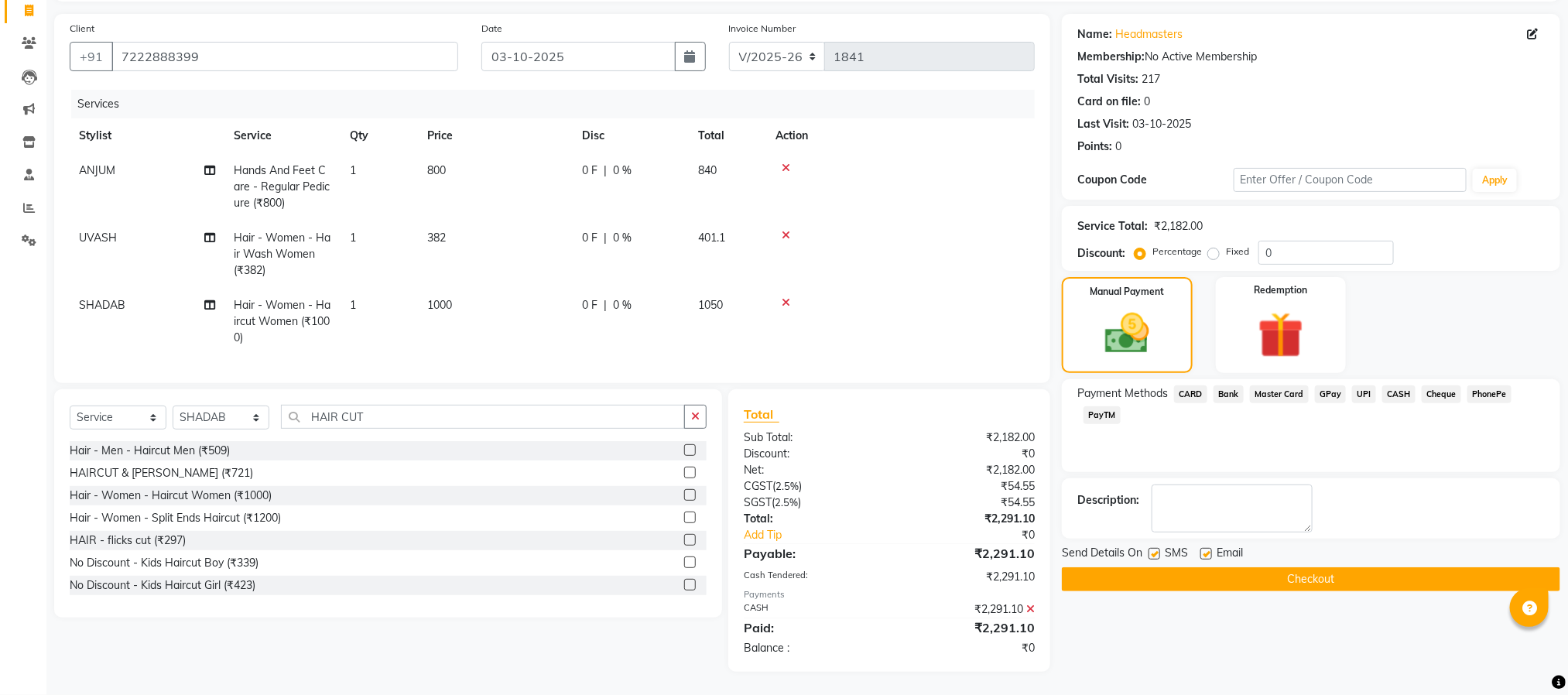
click at [1352, 567] on button "Checkout" at bounding box center [1311, 579] width 498 height 24
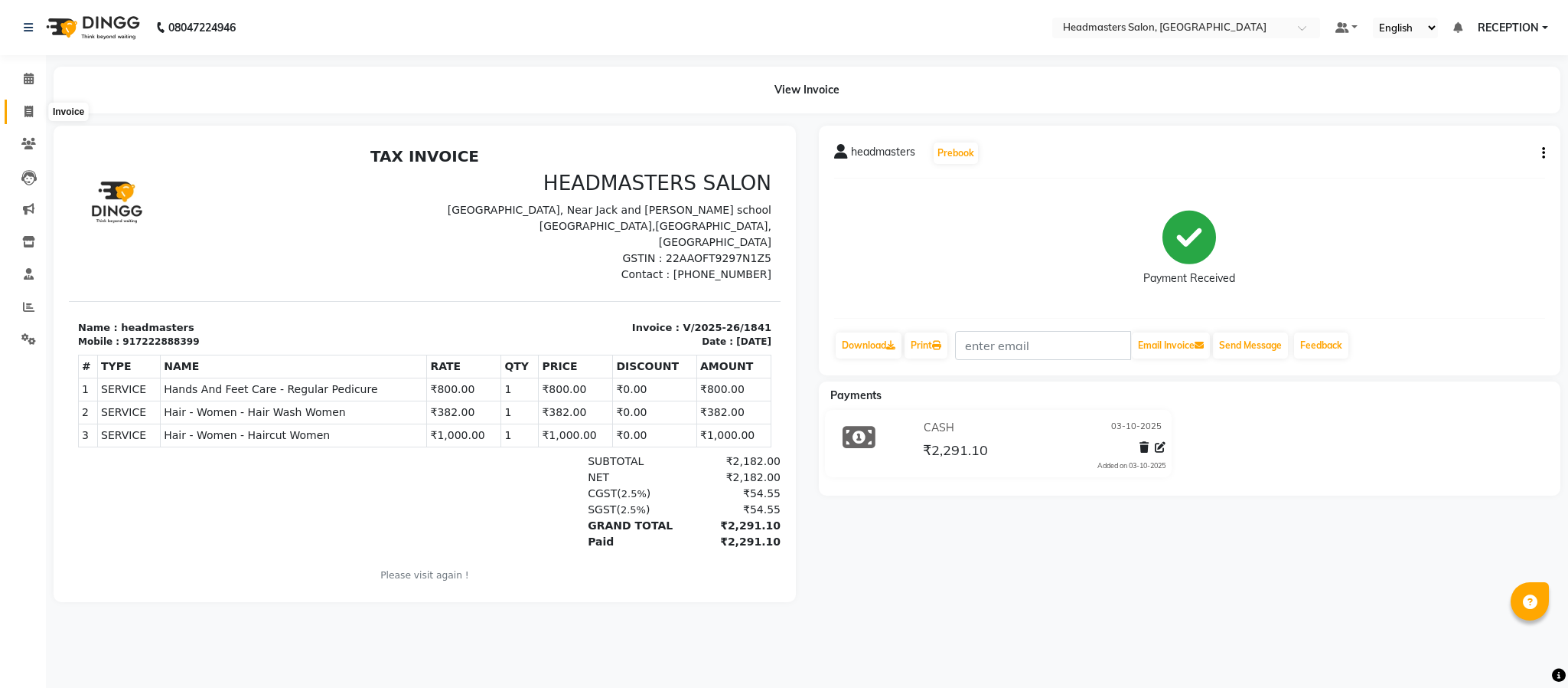
click at [24, 113] on icon at bounding box center [28, 112] width 8 height 12
select select "service"
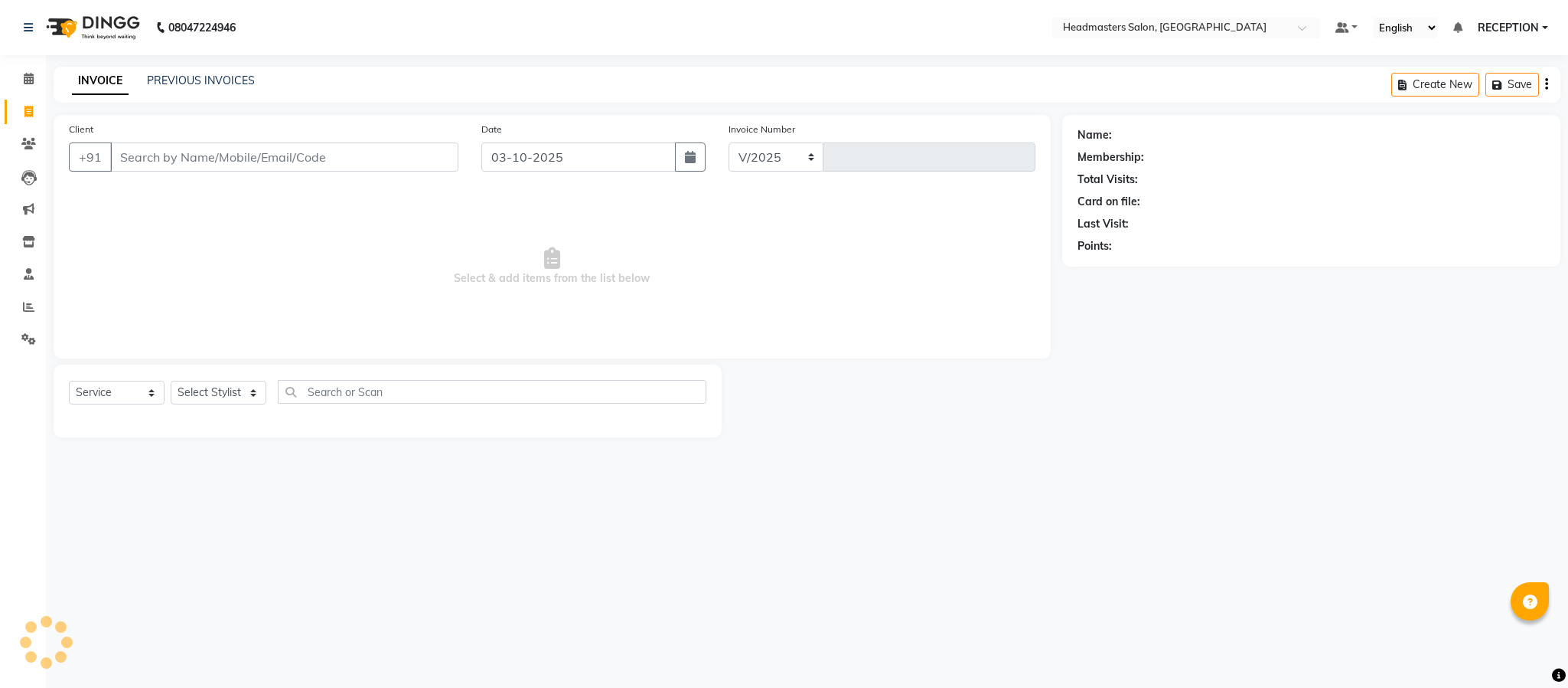
select select "3454"
type input "1843"
click at [205, 83] on link "PREVIOUS INVOICES" at bounding box center [200, 80] width 108 height 14
select select "3454"
select select "service"
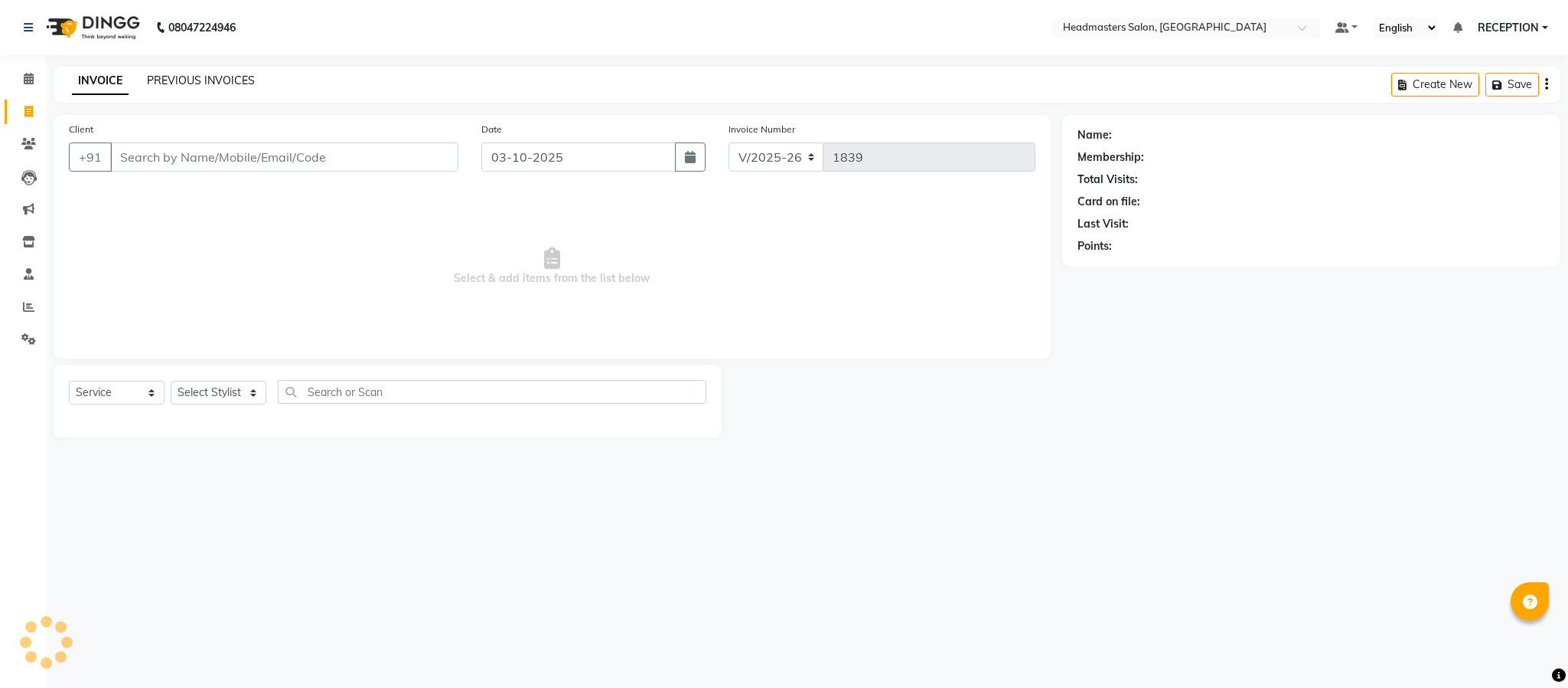
click at [232, 83] on link "PREVIOUS INVOICES" at bounding box center [200, 80] width 108 height 14
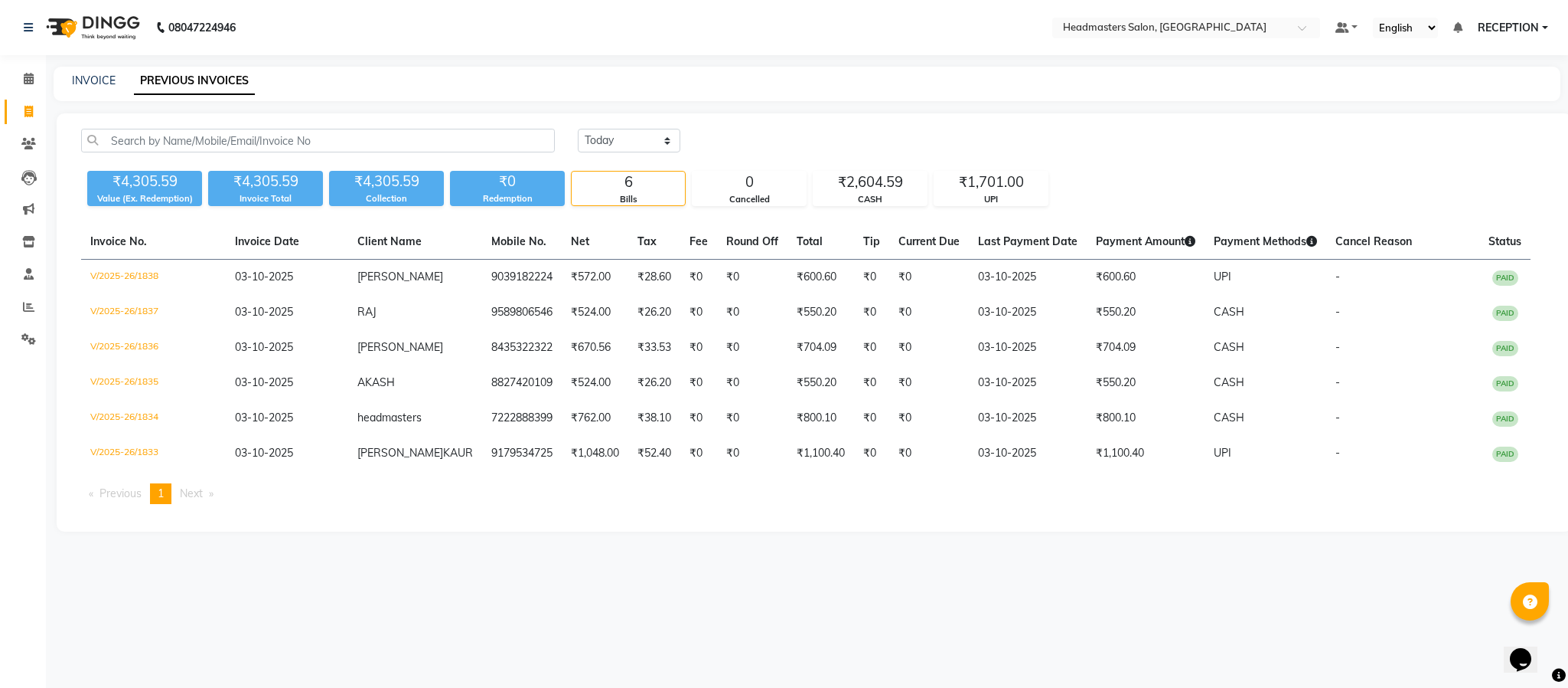
click at [599, 615] on div "08047224946 Select Location × Headmasters Salon, Shankar Nagar Default Panel My…" at bounding box center [784, 344] width 1568 height 688
click at [108, 78] on link "INVOICE" at bounding box center [93, 80] width 43 height 14
select select "service"
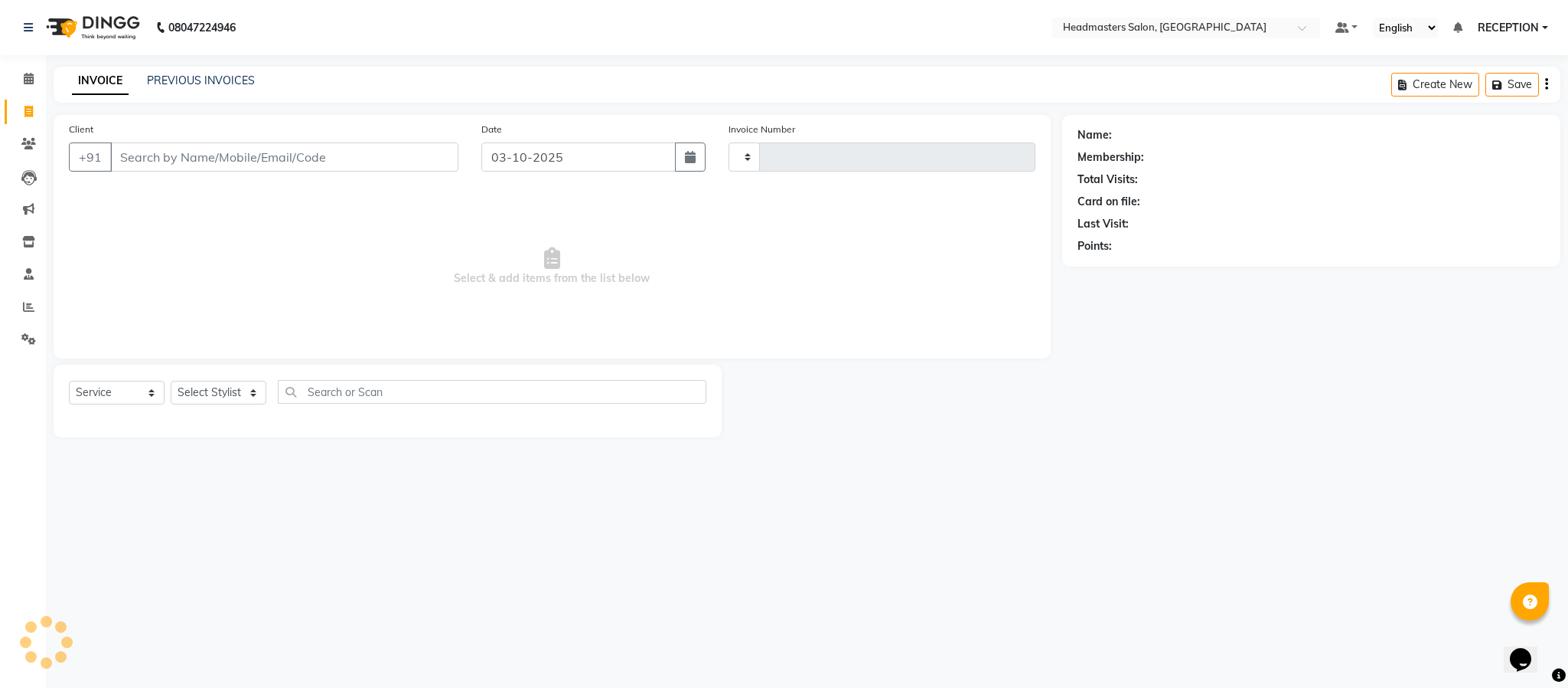
type input "1839"
select select "3454"
click at [117, 78] on link "INVOICE" at bounding box center [100, 81] width 57 height 28
select select "3454"
select select "service"
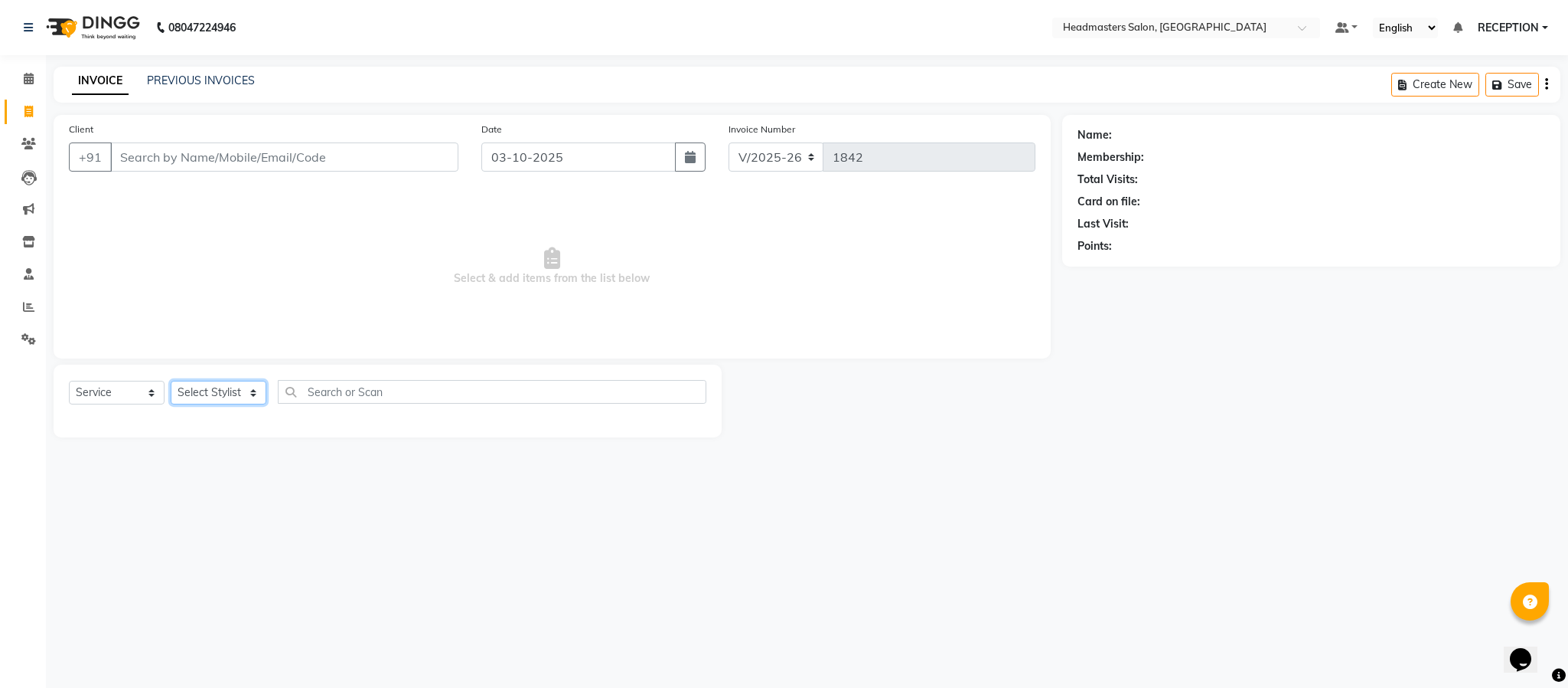
click at [205, 393] on select "Select Stylist [PERSON_NAME] NEHA NEHA SAHU NISHA MANAGER RAHUL RECEPTION [PERS…" at bounding box center [218, 392] width 96 height 23
select select "82635"
click at [171, 381] on select "Select Stylist [PERSON_NAME] NEHA NEHA SAHU NISHA MANAGER RAHUL RECEPTION [PERS…" at bounding box center [218, 392] width 96 height 23
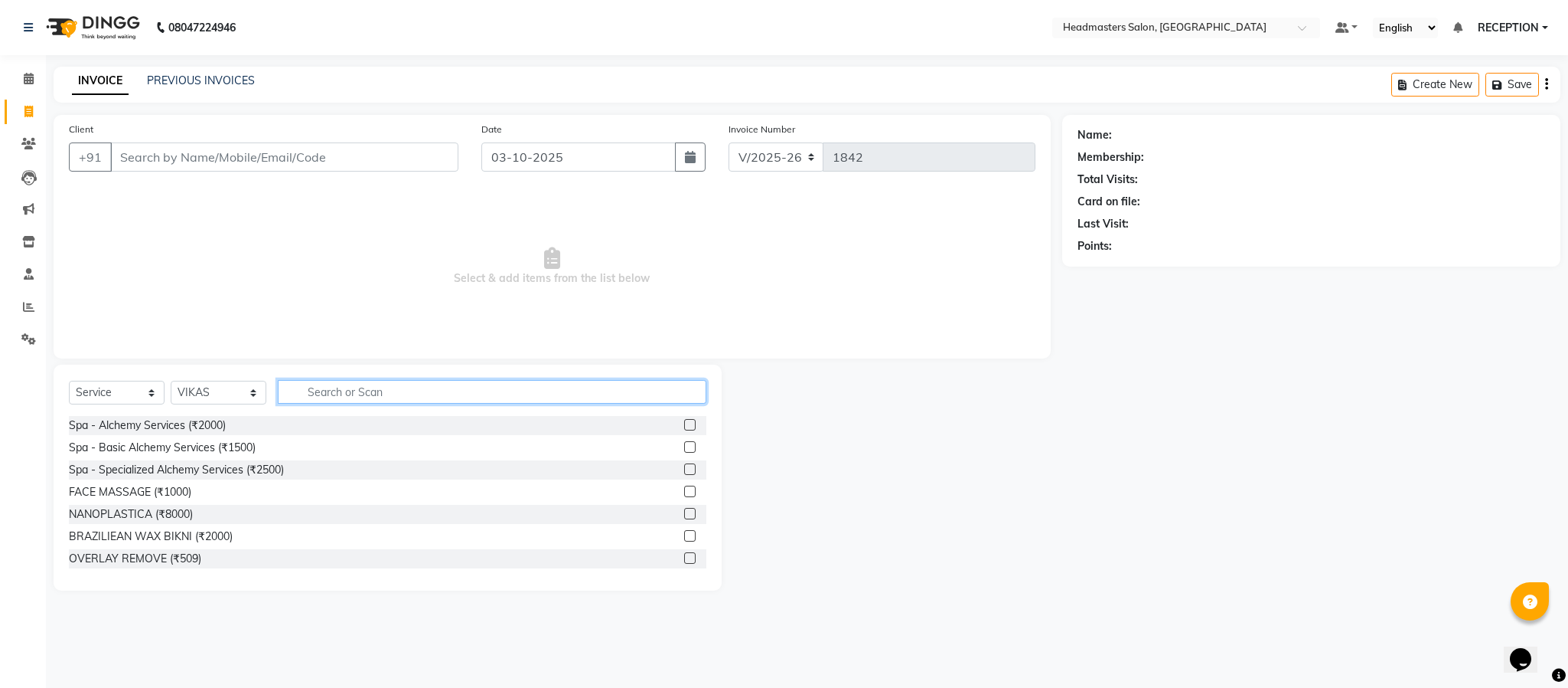
click at [356, 399] on input "text" at bounding box center [492, 391] width 428 height 23
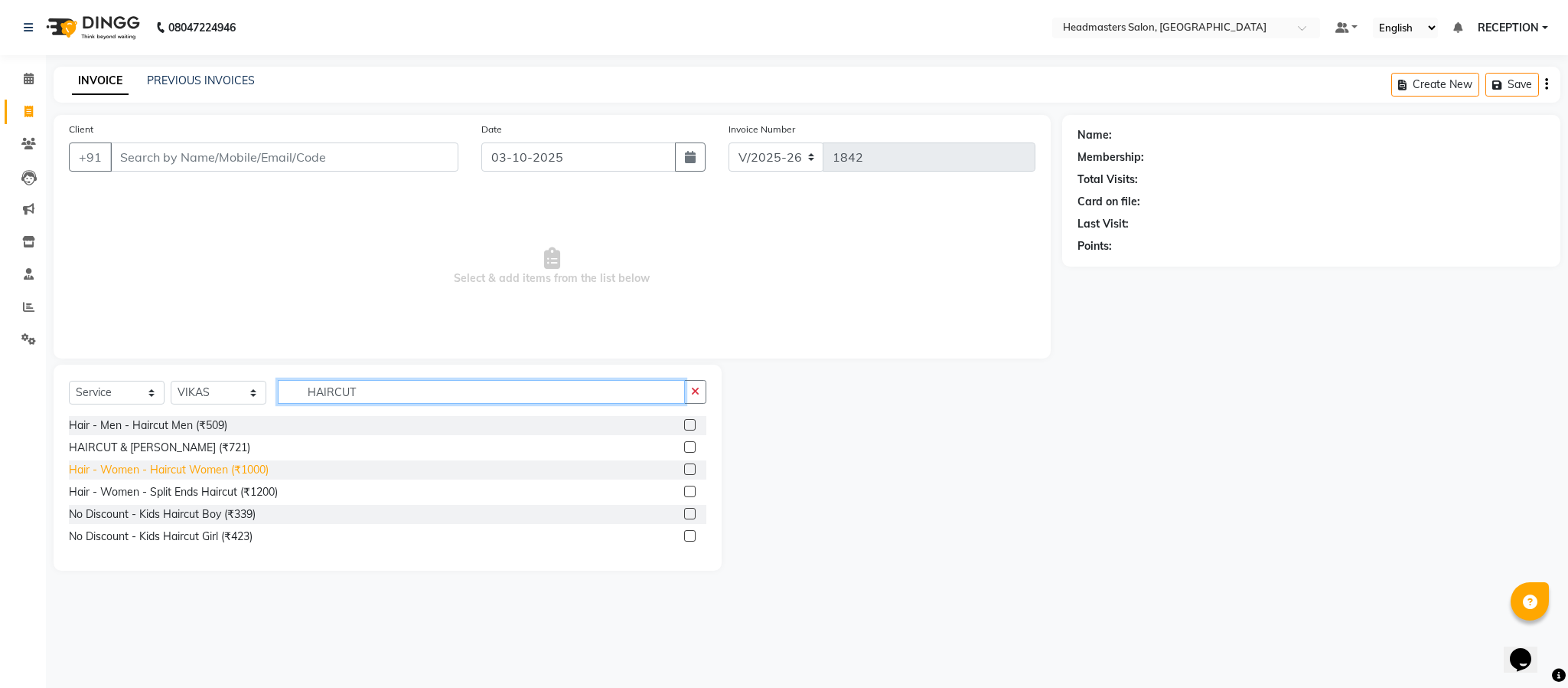
type input "HAIRCUT"
click at [184, 476] on div "Hair - Women - Haircut Women (₹1000)" at bounding box center [169, 470] width 200 height 16
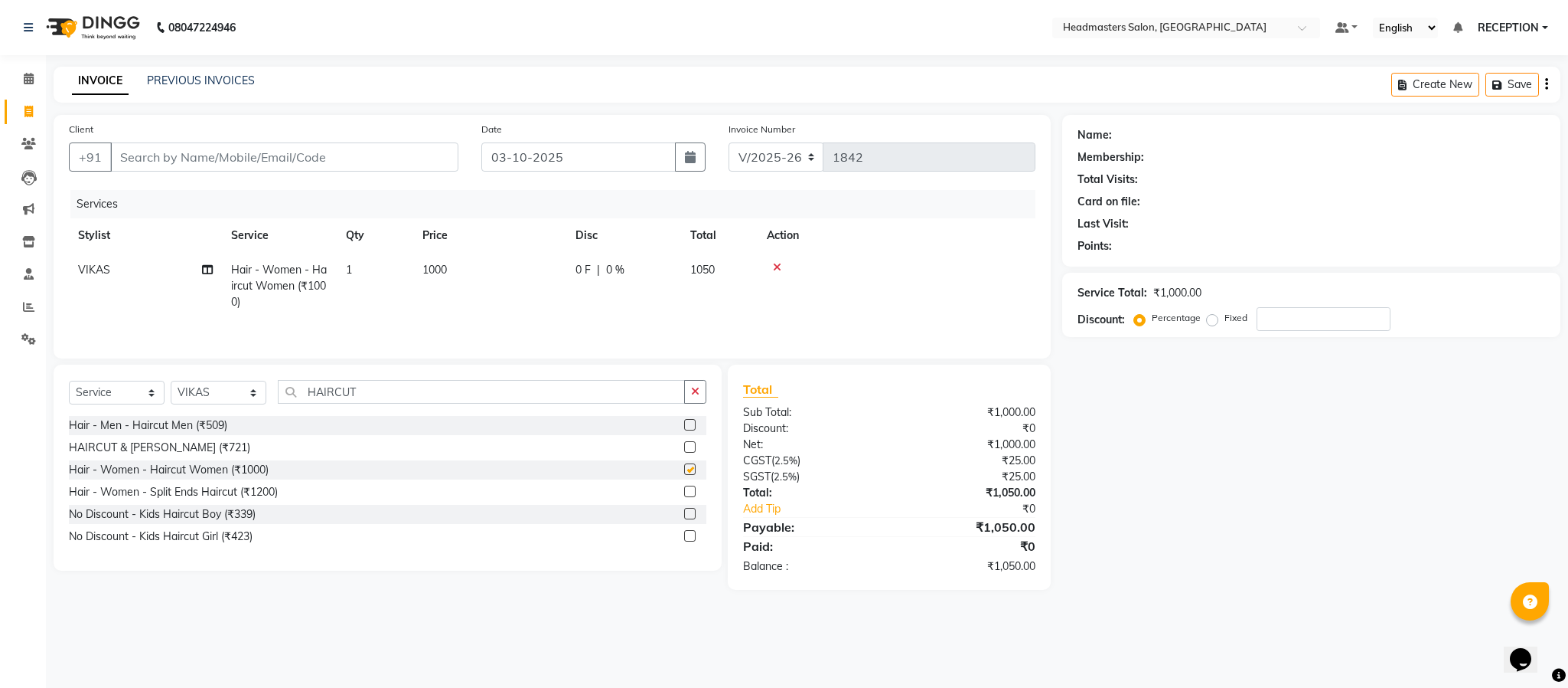
checkbox input "false"
click at [235, 157] on input "Client" at bounding box center [284, 157] width 348 height 29
type input "9"
type input "0"
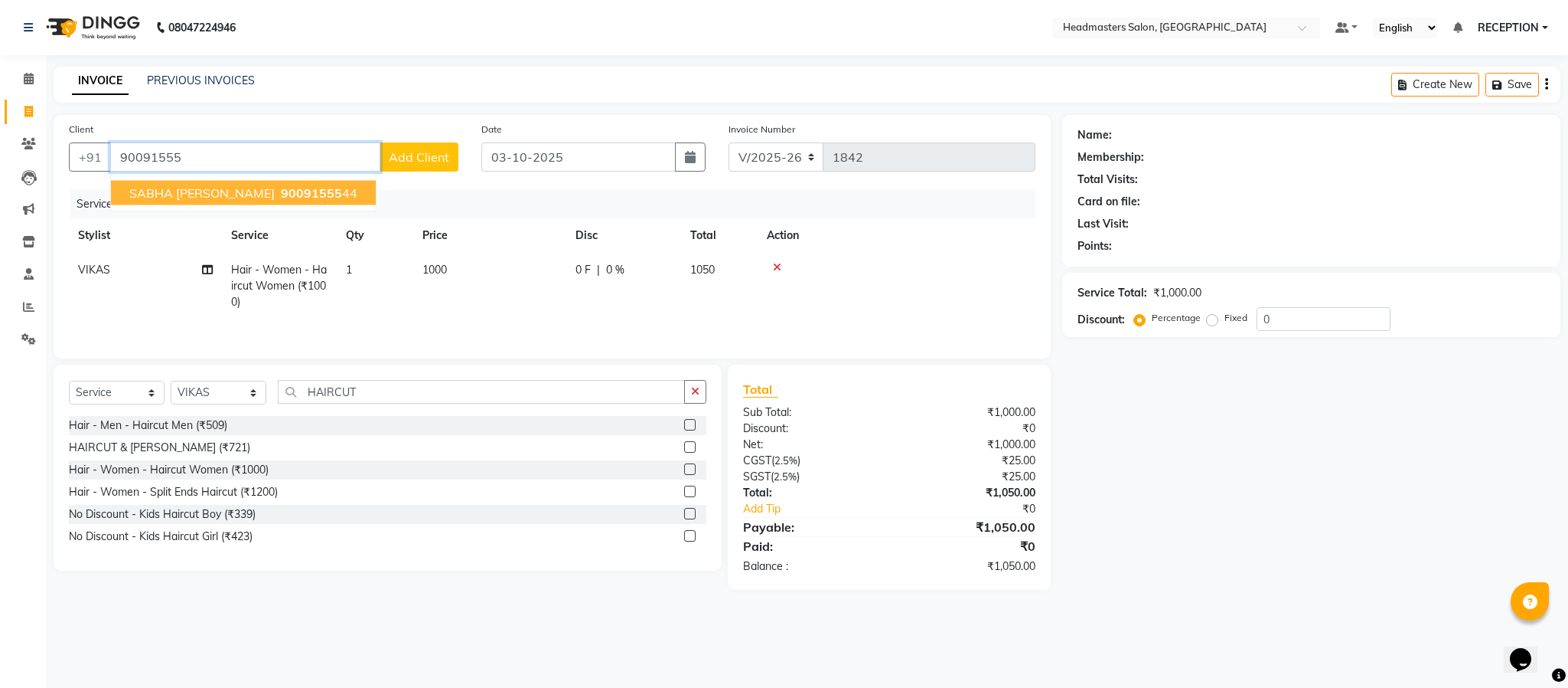
click at [281, 193] on span "90091555" at bounding box center [311, 193] width 61 height 15
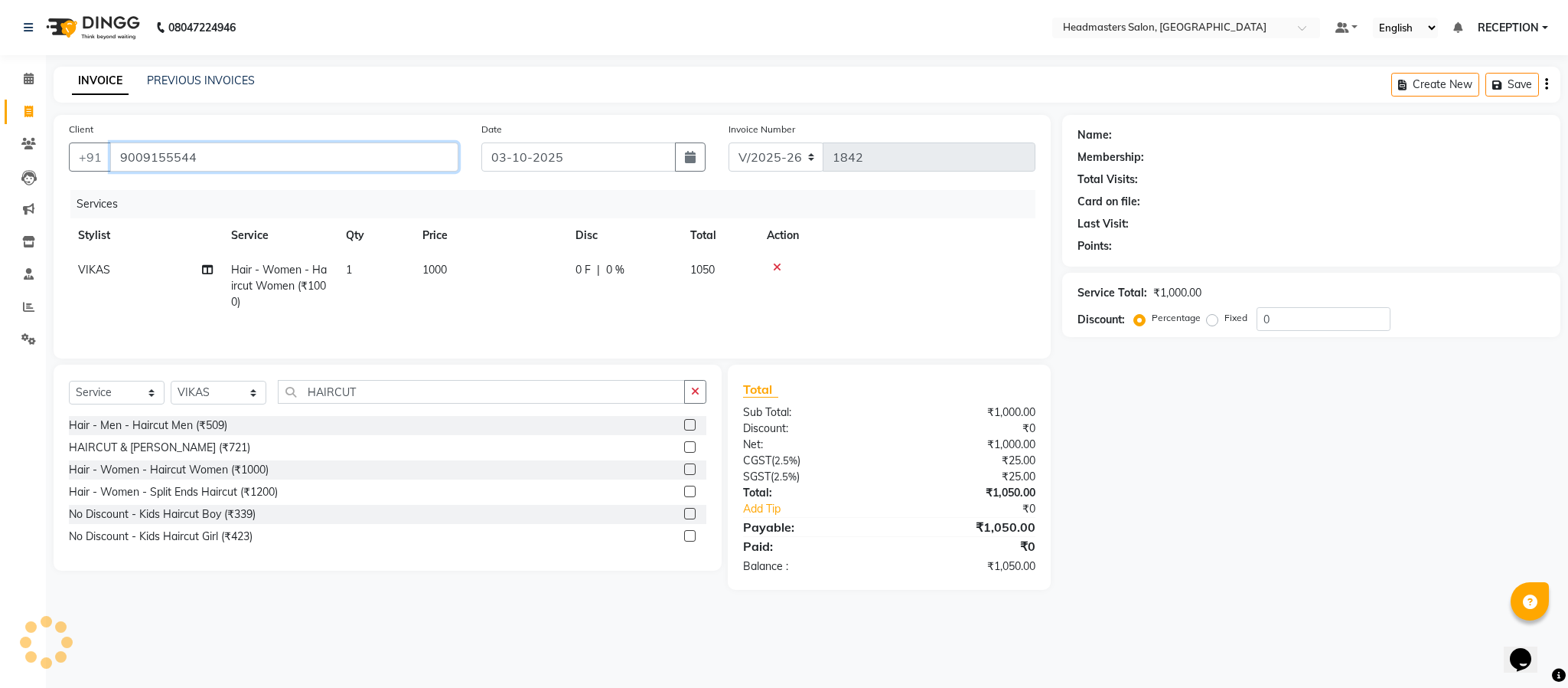
type input "9009155544"
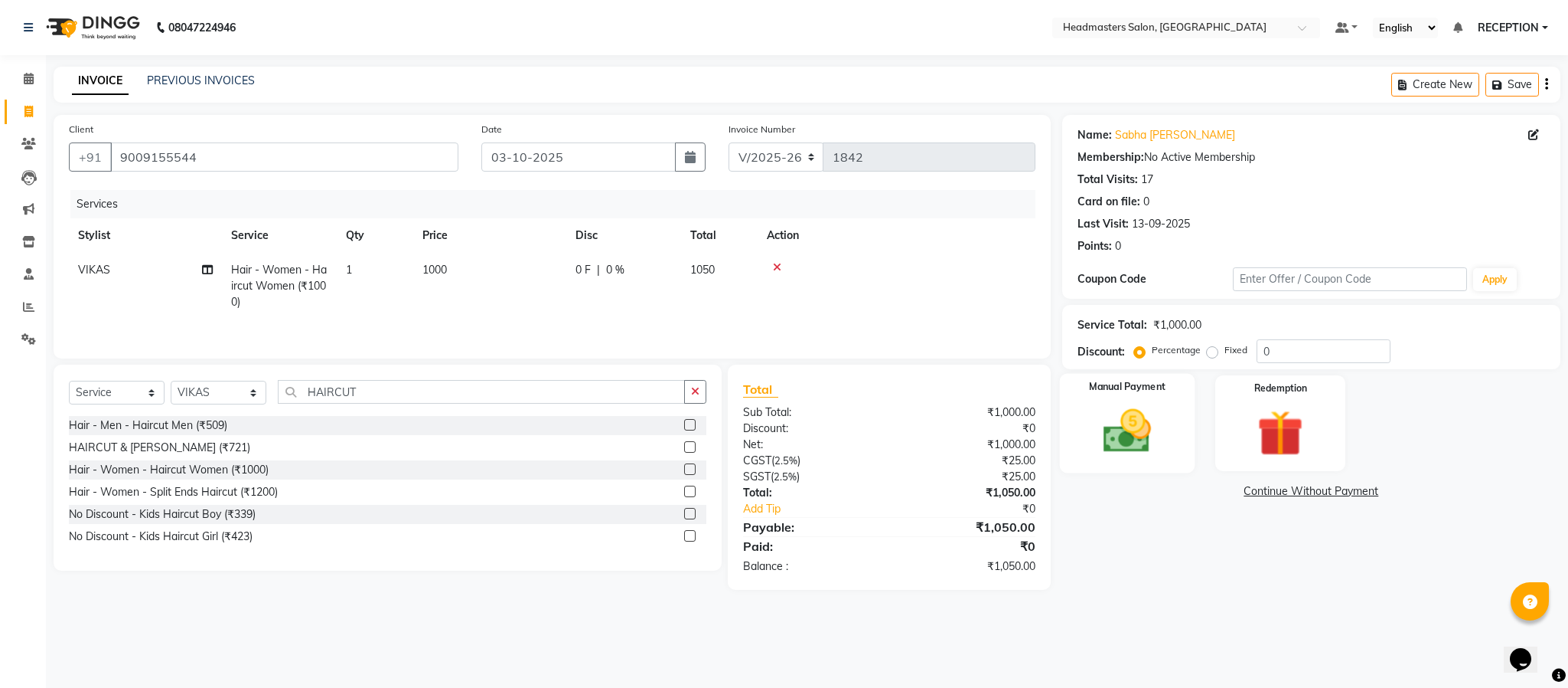
click at [1171, 404] on div "Manual Payment" at bounding box center [1127, 423] width 136 height 99
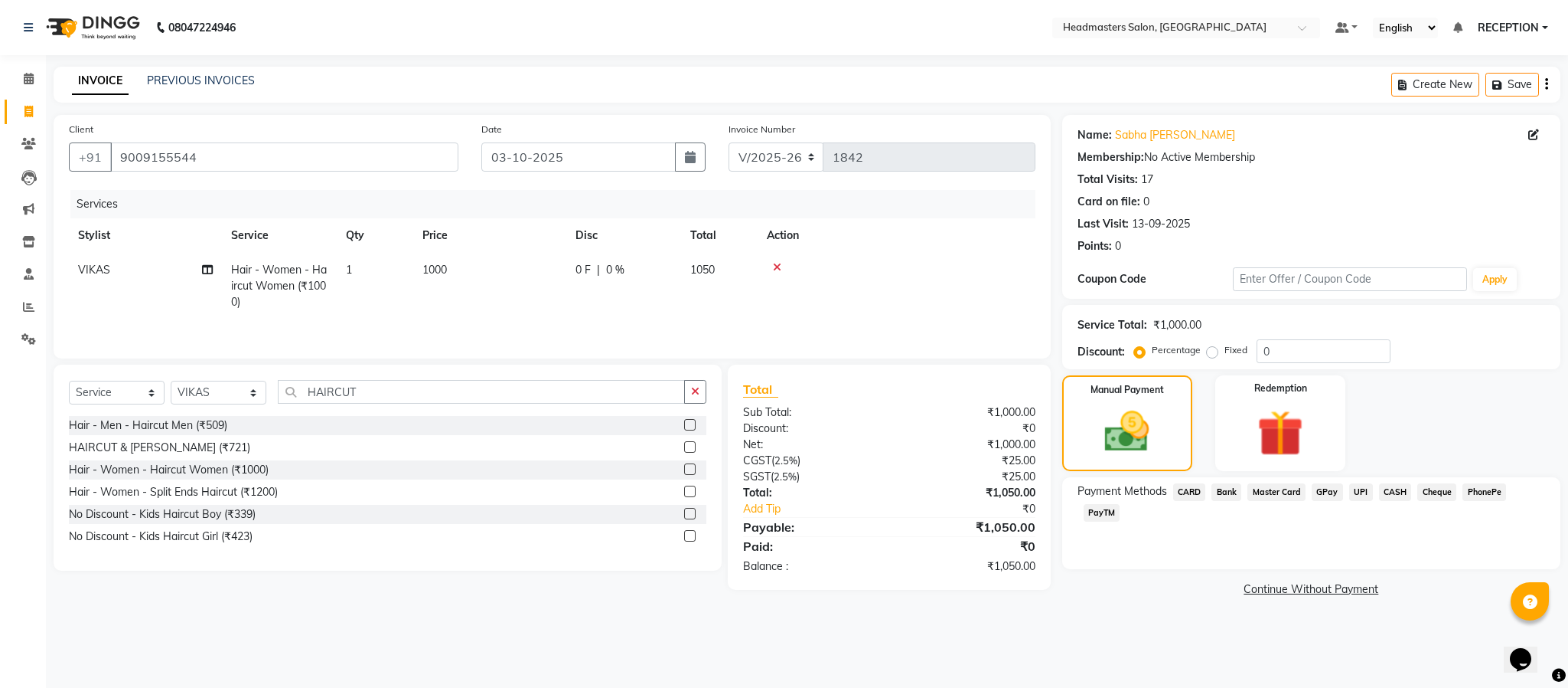
click at [453, 276] on td "1000" at bounding box center [490, 286] width 153 height 67
select select "82635"
click at [539, 269] on input "1000" at bounding box center [562, 274] width 135 height 23
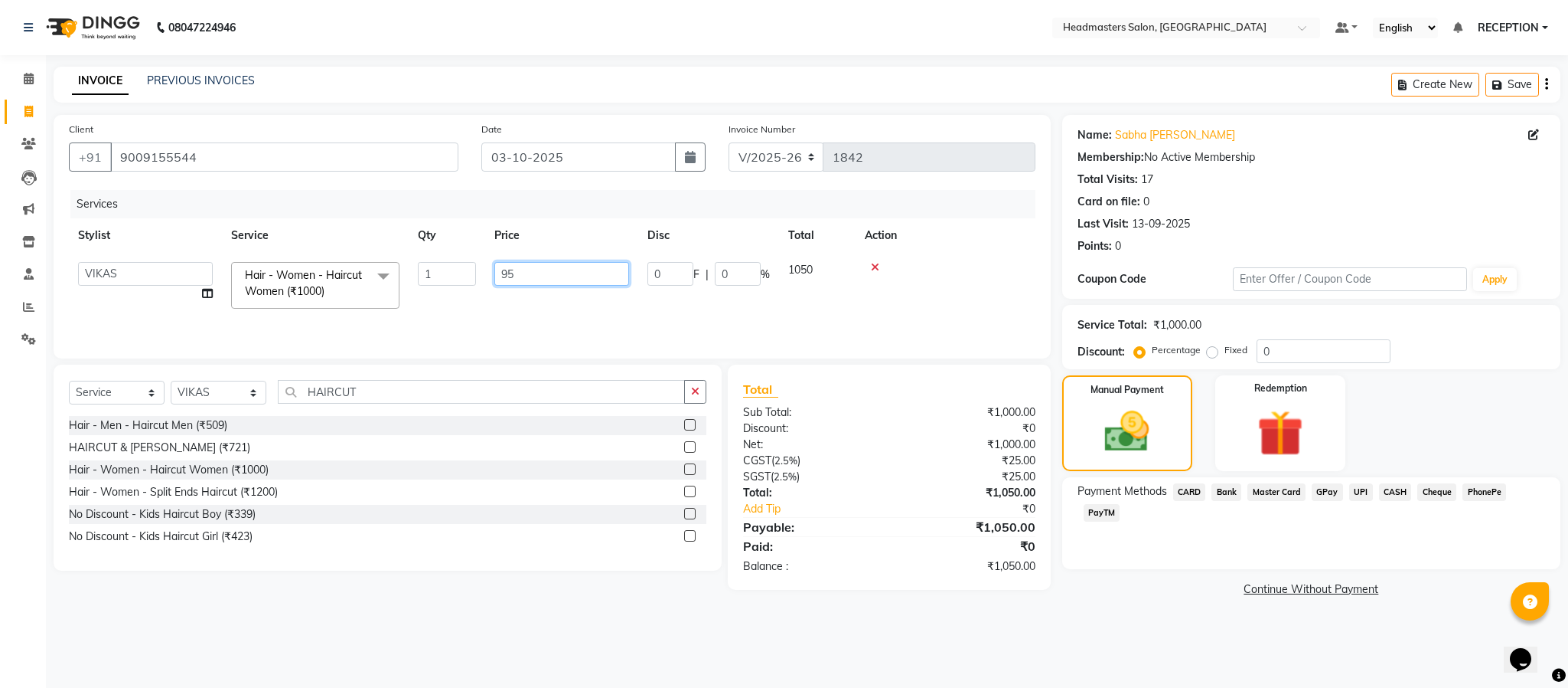
type input "950"
click at [545, 304] on td "950" at bounding box center [490, 286] width 153 height 67
select select "82635"
click at [1358, 483] on span "UPI" at bounding box center [1361, 491] width 23 height 18
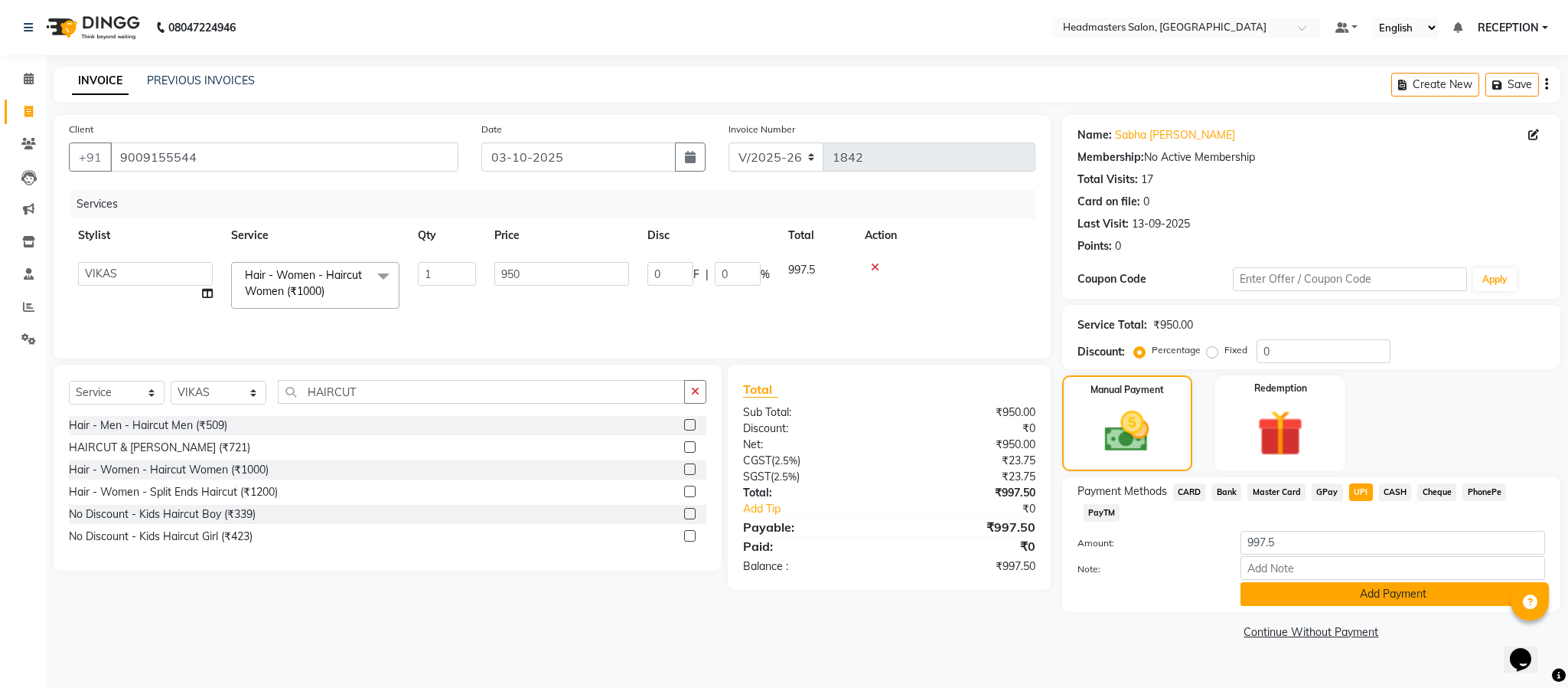
click at [1327, 600] on button "Add Payment" at bounding box center [1392, 594] width 304 height 23
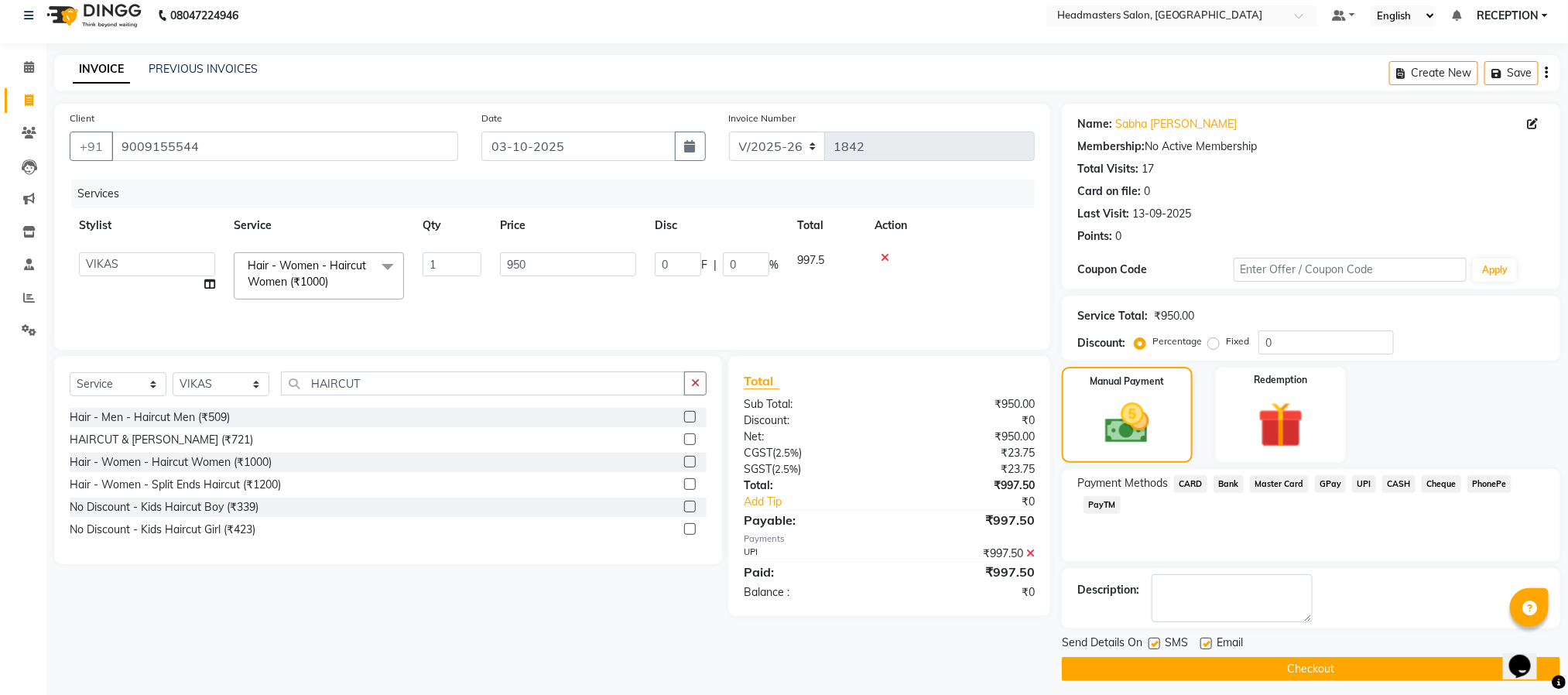
scroll to position [24, 0]
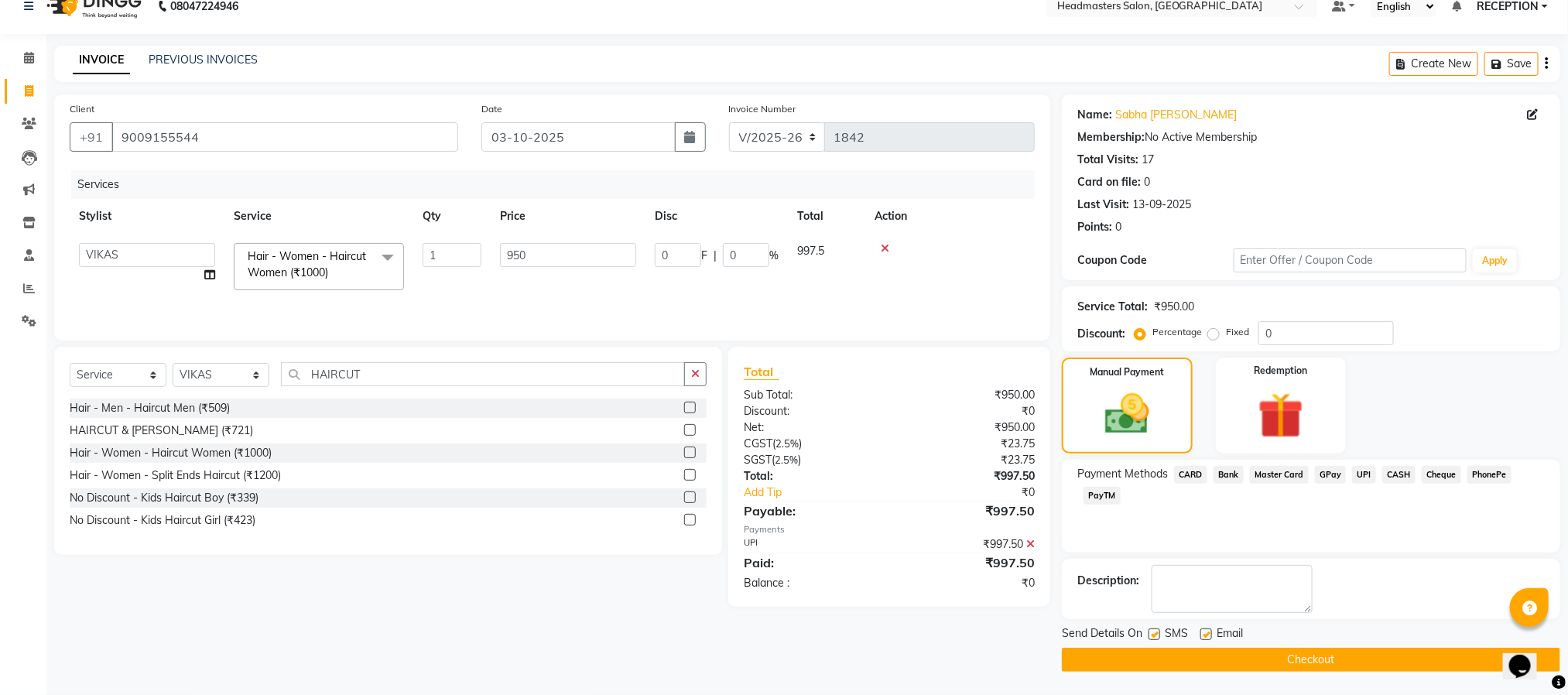
click at [1299, 661] on button "Checkout" at bounding box center [1311, 660] width 498 height 24
